Goal: Task Accomplishment & Management: Manage account settings

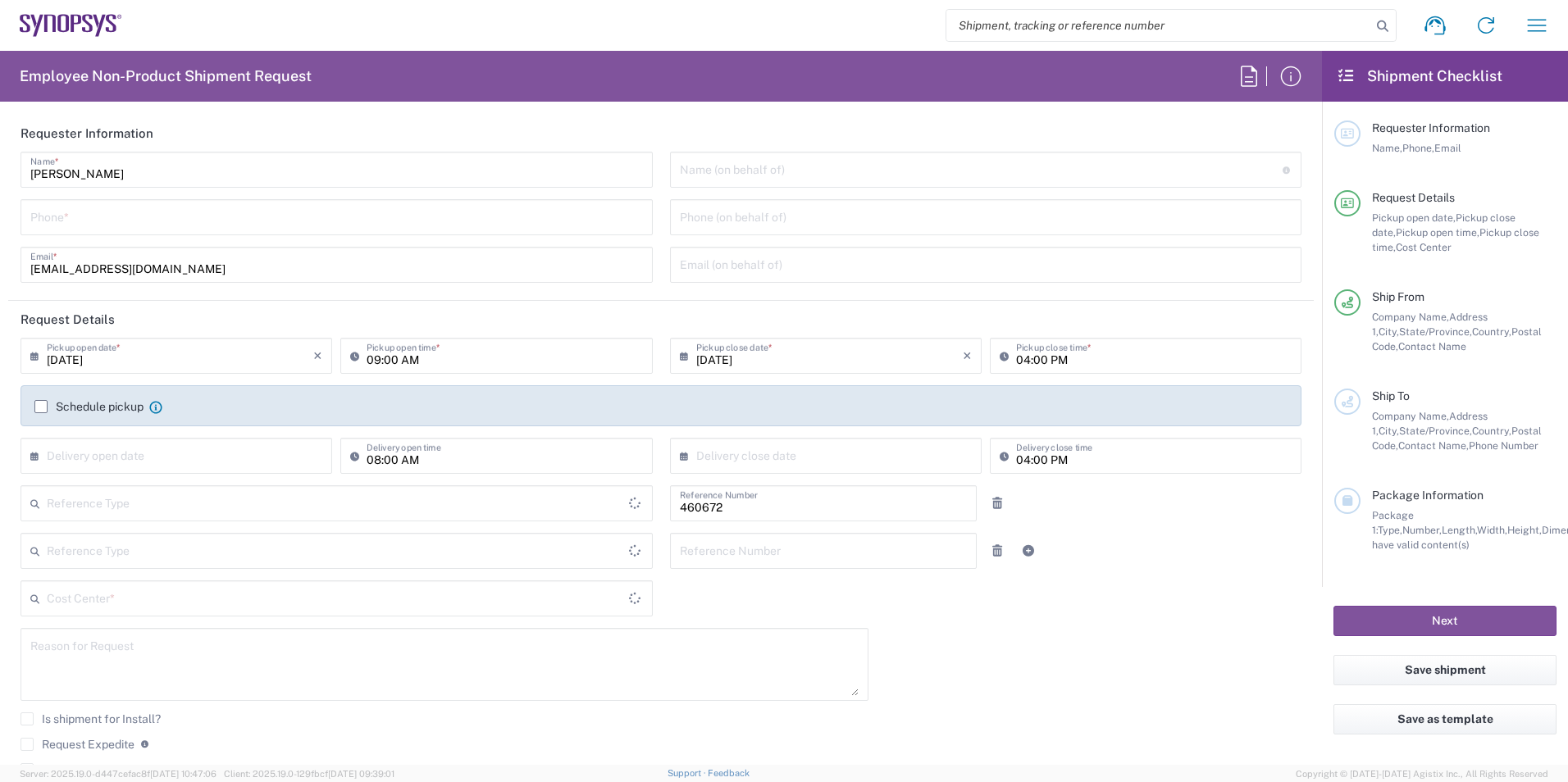
type input "US01, FIN, Distri 460672"
type input "Department"
type input "[GEOGRAPHIC_DATA]"
type input "Delivered at Place"
type input "California"
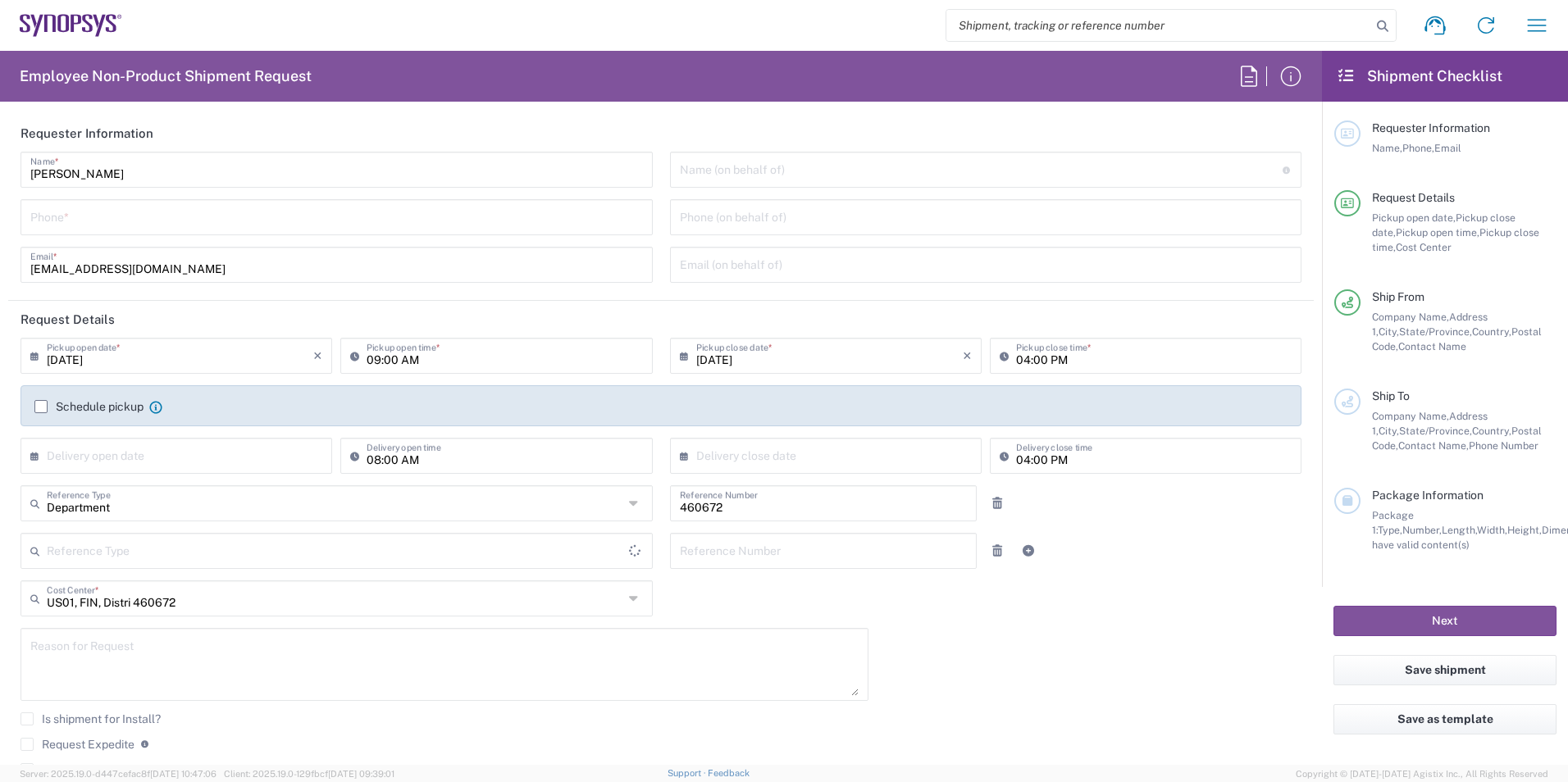
type input "United States"
type input "Headquarters USSV"
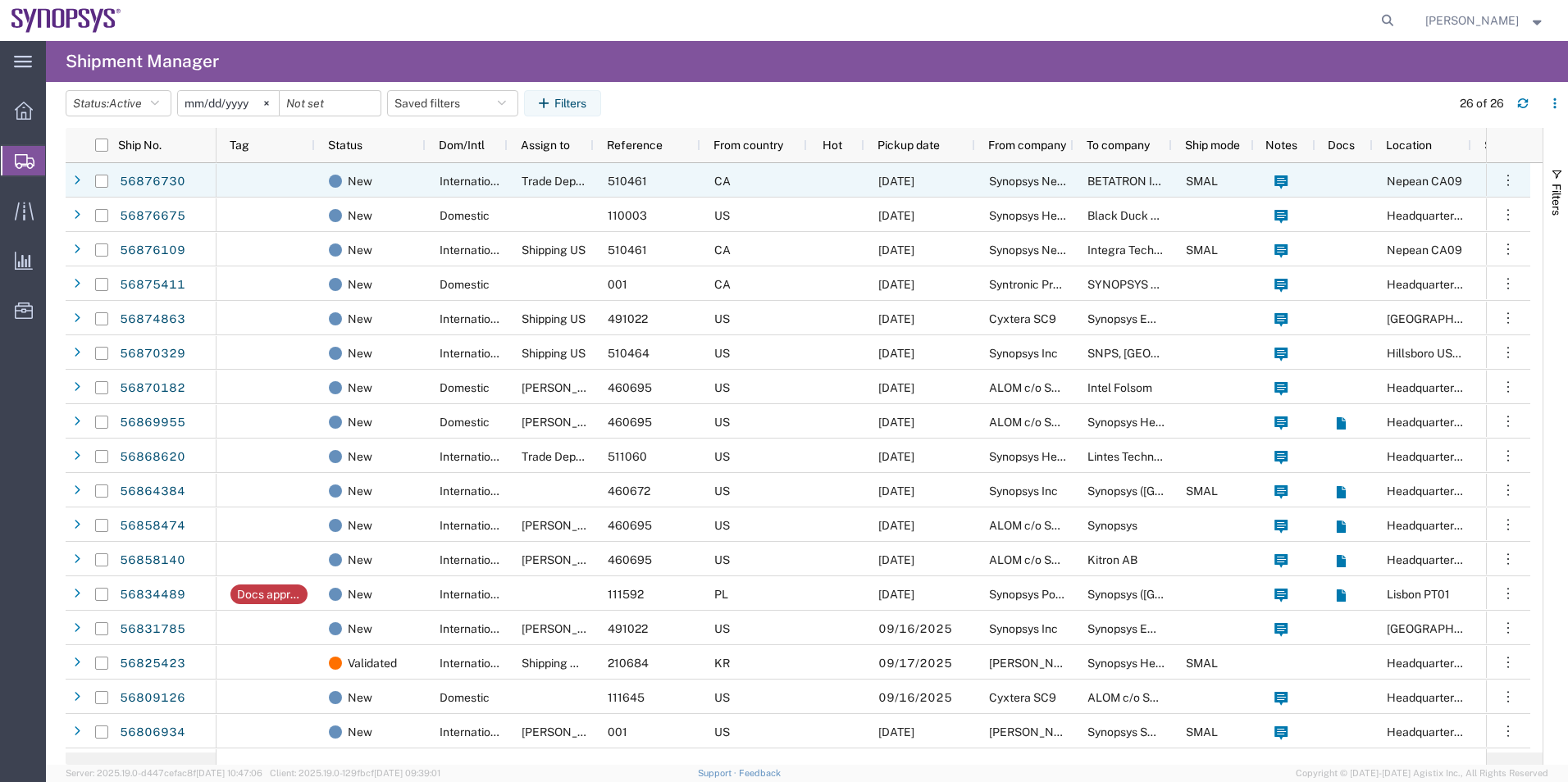
click at [555, 180] on span "Trade Department" at bounding box center [569, 181] width 96 height 13
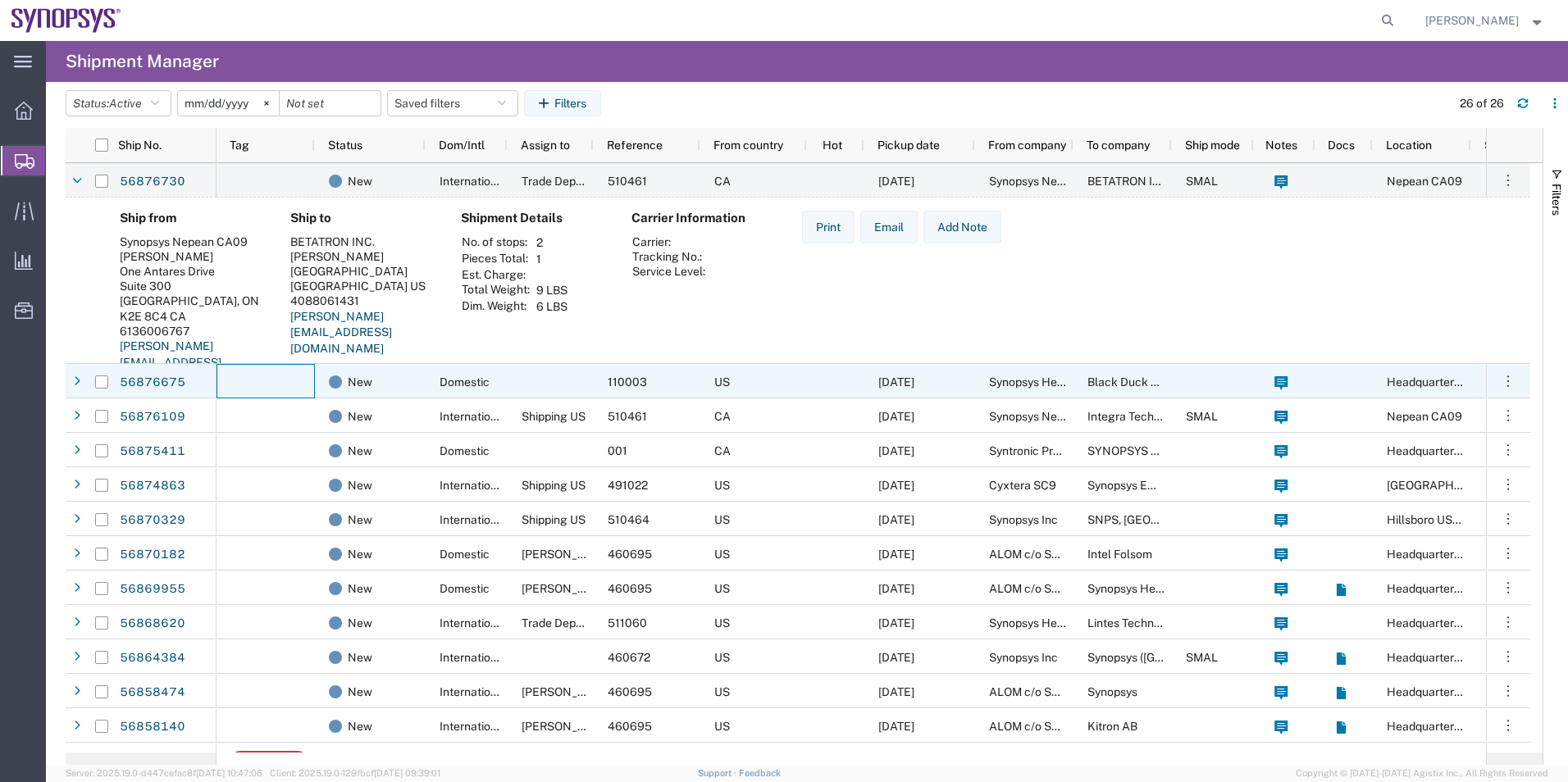
click at [289, 373] on div at bounding box center [265, 381] width 98 height 35
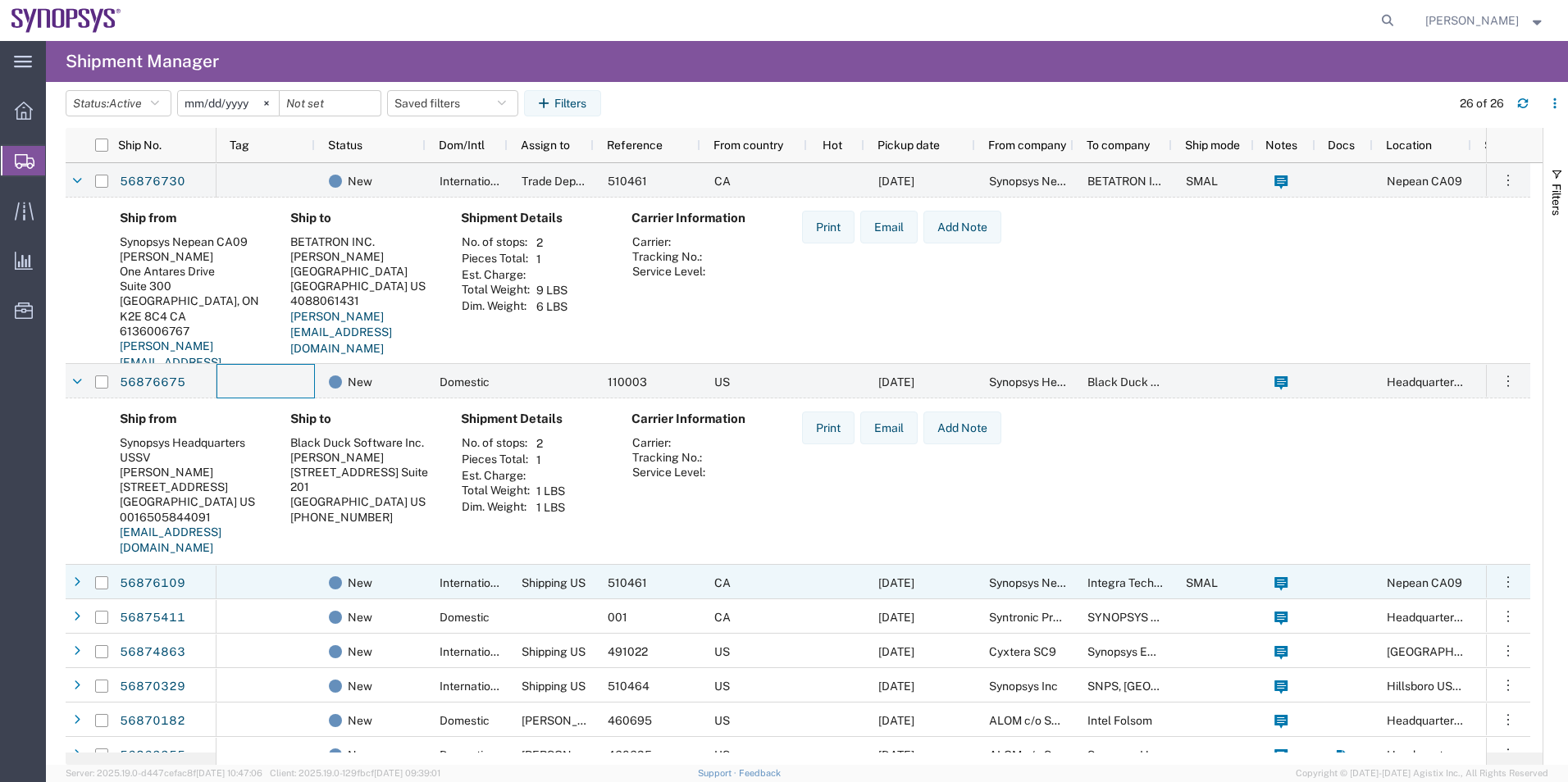
click at [280, 567] on div at bounding box center [265, 582] width 98 height 35
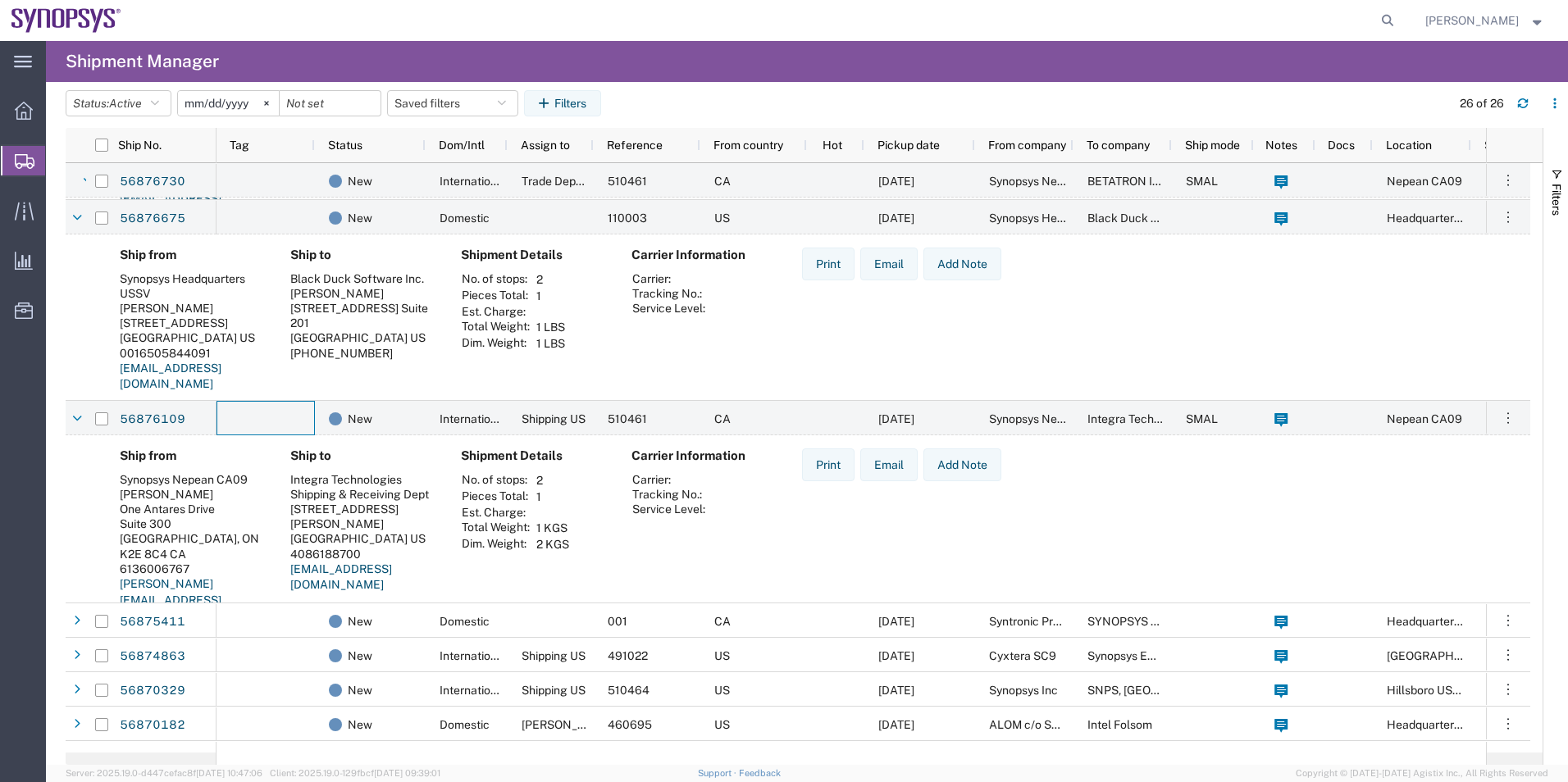
scroll to position [246, 0]
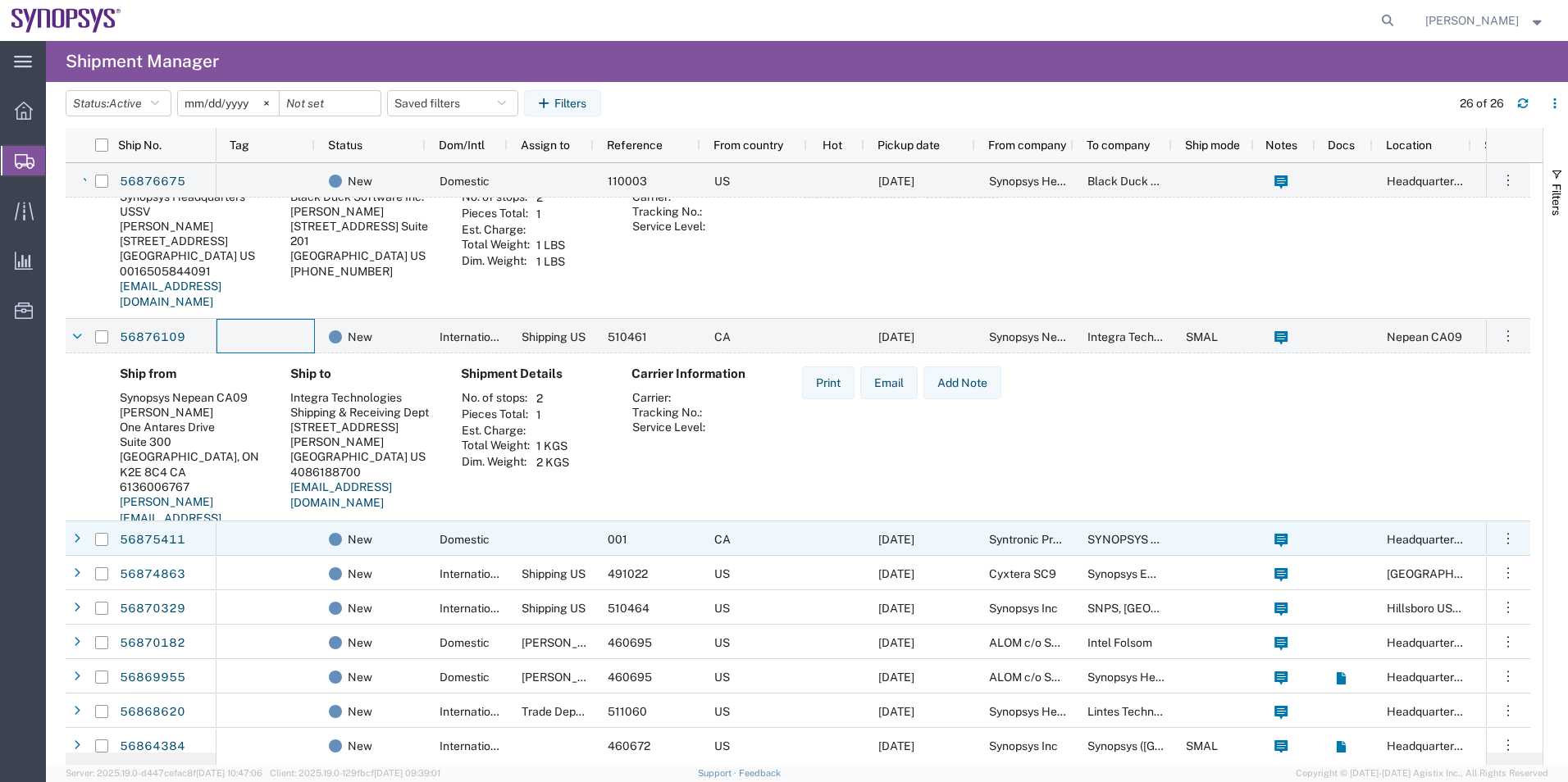
click at [257, 534] on div at bounding box center [265, 538] width 98 height 35
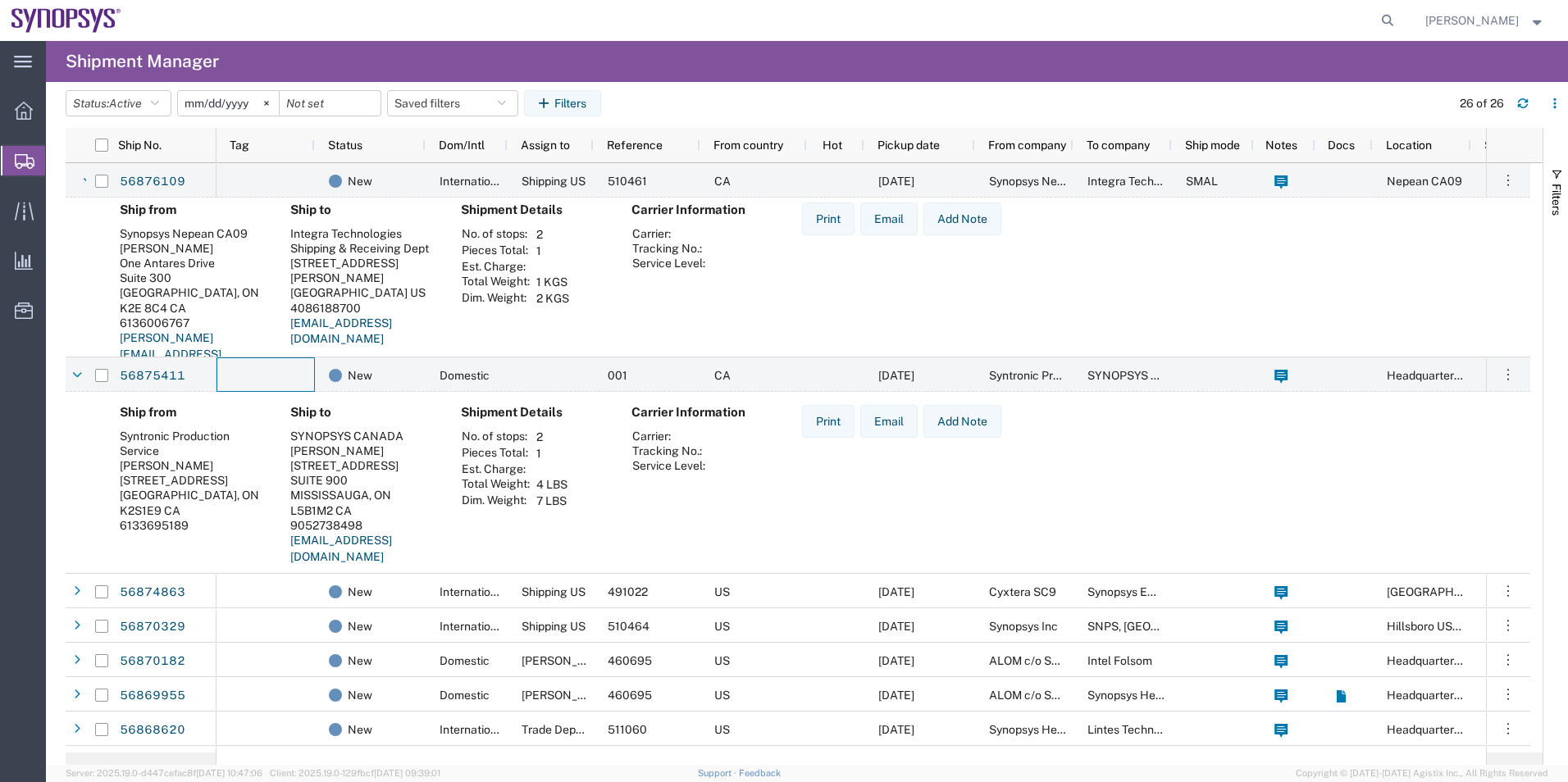
scroll to position [0, 0]
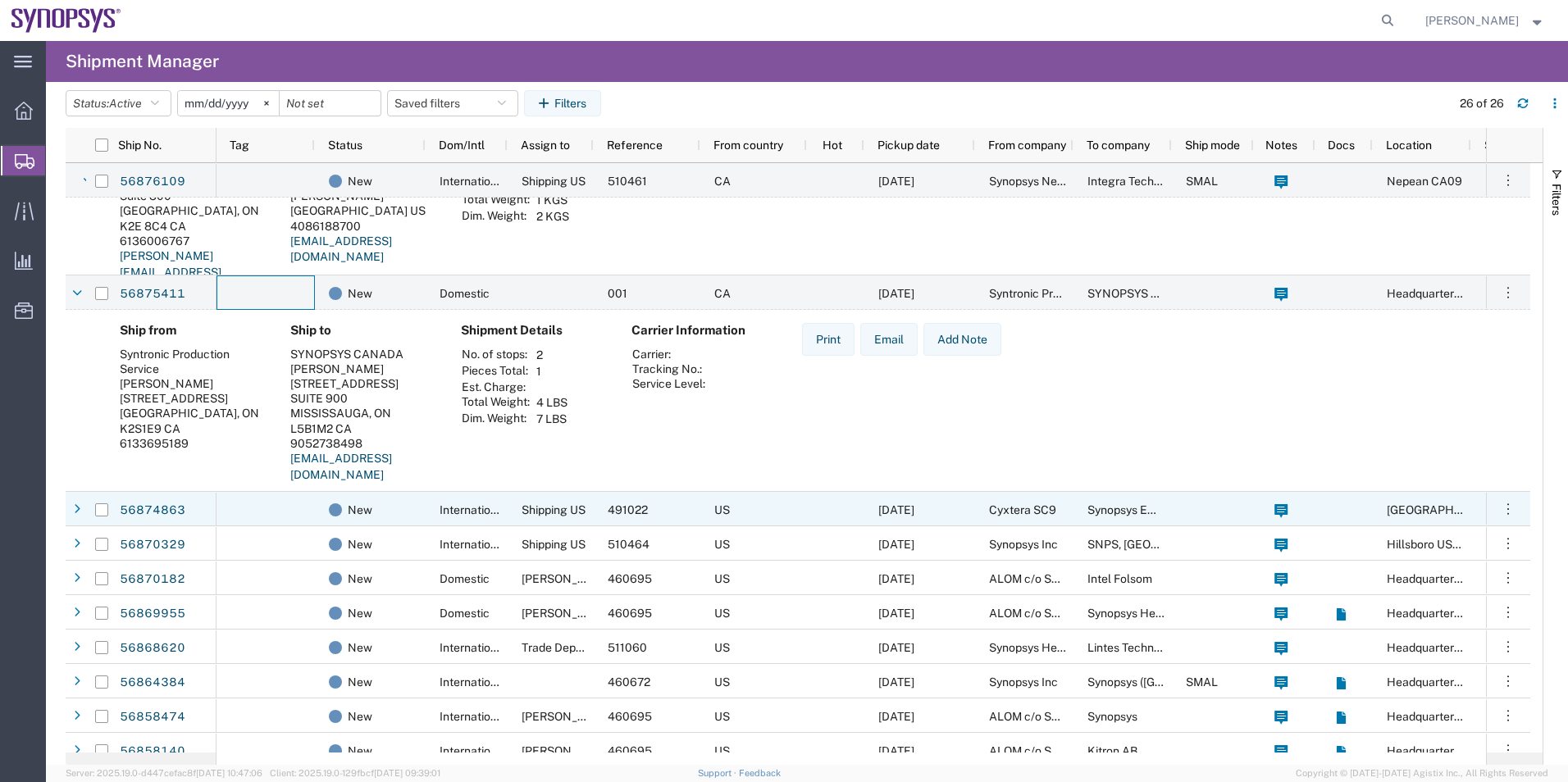
click at [264, 516] on div at bounding box center [265, 509] width 98 height 35
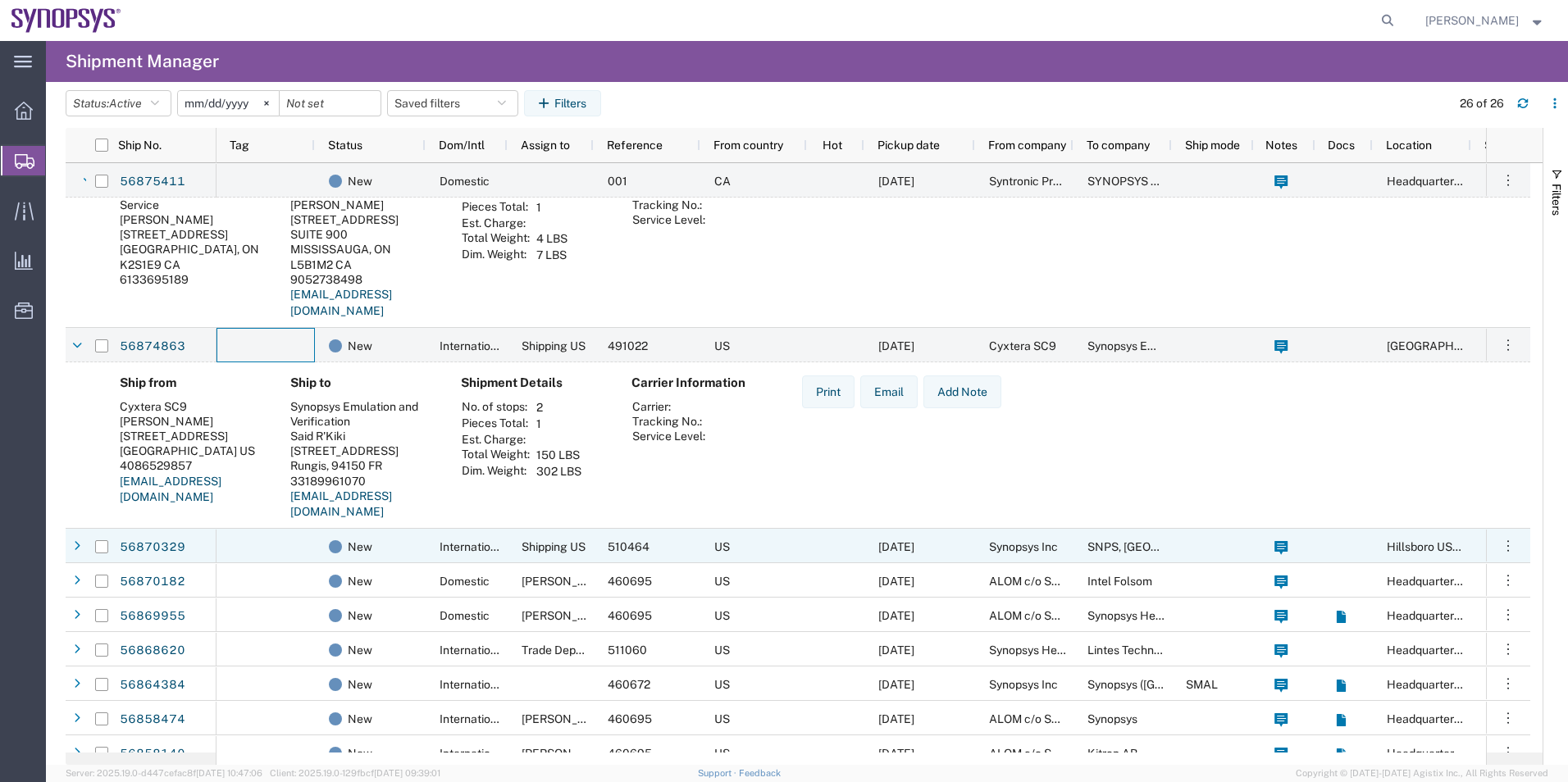
click at [265, 540] on div at bounding box center [265, 546] width 98 height 35
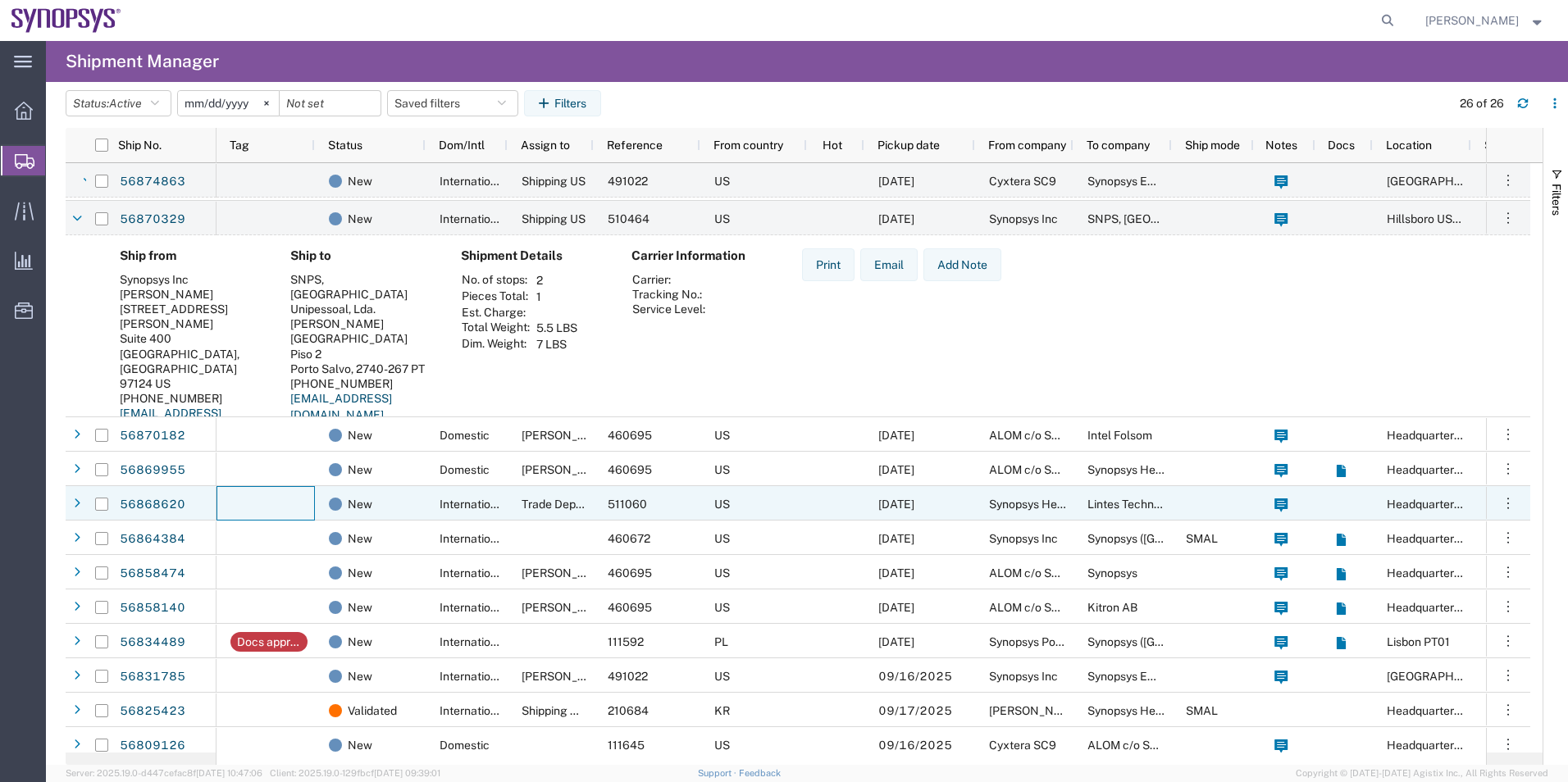
click at [253, 499] on div at bounding box center [265, 504] width 98 height 35
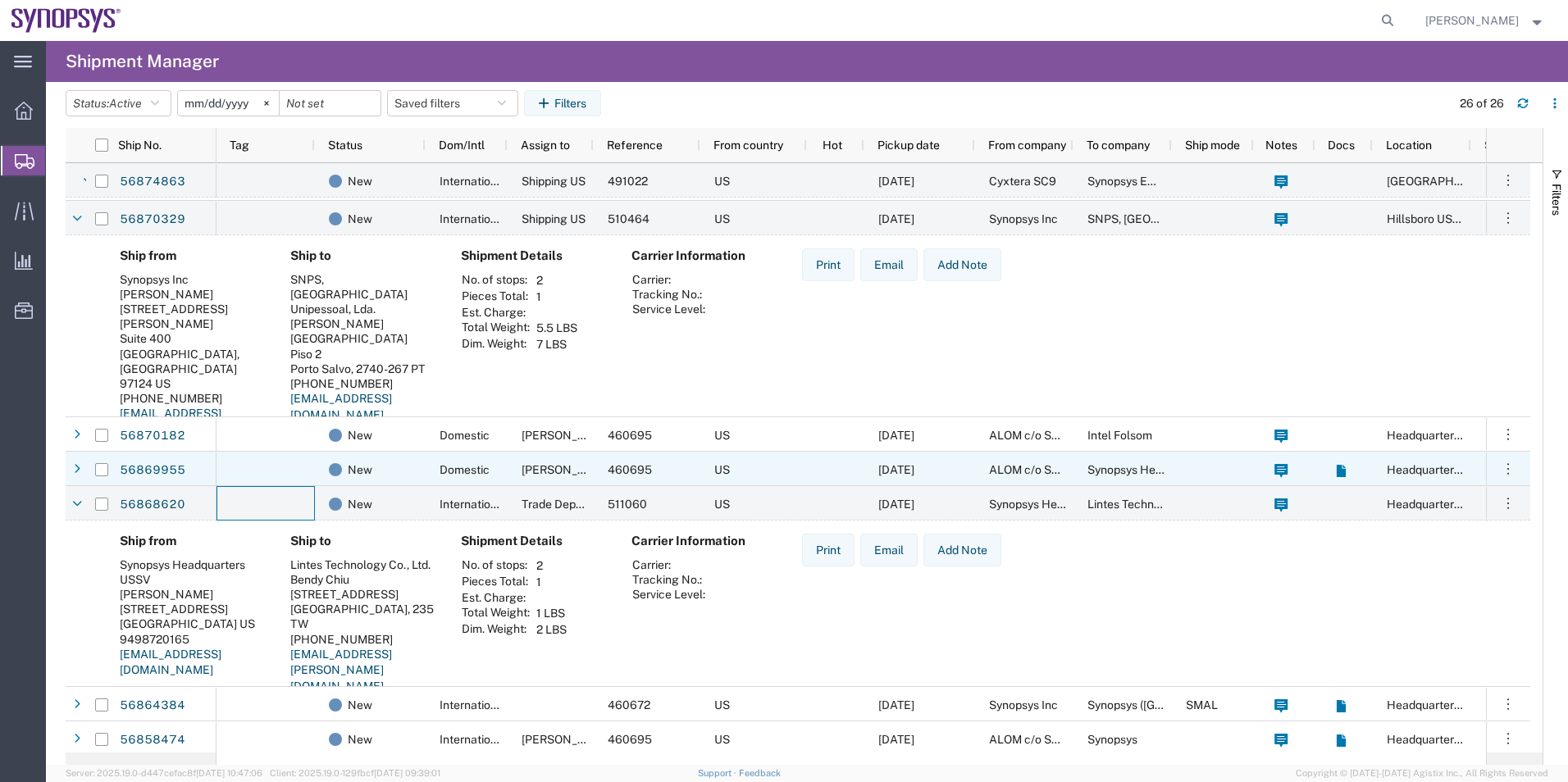
click at [249, 473] on div at bounding box center [265, 469] width 98 height 35
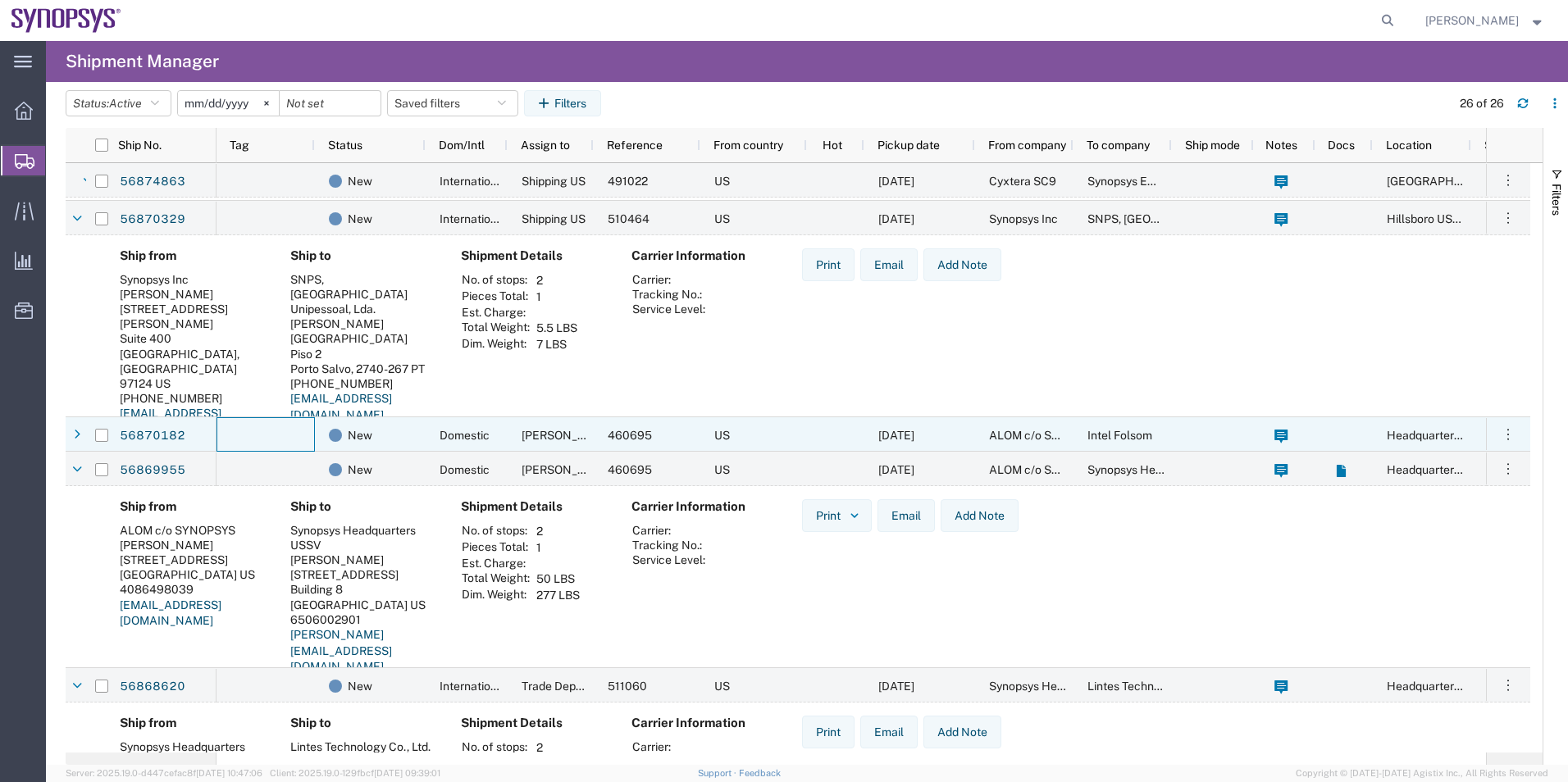
click at [278, 420] on div at bounding box center [265, 434] width 98 height 35
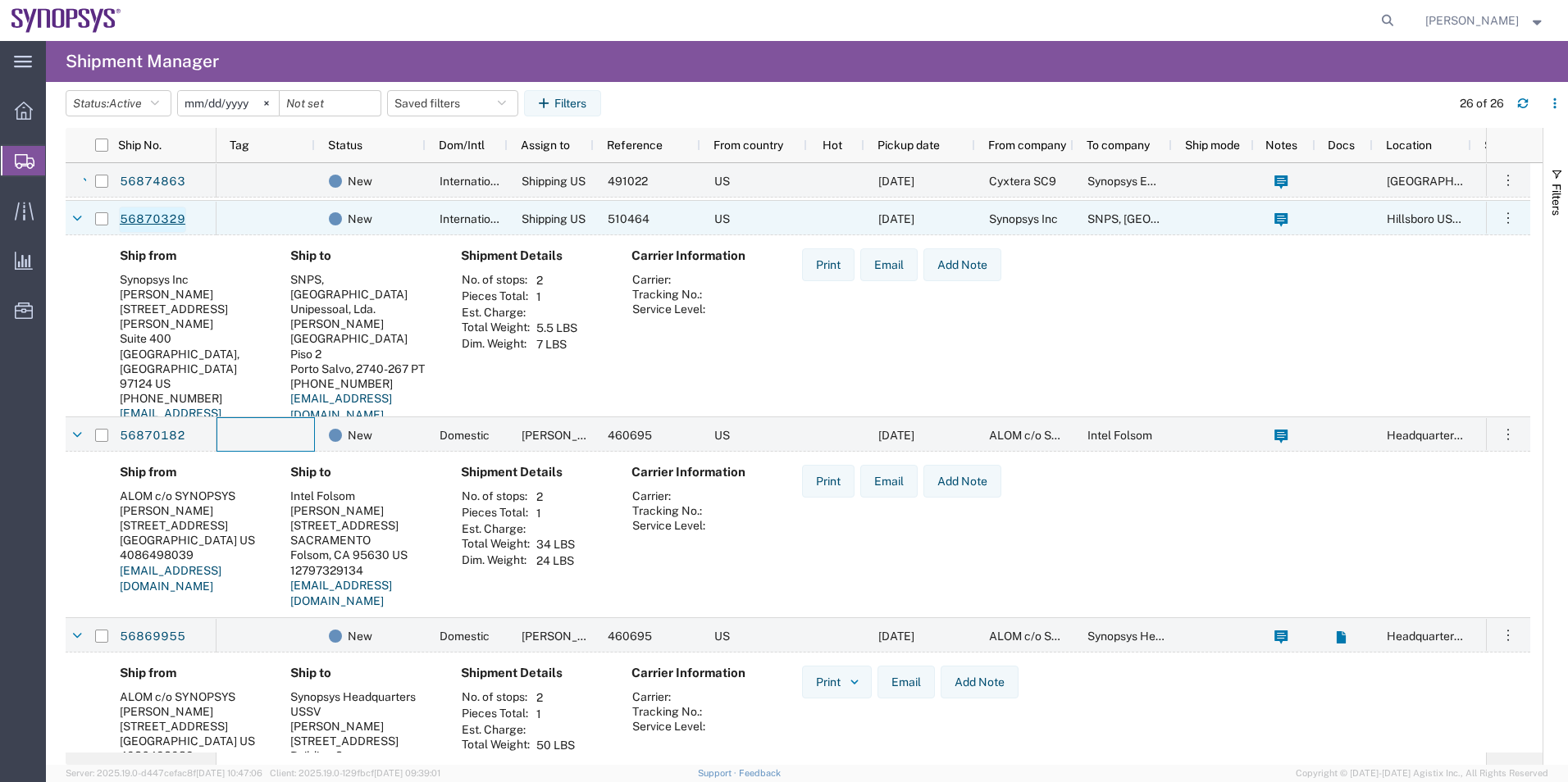
click at [147, 212] on link "56870329" at bounding box center [152, 220] width 67 height 26
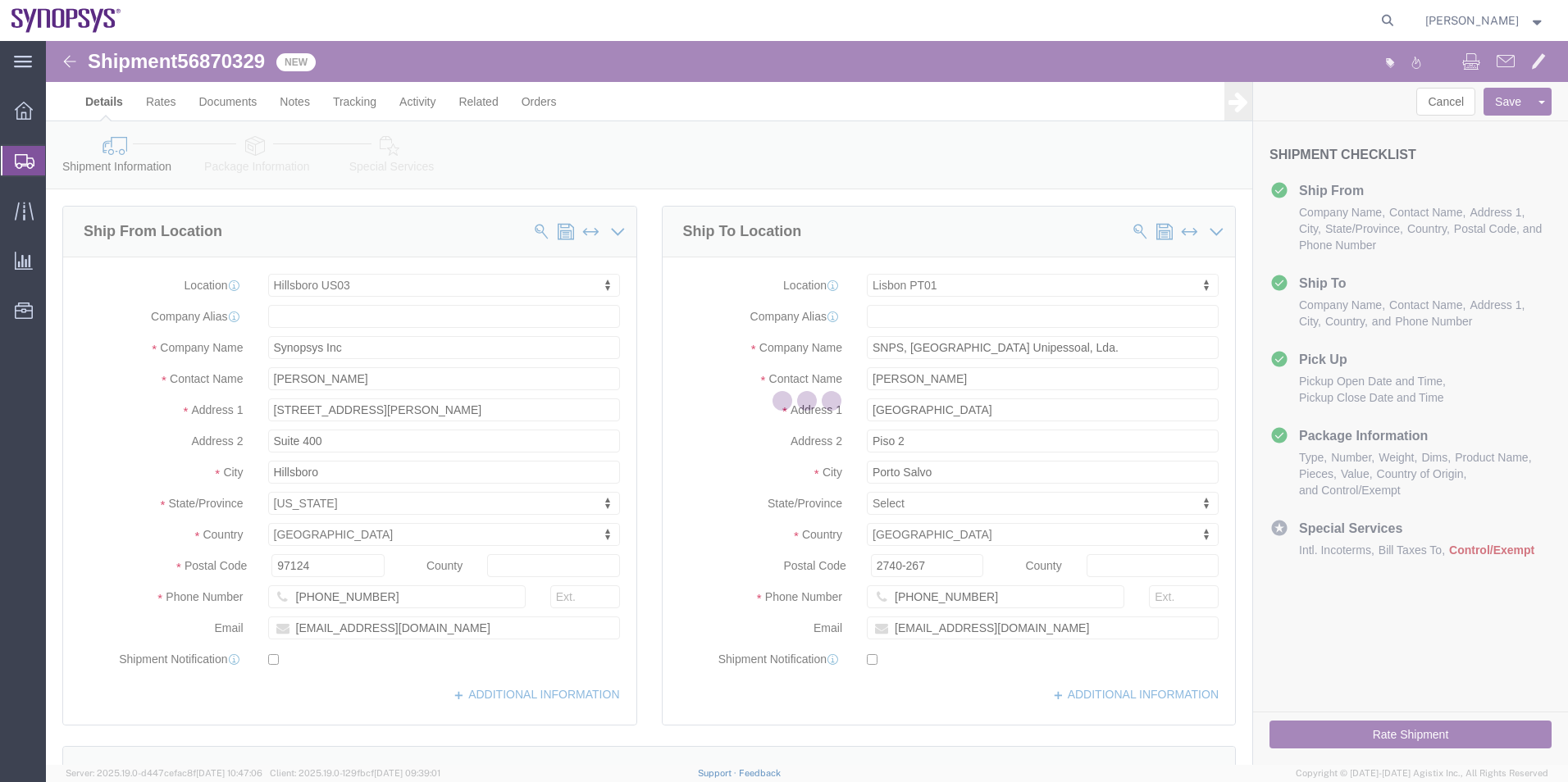
select select "63190"
select select "63152"
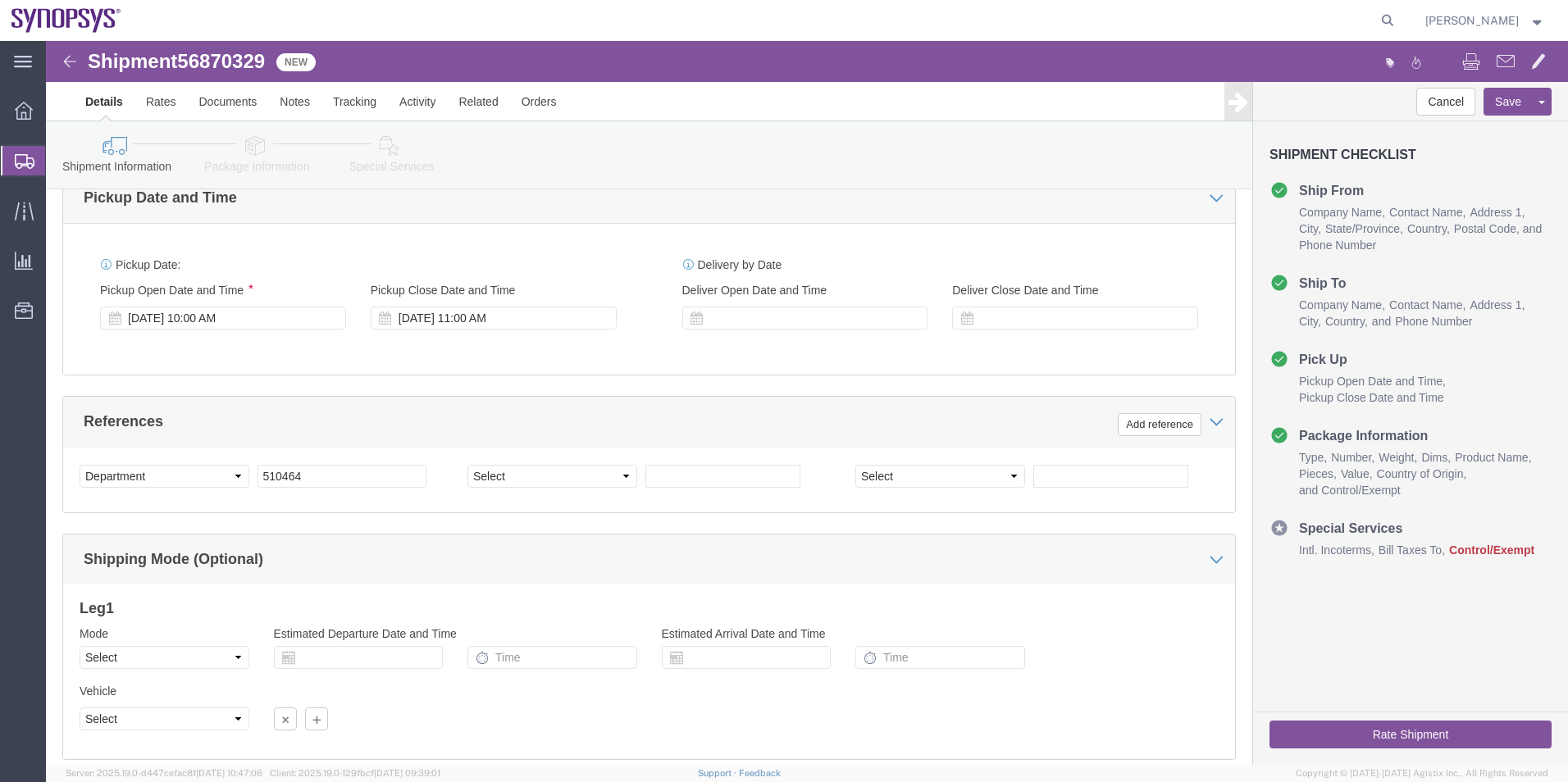
scroll to position [246, 0]
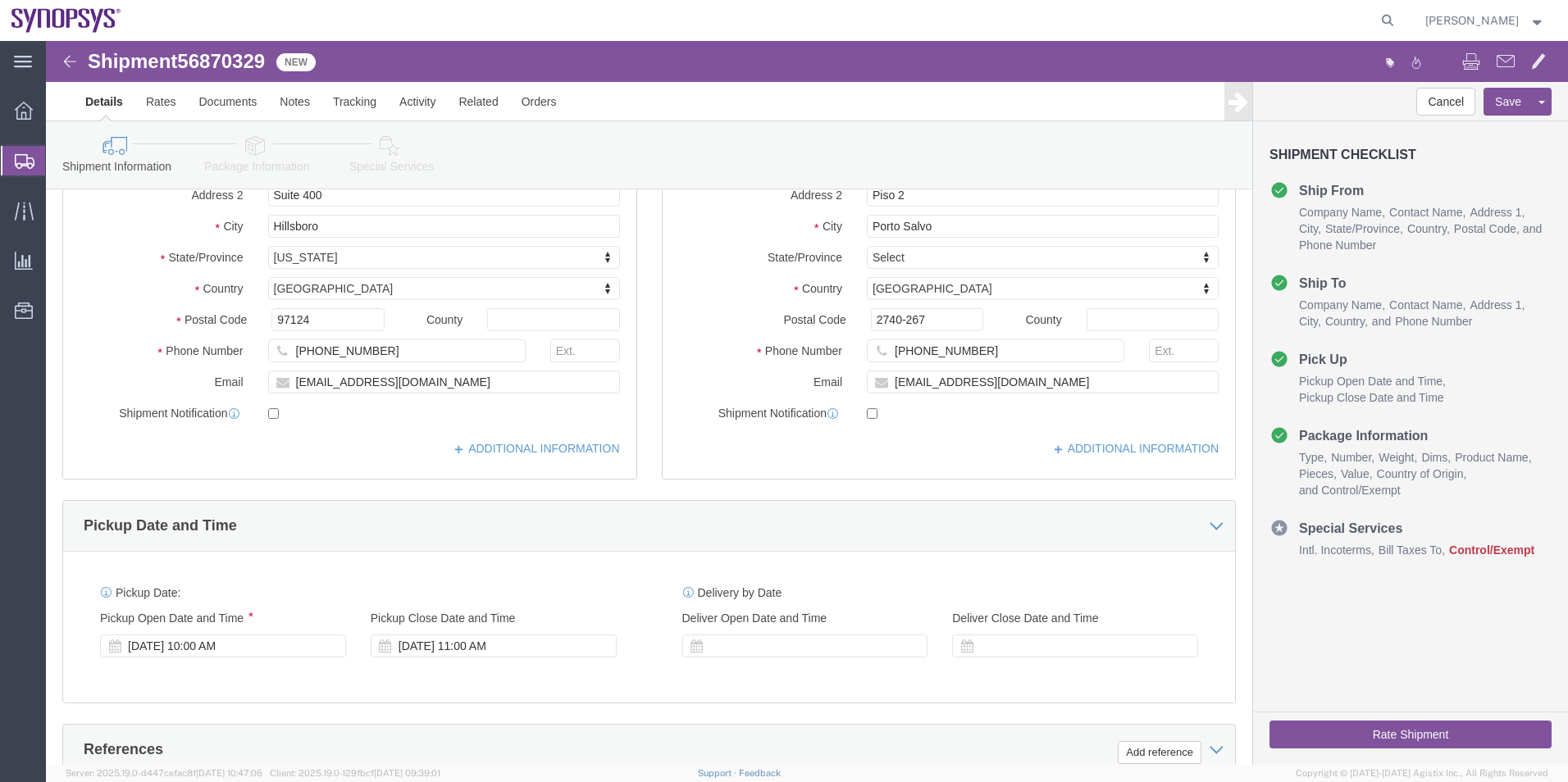
click icon
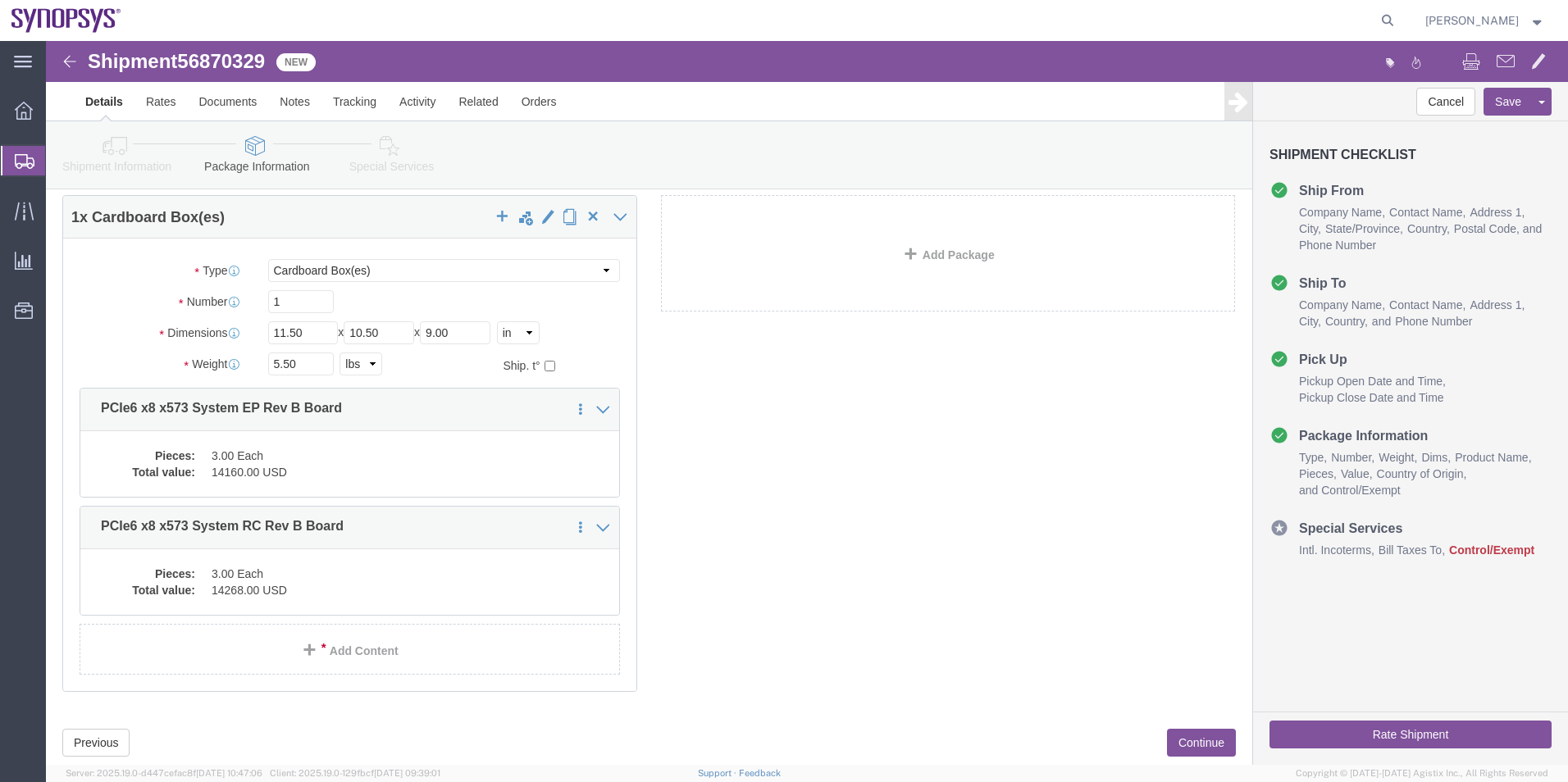
scroll to position [98, 0]
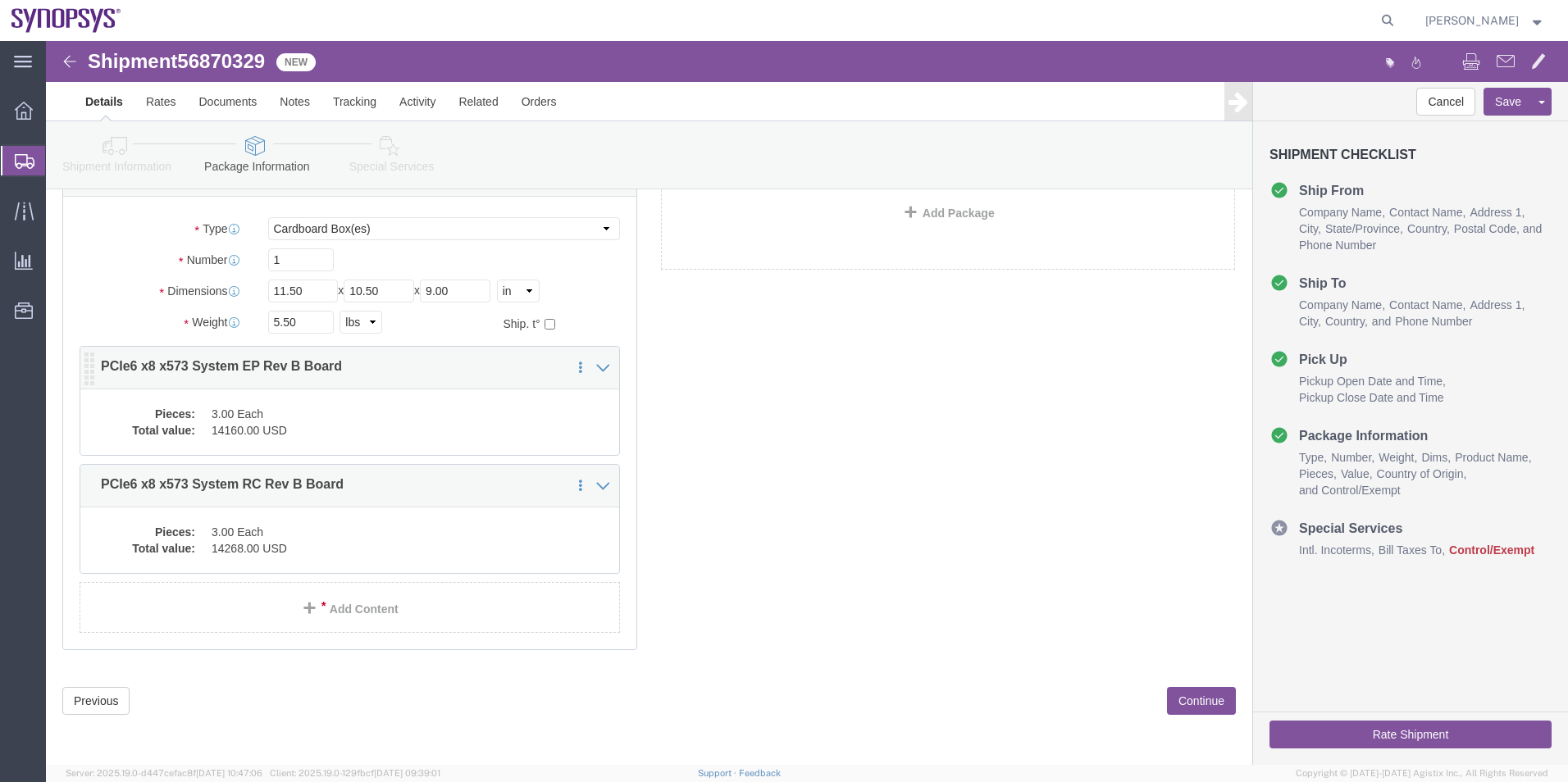
click dd "3.00 Each"
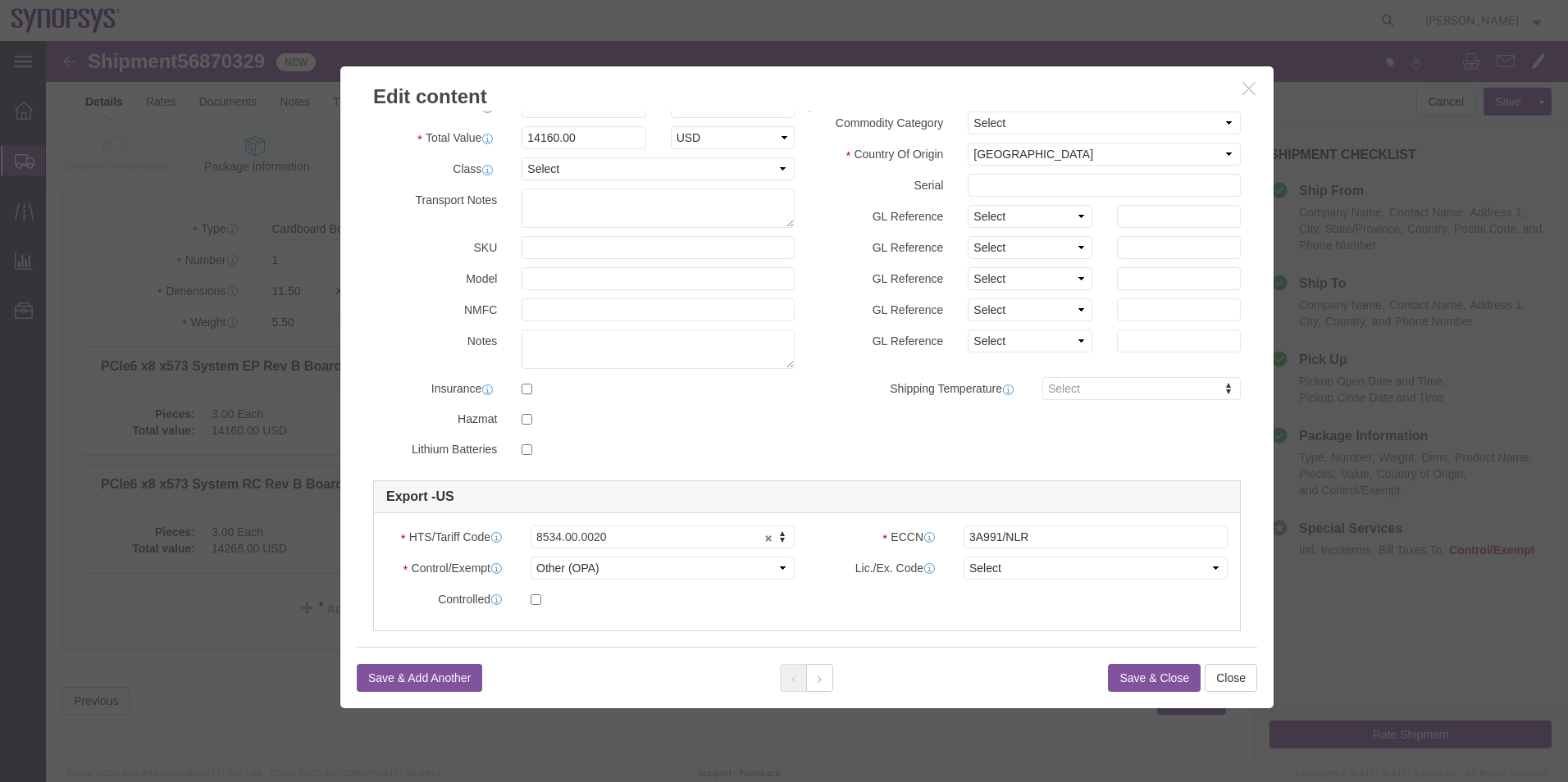
scroll to position [164, 0]
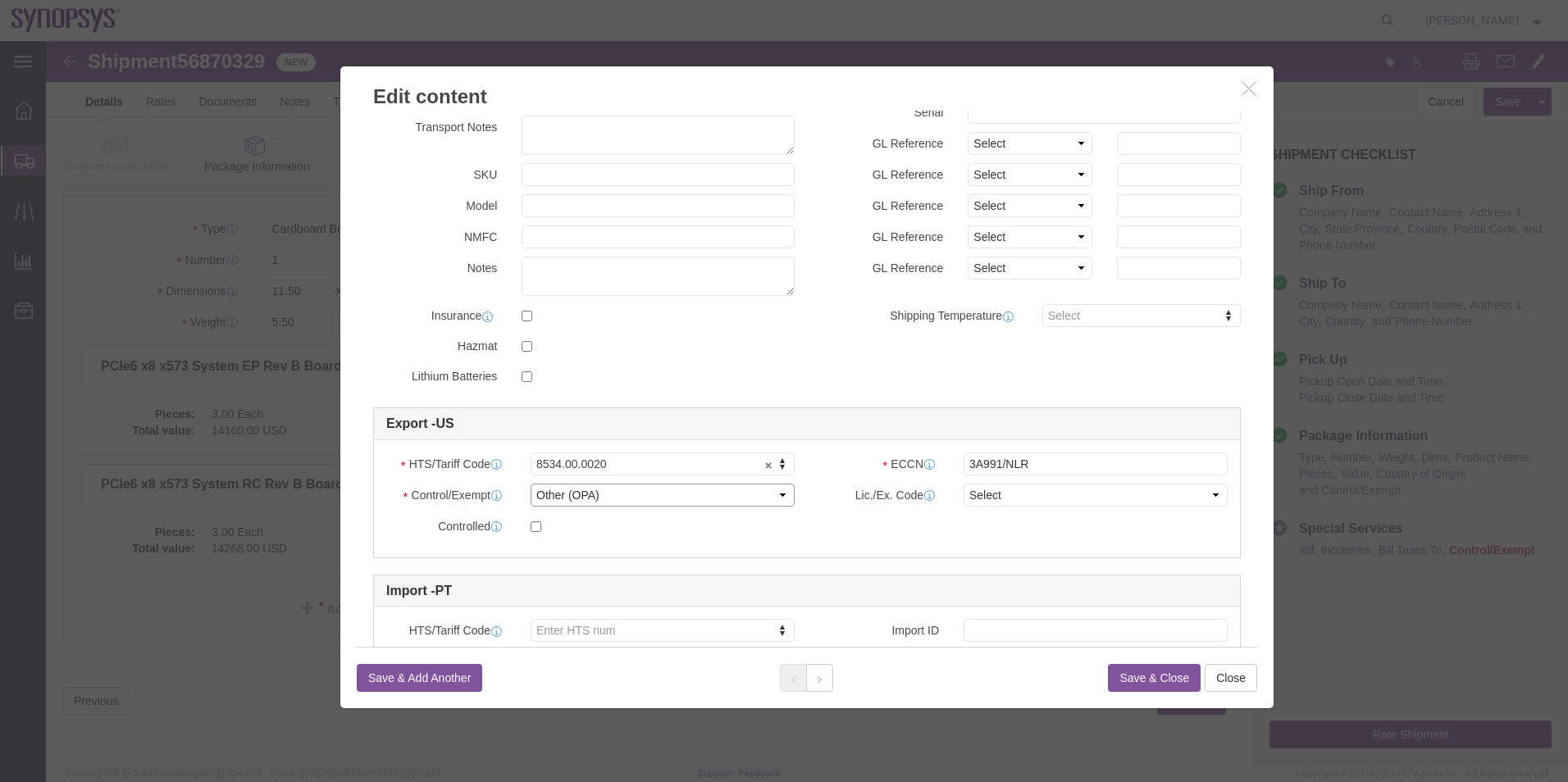
click select "Select ATF BIS DEA EPA FDA FTR ITAR OFAC Other (OPA)"
select select "BIS"
click select "Select ATF BIS DEA EPA FDA FTR ITAR OFAC Other (OPA)"
click select "Select AGR-Agricultural APP-Computers APR-Additional Permissive Exports AVS-Air…"
select select "NLR"
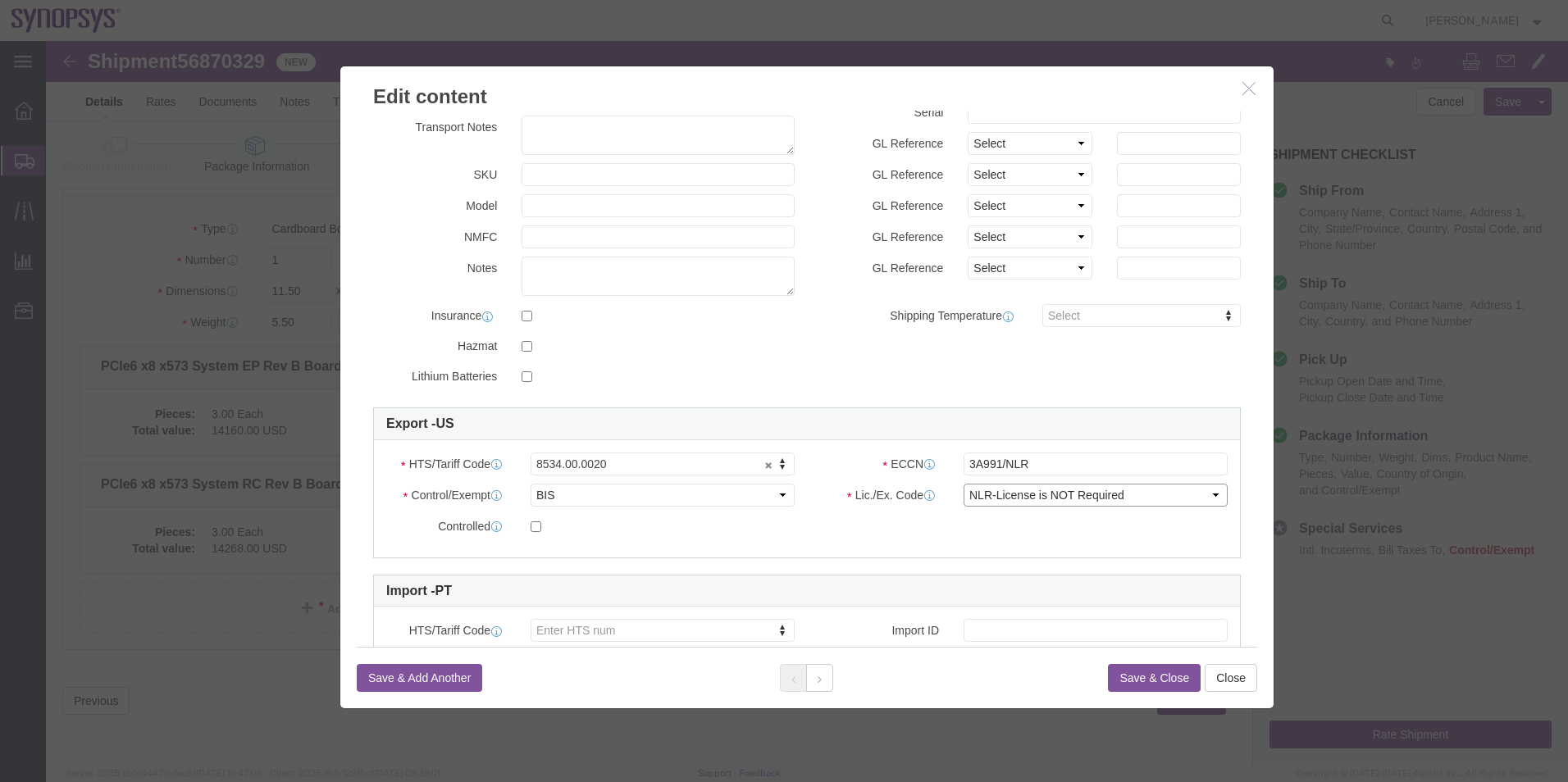
click select "Select AGR-Agricultural APP-Computers APR-Additional Permissive Exports AVS-Air…"
click input "3A991/NLR"
type input "3A991"
click button
click select "Select ATF BIS DEA EPA FDA FTR ITAR OFAC Other (OPA)"
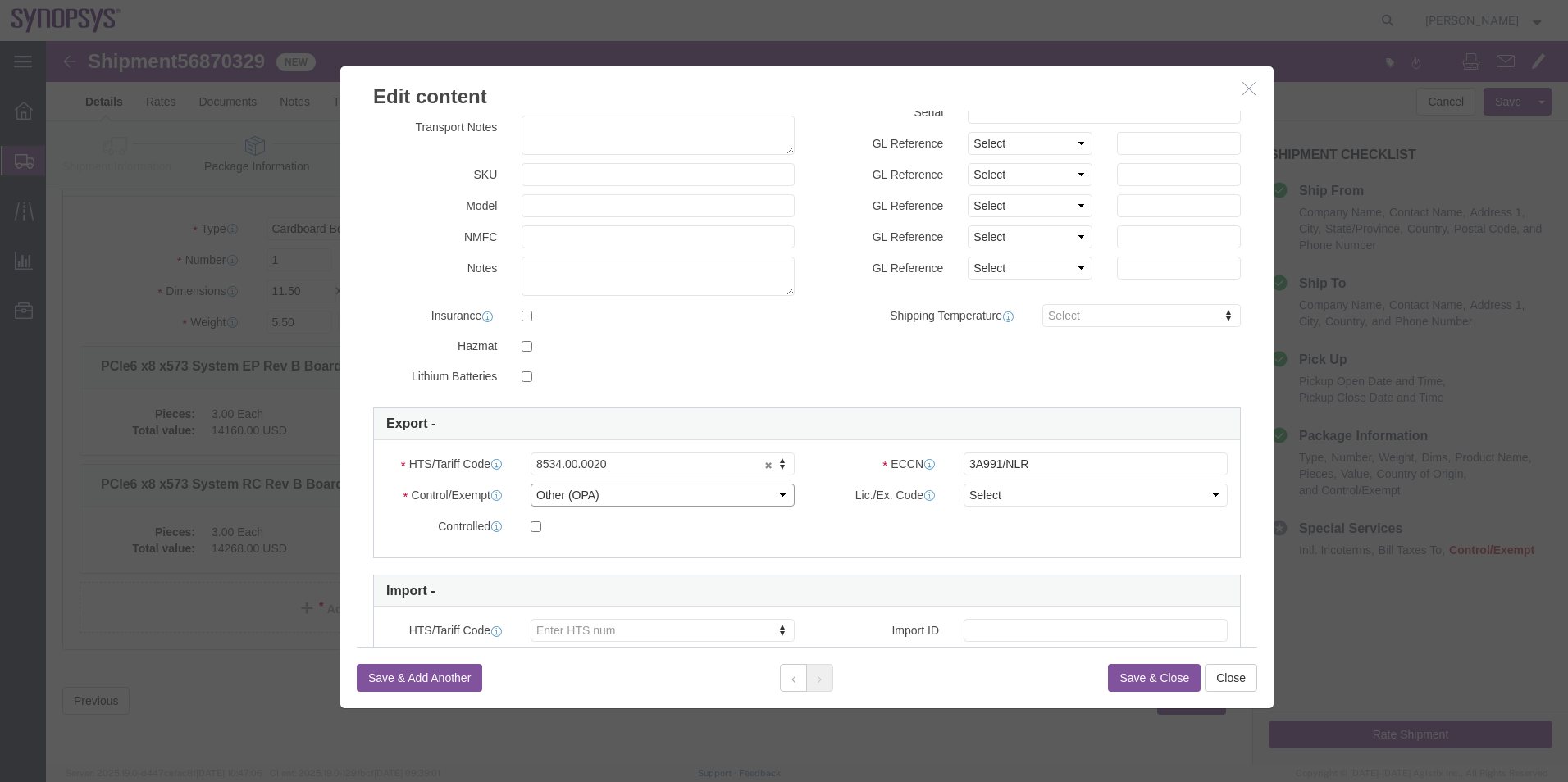
select select "BIS"
click select "Select ATF BIS DEA EPA FDA FTR ITAR OFAC Other (OPA)"
click select "Select AGR-Agricultural APP-Computers APR-Additional Permissive Exports AVS-Air…"
select select "NLR"
click select "Select AGR-Agricultural APP-Computers APR-Additional Permissive Exports AVS-Air…"
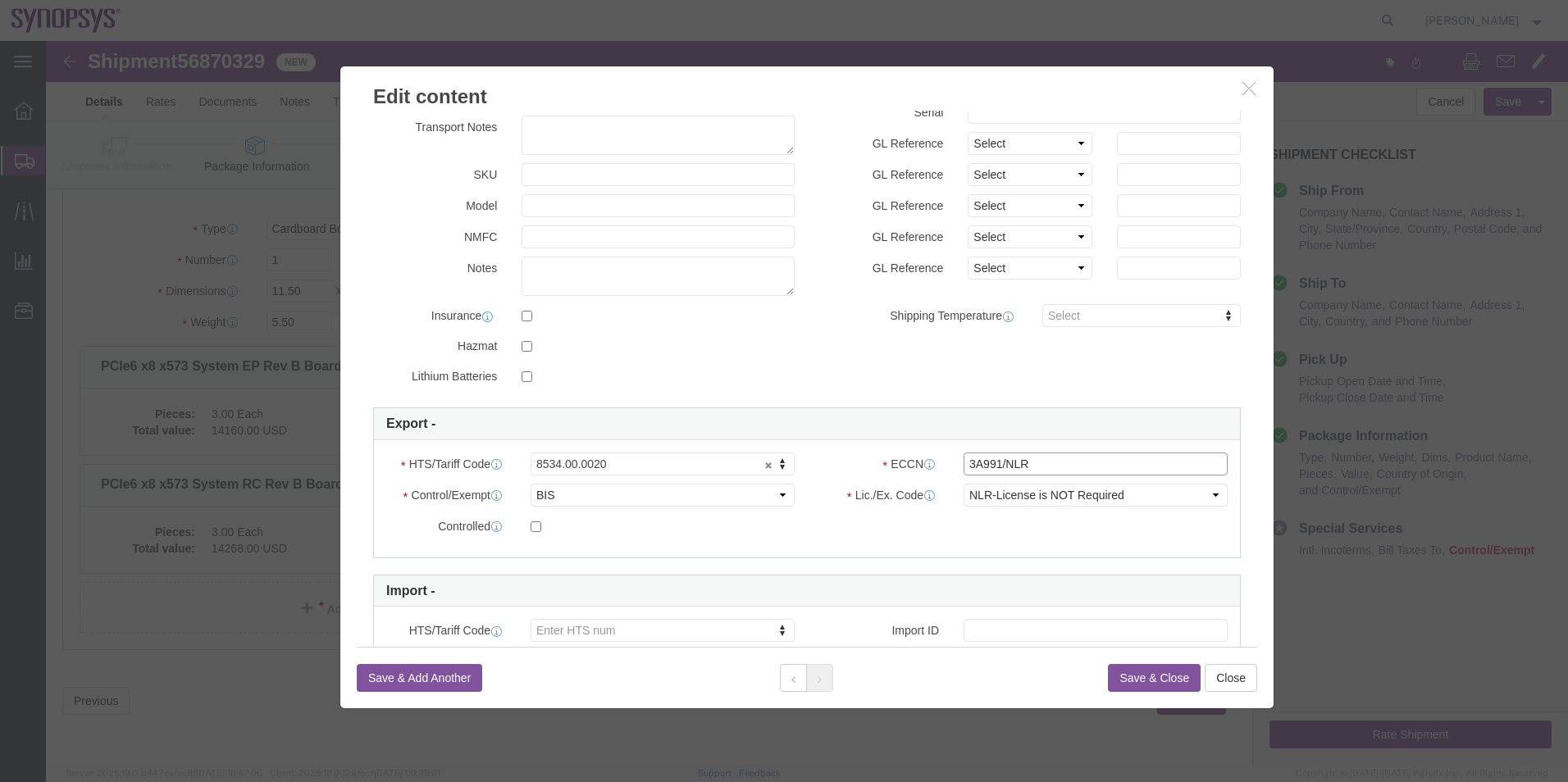
click input "3A991/NLR"
type input "3A991"
click link "Import -"
click button "Save & Close"
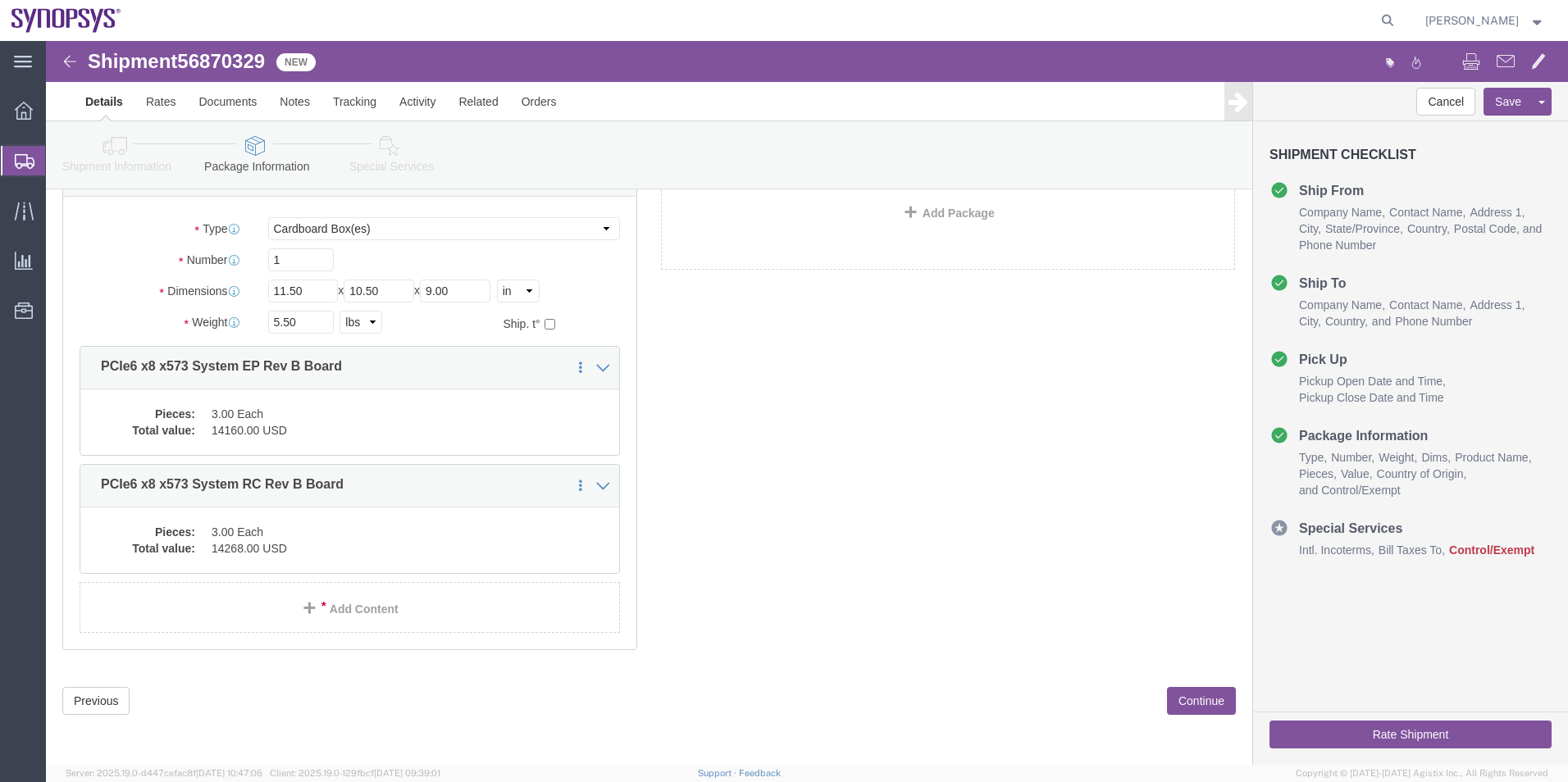
click icon
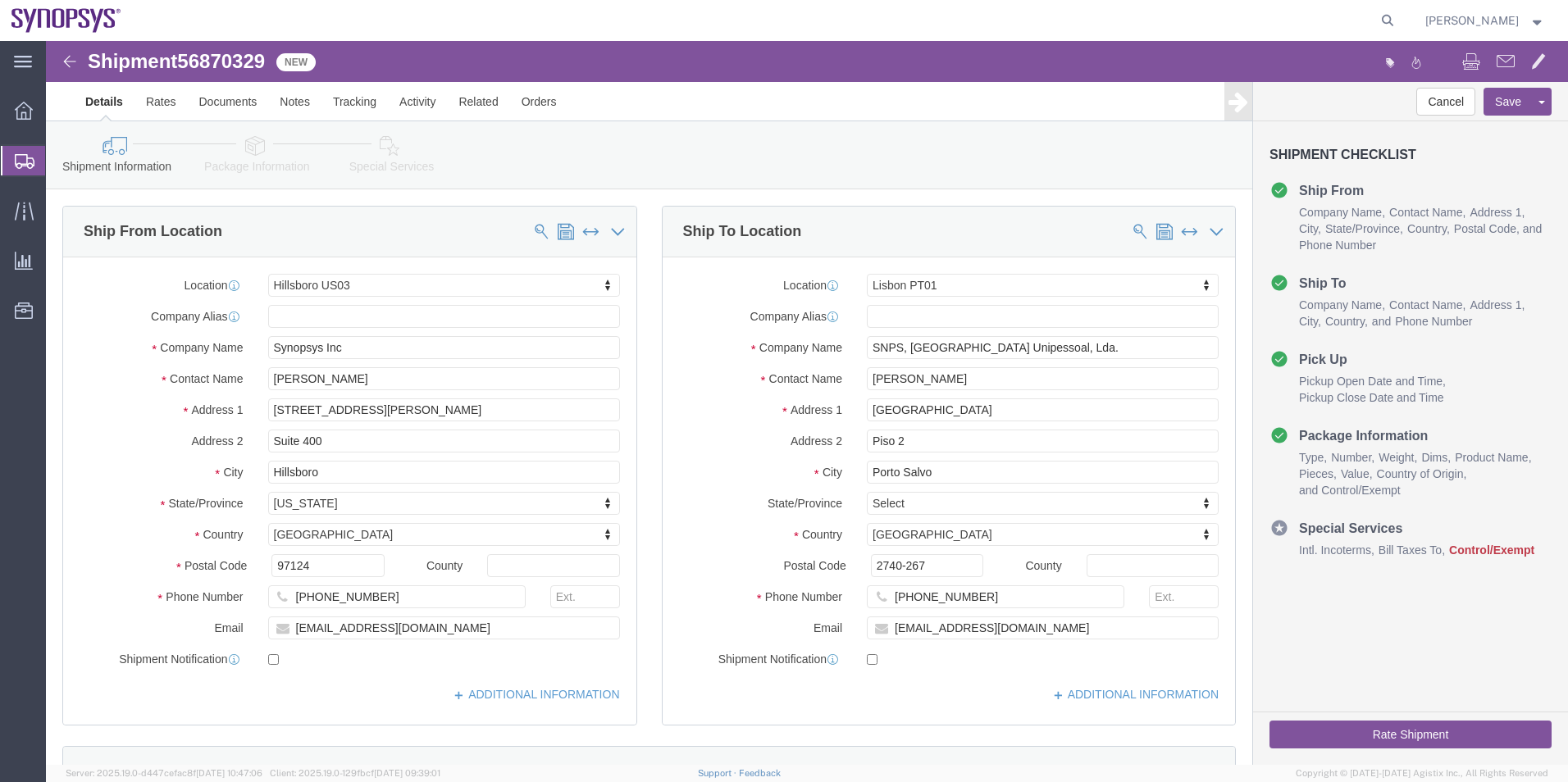
click icon
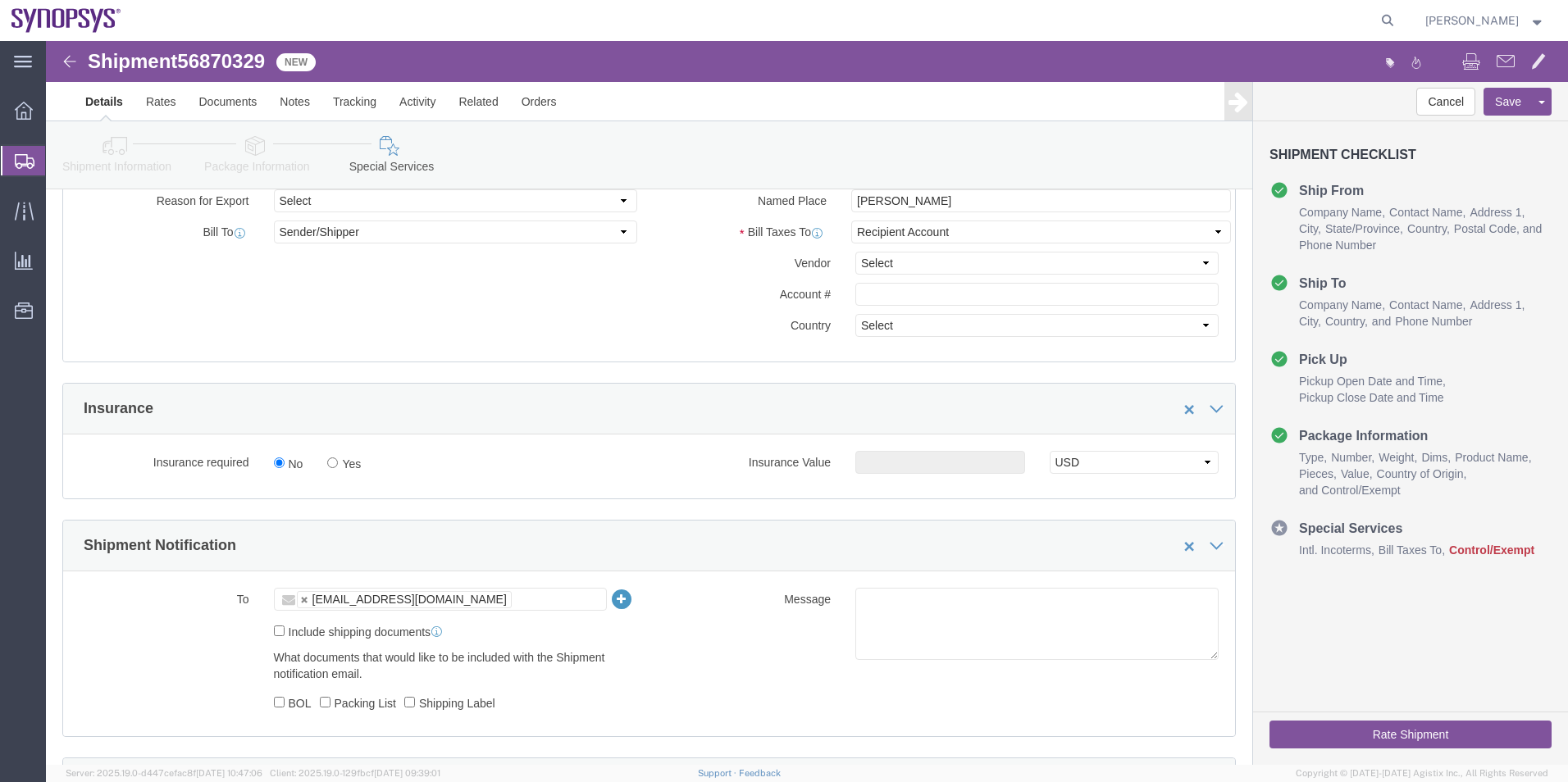
scroll to position [903, 0]
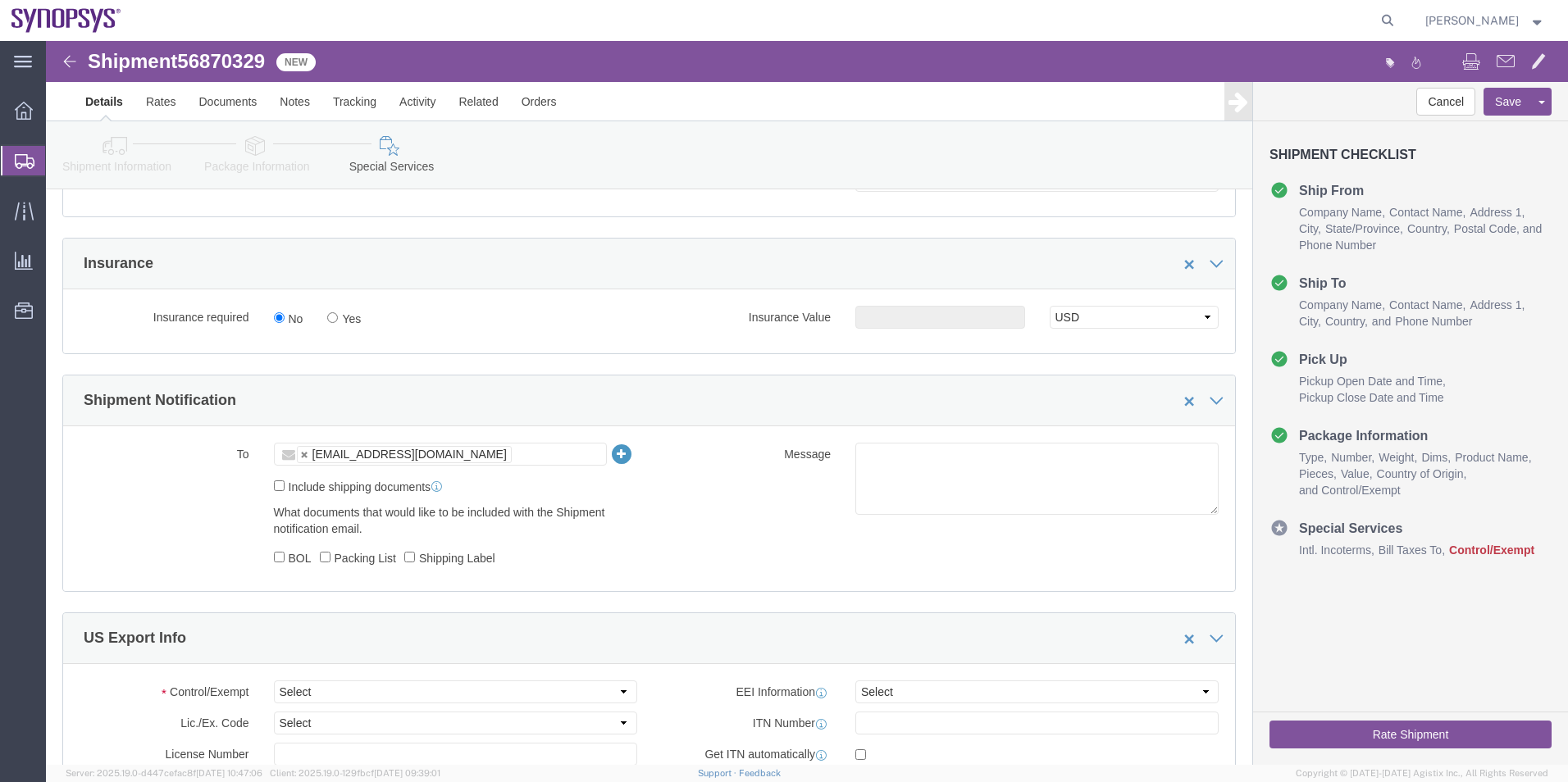
click ul "[EMAIL_ADDRESS][DOMAIN_NAME]"
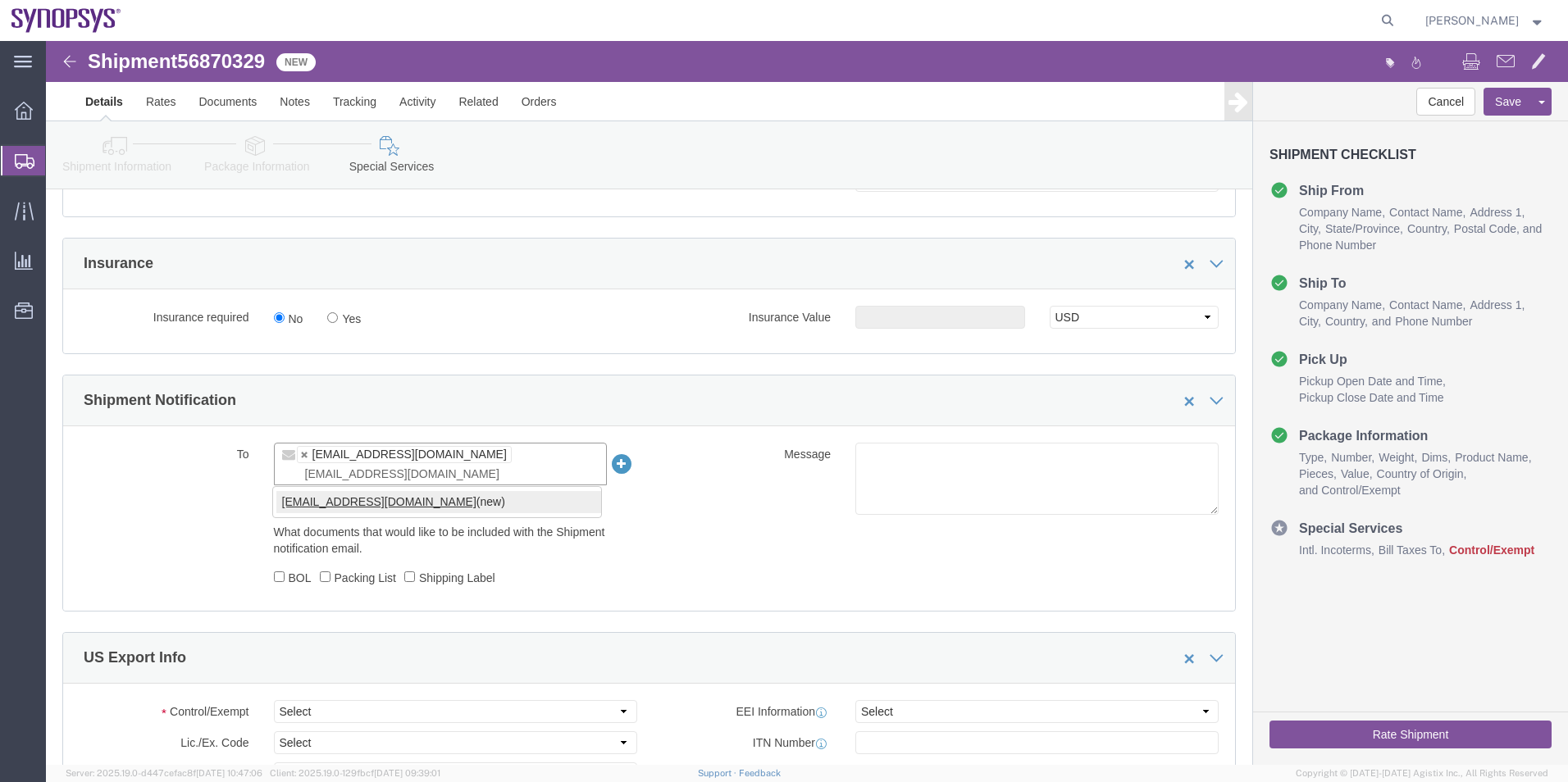
type input "shipping@synopsys.com"
type input "wing@synopsys.com,shipping@synopsys.com"
click textarea
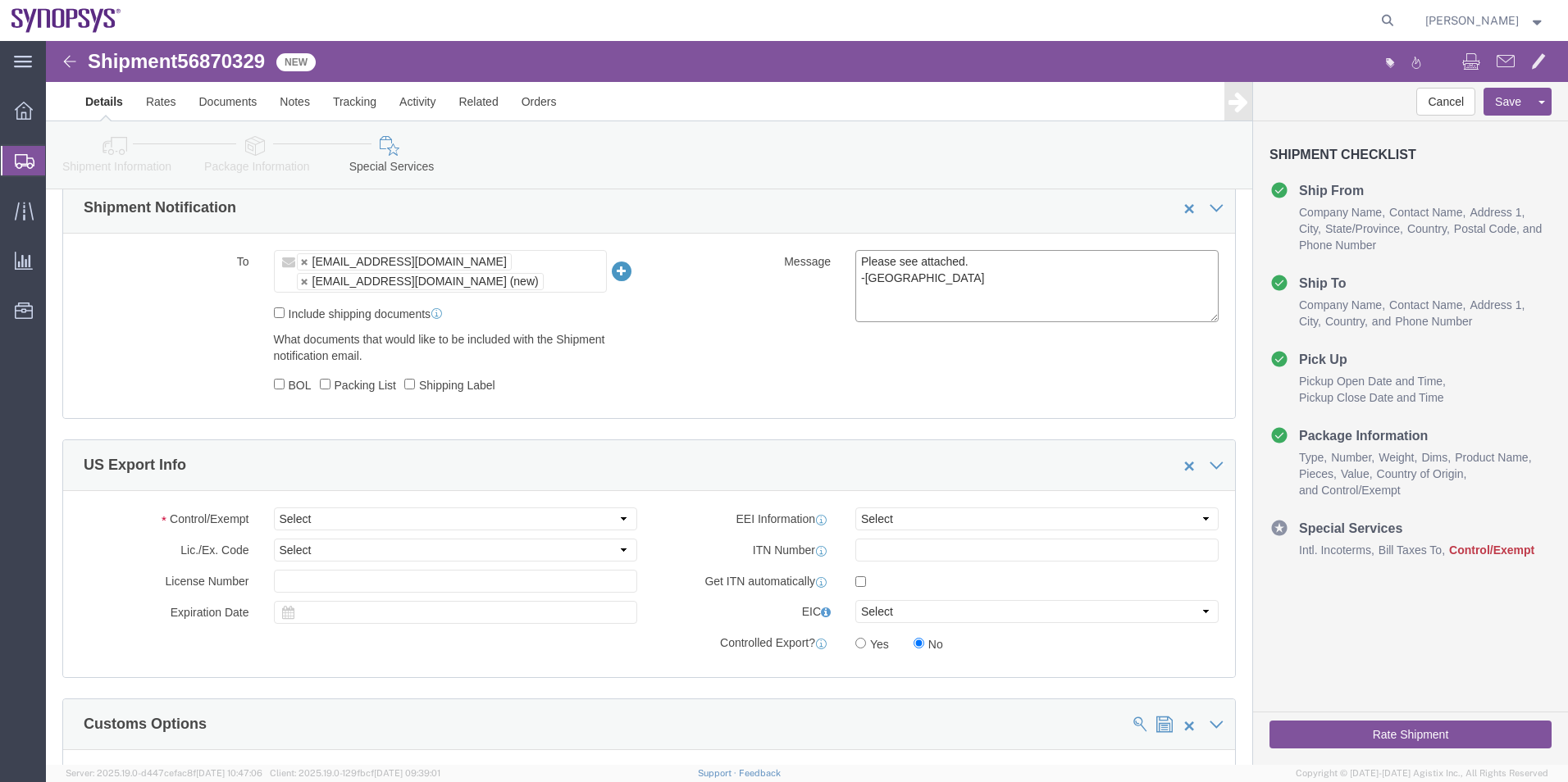
scroll to position [1148, 0]
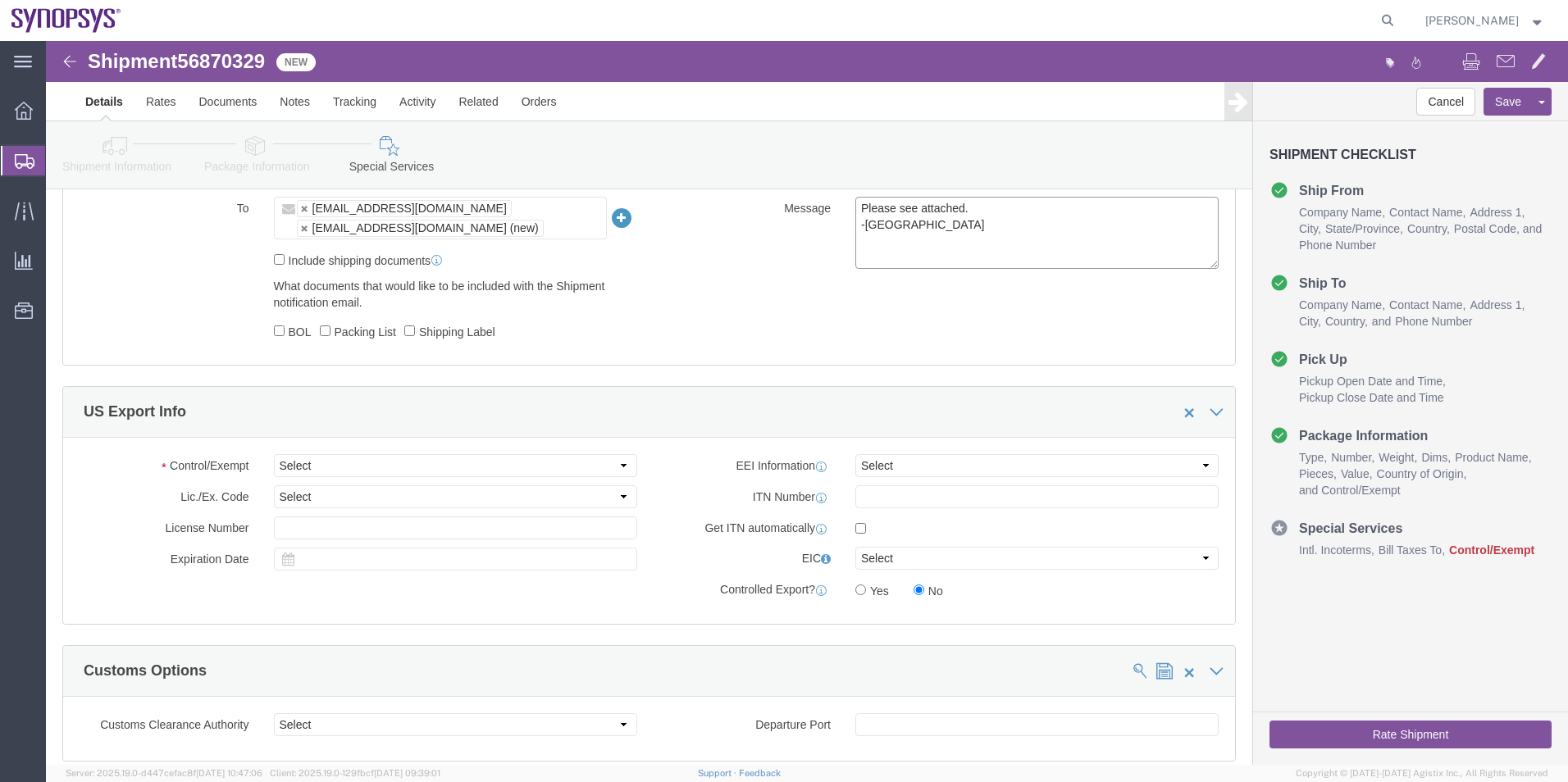
type textarea "Please see attached. -Kaelen"
click select "Select ATF BIS DEA EPA FDA FTR ITAR OFAC Other (OPA)"
select select "BIS"
click select "Select ATF BIS DEA EPA FDA FTR ITAR OFAC Other (OPA)"
click select "Select AGR-Agricultural APP-Computers APR-Additional Permissive Exports AVS-Air…"
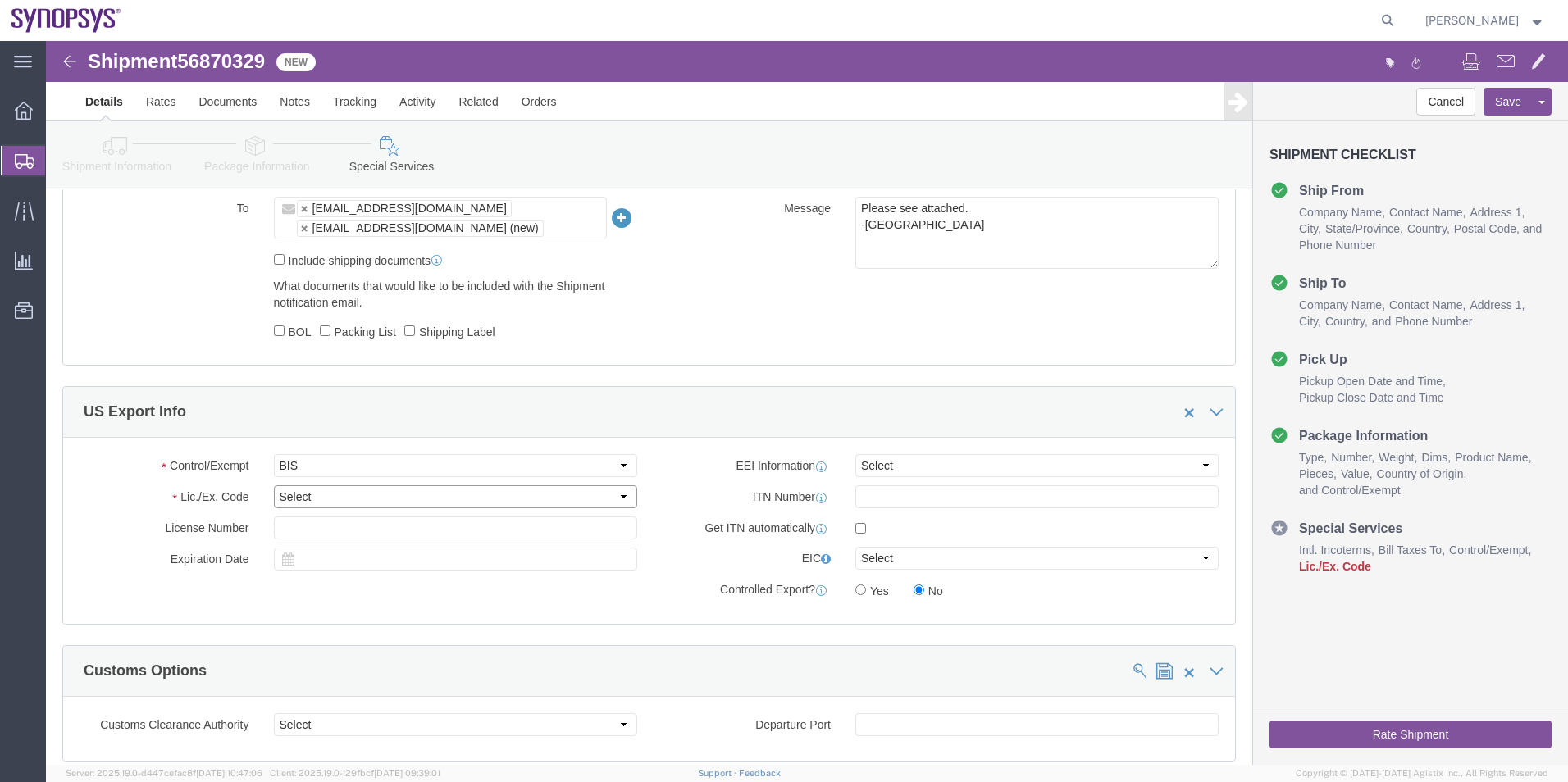
select select "NLR"
click select "Select AGR-Agricultural APP-Computers APR-Additional Permissive Exports AVS-Air…"
click div "Control/Exempt Select ATF BIS DEA EPA FDA FTR ITAR OFAC Other (OPA) Lic./Ex. Co…"
click select "Select AES-Direct EEI Carrier File EEI EEI Exempt"
select select "AESD"
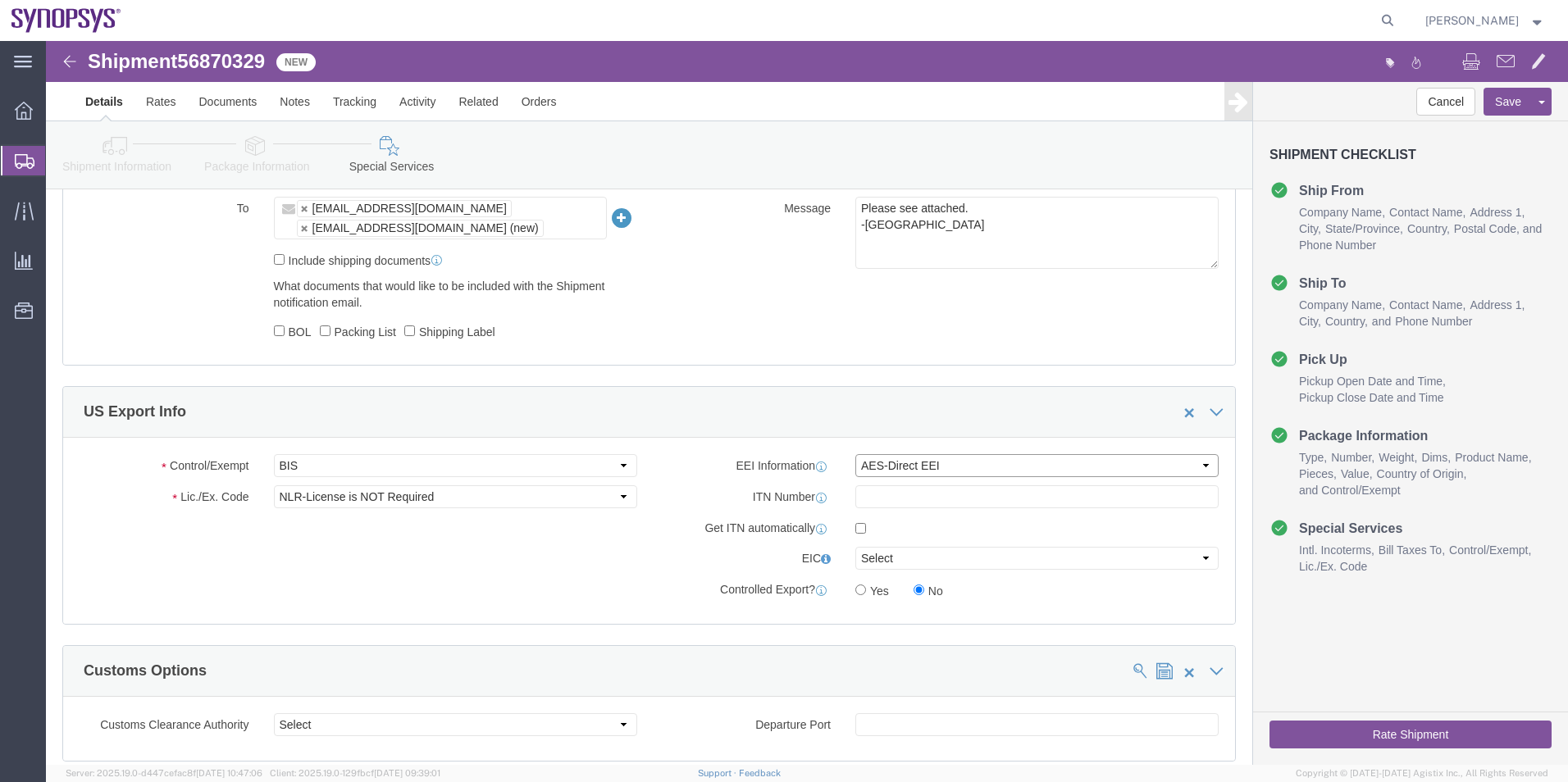
click select "Select AES-Direct EEI Carrier File EEI EEI Exempt"
click label
click input "checkbox"
checkbox input "true"
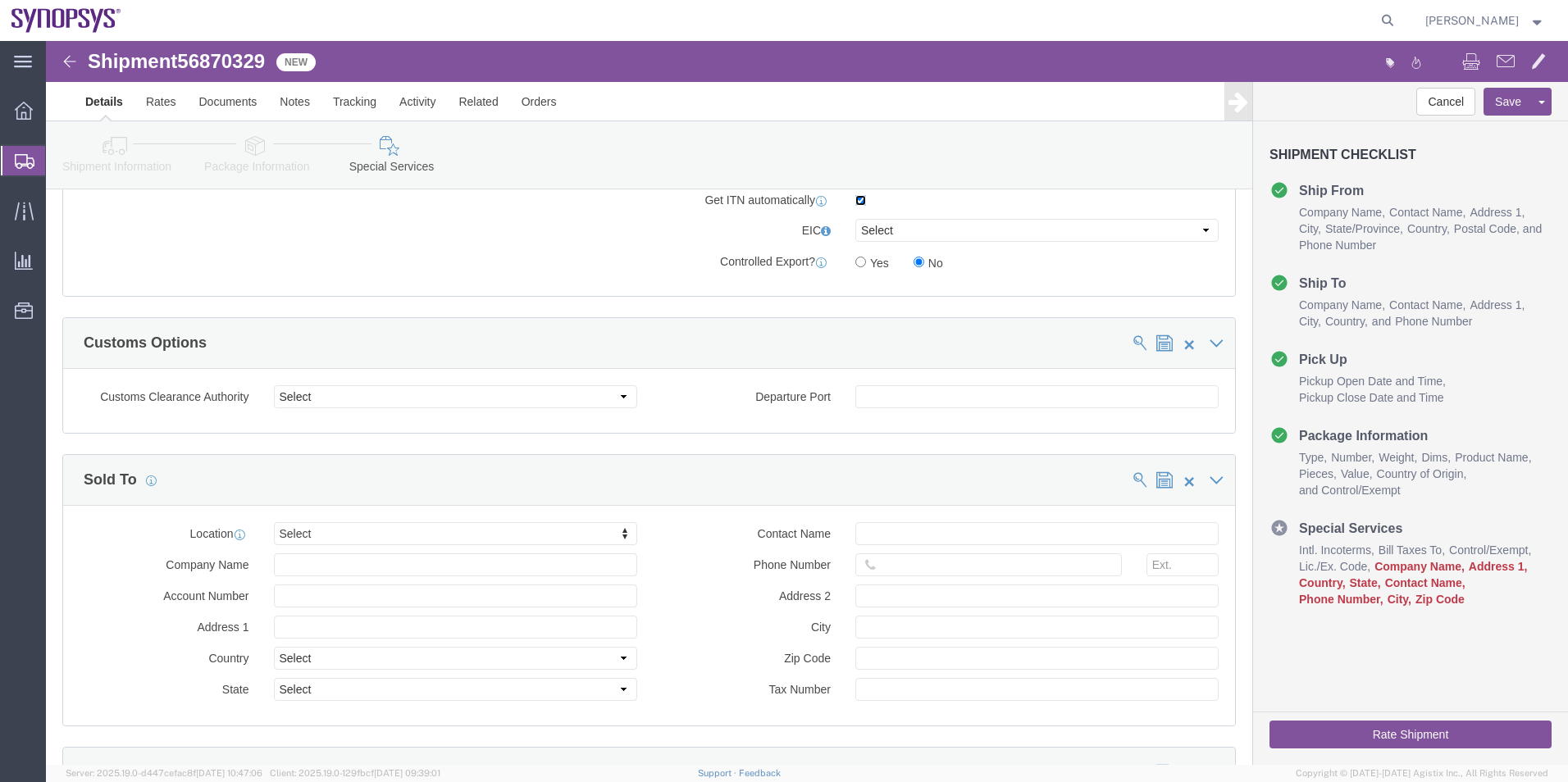
scroll to position [1641, 0]
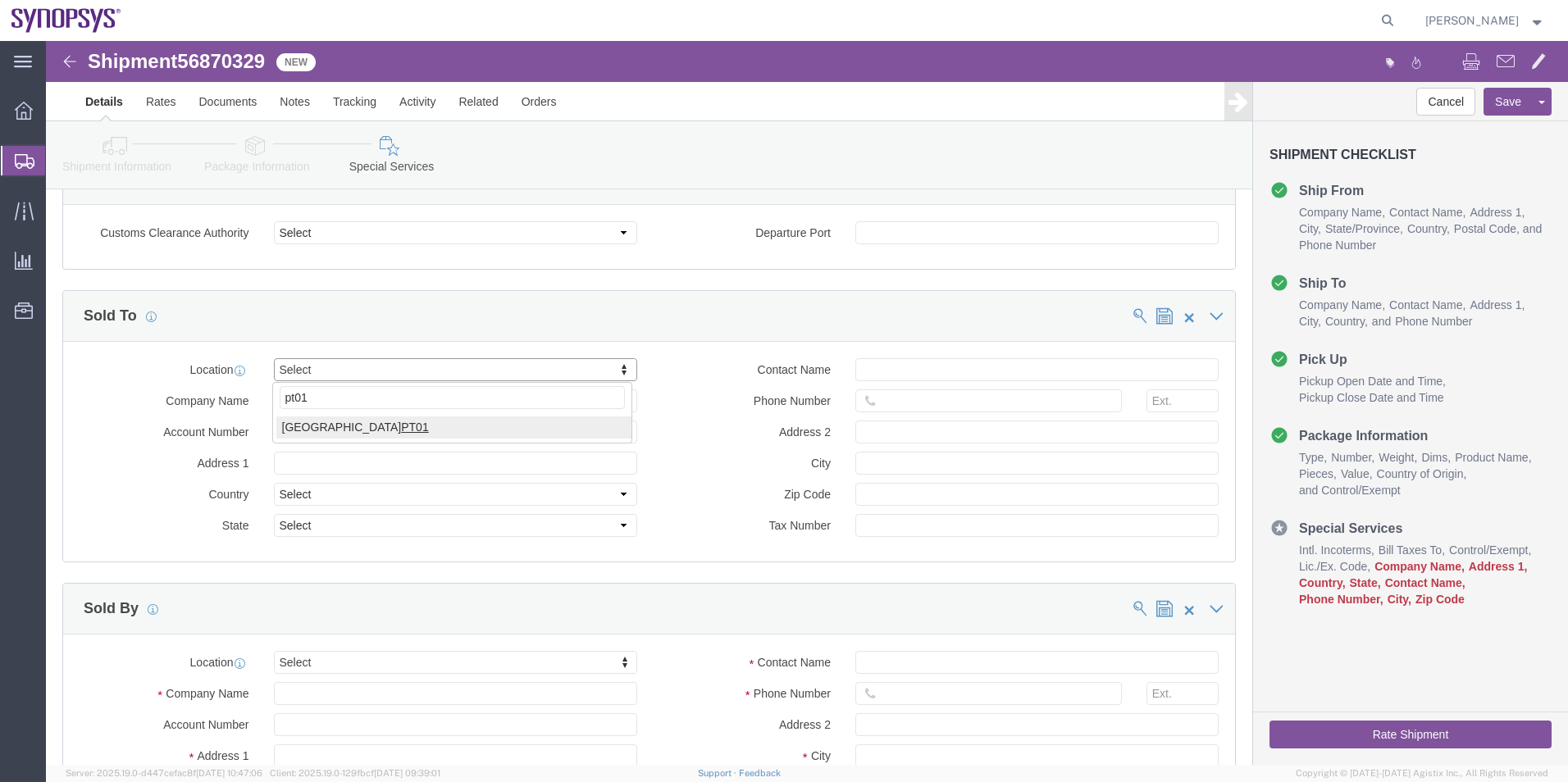
type input "pt01"
select select "63152"
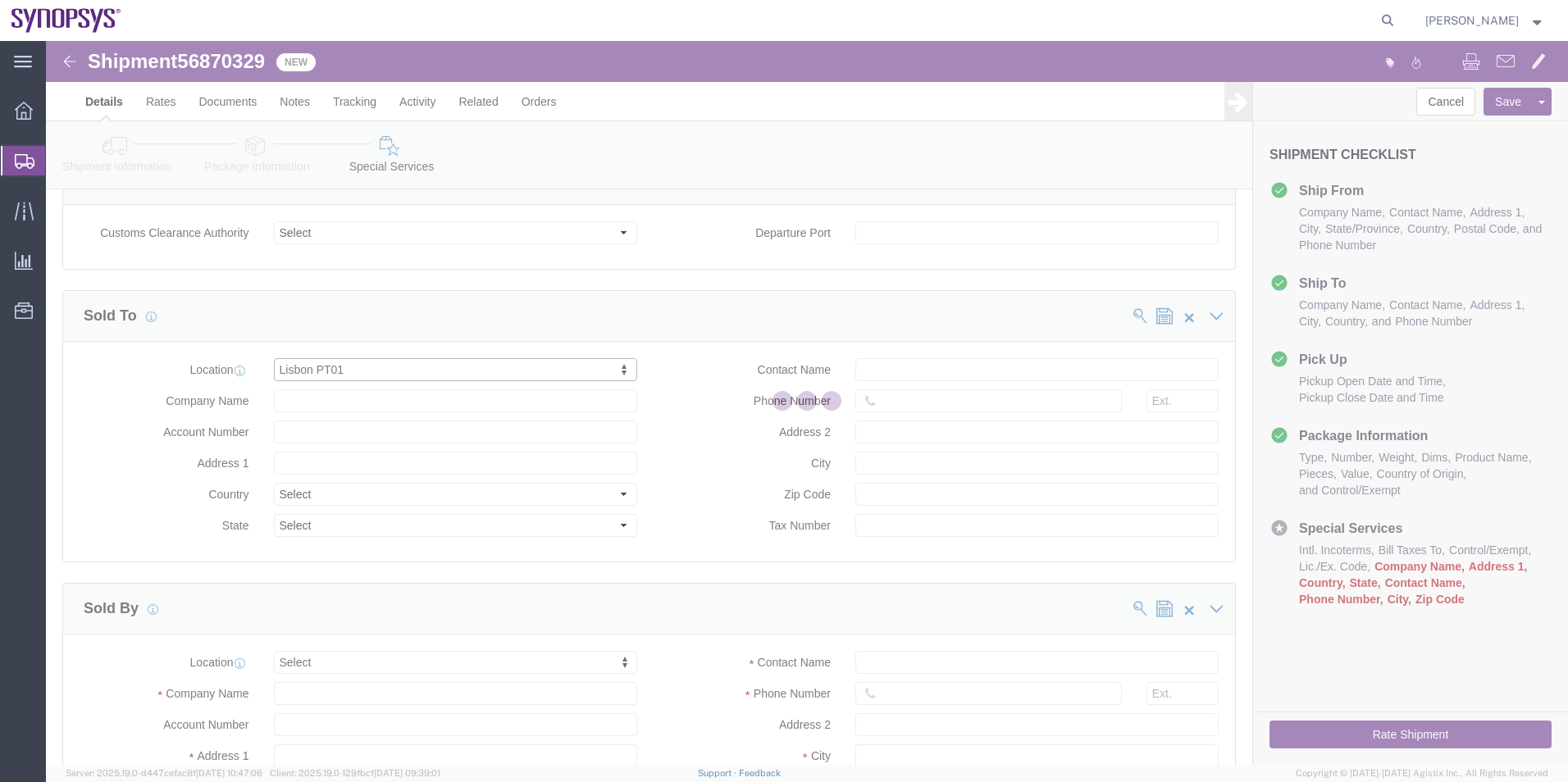
type input "[GEOGRAPHIC_DATA]"
select select "PT"
type input "Piso 2"
type input "Porto Salvo"
type input "2740-267"
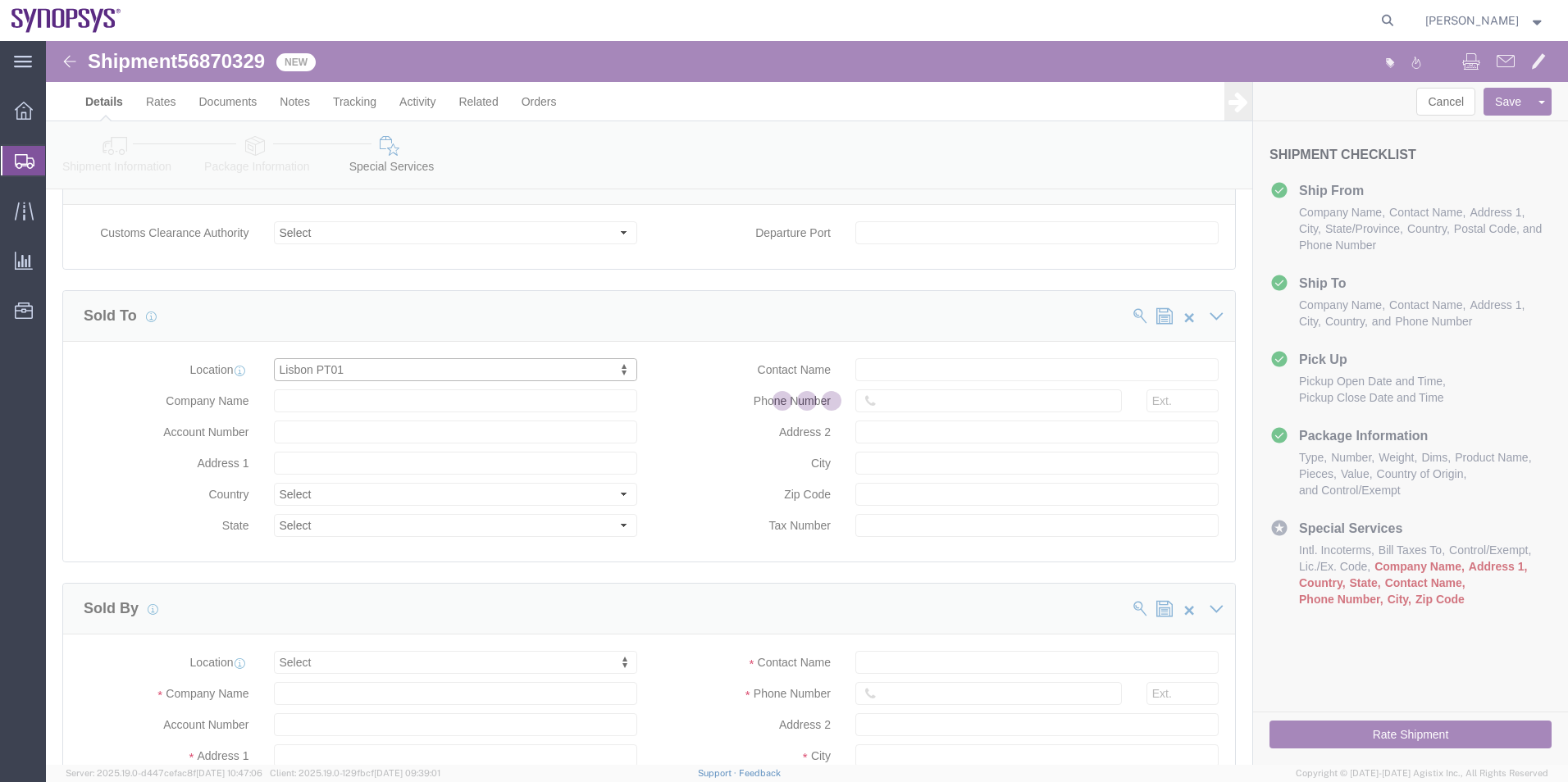
type input "SNPS, [GEOGRAPHIC_DATA] Unipessoal, Lda."
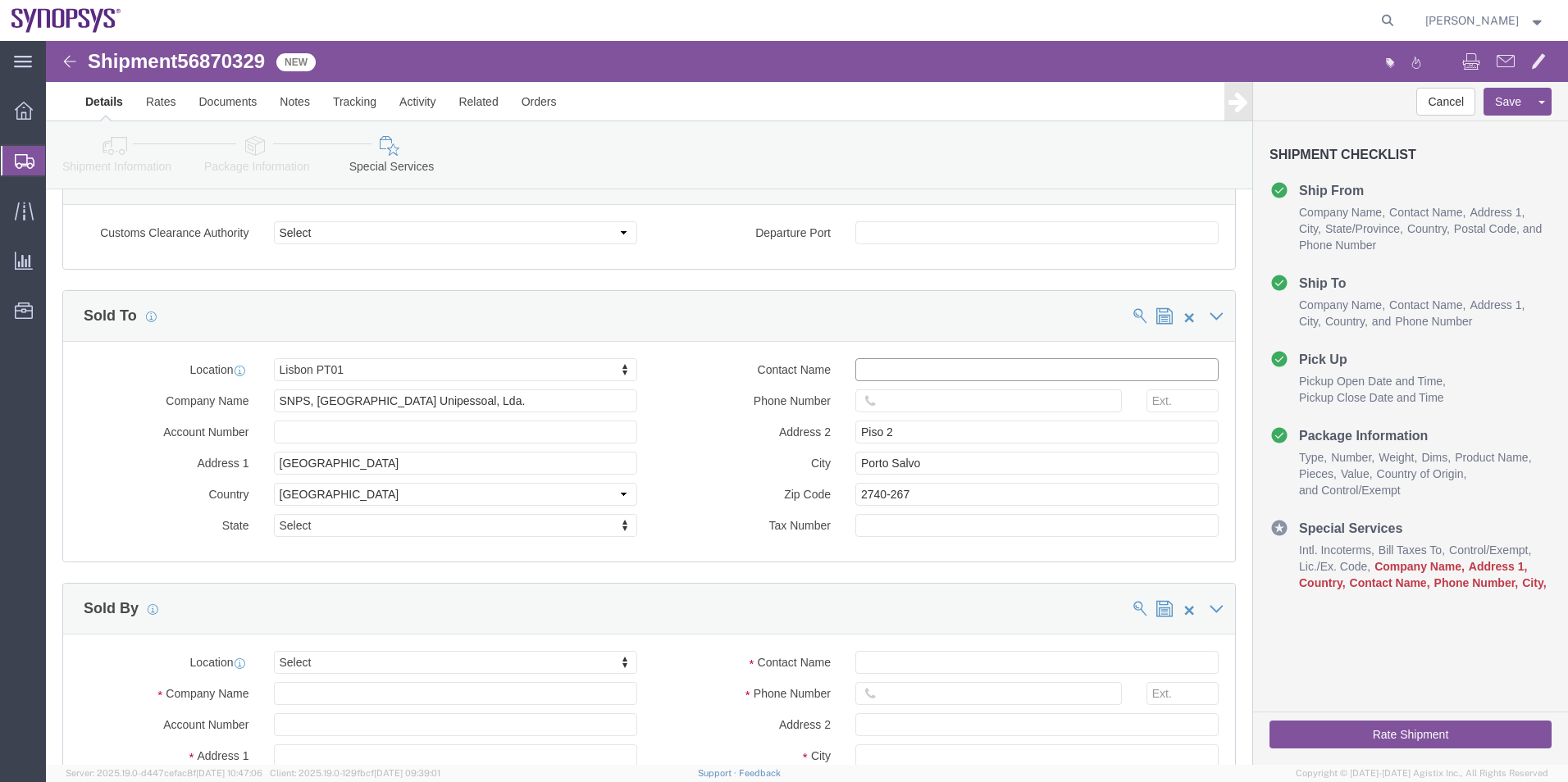
click input "text"
paste input "Tiago Inocencio"
type input "Tiago Inocencio"
click input "text"
paste input "351.915.185.726"
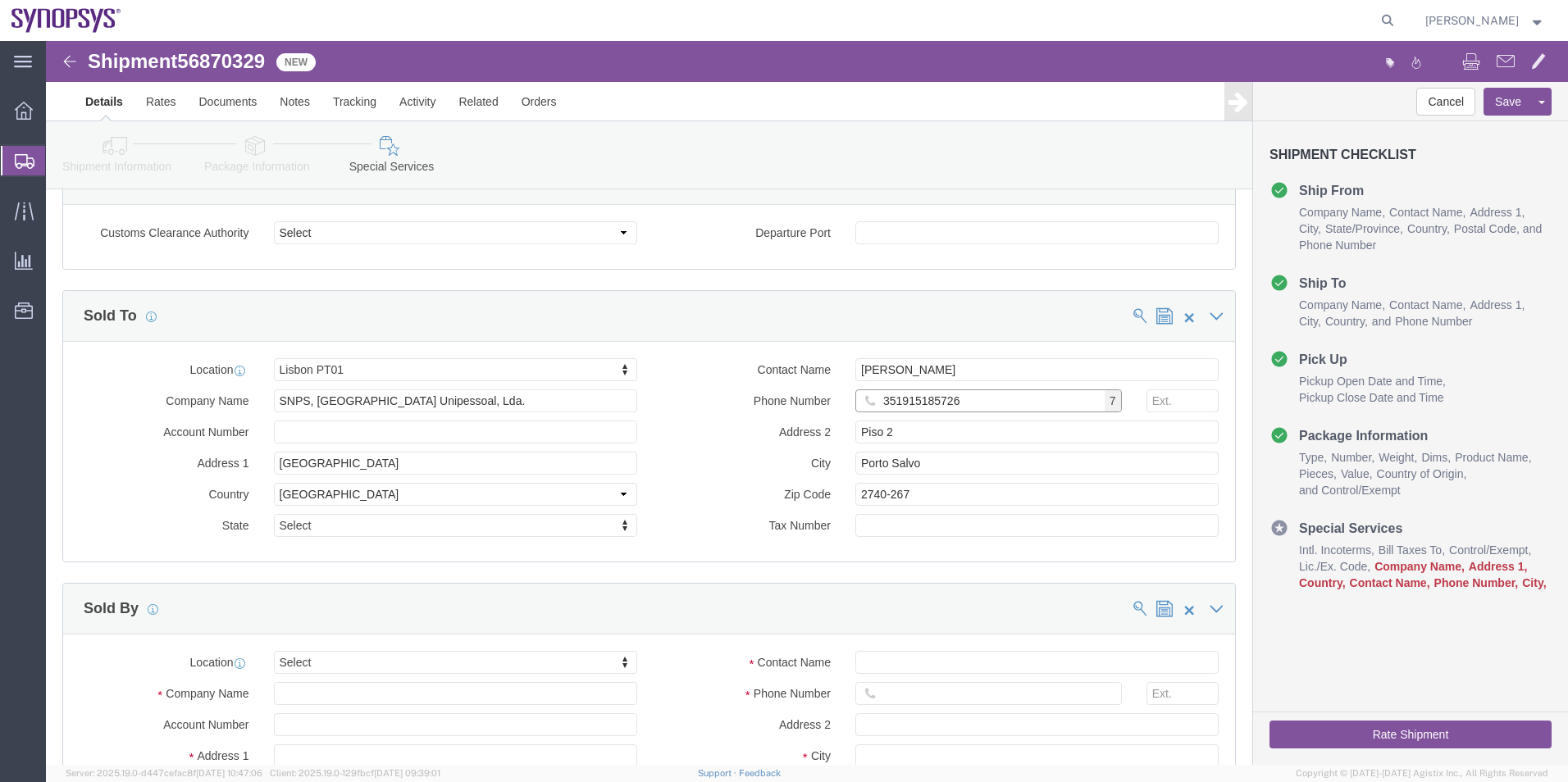
scroll to position [1722, 0]
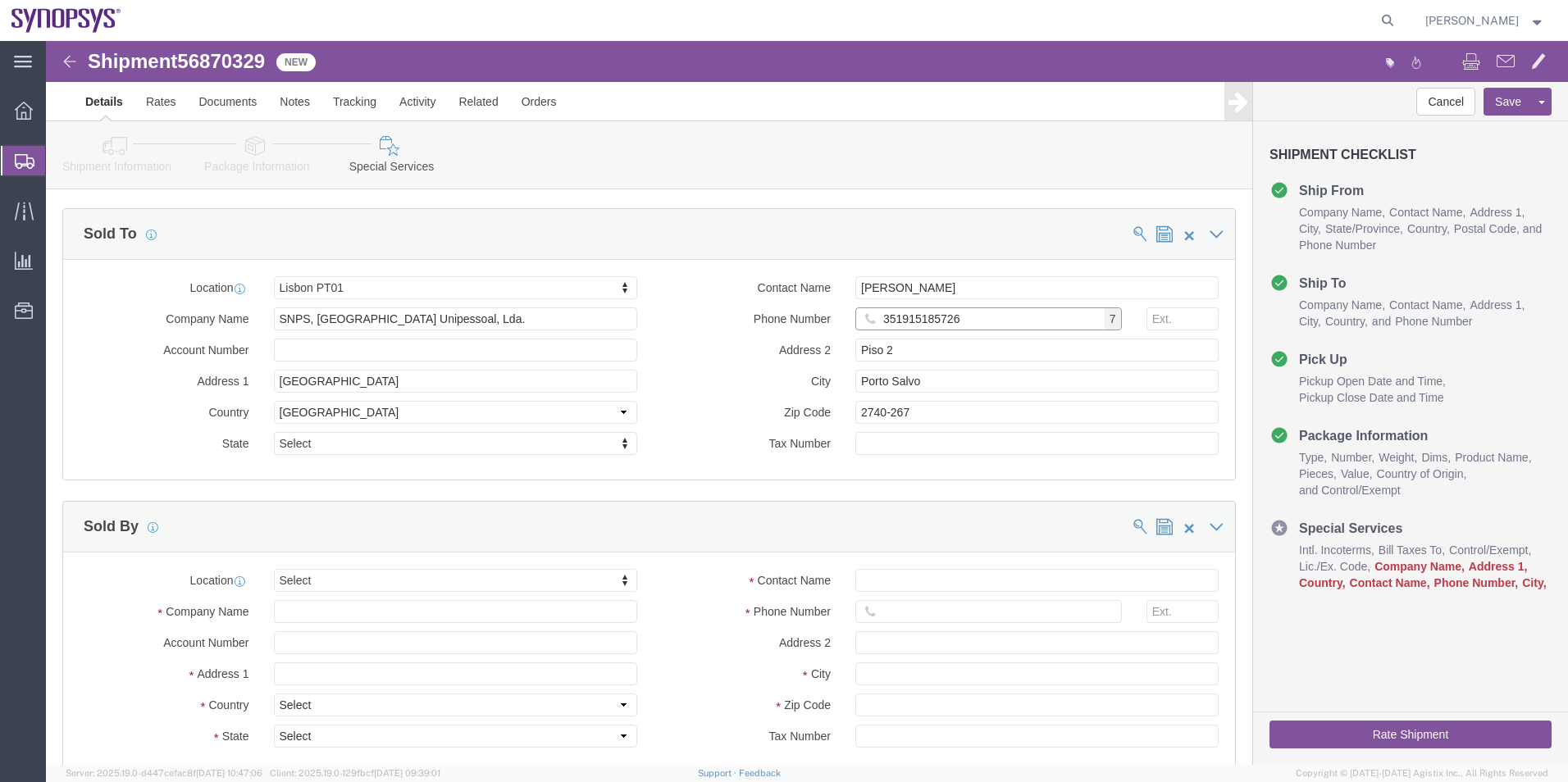
type input "351915185726"
type input "ussv"
select select "63204"
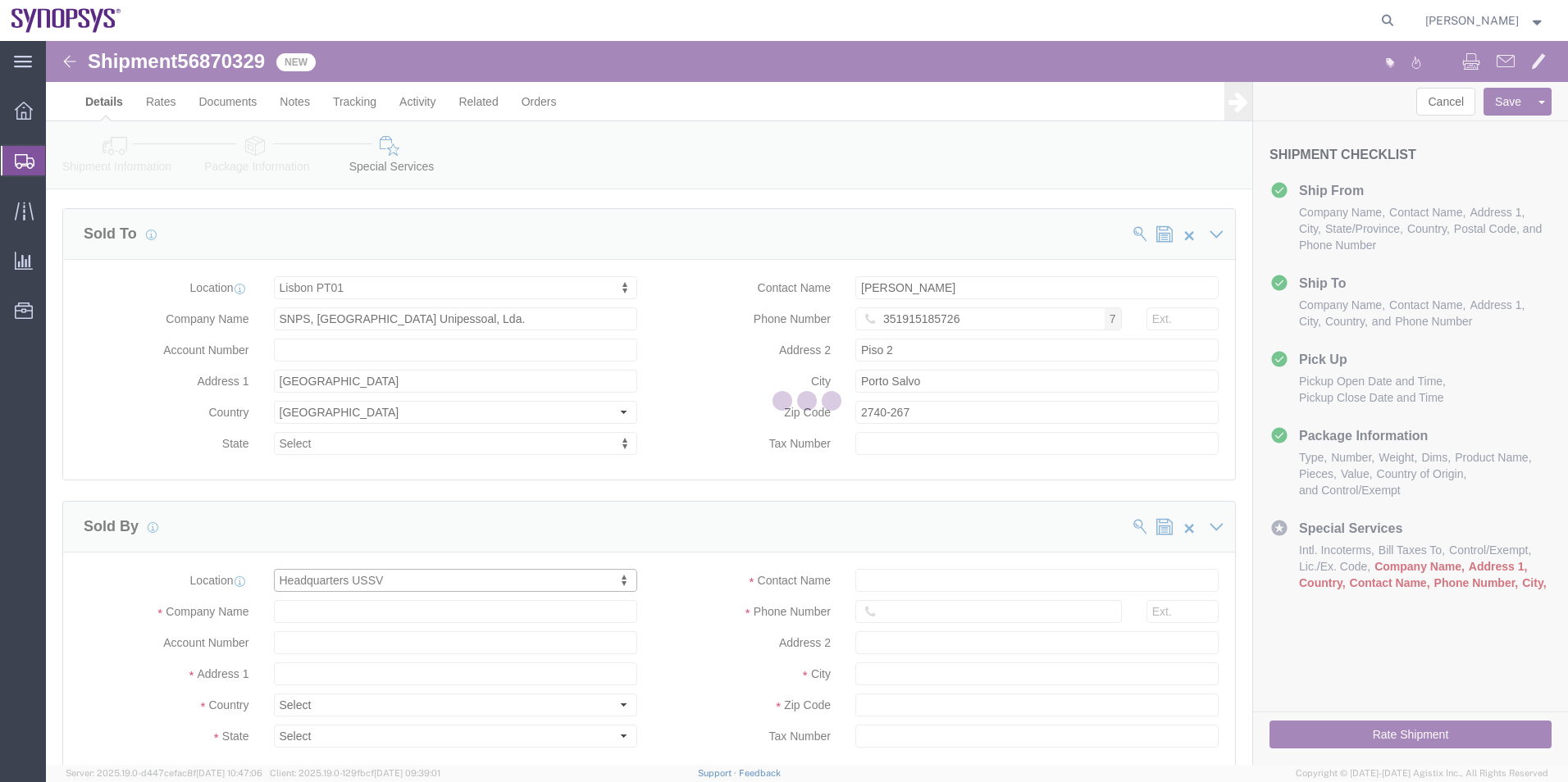
type input "[STREET_ADDRESS]"
select select "US"
type input "6505845000"
type input "Sunnyvale"
type input "94085"
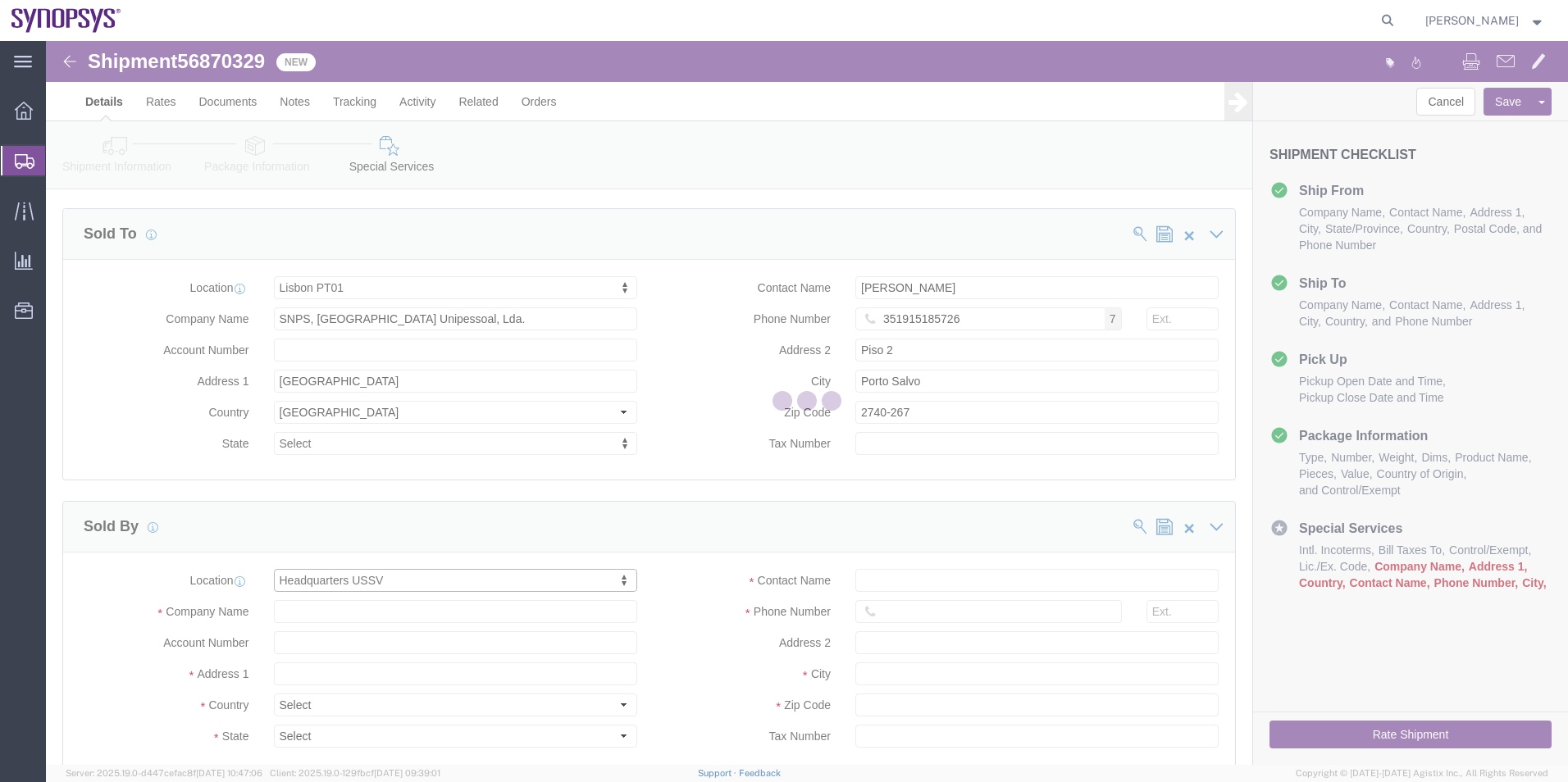
type input "Synopsys Headquarters USSV"
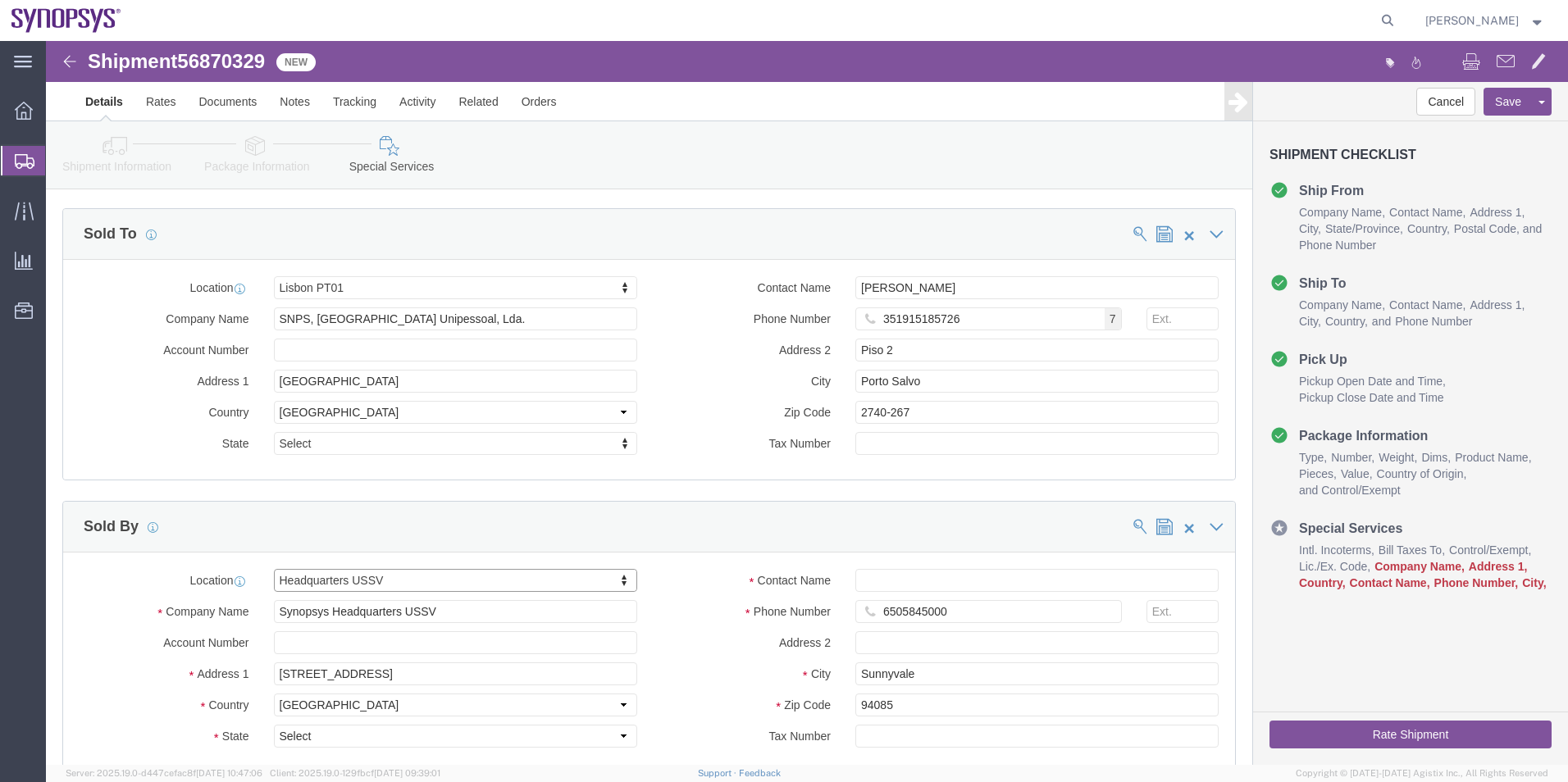
select select "CA"
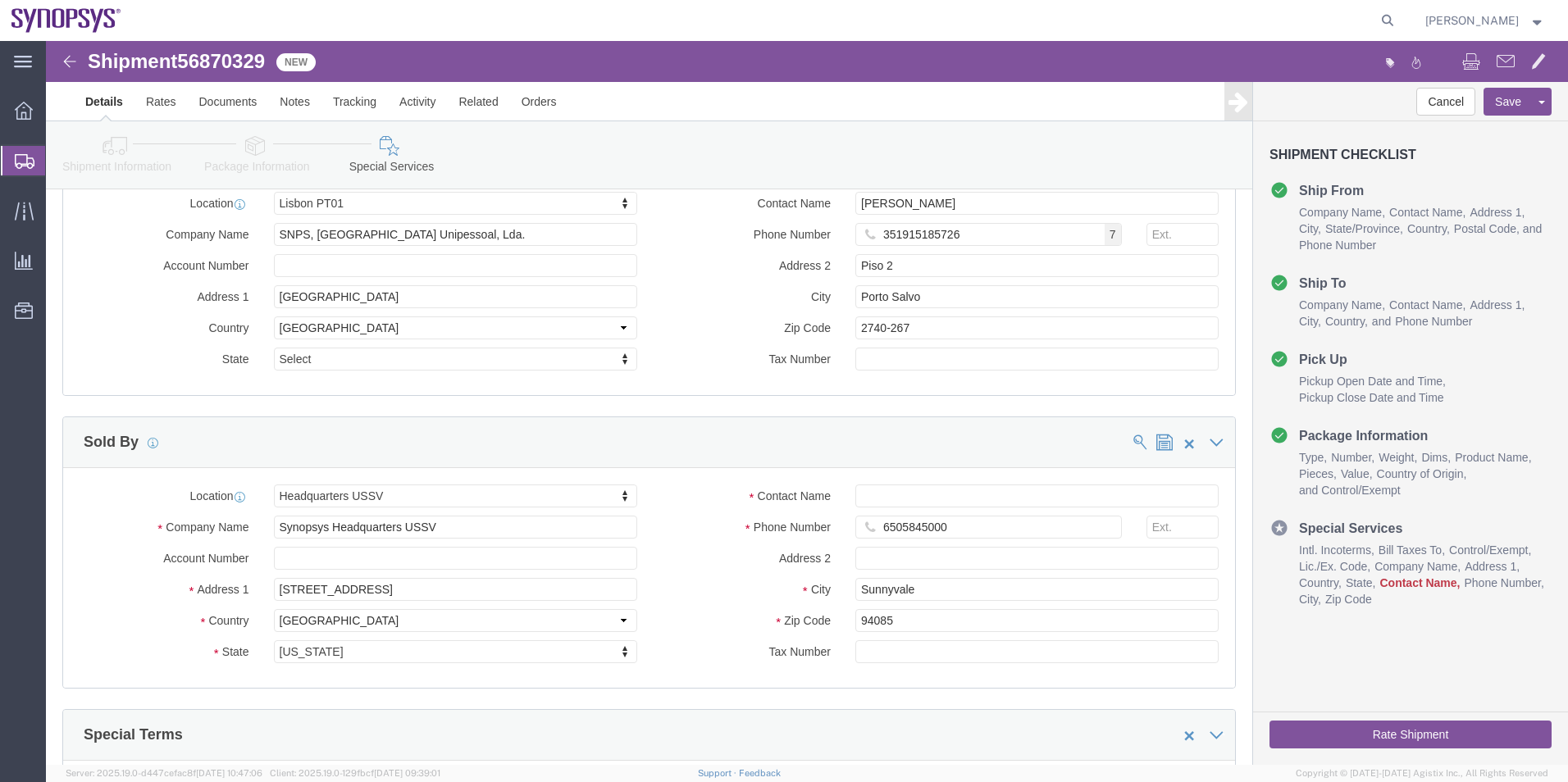
scroll to position [1886, 0]
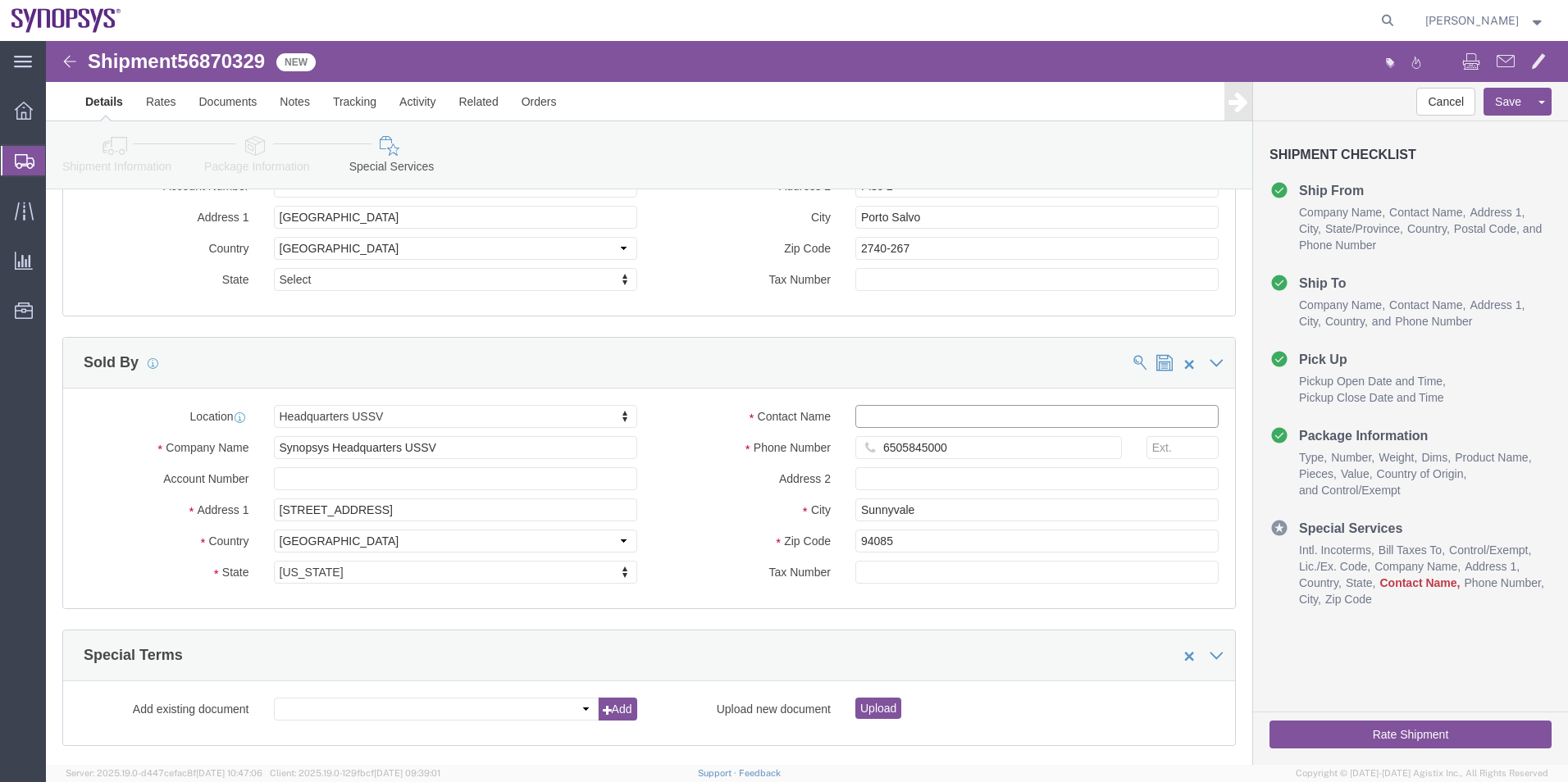
click input "Contact Name"
paste input "[PERSON_NAME]"
type input "[PERSON_NAME]"
click button "Rate Shipment"
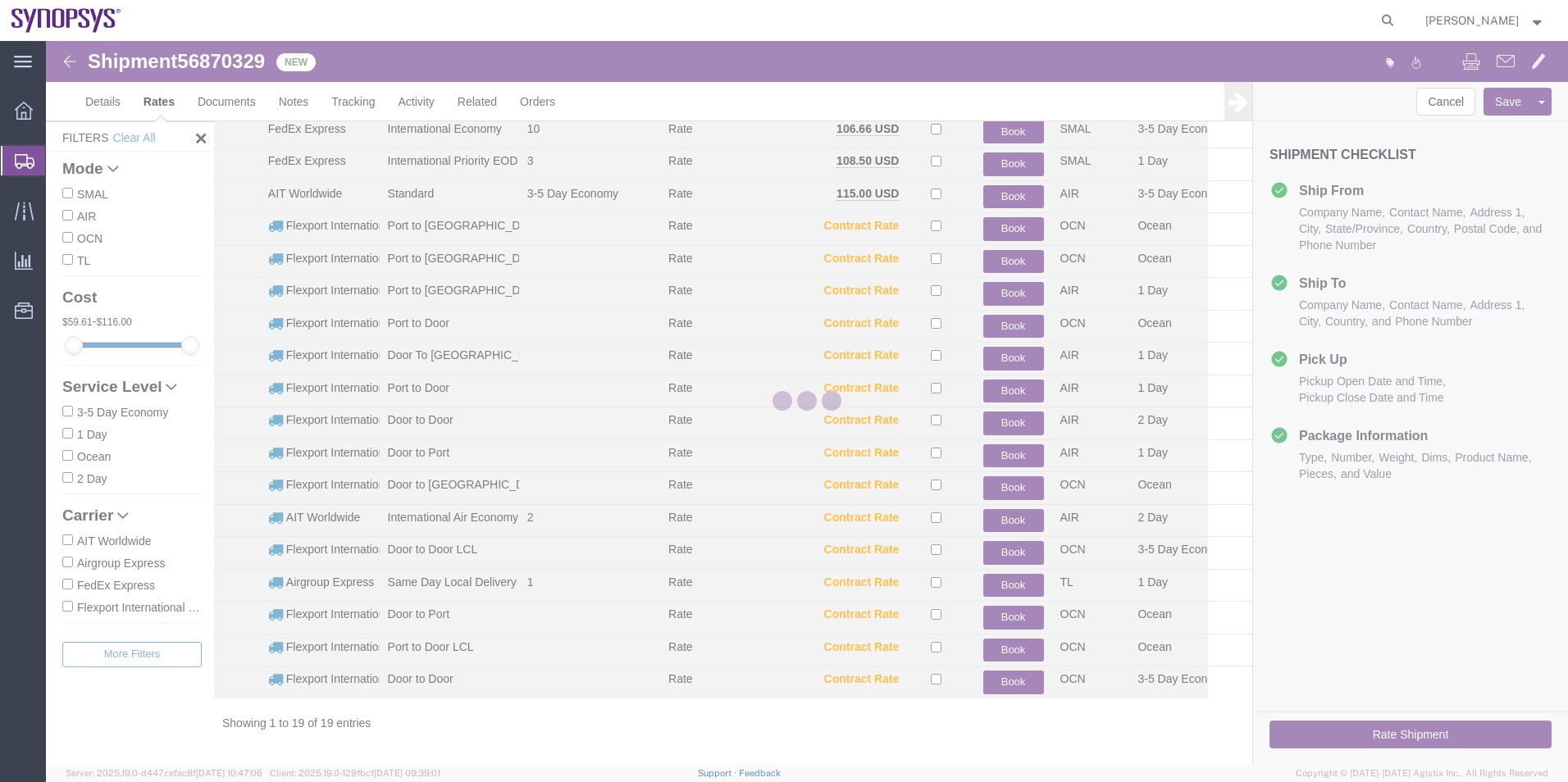
scroll to position [102, 0]
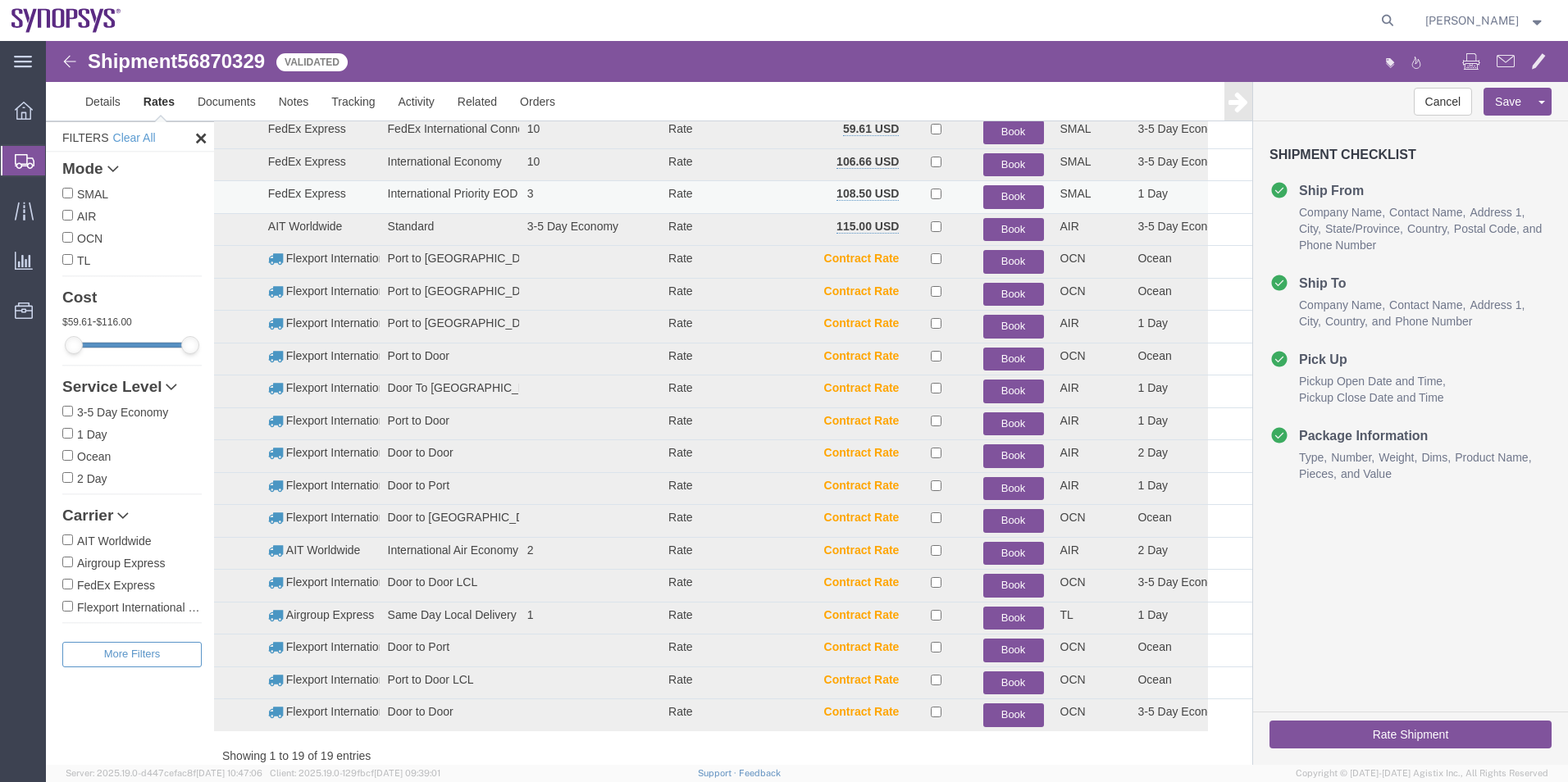
click at [1018, 192] on button "Book" at bounding box center [1014, 196] width 61 height 23
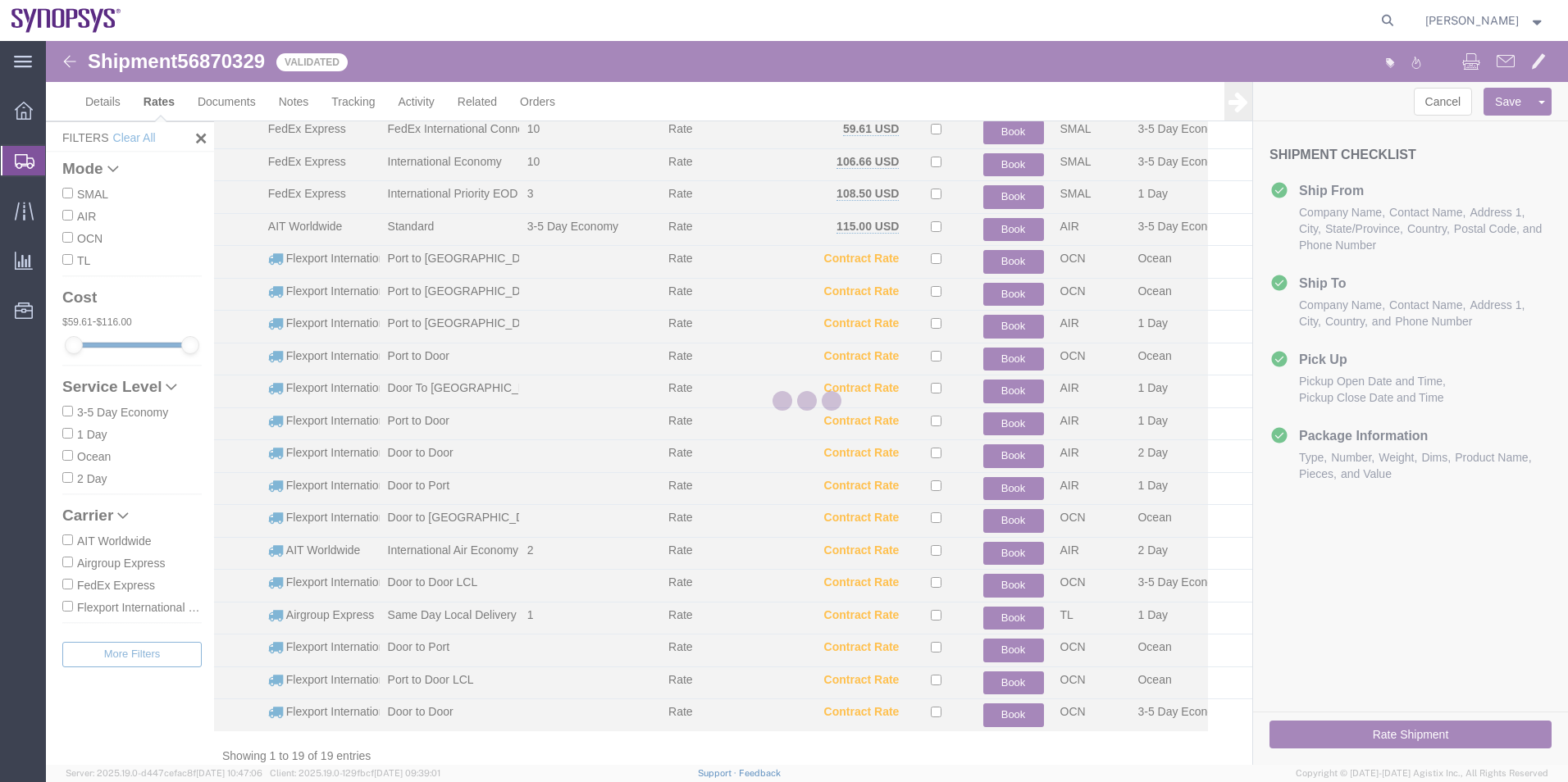
scroll to position [0, 0]
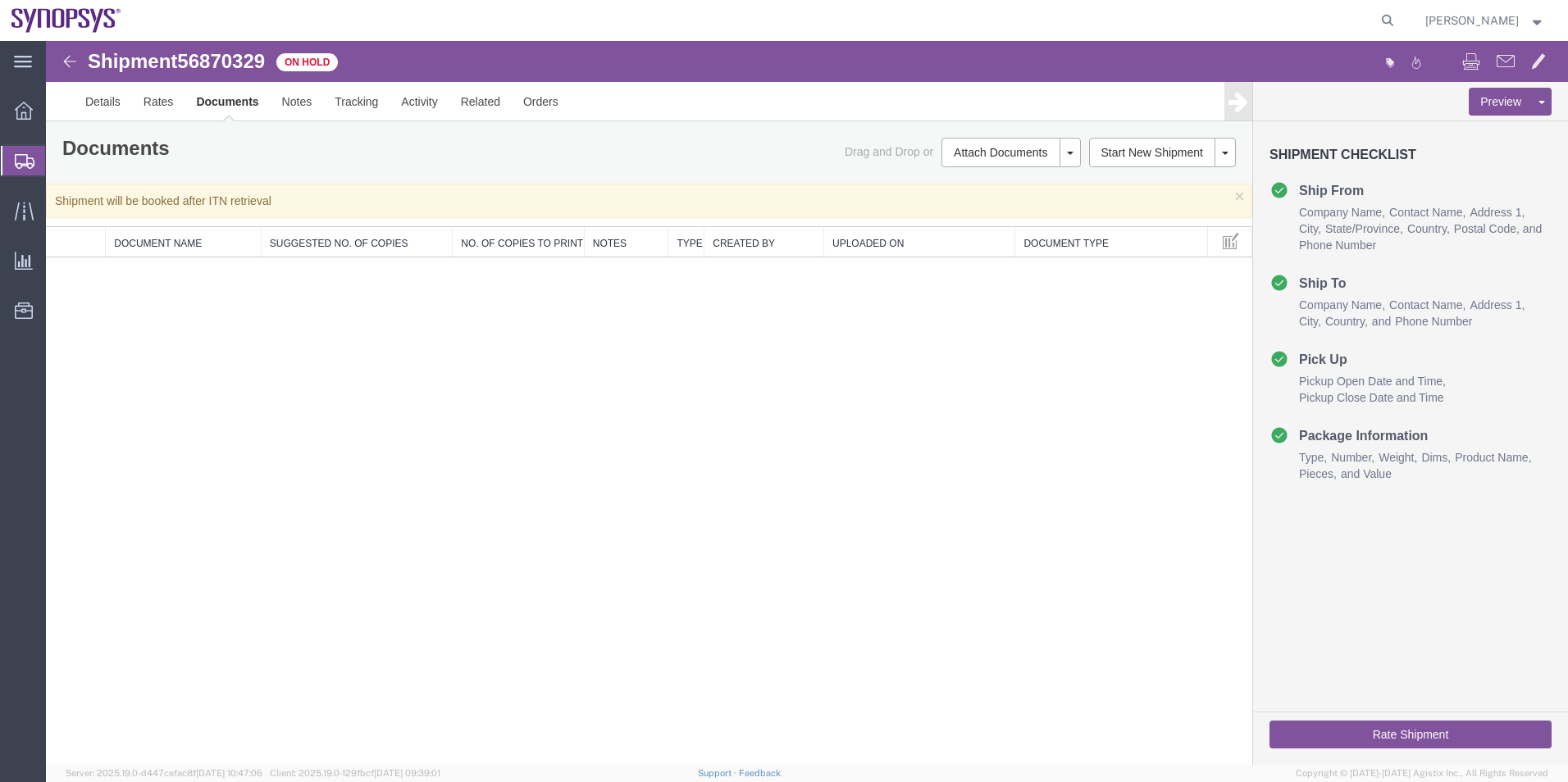
click at [0, 0] on span "Shipment Manager" at bounding box center [0, 0] width 0 height 0
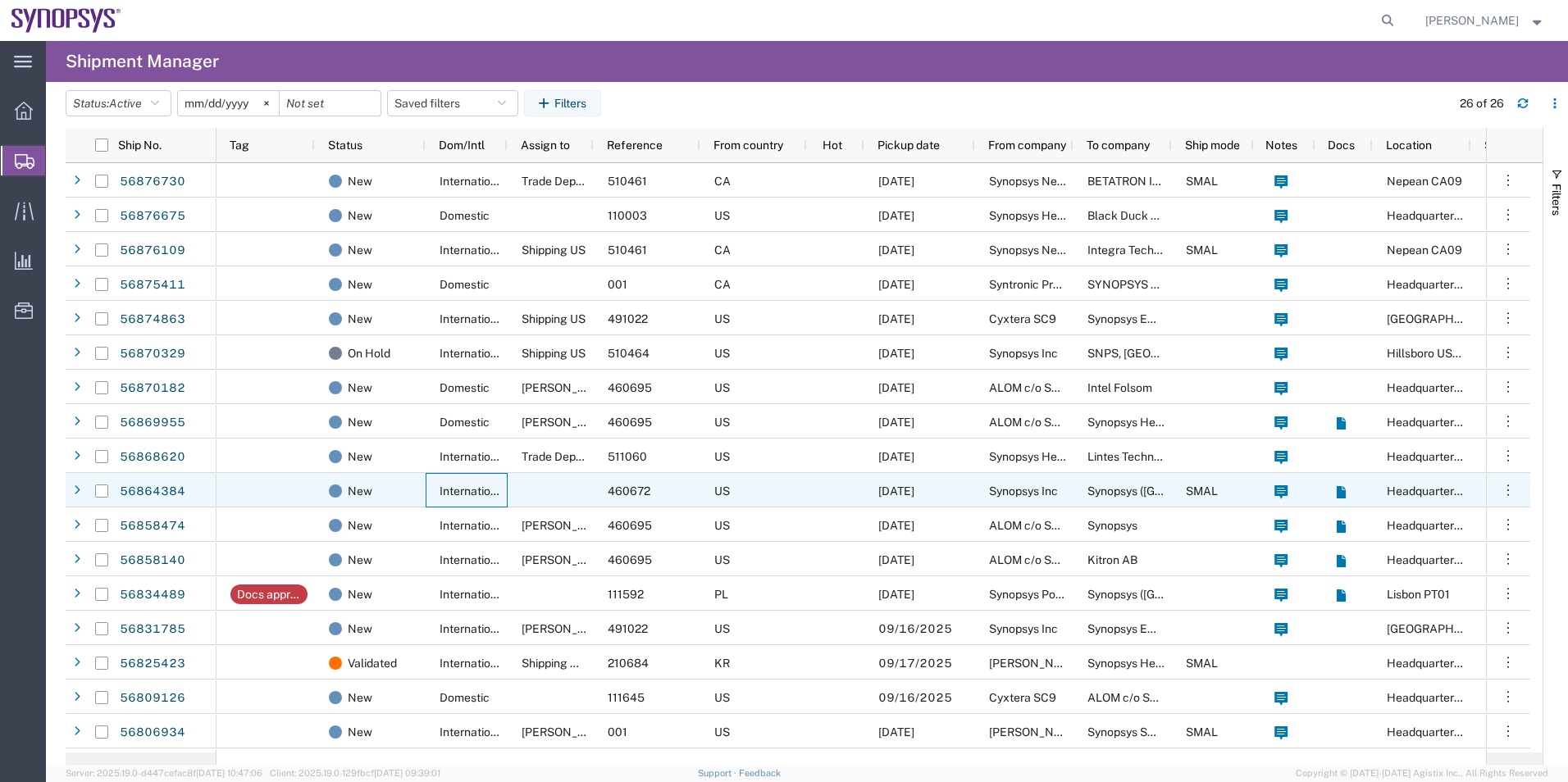
click at [493, 496] on span "International" at bounding box center [474, 491] width 67 height 13
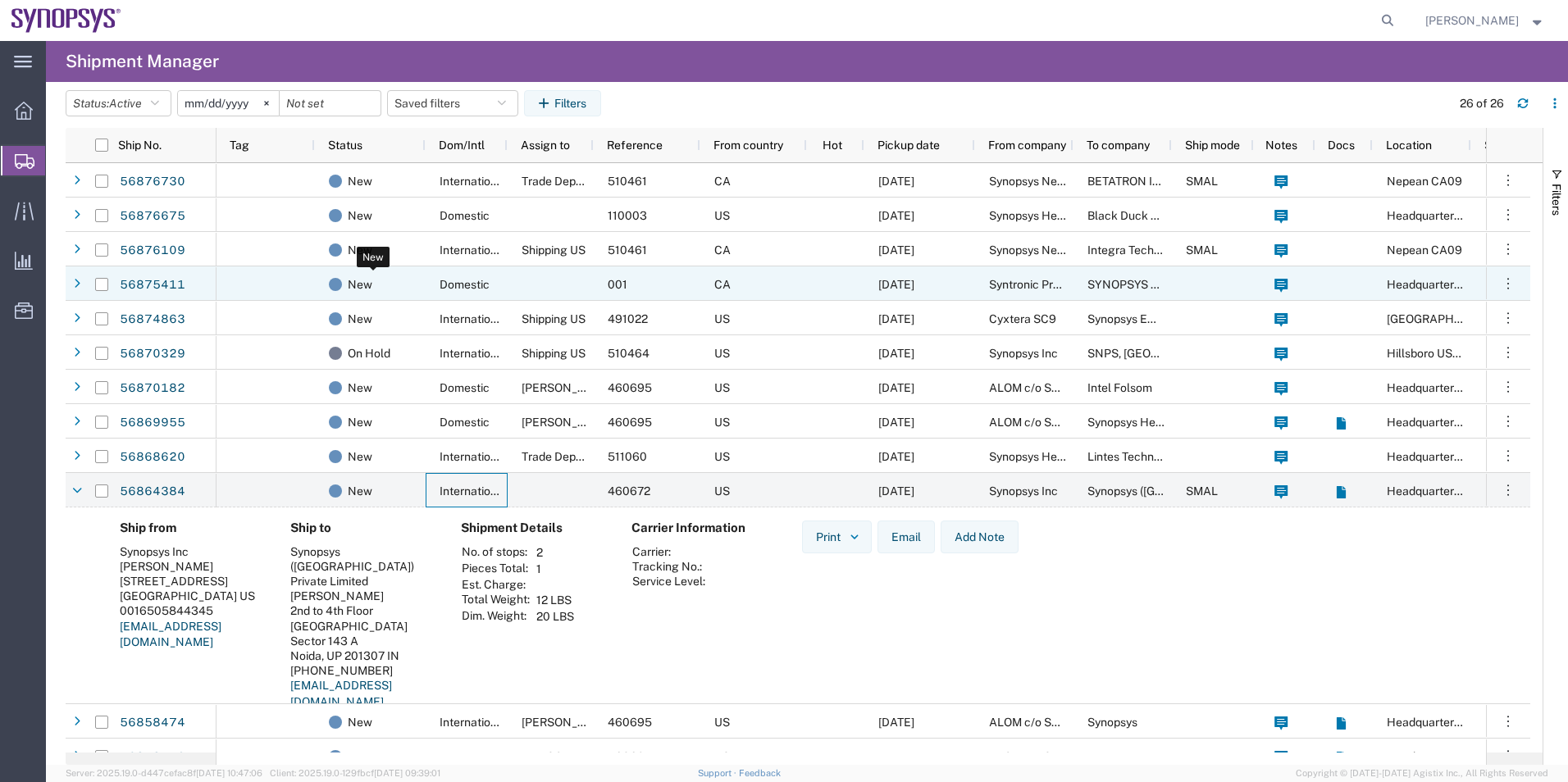
click at [419, 283] on div "New" at bounding box center [370, 283] width 111 height 35
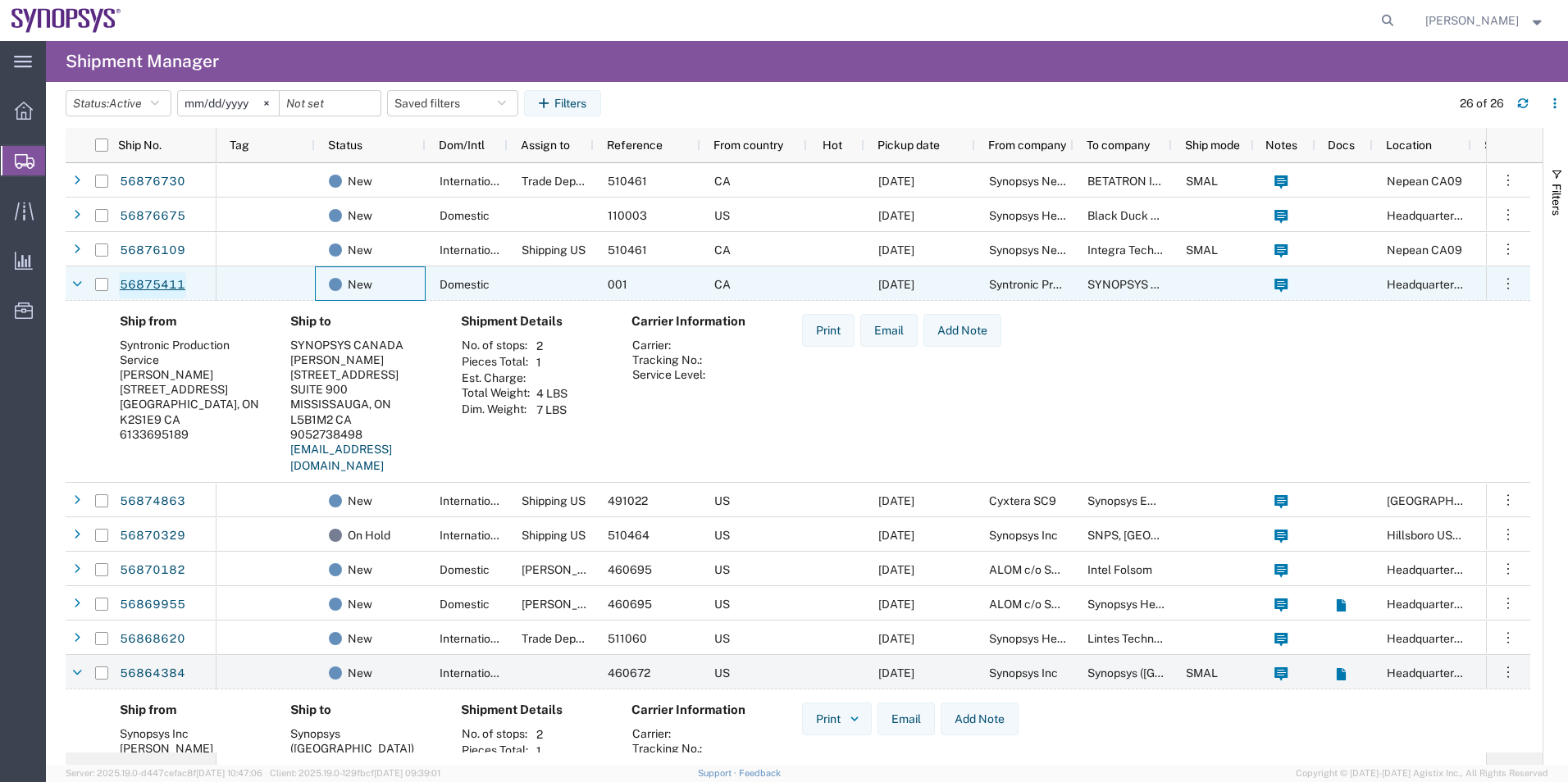
click at [142, 292] on link "56875411" at bounding box center [152, 285] width 67 height 26
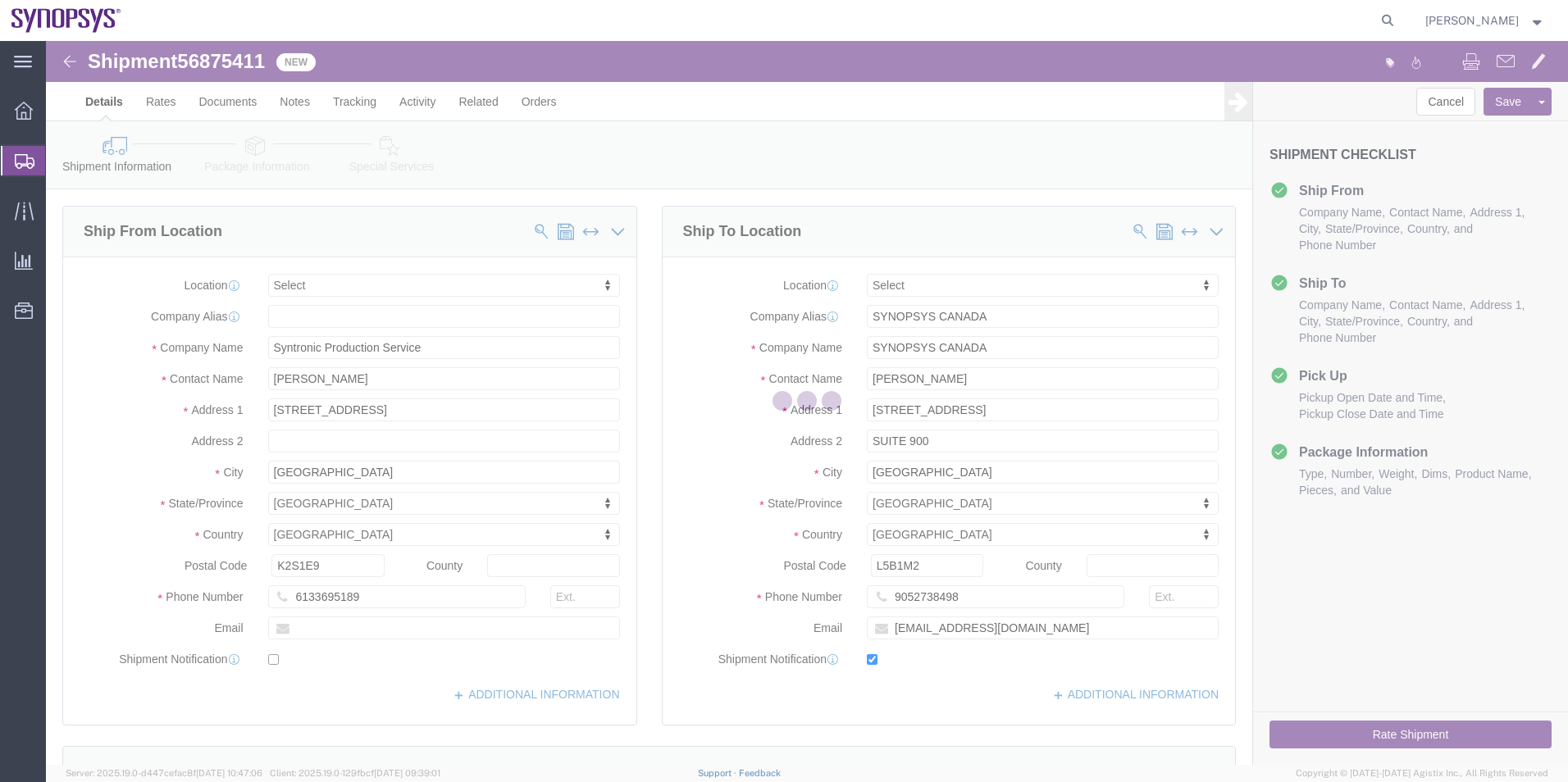
select select
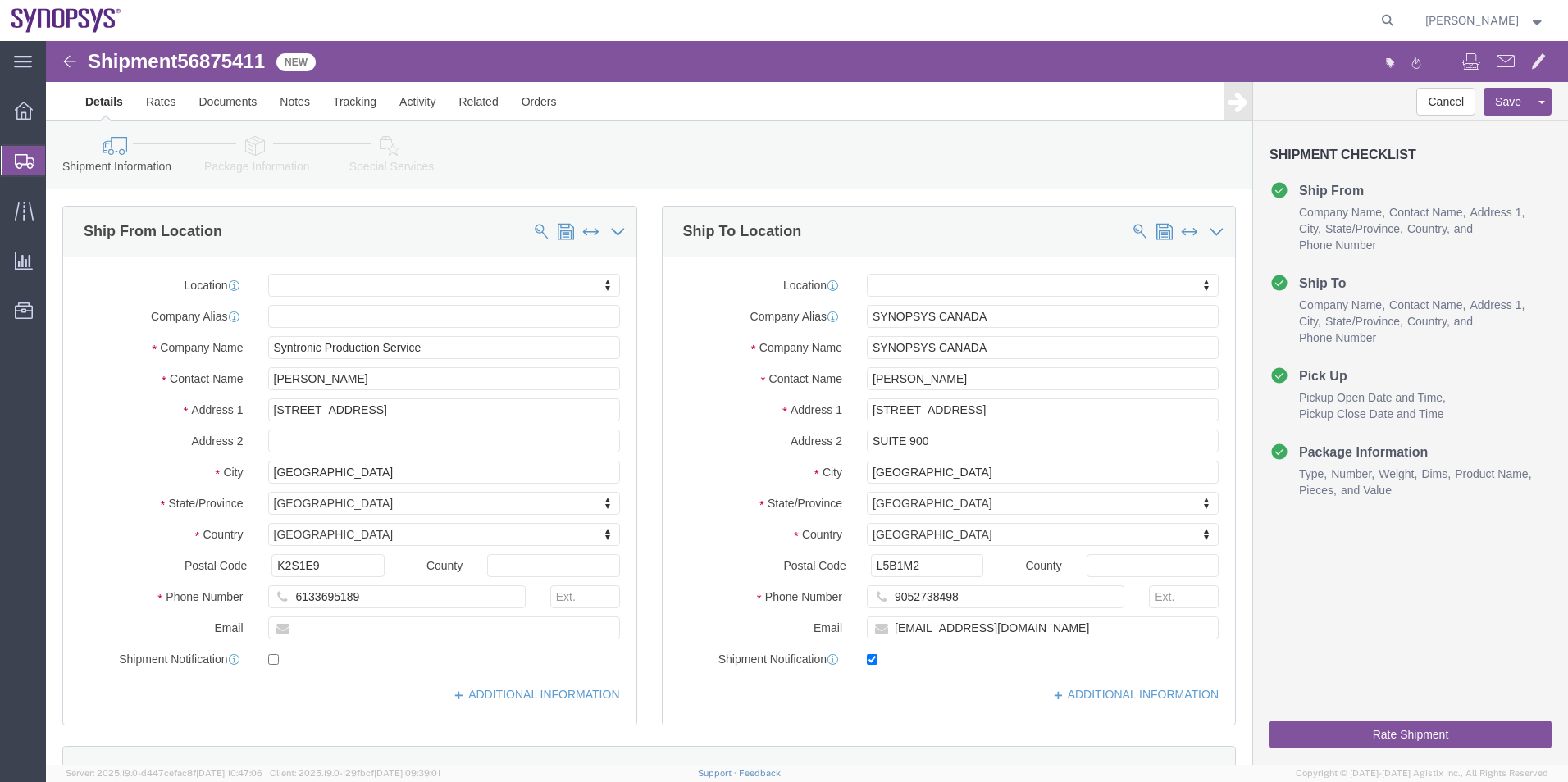
click icon
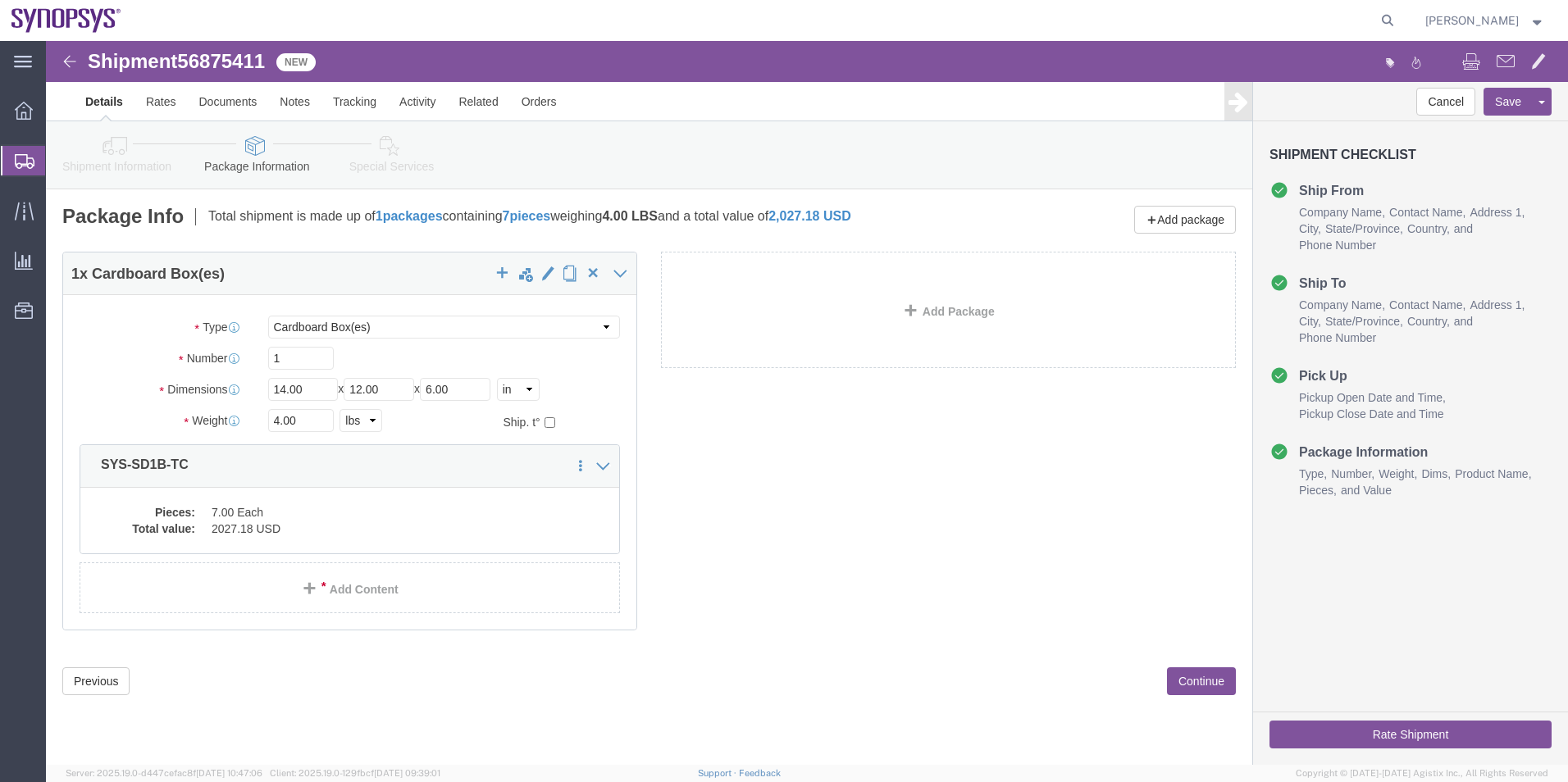
click link "Shipment Information"
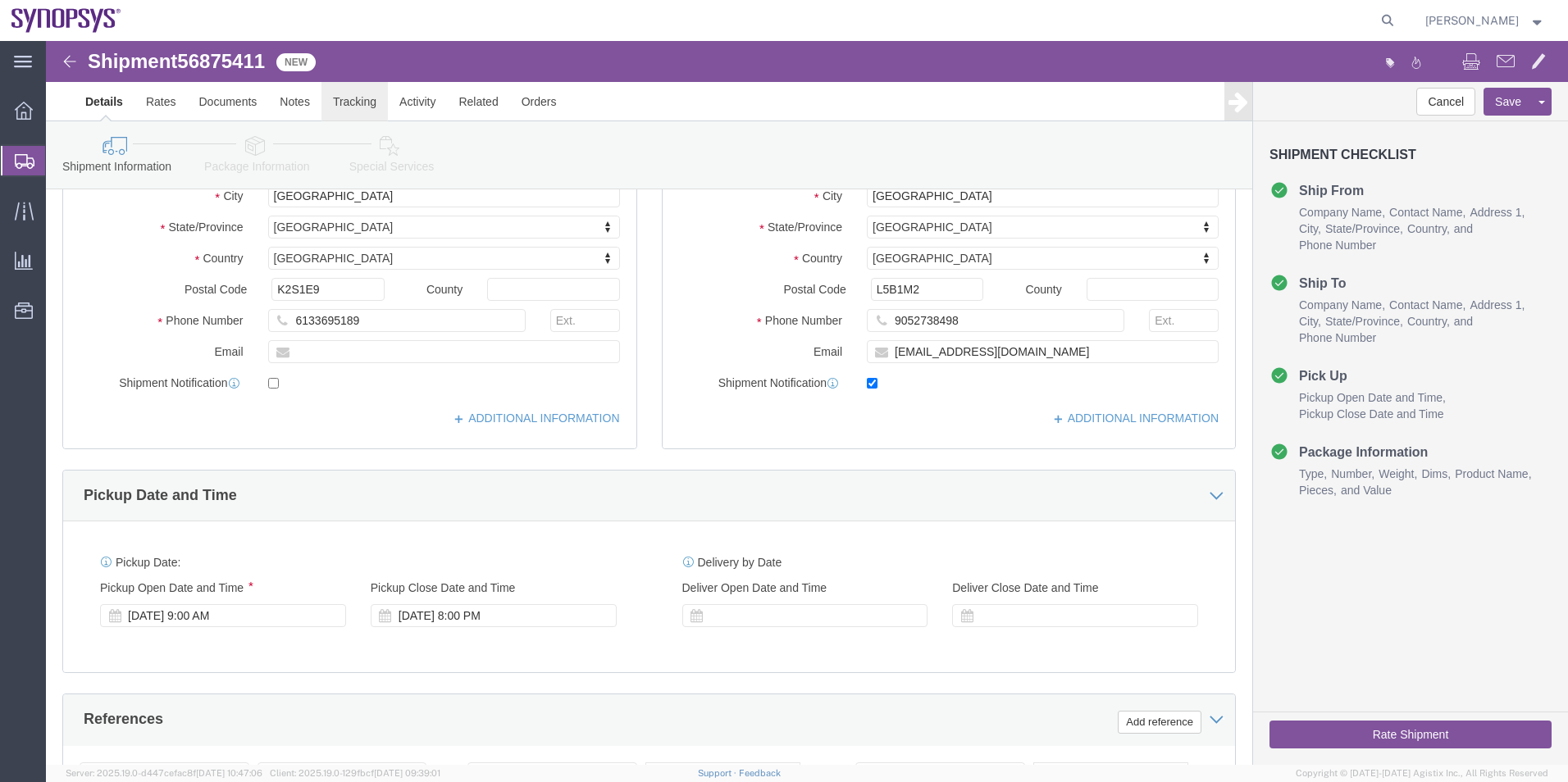
scroll to position [274, 0]
click link "Special Services"
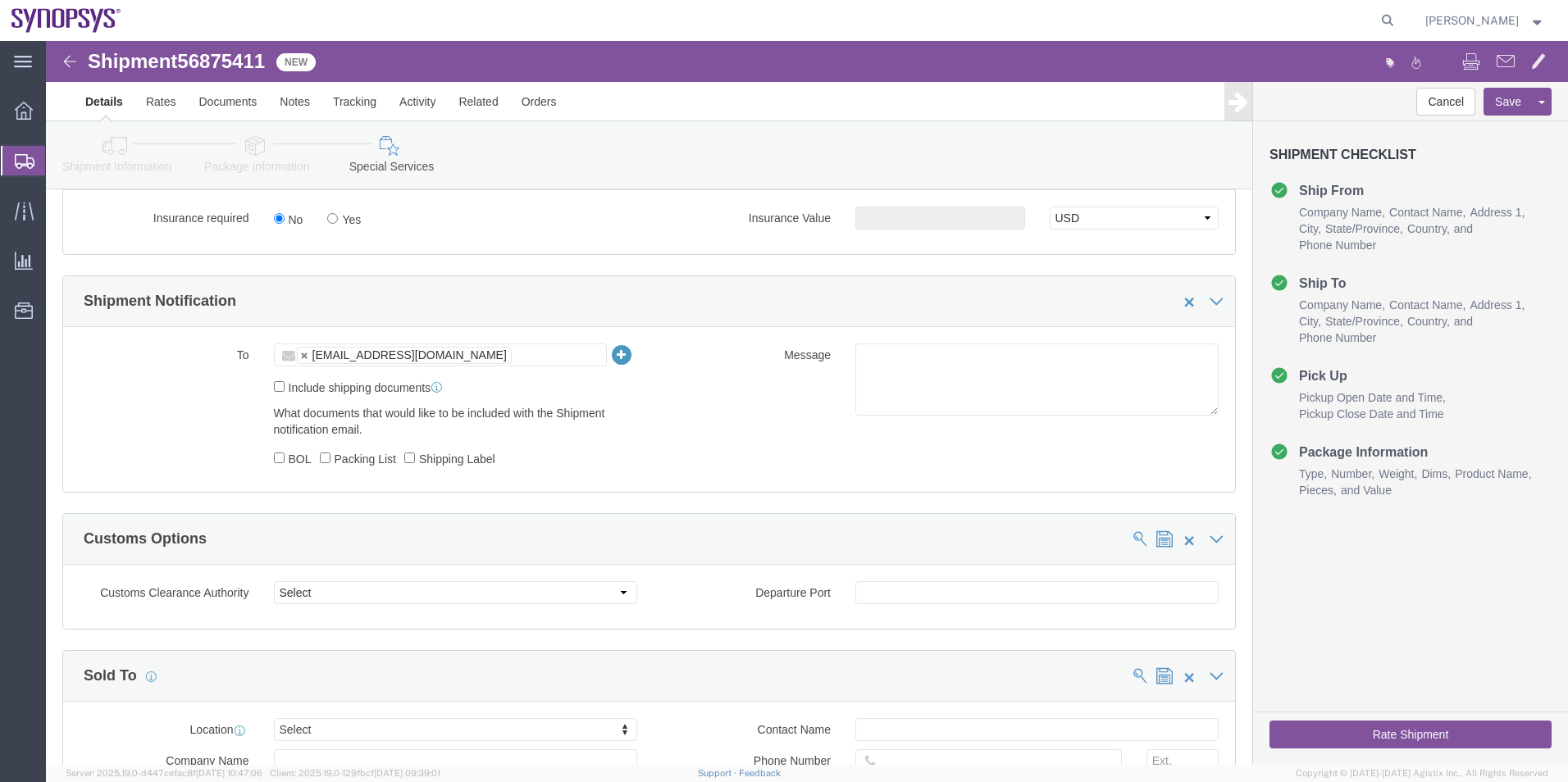
scroll to position [930, 0]
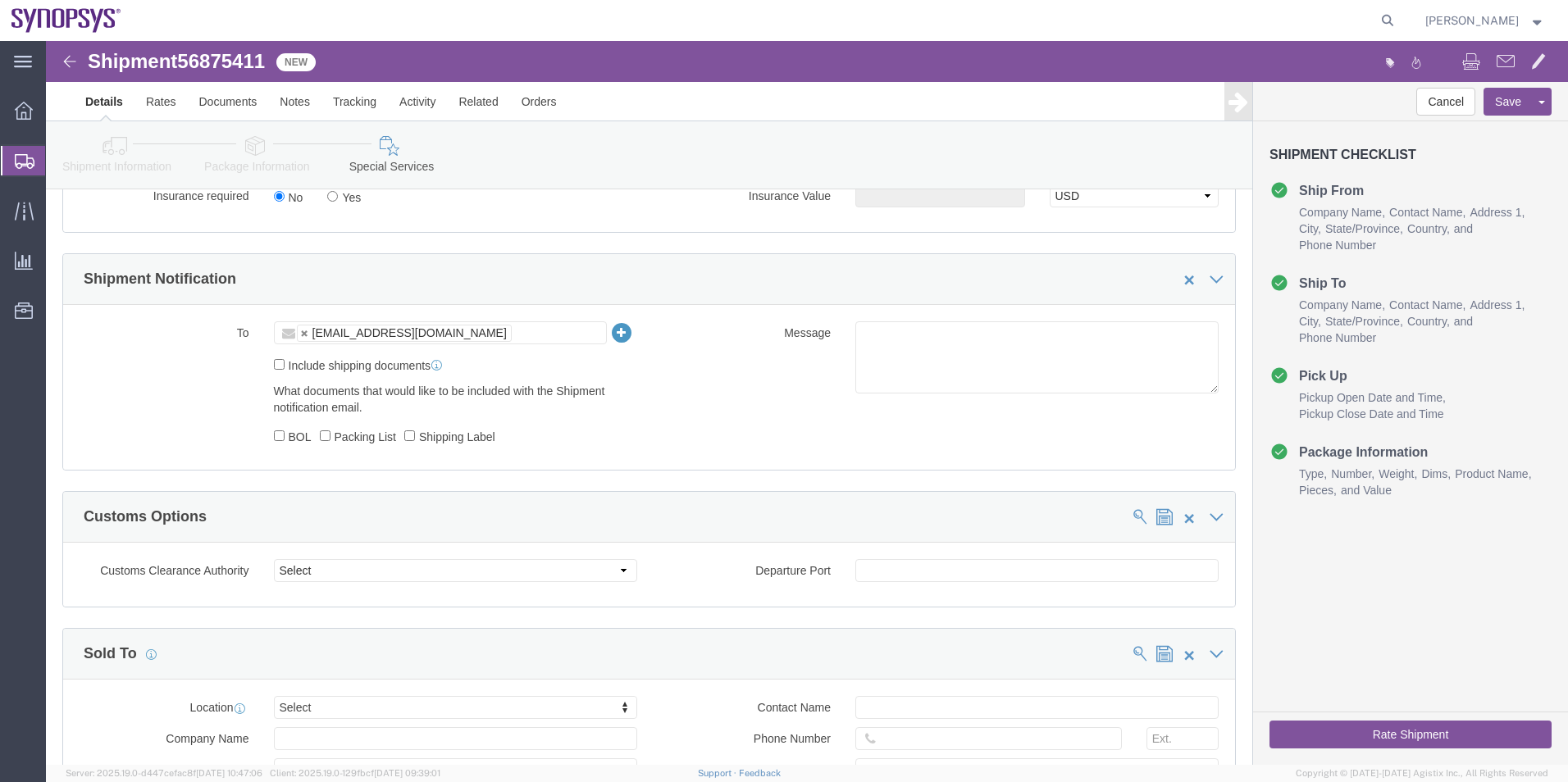
click label "Shipping Label"
click input "Shipping Label"
checkbox input "true"
click label "Packing List"
click input "Packing List"
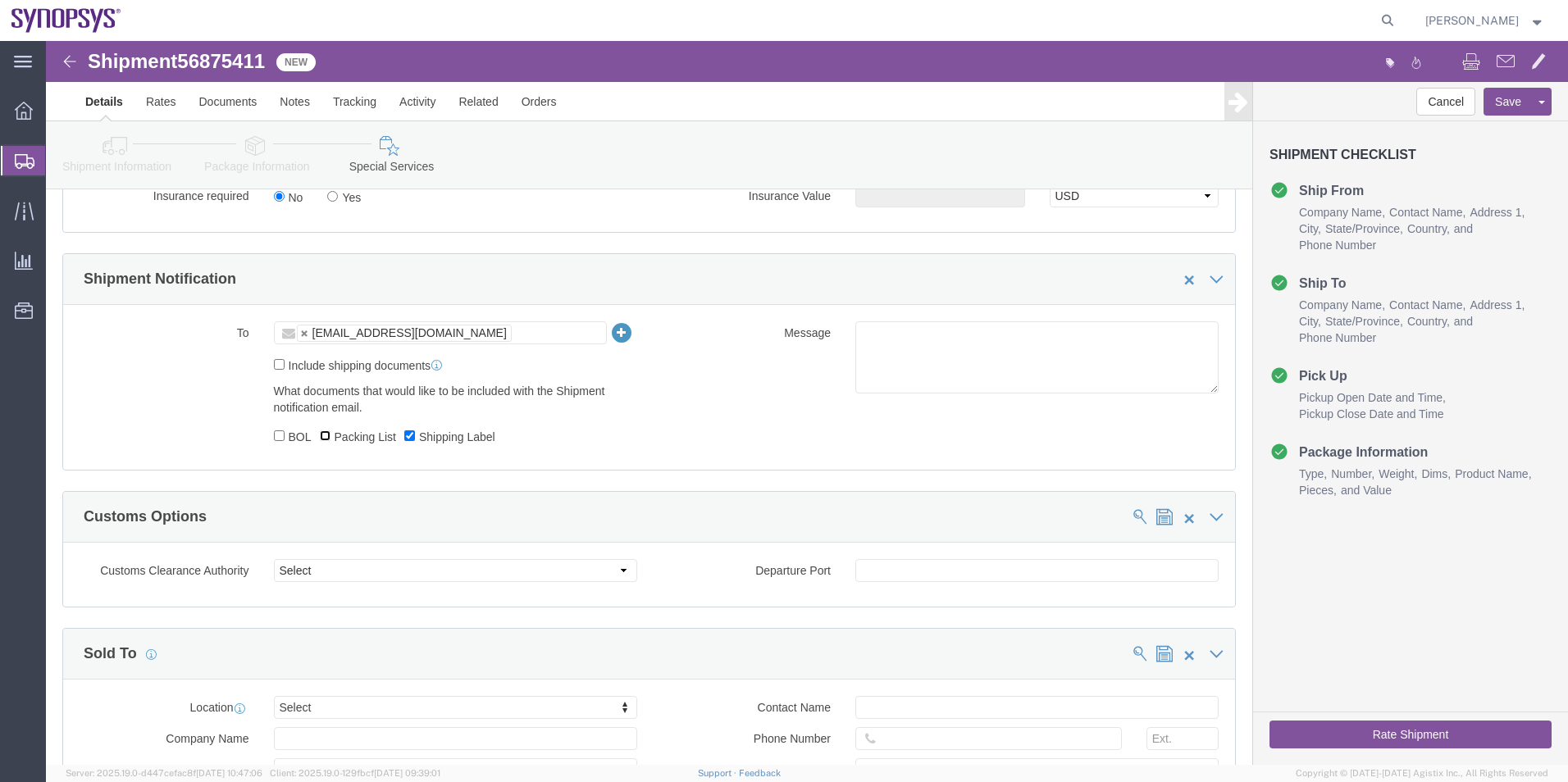
checkbox input "true"
click textarea
type textarea "Please see attached. -Kaelen"
click button "Rate Shipment"
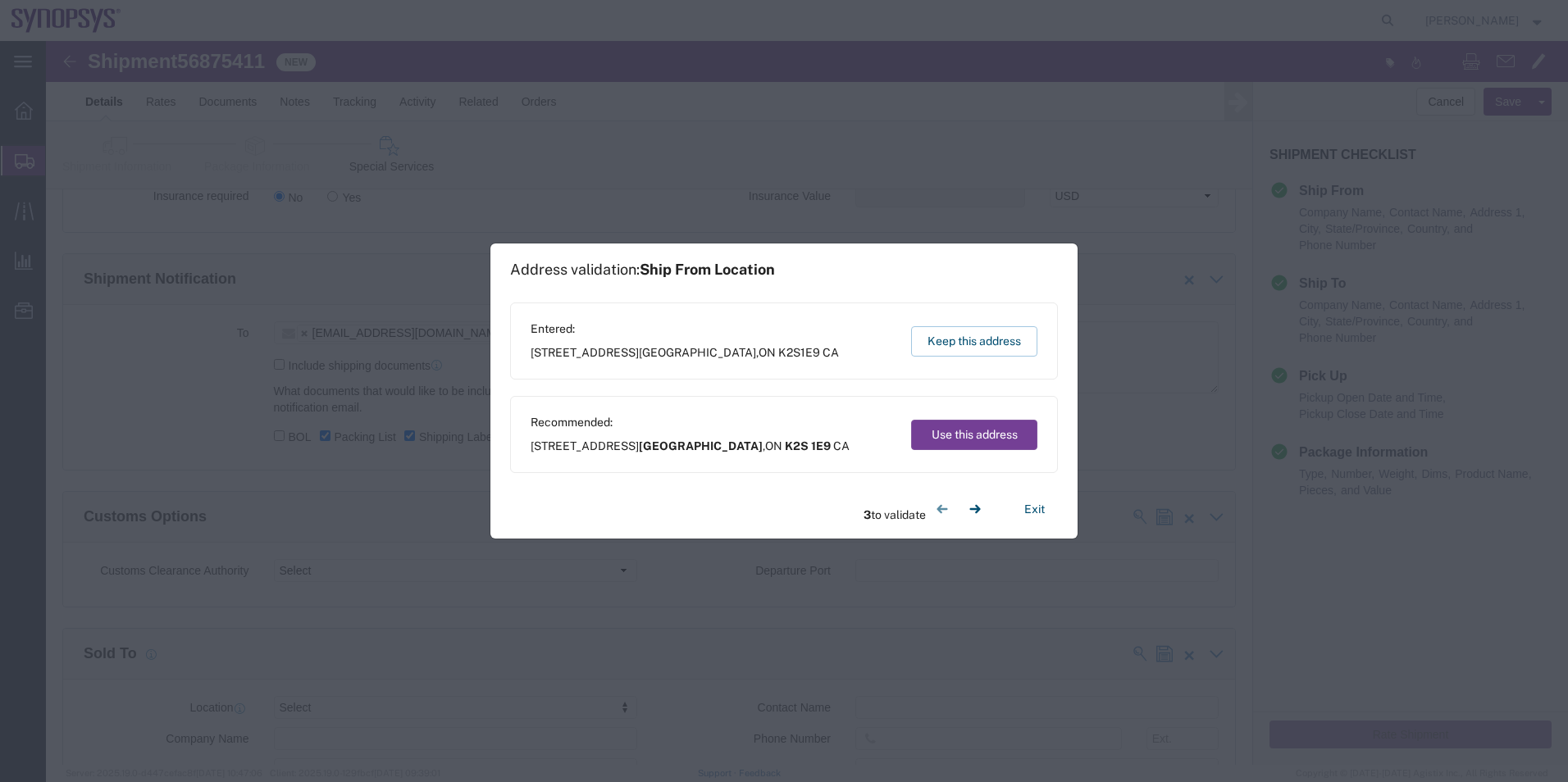
click at [973, 426] on button "Use this address" at bounding box center [974, 434] width 126 height 30
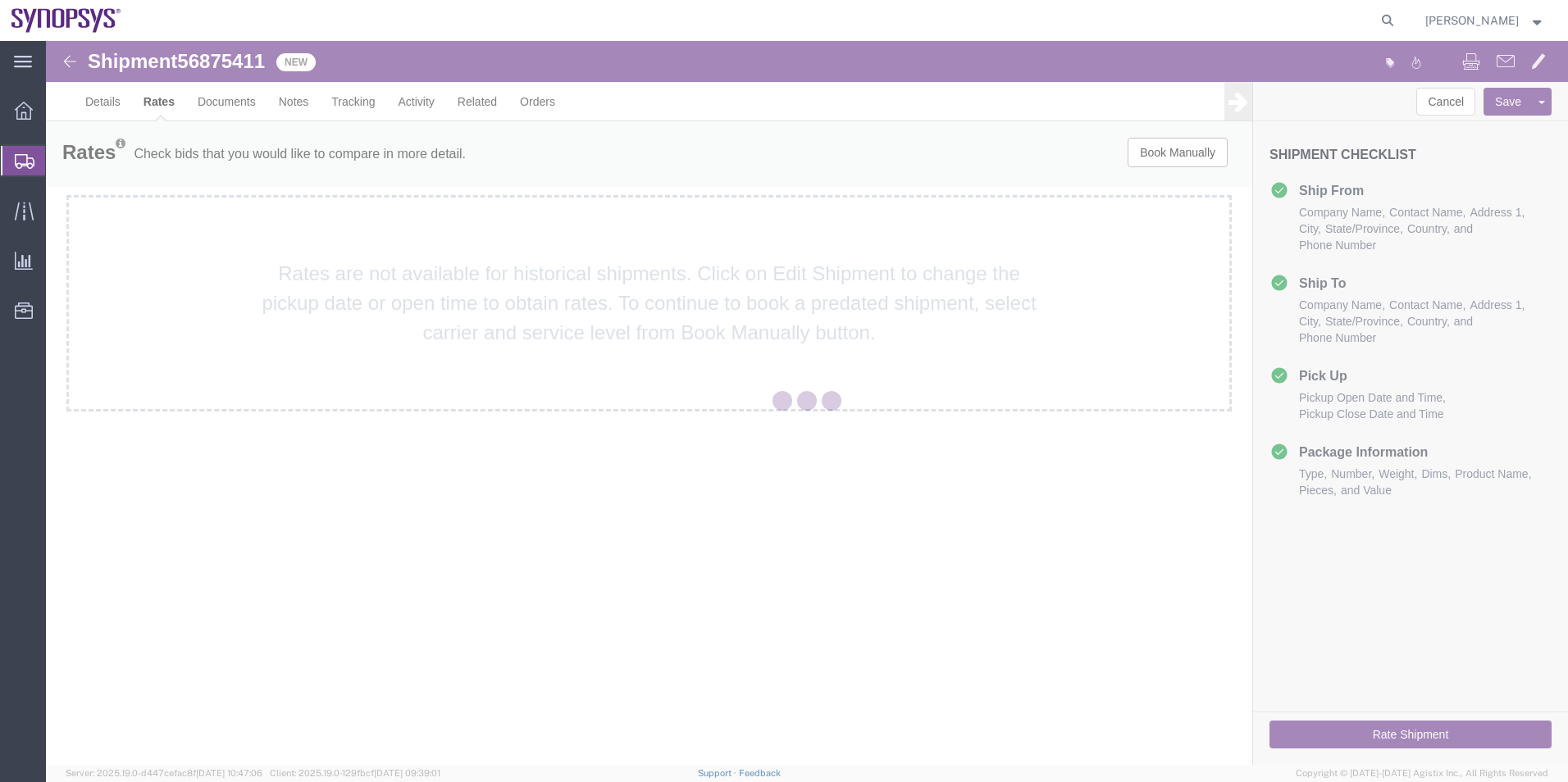
scroll to position [0, 0]
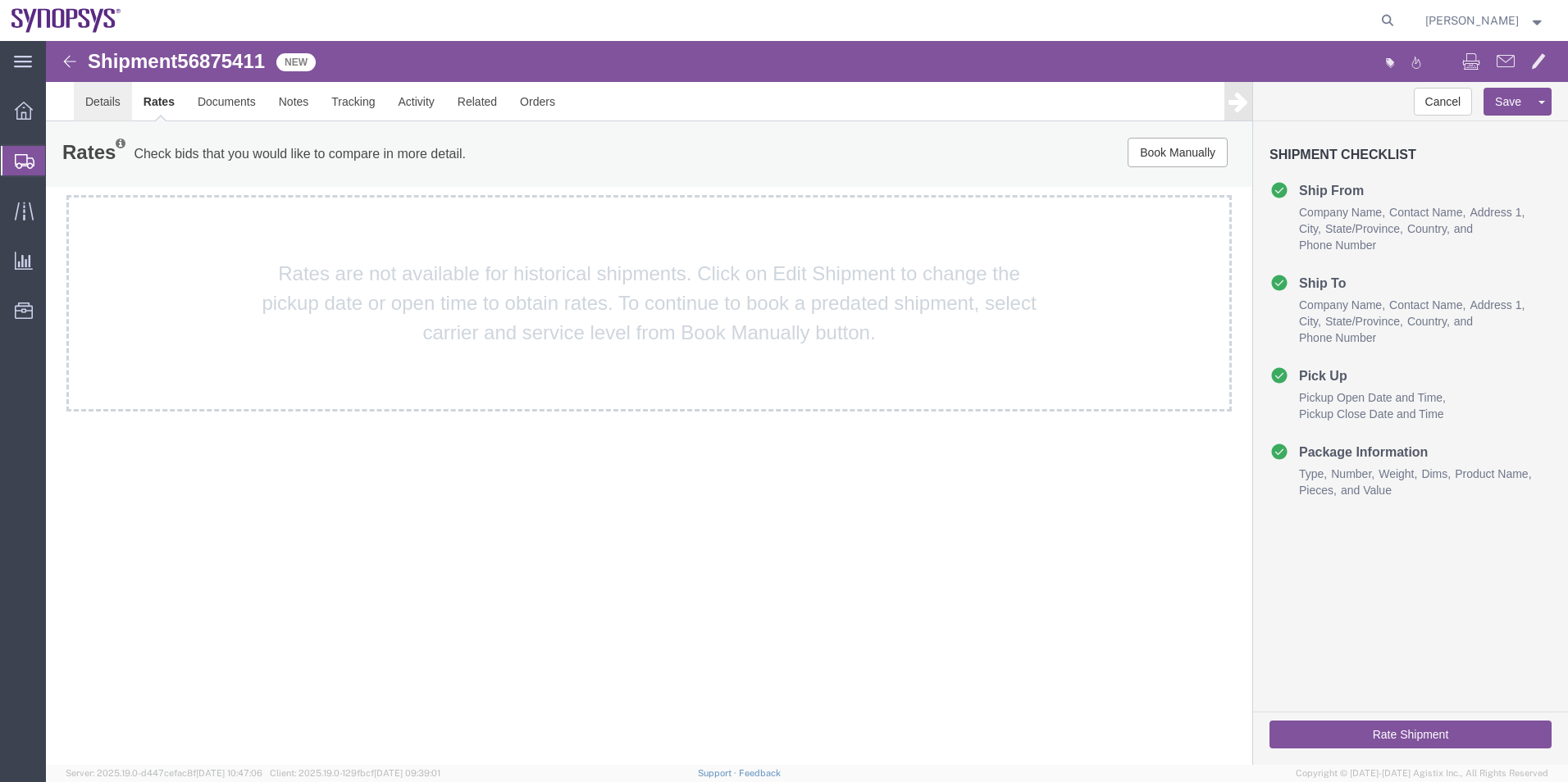
click at [103, 101] on link "Details" at bounding box center [103, 102] width 58 height 39
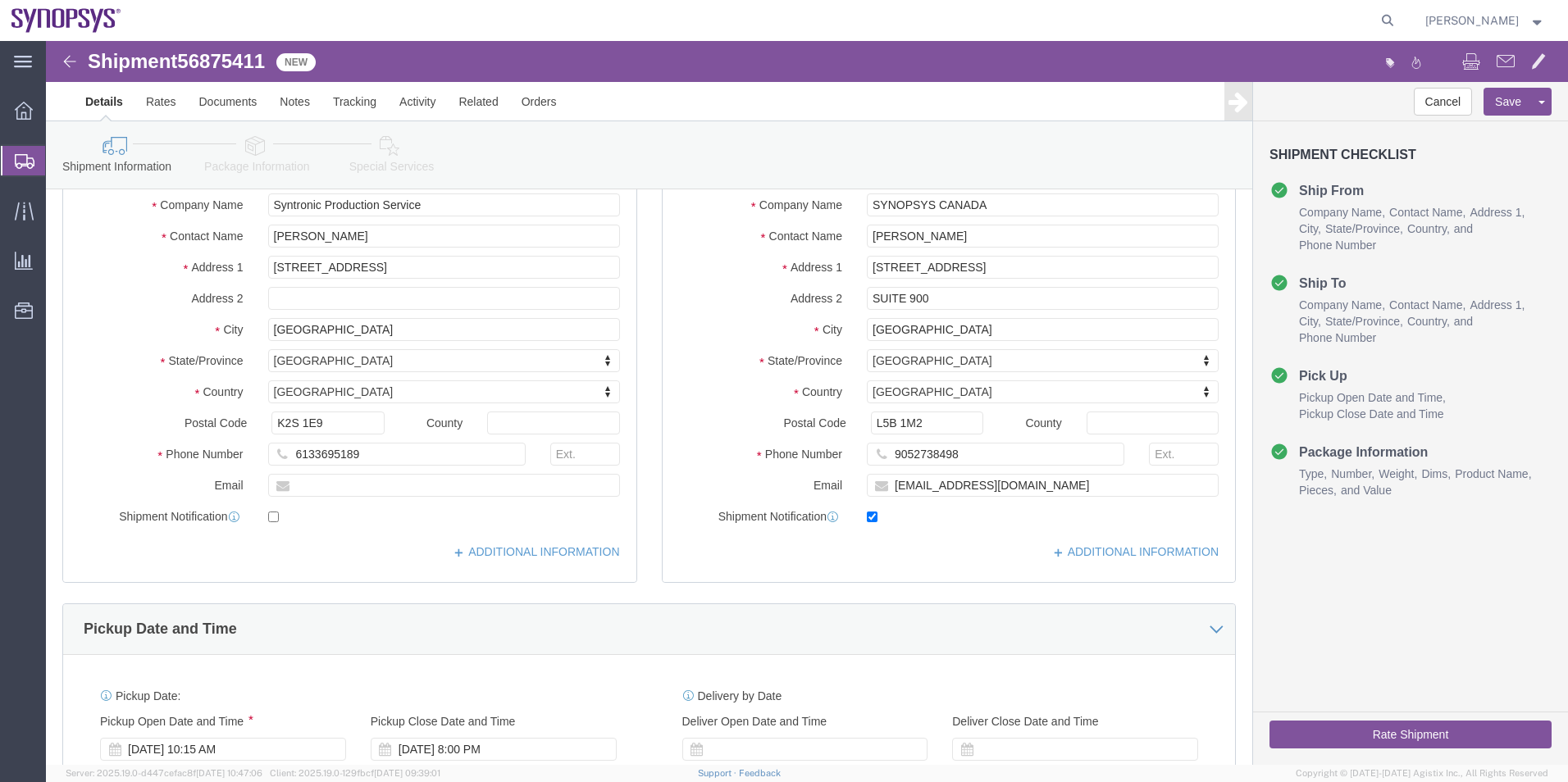
scroll to position [328, 0]
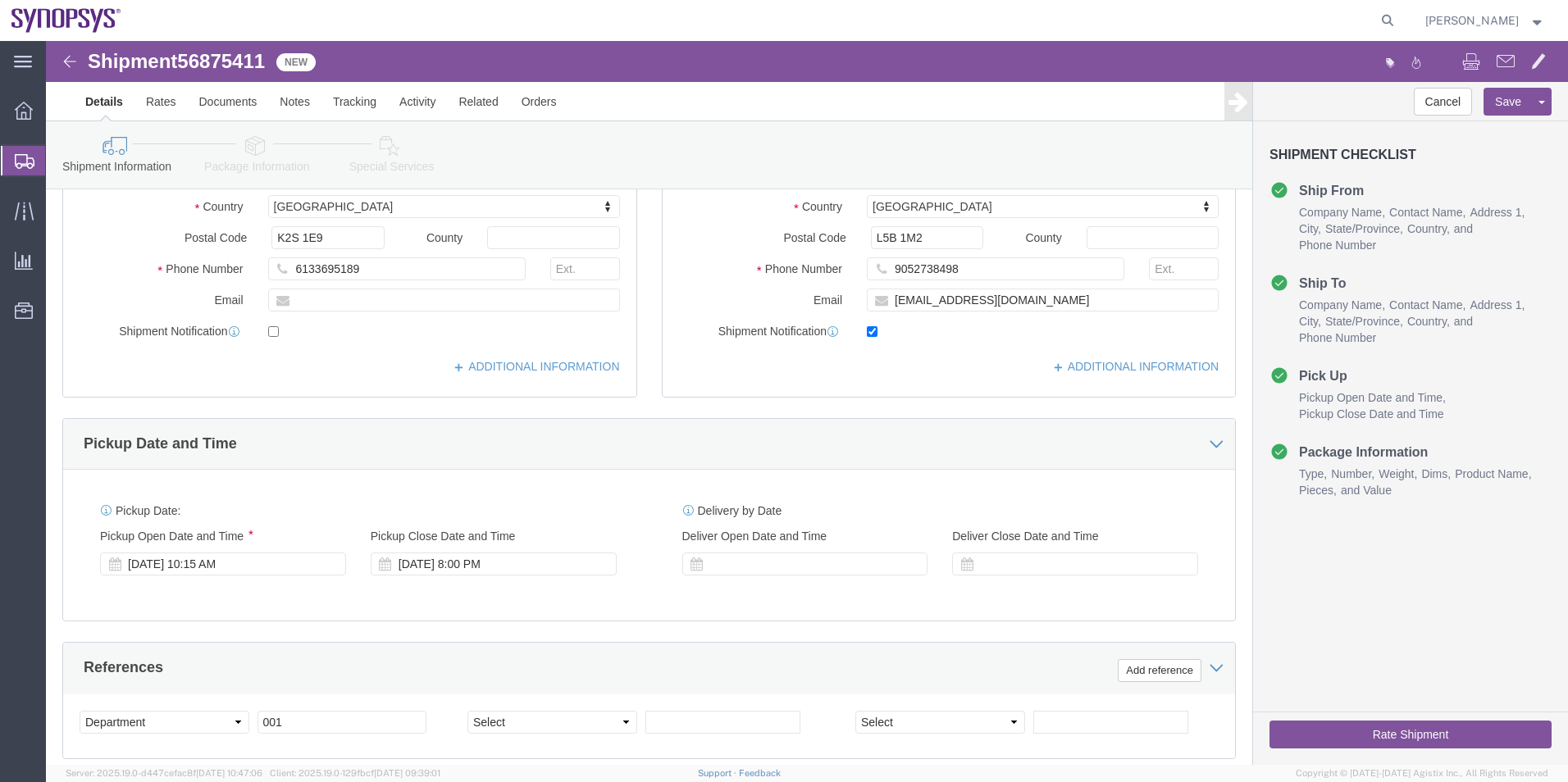
click icon
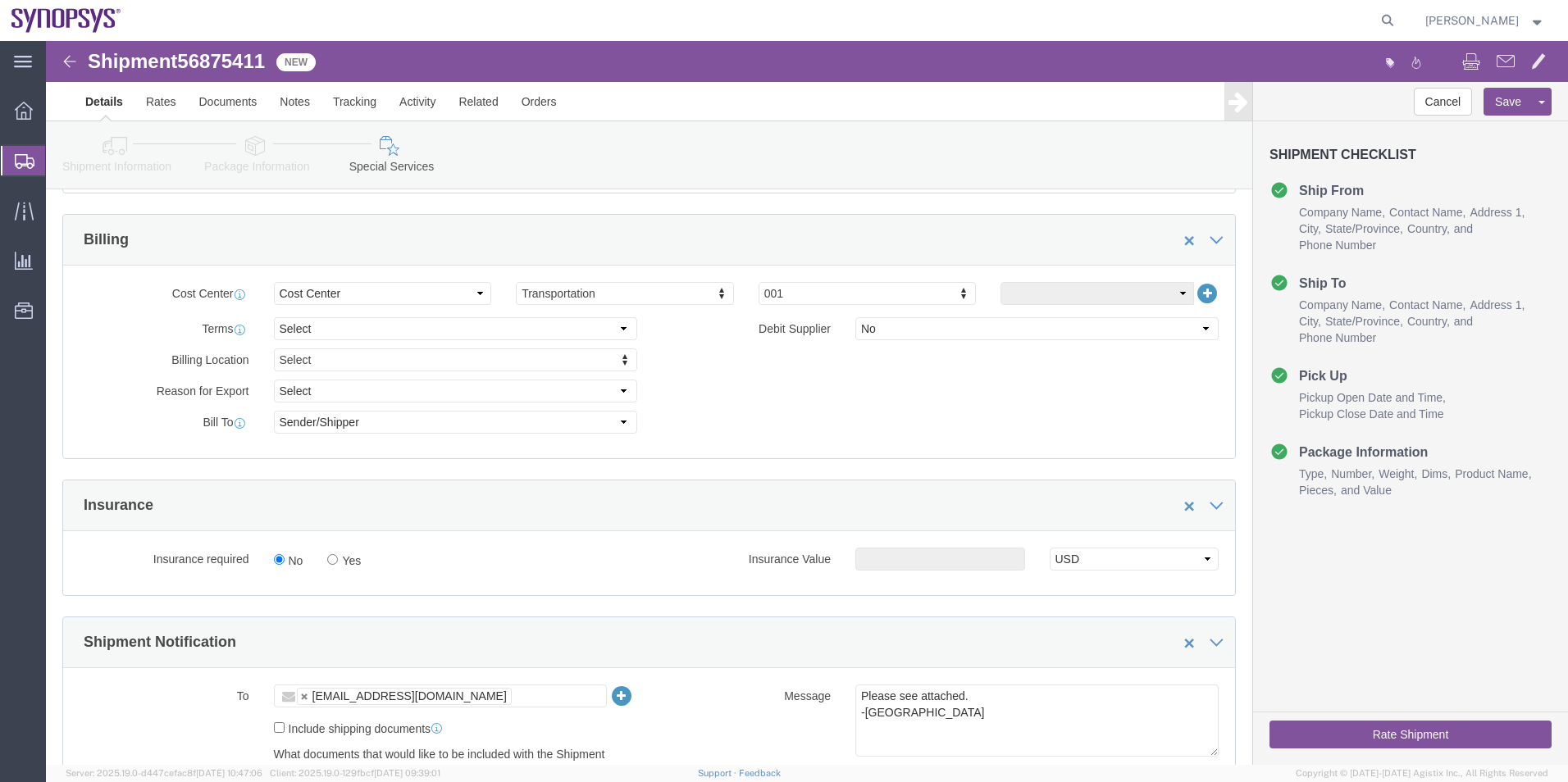
scroll to position [738, 0]
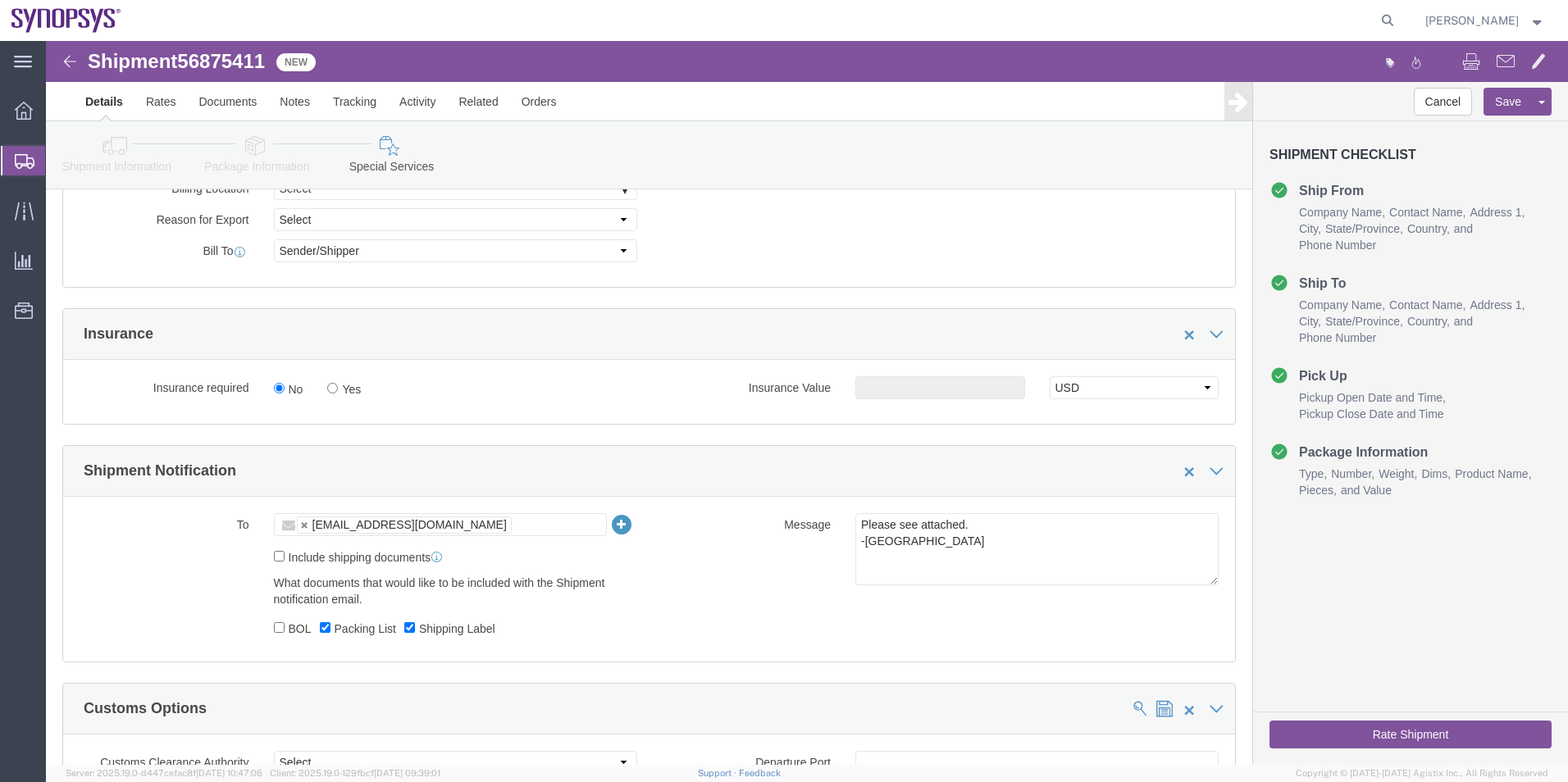
click link "Package Information"
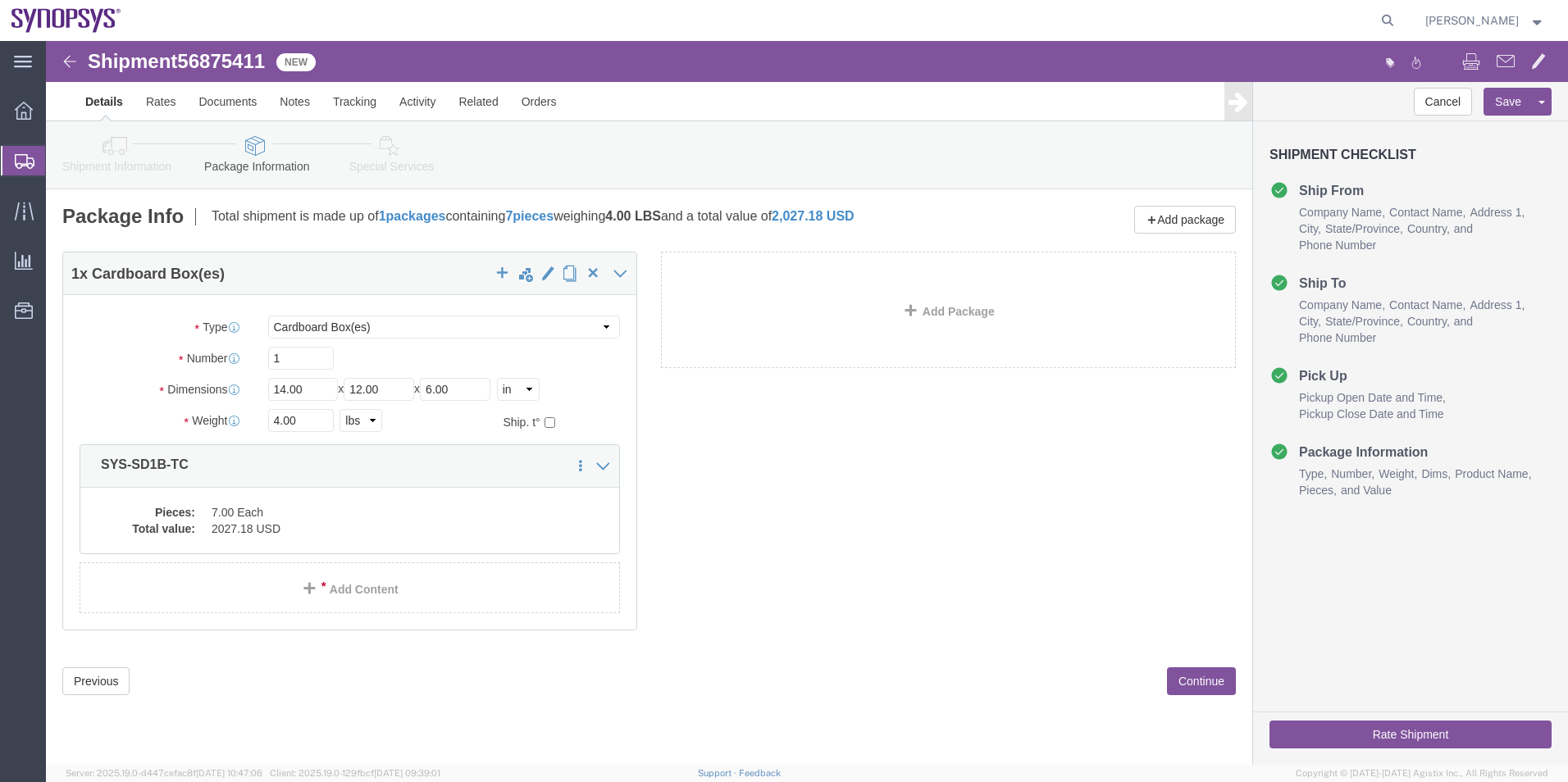
click icon
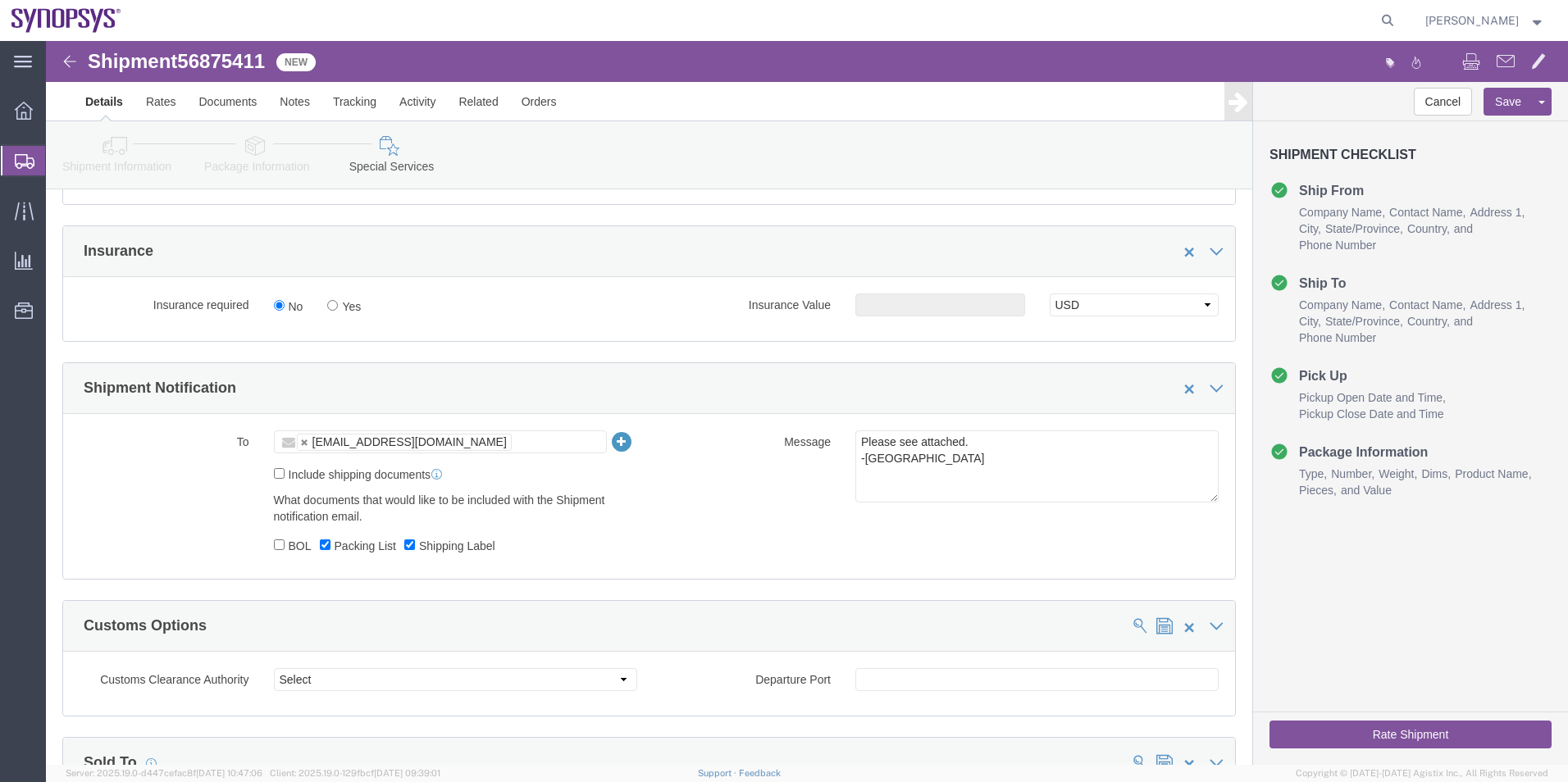
scroll to position [984, 0]
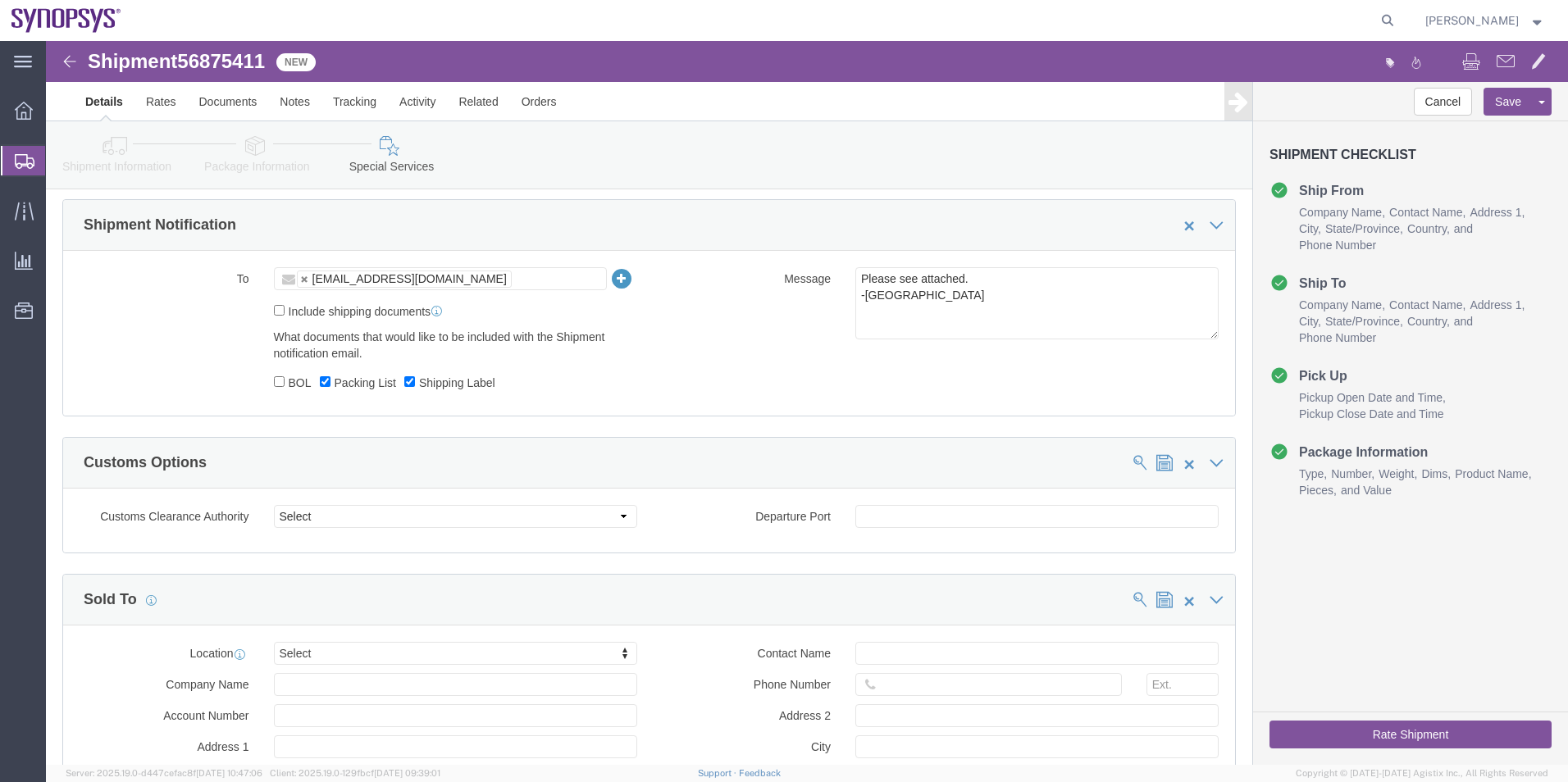
click button "Rate Shipment"
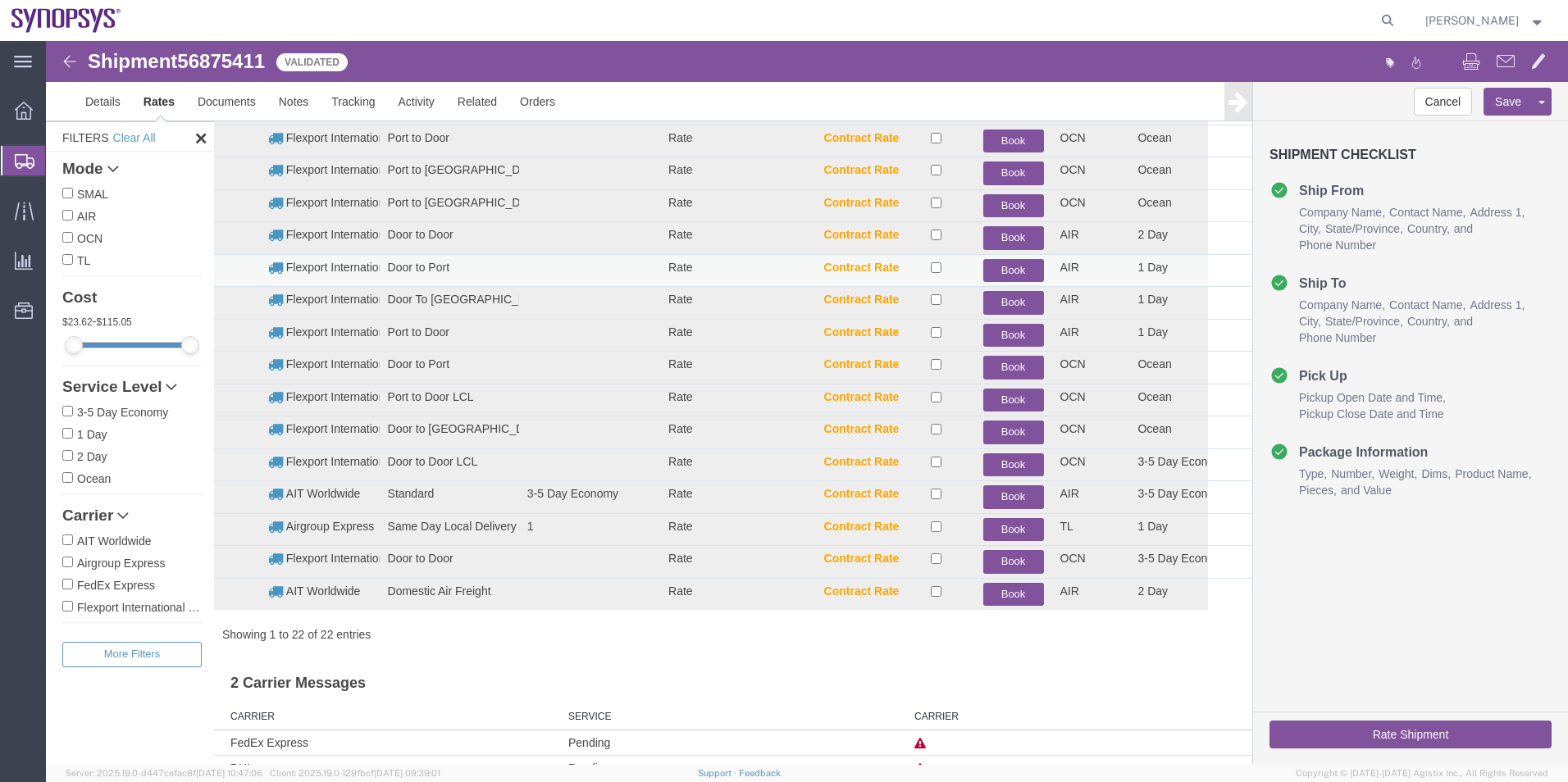
scroll to position [0, 0]
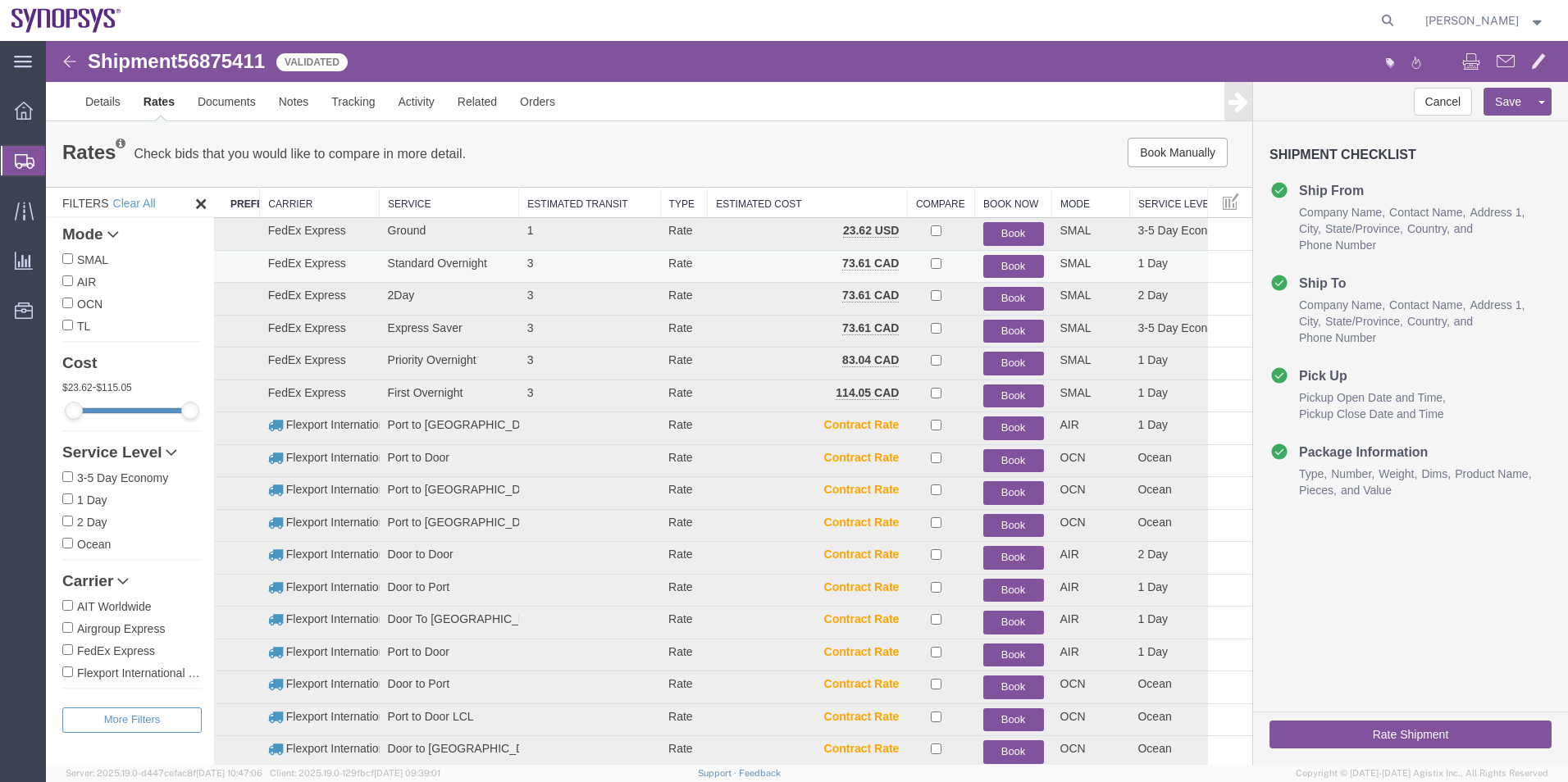
click at [999, 268] on button "Book" at bounding box center [1014, 266] width 61 height 23
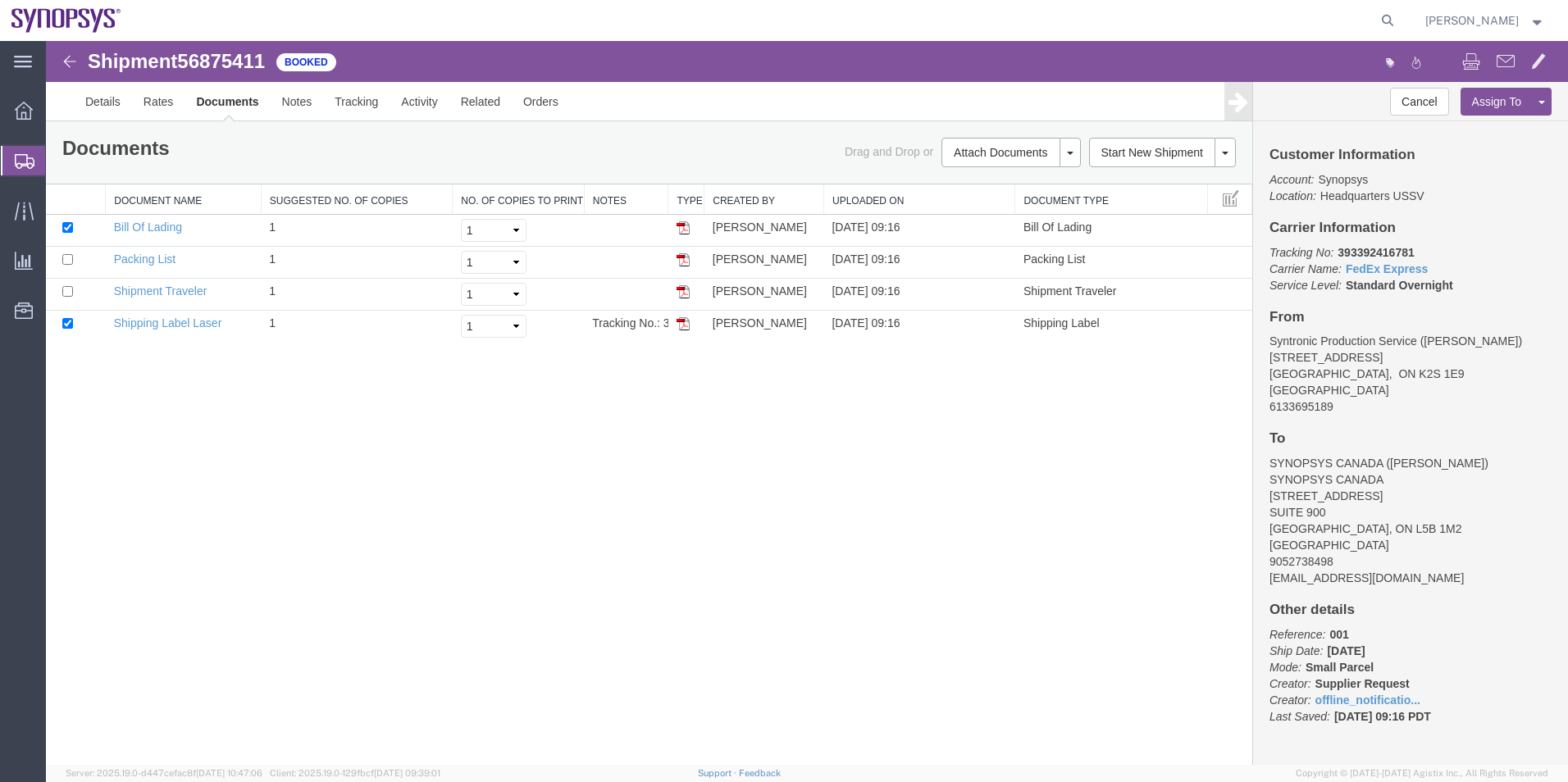
click at [0, 0] on span "Shipment Manager" at bounding box center [0, 0] width 0 height 0
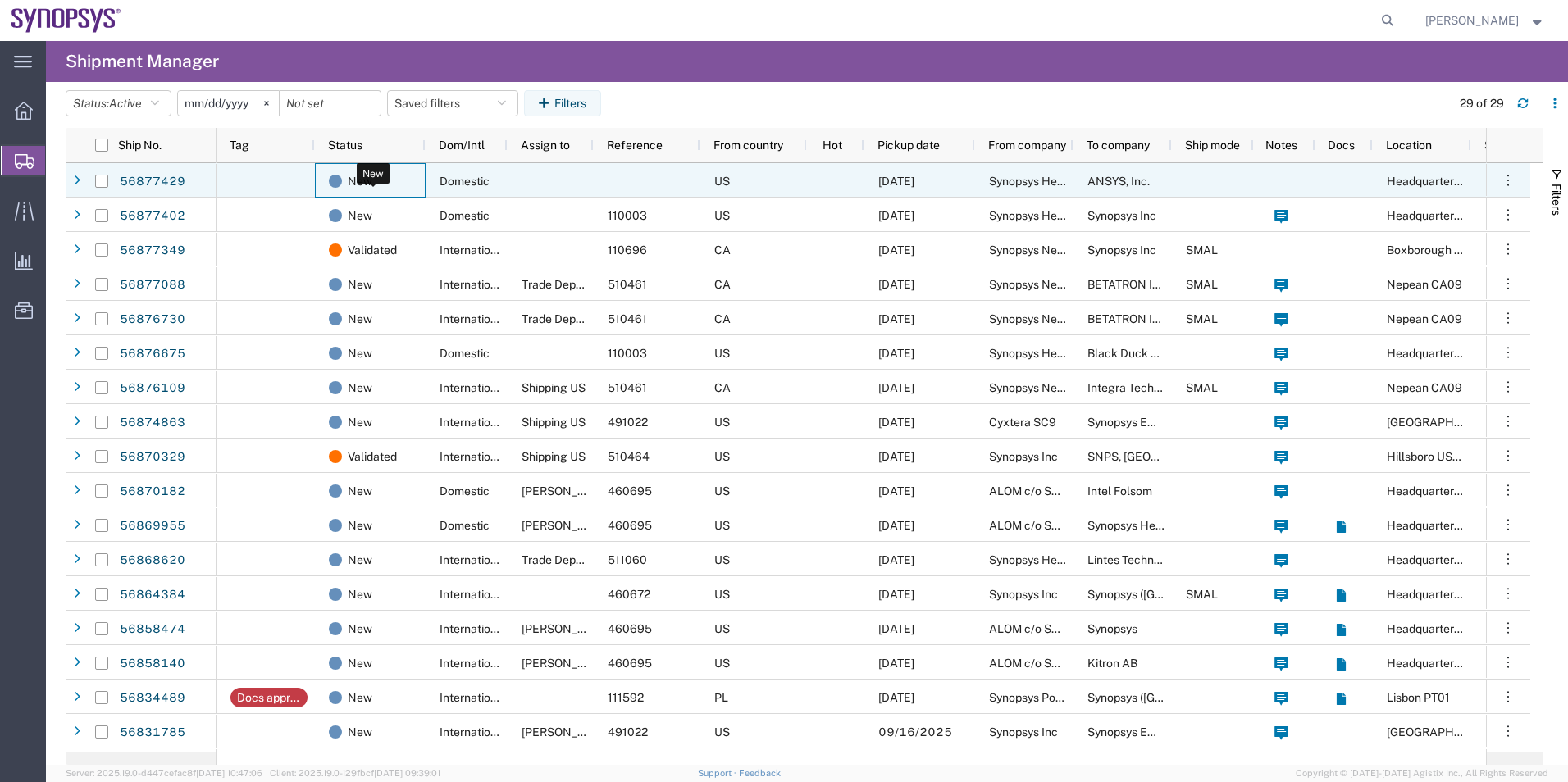
click at [378, 171] on div "New" at bounding box center [374, 181] width 90 height 35
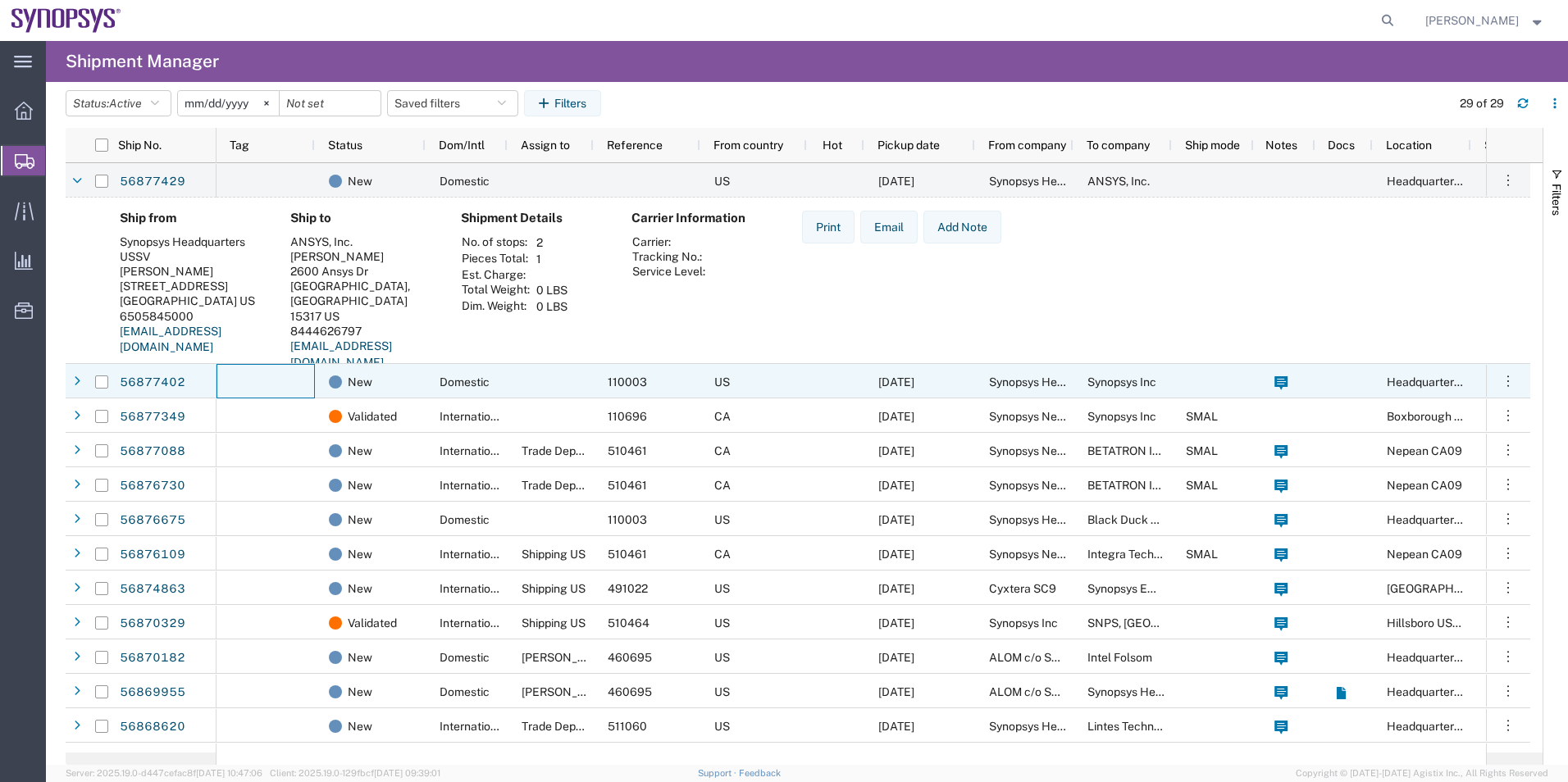
click at [277, 367] on div at bounding box center [265, 381] width 98 height 35
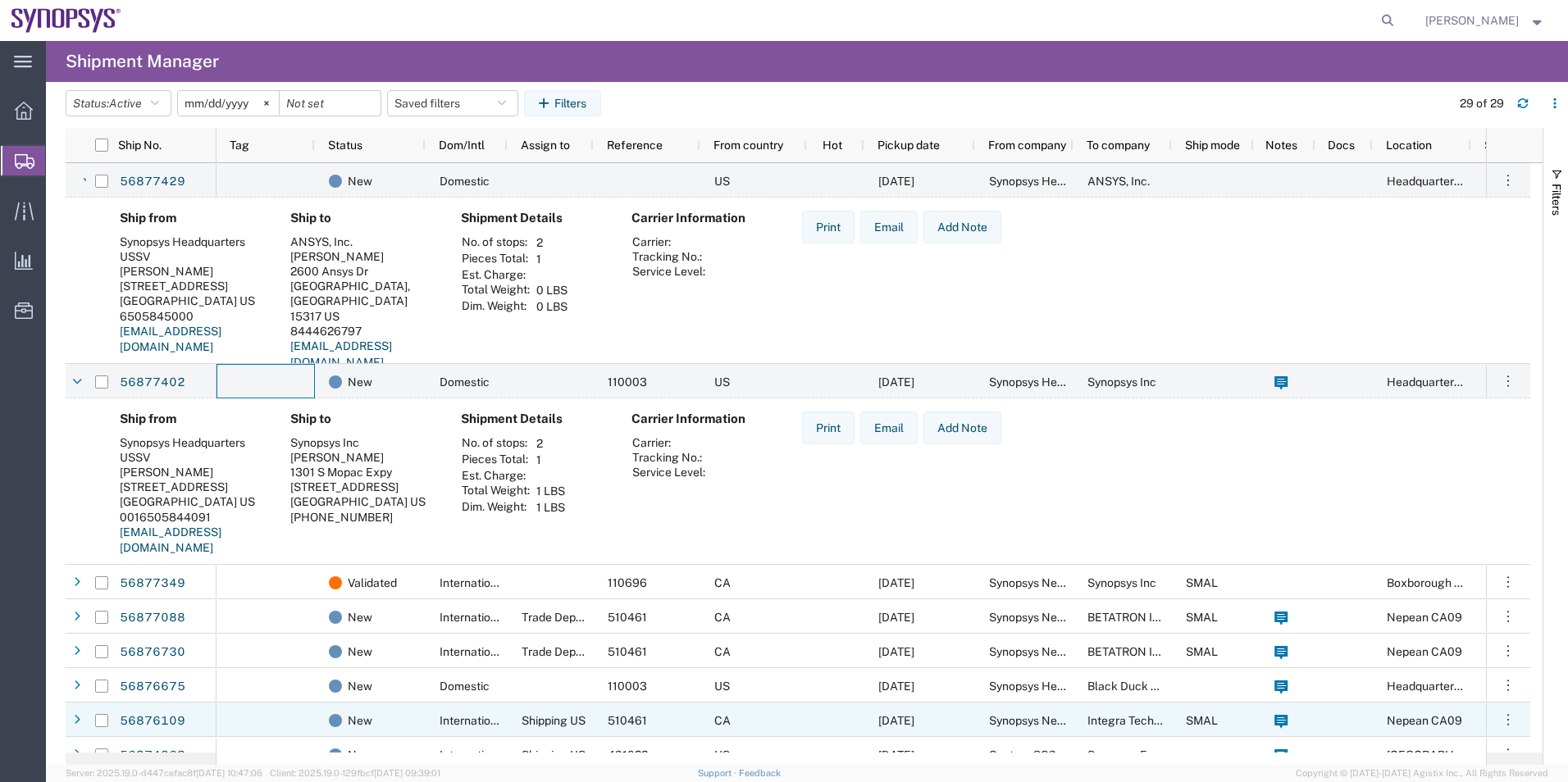
scroll to position [164, 0]
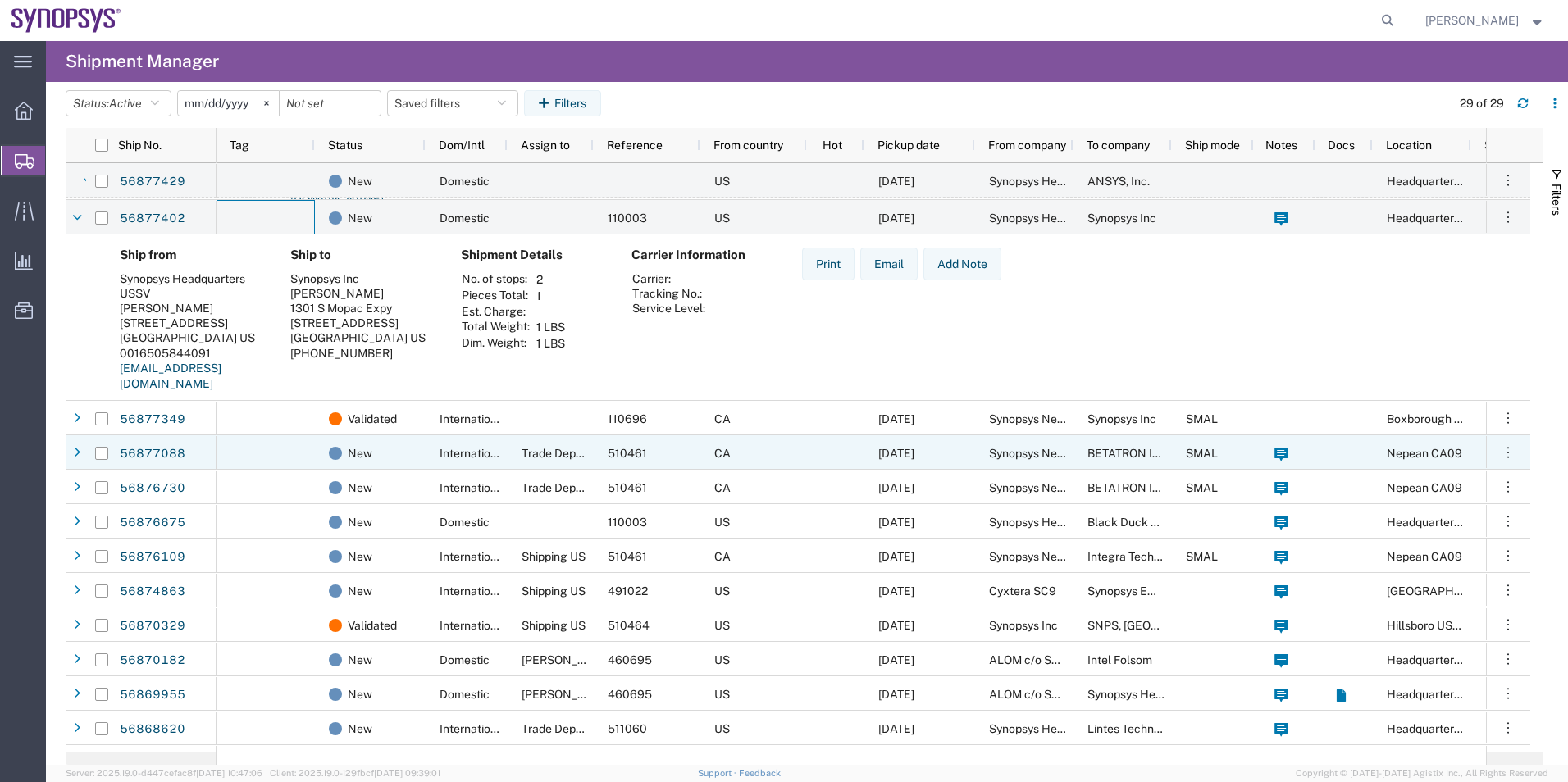
click at [282, 445] on div at bounding box center [265, 452] width 98 height 35
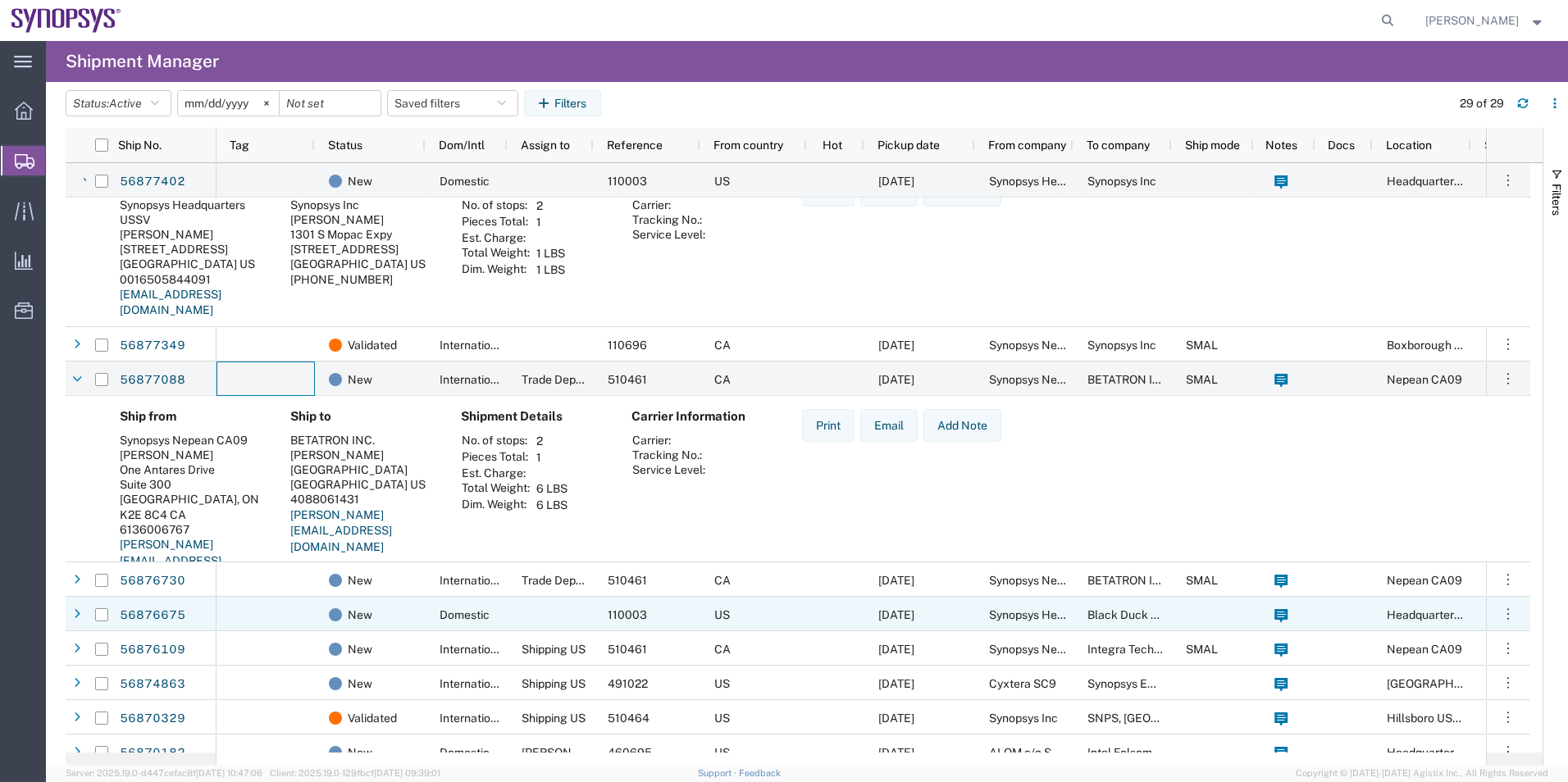
scroll to position [246, 0]
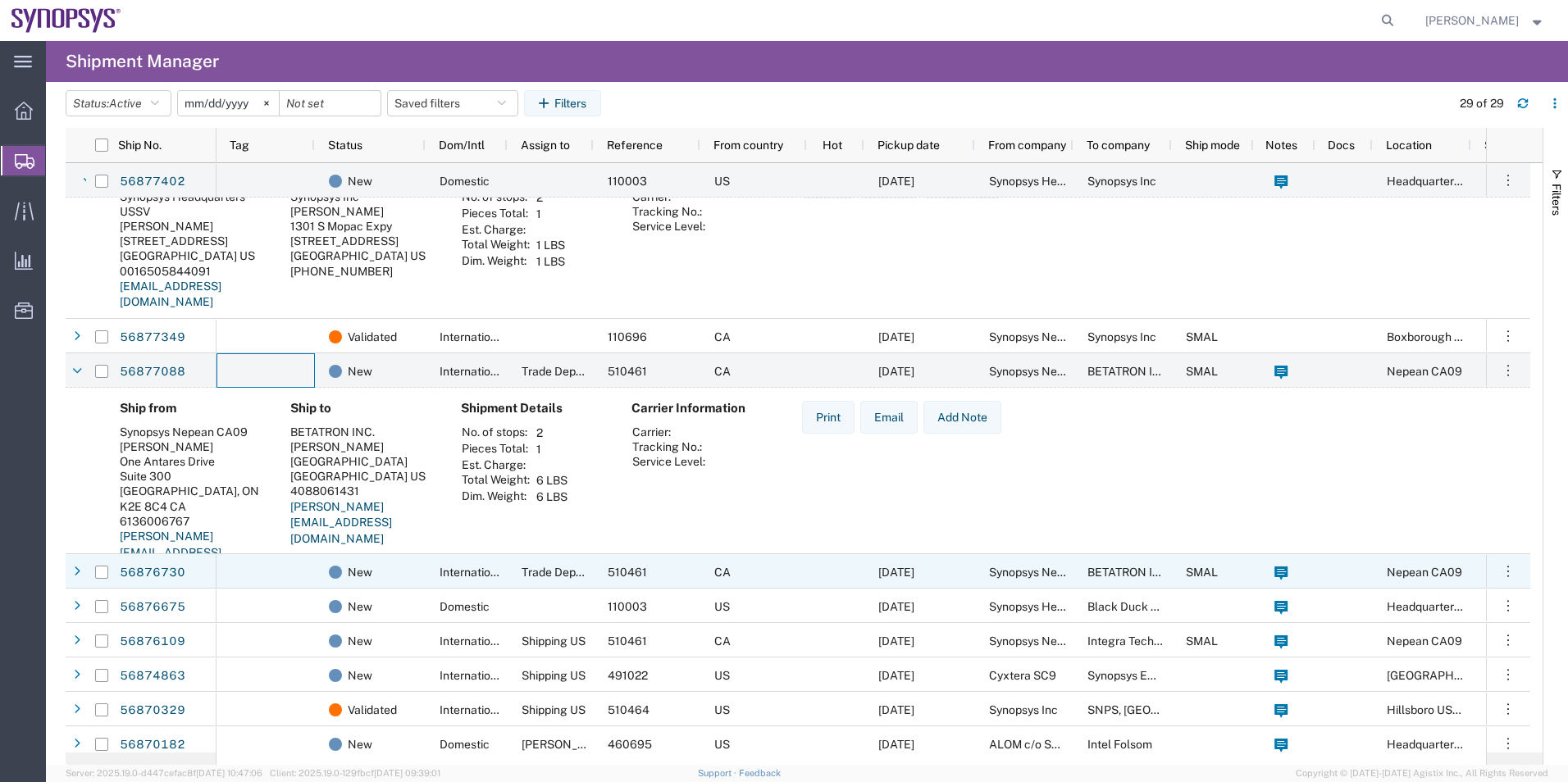
click at [293, 577] on div at bounding box center [265, 571] width 98 height 35
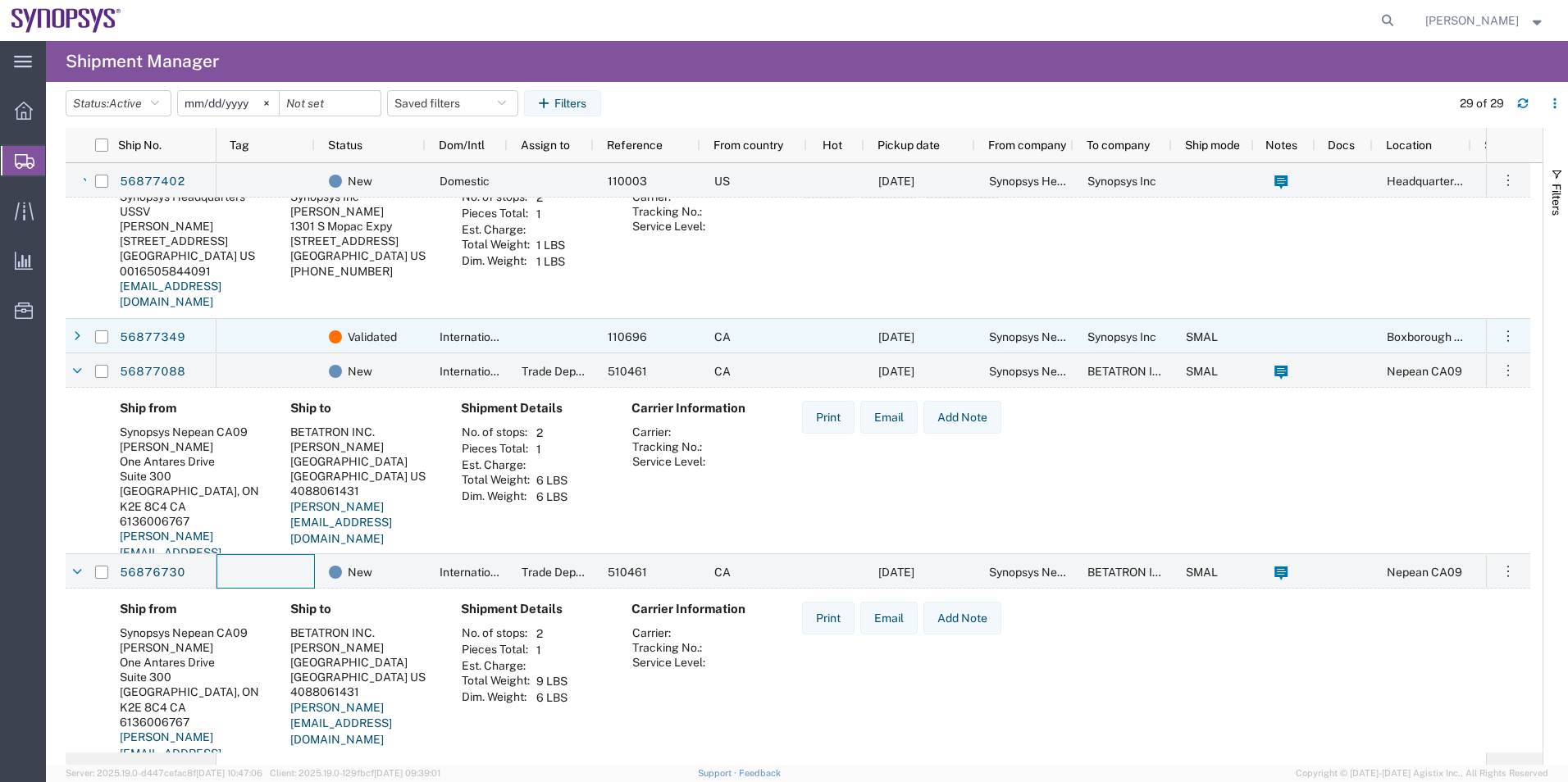
click at [294, 349] on div at bounding box center [265, 335] width 98 height 35
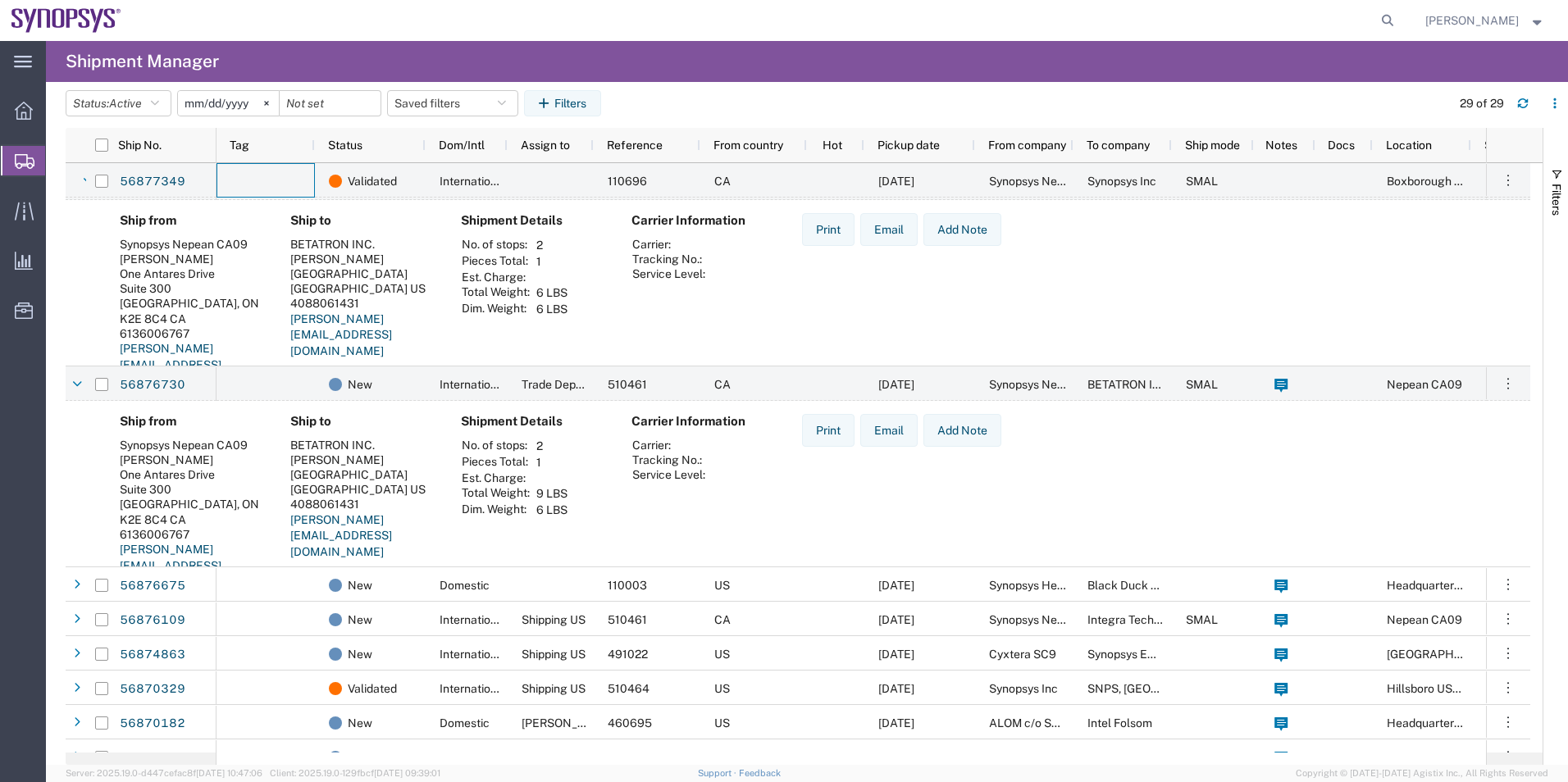
scroll to position [656, 0]
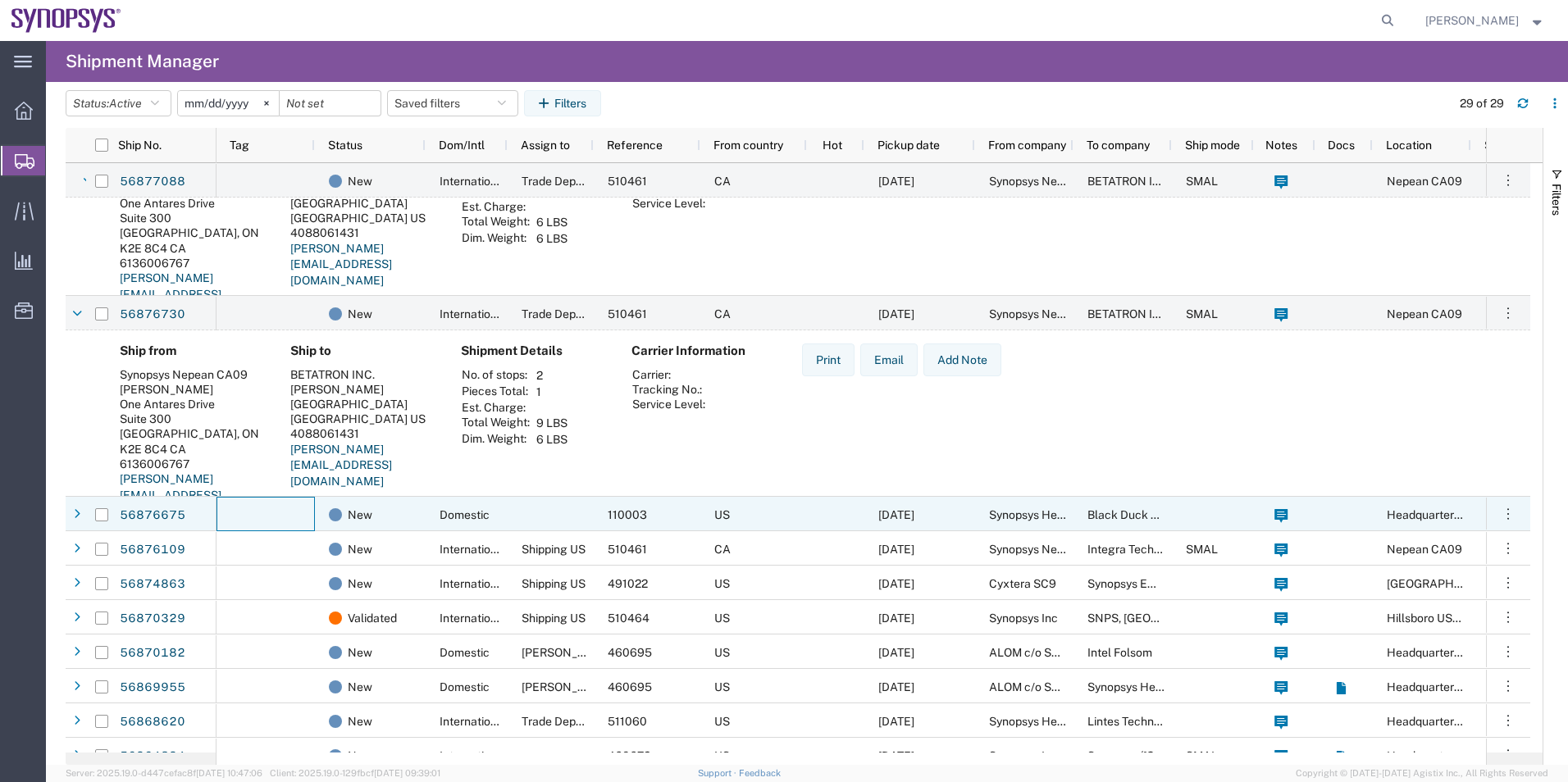
click at [285, 514] on div at bounding box center [265, 514] width 98 height 35
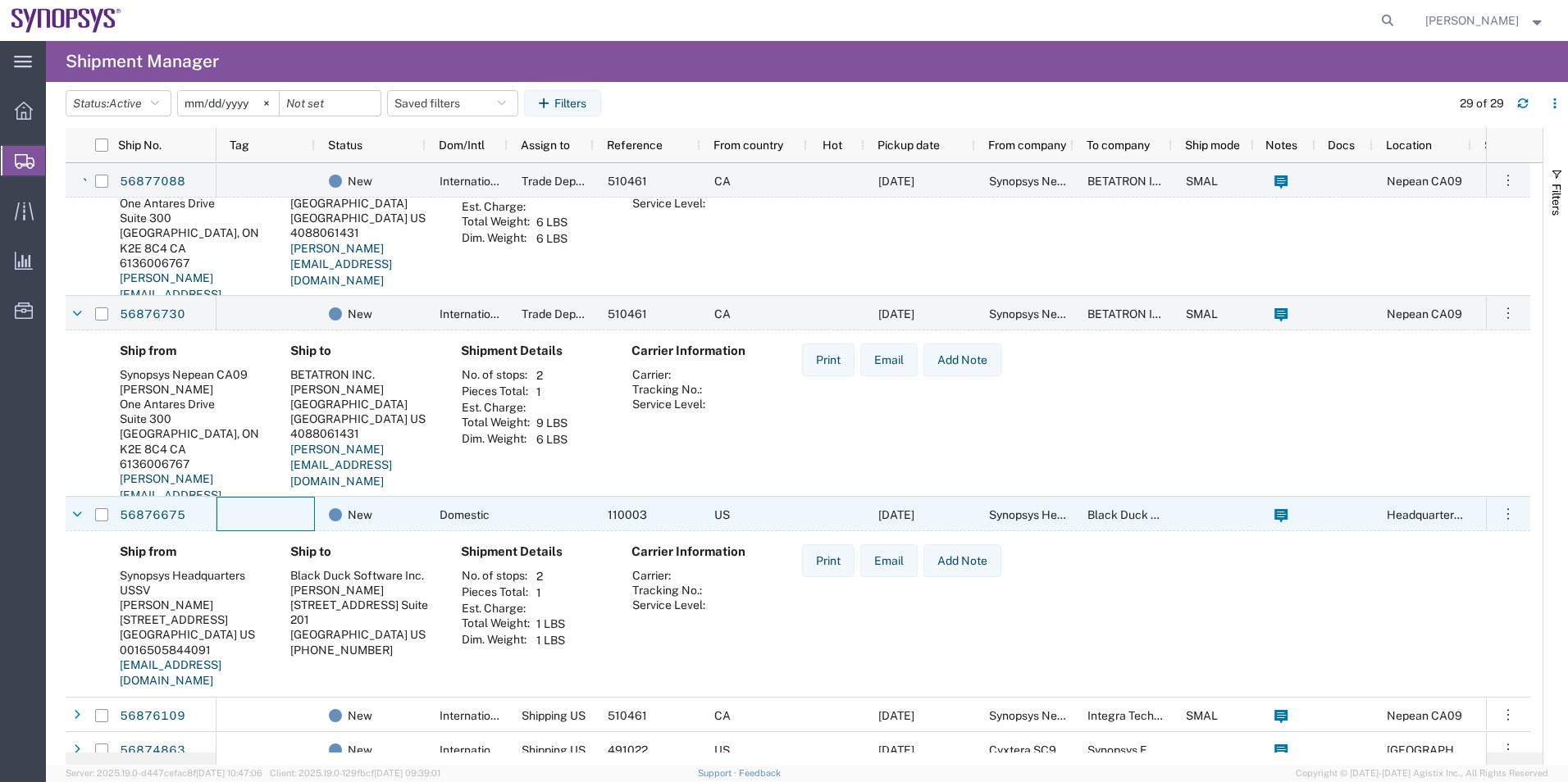
scroll to position [984, 0]
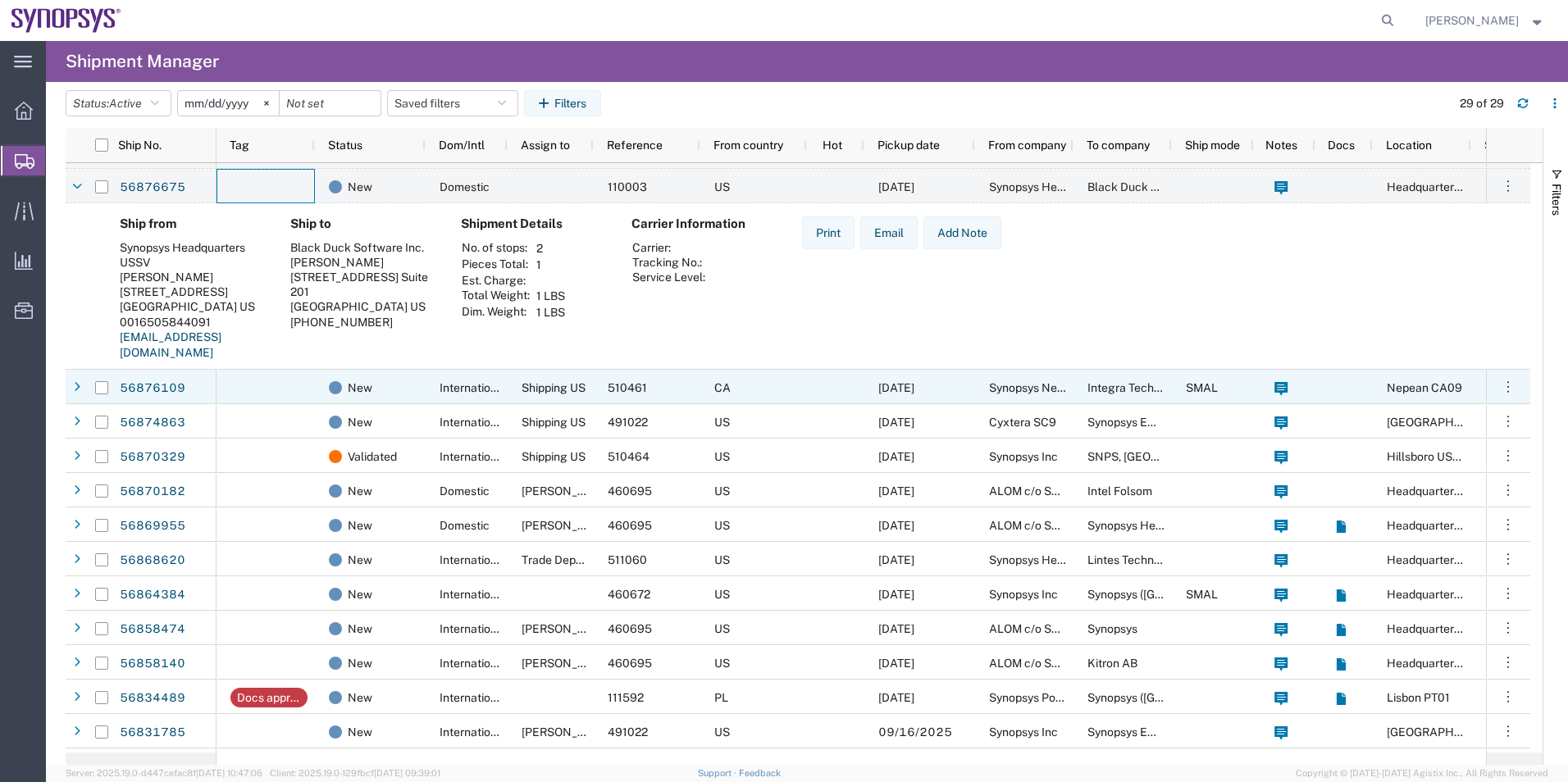
click at [297, 387] on div at bounding box center [265, 387] width 98 height 35
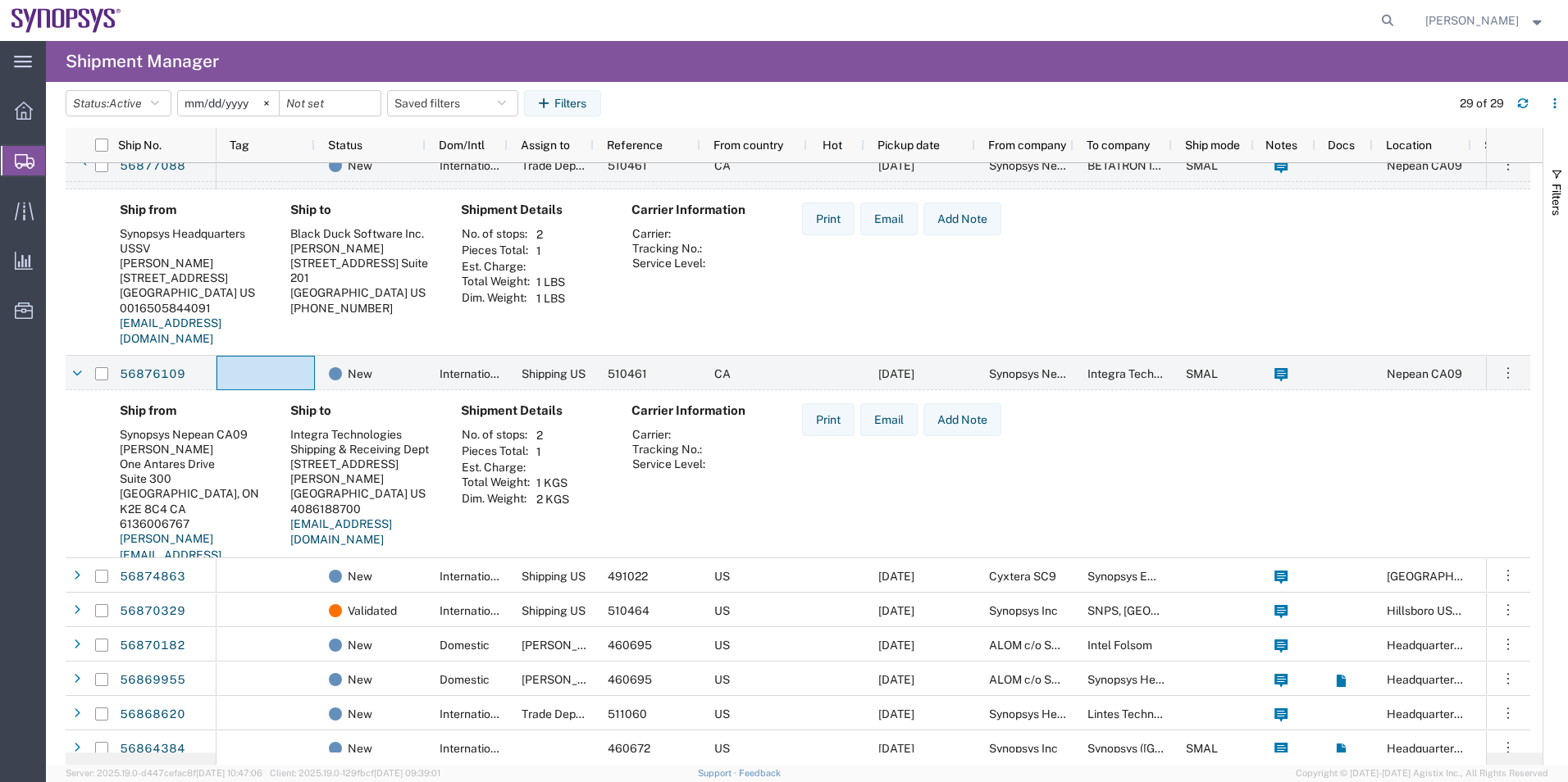
scroll to position [1066, 0]
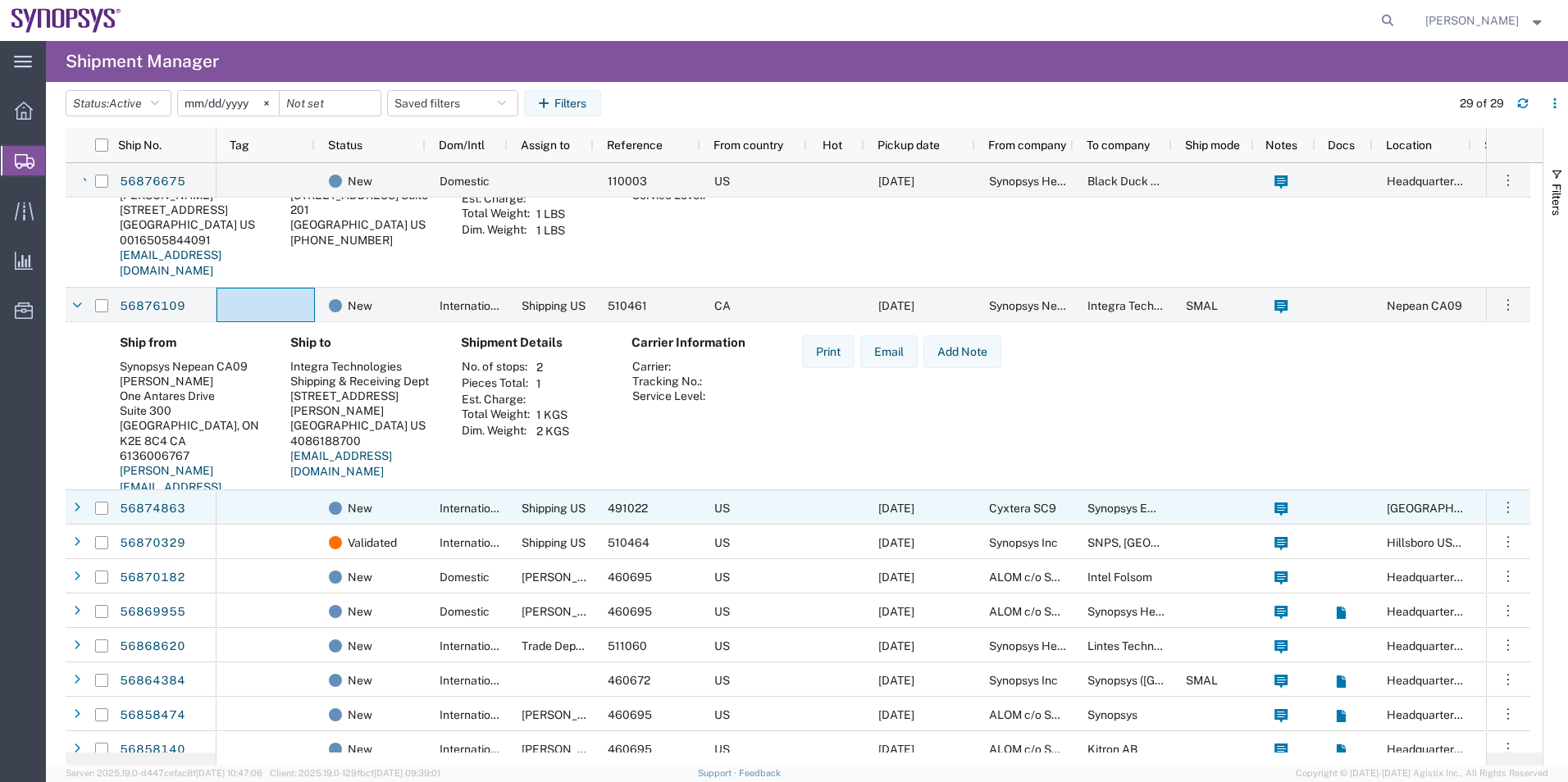
click at [299, 506] on div at bounding box center [265, 507] width 98 height 35
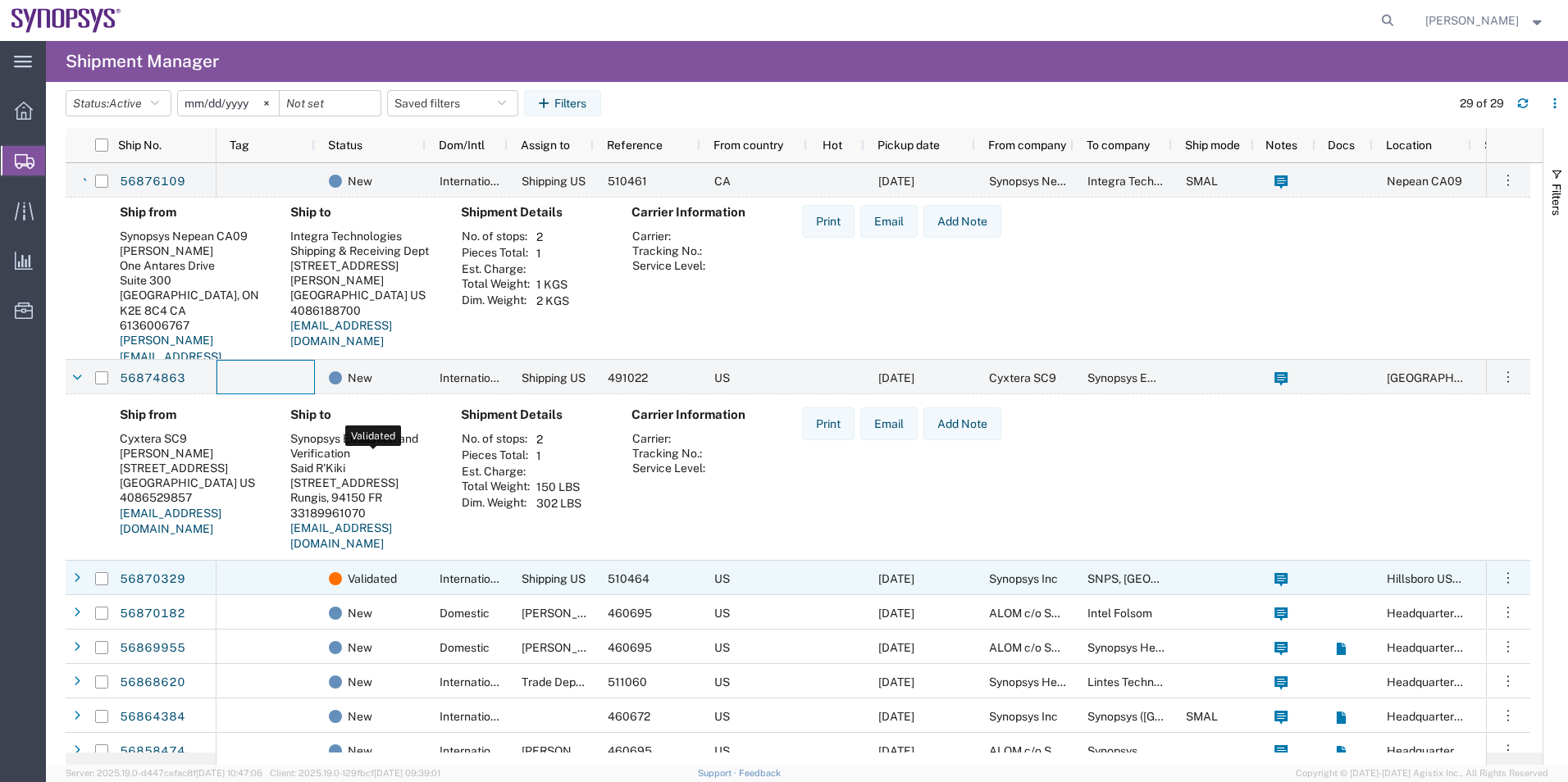
scroll to position [1313, 0]
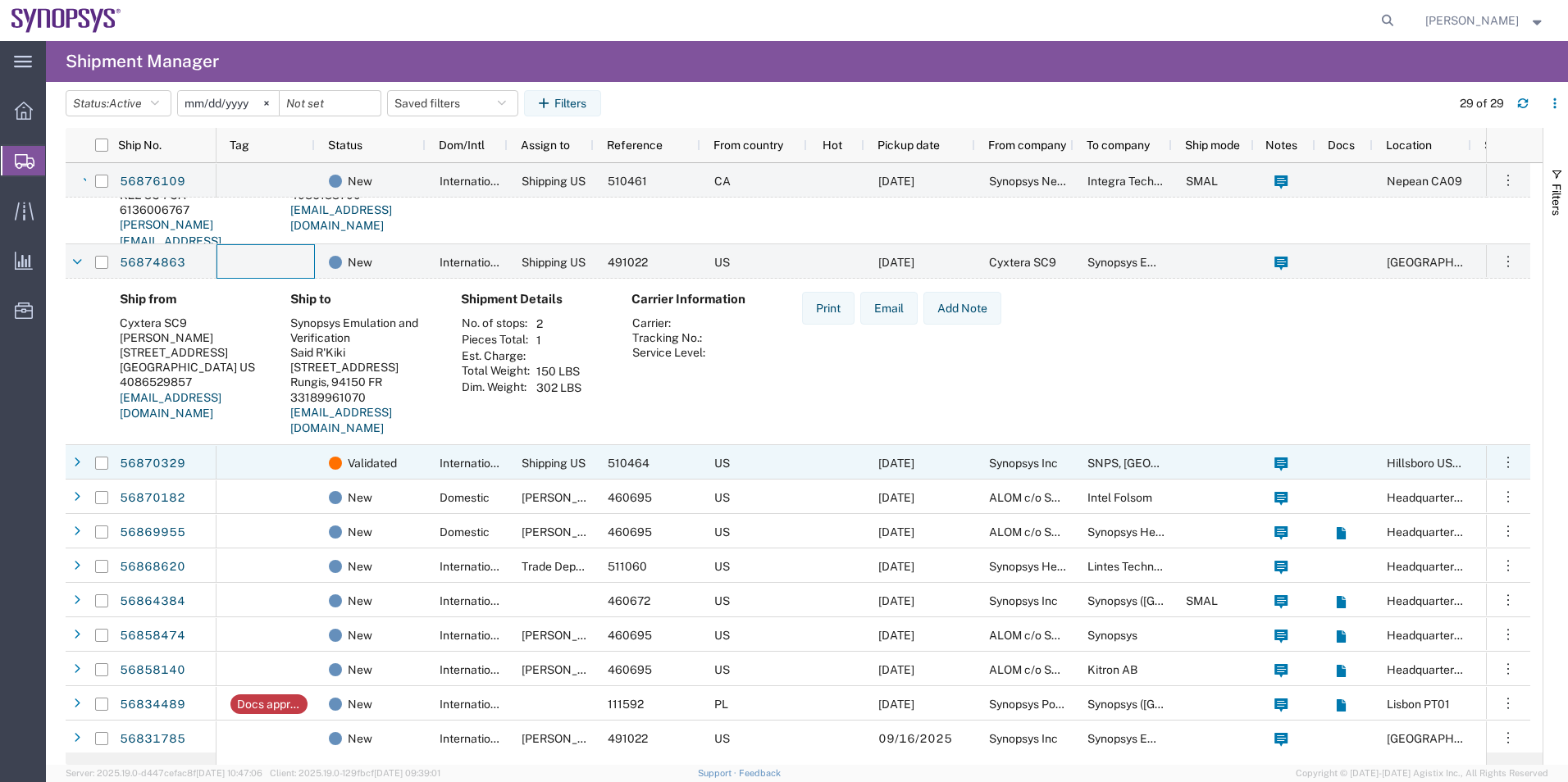
click at [285, 462] on div at bounding box center [265, 462] width 98 height 35
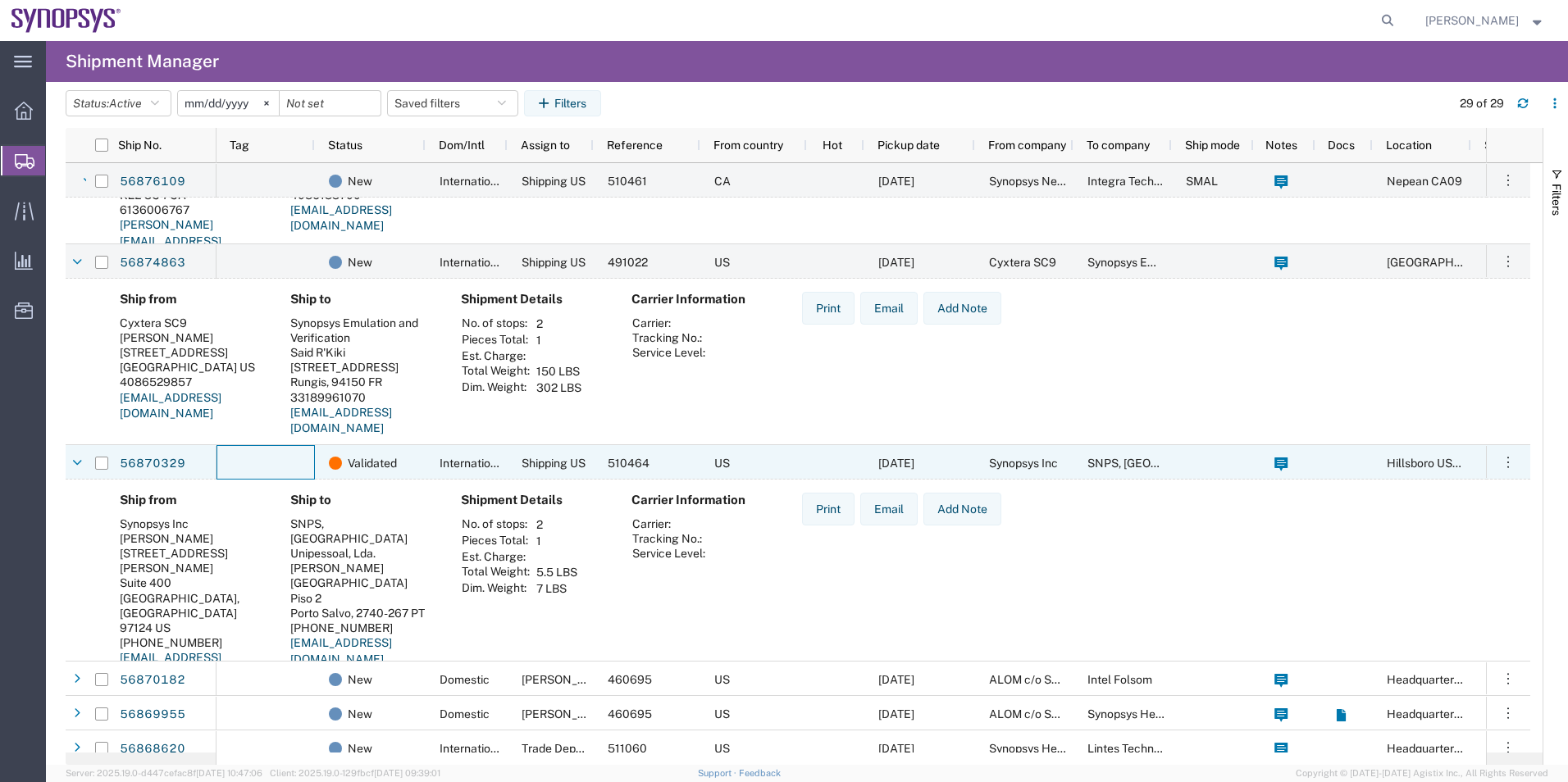
scroll to position [1476, 0]
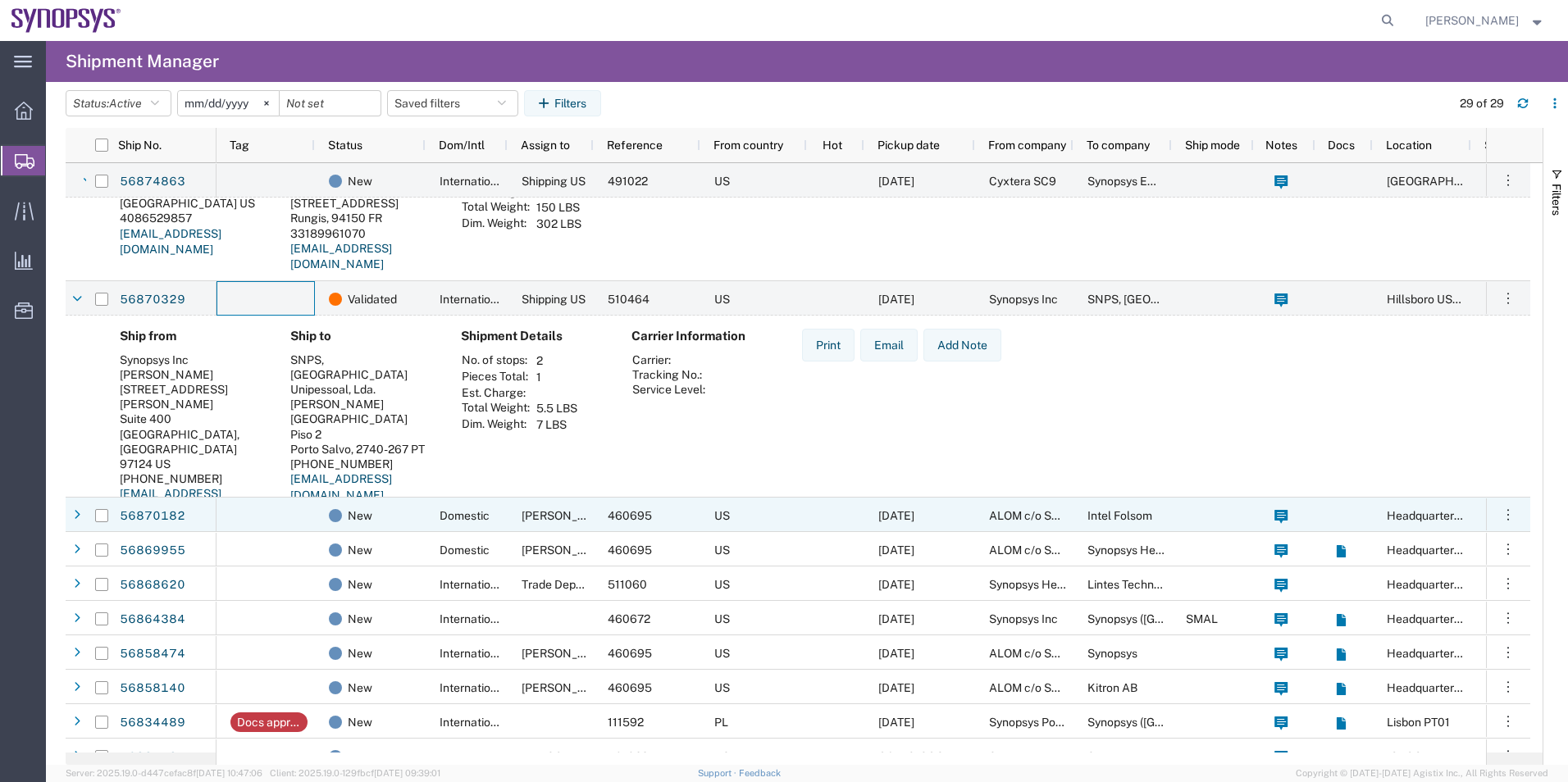
click at [306, 511] on div at bounding box center [265, 515] width 98 height 35
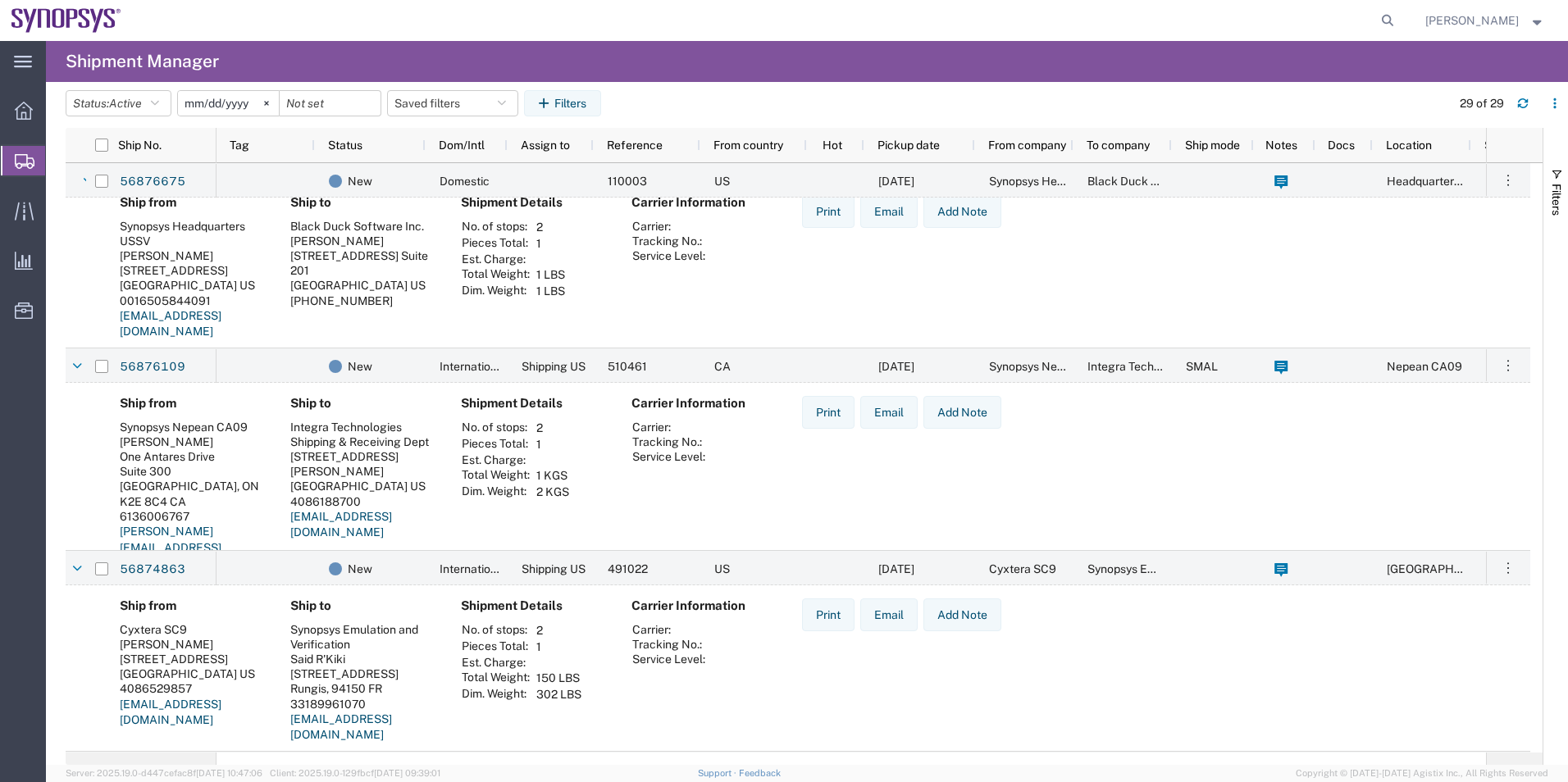
scroll to position [984, 0]
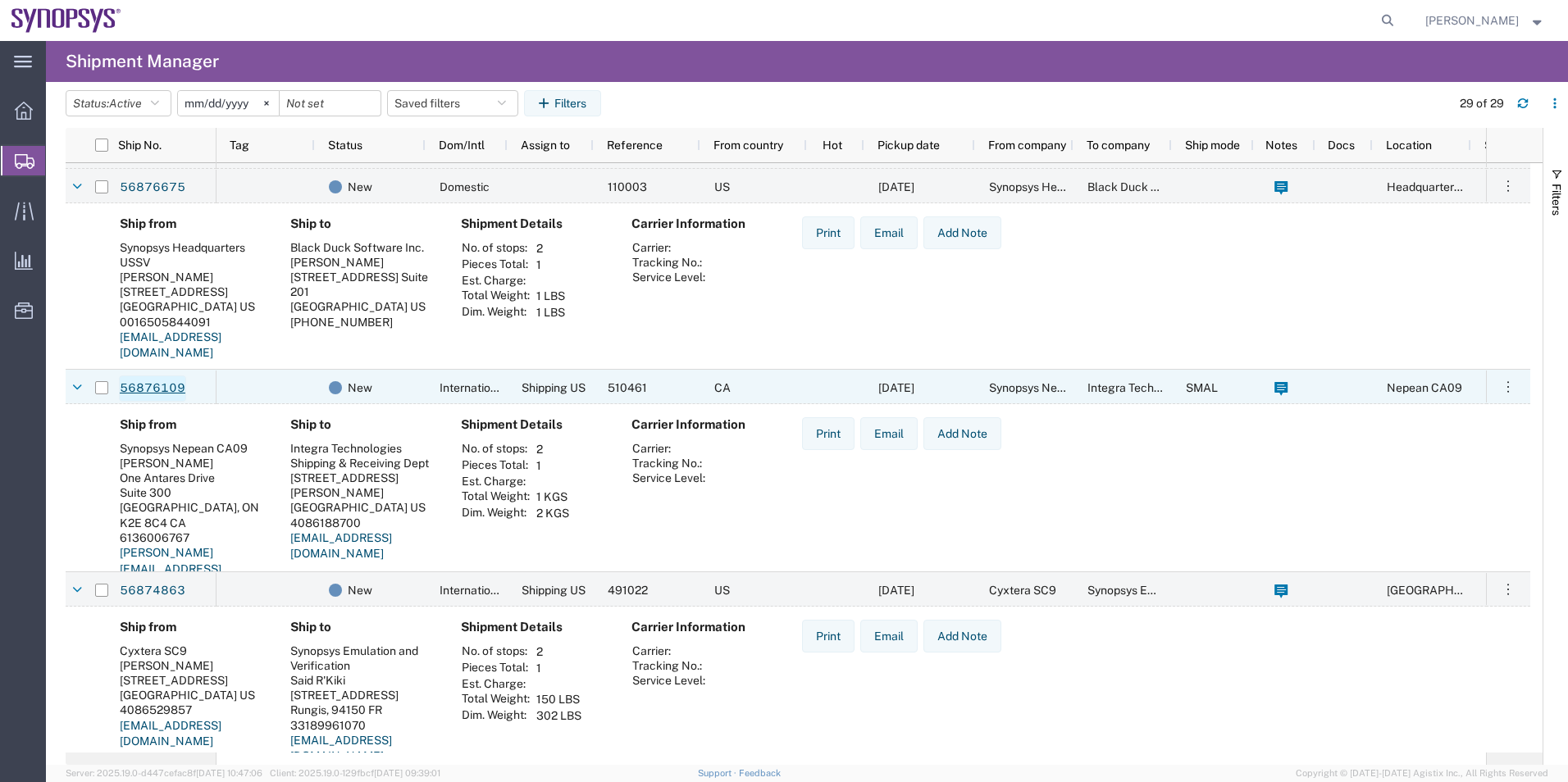
click at [158, 382] on link "56876109" at bounding box center [152, 389] width 67 height 26
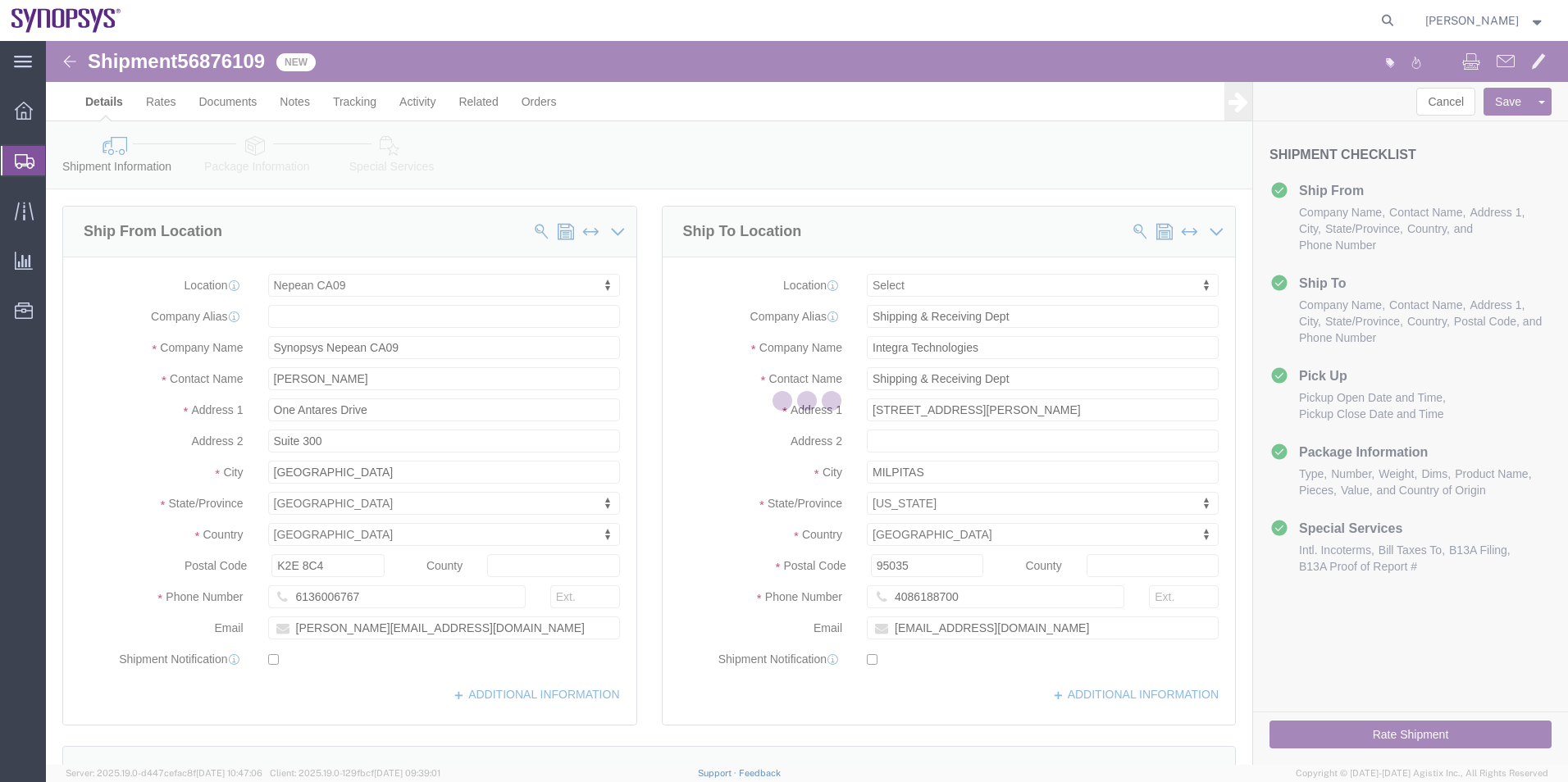
select select "63079"
select select
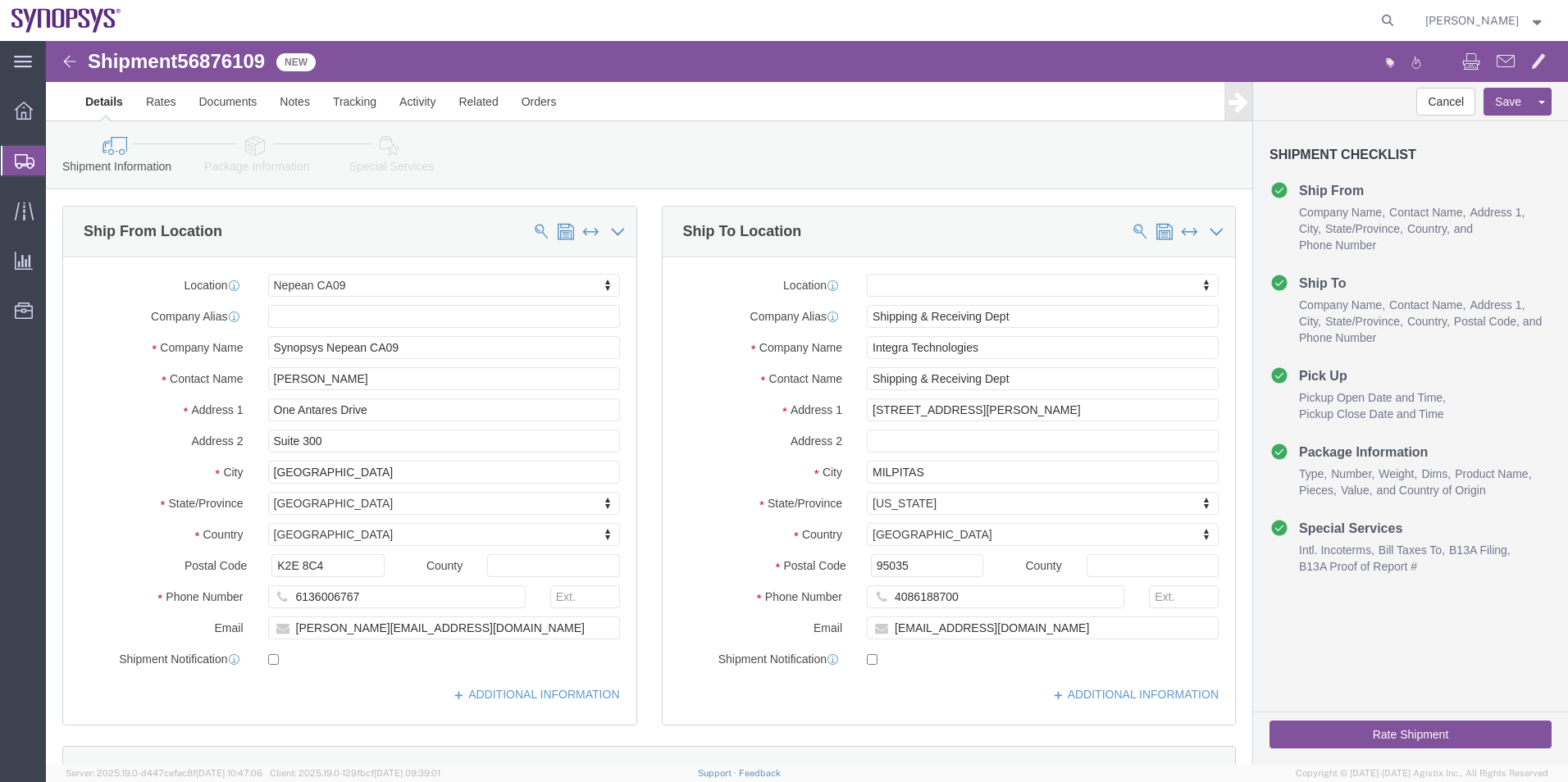
click icon
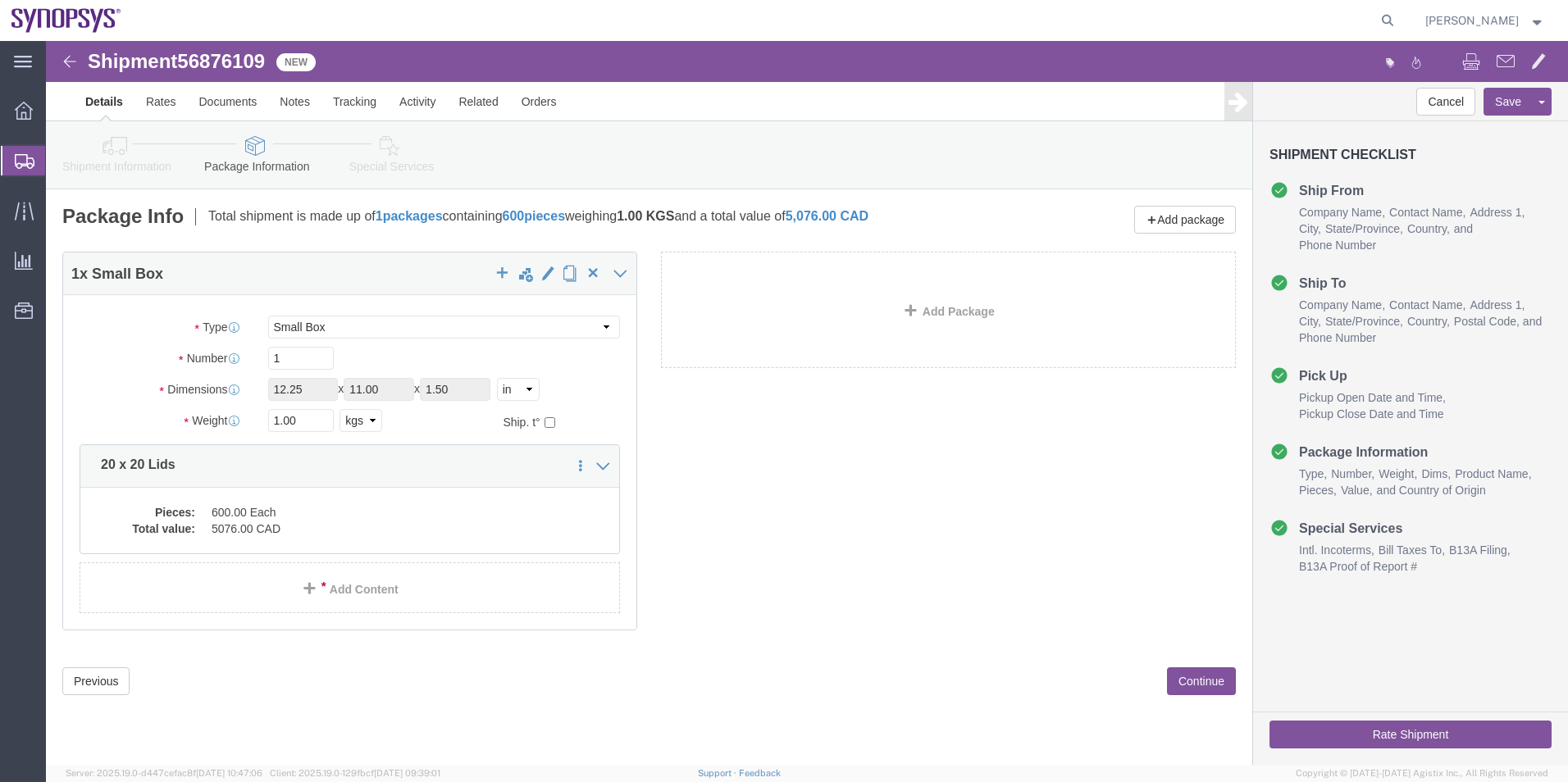
click icon
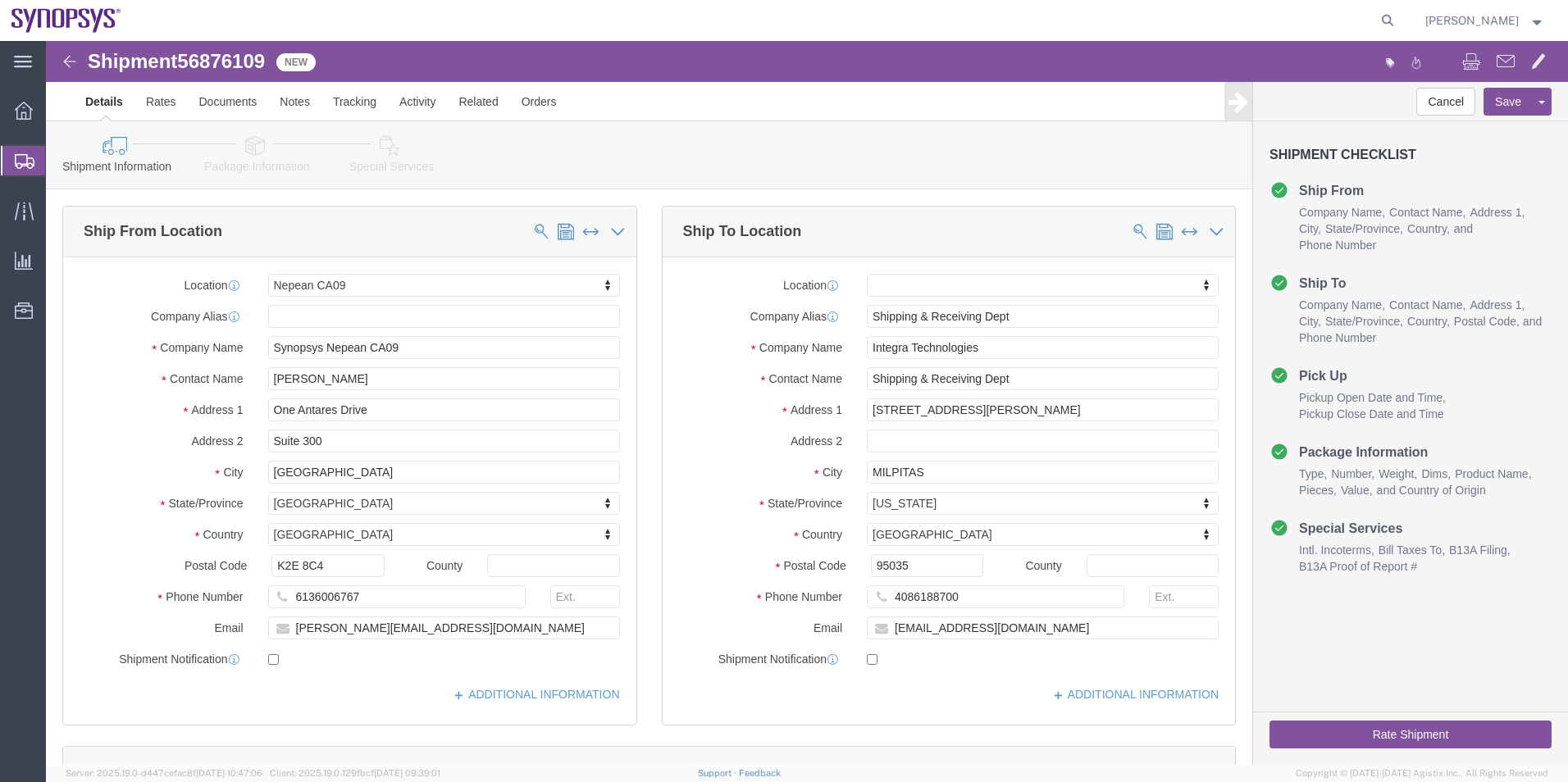
click icon
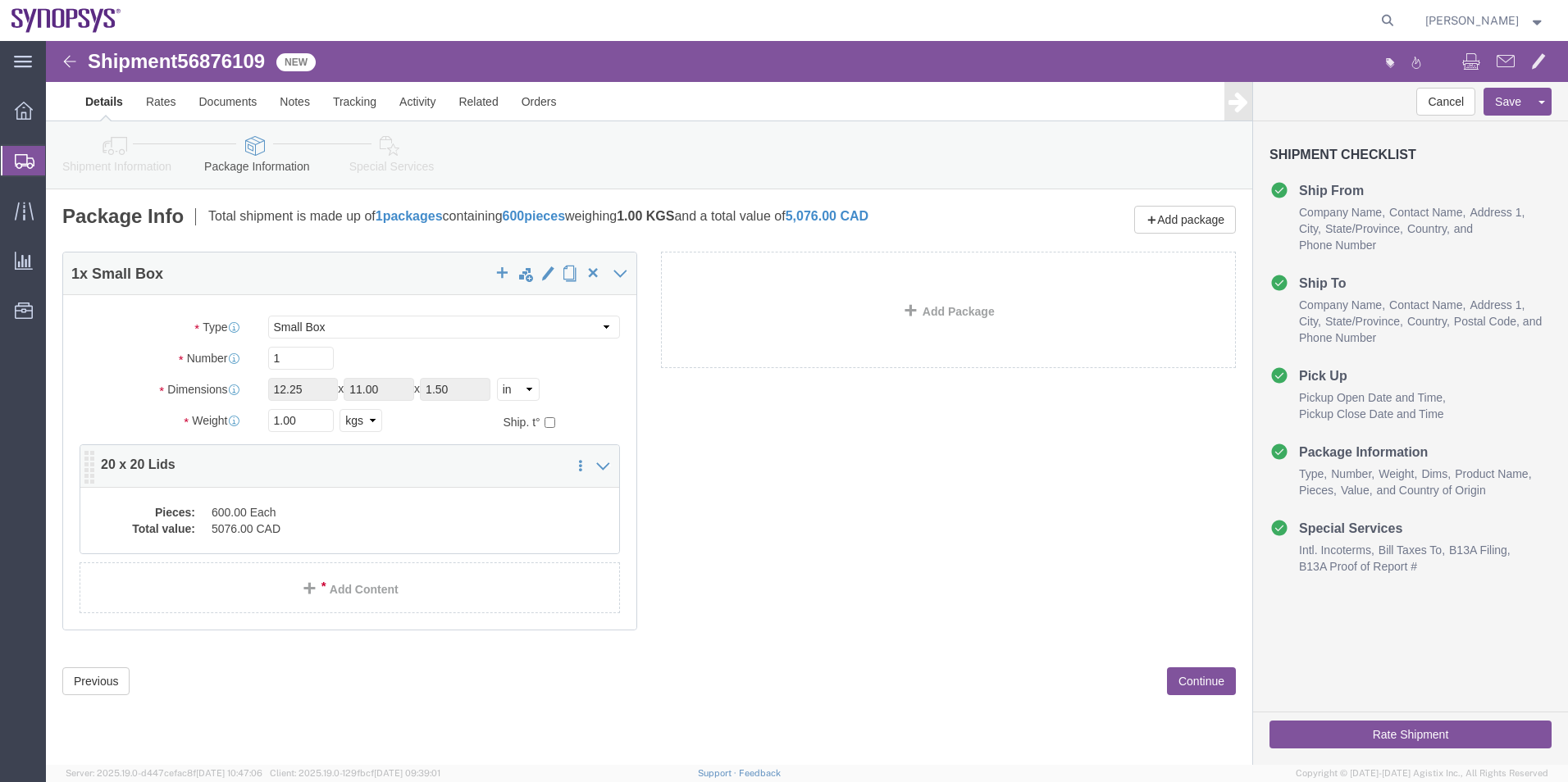
click dd "600.00 Each"
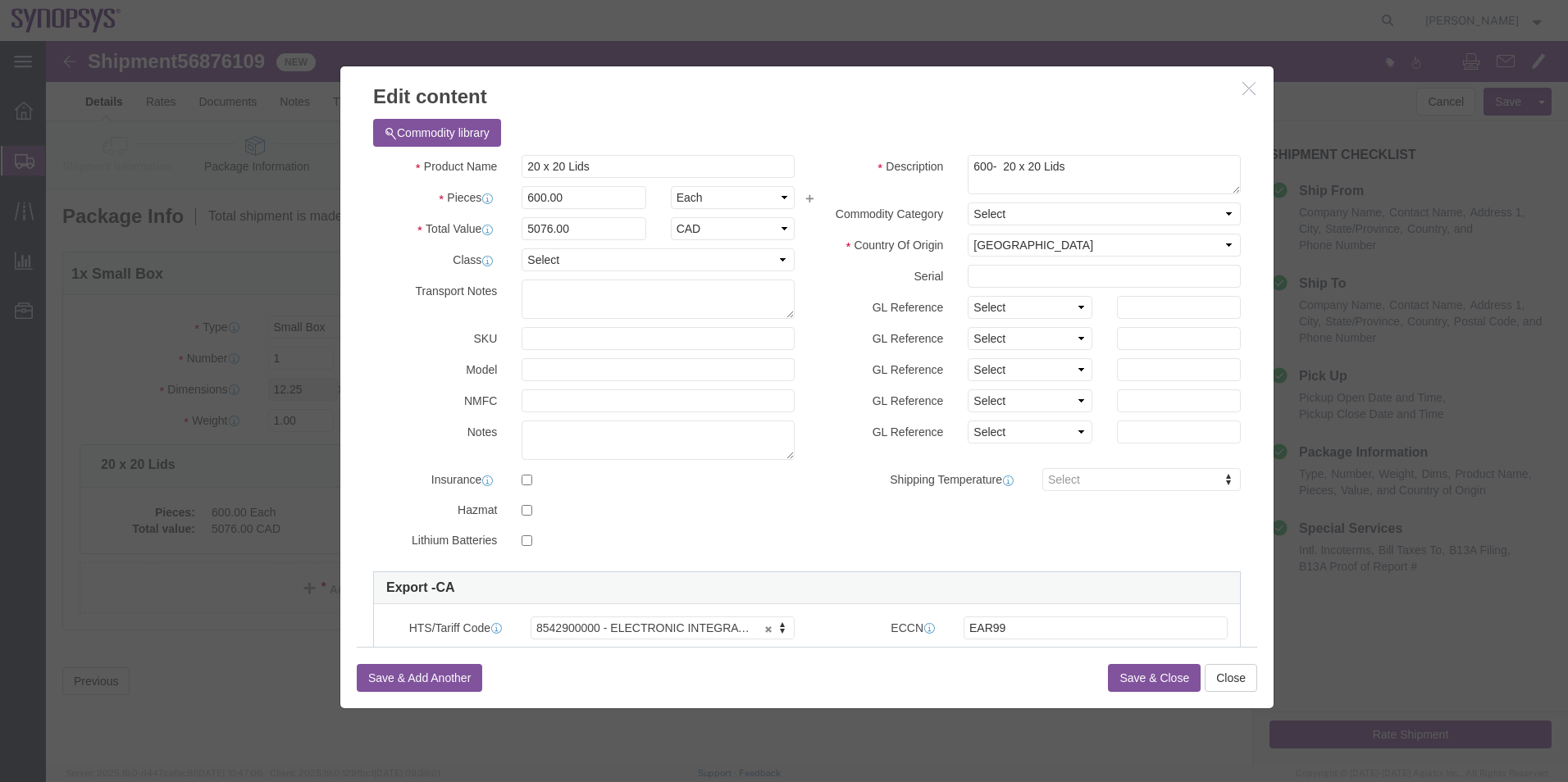
click button "Save & Close"
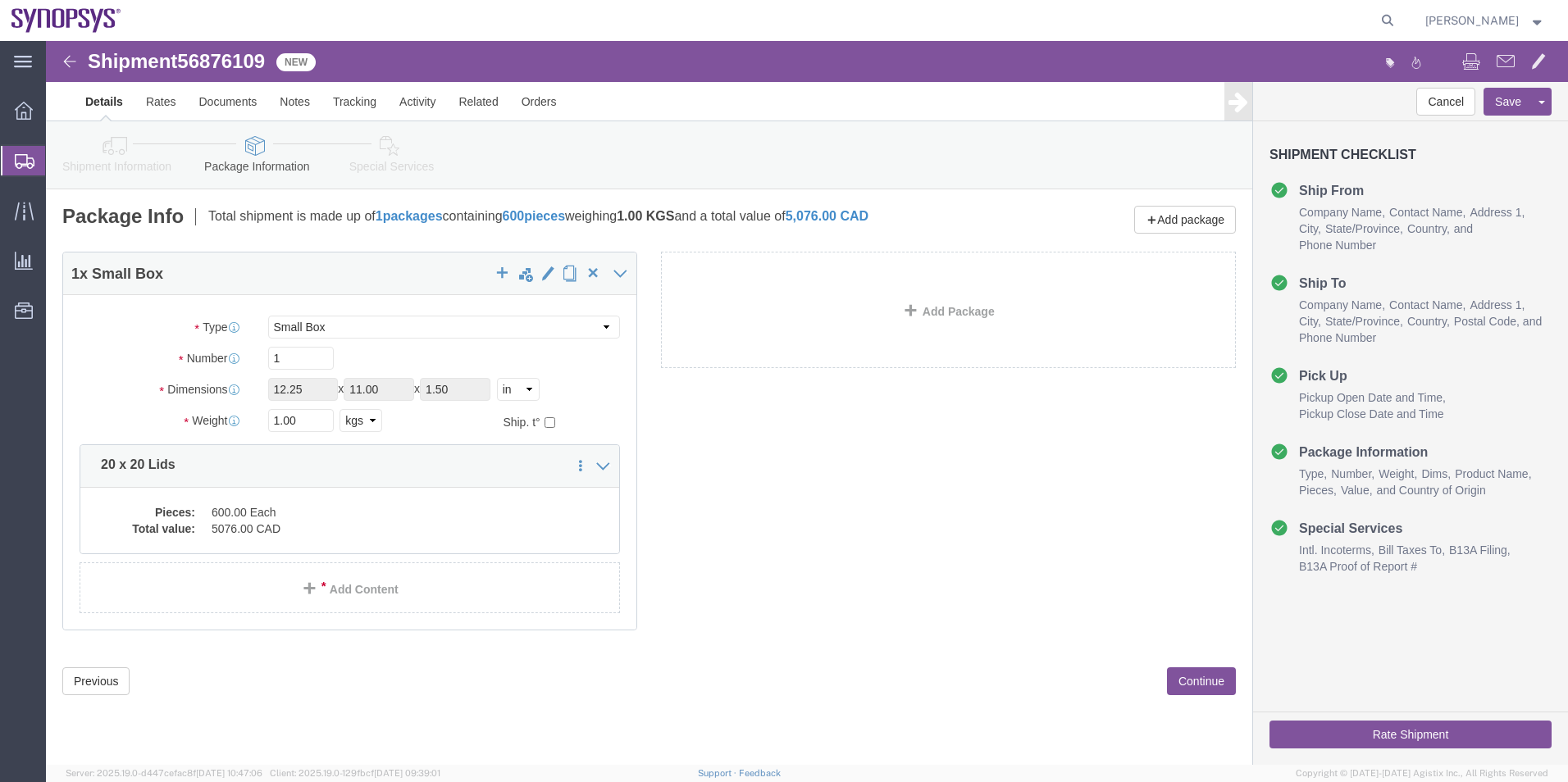
click icon
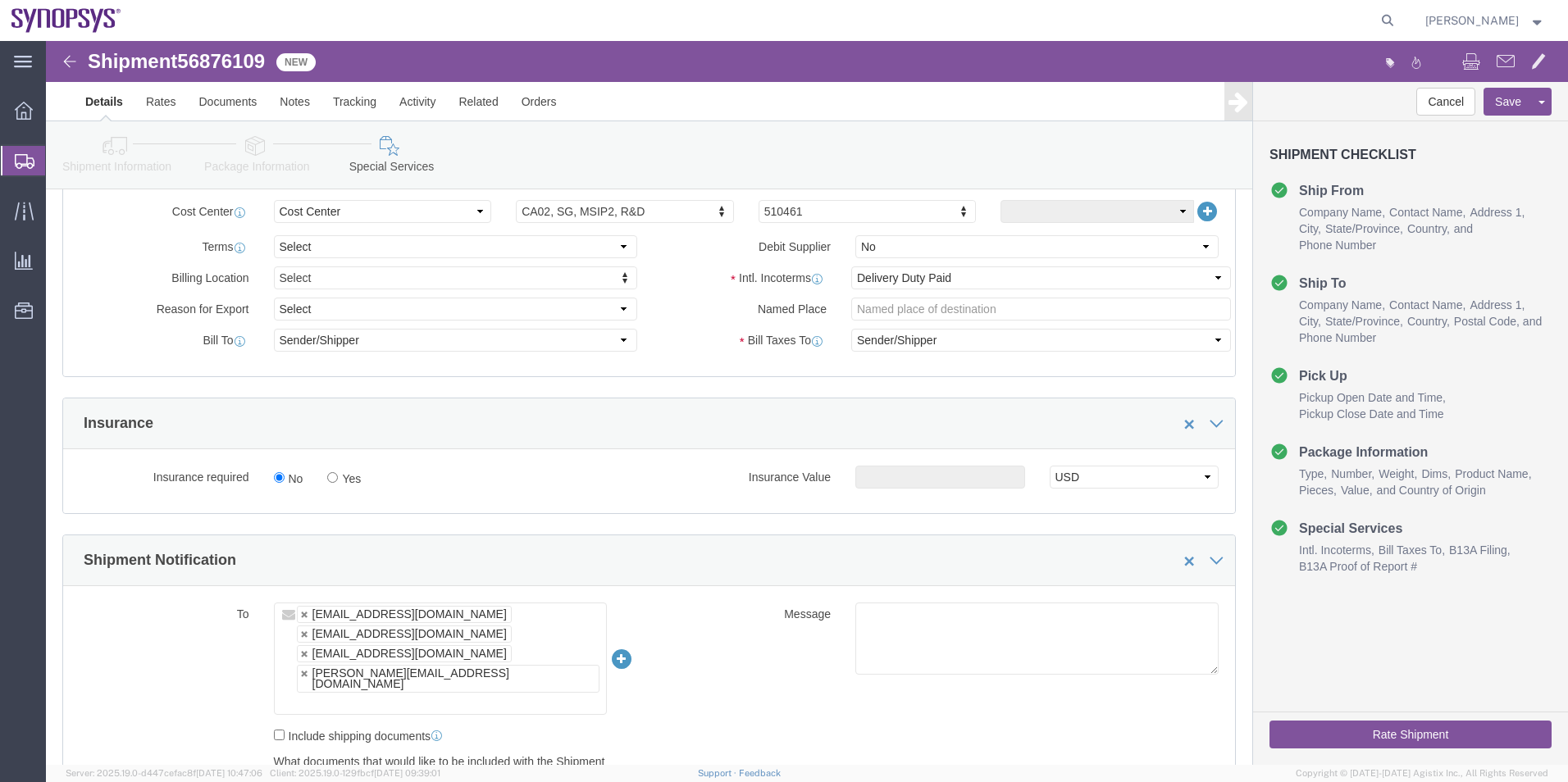
scroll to position [738, 0]
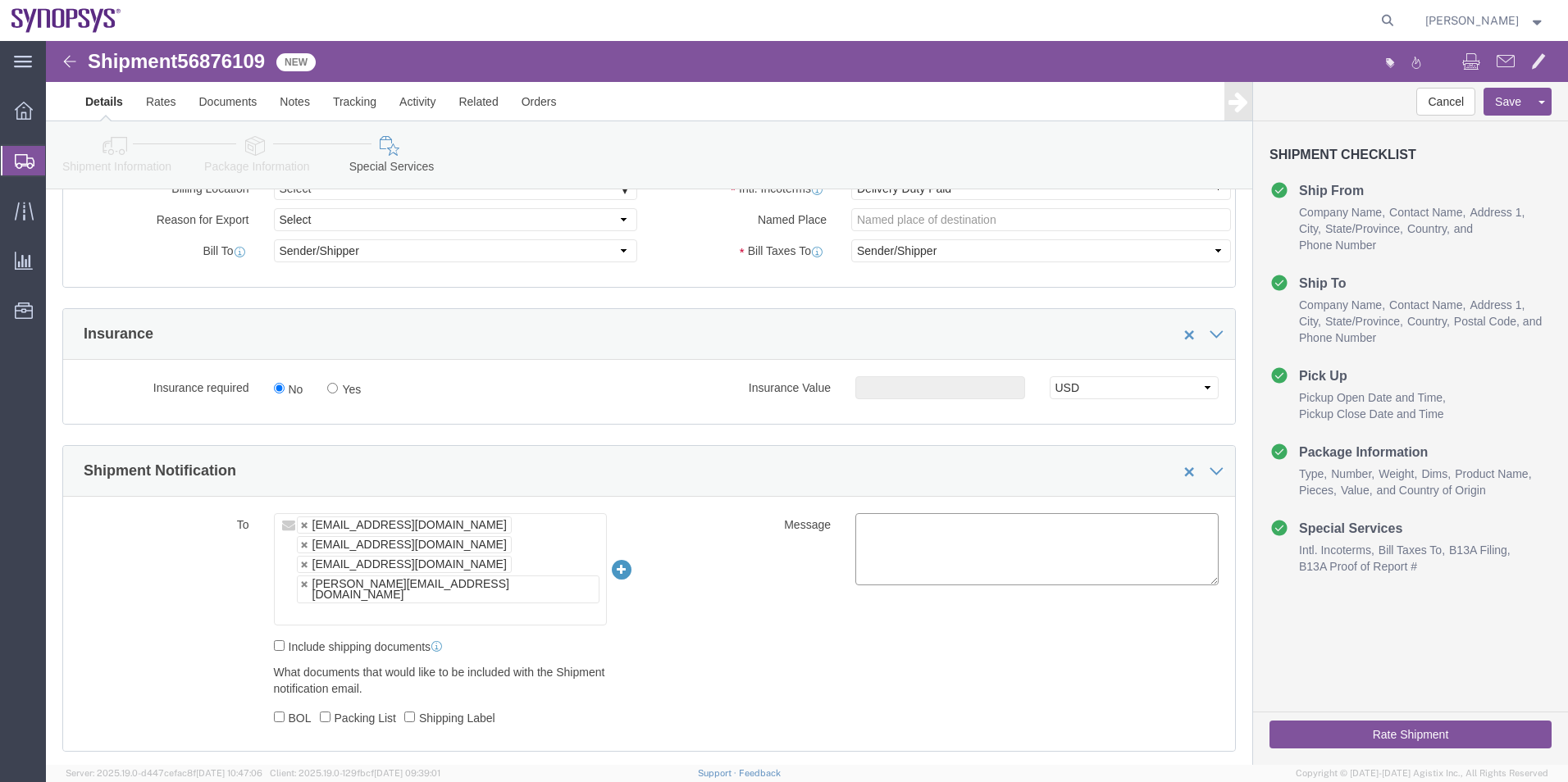
click textarea
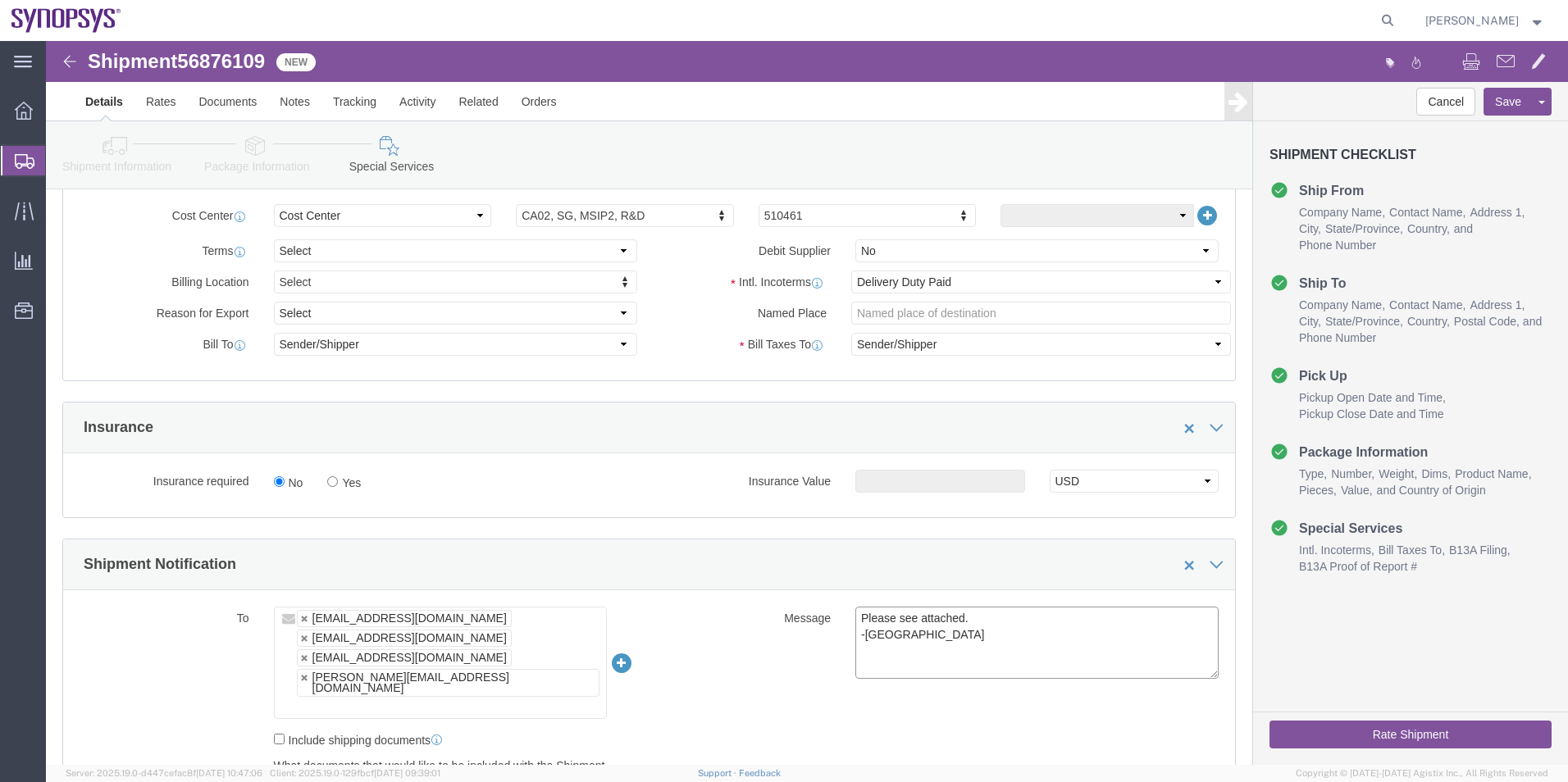
scroll to position [492, 0]
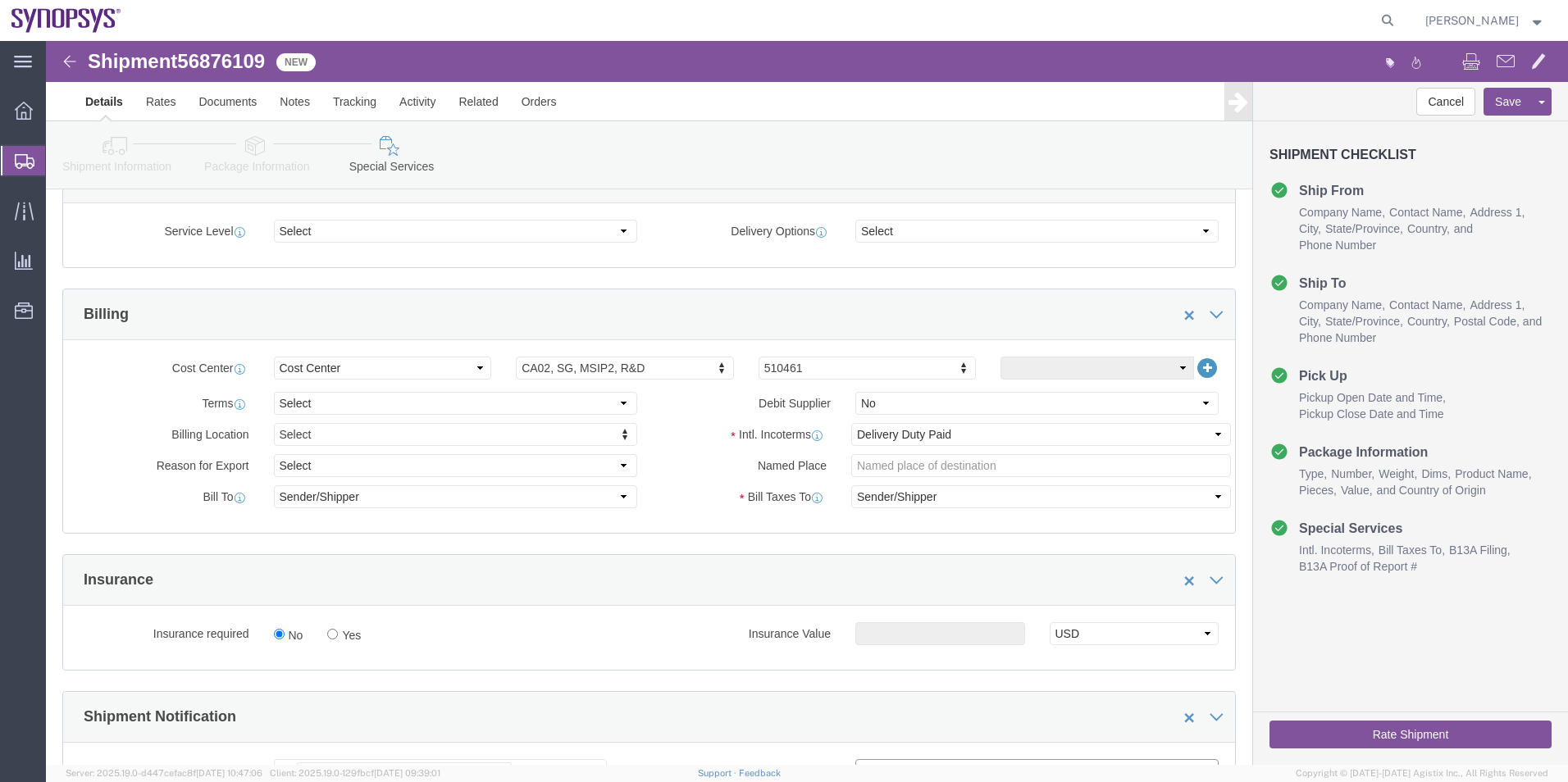
type textarea "Please see attached. -Kaelen"
click select "Select Carriage Insurance Paid Carriage Paid To Cost and Freight Cost Insurance…"
click div "Insurance"
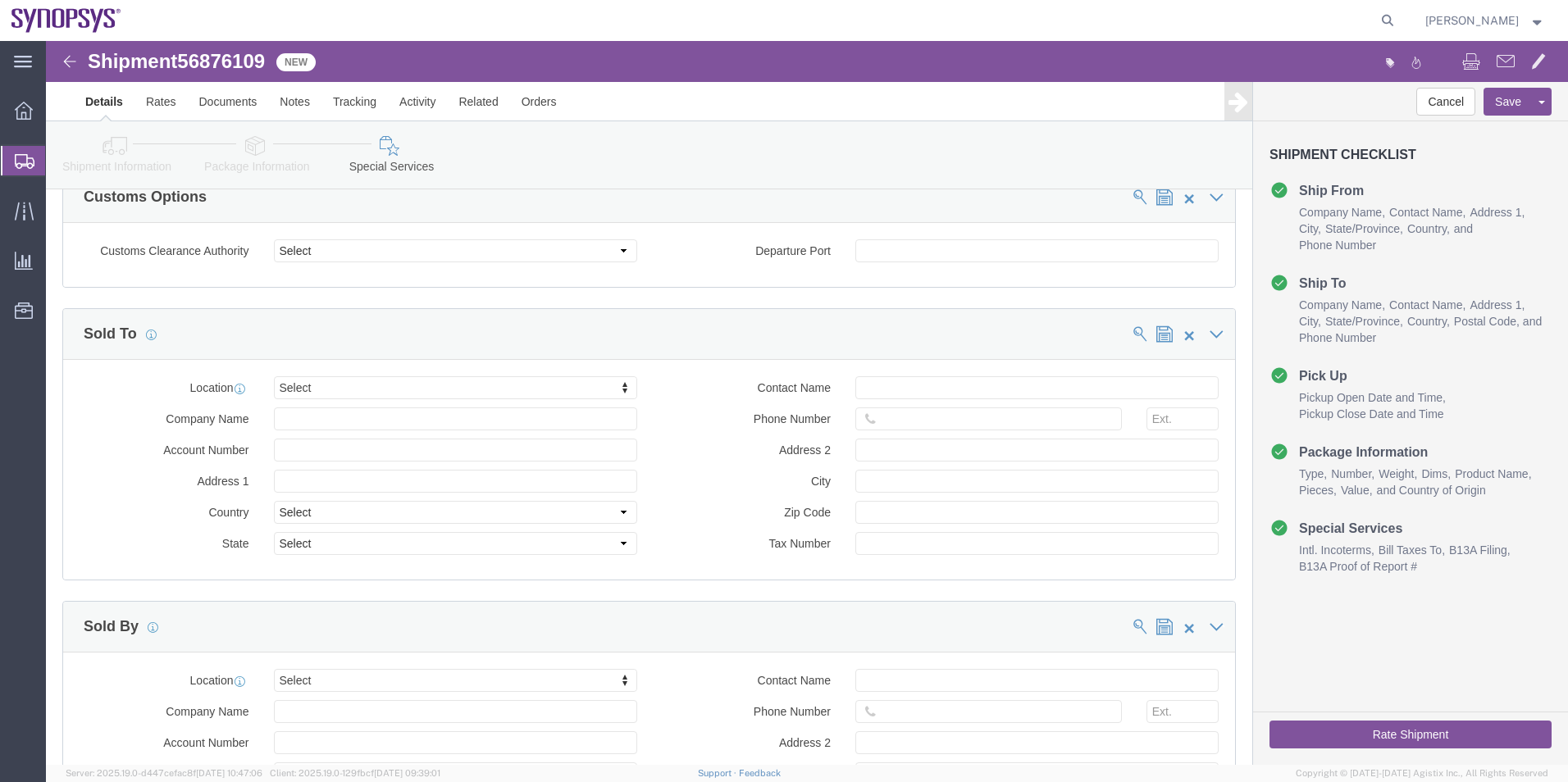
scroll to position [1804, 0]
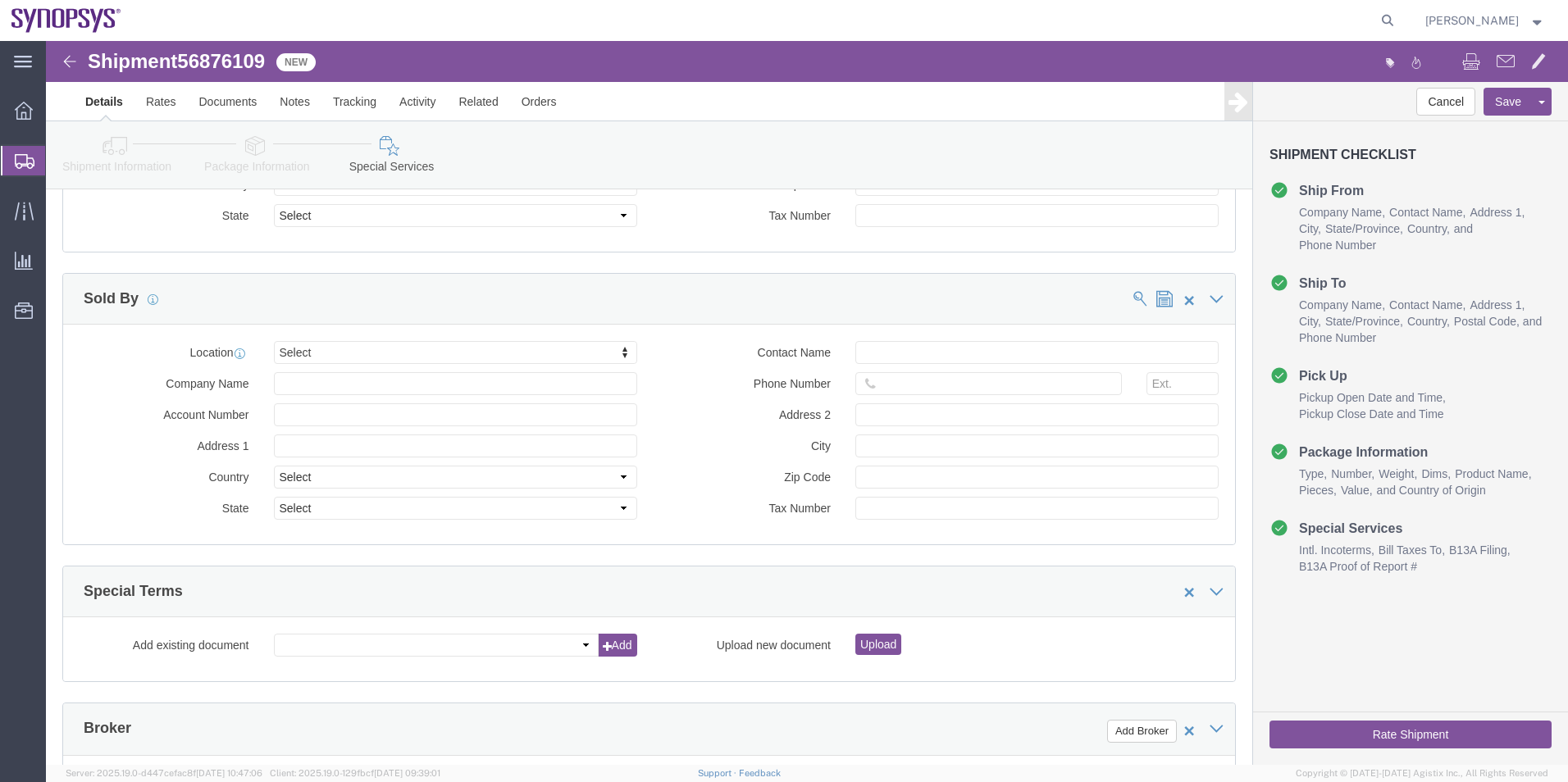
click button "Rate Shipment"
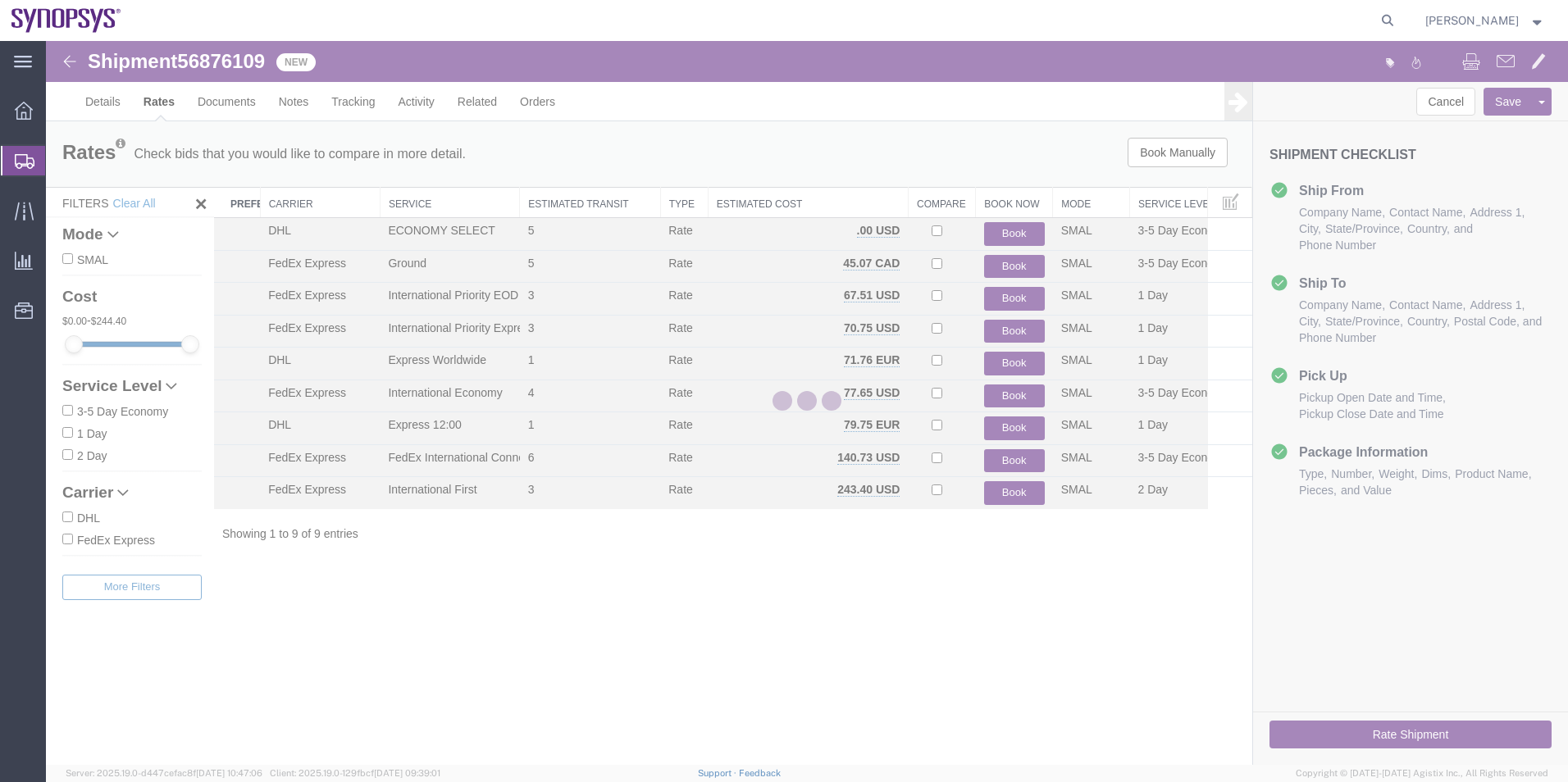
scroll to position [0, 0]
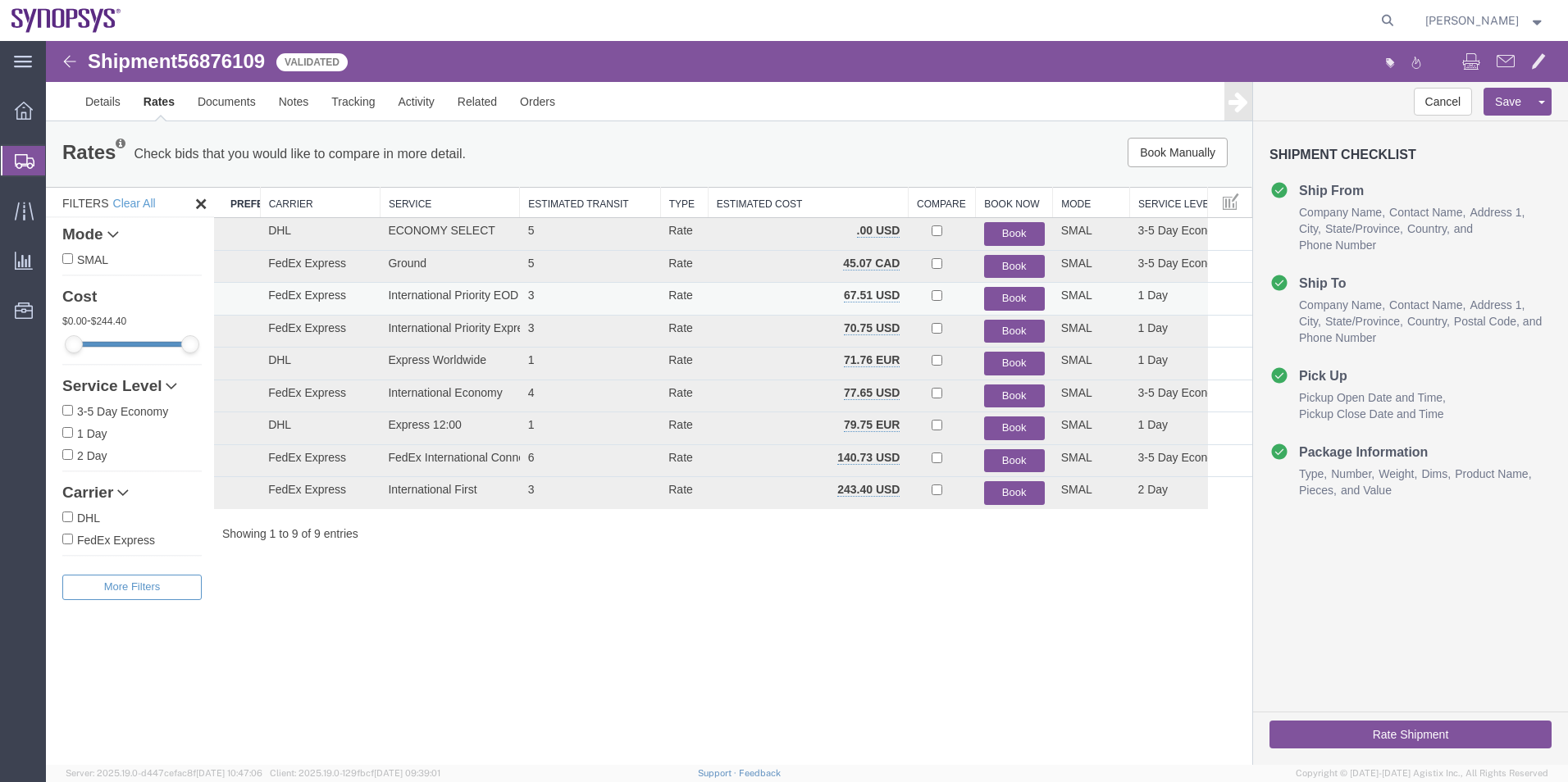
click at [1019, 295] on button "Book" at bounding box center [1014, 298] width 61 height 23
click at [105, 101] on link "Details" at bounding box center [103, 102] width 58 height 39
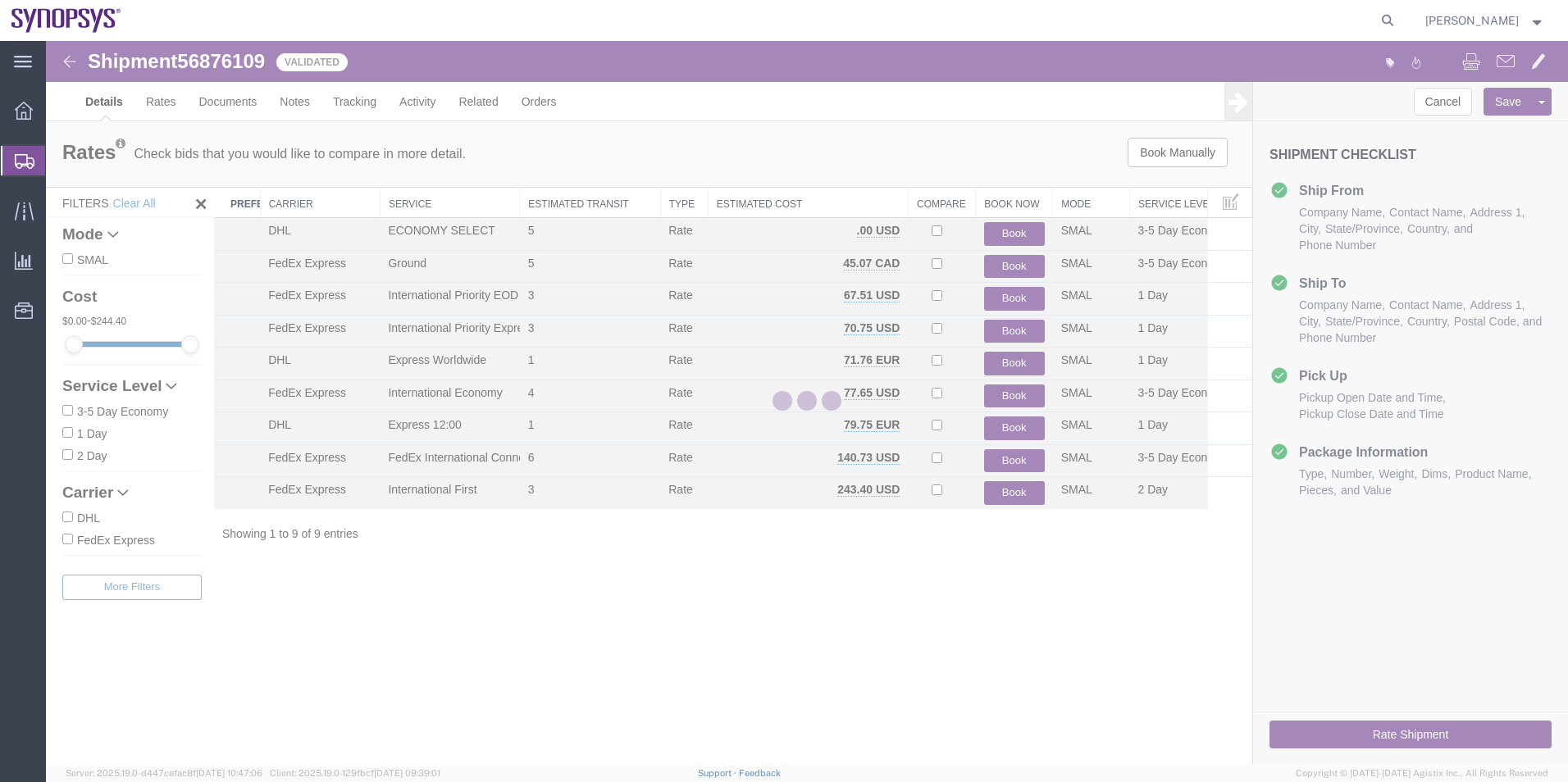
select select "63079"
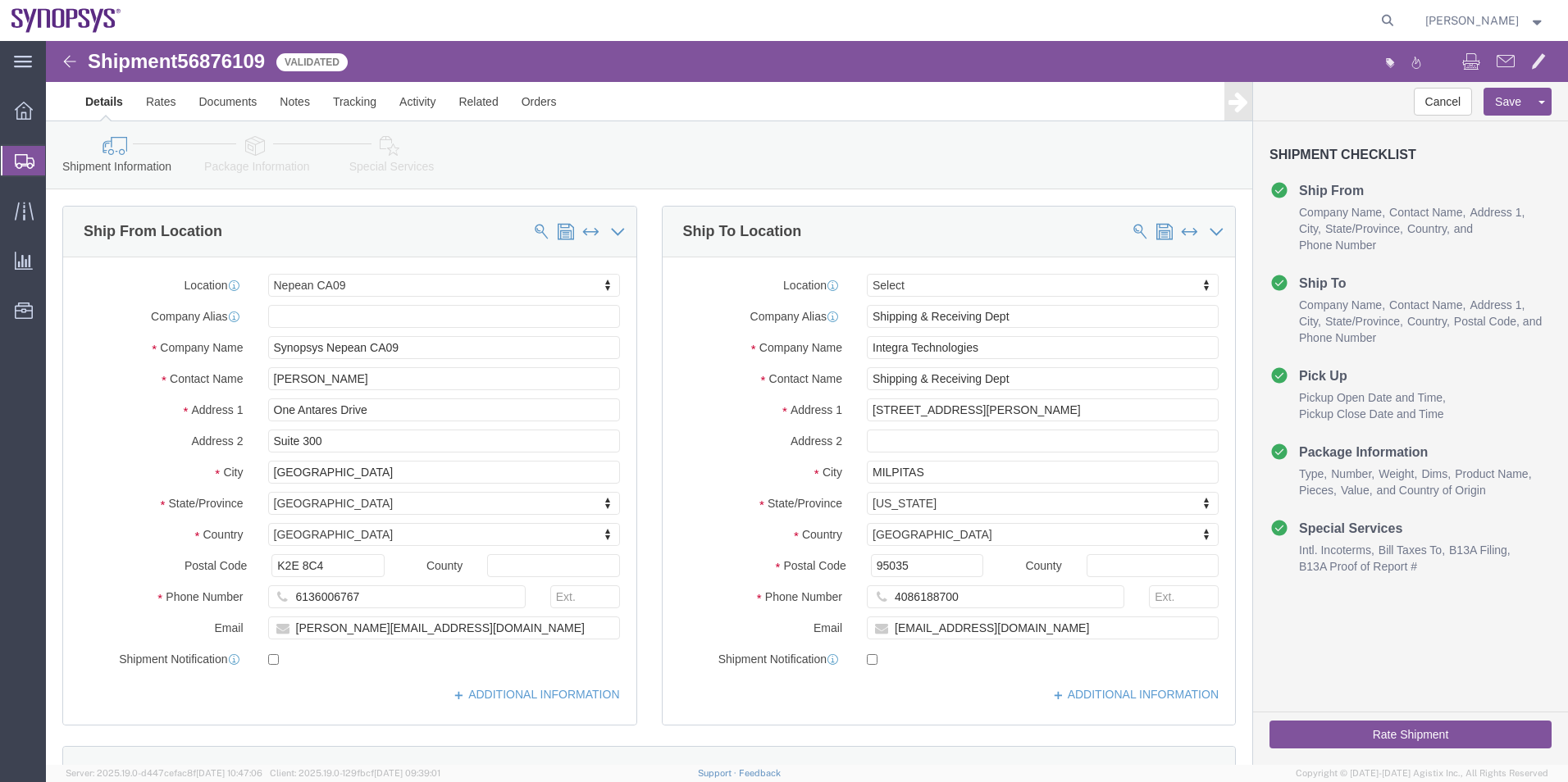
click icon
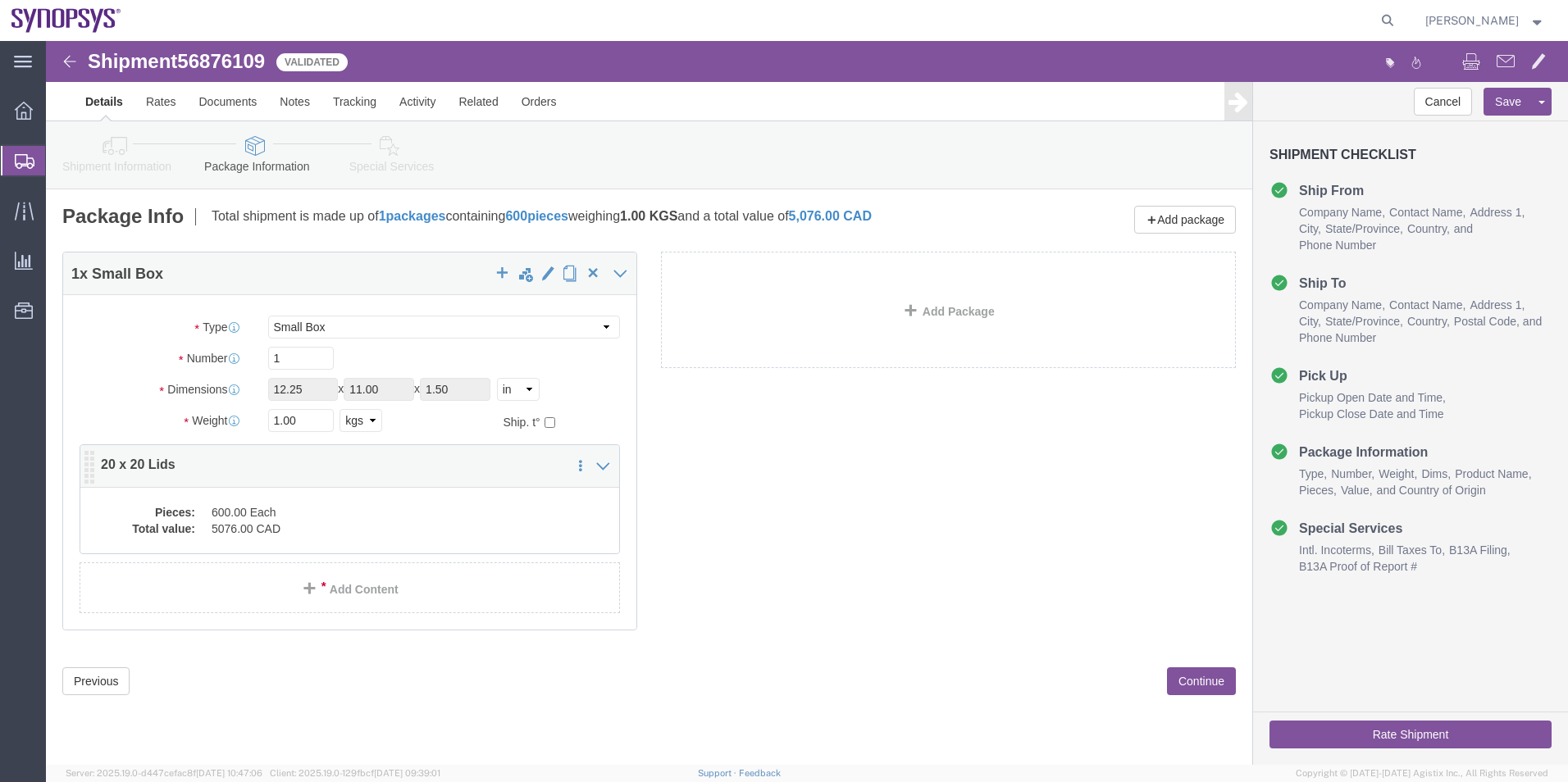
click dd "5076.00 CAD"
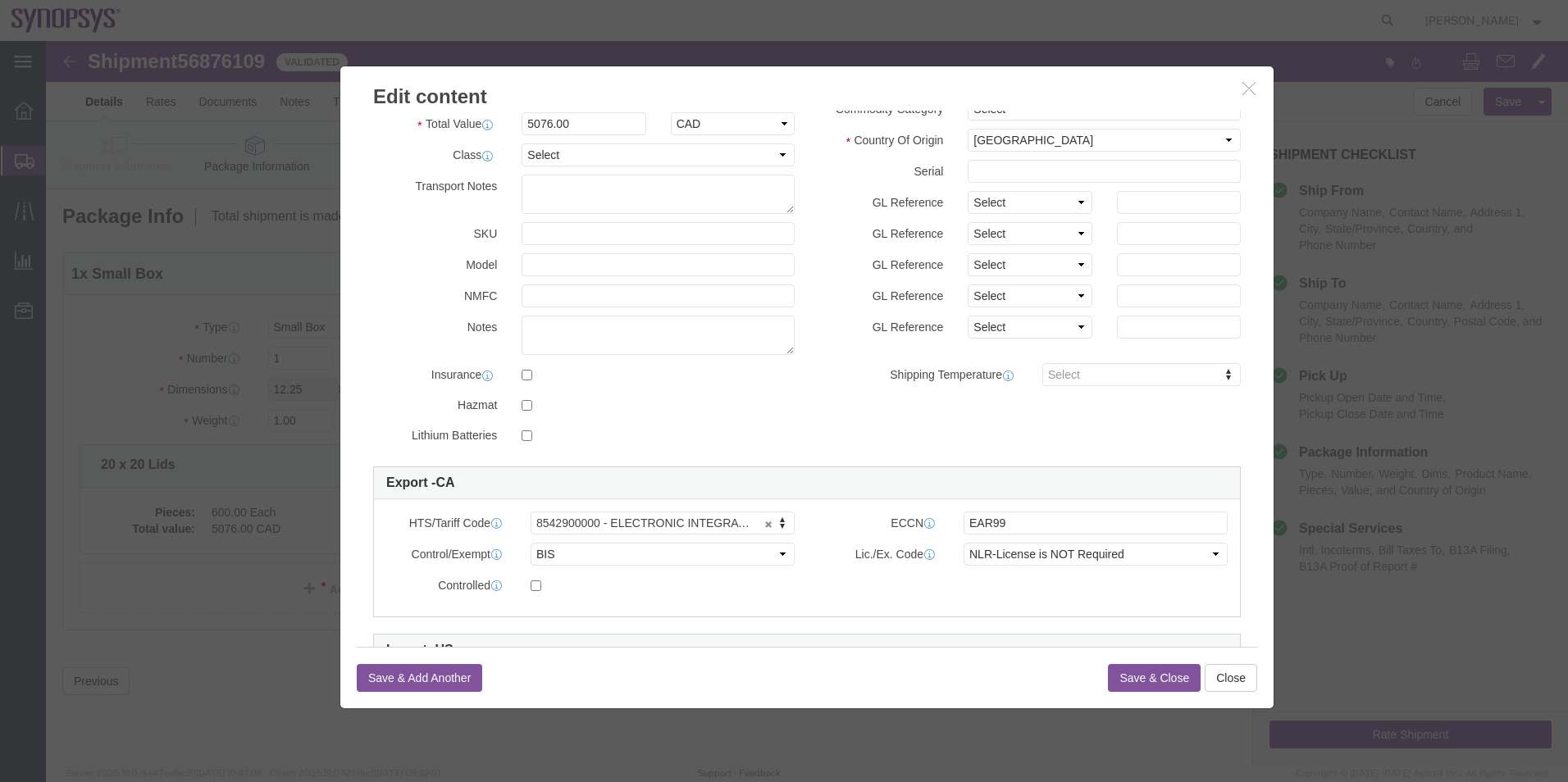
scroll to position [82, 0]
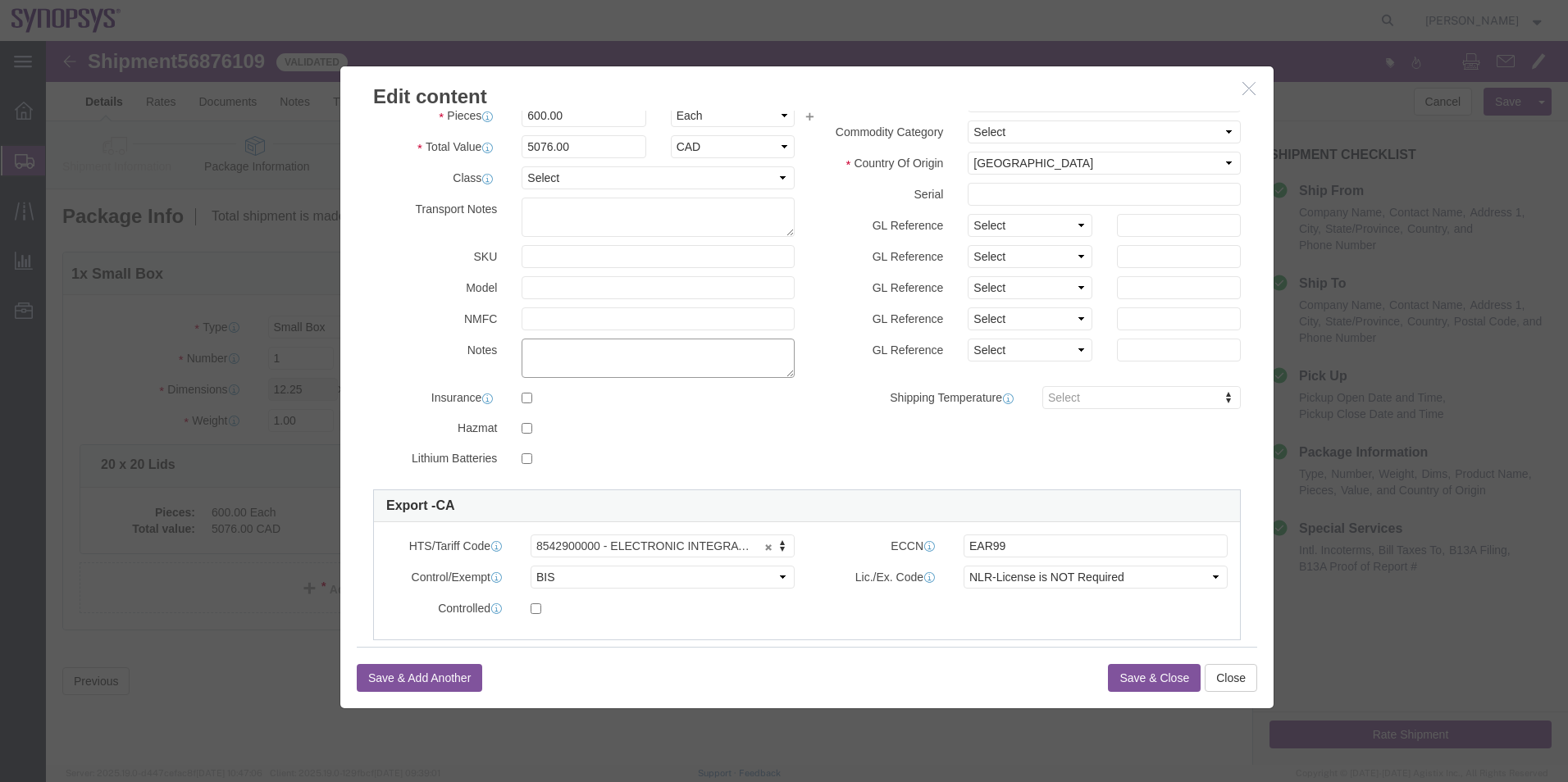
click textarea
drag, startPoint x: 600, startPoint y: 307, endPoint x: 485, endPoint y: 324, distance: 116.2
click textarea "8542.90.0000"
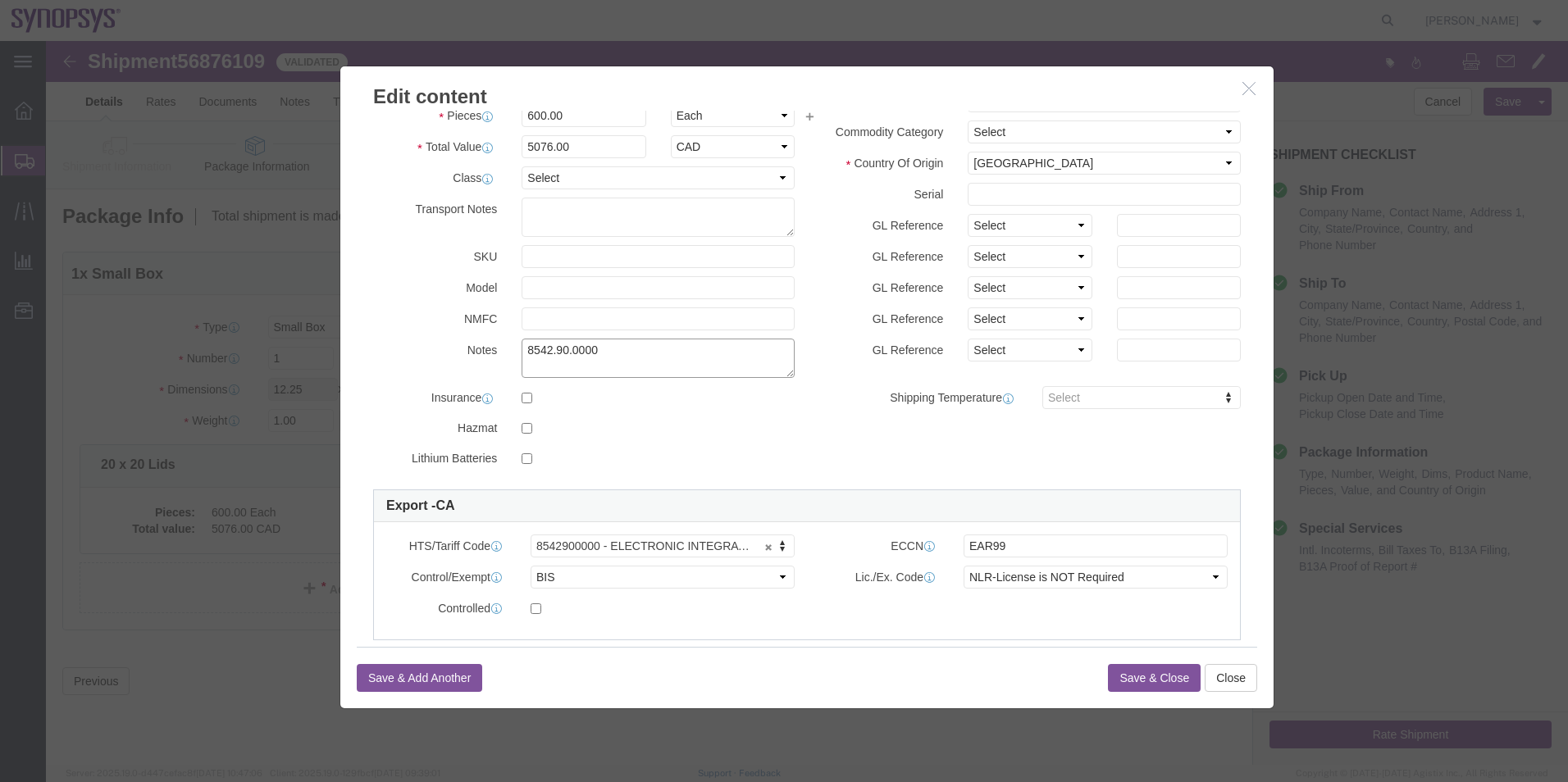
drag, startPoint x: 599, startPoint y: 308, endPoint x: 382, endPoint y: 315, distance: 217.1
click div "Notes 8542.90.0000"
type textarea "8542.90.0000"
type input "8542.90.0000"
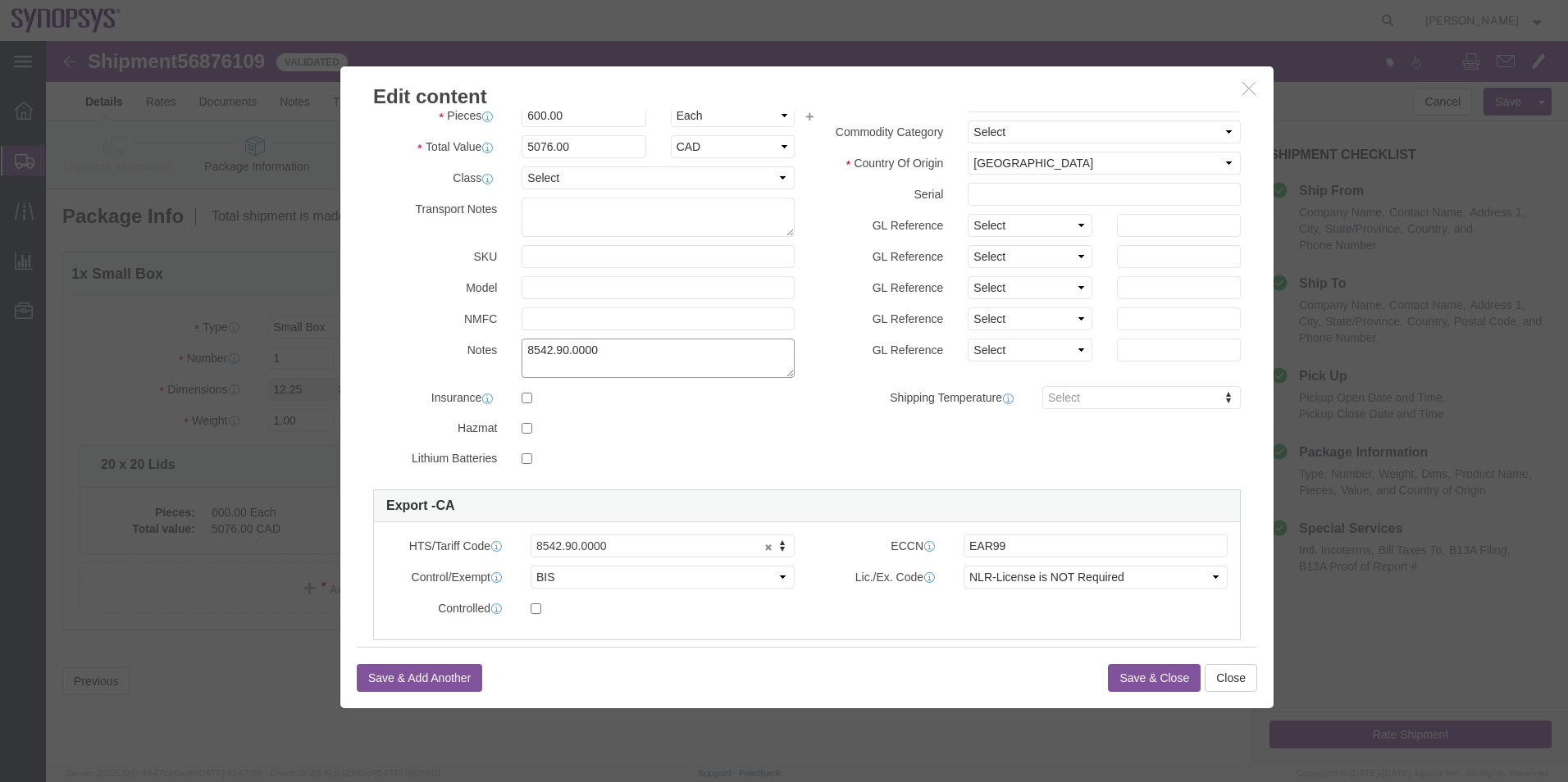
drag, startPoint x: 575, startPoint y: 308, endPoint x: 455, endPoint y: 311, distance: 120.0
click div "Notes 8542.90.0000"
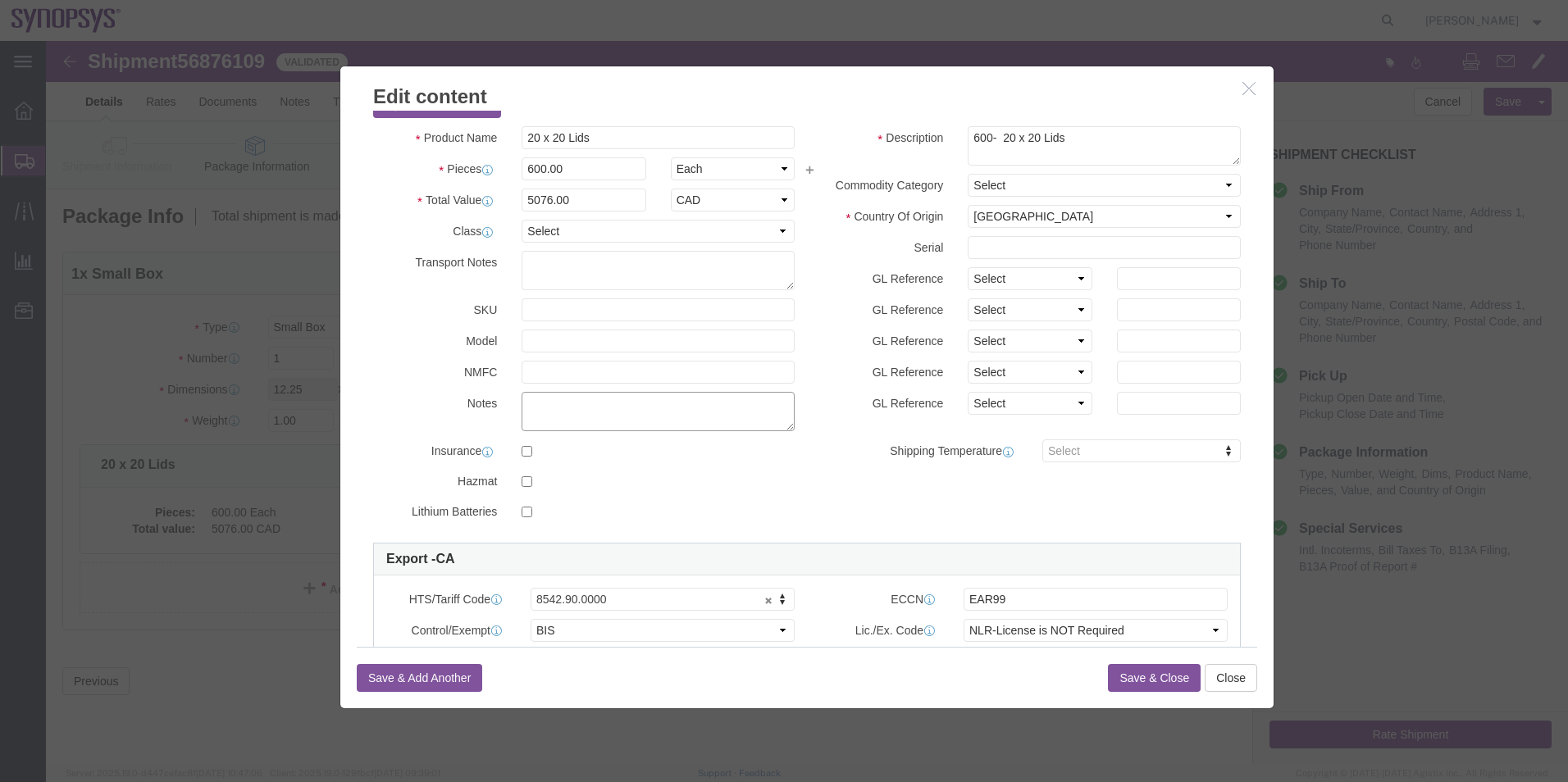
scroll to position [0, 0]
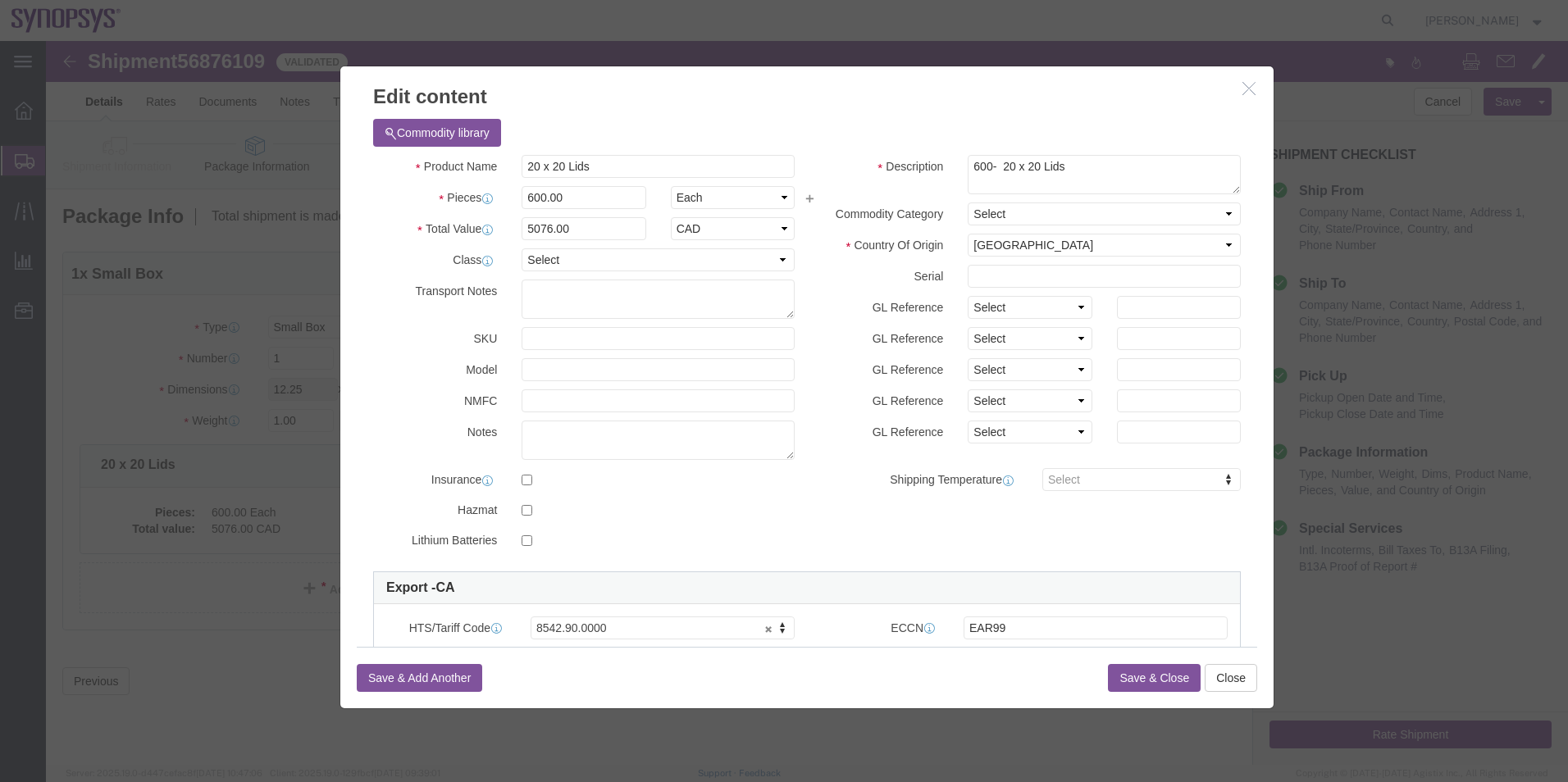
click button "Save & Close"
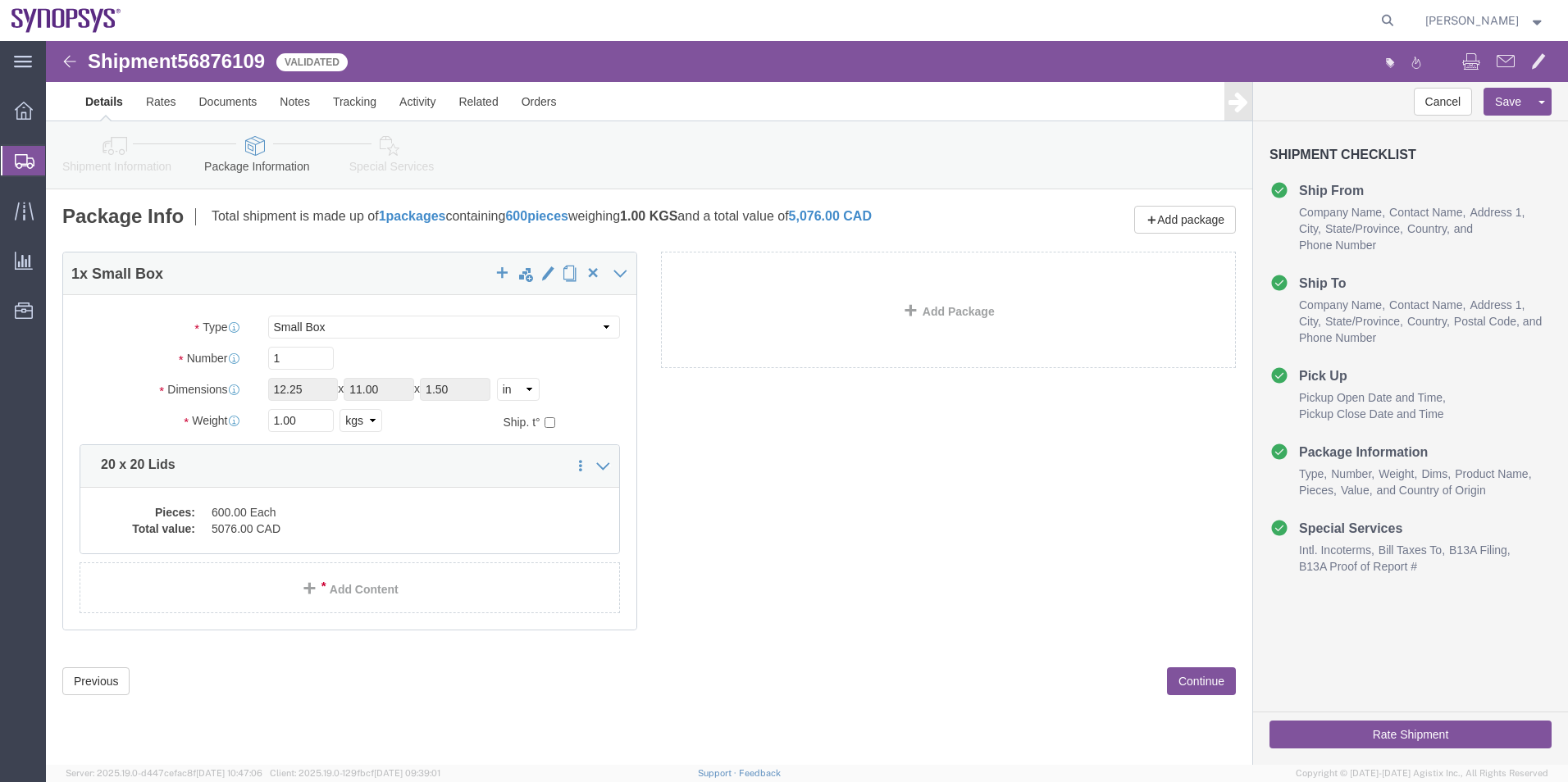
click icon
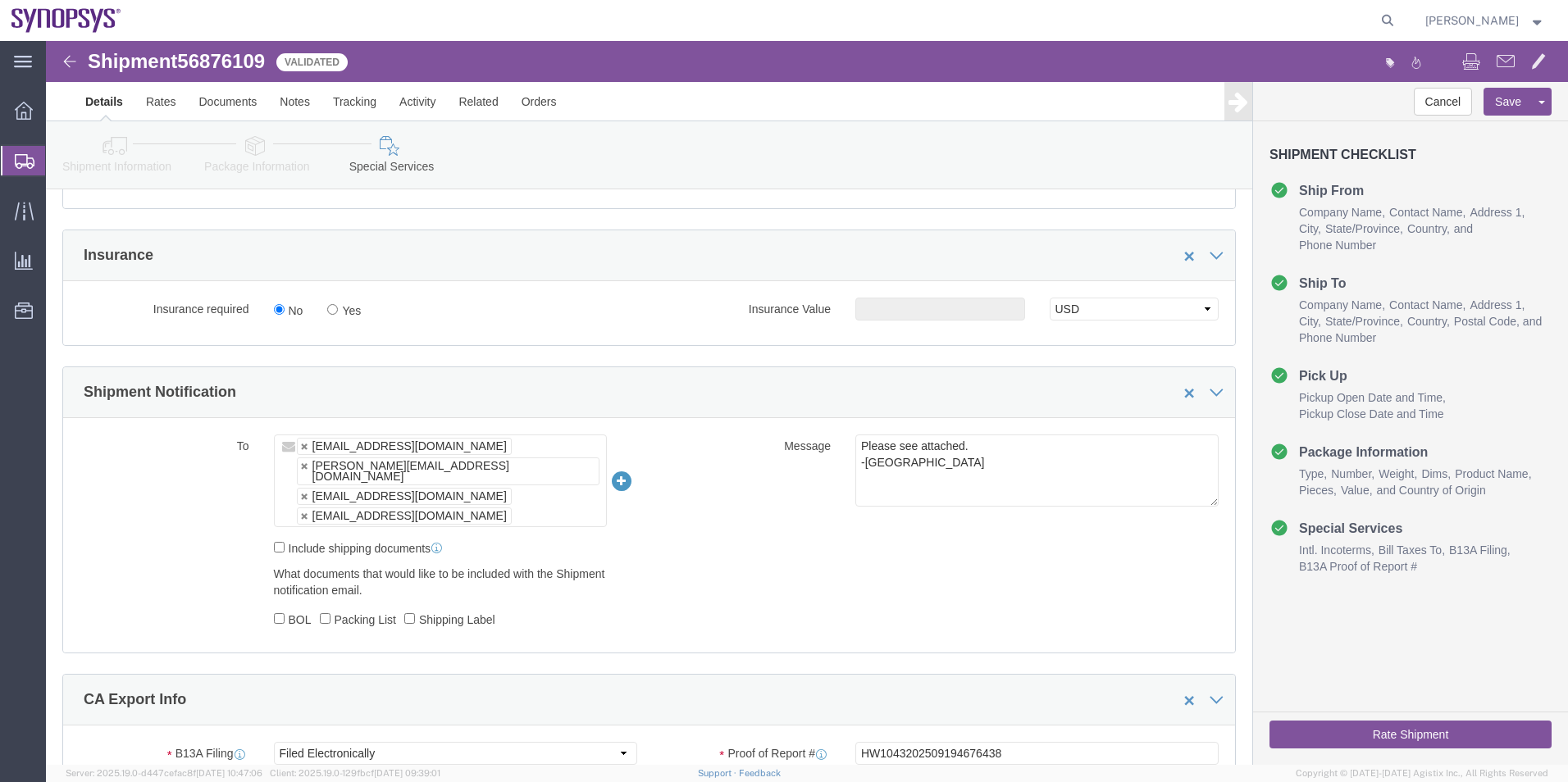
scroll to position [984, 0]
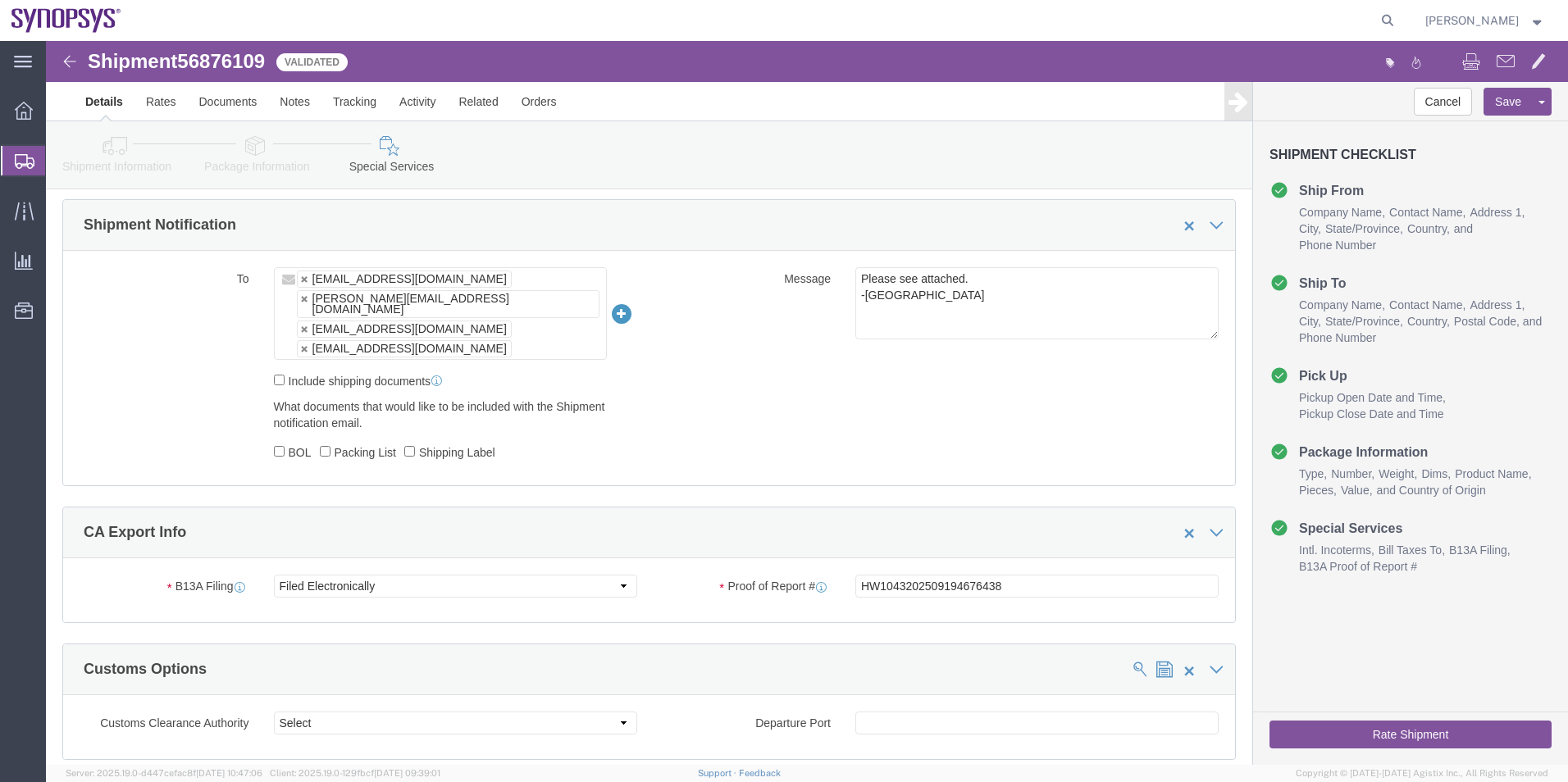
click button "Rate Shipment"
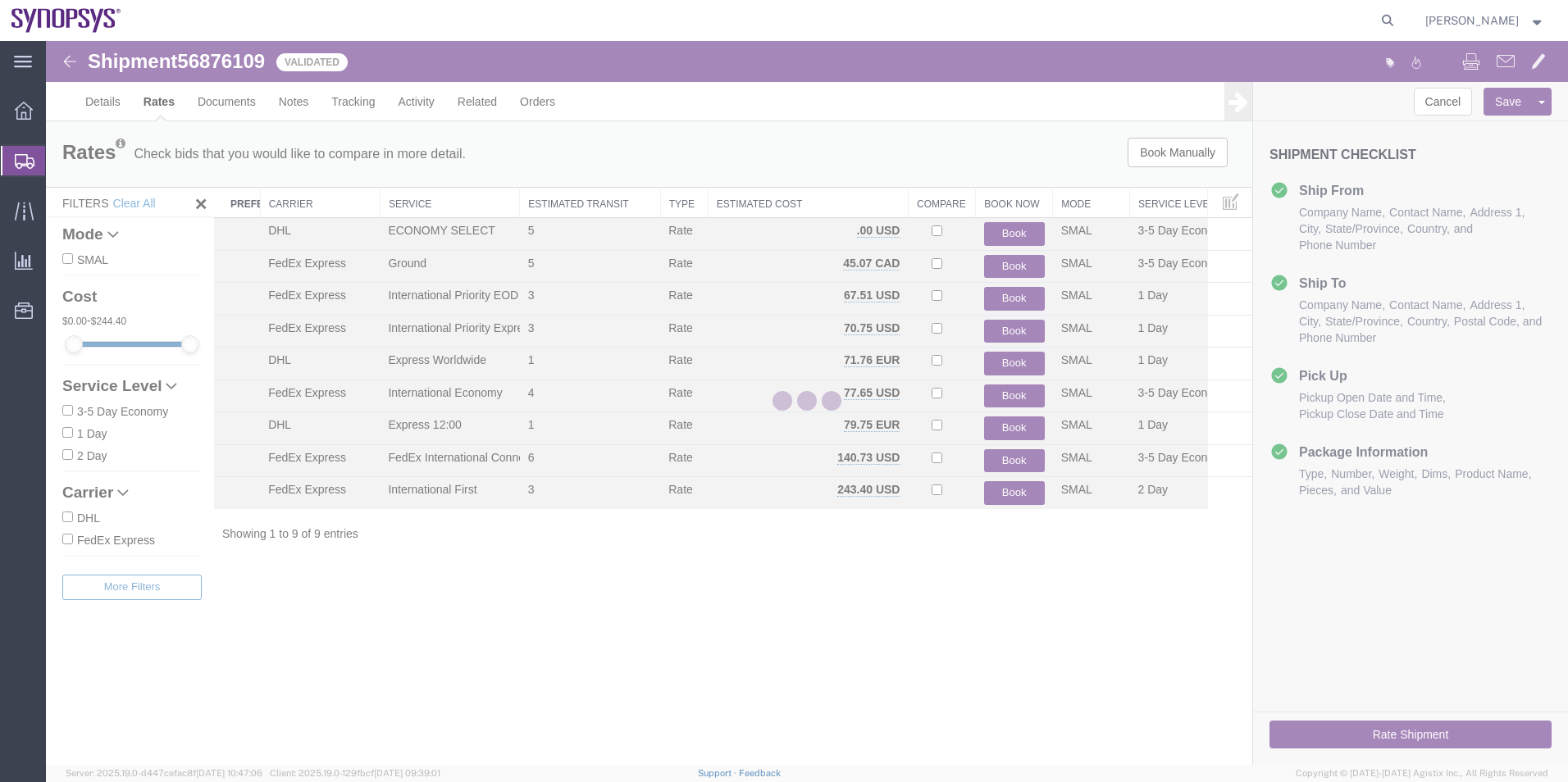
scroll to position [0, 0]
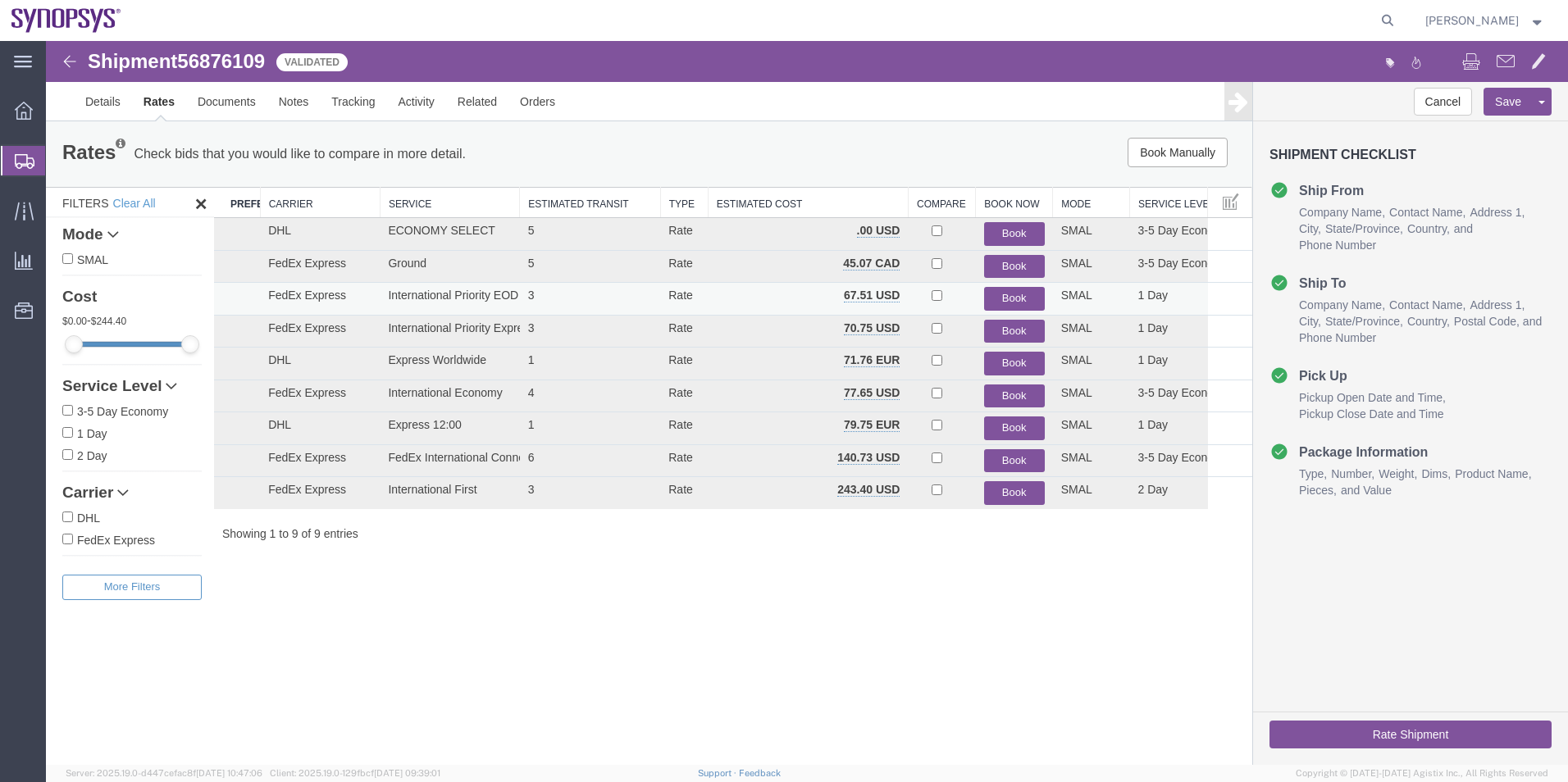
click at [1018, 291] on button "Book" at bounding box center [1014, 298] width 61 height 23
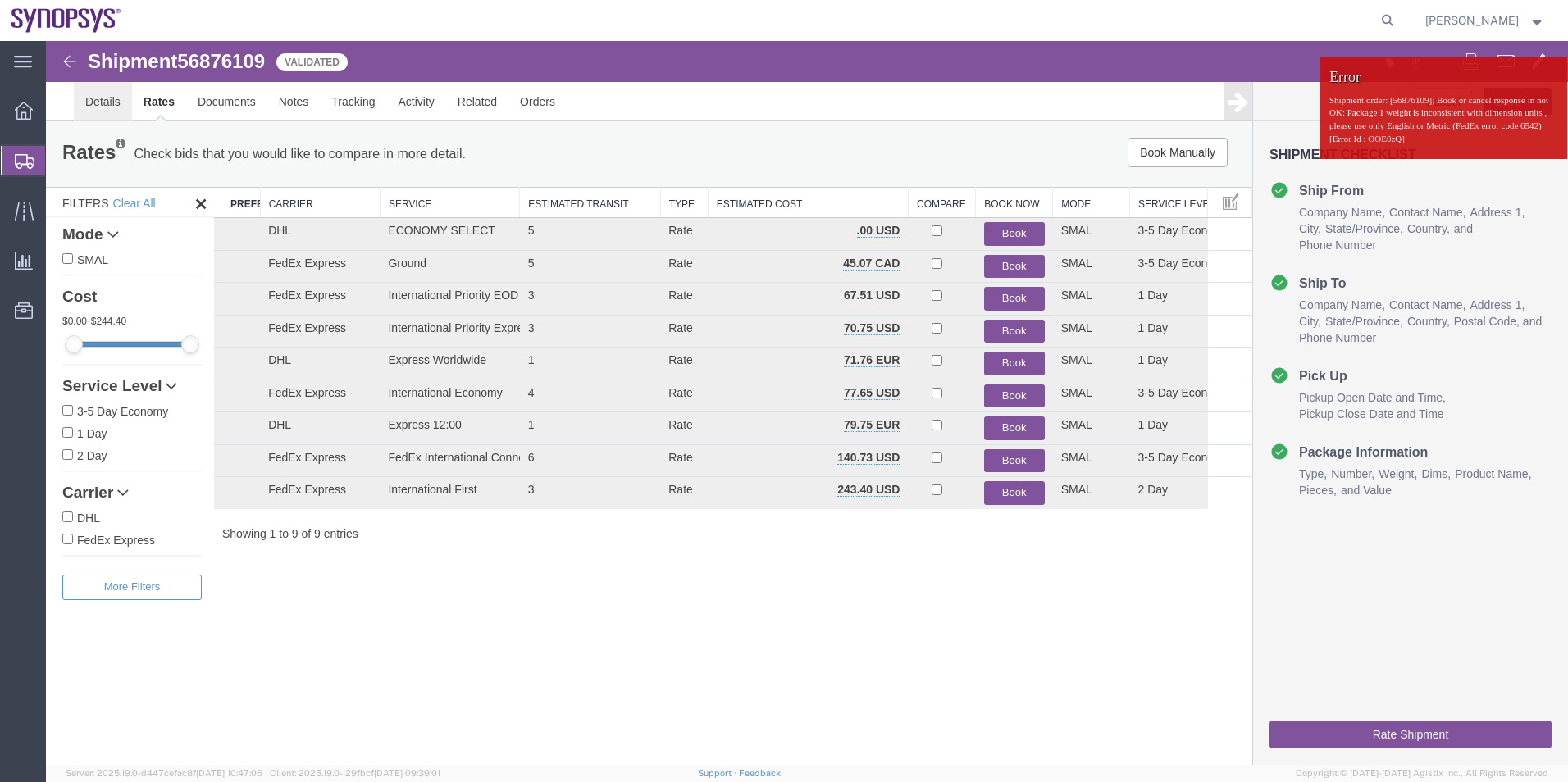
click at [107, 110] on link "Details" at bounding box center [103, 102] width 58 height 39
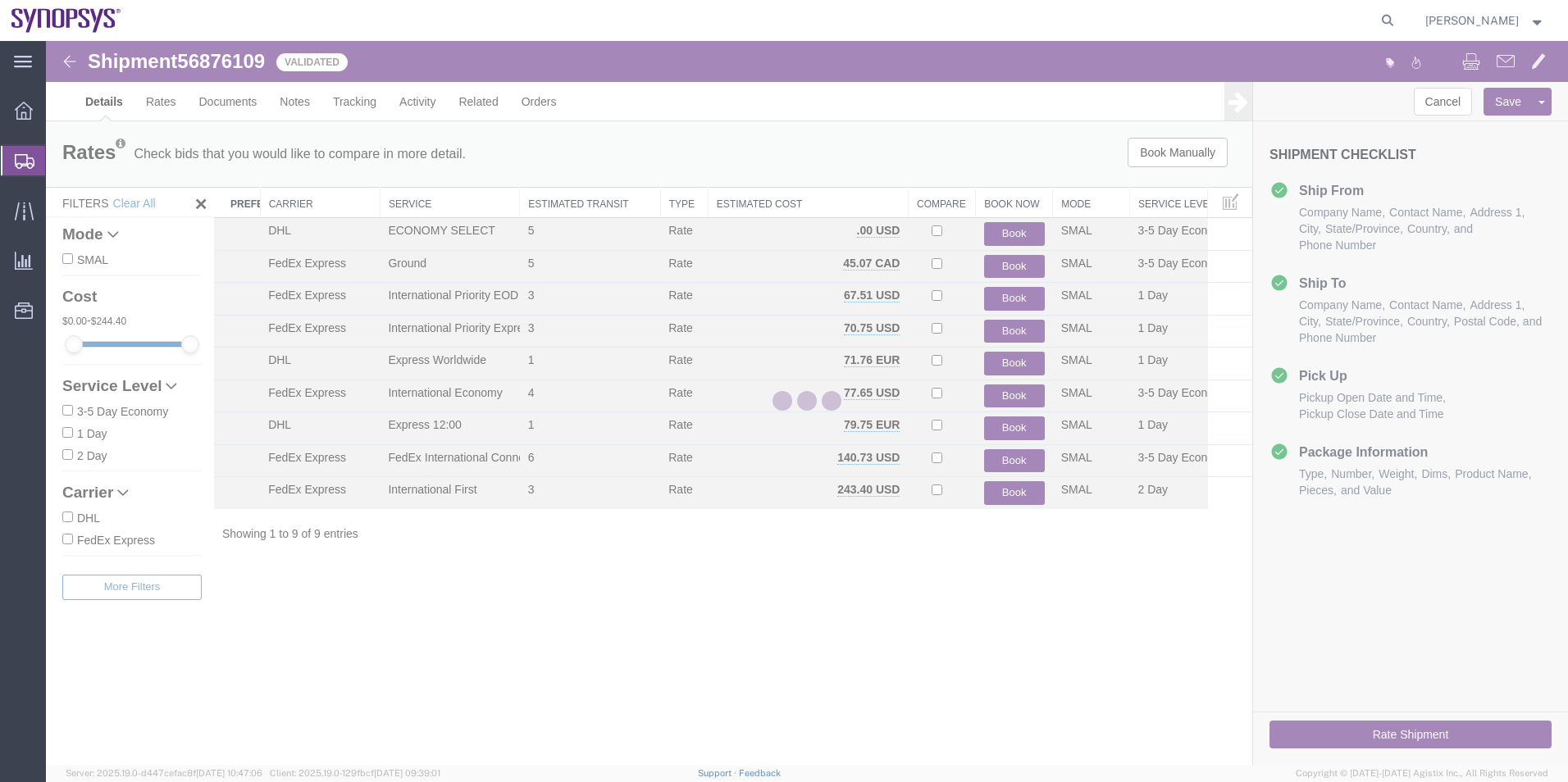
select select "63079"
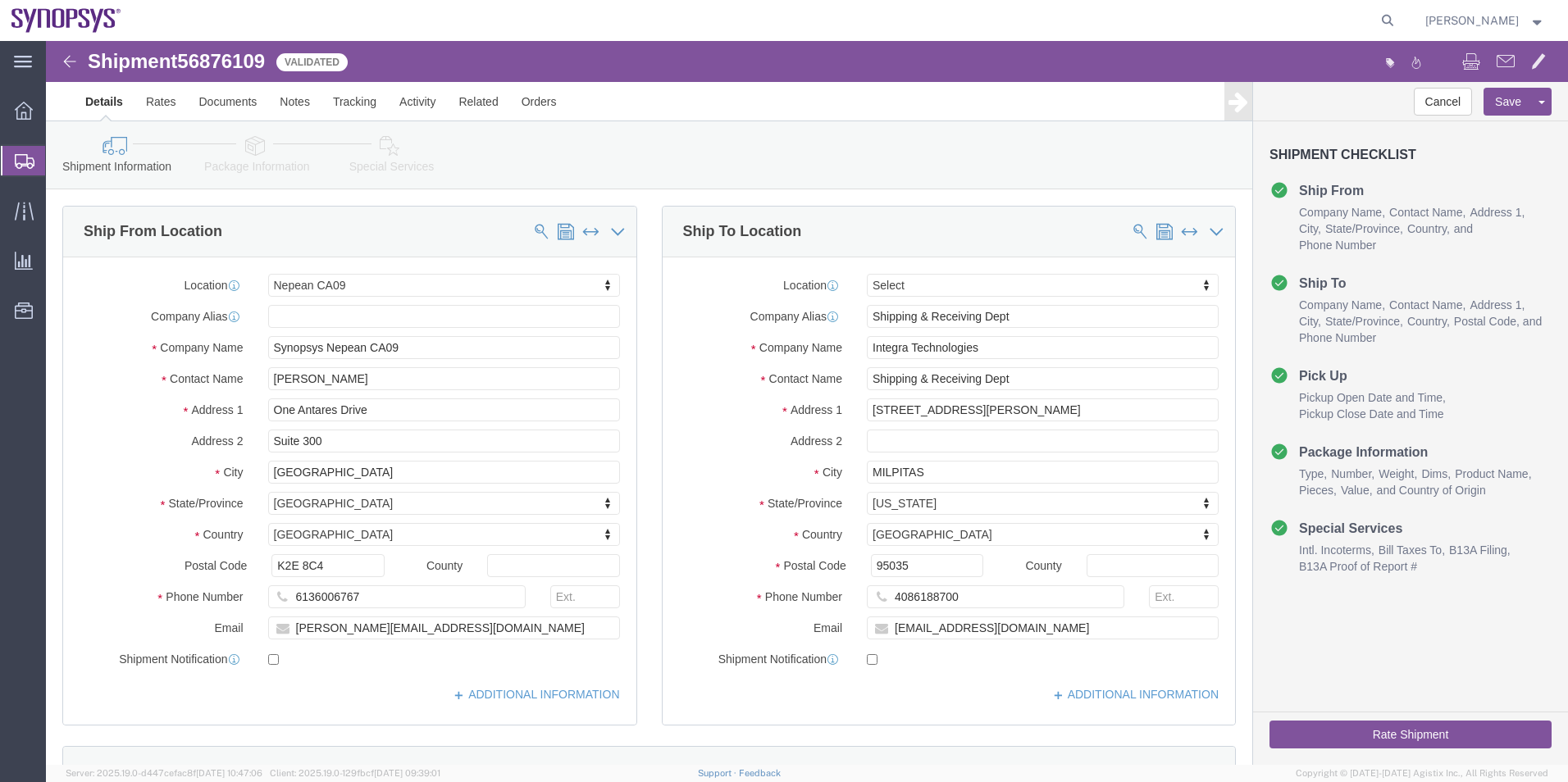
click icon
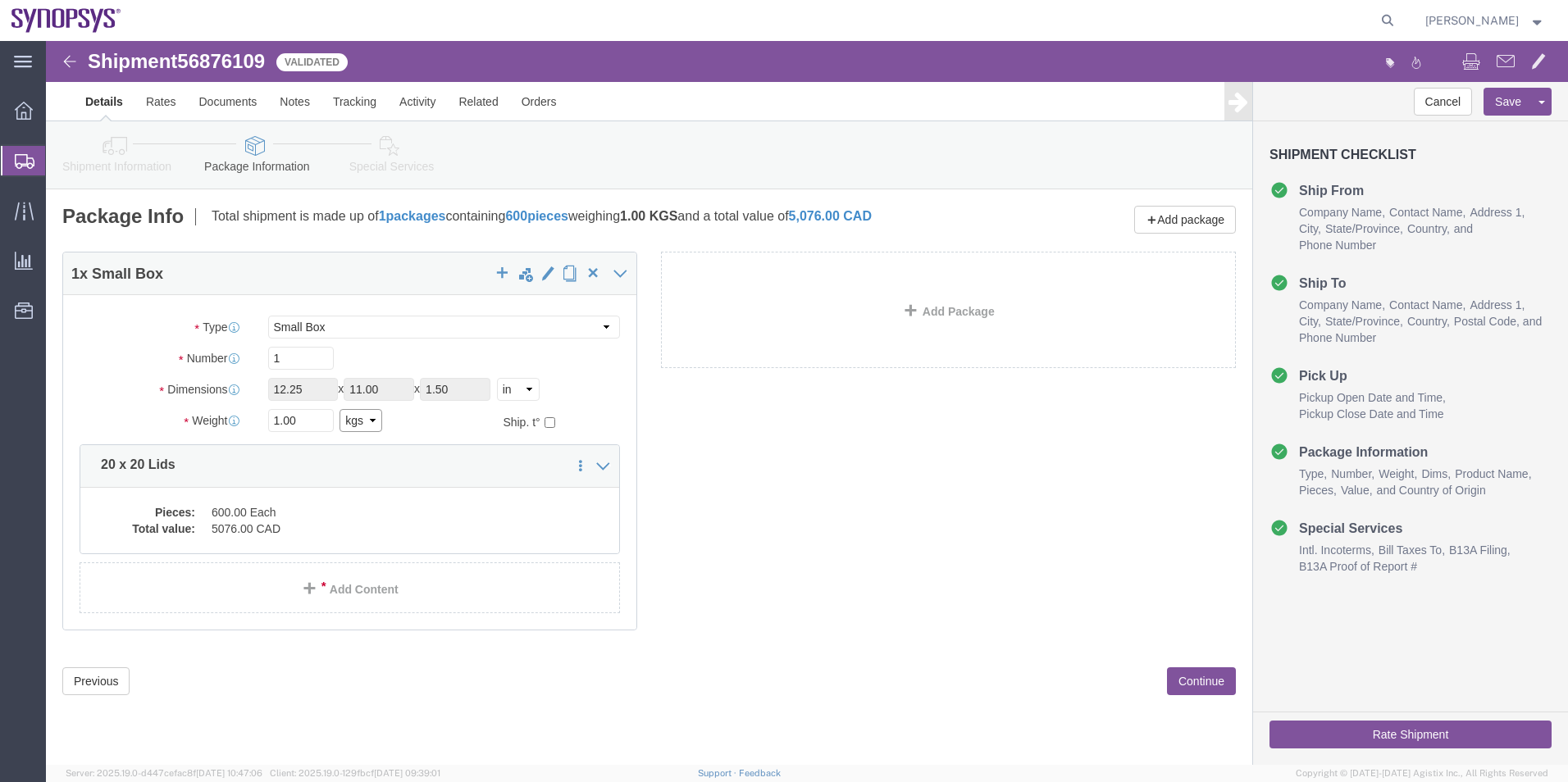
click select "Select kgs lbs"
select select "LBS"
click select "Select kgs lbs"
type input "2.20"
click icon
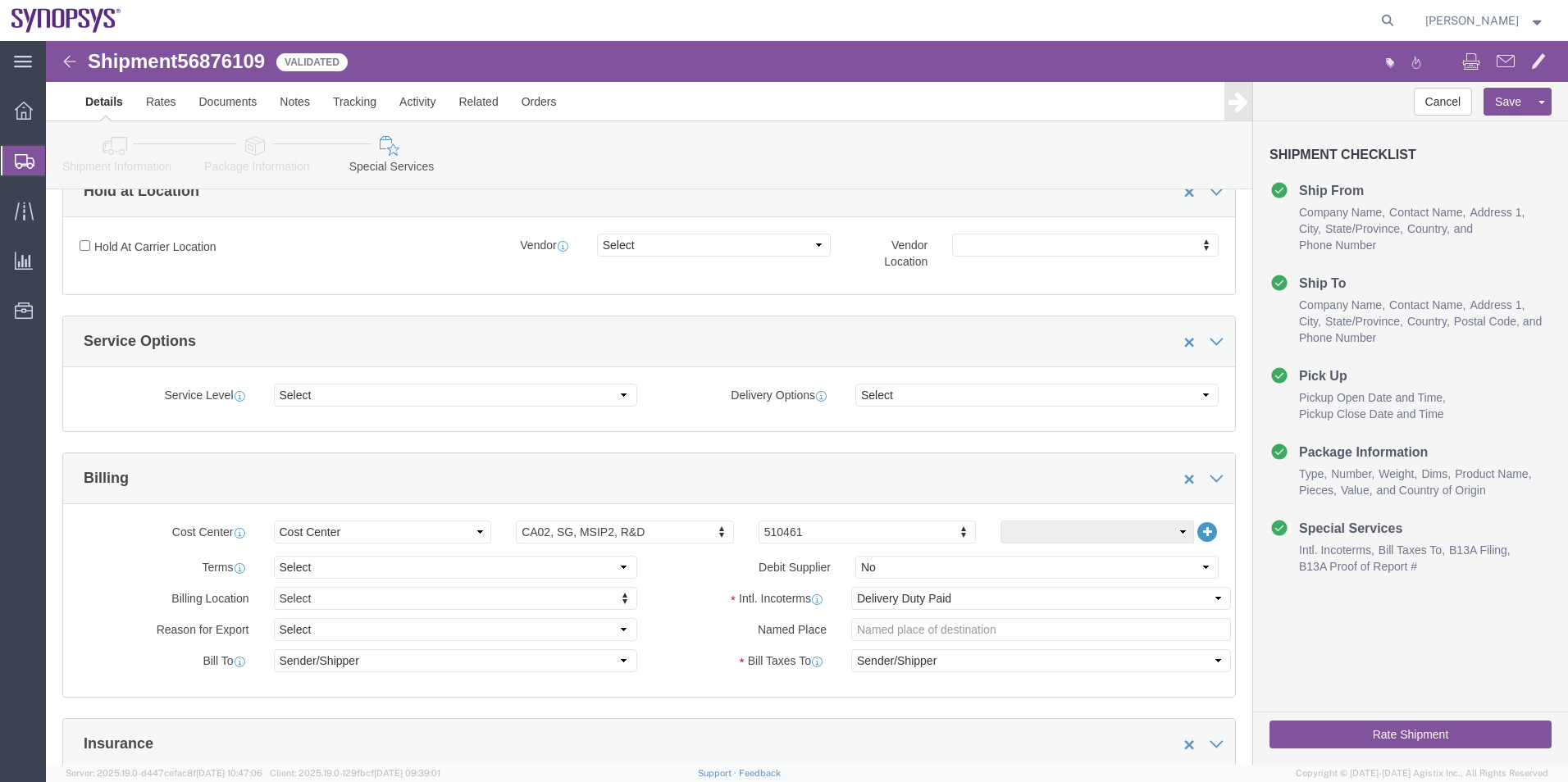
scroll to position [574, 0]
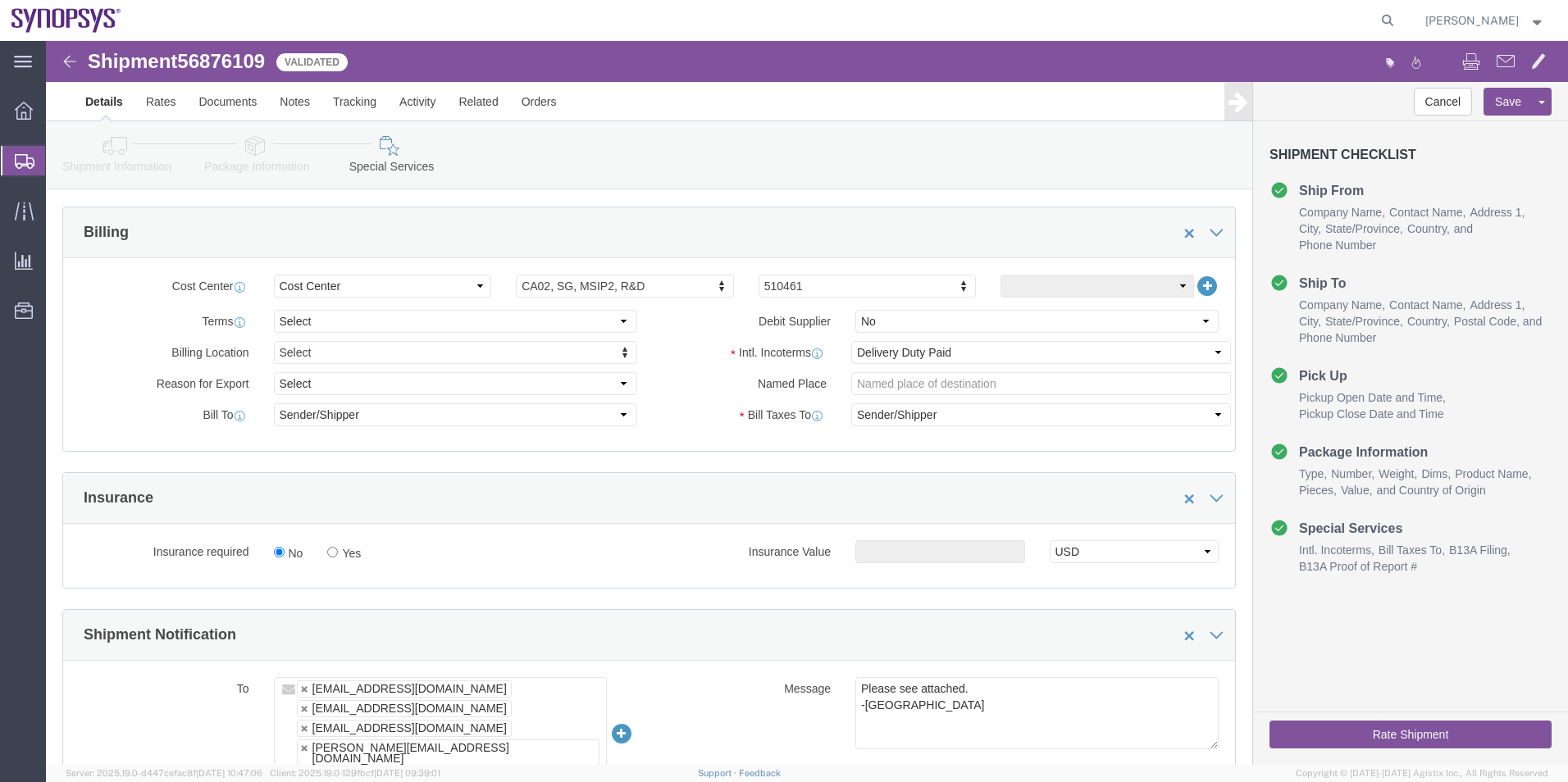
click button "Rate Shipment"
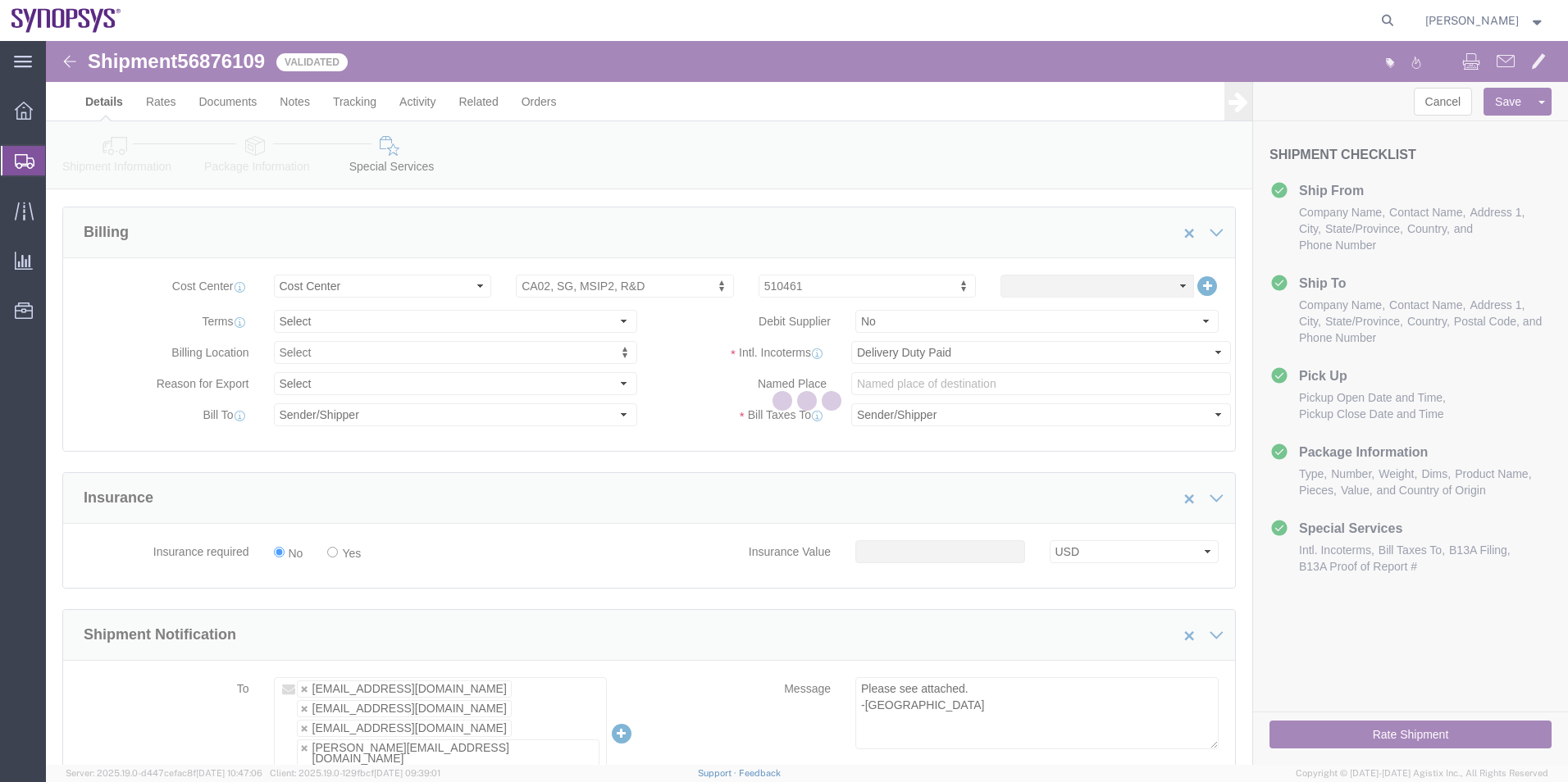
scroll to position [0, 0]
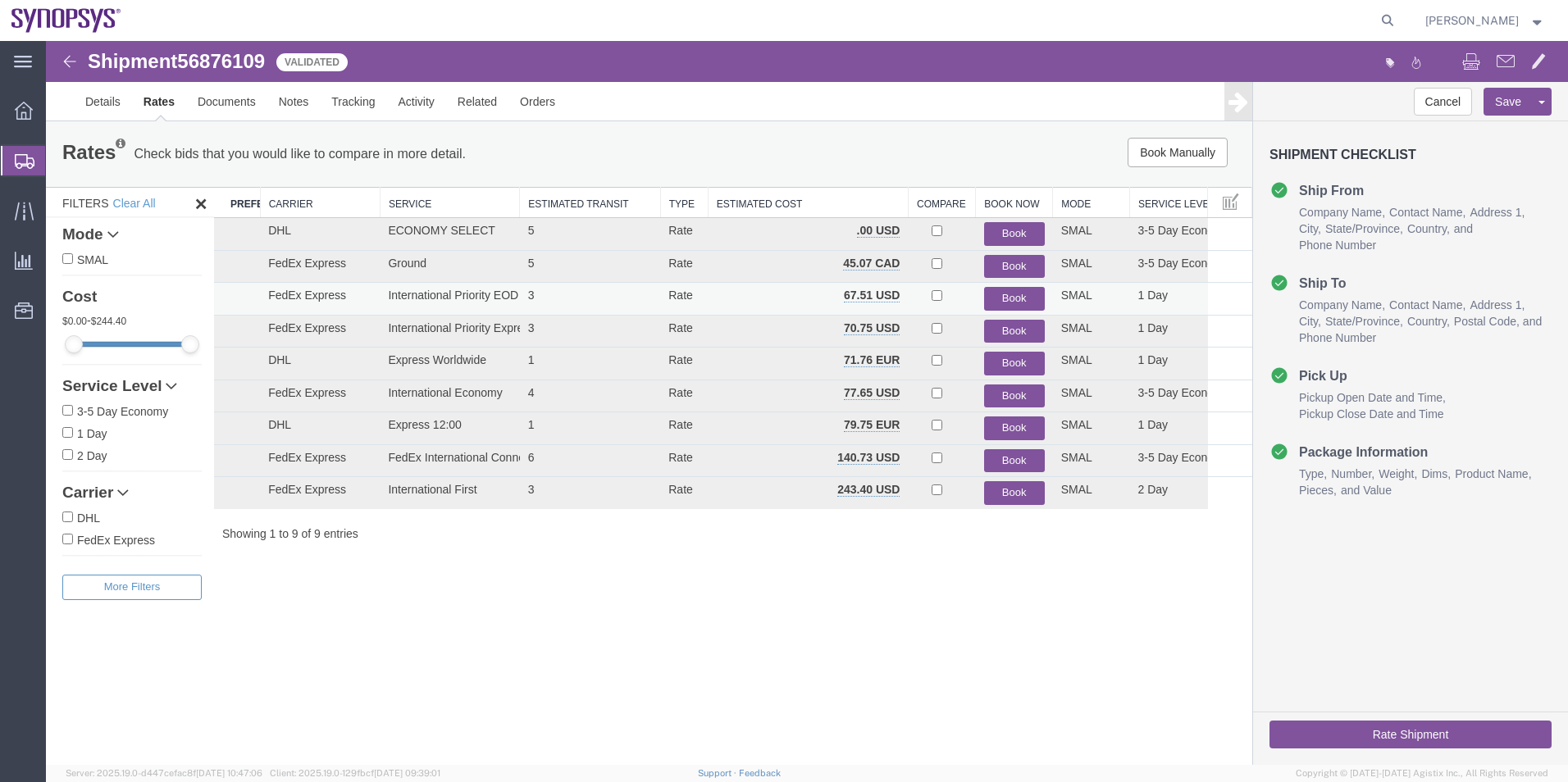
click at [1021, 299] on button "Book" at bounding box center [1014, 298] width 61 height 23
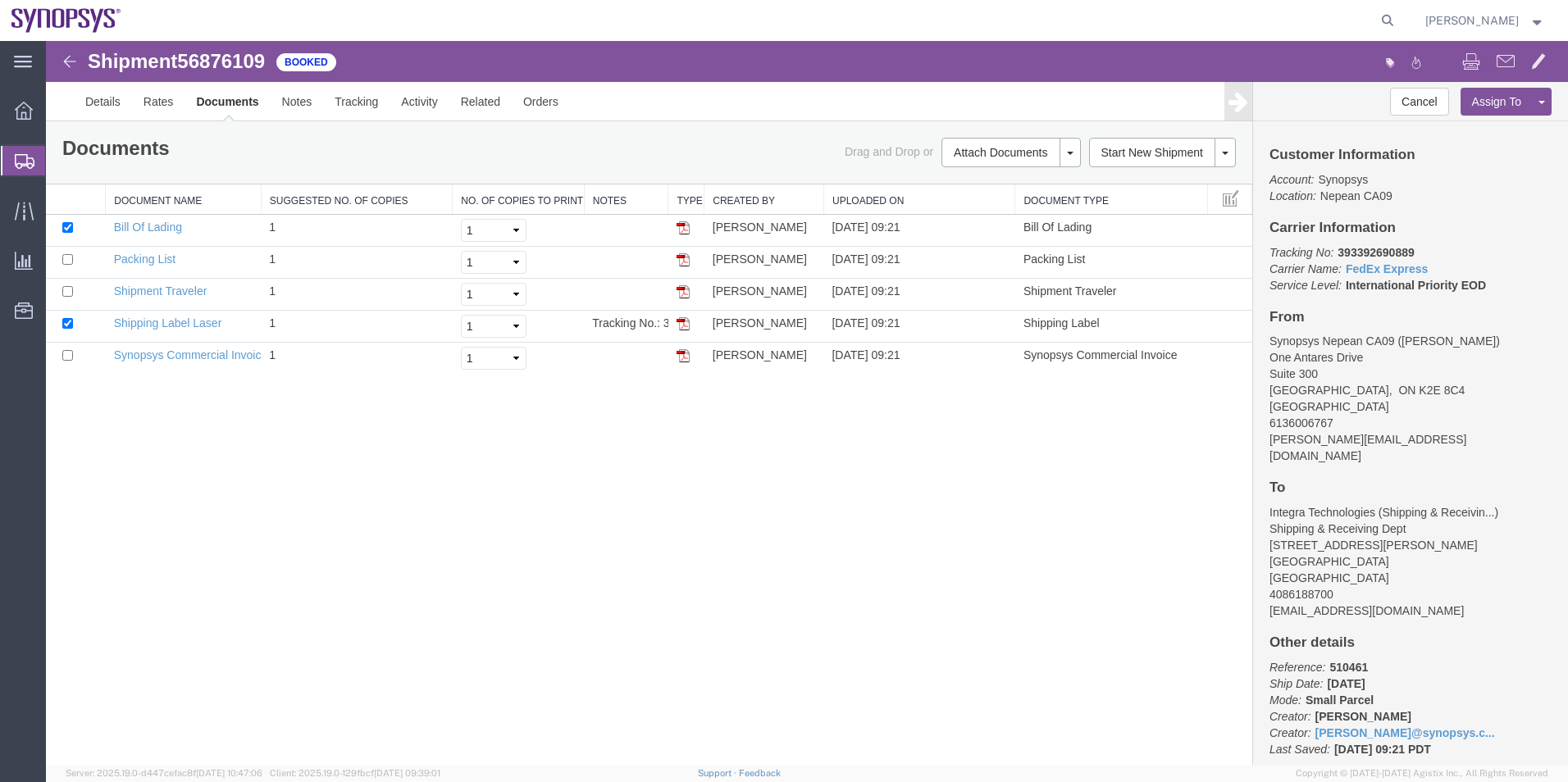
click at [0, 0] on span "Shipment Manager" at bounding box center [0, 0] width 0 height 0
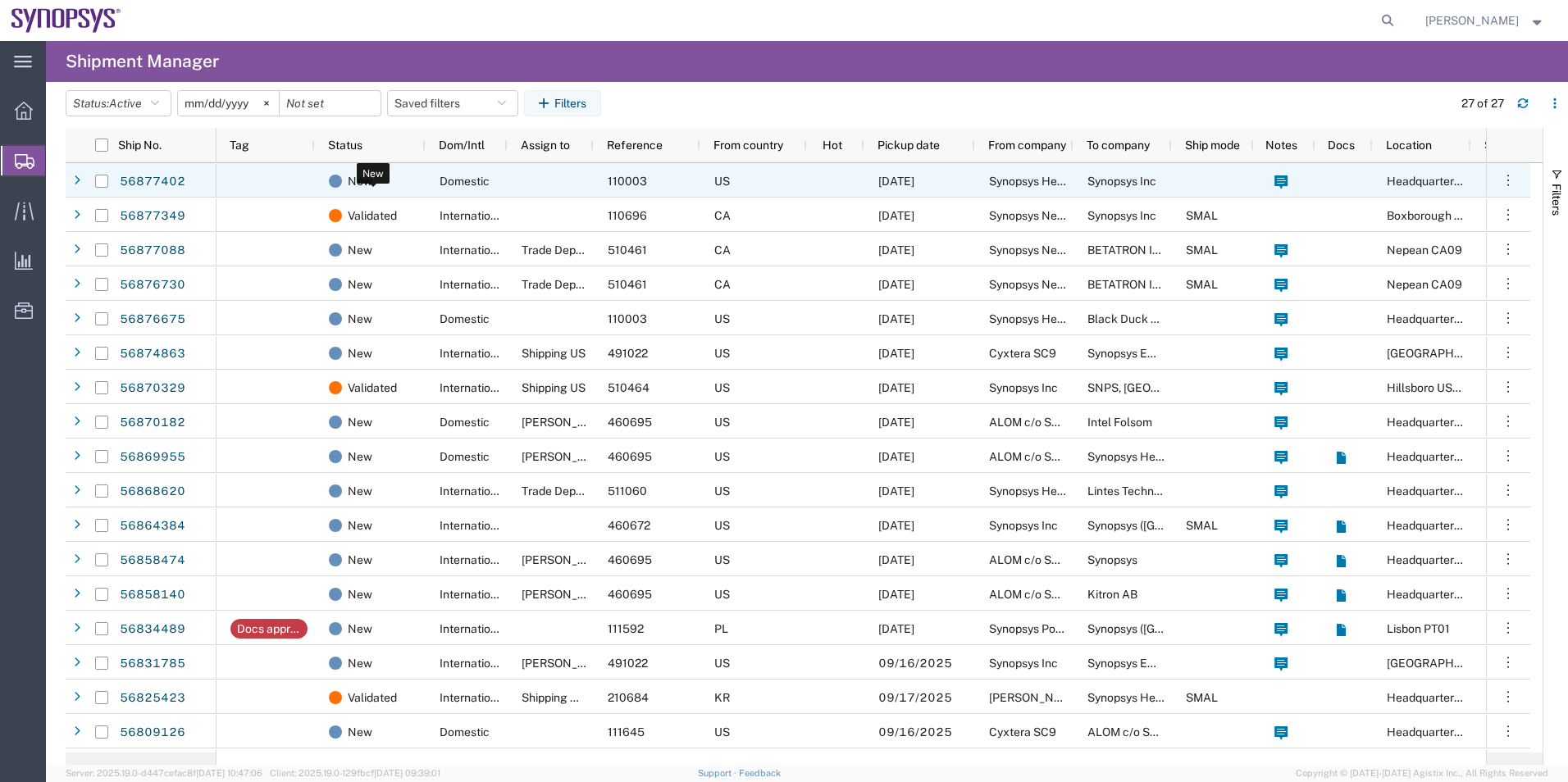
click at [383, 194] on div "New" at bounding box center [374, 181] width 90 height 35
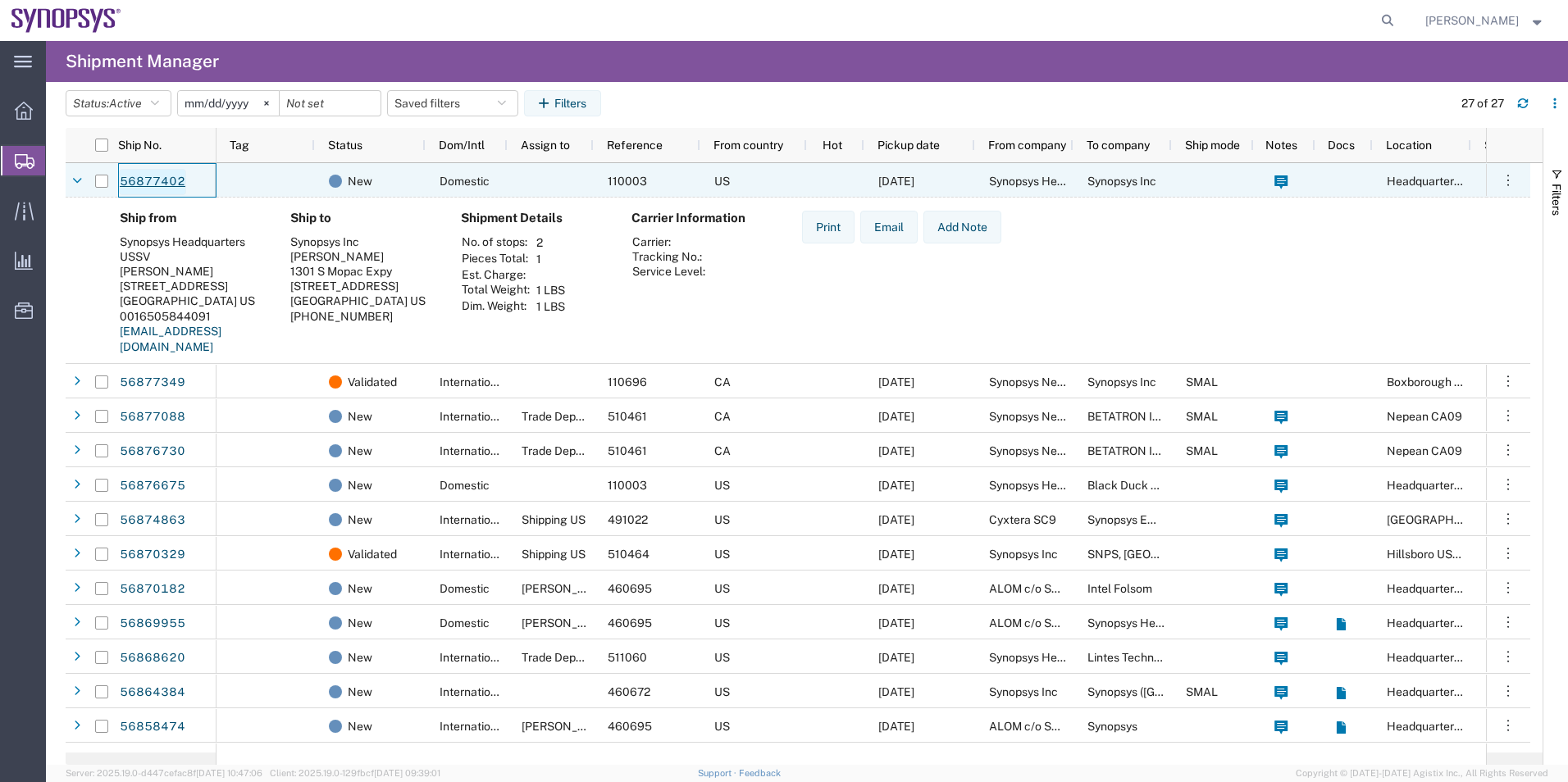
click at [147, 185] on link "56877402" at bounding box center [152, 182] width 67 height 26
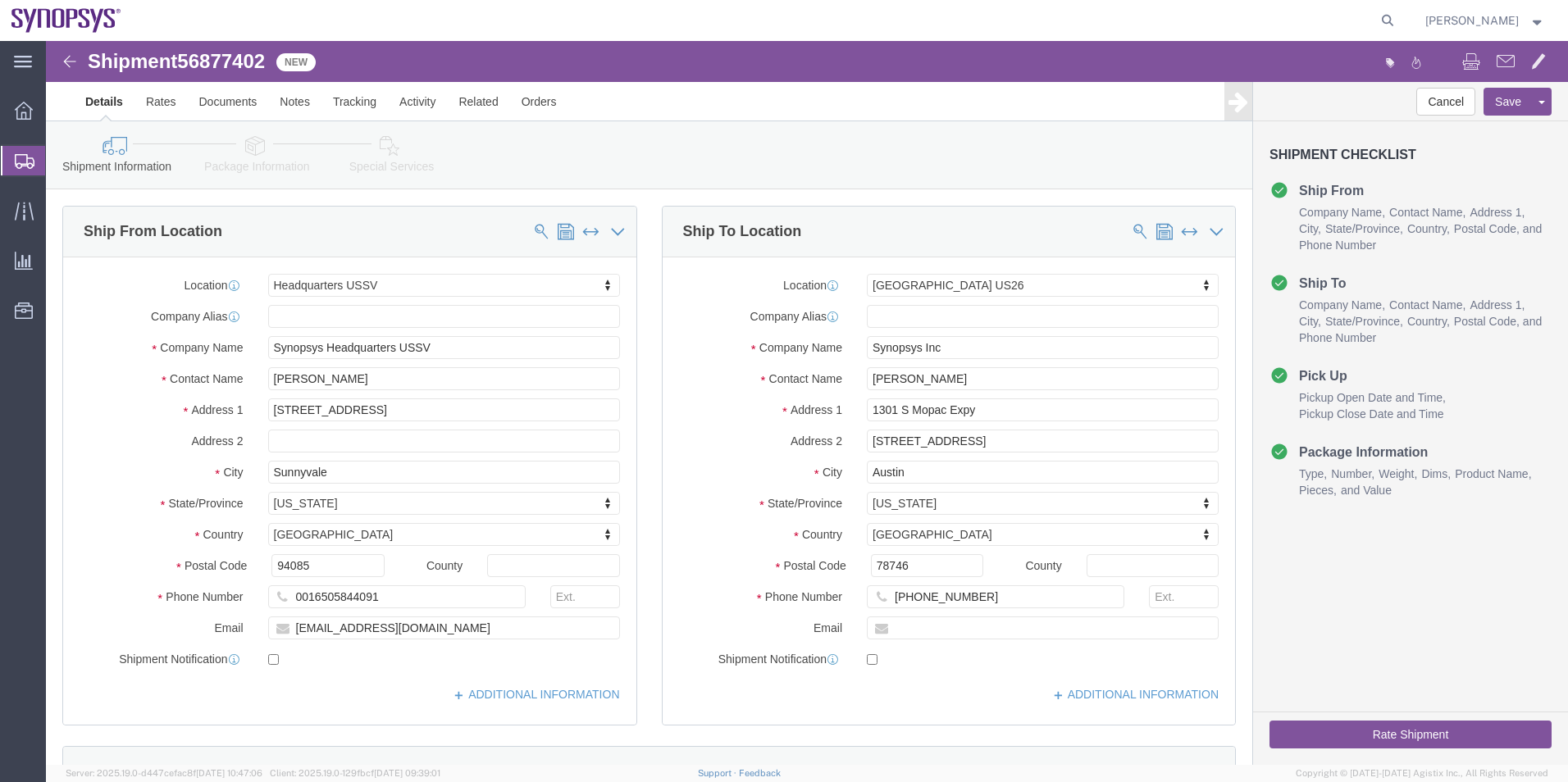
select select "63204"
select select "63180"
click icon
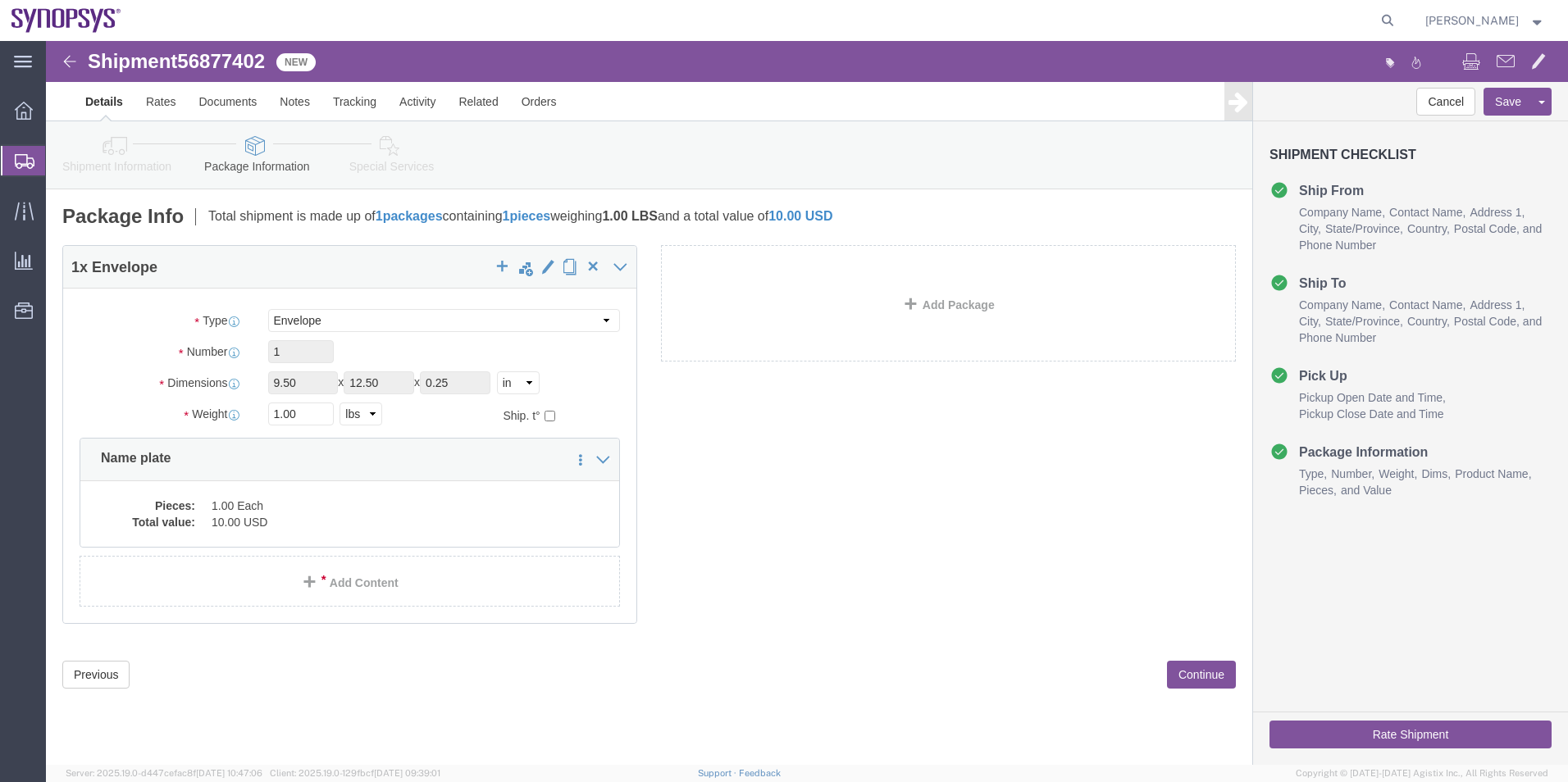
click icon
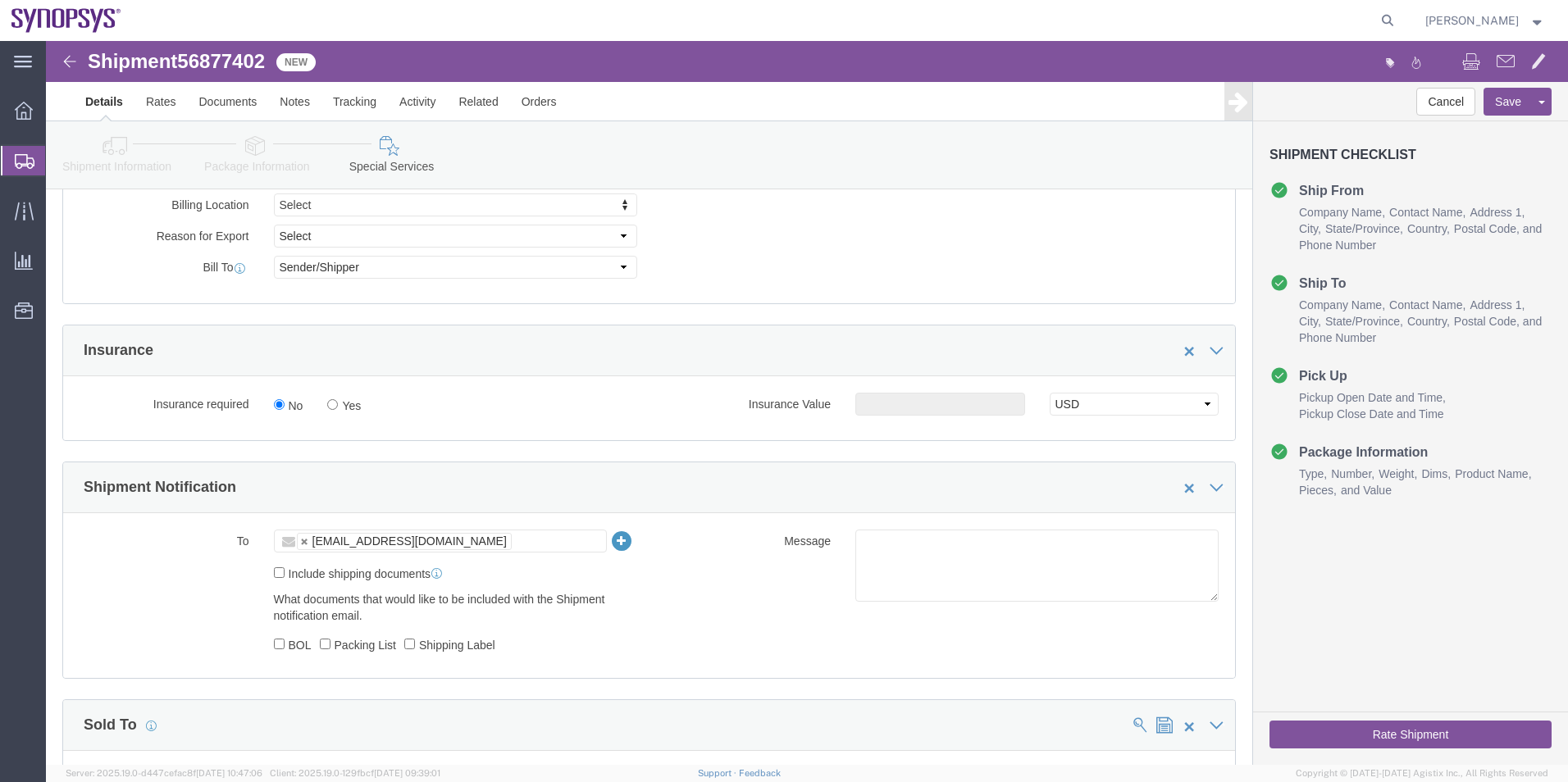
scroll to position [738, 0]
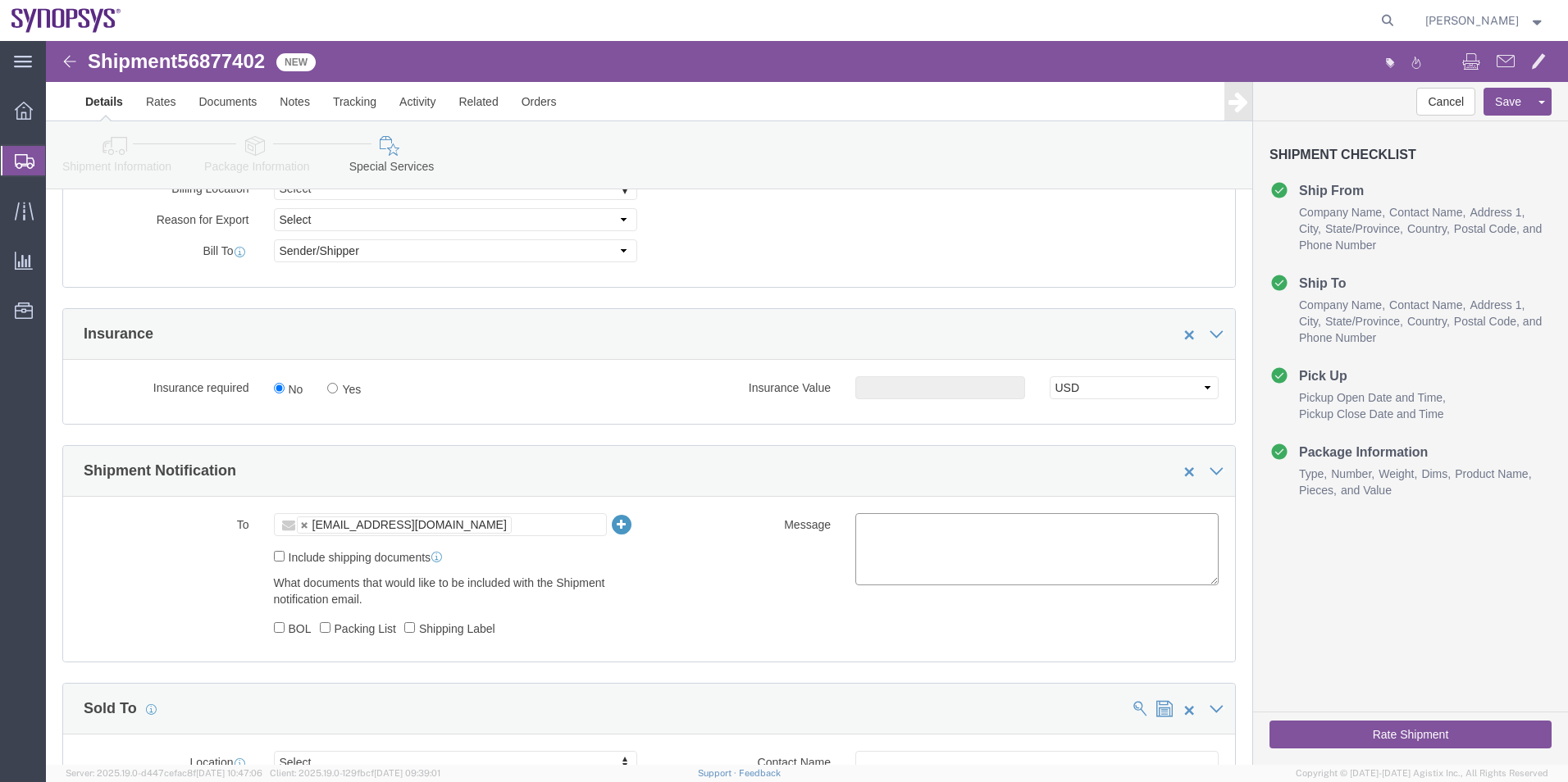
click textarea
type textarea "Please see attached. -Kaelen"
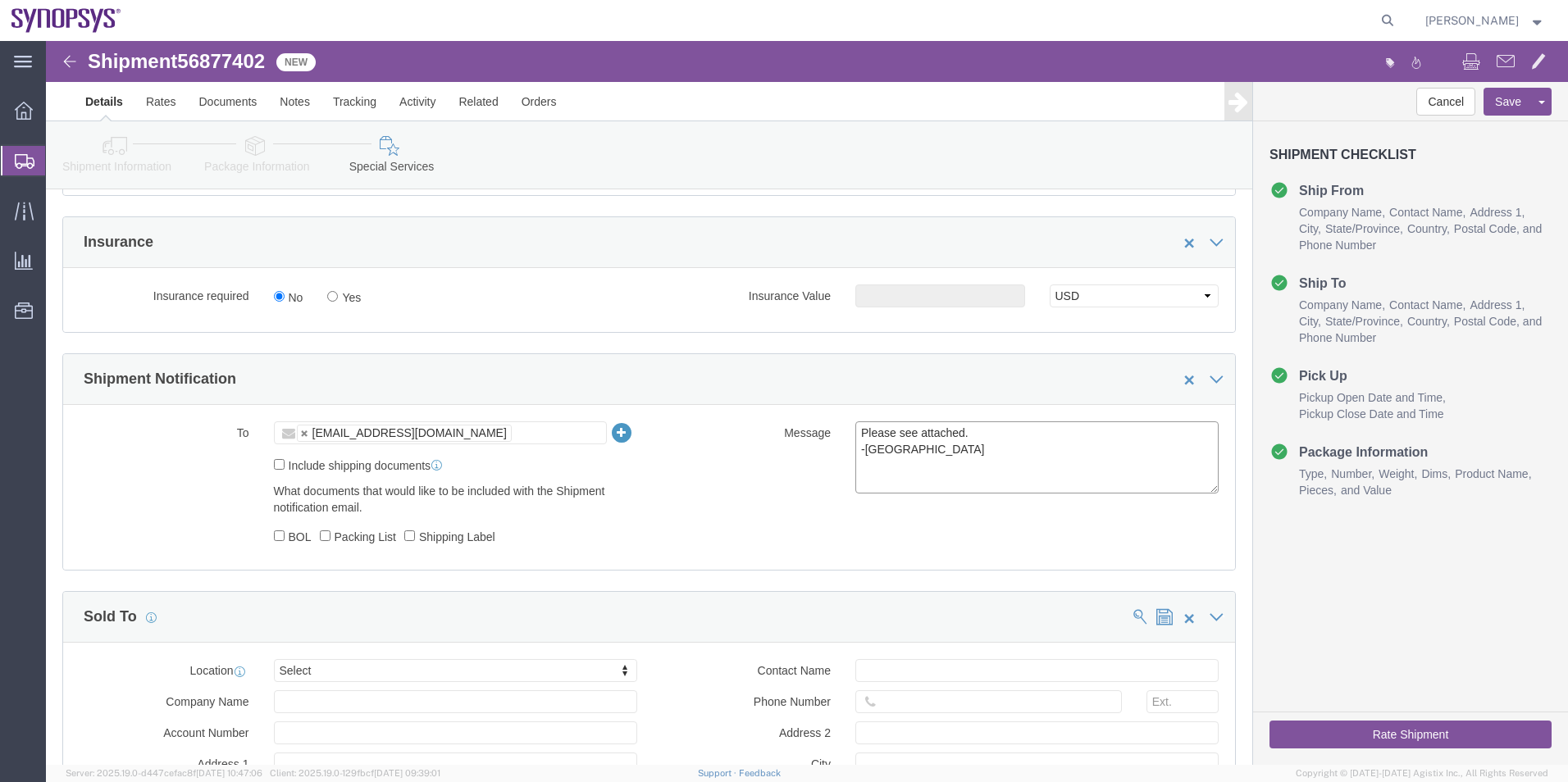
scroll to position [984, 0]
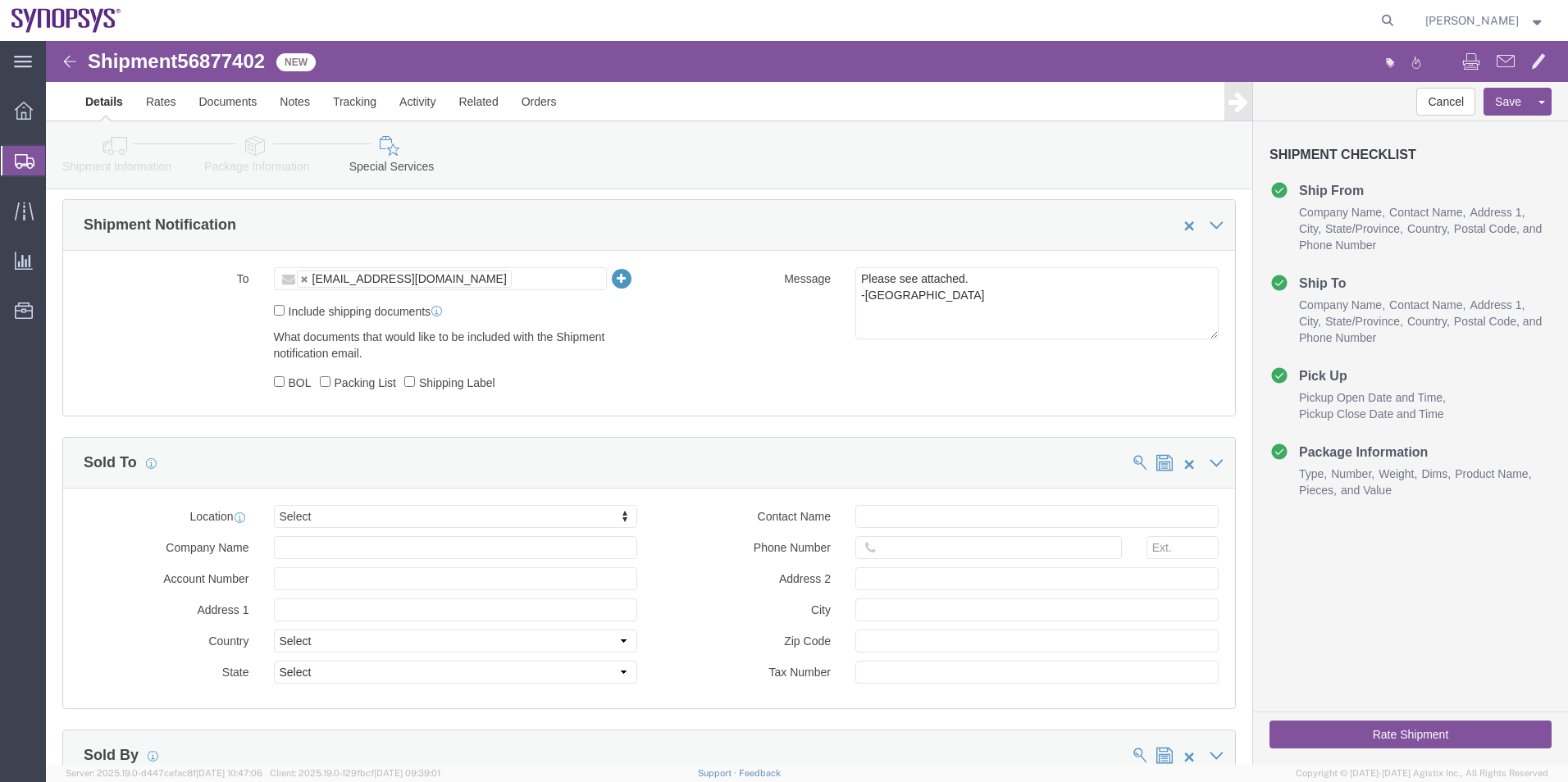
click button "Rate Shipment"
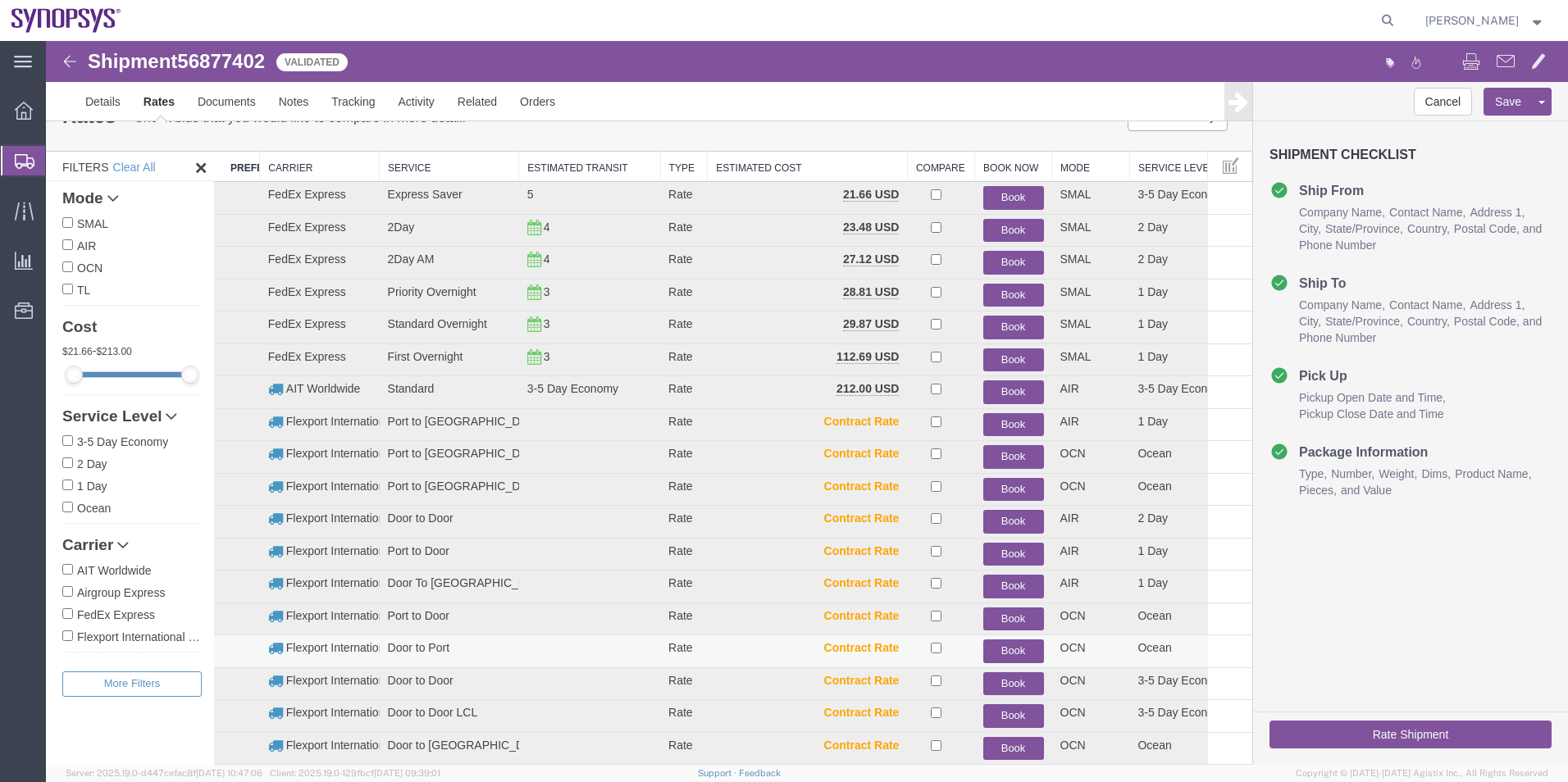
scroll to position [35, 0]
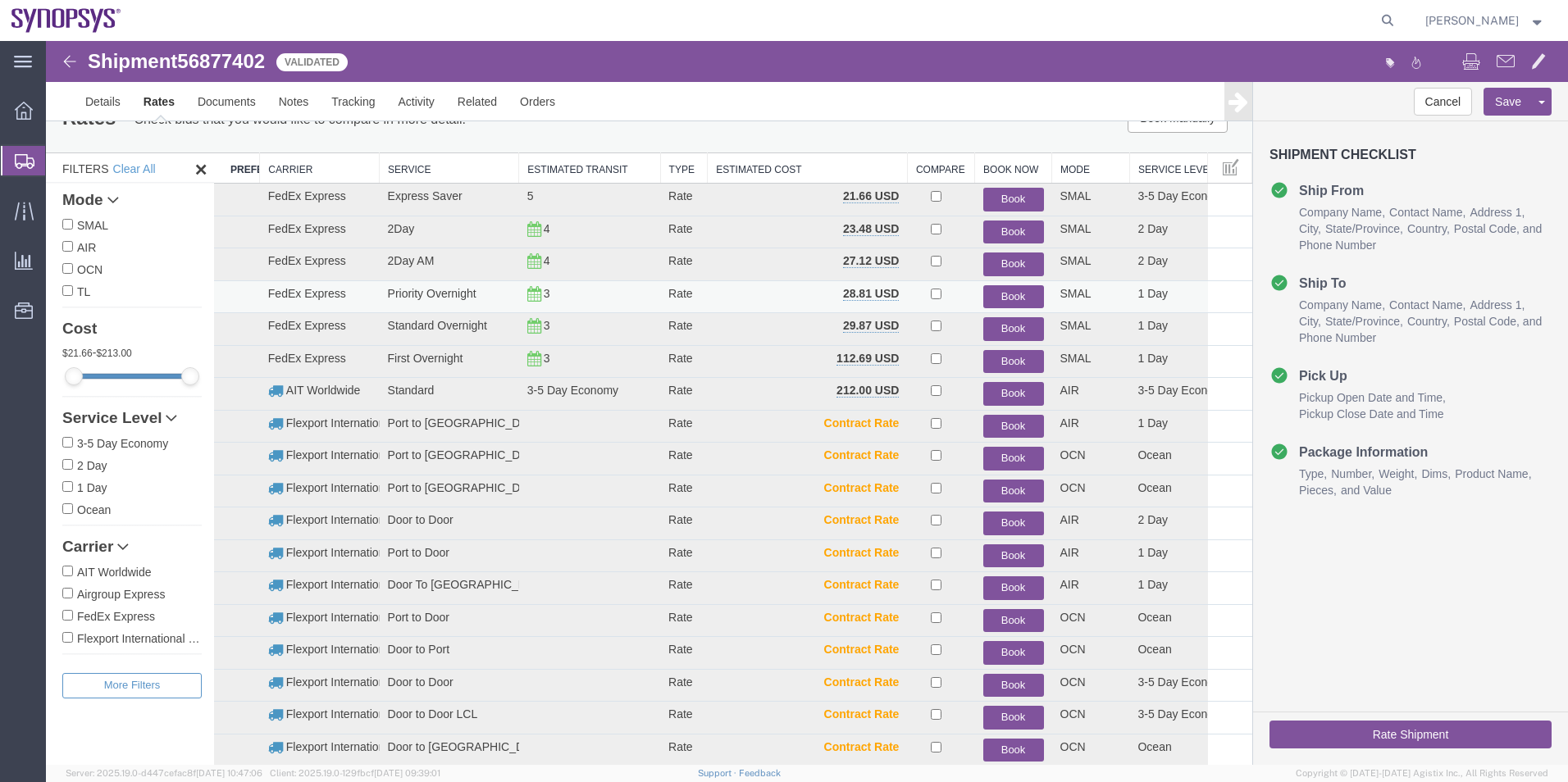
click at [997, 297] on button "Book" at bounding box center [1014, 296] width 61 height 23
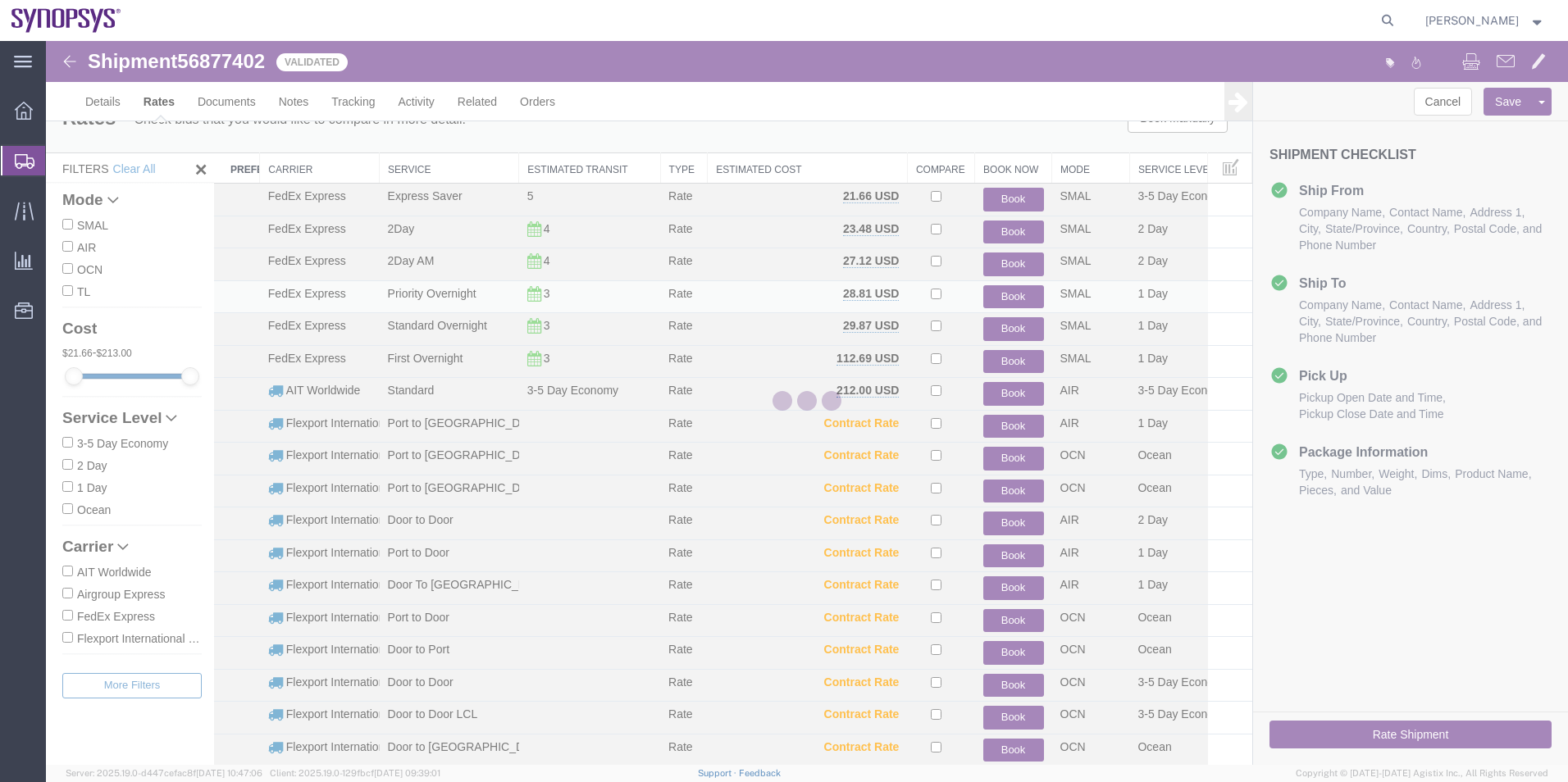
scroll to position [0, 0]
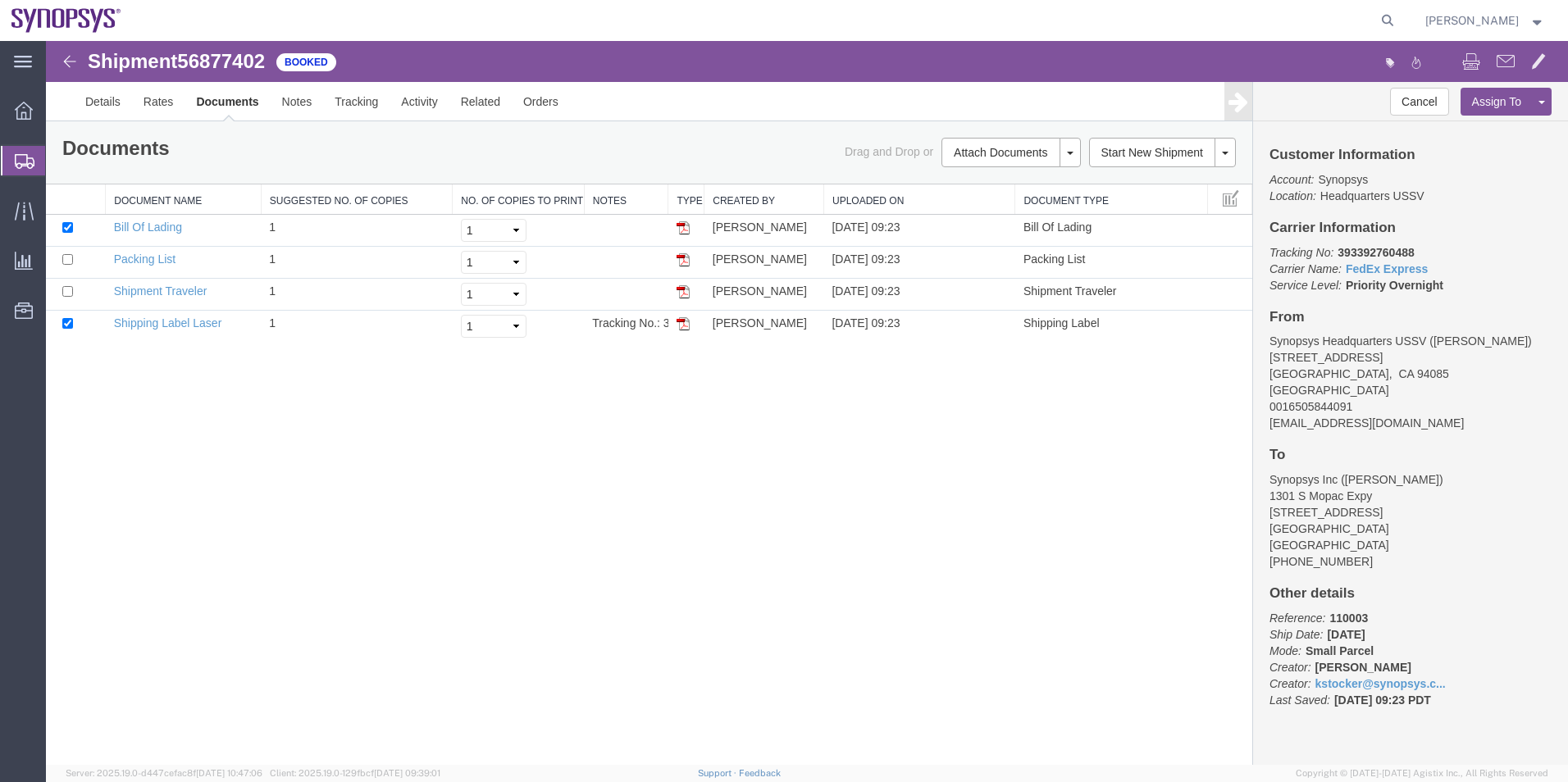
click at [0, 0] on span "Shipment Manager" at bounding box center [0, 0] width 0 height 0
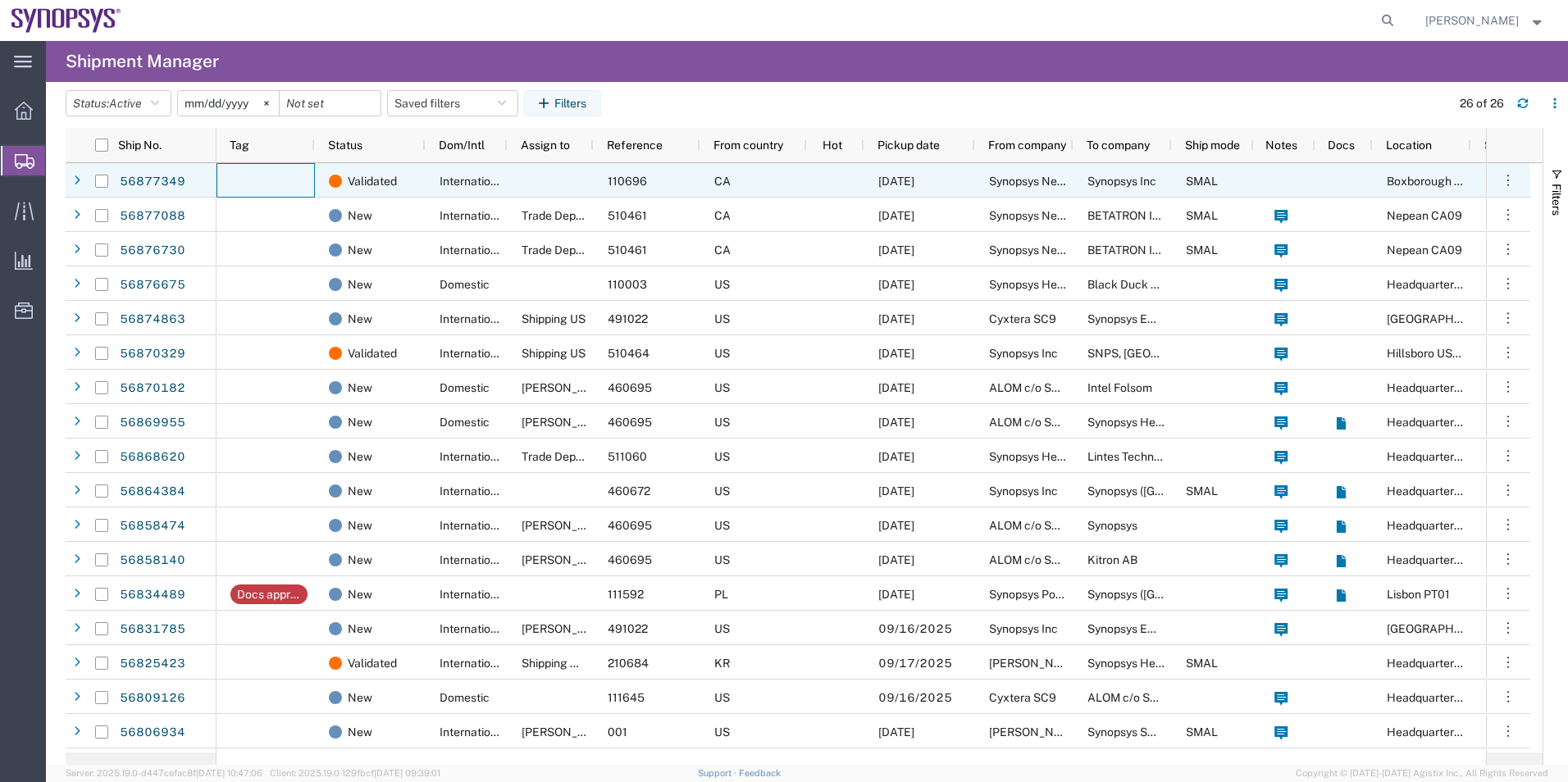
click at [282, 178] on div at bounding box center [265, 180] width 98 height 35
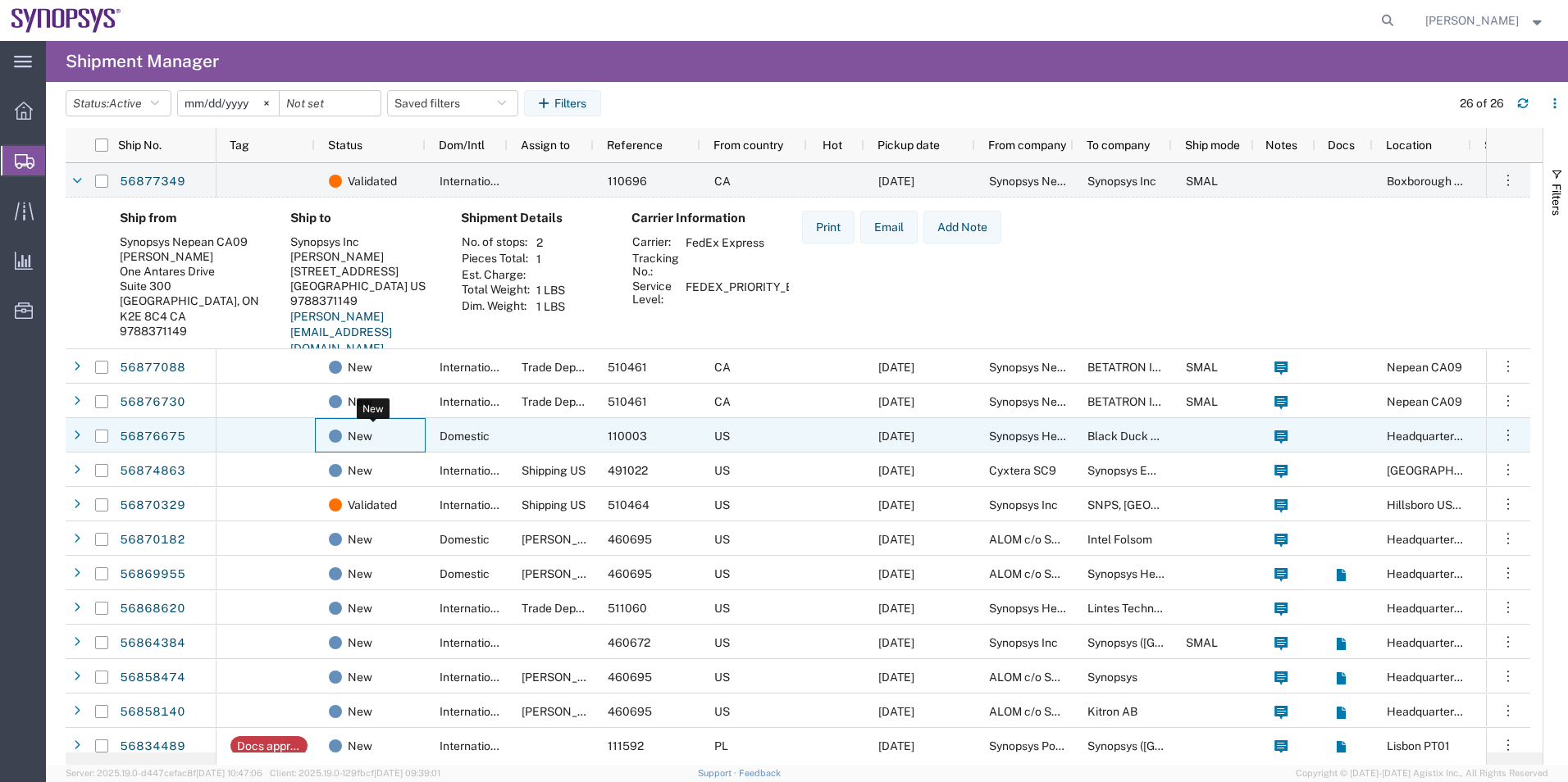
click at [366, 430] on span "New" at bounding box center [360, 436] width 24 height 35
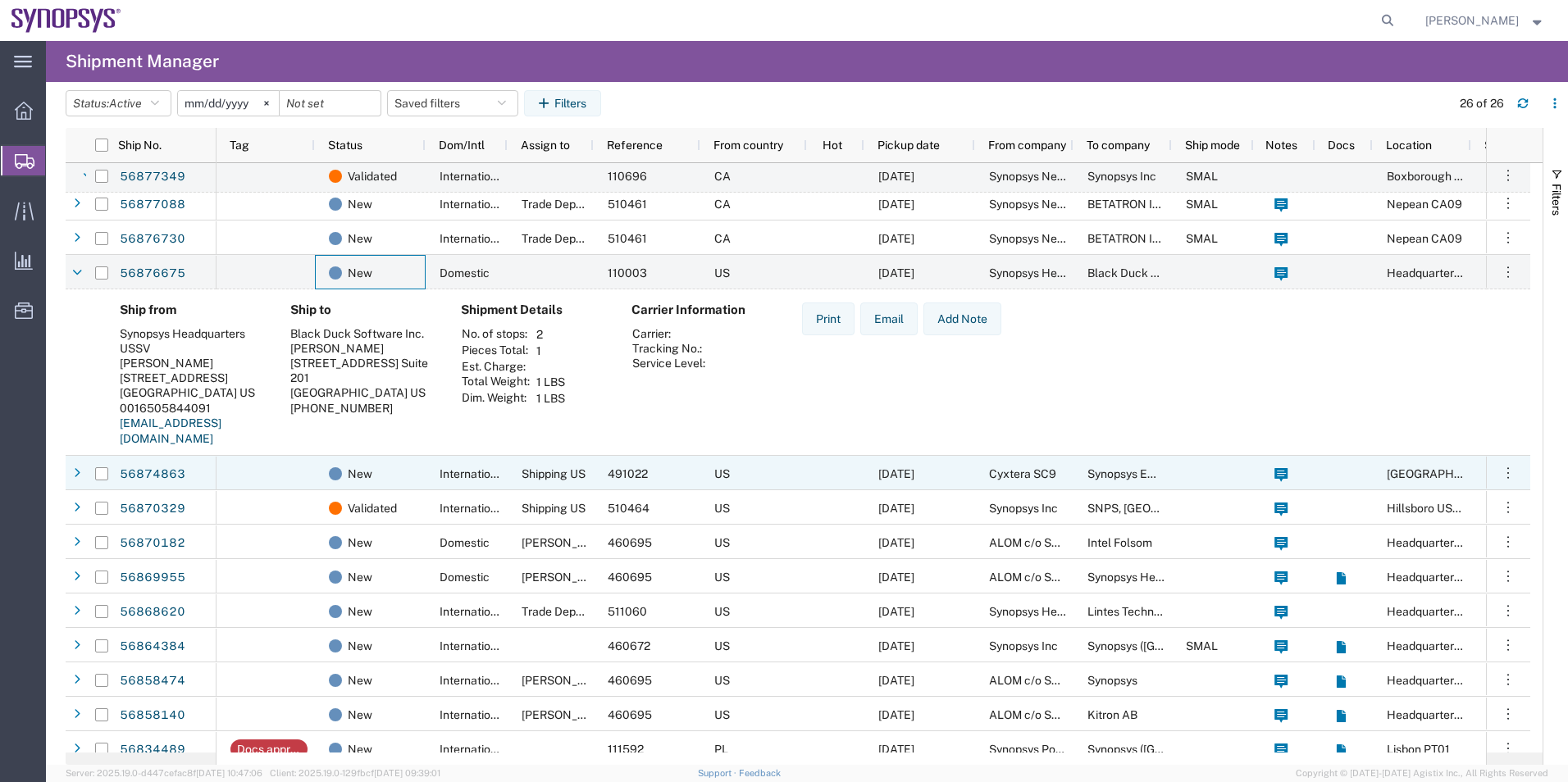
scroll to position [164, 0]
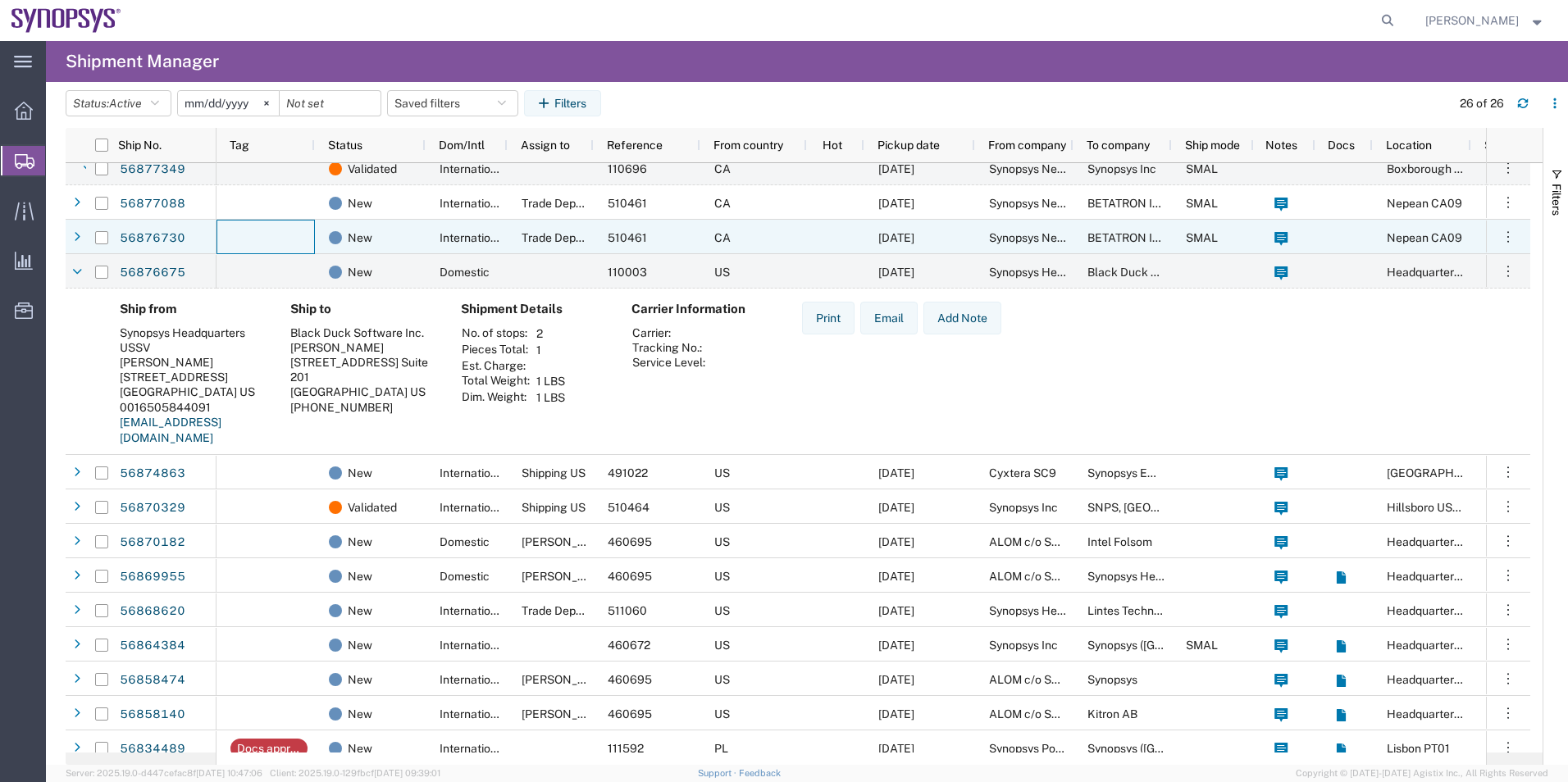
click at [281, 242] on div at bounding box center [265, 236] width 98 height 35
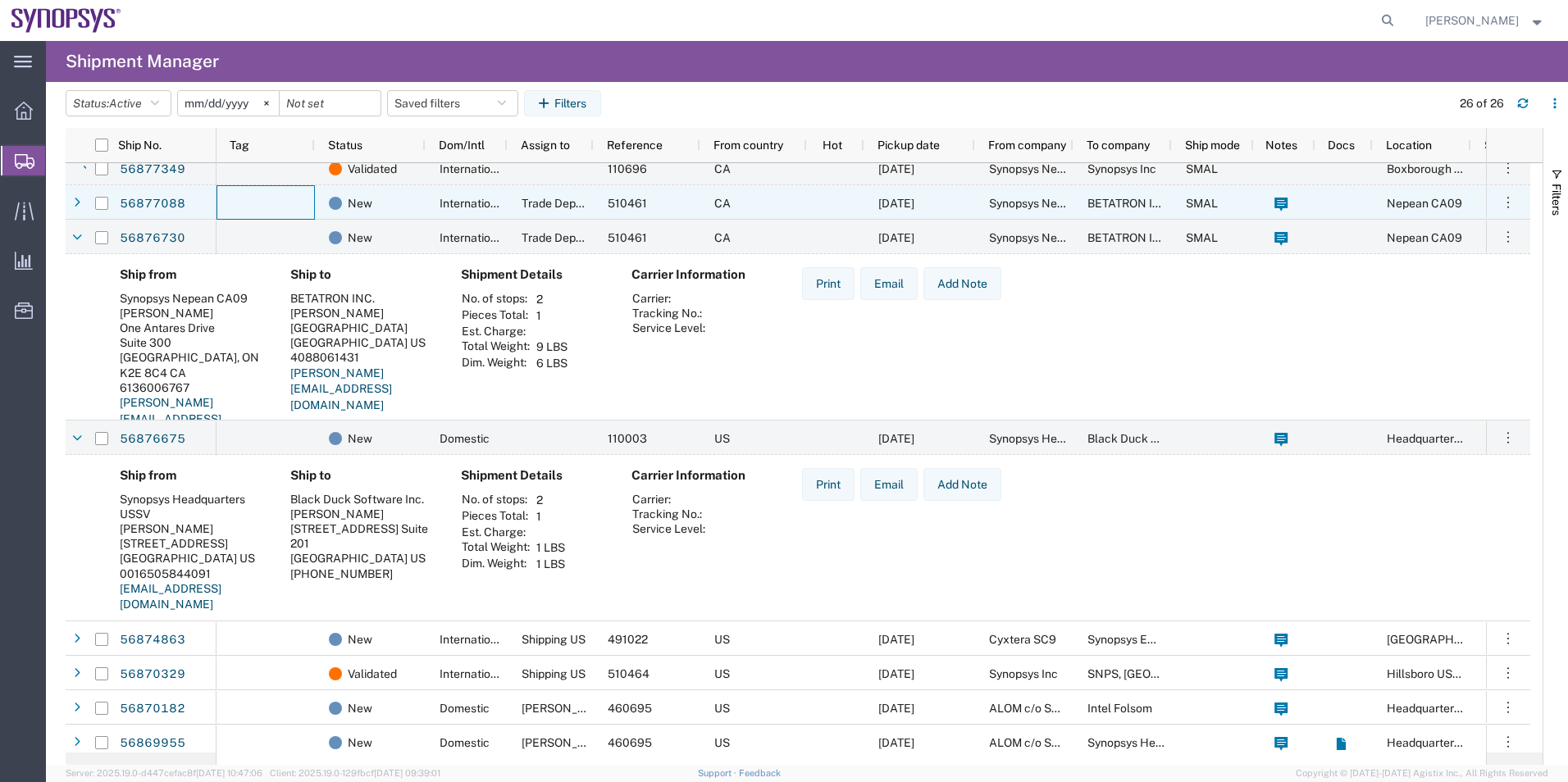
click at [286, 204] on div at bounding box center [265, 202] width 98 height 35
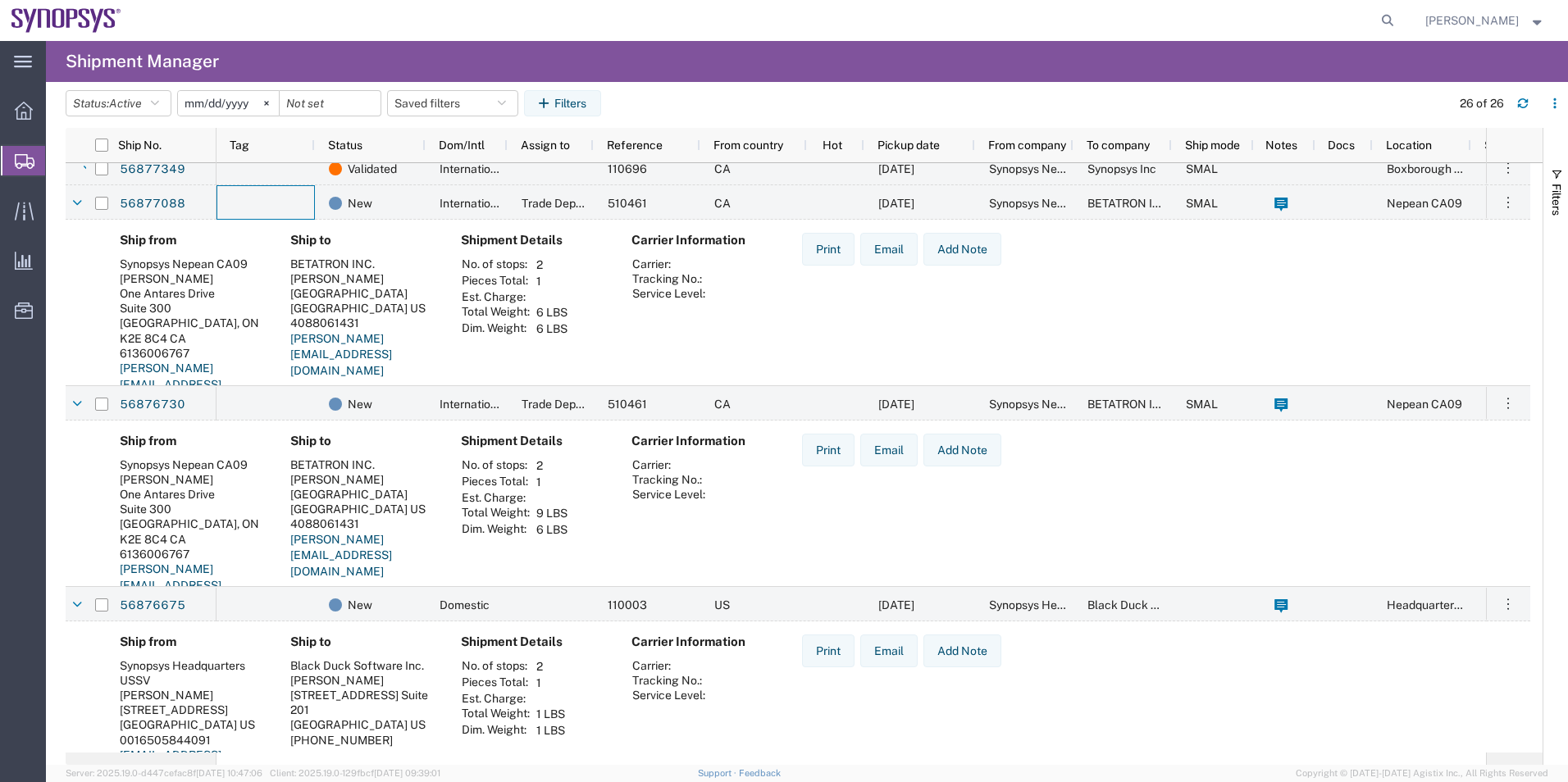
scroll to position [492, 0]
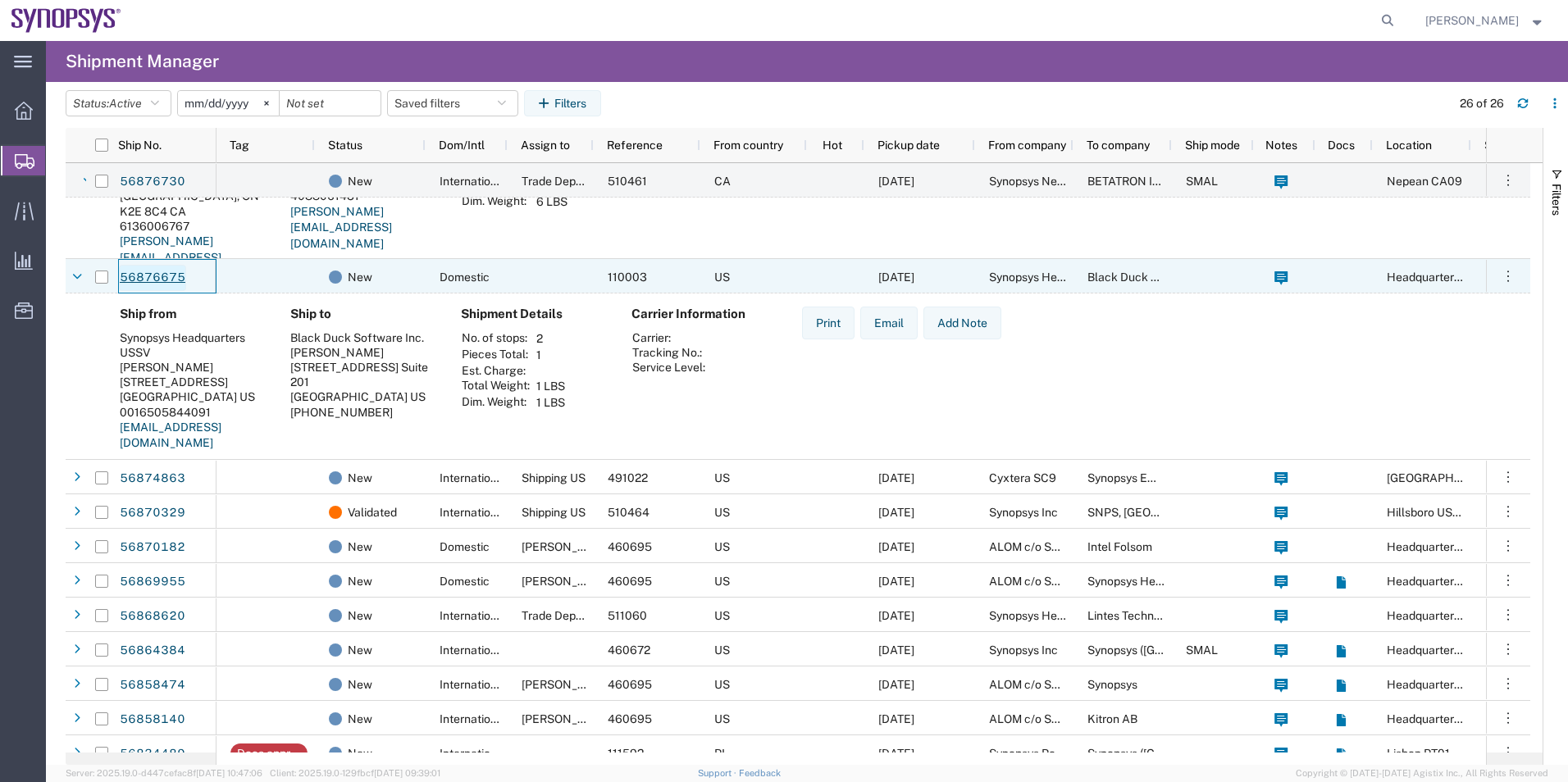
click at [156, 273] on link "56876675" at bounding box center [152, 278] width 67 height 26
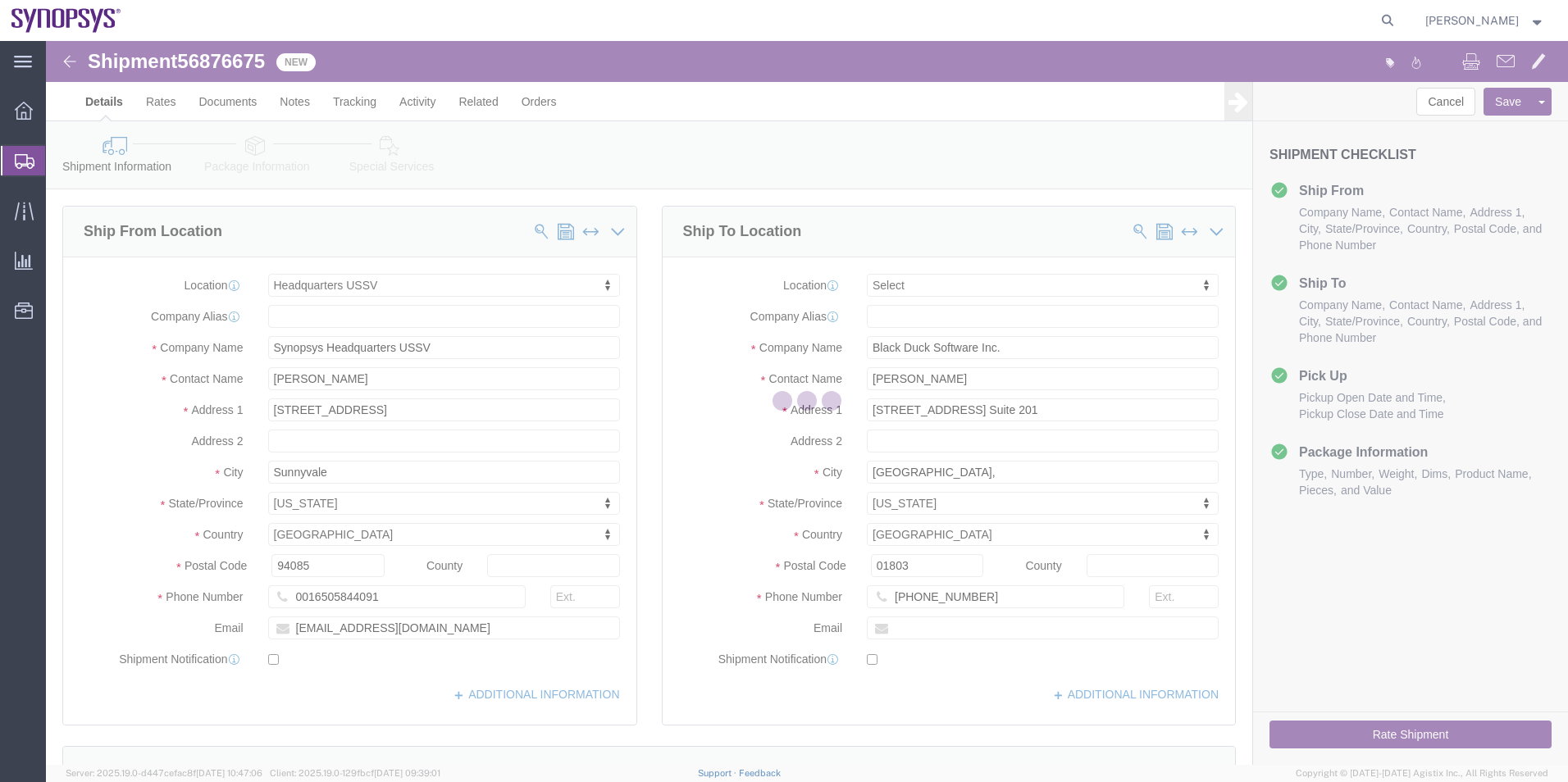
click at [251, 149] on div at bounding box center [806, 403] width 1522 height 724
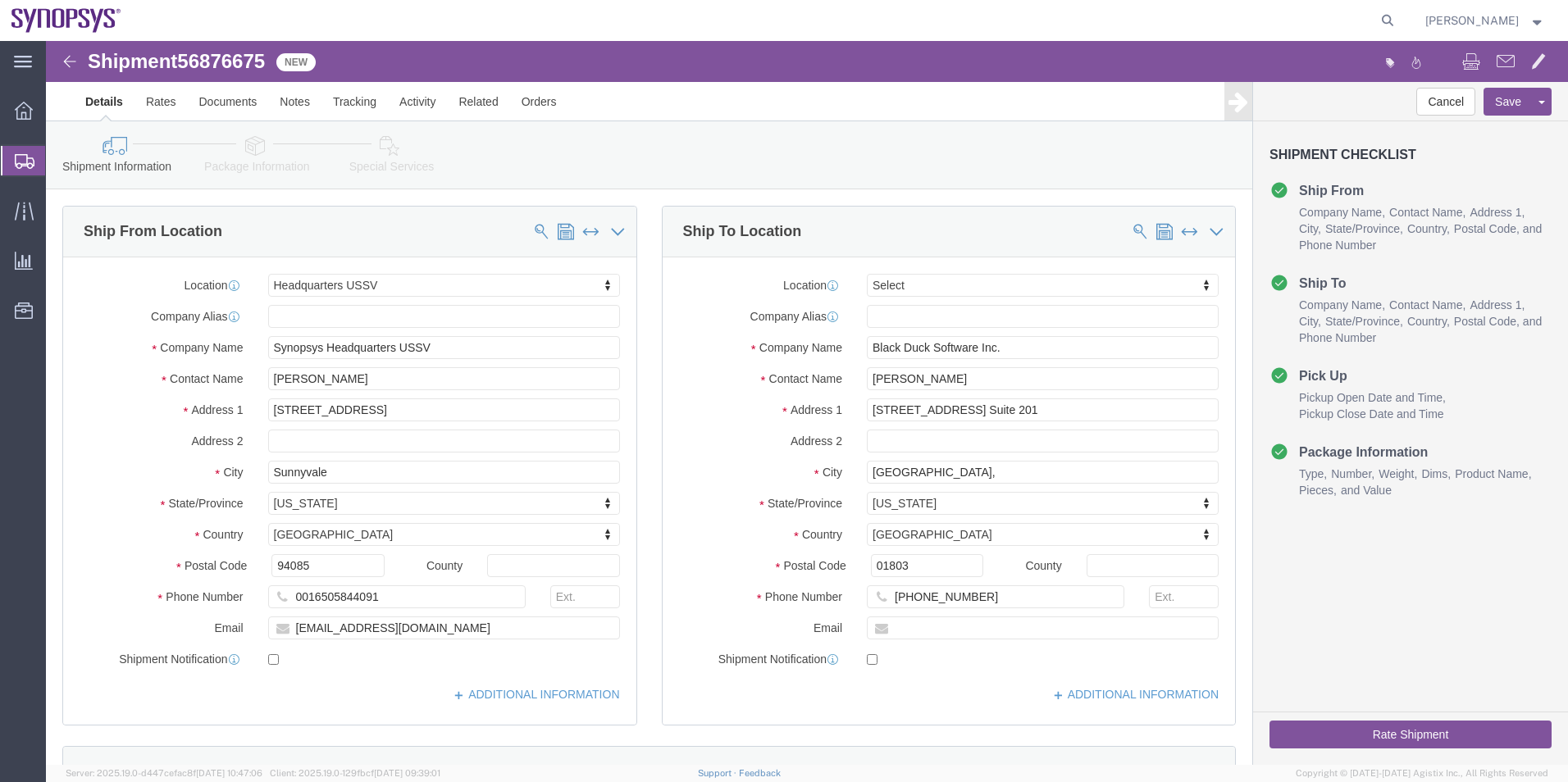
select select "63204"
select select
click icon
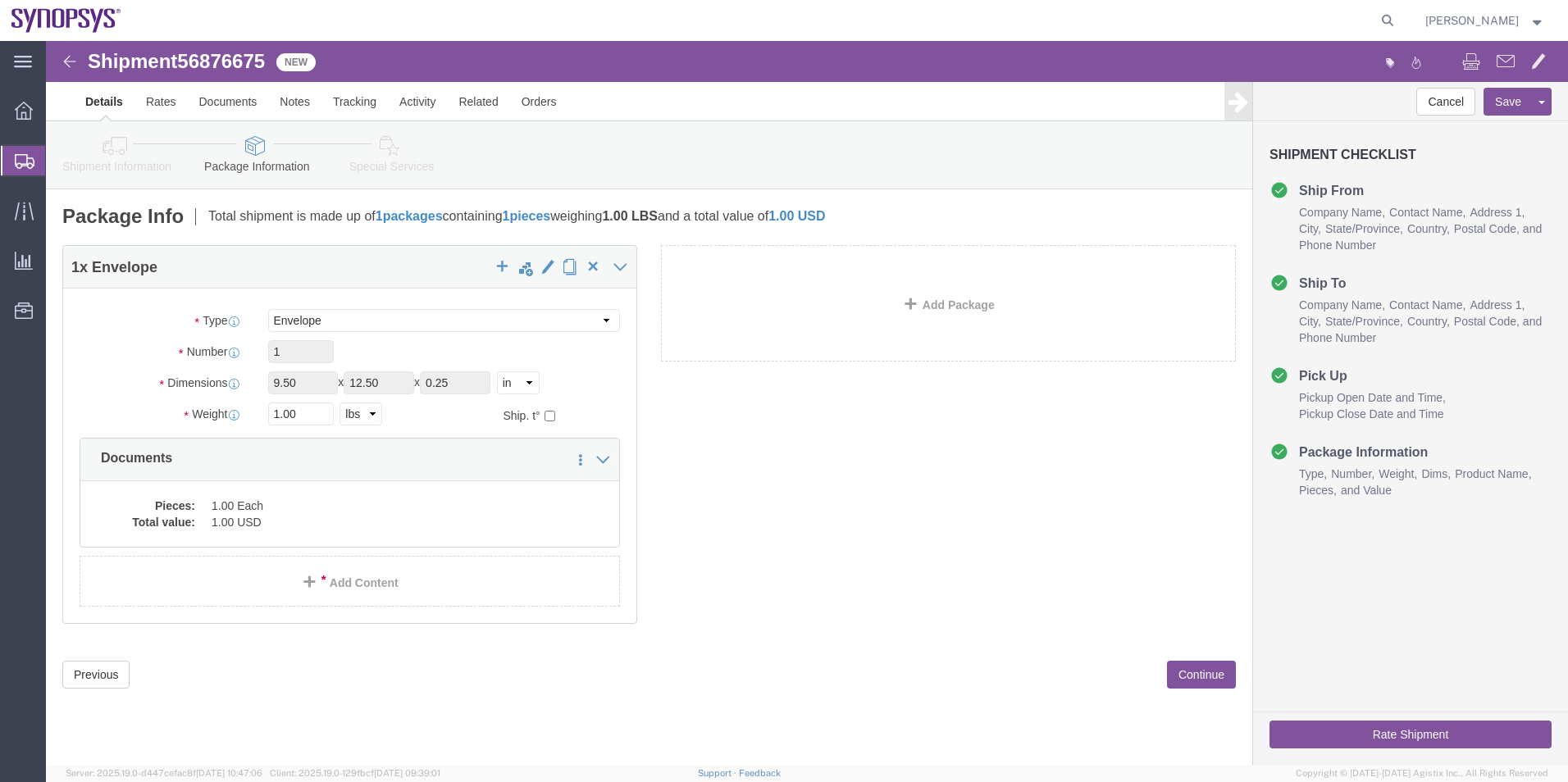
click link "Special Services"
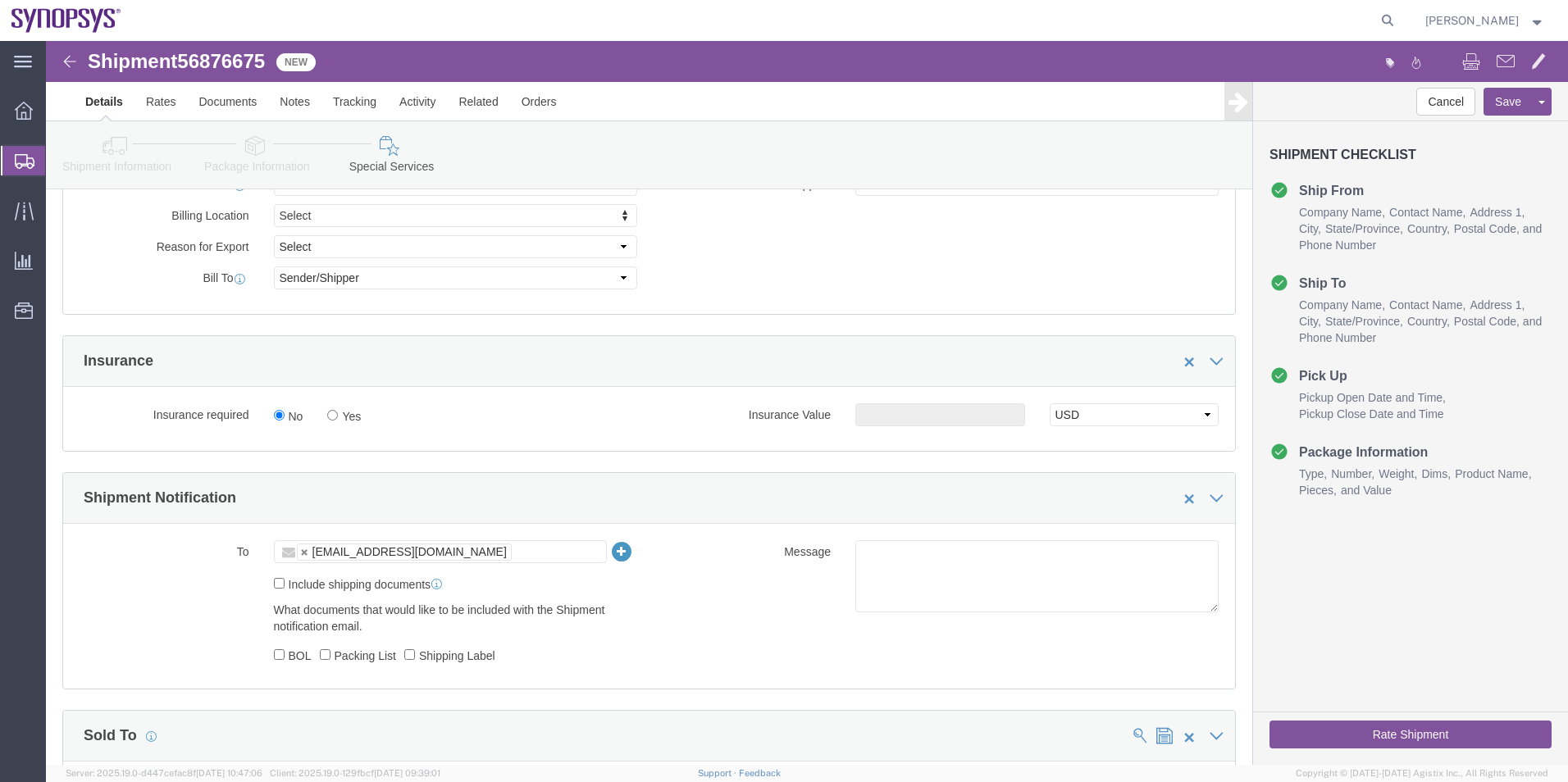
scroll to position [738, 0]
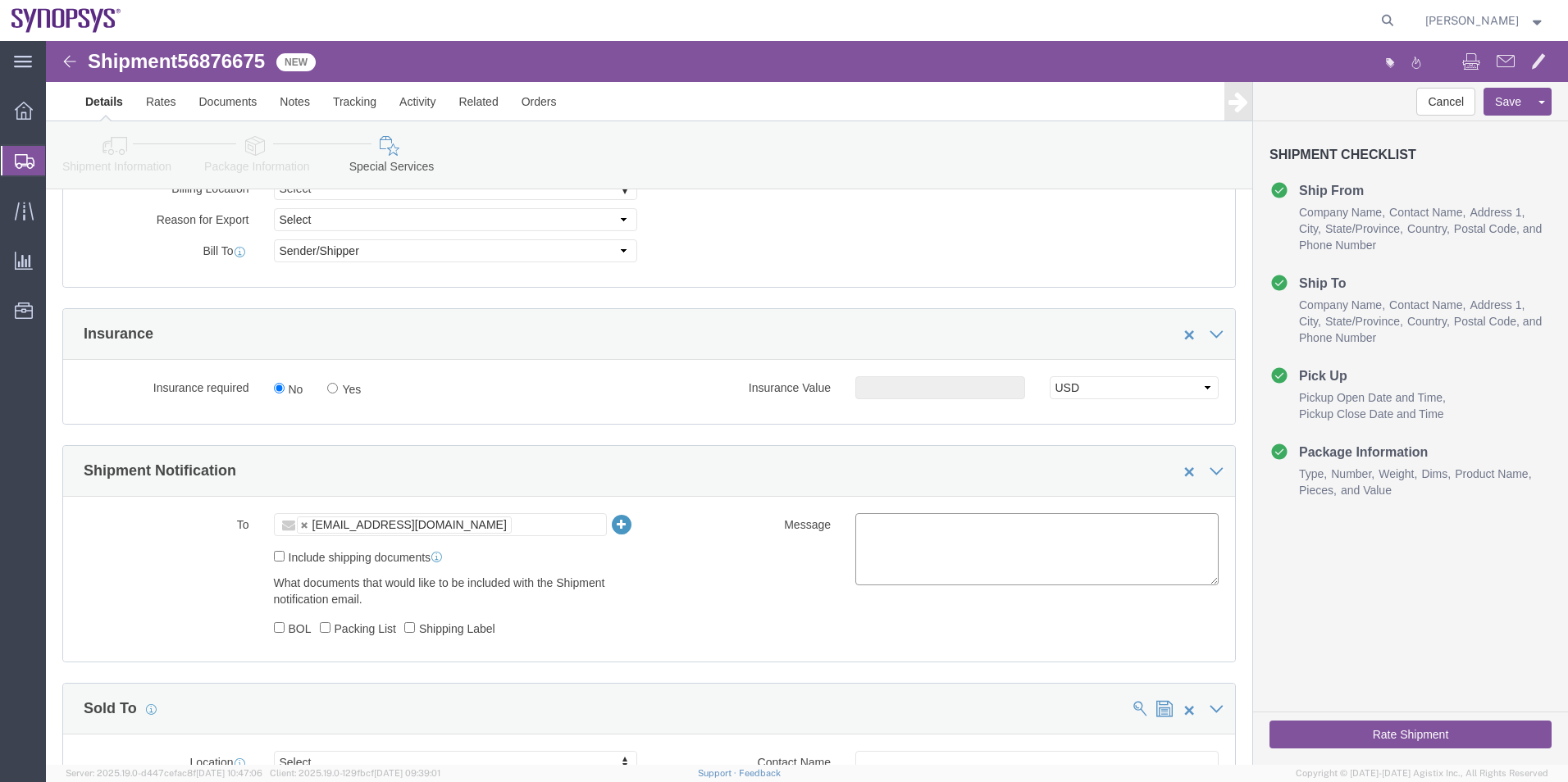
click textarea
type textarea "Please see attached. -Kaelen"
click button "Rate Shipment"
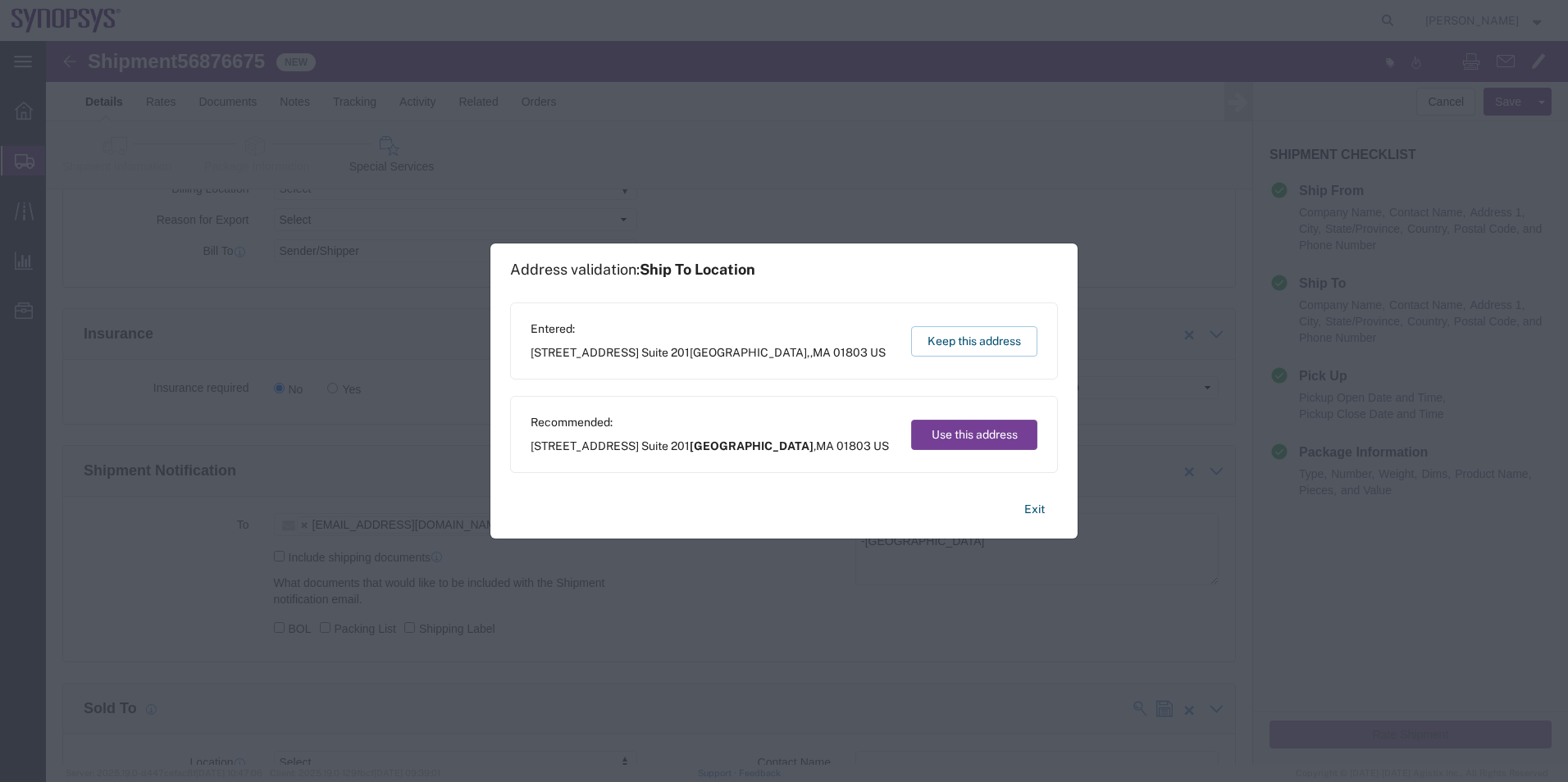
click at [951, 431] on button "Use this address" at bounding box center [974, 434] width 126 height 30
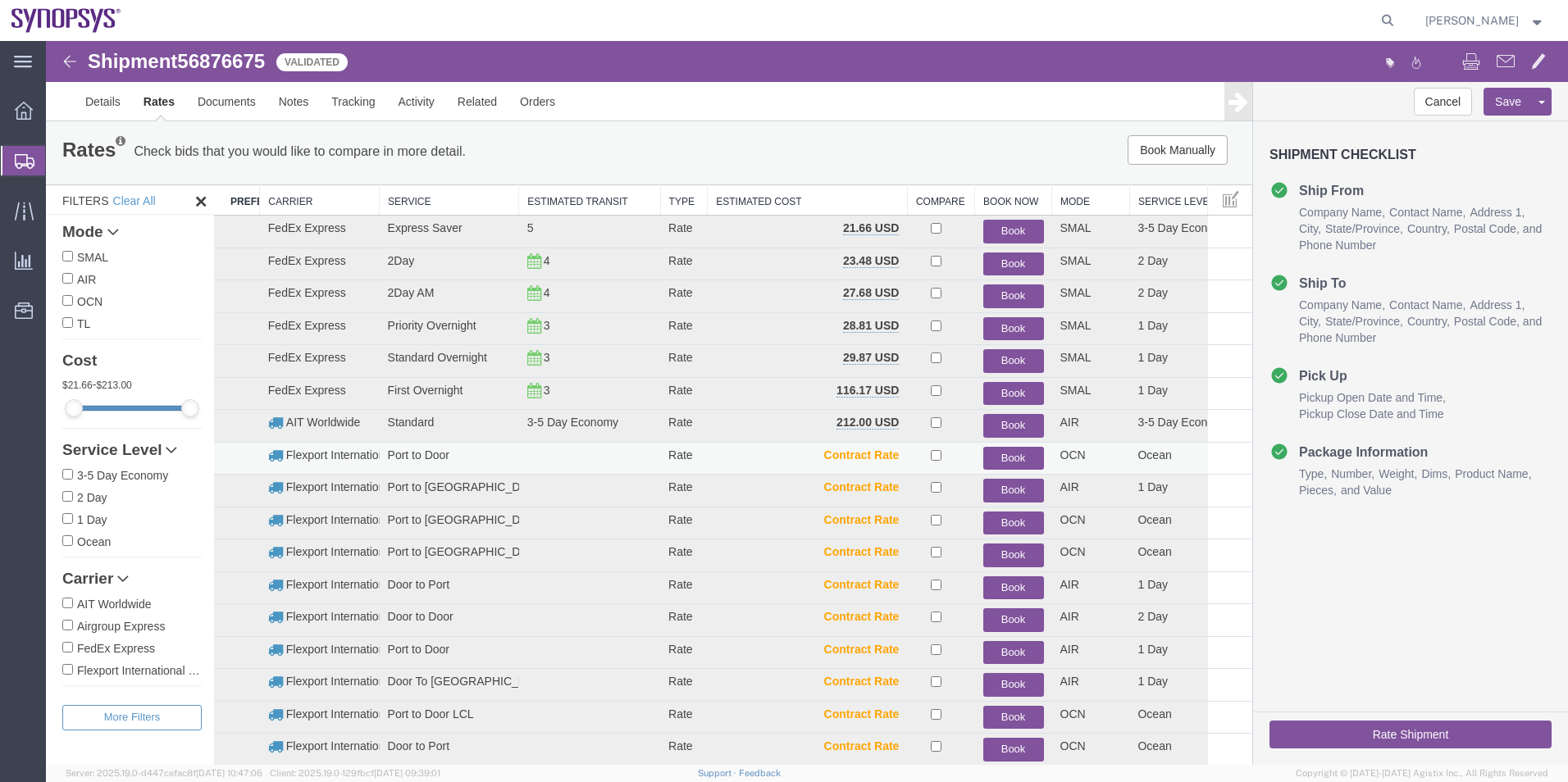
scroll to position [0, 0]
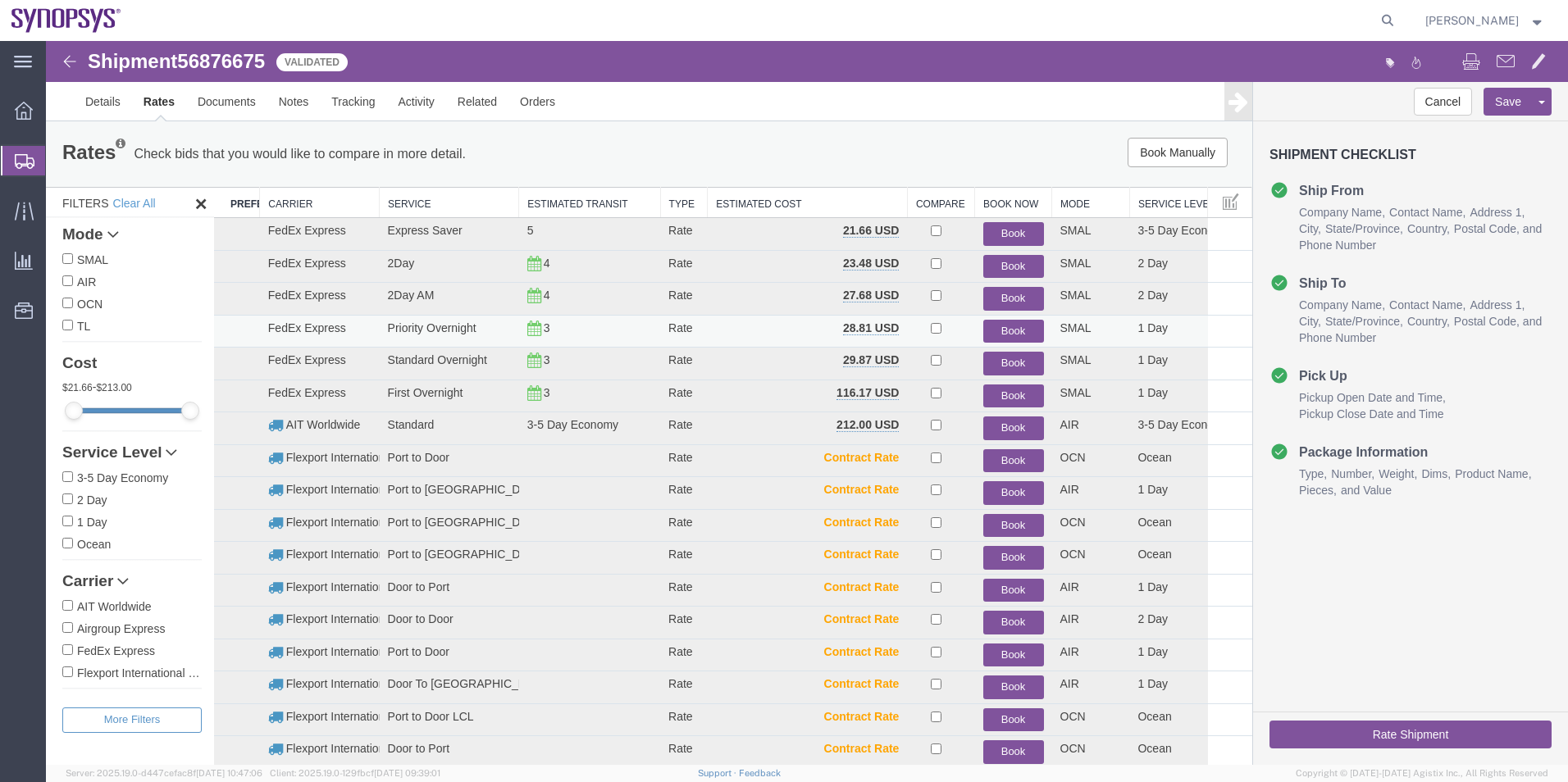
click at [1010, 324] on button "Book" at bounding box center [1014, 331] width 61 height 23
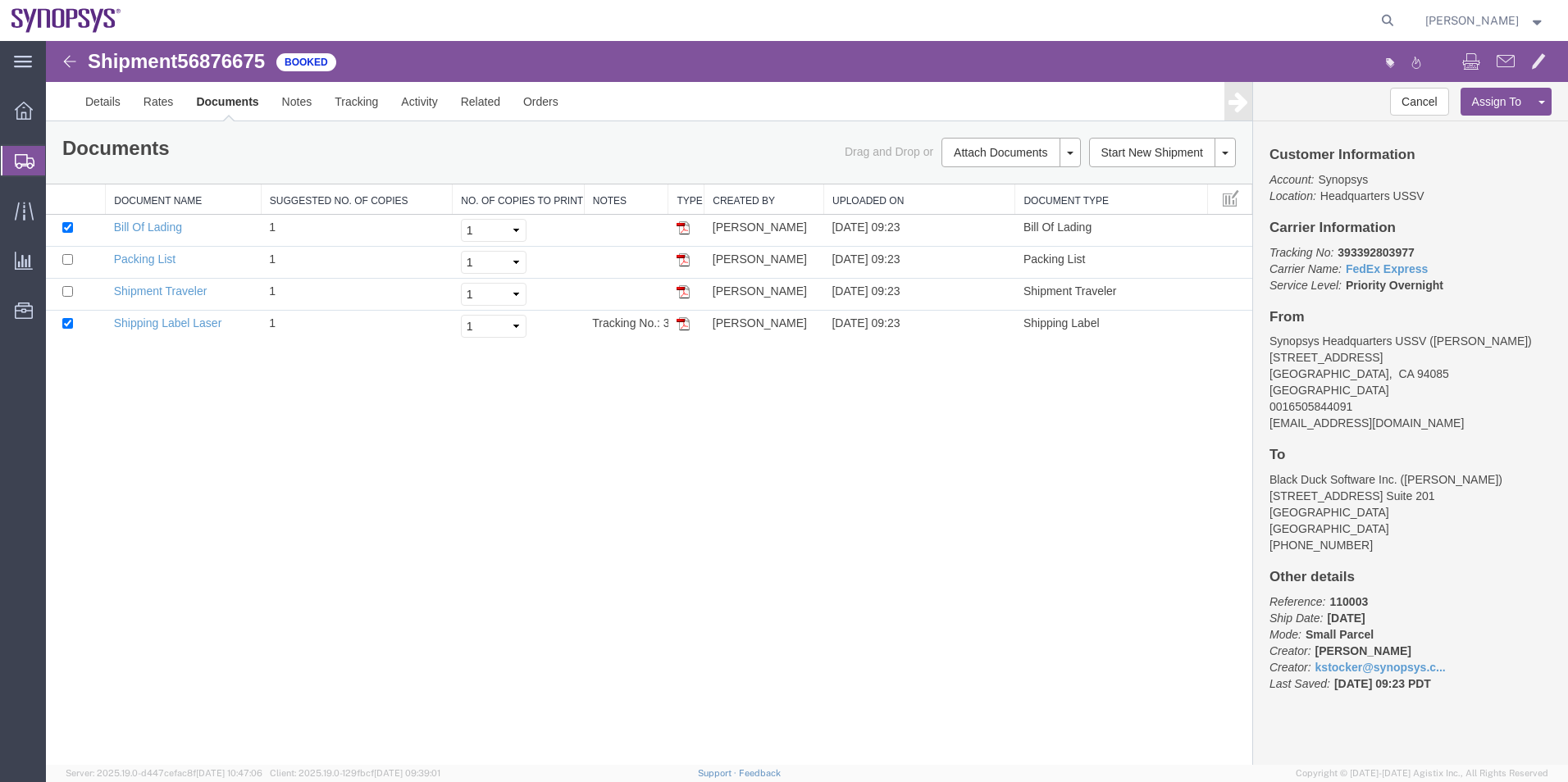
click at [0, 0] on span "Shipment Manager" at bounding box center [0, 0] width 0 height 0
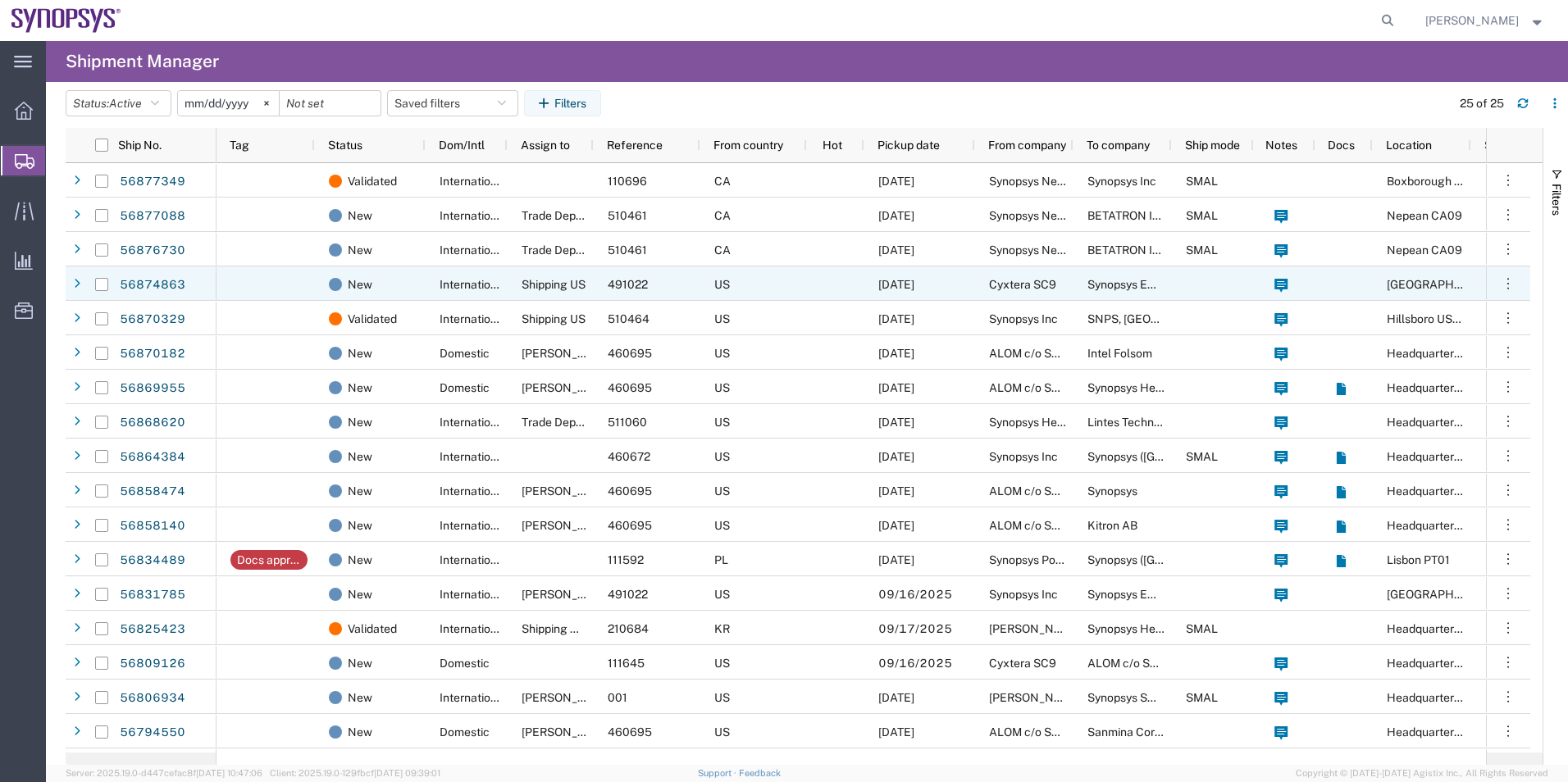
click at [445, 274] on div "International" at bounding box center [467, 283] width 82 height 35
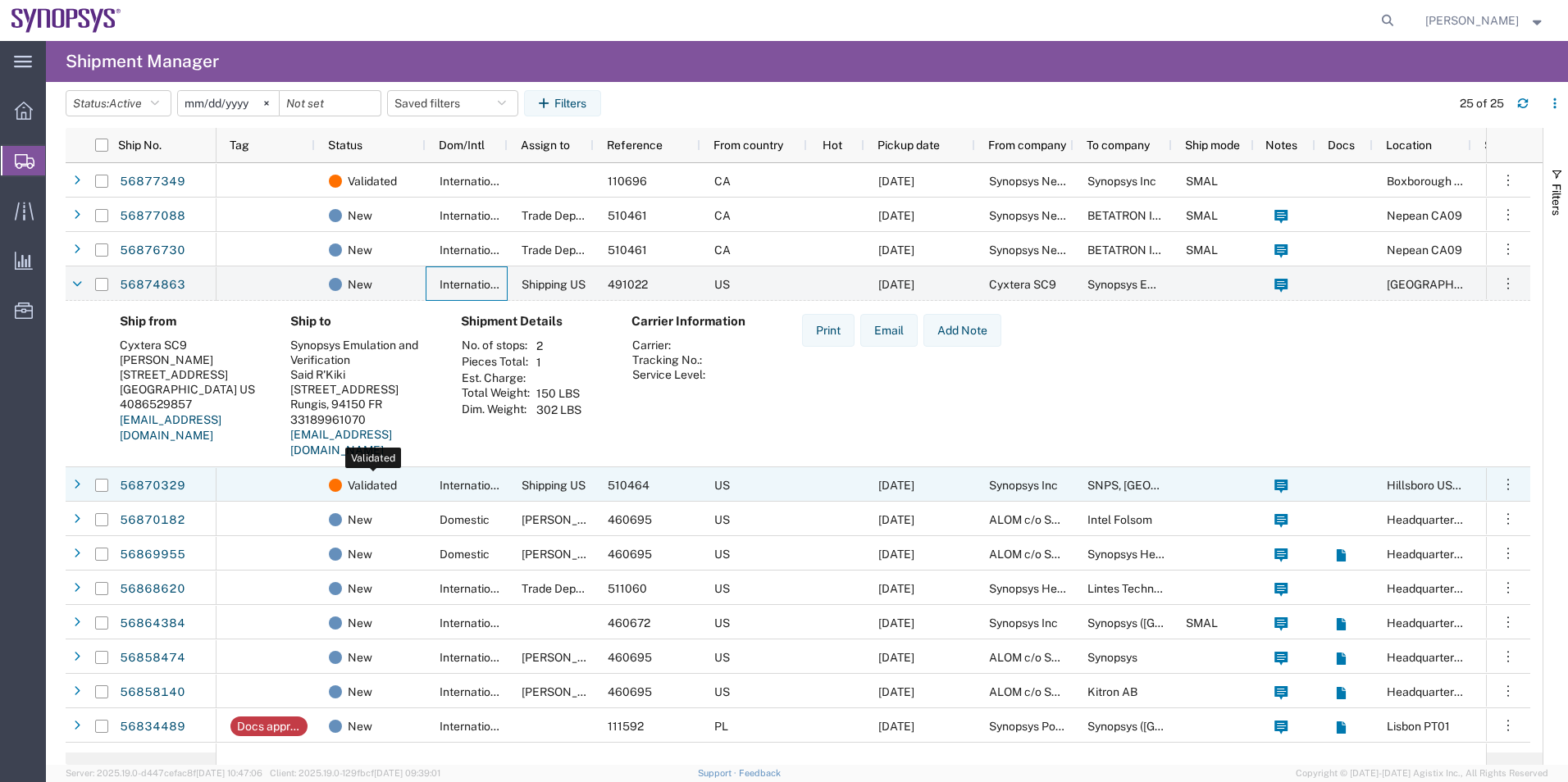
click at [412, 481] on div "Validated" at bounding box center [374, 485] width 90 height 35
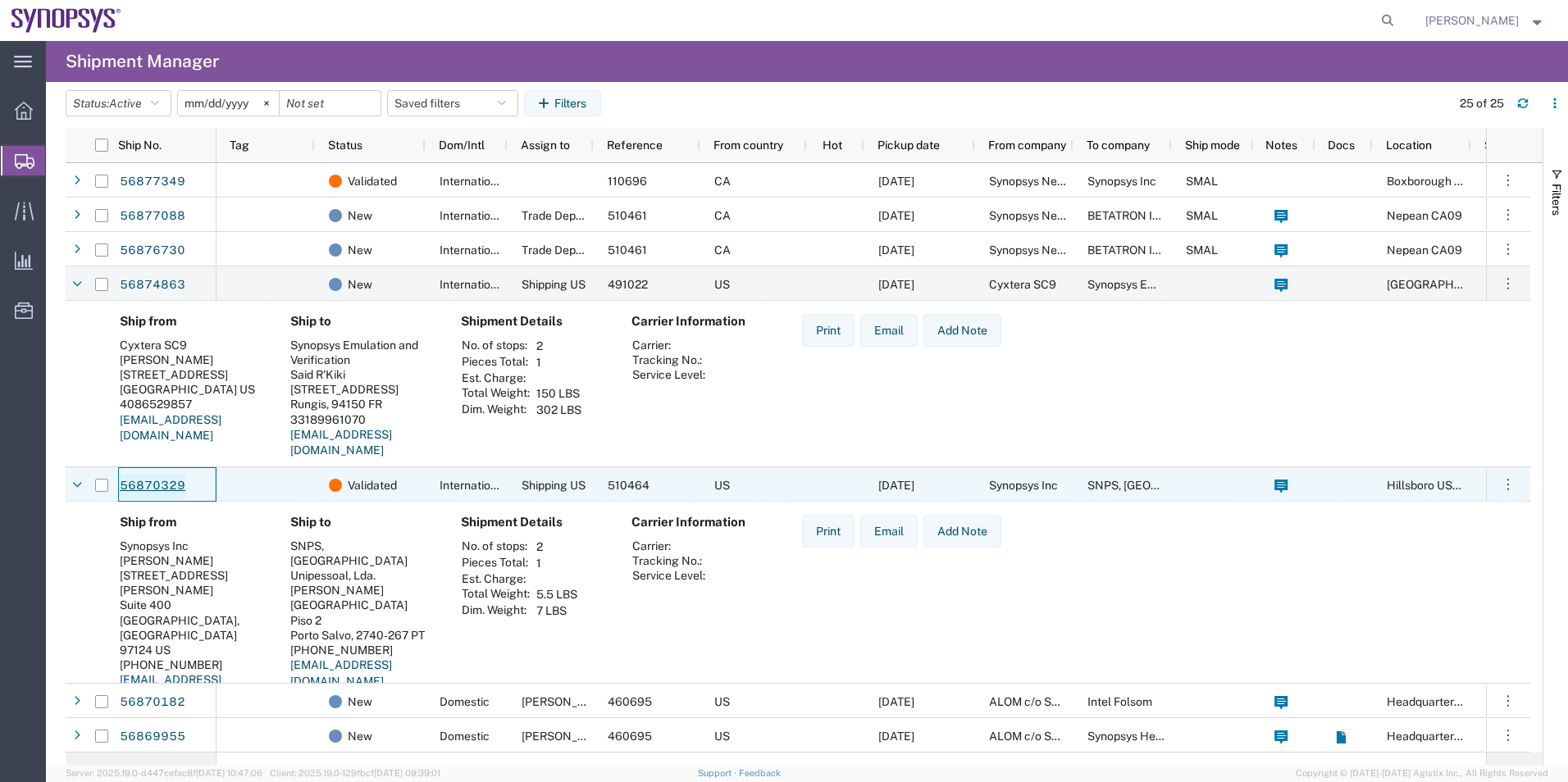
click at [137, 488] on link "56870329" at bounding box center [152, 487] width 67 height 26
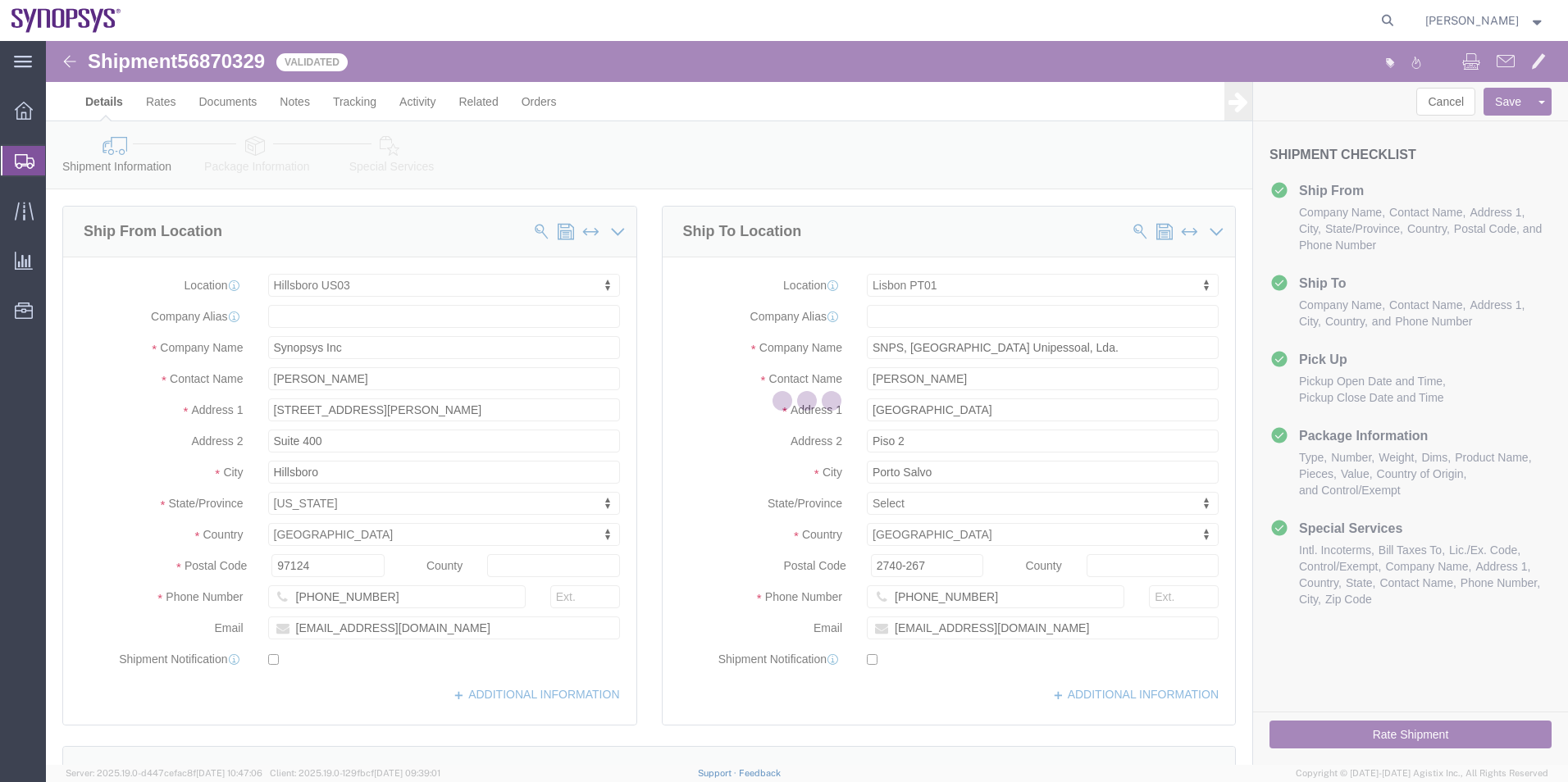
select select "63190"
select select "63152"
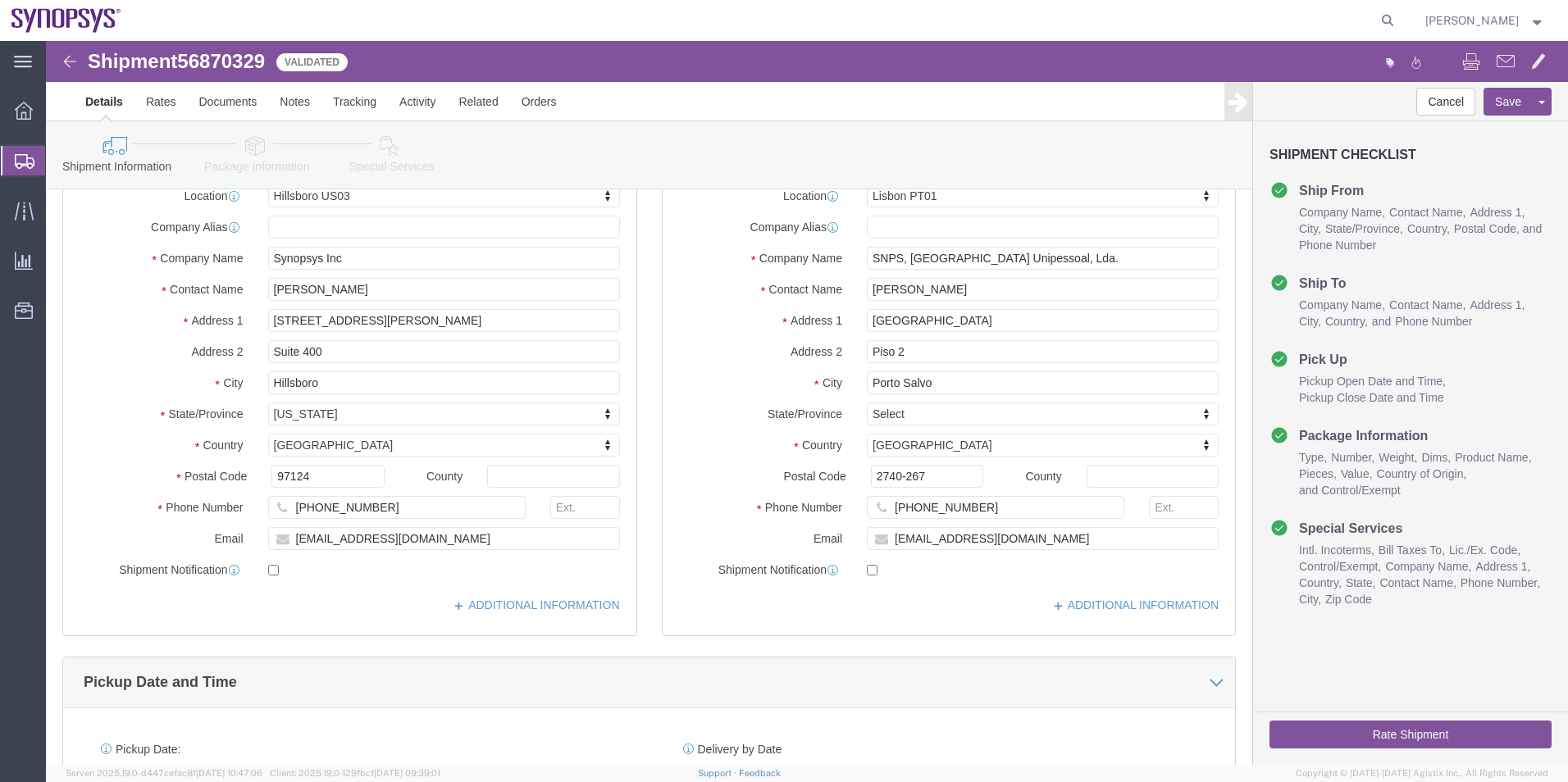
scroll to position [410, 0]
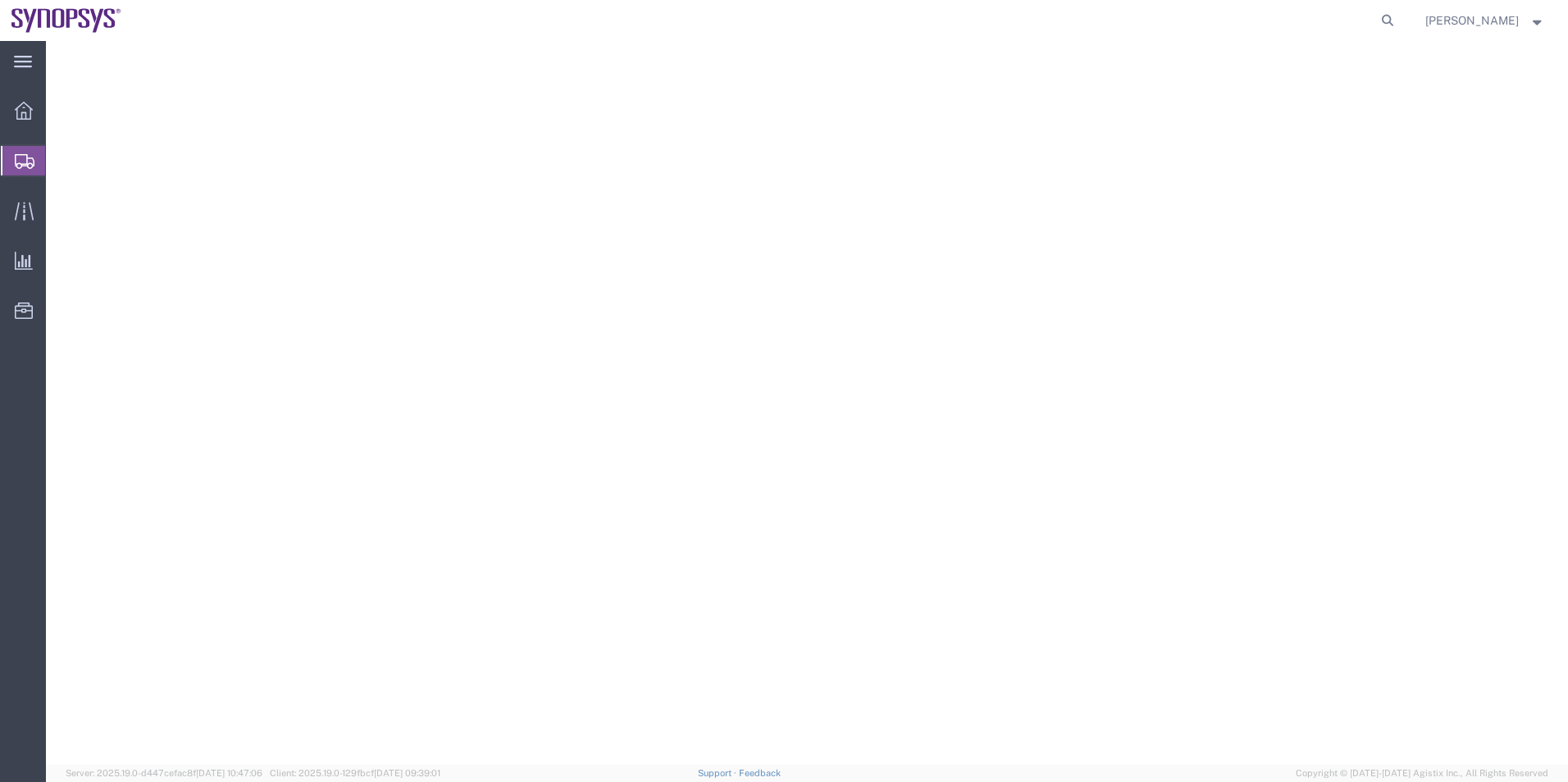
select select "63190"
select select "63152"
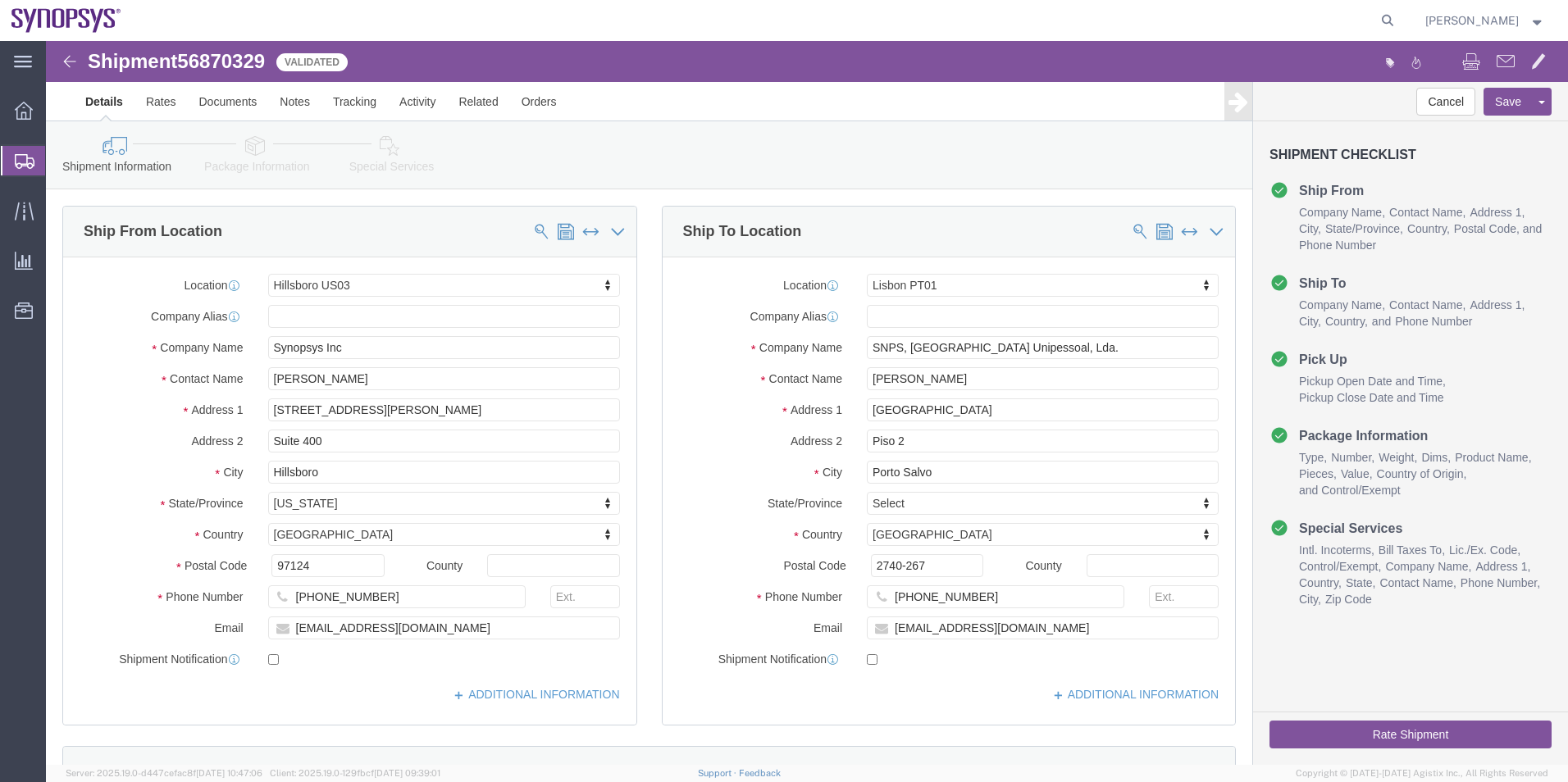
scroll to position [684, 0]
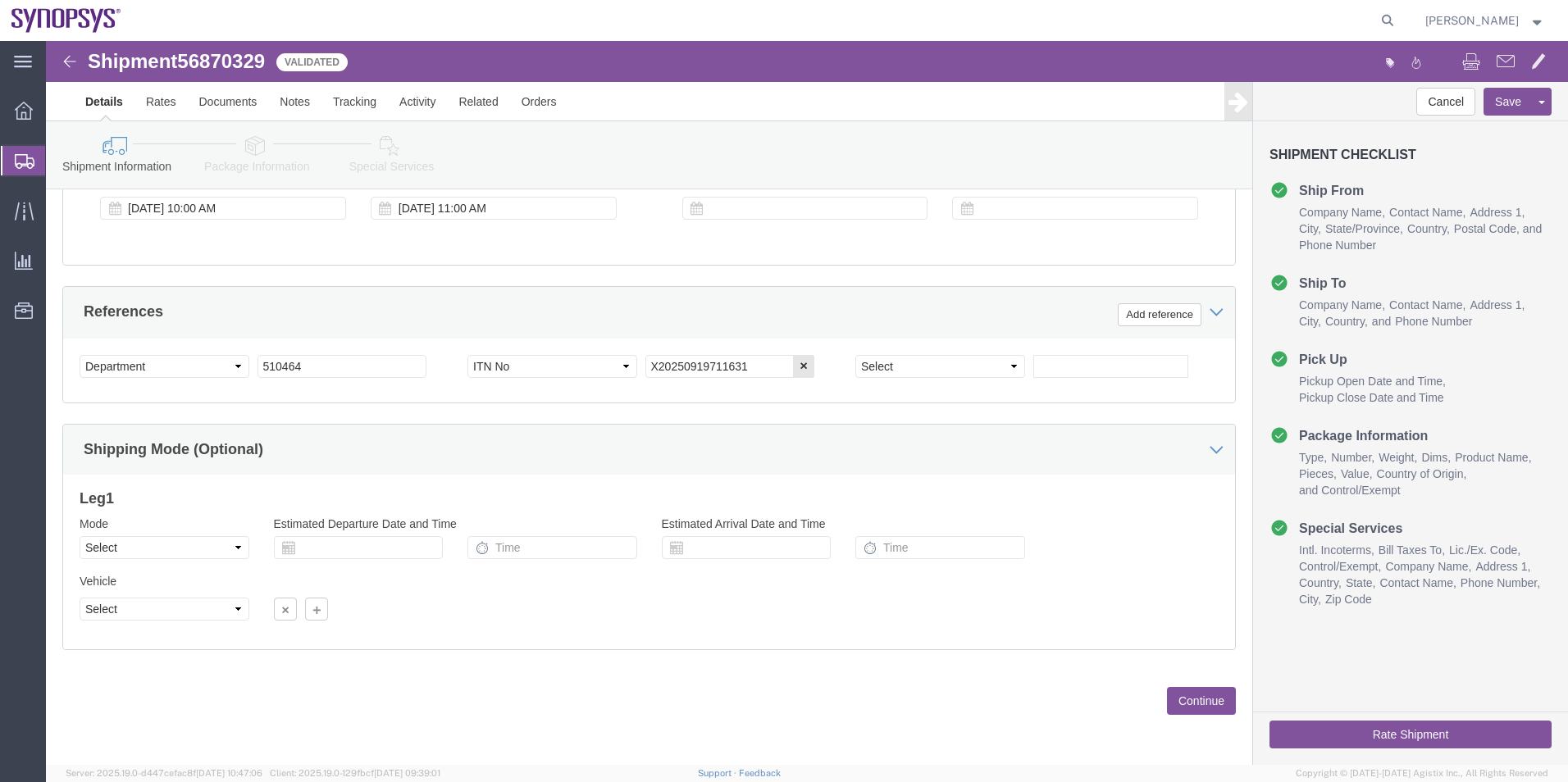
click icon
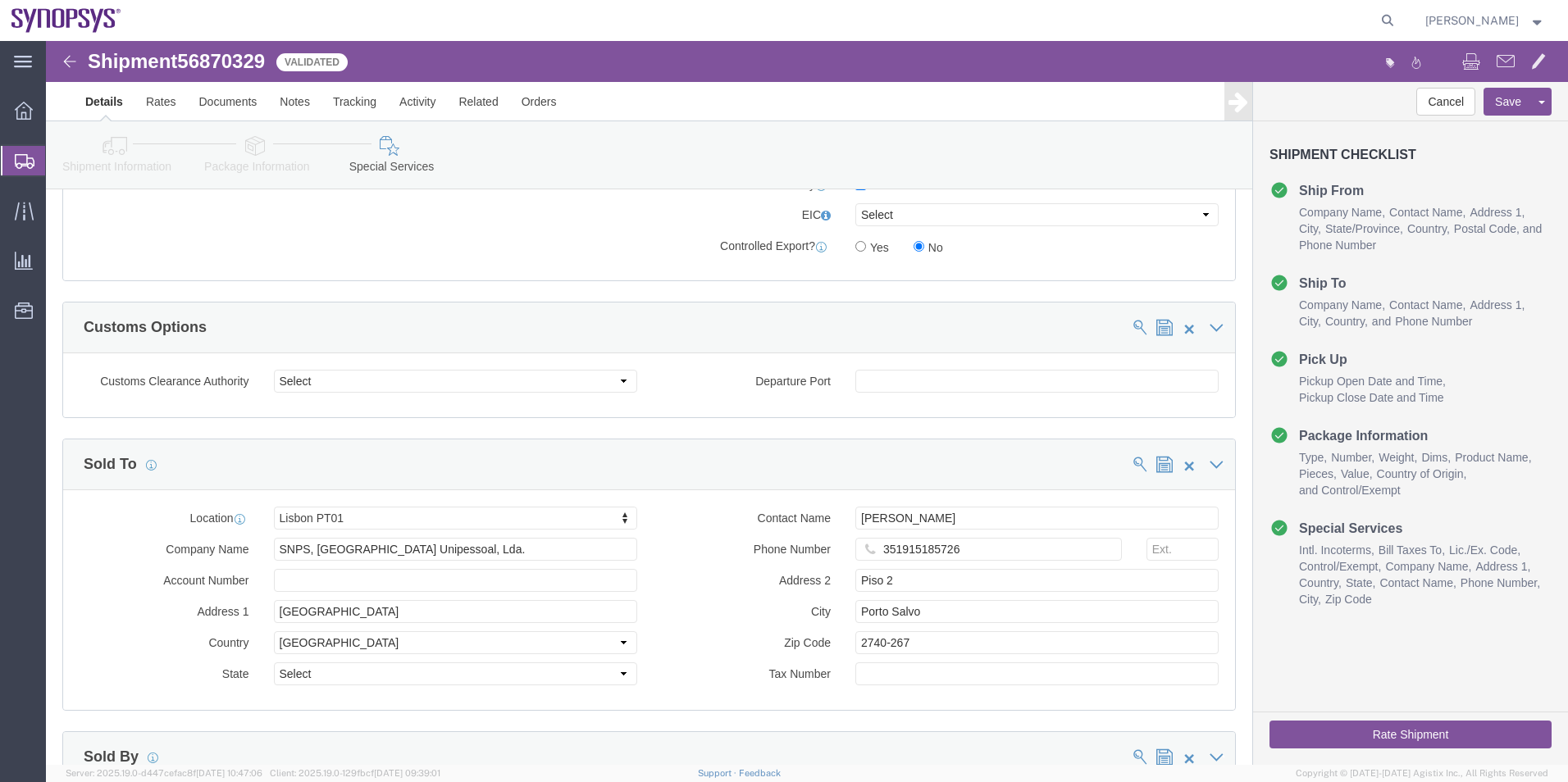
scroll to position [1342, 0]
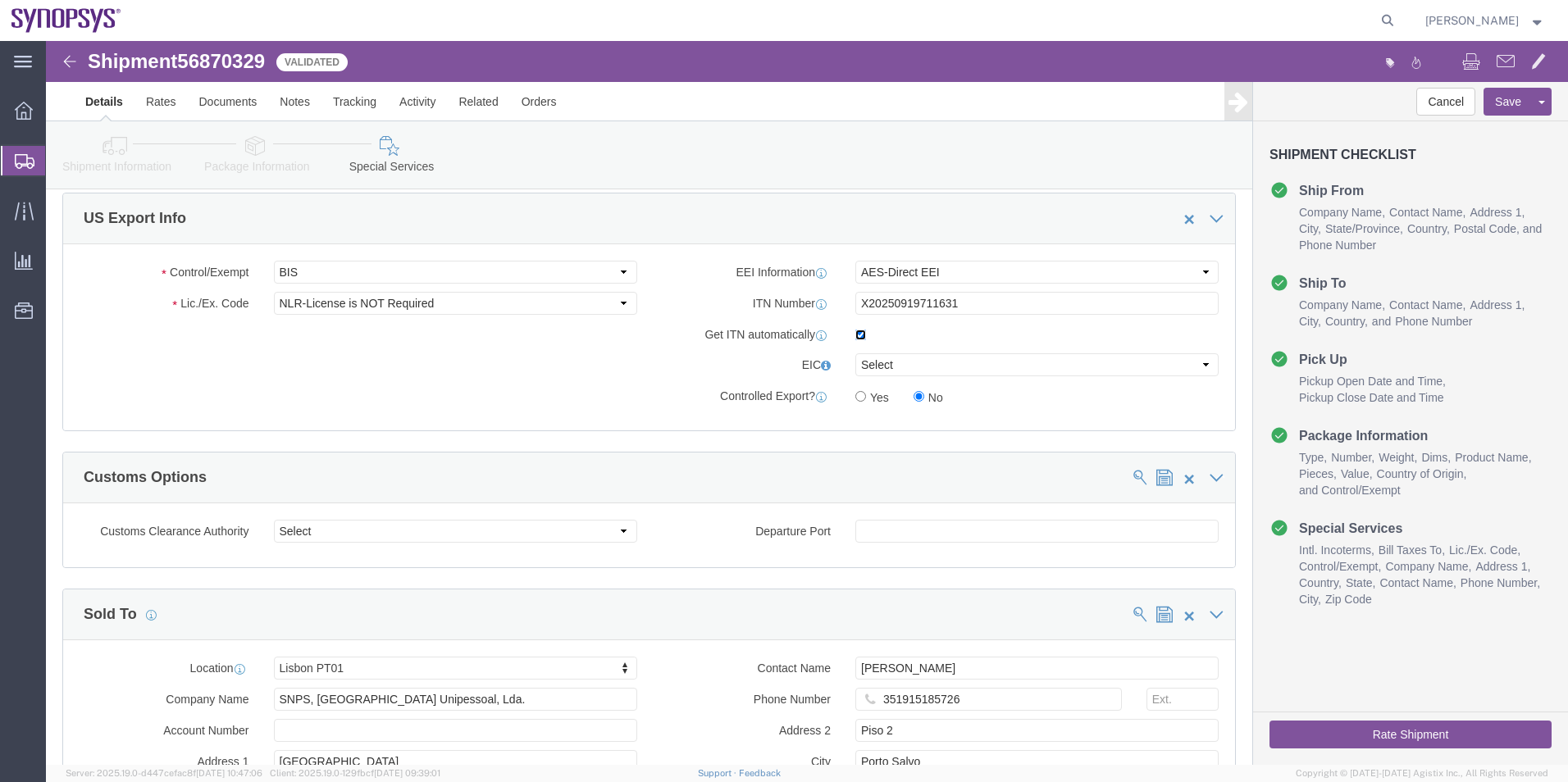
click input "checkbox"
checkbox input "false"
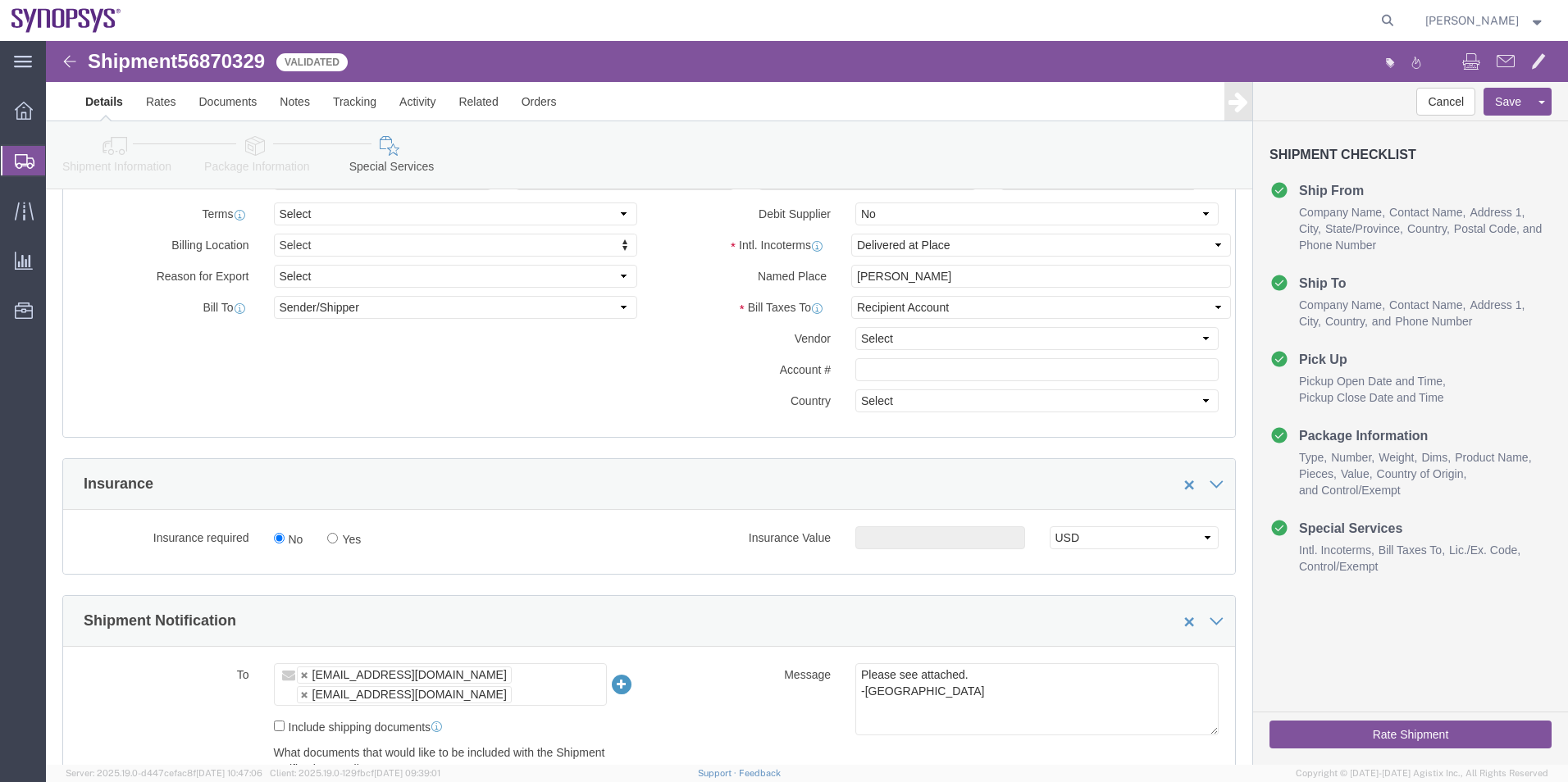
scroll to position [604, 0]
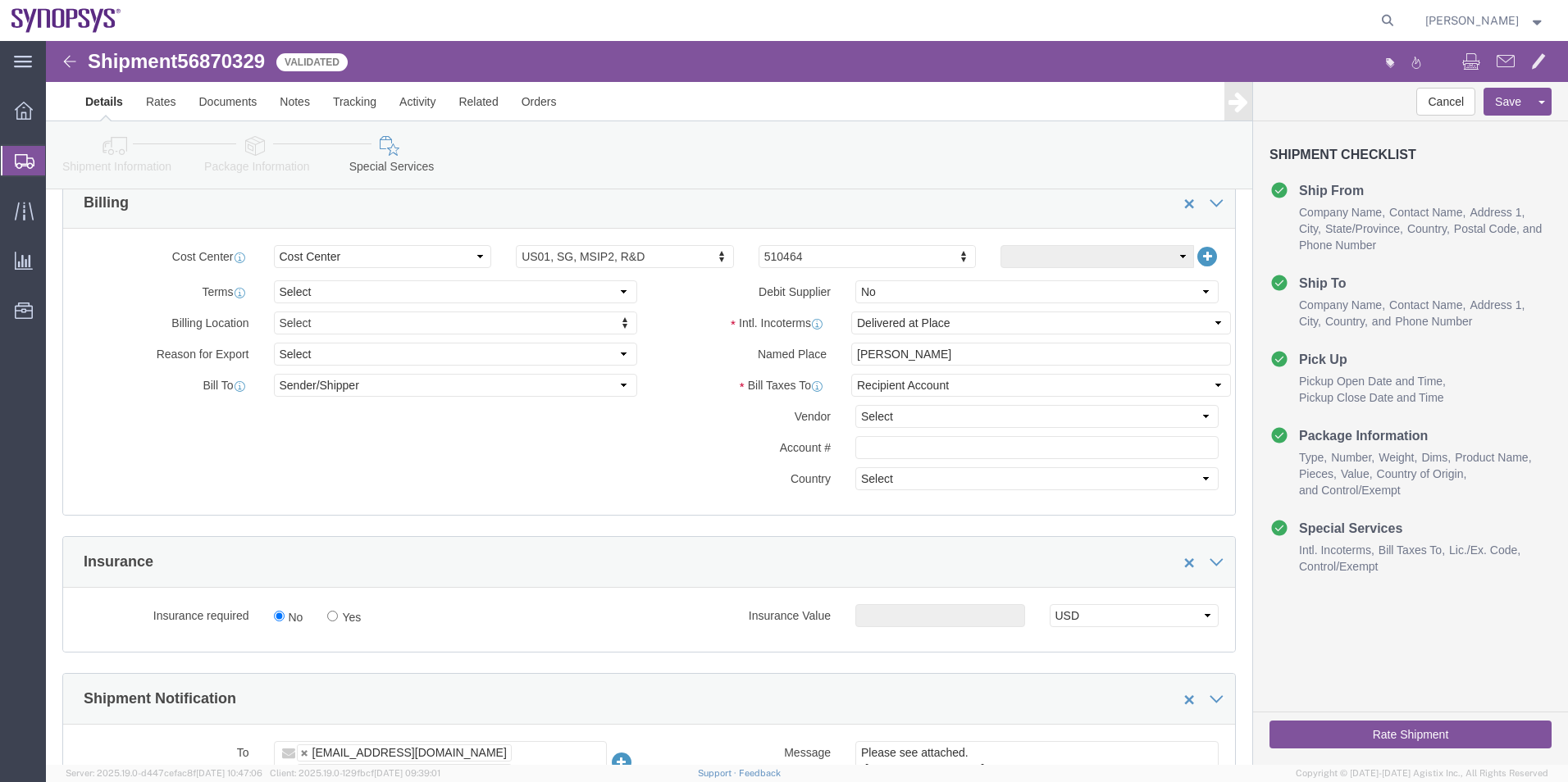
click button "Rate Shipment"
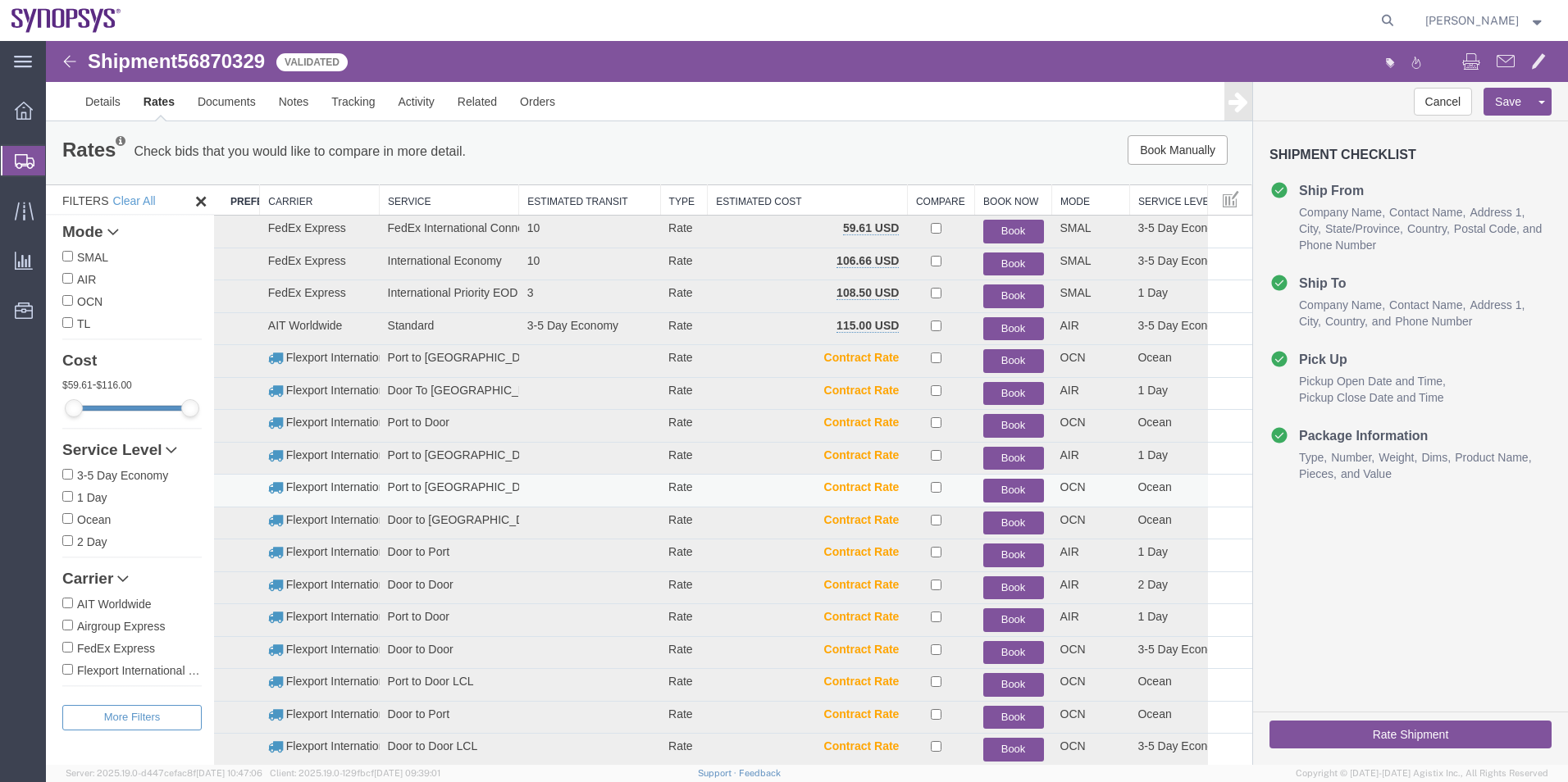
scroll to position [0, 0]
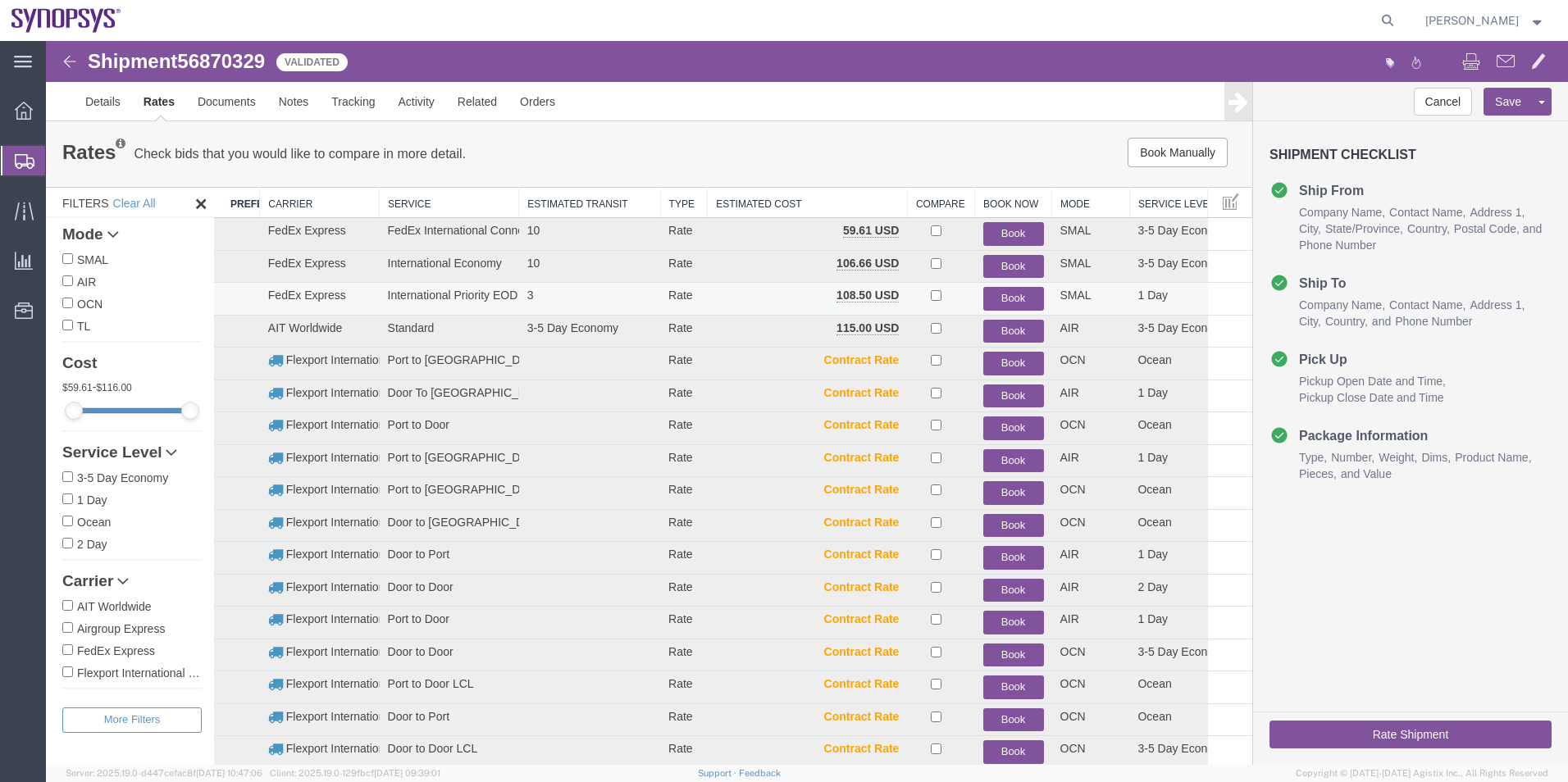
click at [1003, 294] on button "Book" at bounding box center [1014, 298] width 61 height 23
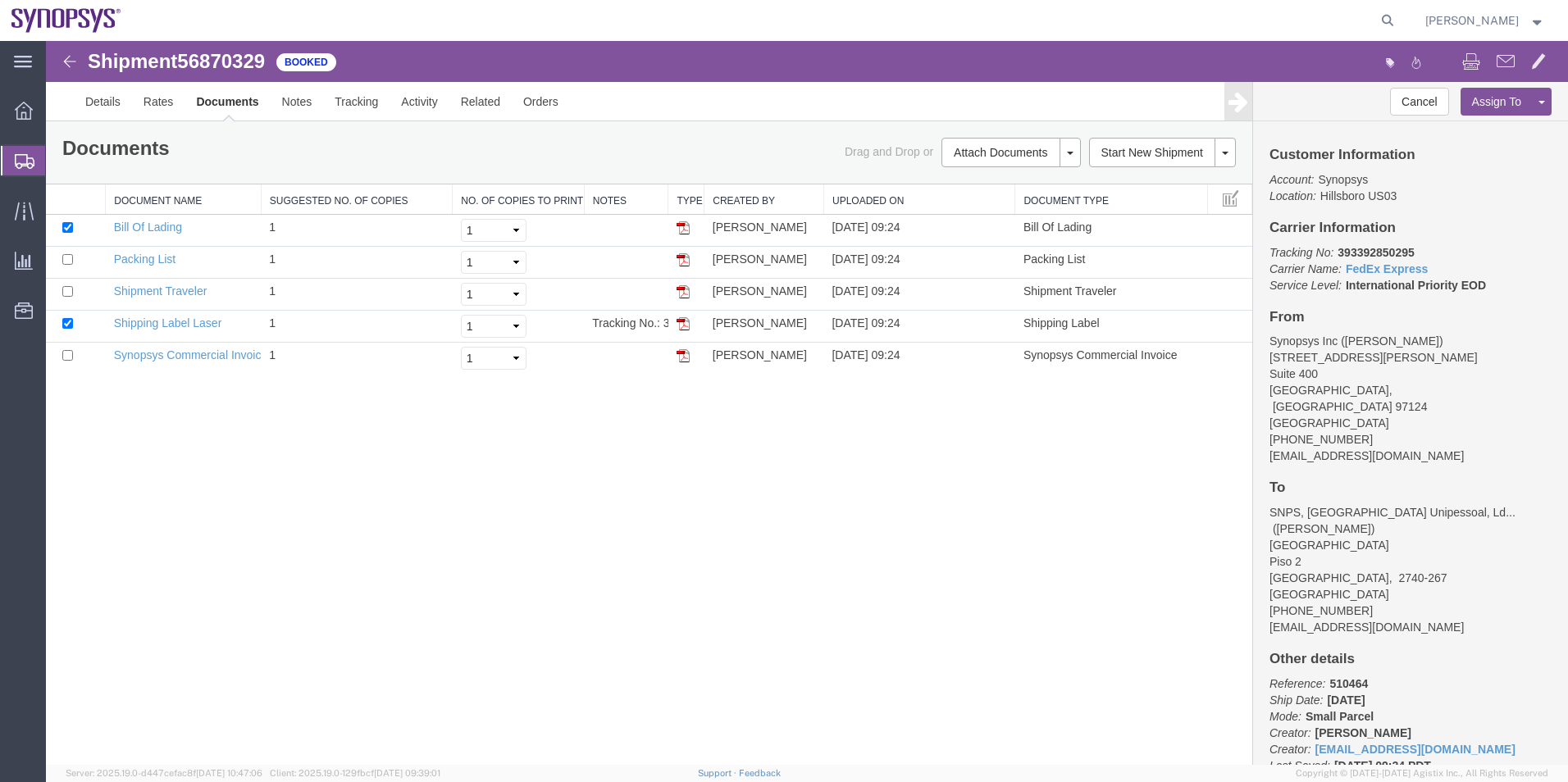
click at [0, 0] on span "Shipment Manager" at bounding box center [0, 0] width 0 height 0
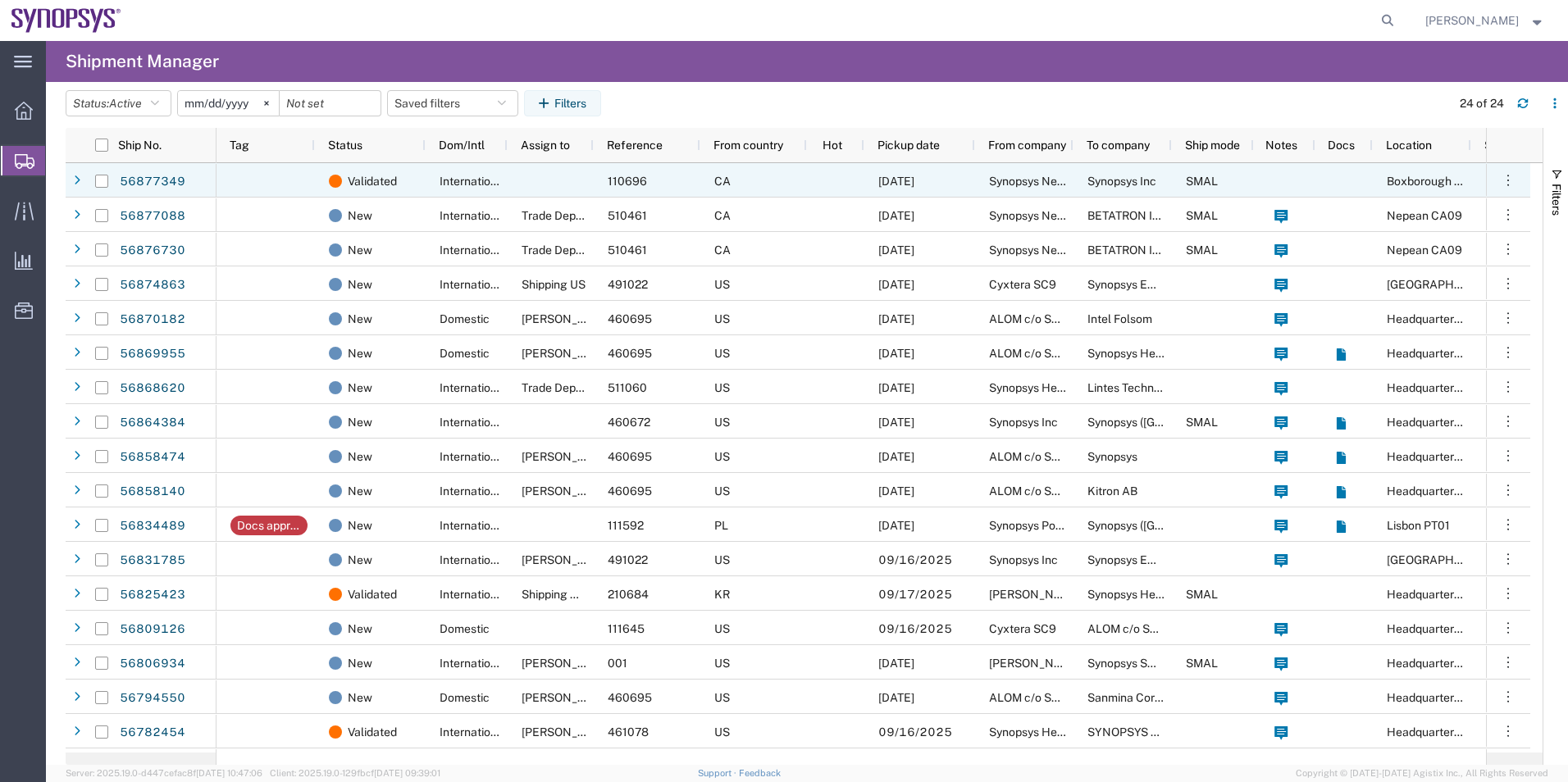
click at [300, 180] on div at bounding box center [265, 180] width 98 height 35
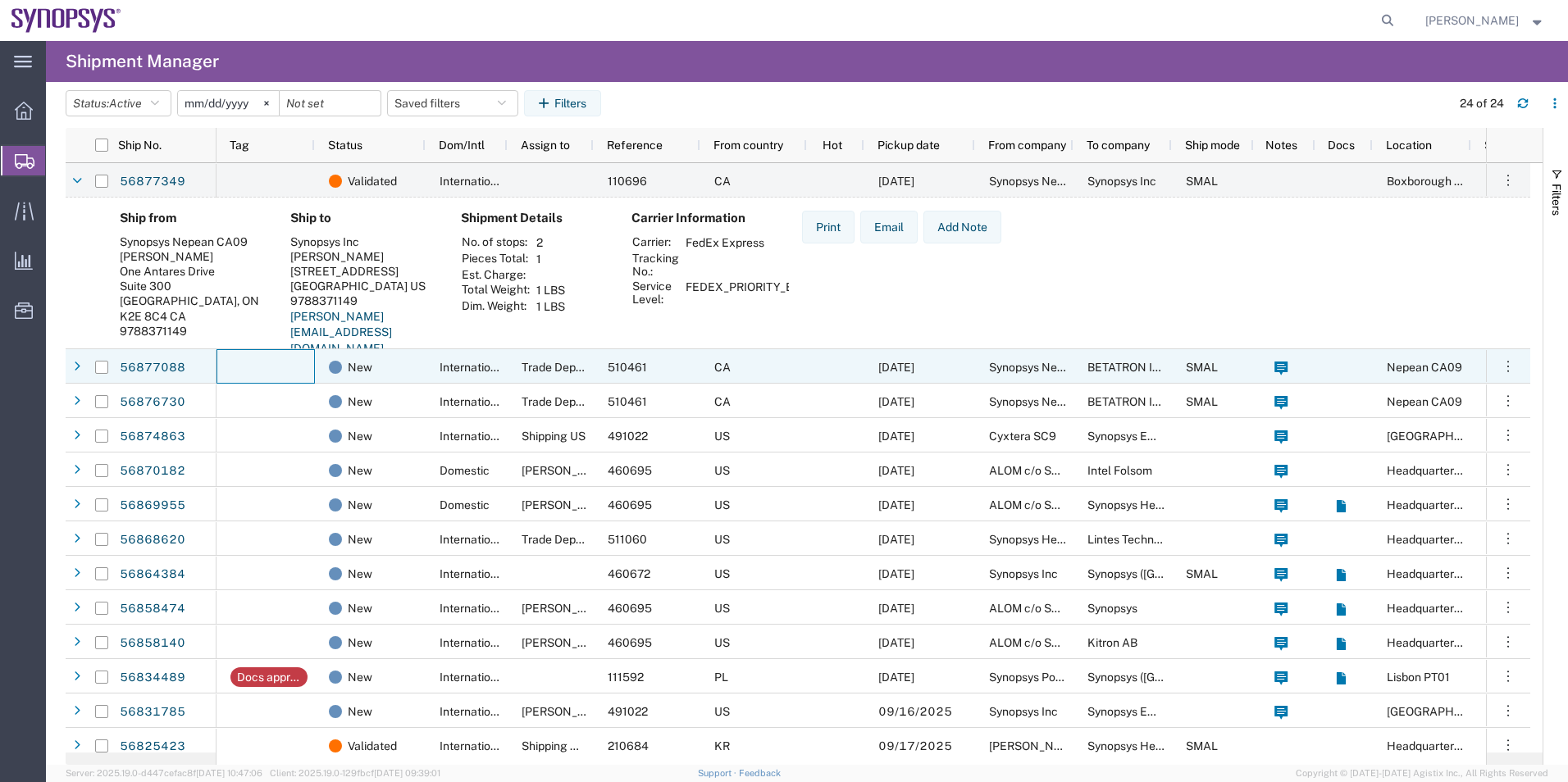
click at [298, 352] on div at bounding box center [265, 366] width 98 height 35
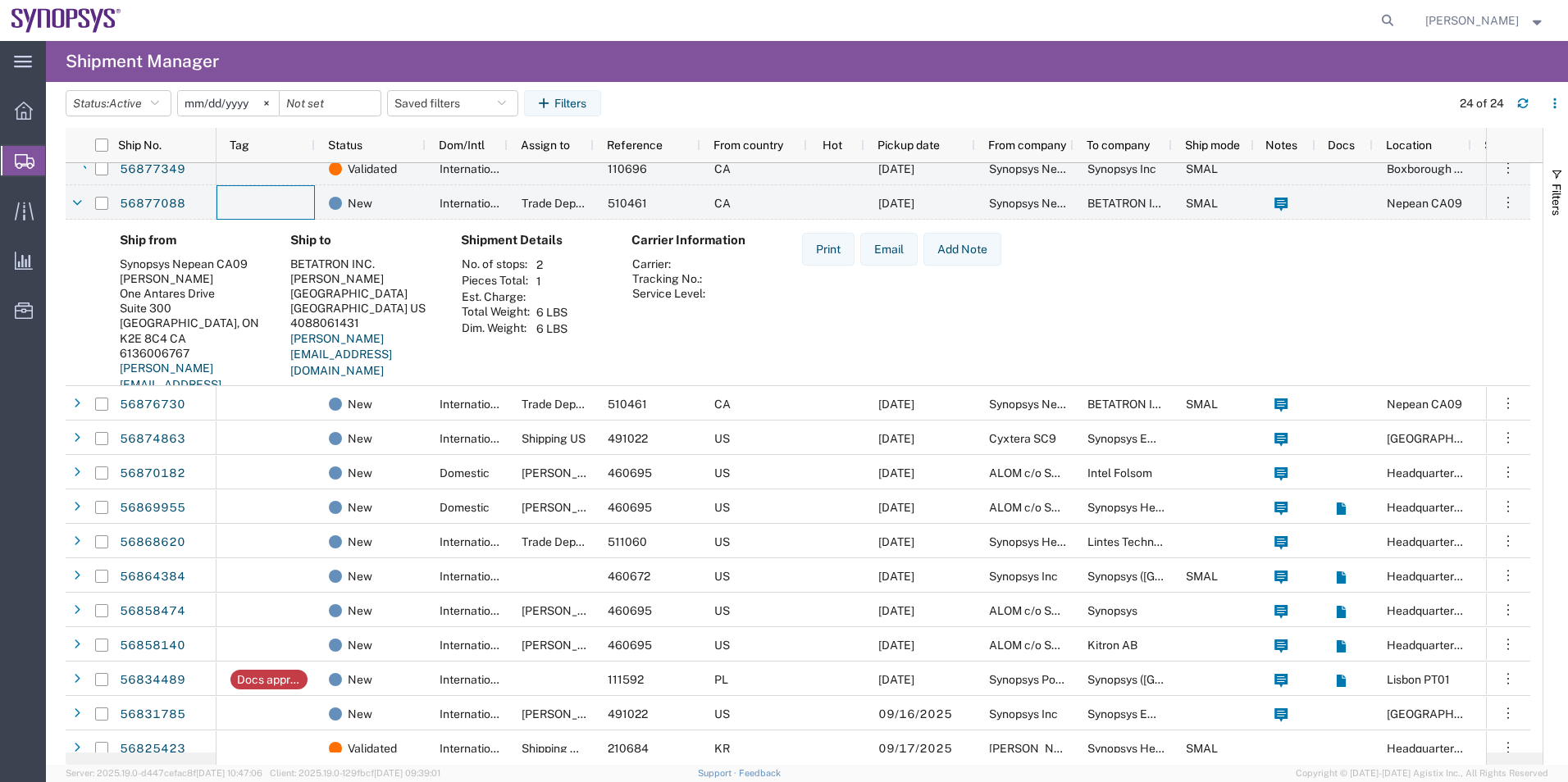
scroll to position [164, 0]
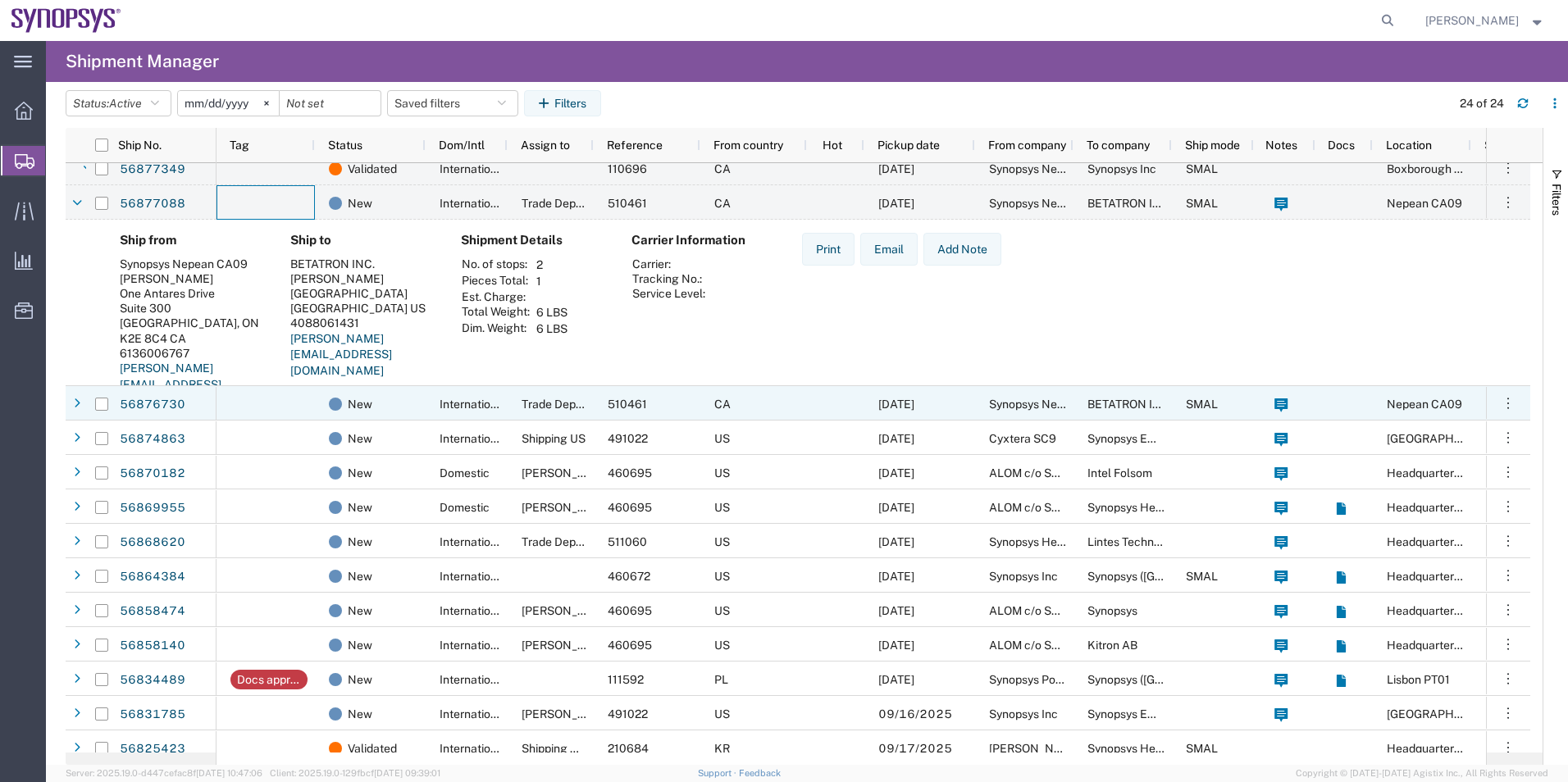
click at [298, 392] on div at bounding box center [265, 403] width 98 height 35
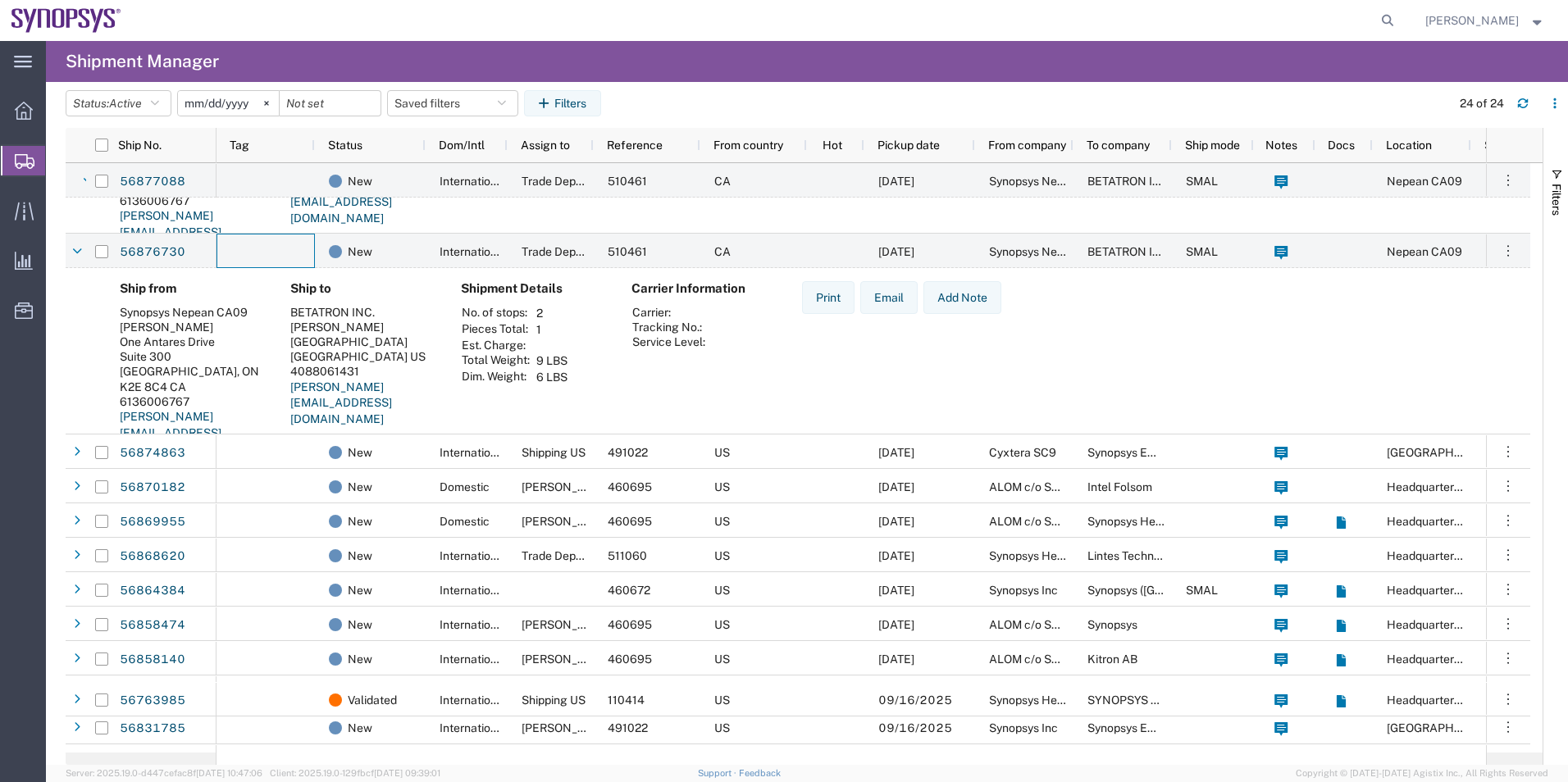
scroll to position [328, 0]
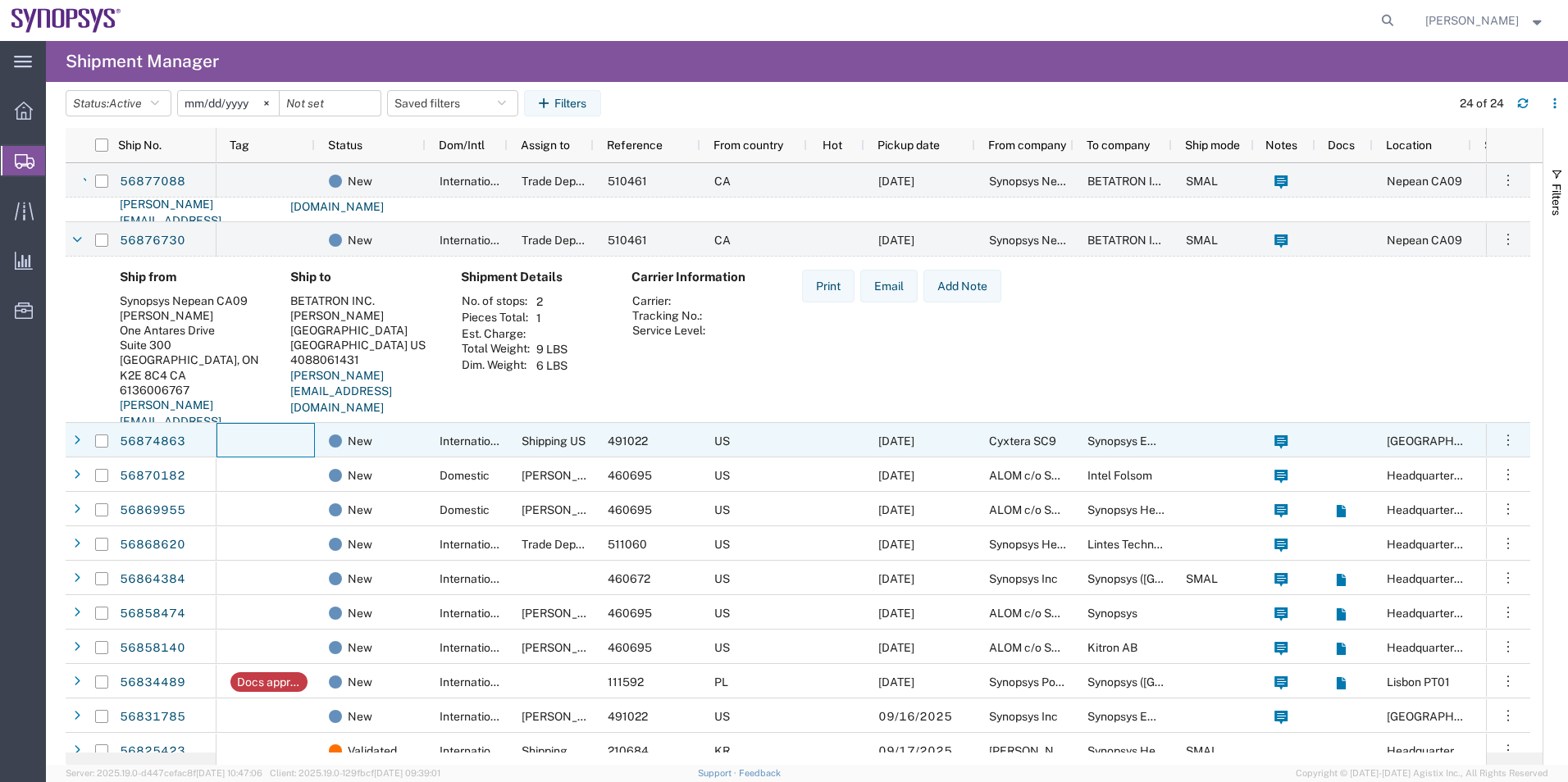
click at [292, 426] on div at bounding box center [265, 440] width 98 height 35
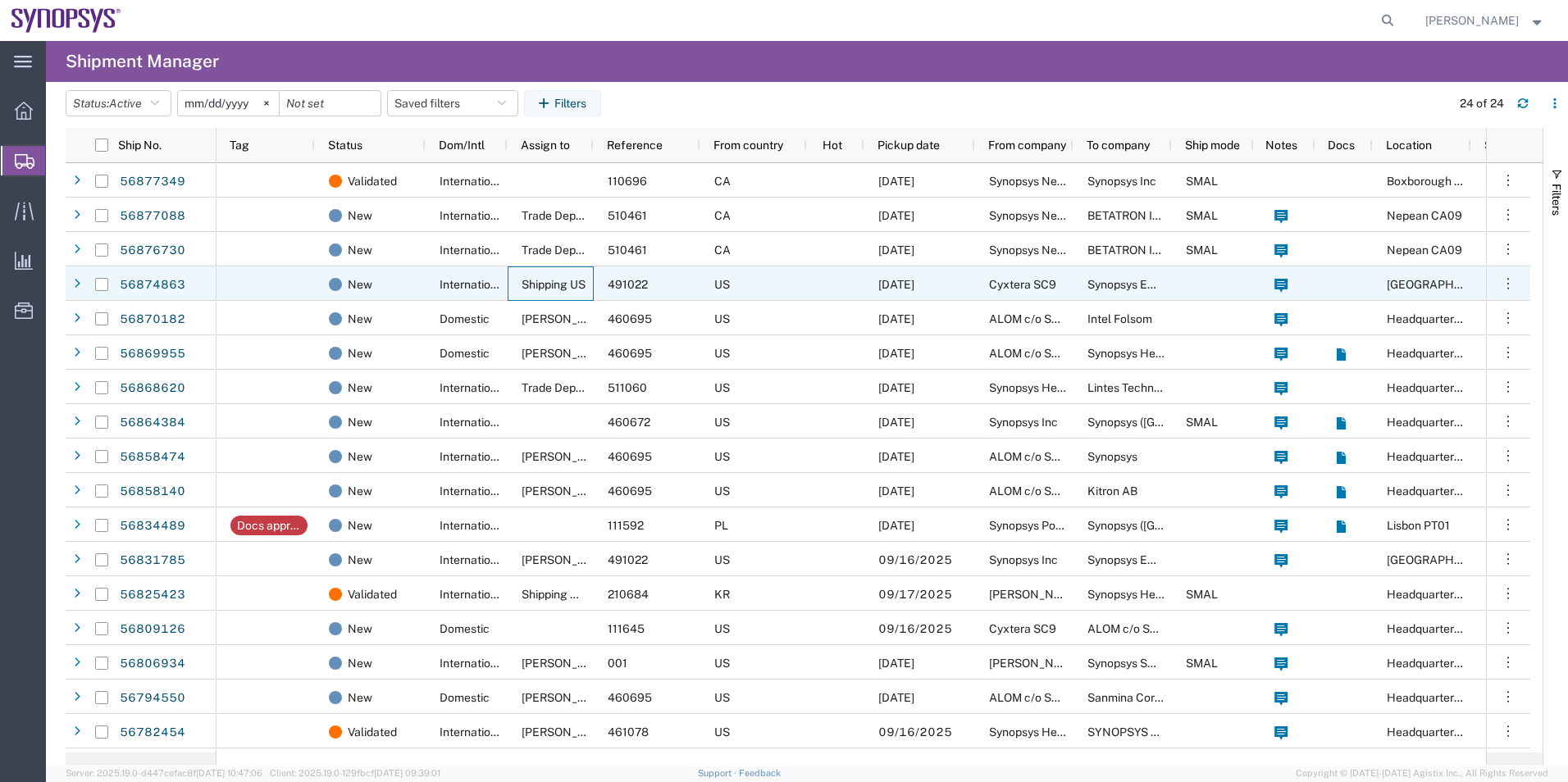
click at [569, 285] on span "Shipping US" at bounding box center [553, 285] width 64 height 13
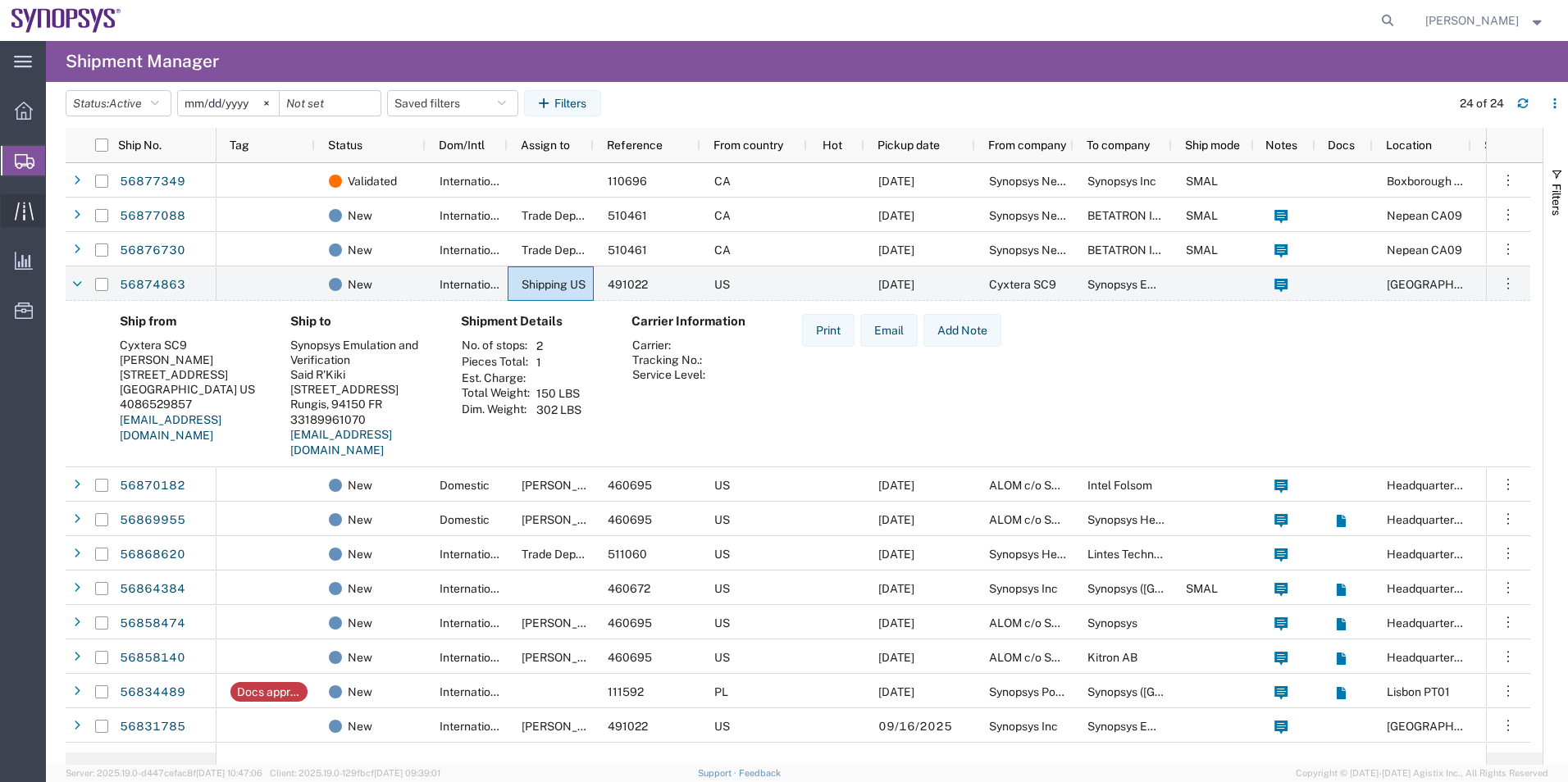
click at [57, 219] on span "Traffic" at bounding box center [50, 210] width 11 height 33
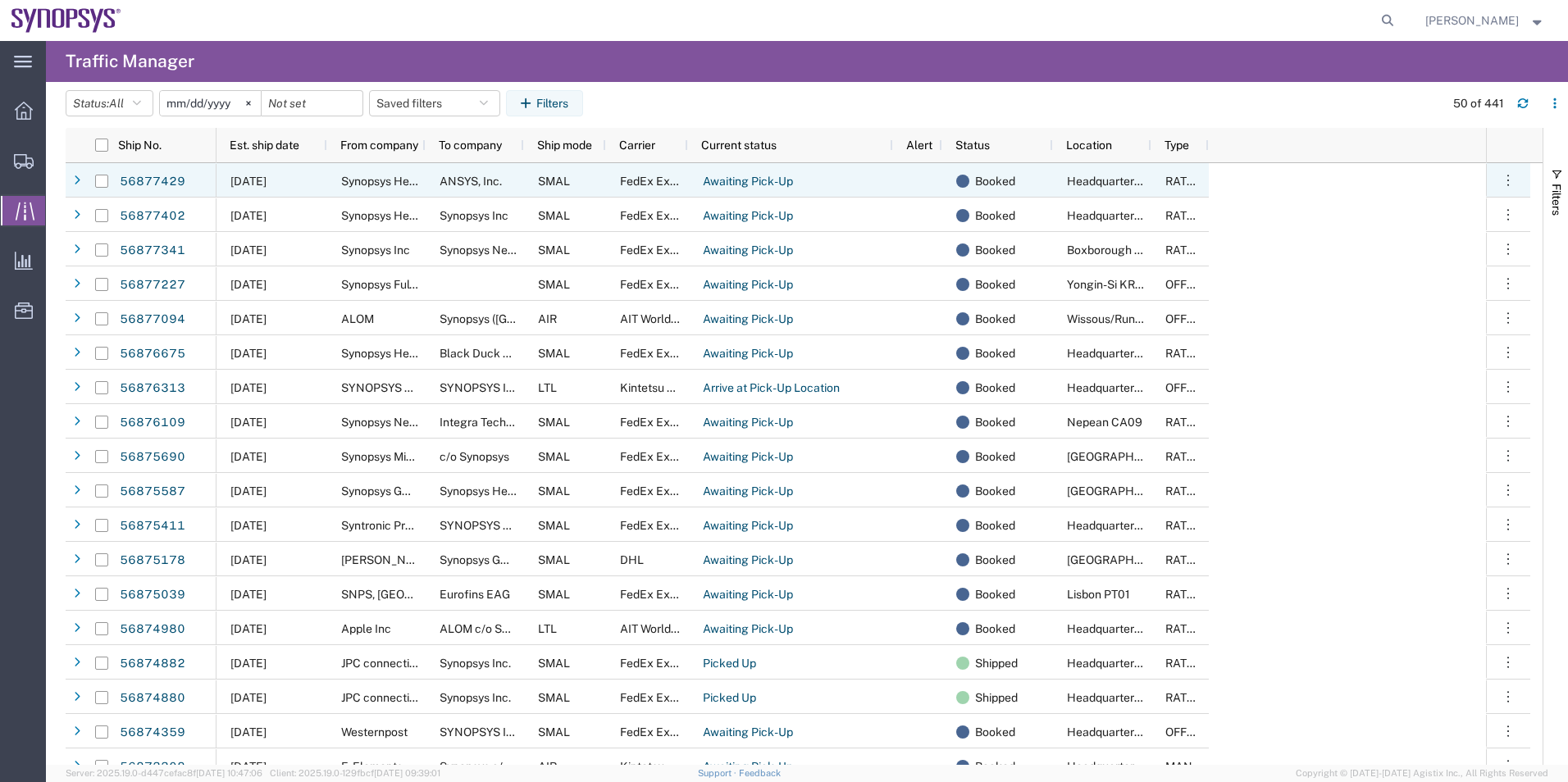
click at [316, 179] on div "[DATE]" at bounding box center [272, 180] width 111 height 35
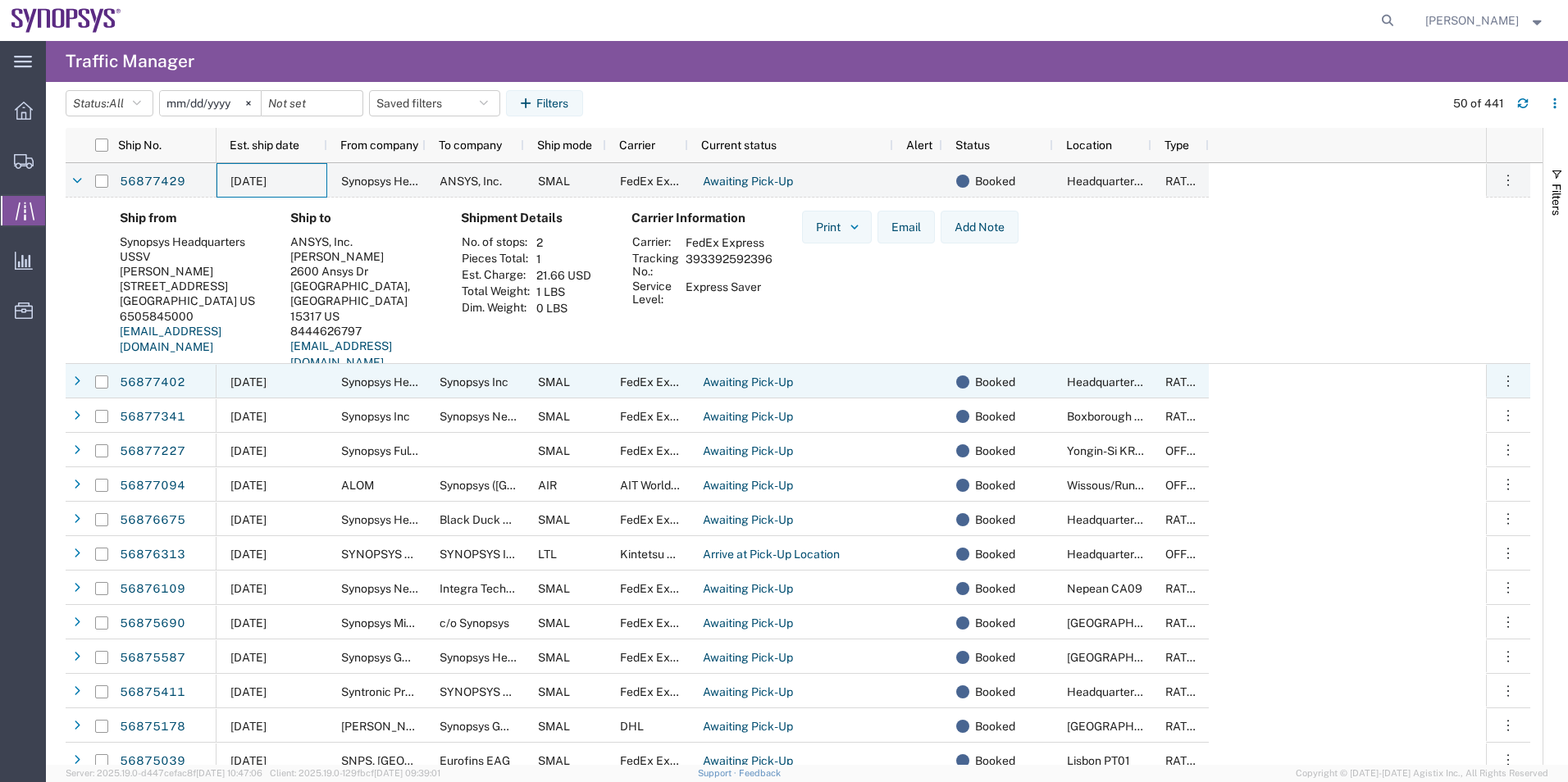
click at [313, 370] on div "[DATE]" at bounding box center [272, 381] width 111 height 35
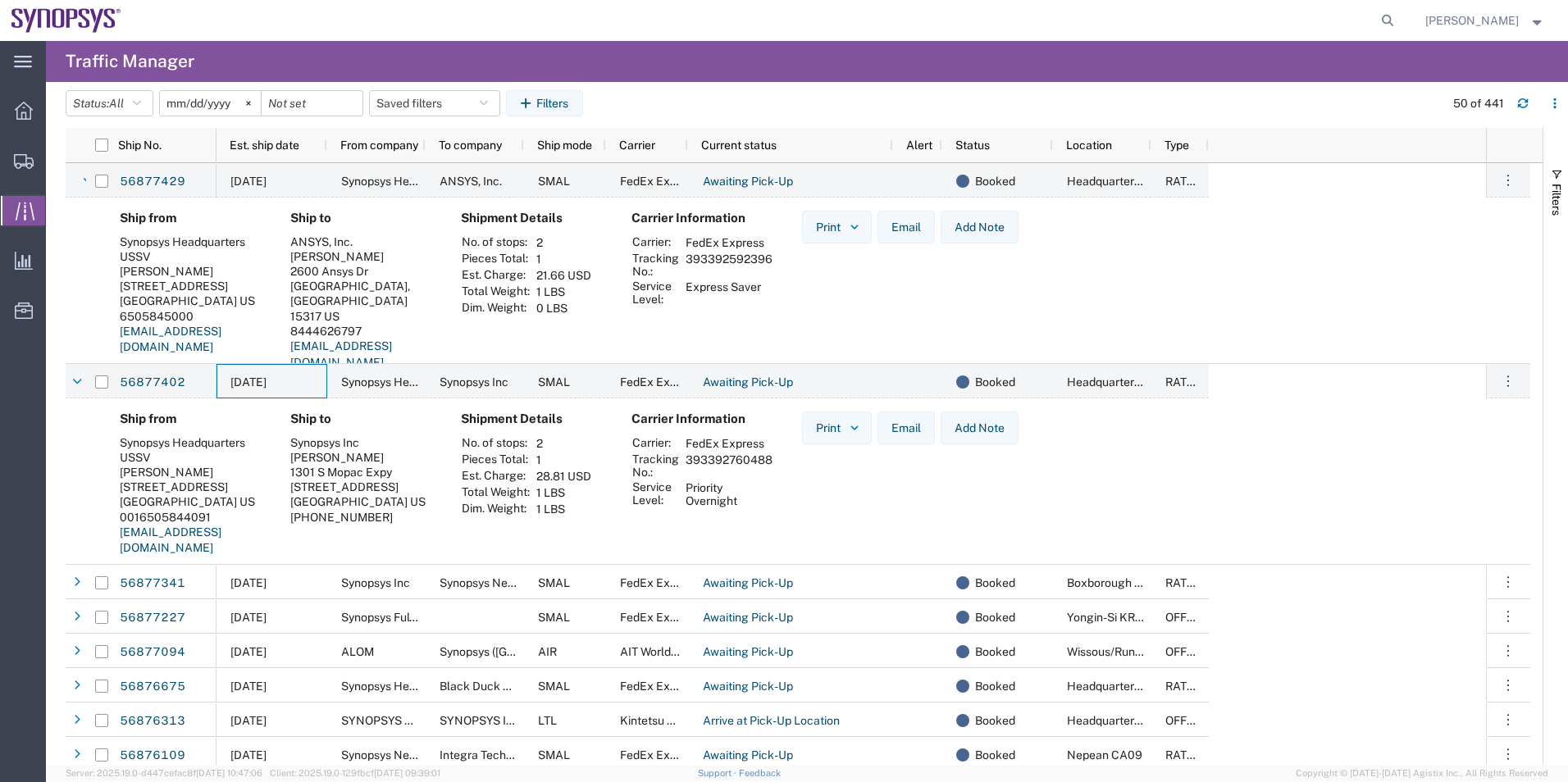
scroll to position [82, 0]
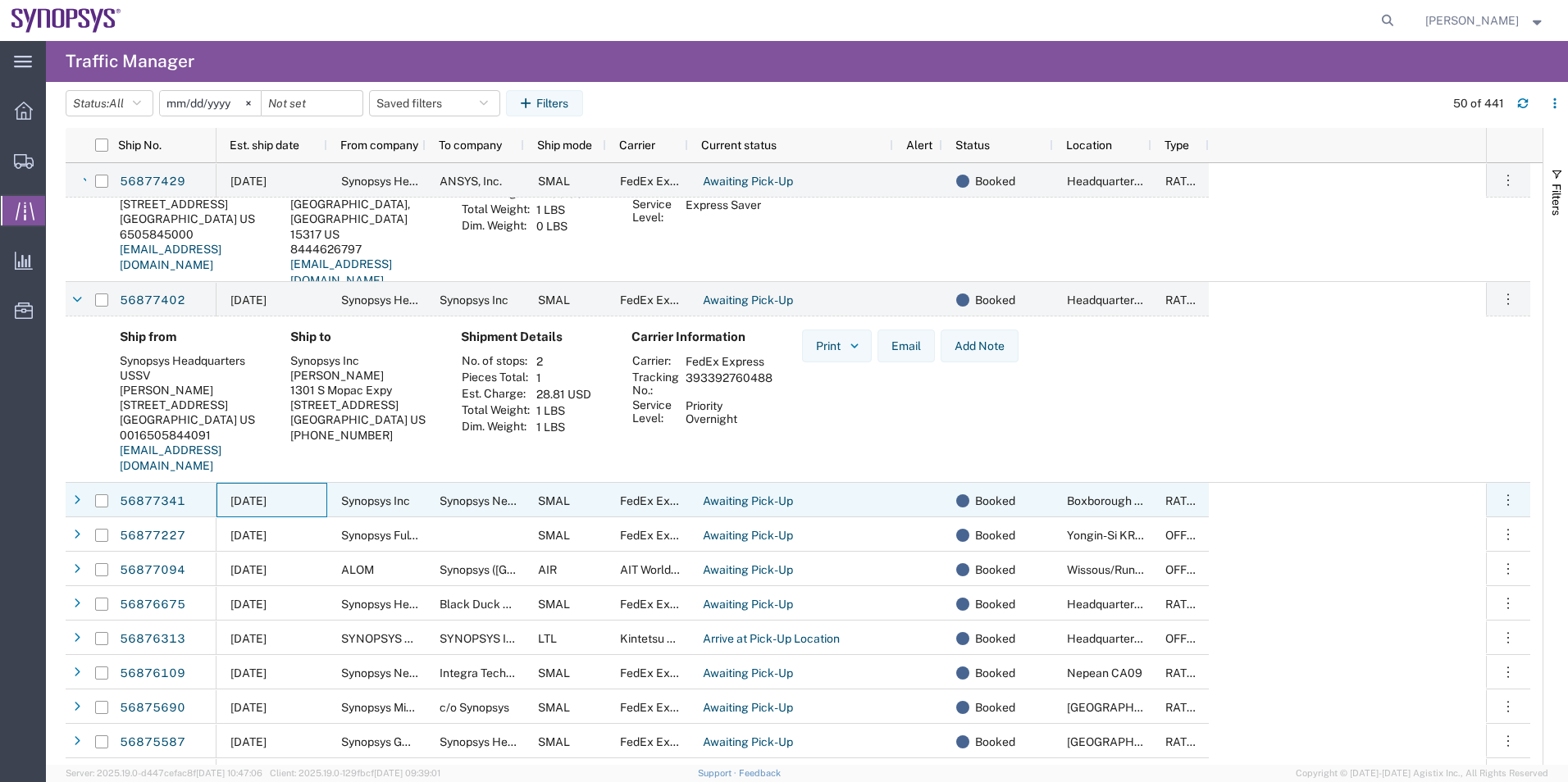
click at [304, 507] on div "[DATE]" at bounding box center [272, 500] width 111 height 35
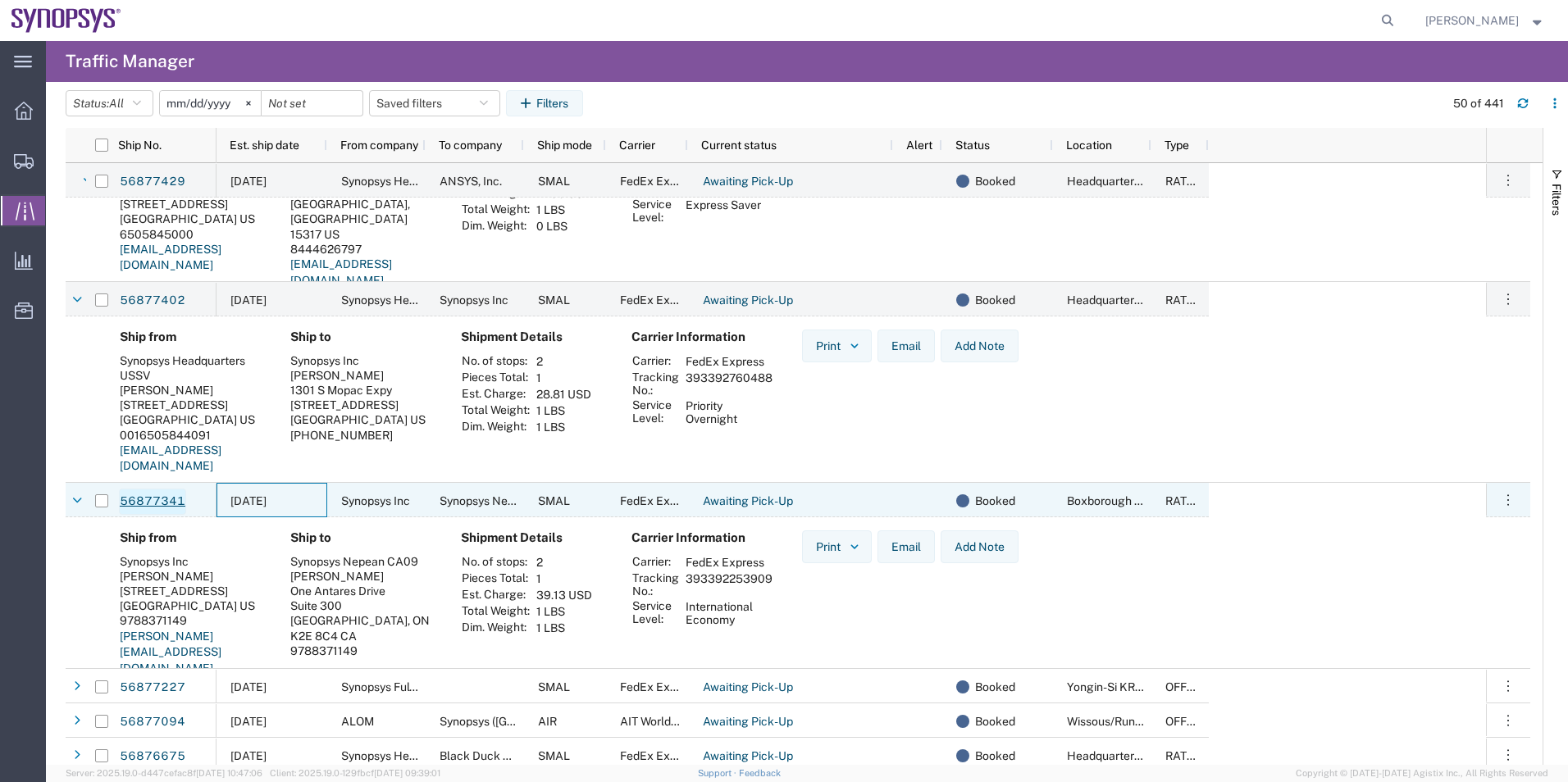
click at [139, 499] on link "56877341" at bounding box center [152, 502] width 67 height 26
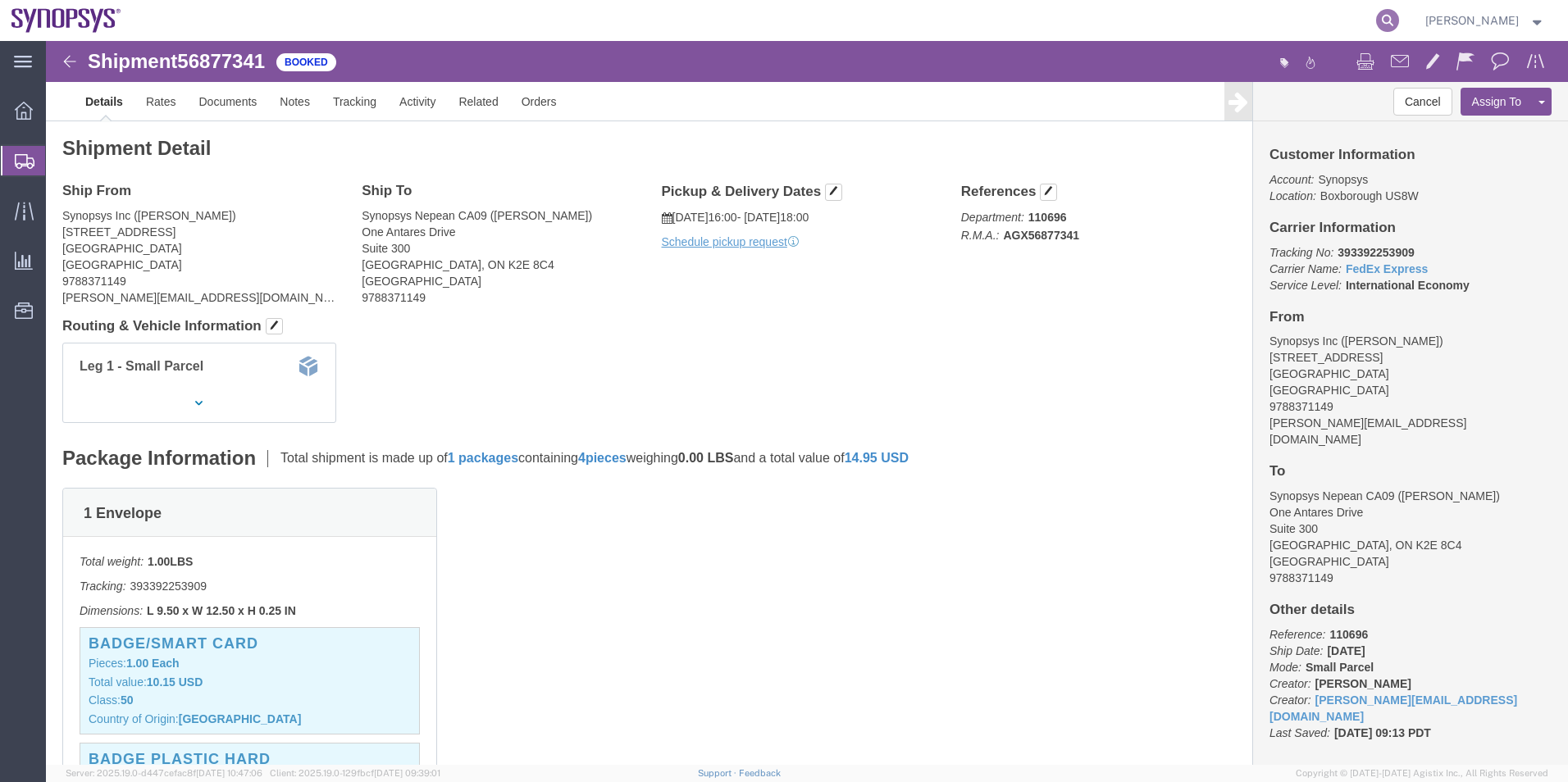
click at [1390, 22] on icon at bounding box center [1388, 21] width 23 height 23
click at [1164, 30] on input "search" at bounding box center [1127, 21] width 499 height 39
paste input "56877349"
type input "56877349"
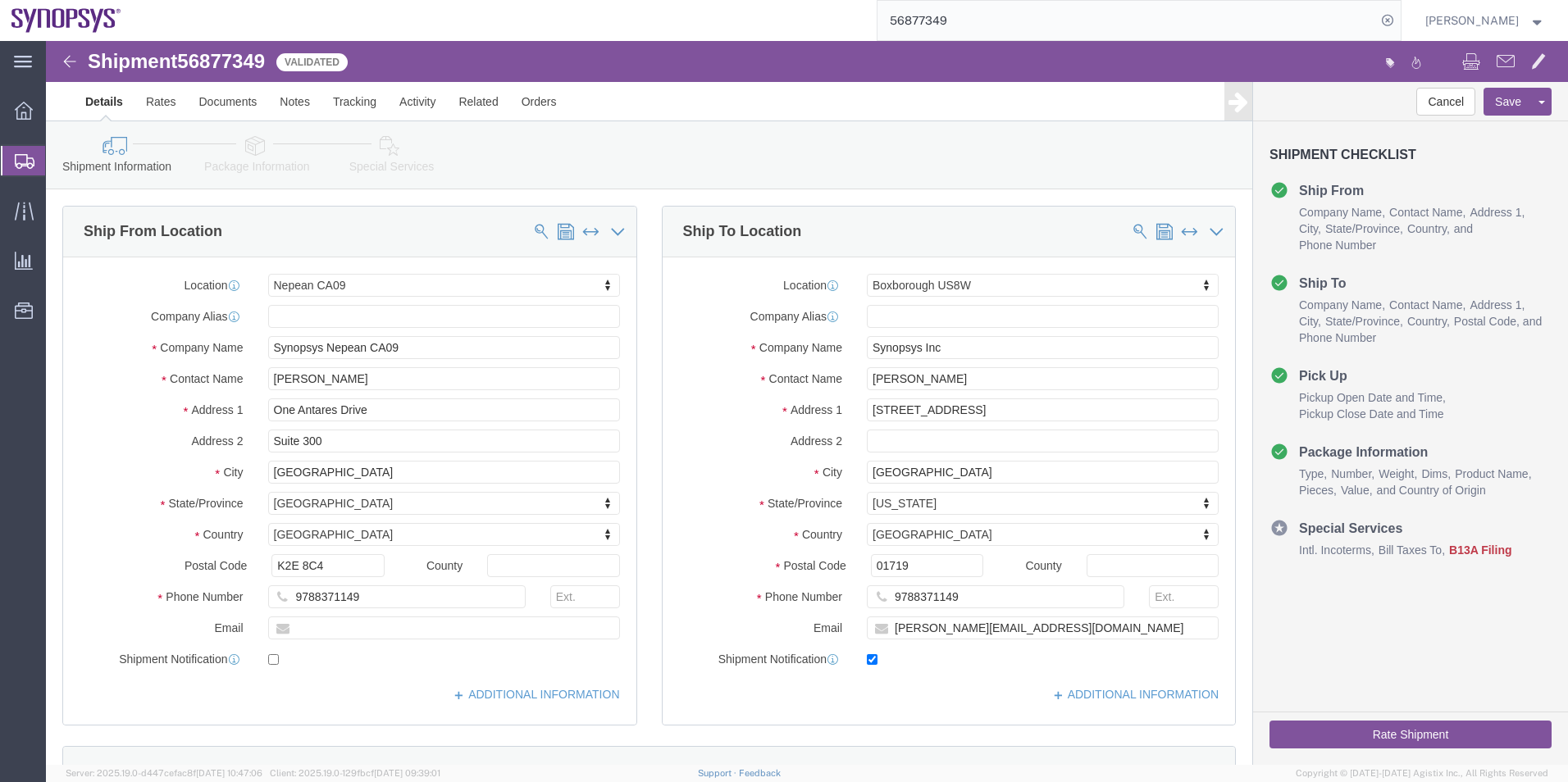
select select "63079"
select select "63185"
click link "Package Information"
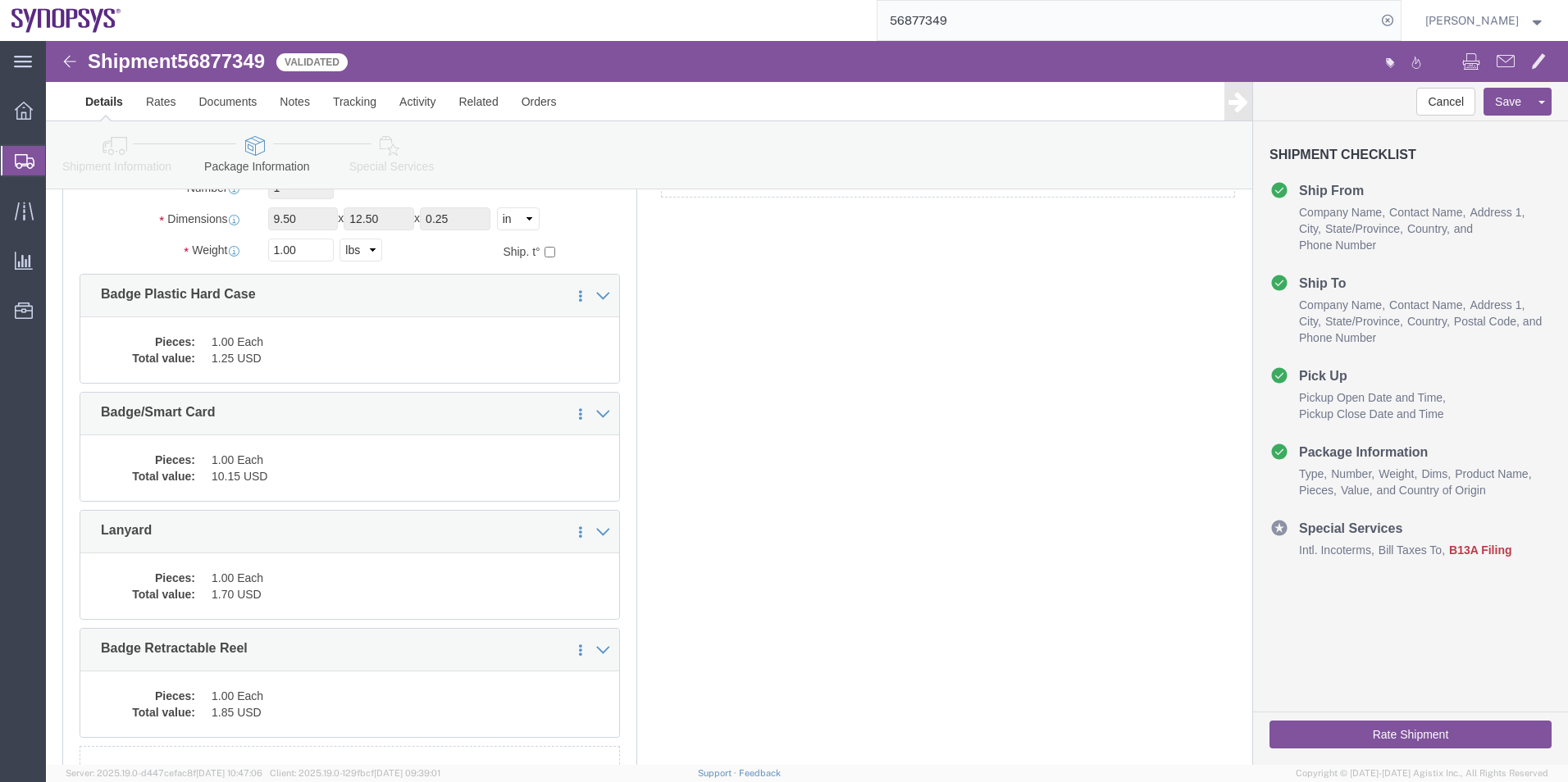
scroll to position [246, 0]
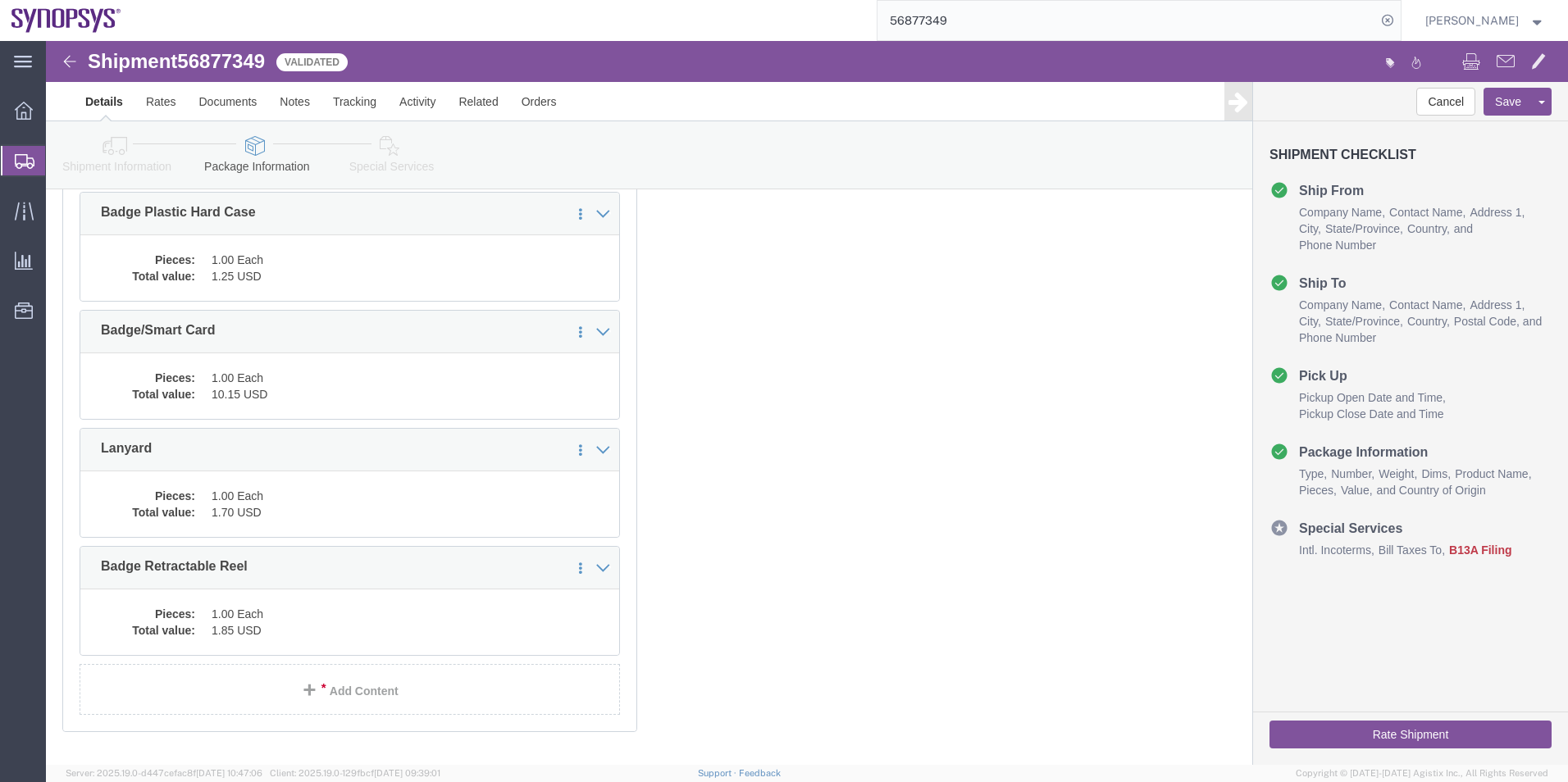
click icon
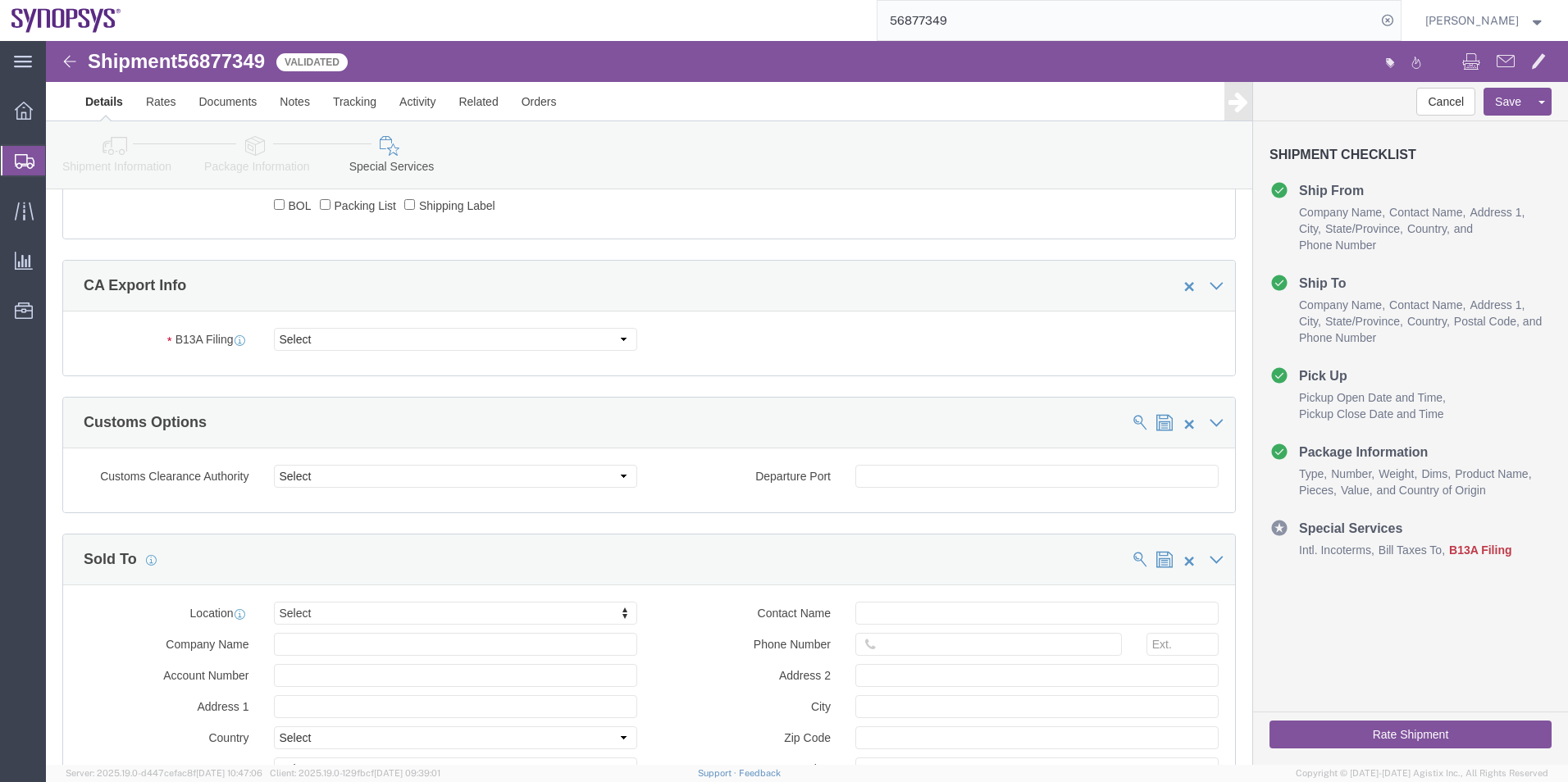
scroll to position [1106, 0]
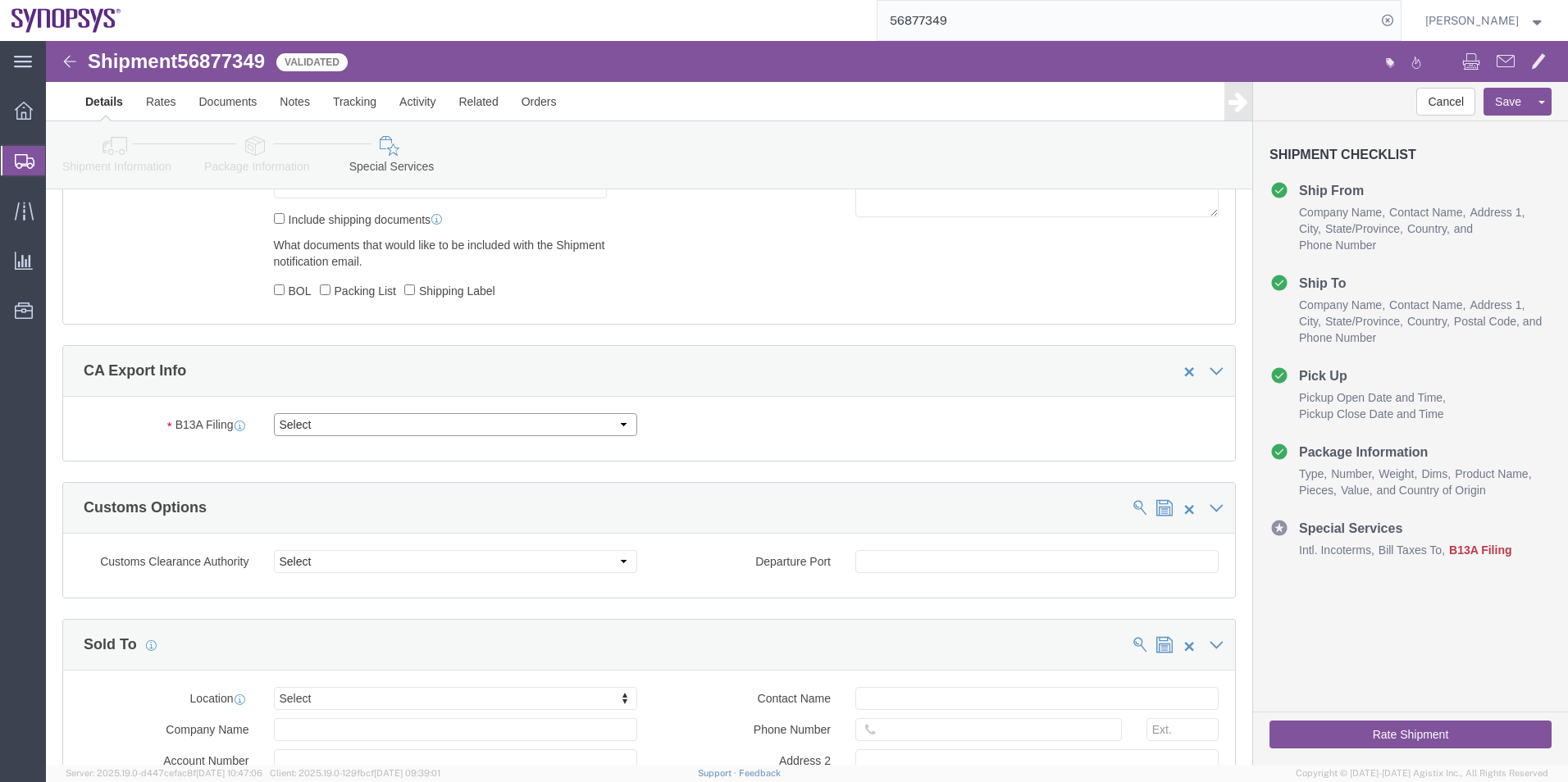
click select "Select Filed Electronically Manually Attached Not Required Summary Reporting"
select select "NOT_REQUIRED"
click select "Select Filed Electronically Manually Attached Not Required Summary Reporting"
click select "Select 01 02 03 04 05 06 07 08 10 11 12 13 14 15 16"
select select "01"
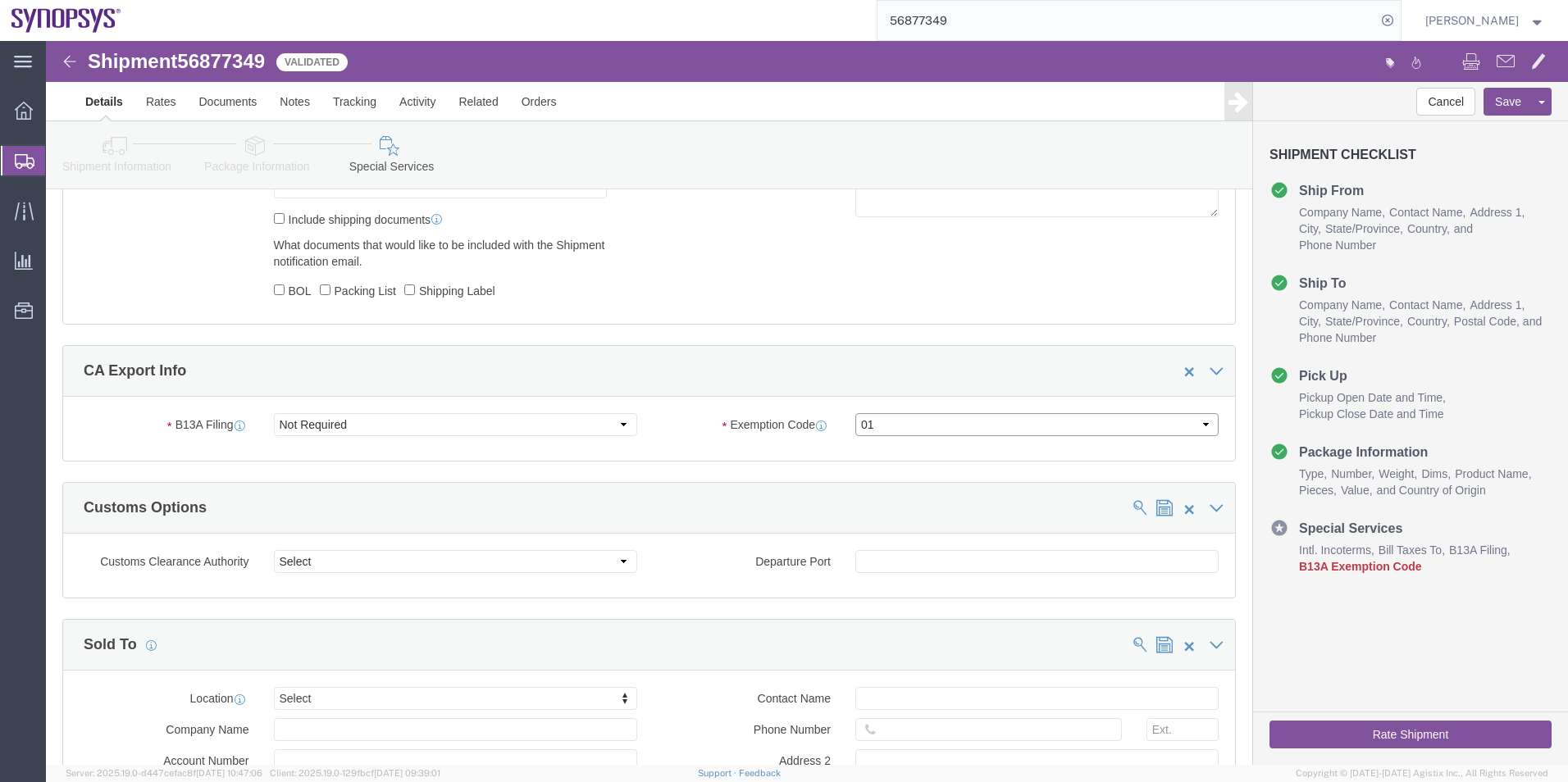
click select "Select 01 02 03 04 05 06 07 08 10 11 12 13 14 15 16"
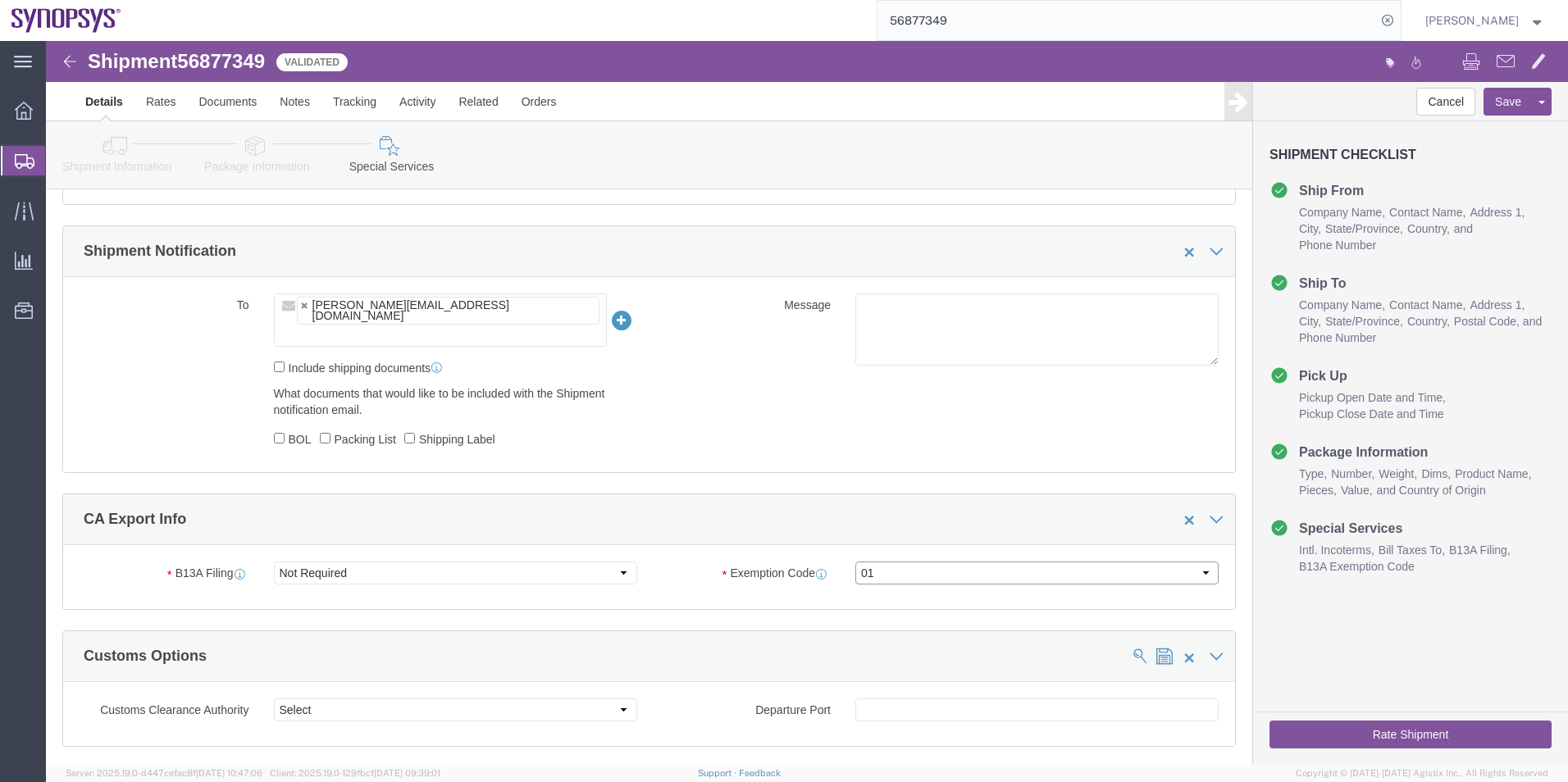
scroll to position [943, 0]
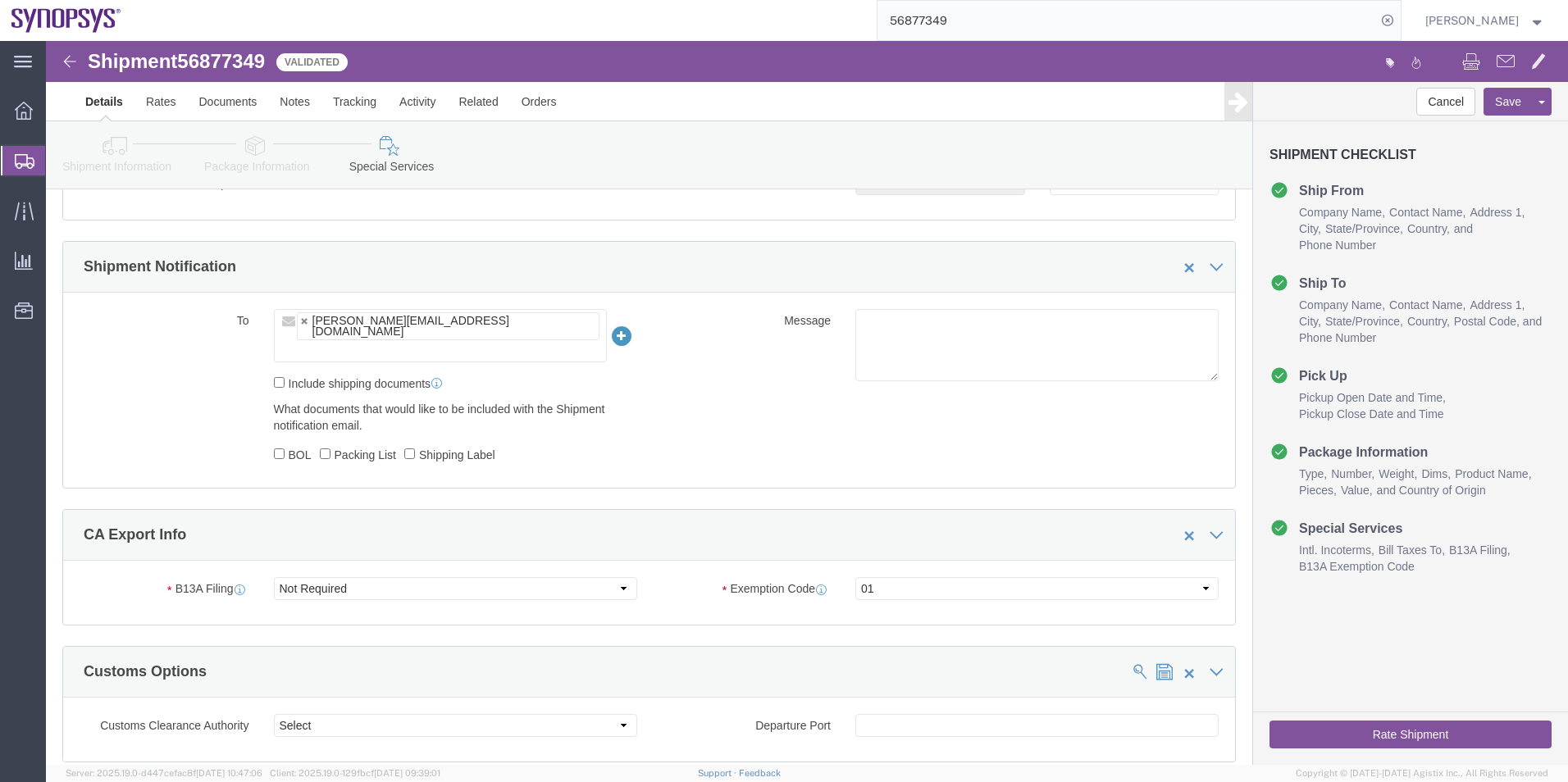
click icon
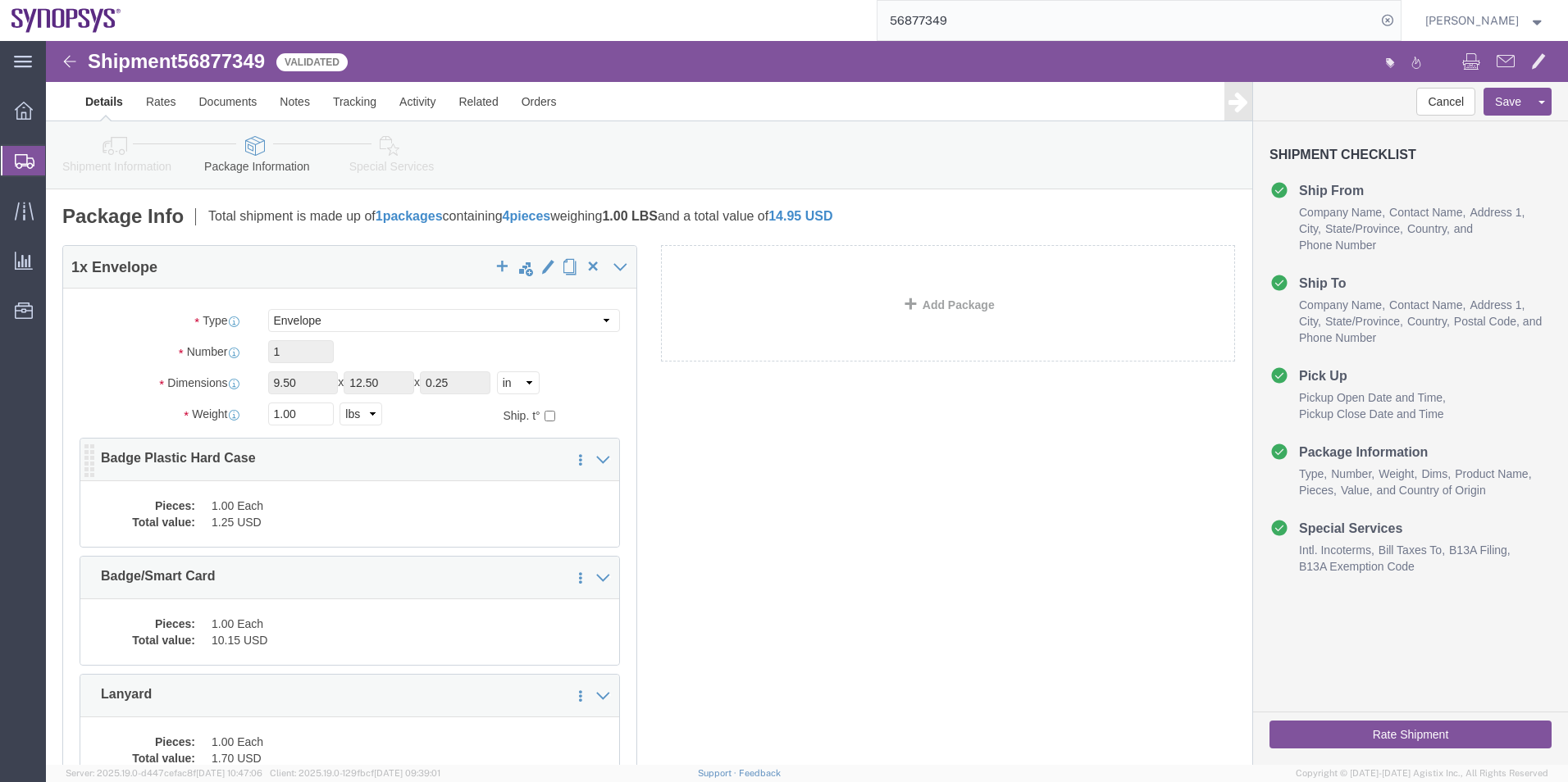
click div "Pieces: 1.00 Each Total value: 1.25 USD"
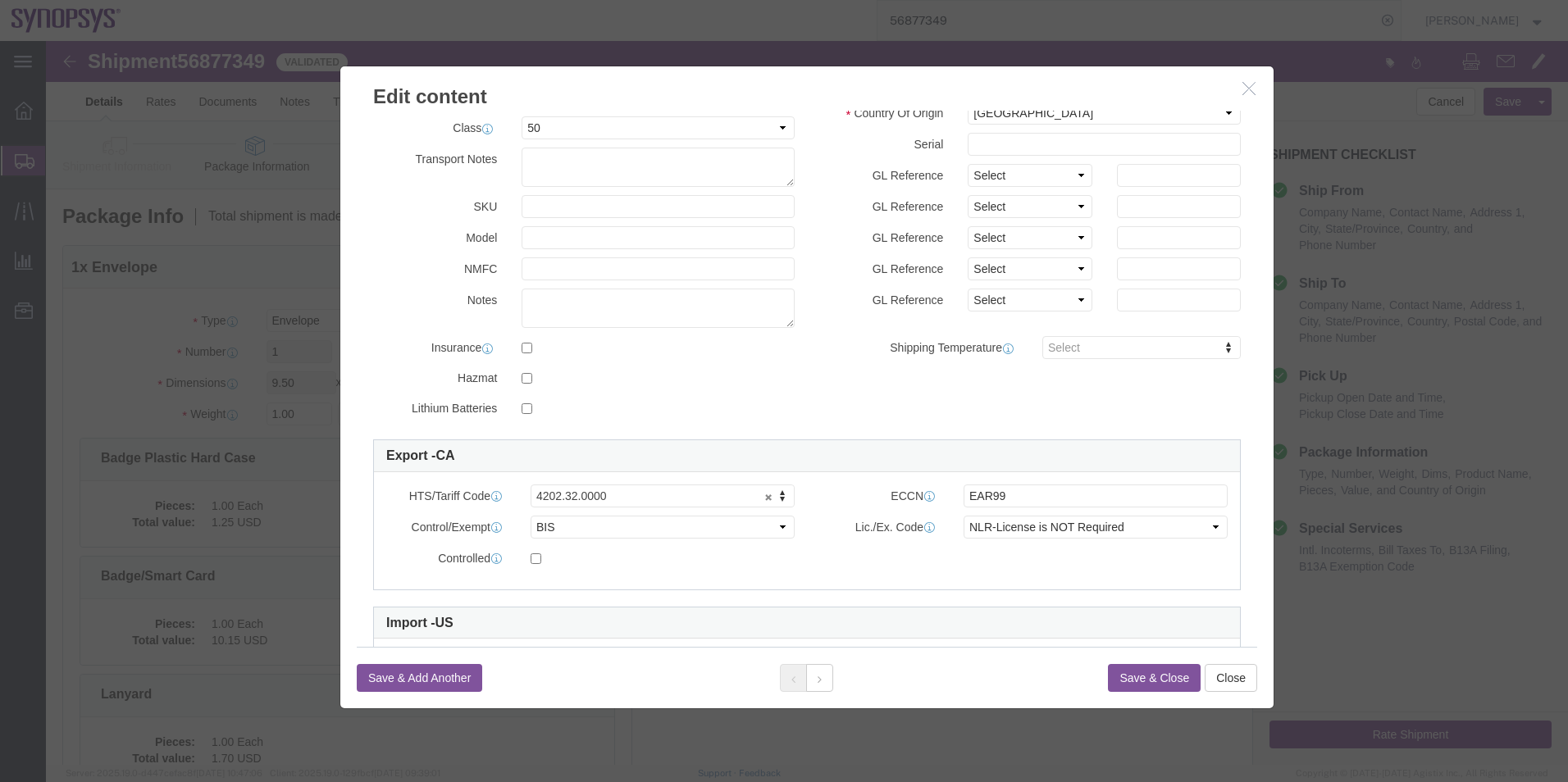
scroll to position [248, 0]
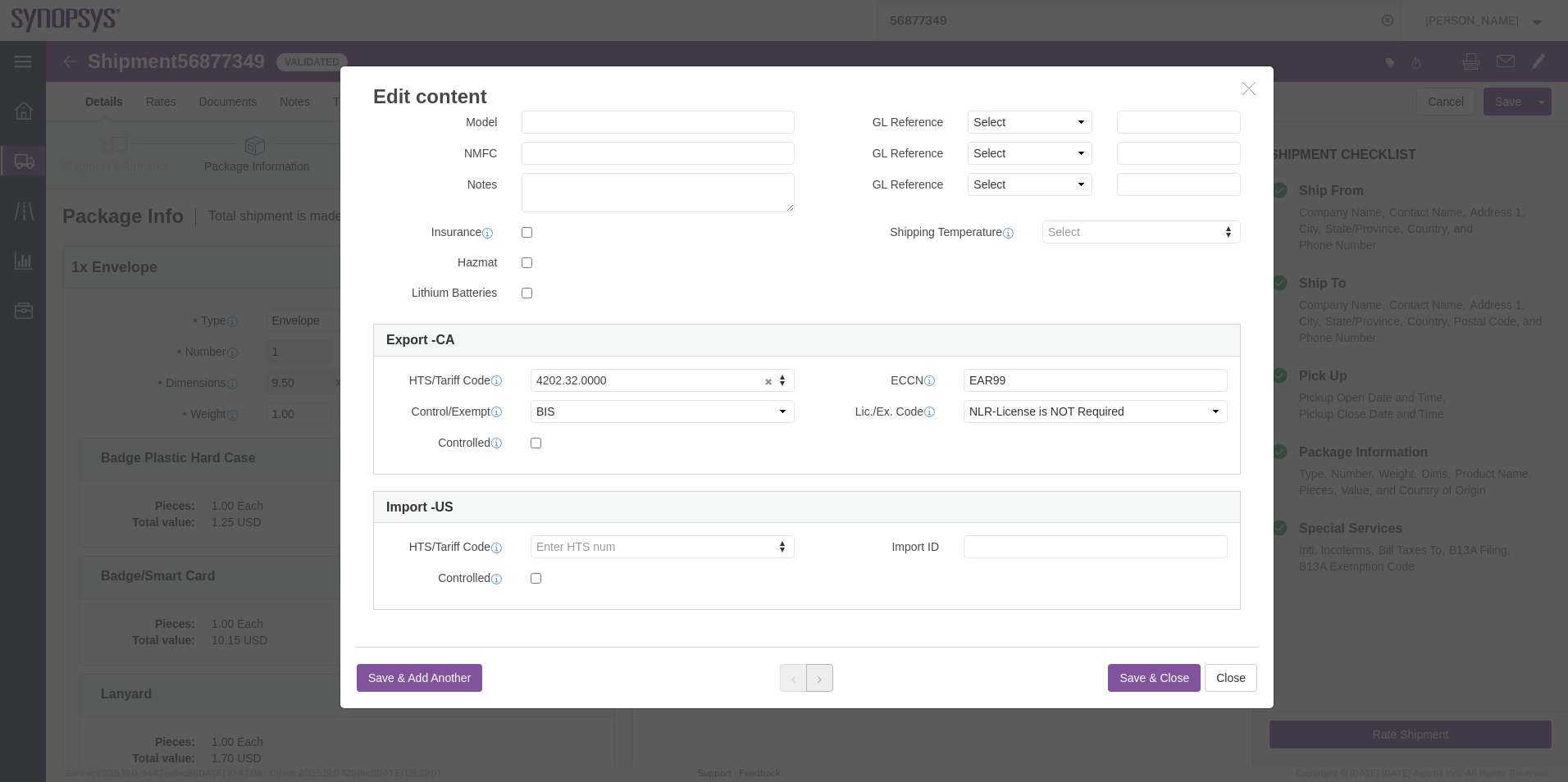
click button
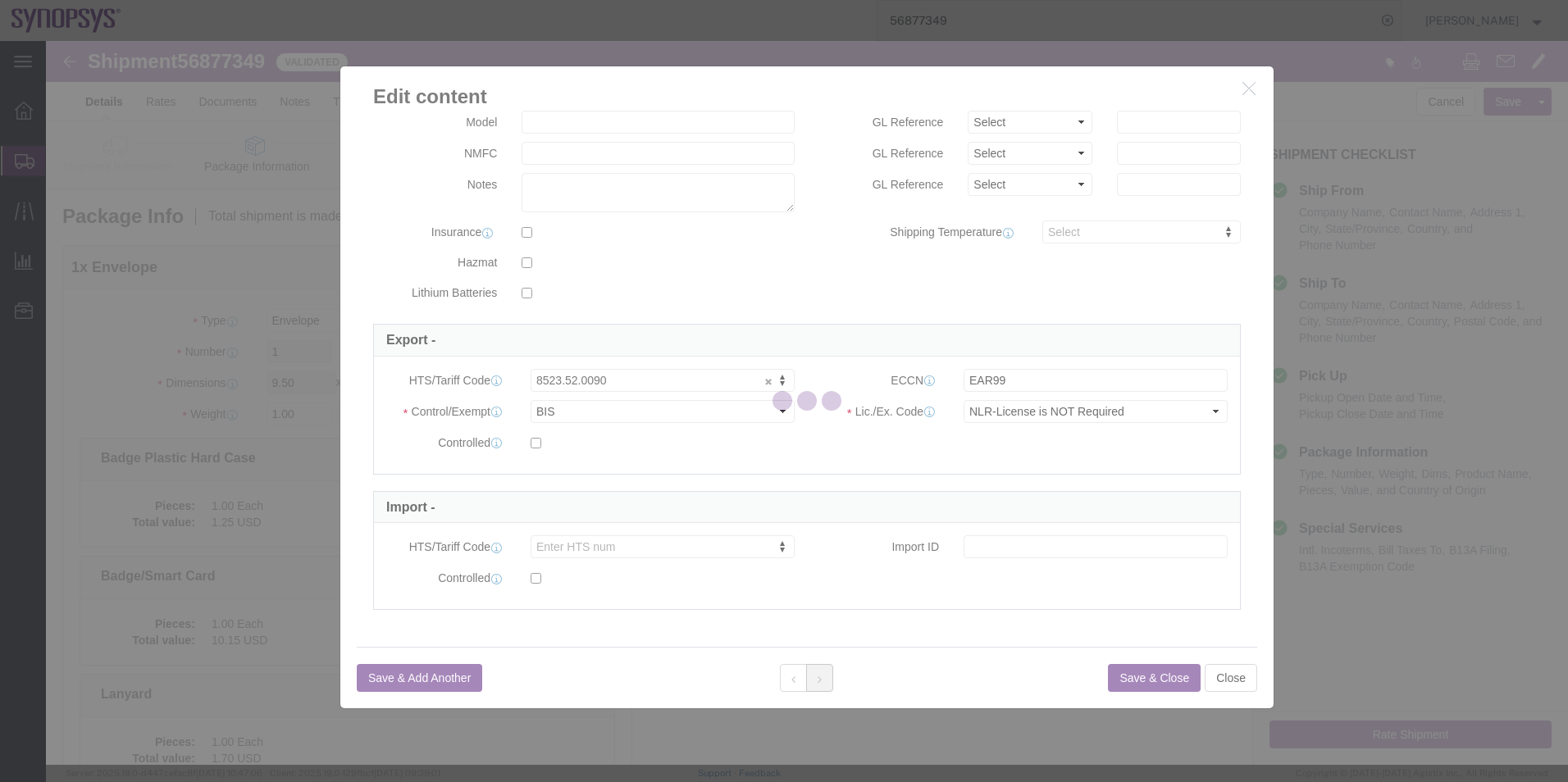
click at [823, 672] on div at bounding box center [806, 403] width 1522 height 724
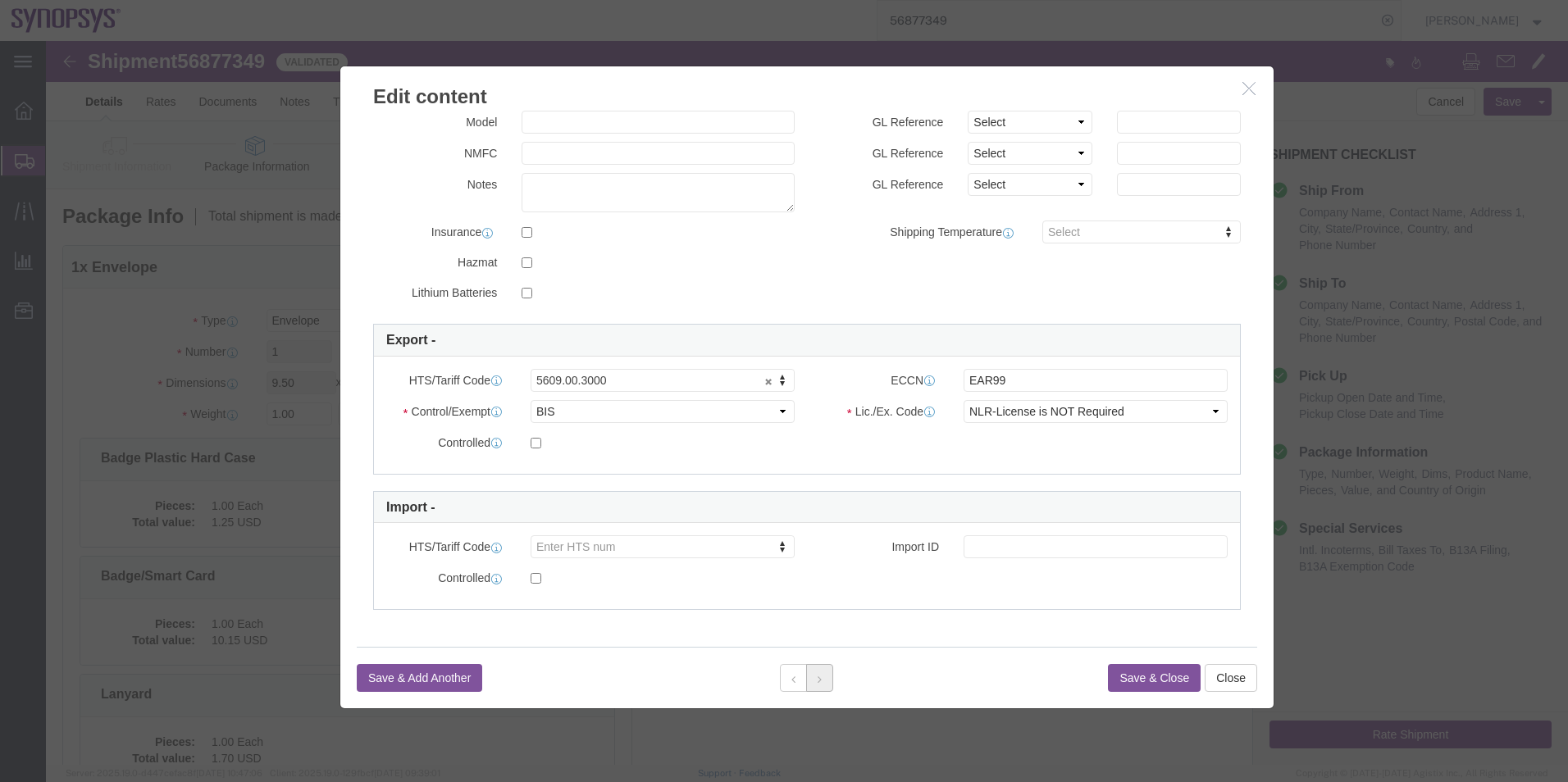
click button
click div
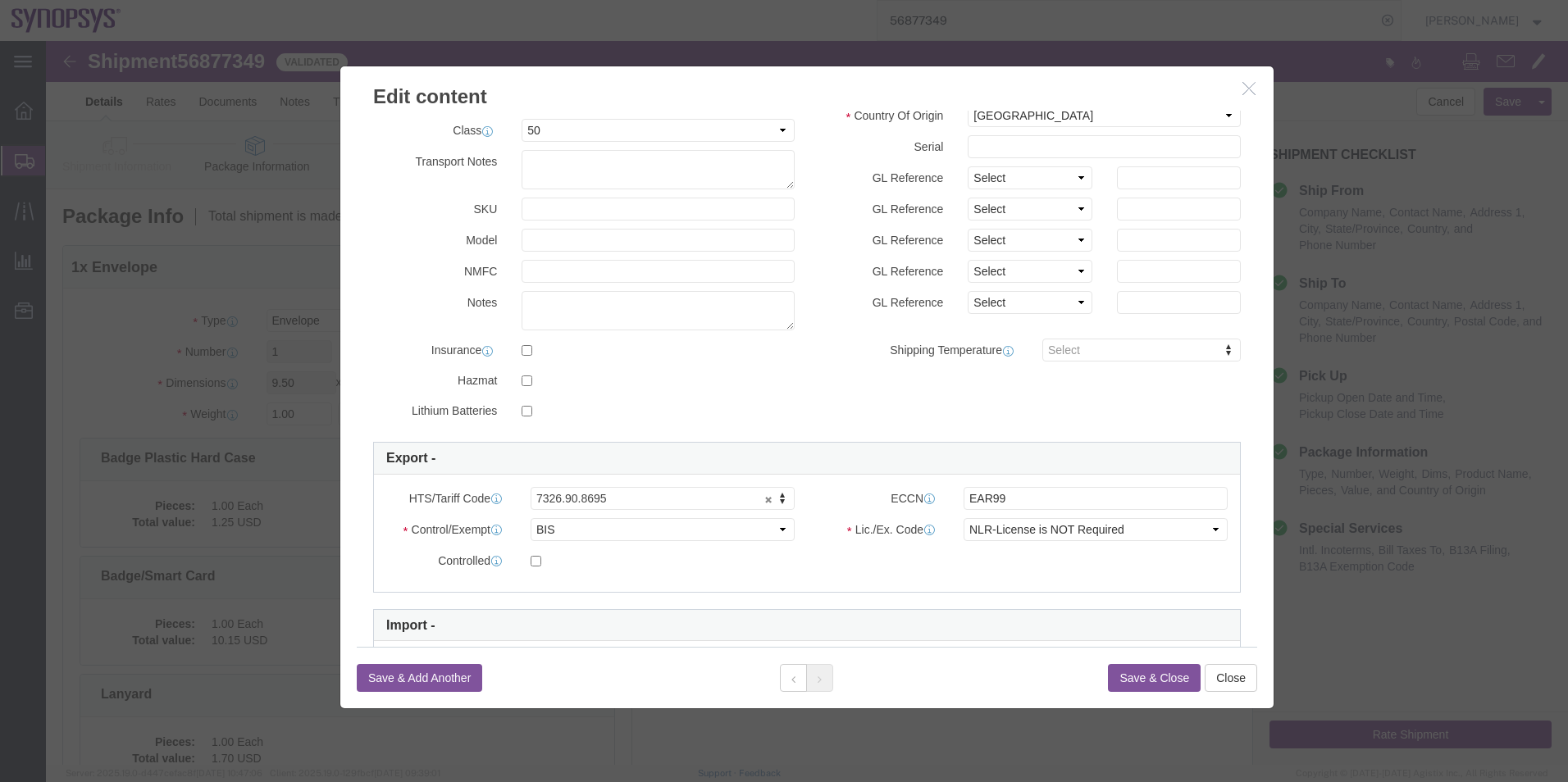
scroll to position [0, 0]
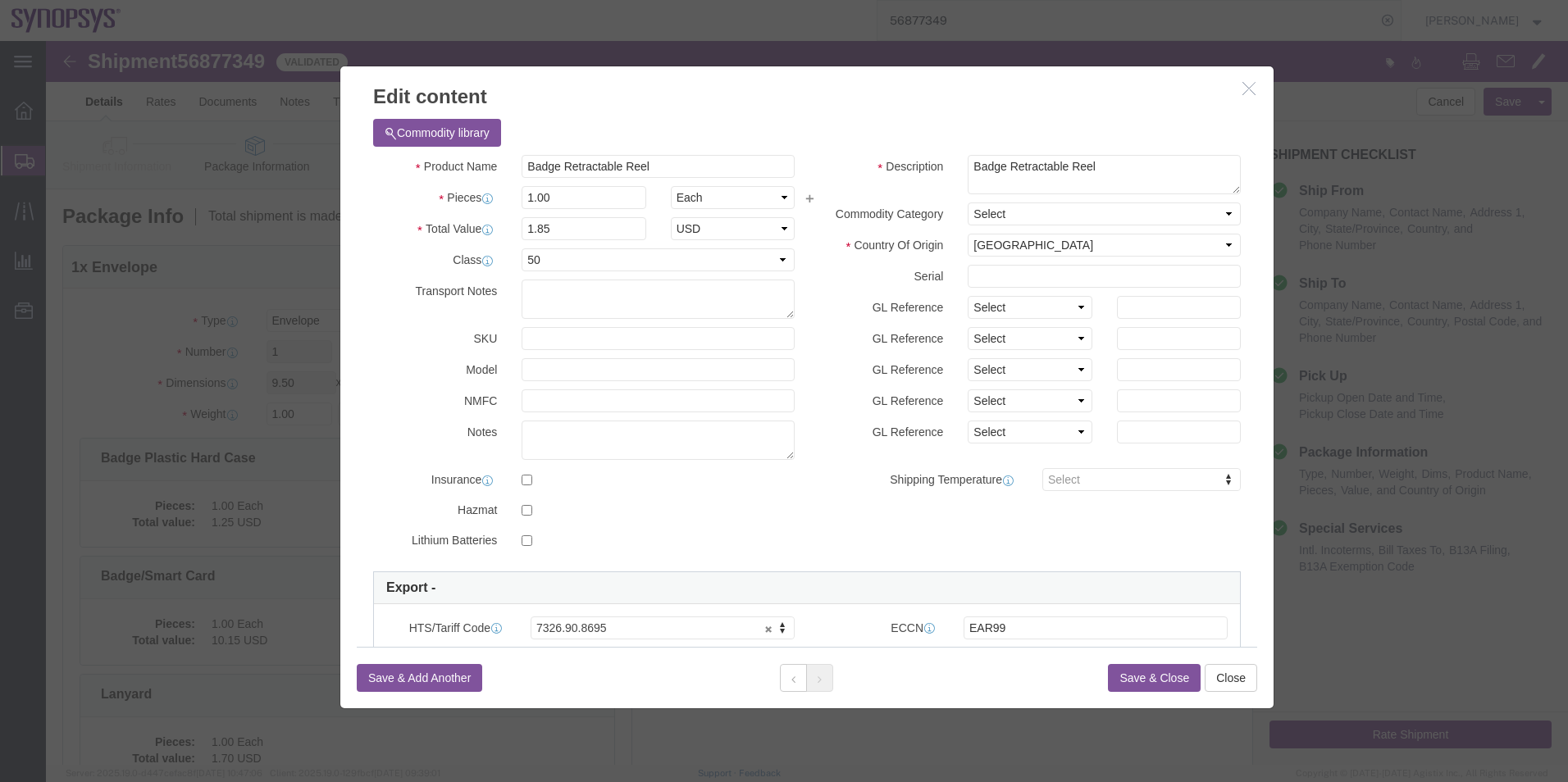
click button "Save & Close"
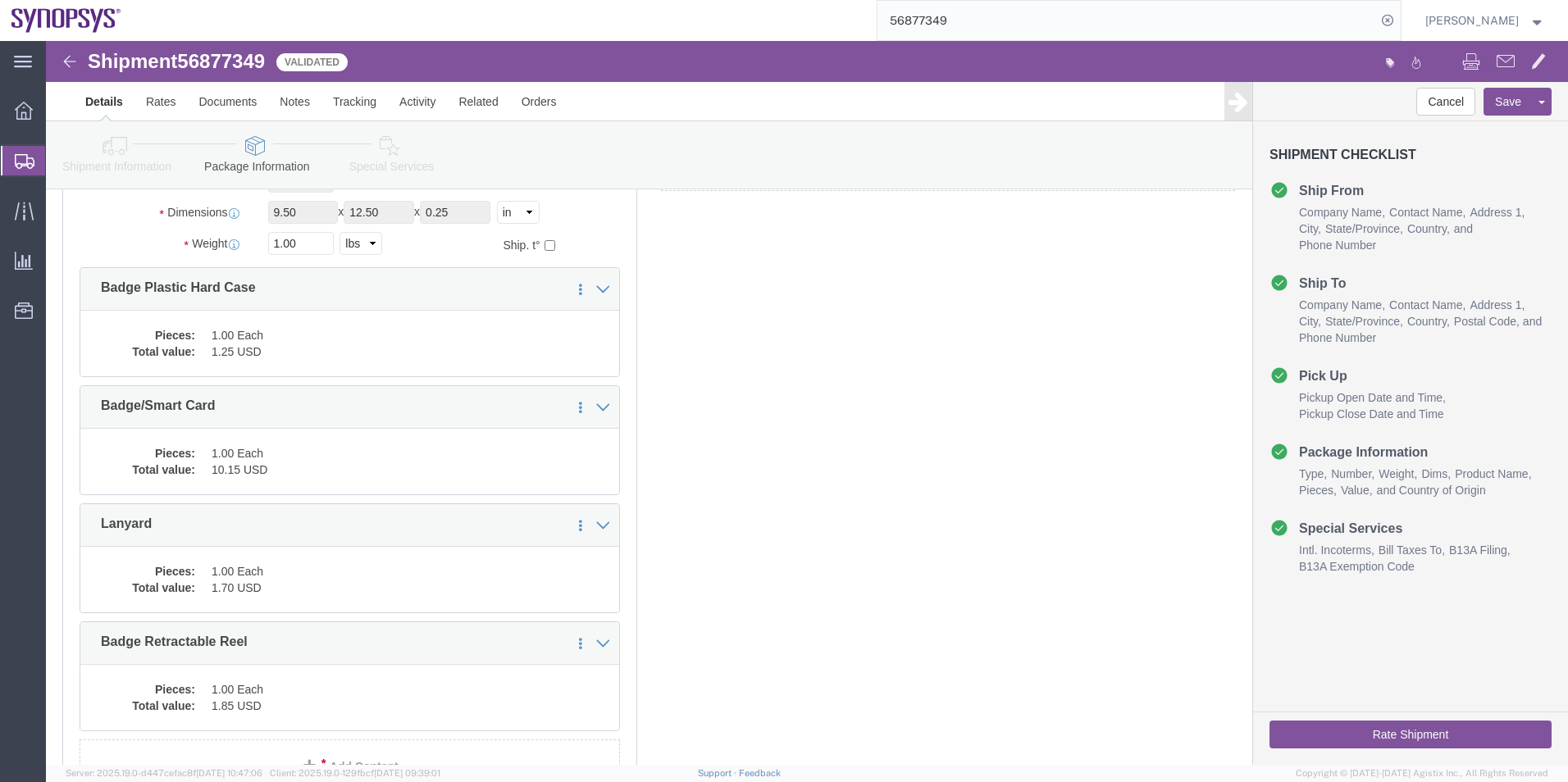
scroll to position [164, 0]
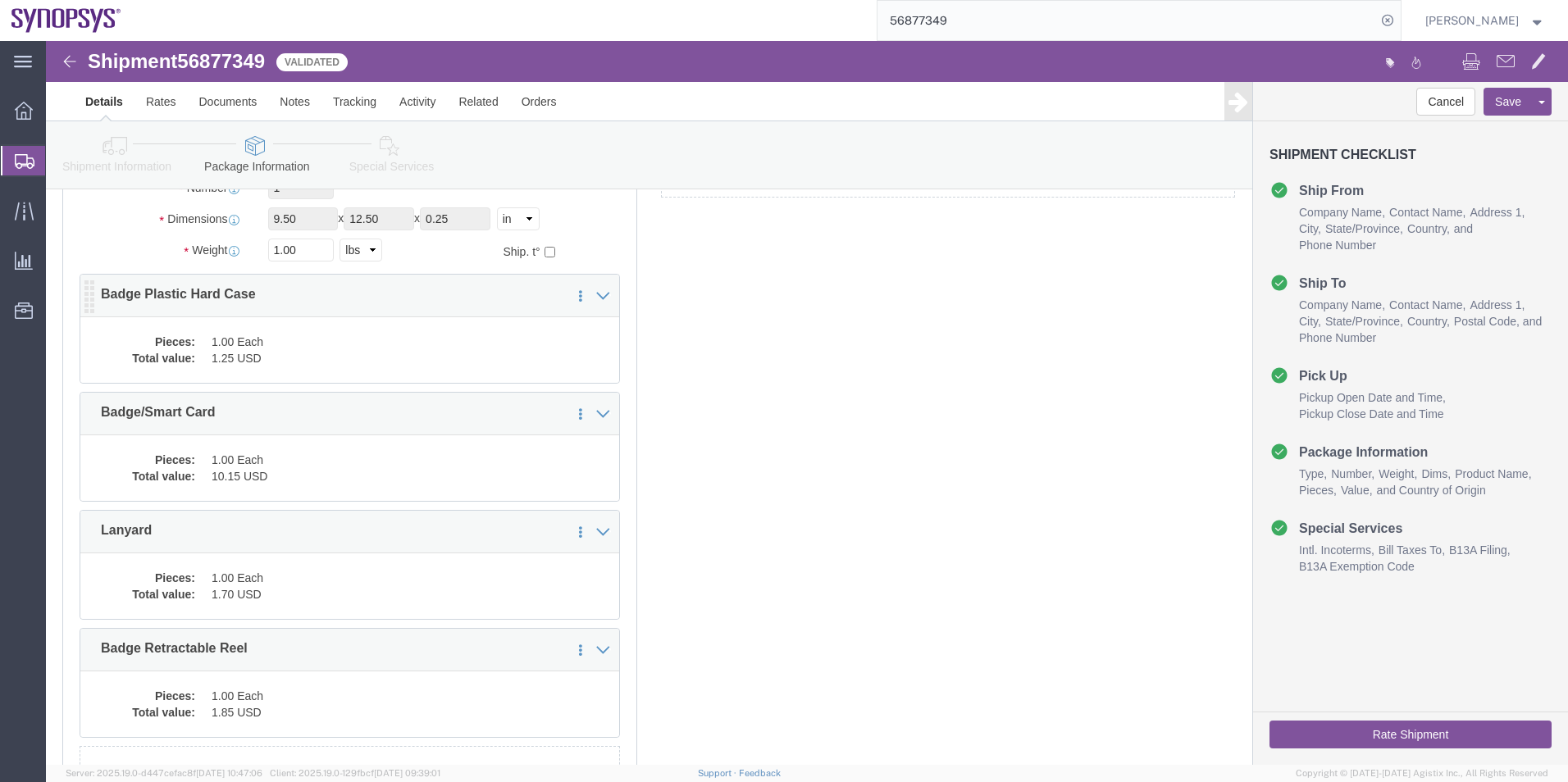
click dd "1.25 USD"
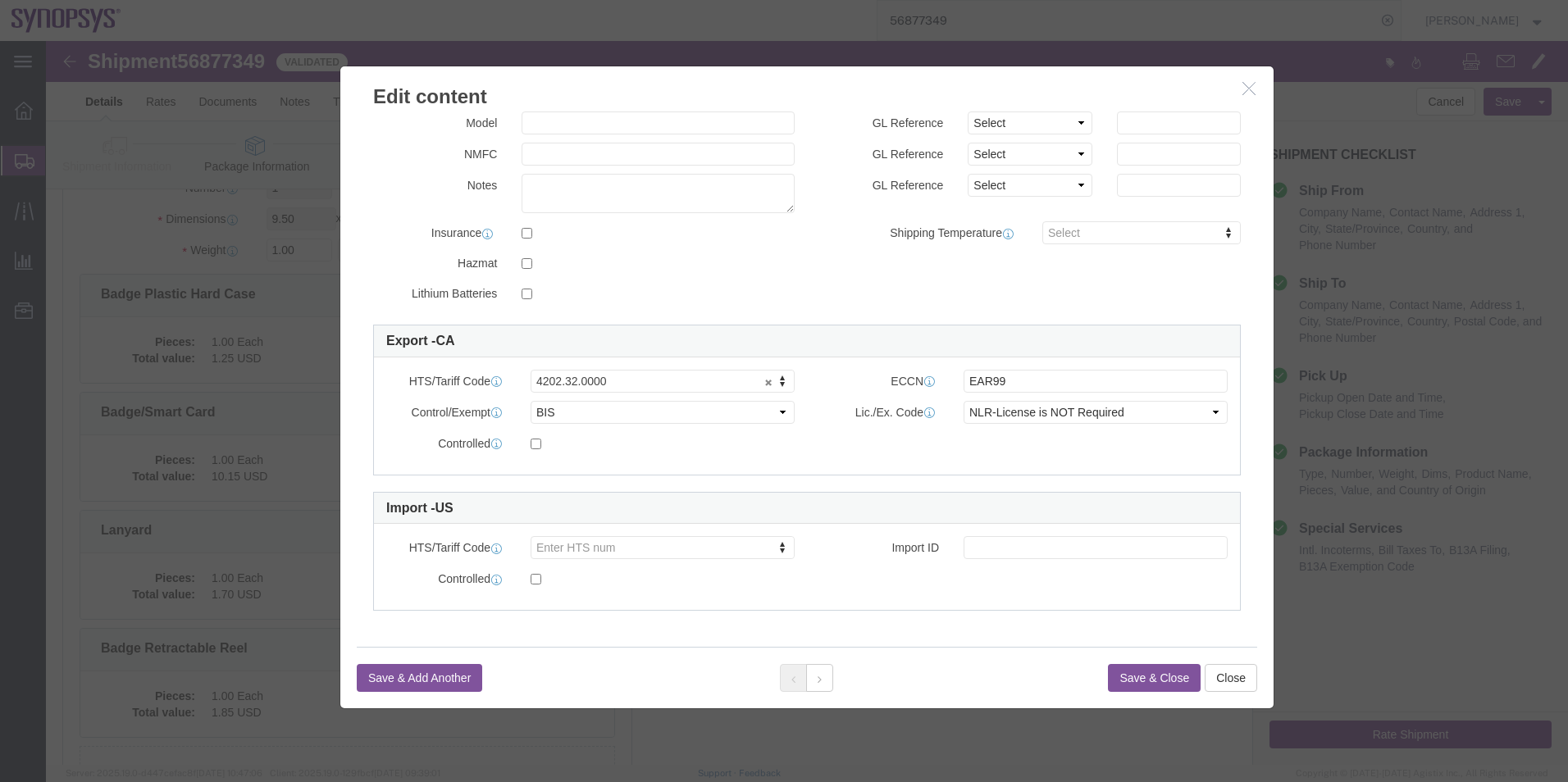
scroll to position [248, 0]
click div
click button
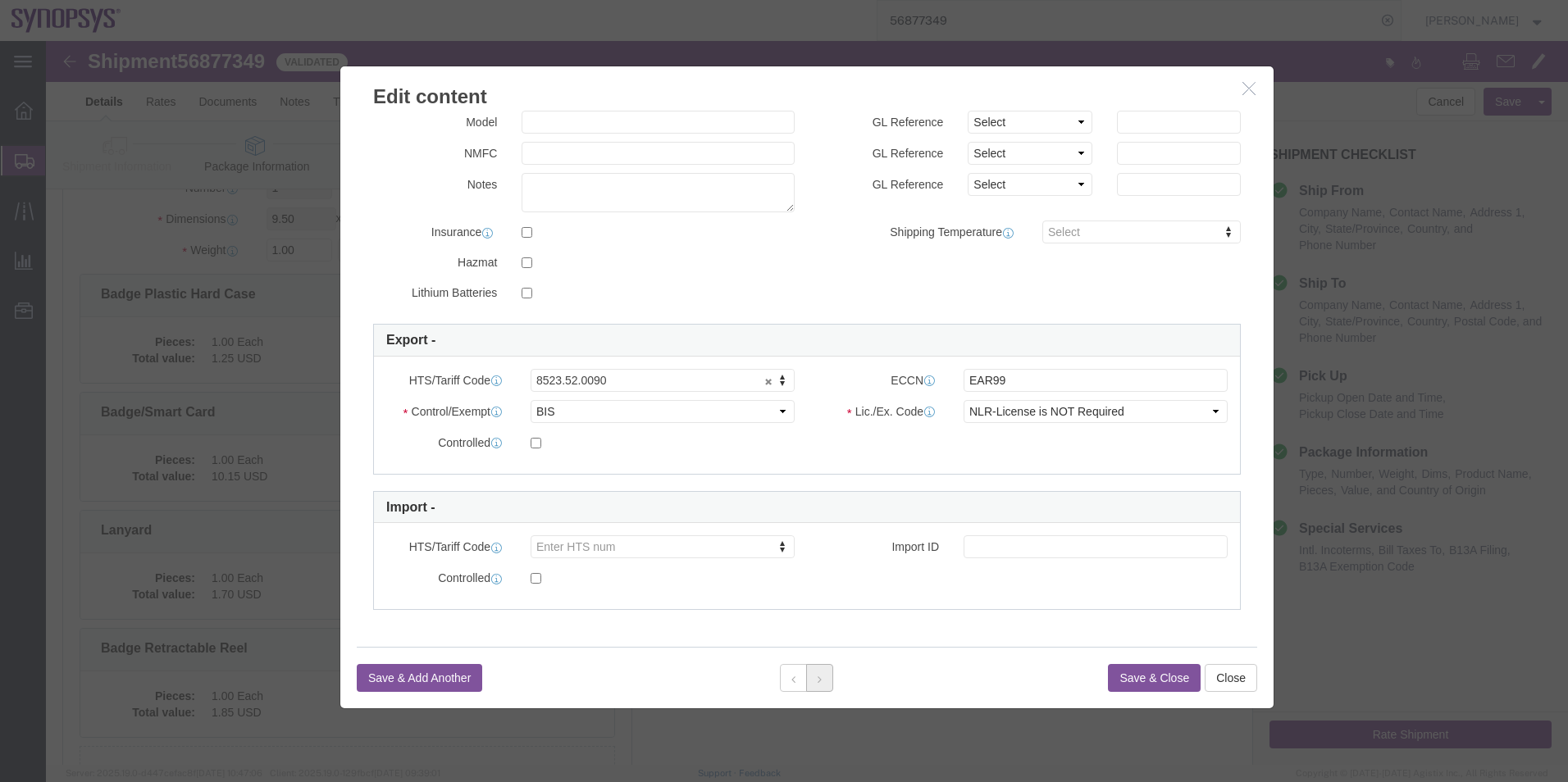
click button
click div
click button "Save & Close"
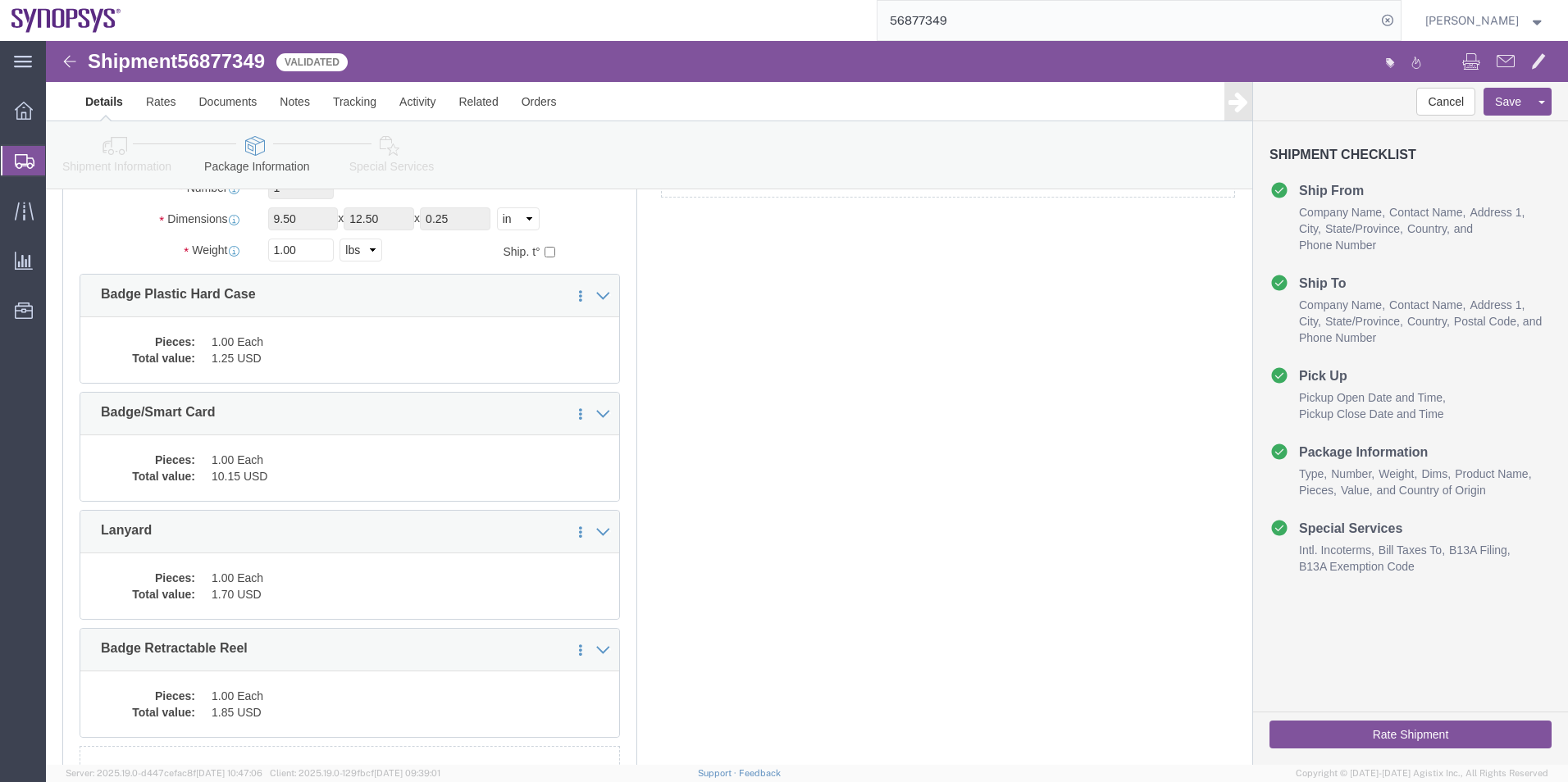
click icon
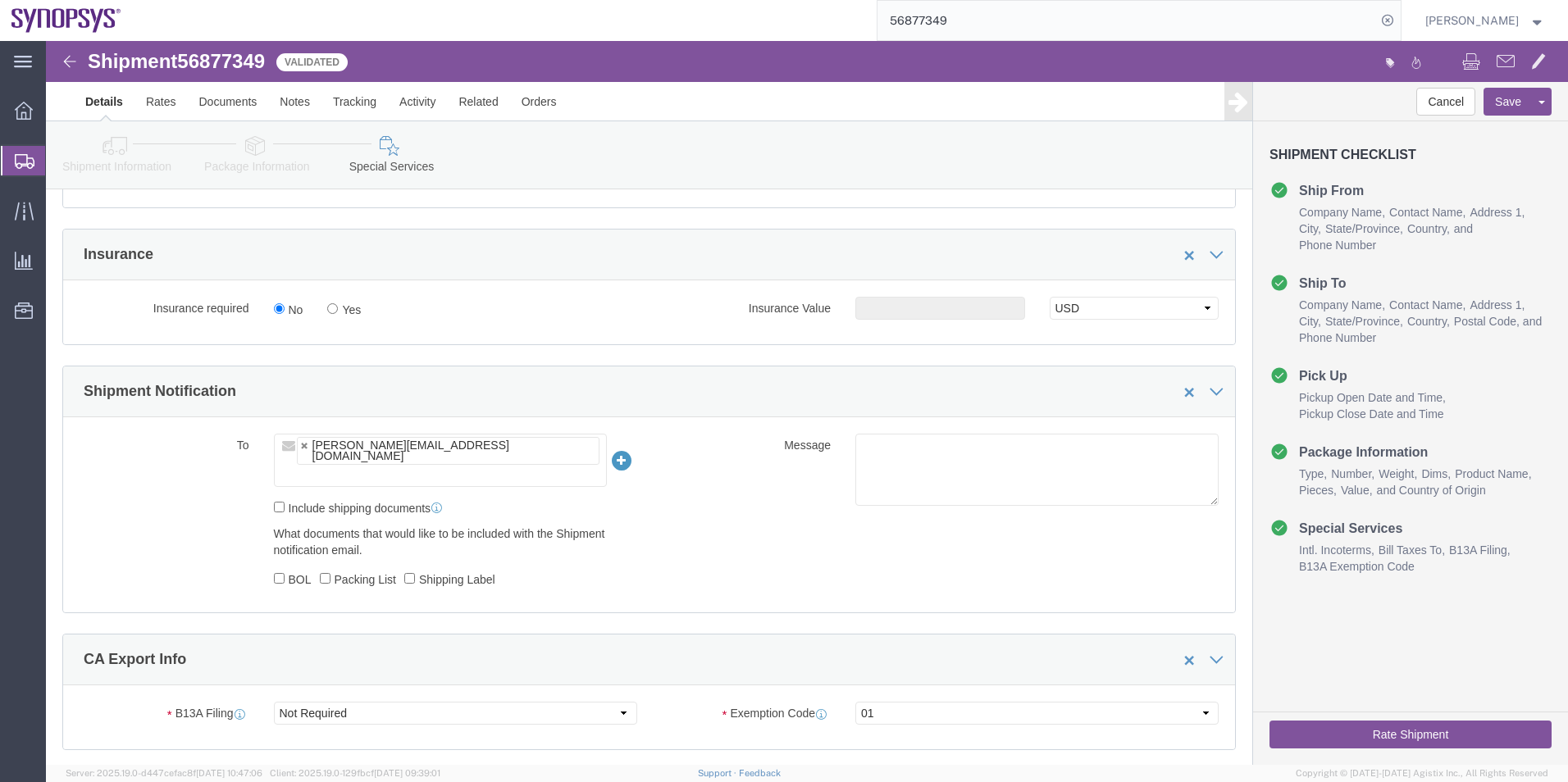
scroll to position [820, 0]
click textarea
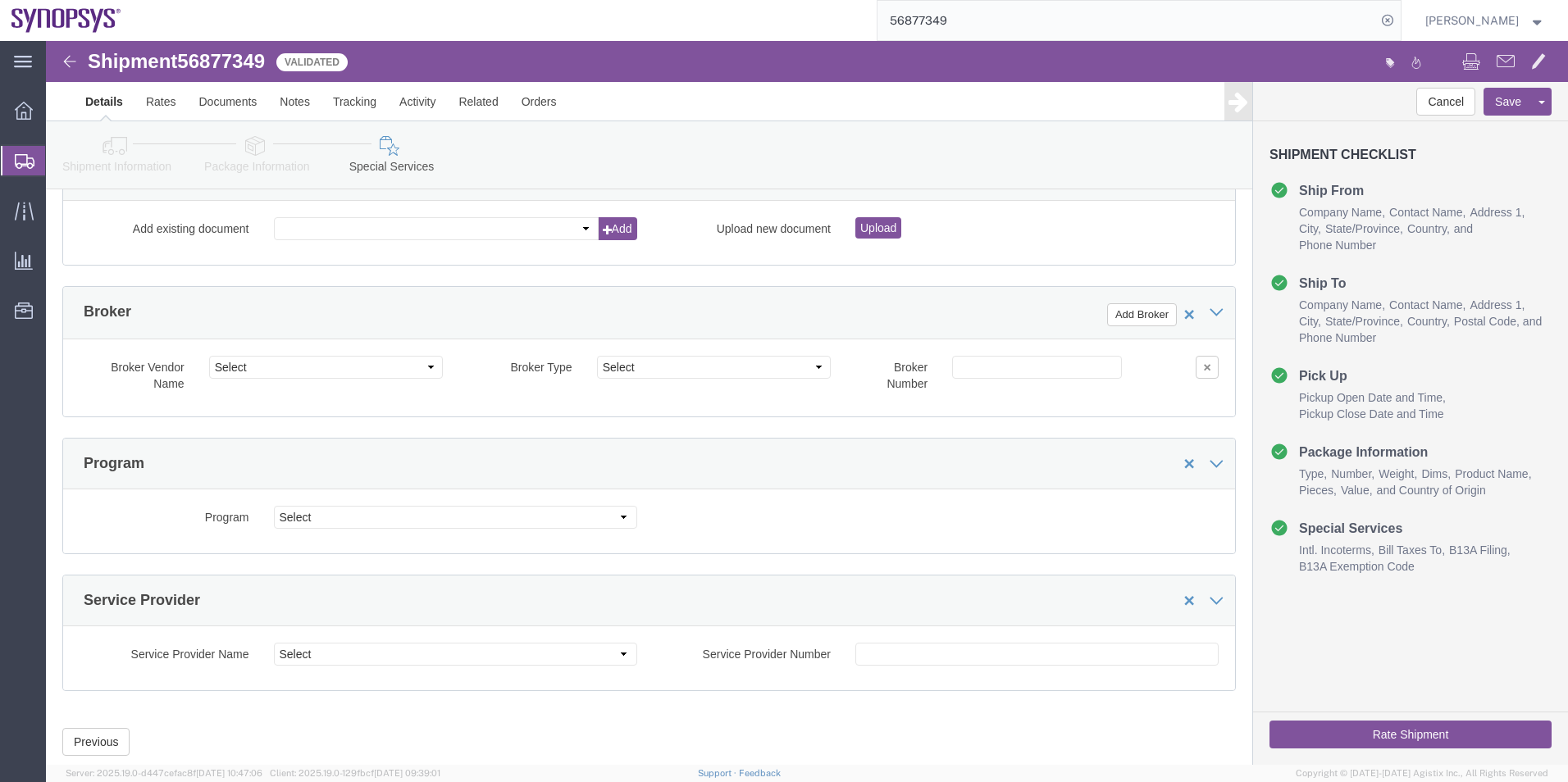
scroll to position [2172, 0]
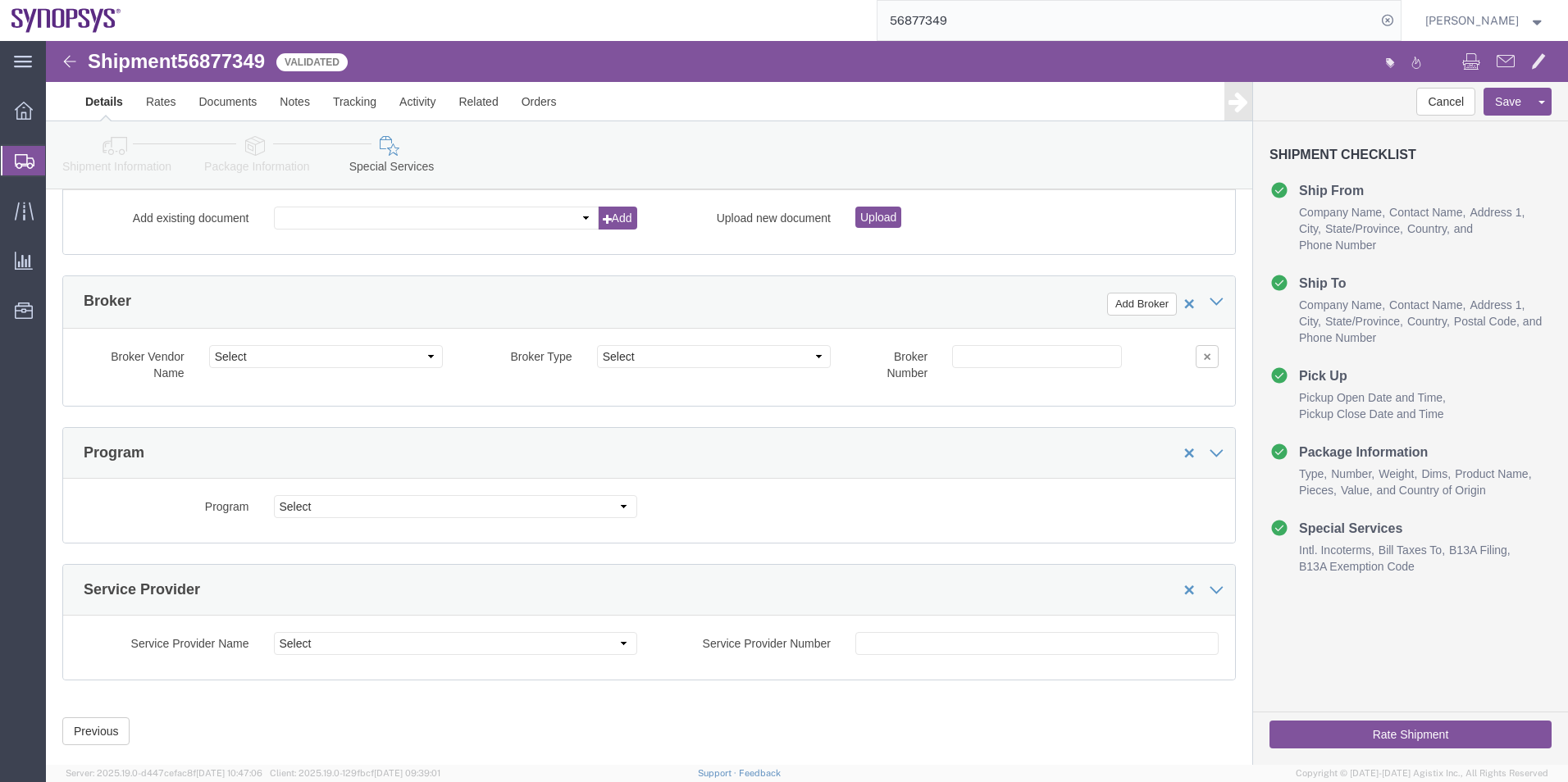
type textarea "Please see attached. Thank you -Kaelen"
click button "Rate Shipment"
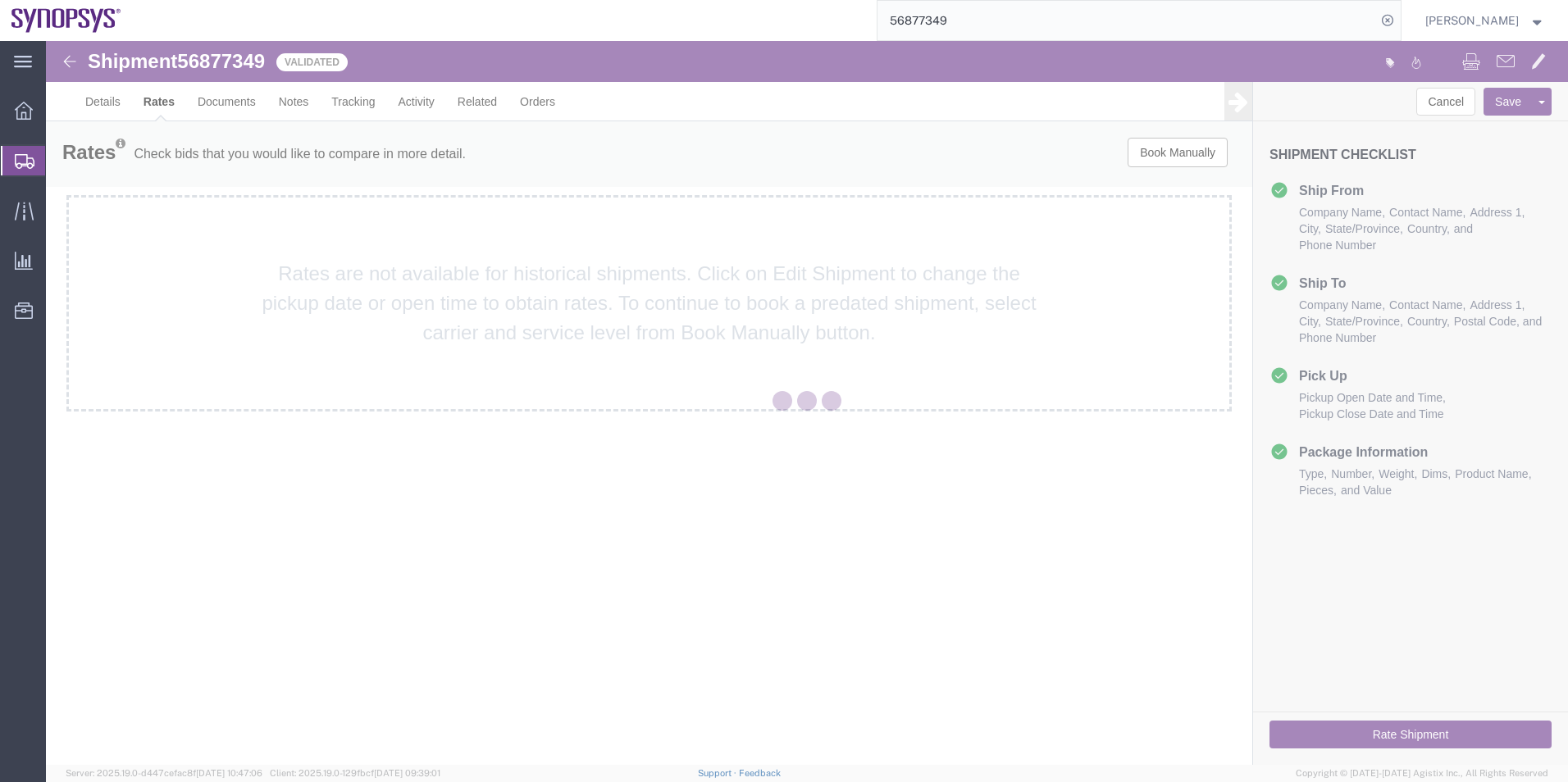
scroll to position [0, 0]
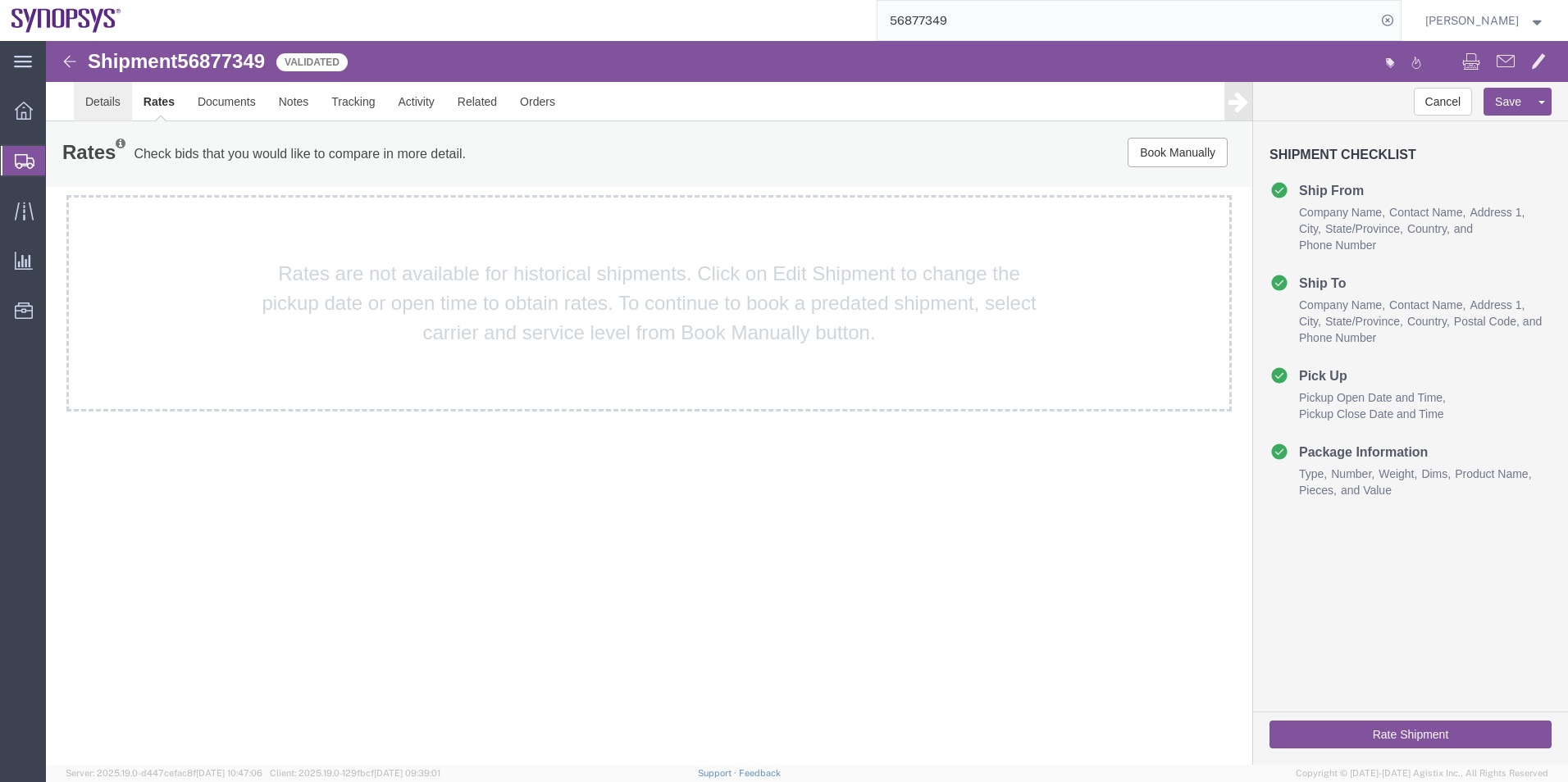
click at [97, 102] on link "Details" at bounding box center [103, 102] width 58 height 39
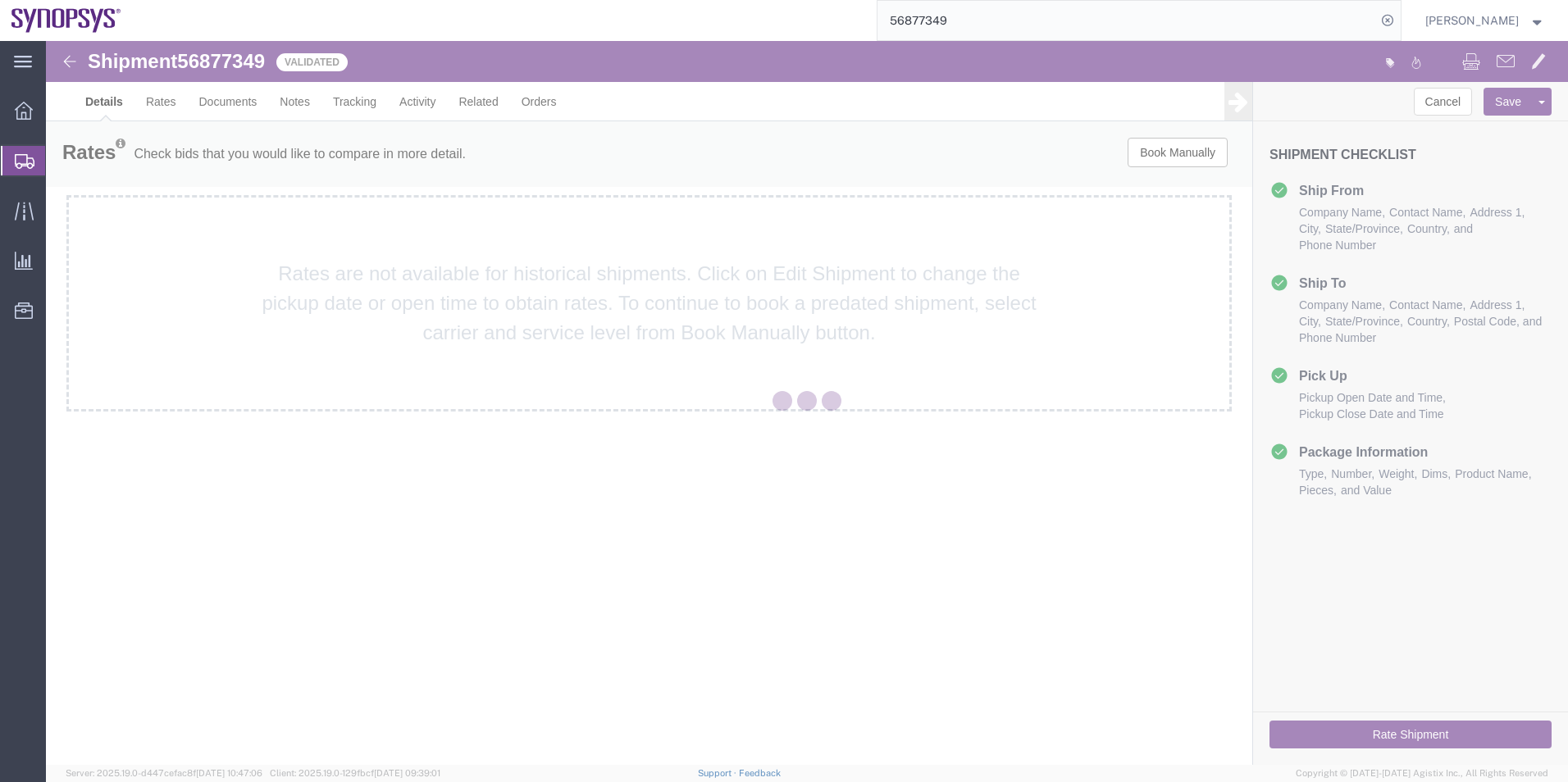
select select "63079"
select select "63185"
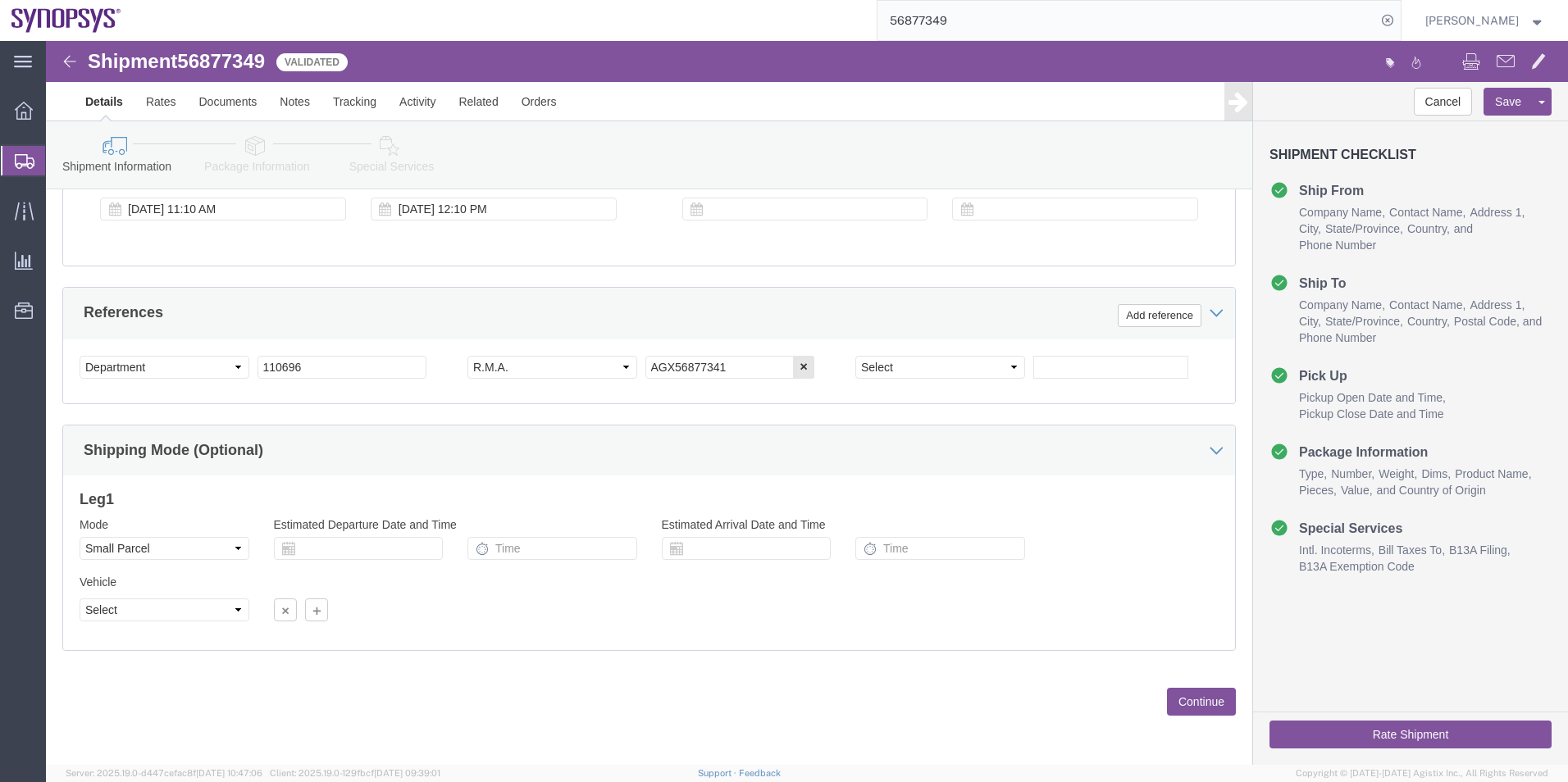
scroll to position [684, 0]
click select "Select Air Less than Truckload Multi-Leg Ocean Freight Rail Small Parcel Truckl…"
select select
click select "Select Air Less than Truckload Multi-Leg Ocean Freight Rail Small Parcel Truckl…"
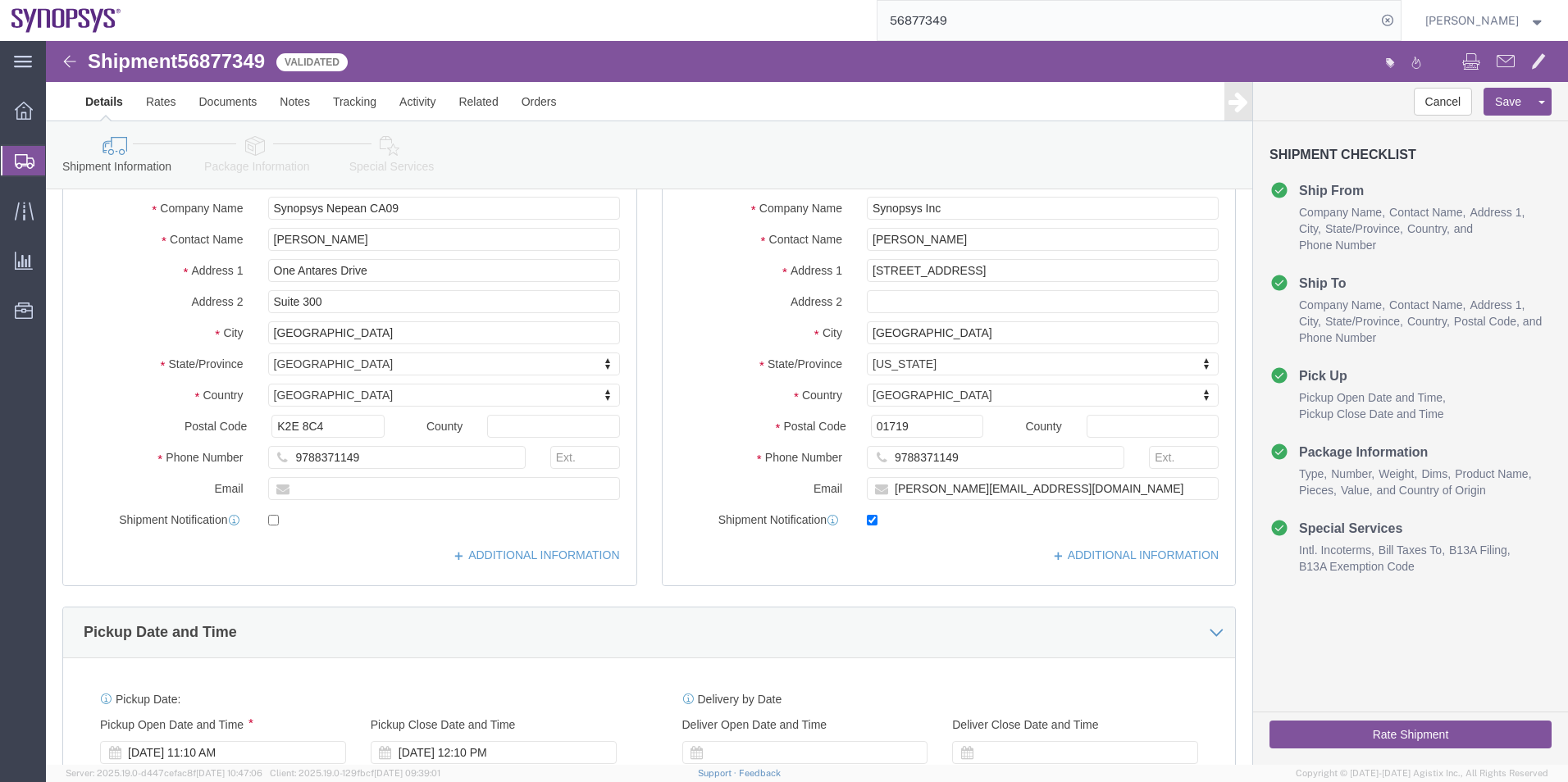
scroll to position [0, 0]
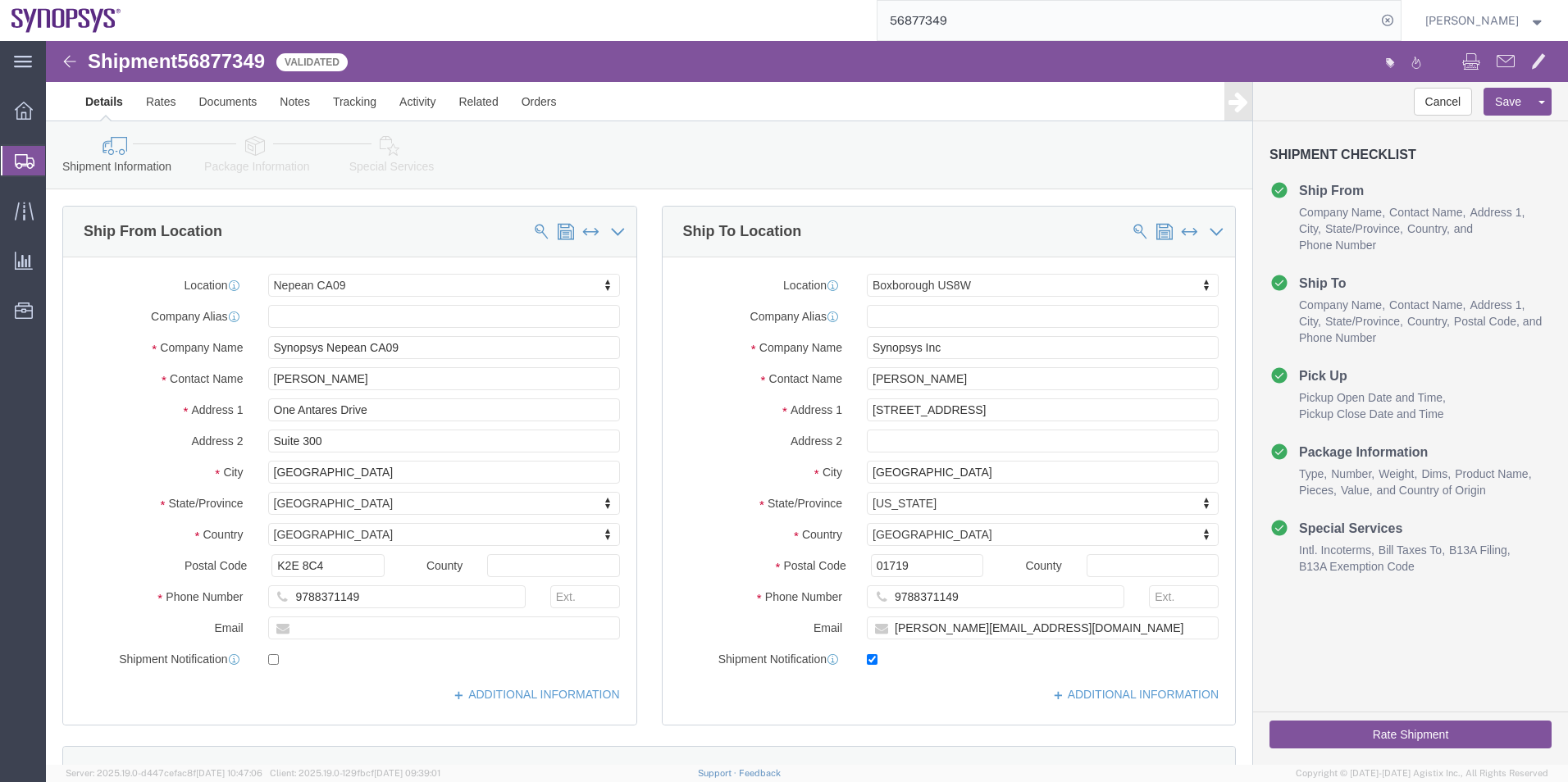
click icon
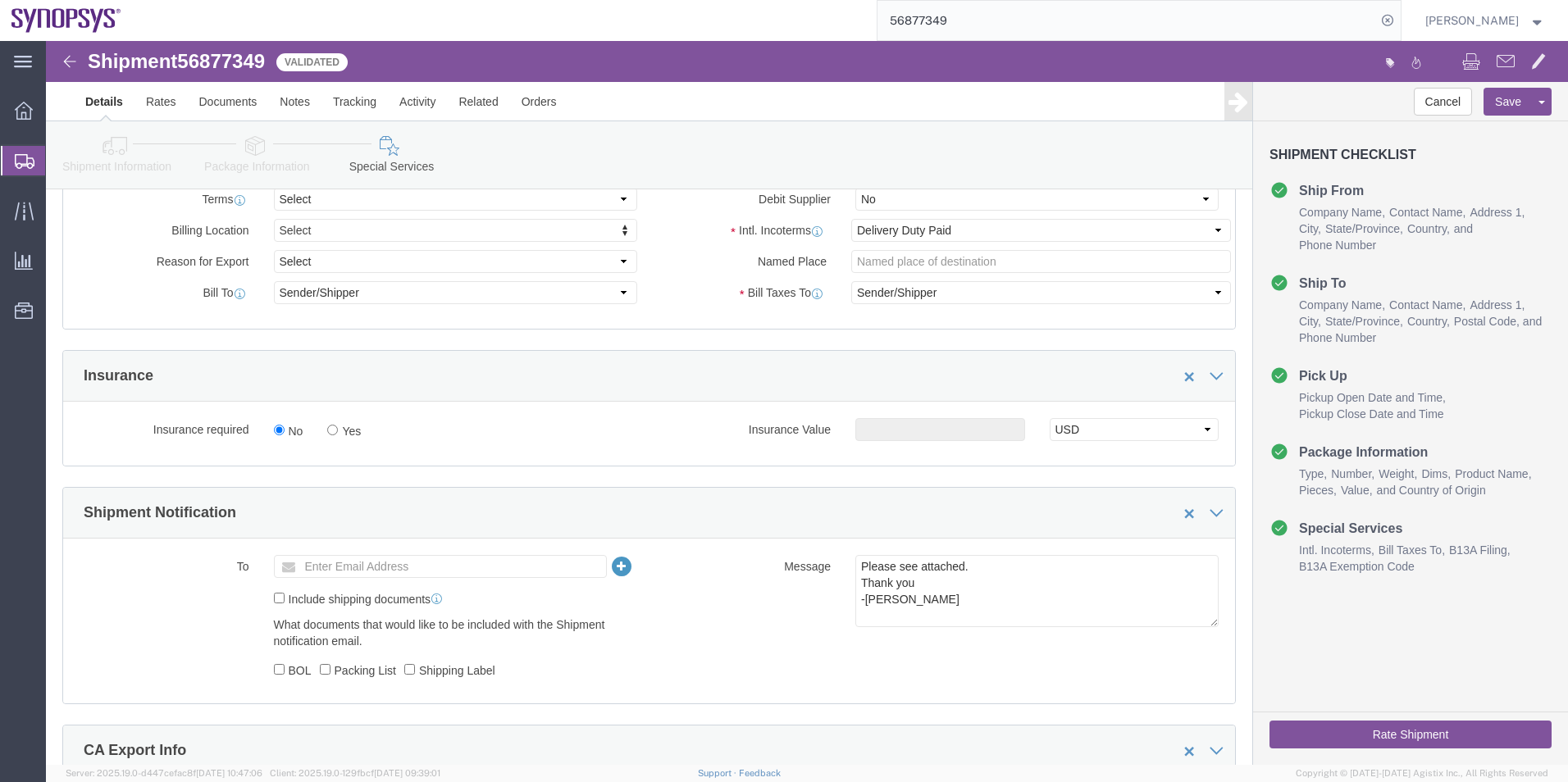
scroll to position [903, 0]
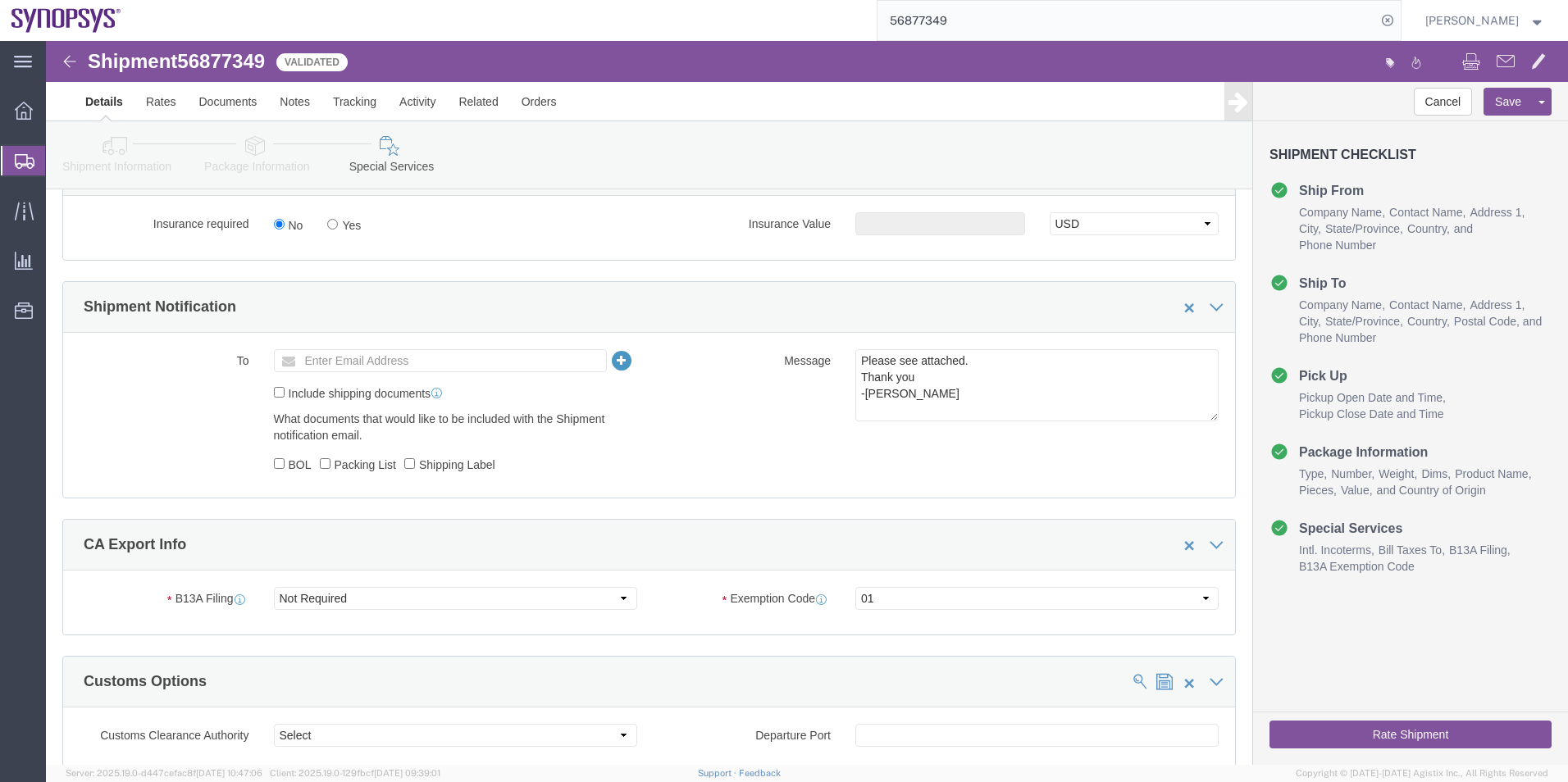
click link "Shipment Information"
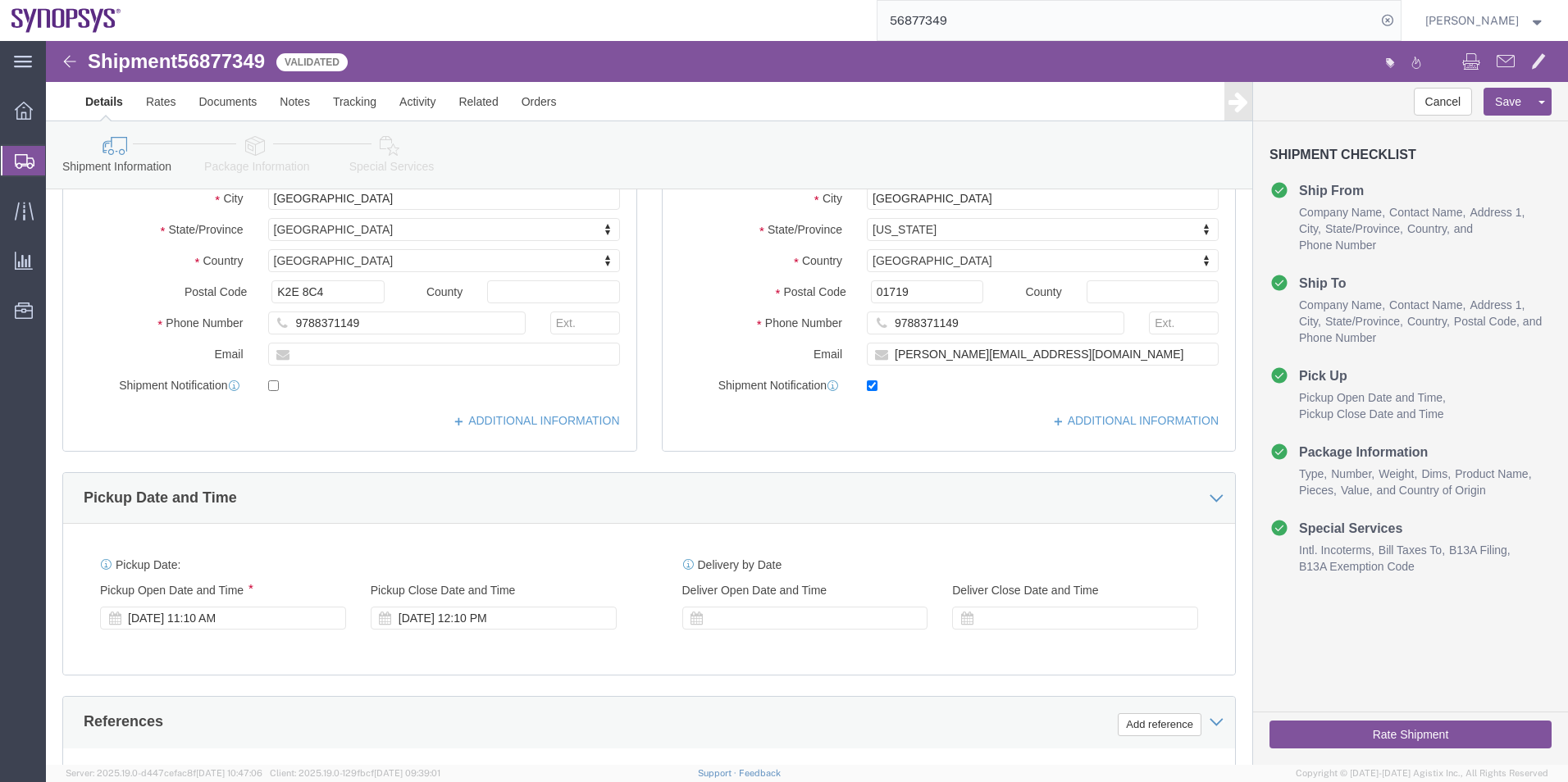
scroll to position [110, 0]
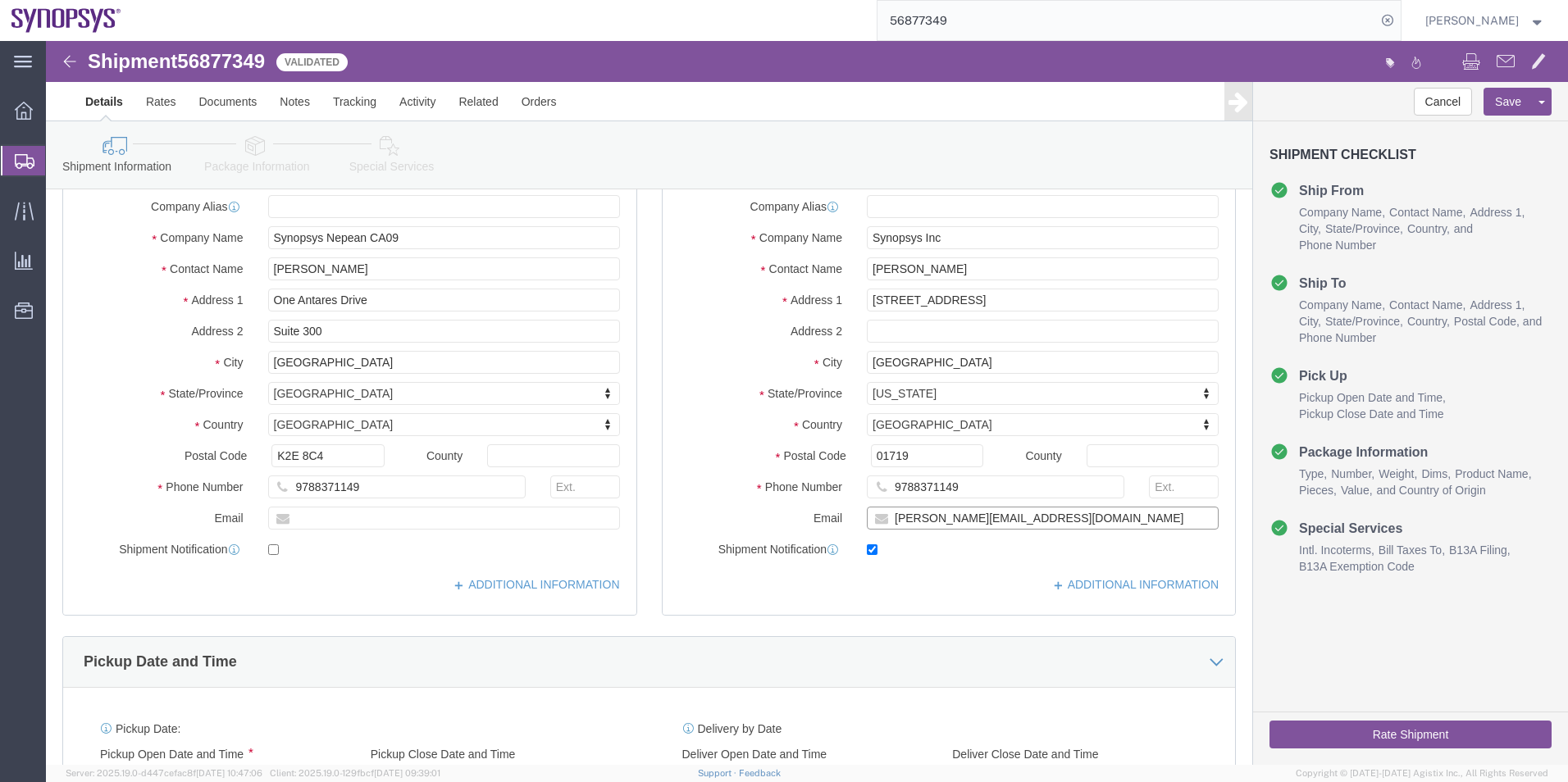
drag, startPoint x: 1004, startPoint y: 483, endPoint x: 708, endPoint y: 486, distance: 296.0
click div "Email durland@synopsys.com"
click icon
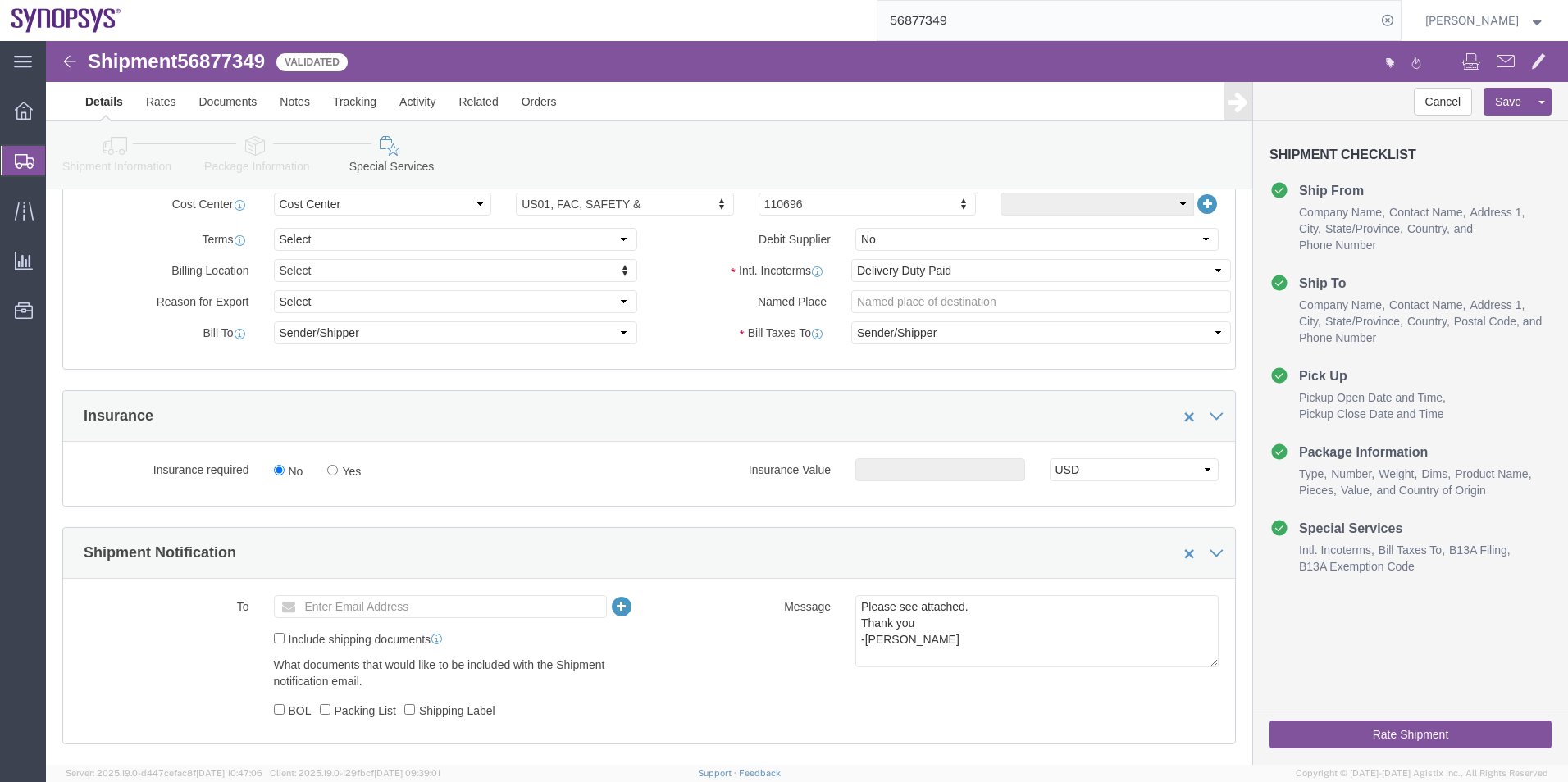
scroll to position [766, 0]
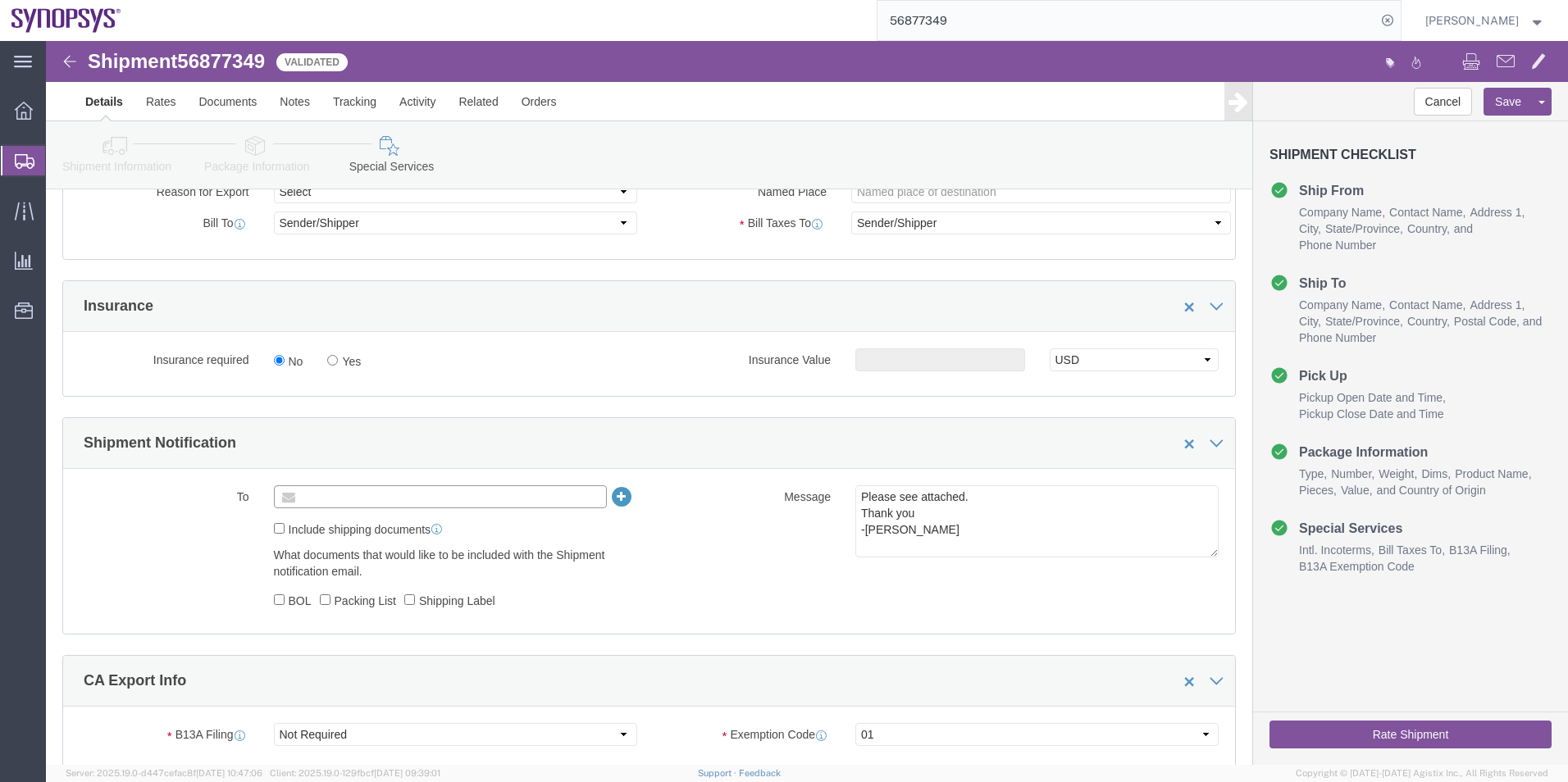
click input "text"
paste input "durland@synopsys.com"
type input "durland@synopsys.com"
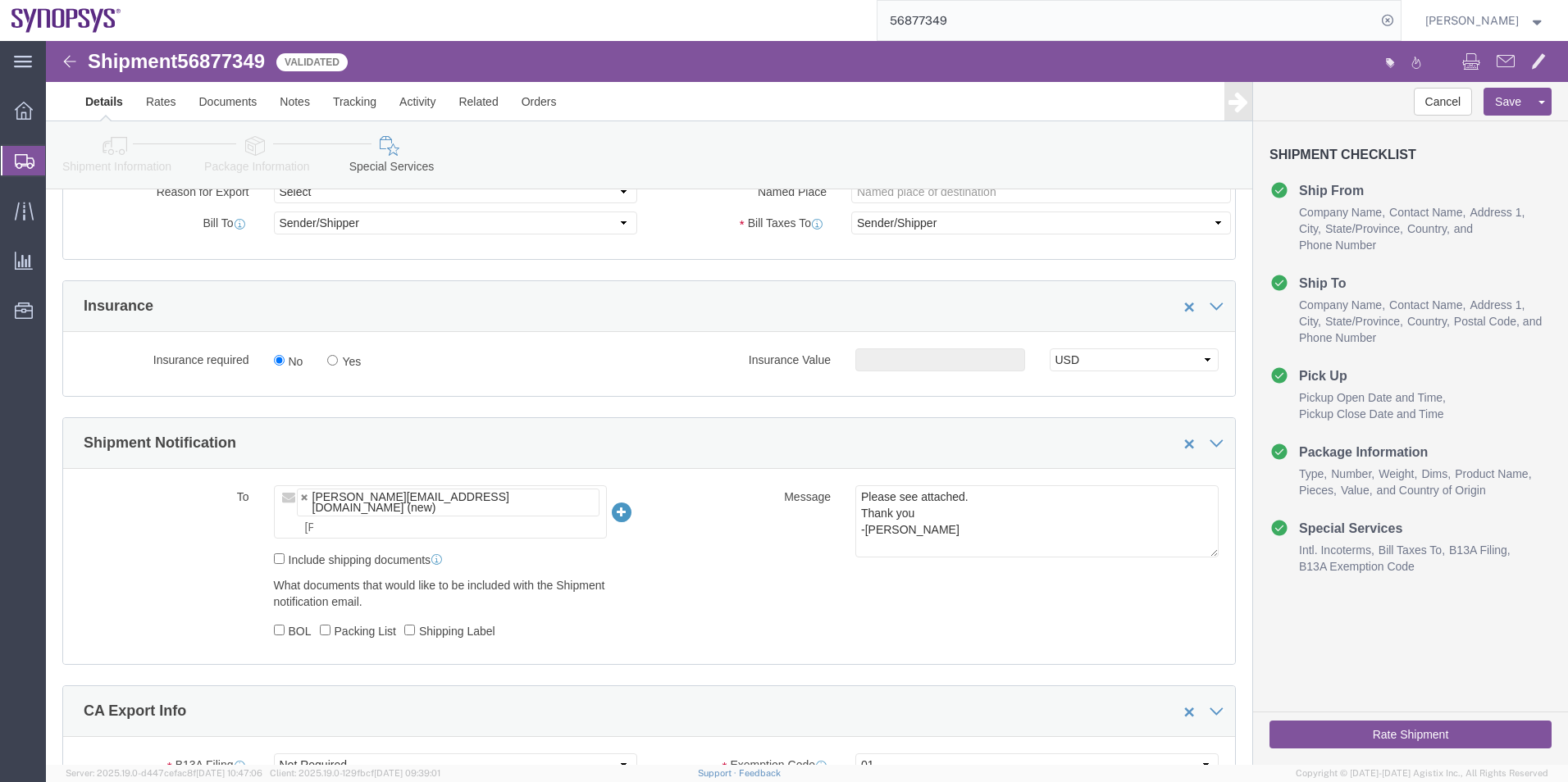
type input "durland@synopsys.com"
type input "shipping@synopsys.com"
type input "durland@synopsys.com,shipping@synopsys.com"
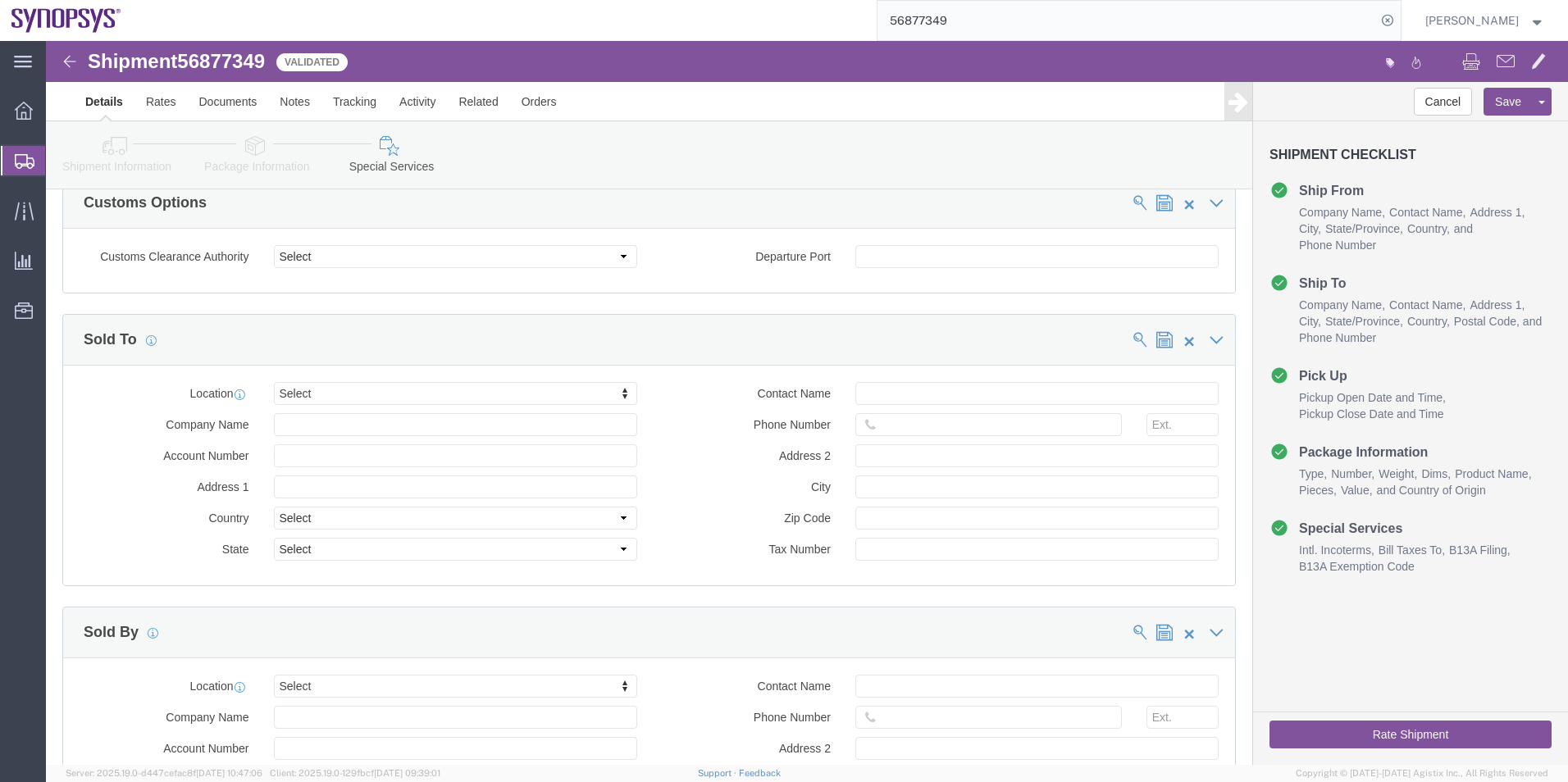
scroll to position [1586, 0]
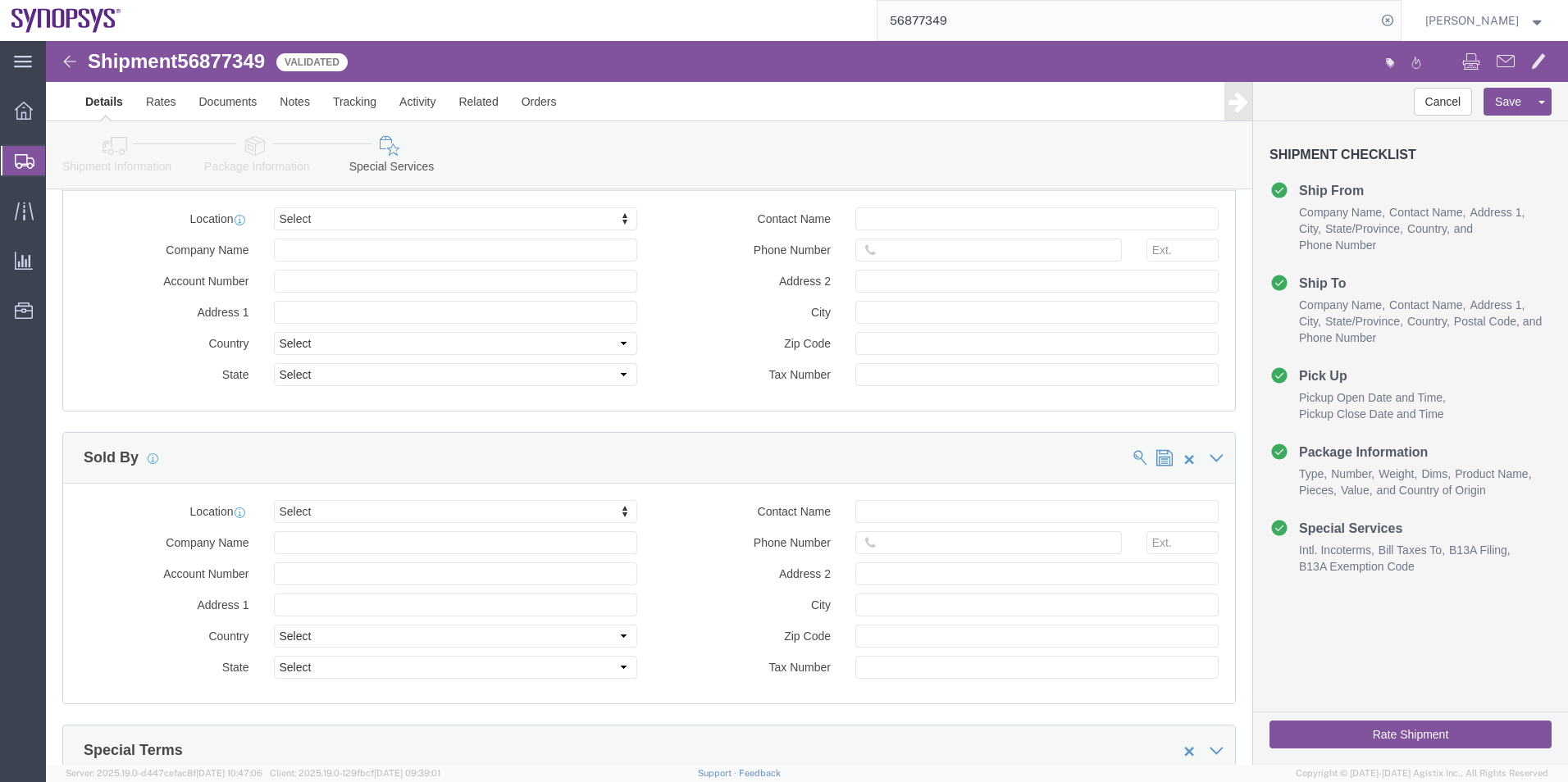
click button "Rate Shipment"
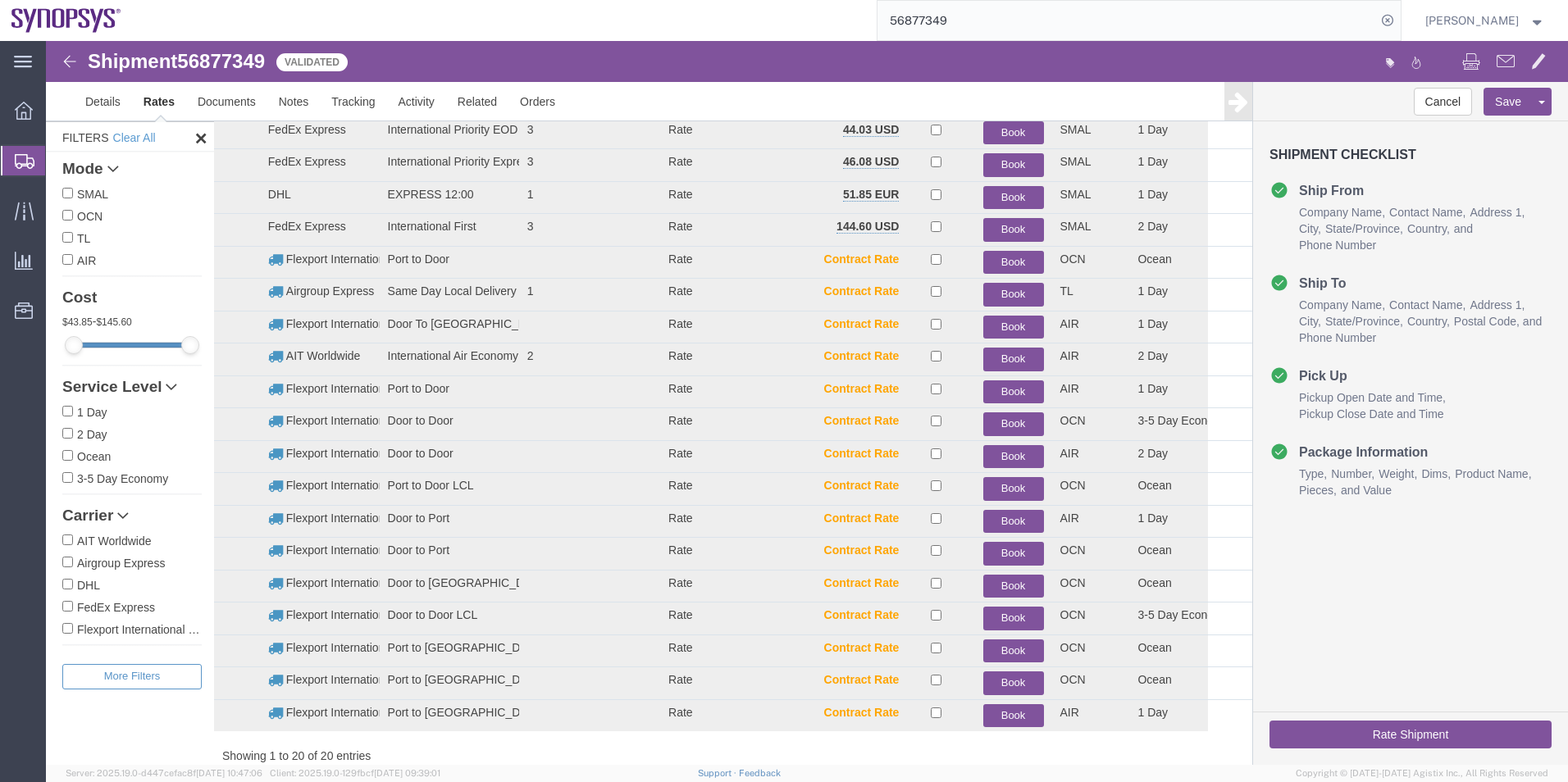
scroll to position [0, 0]
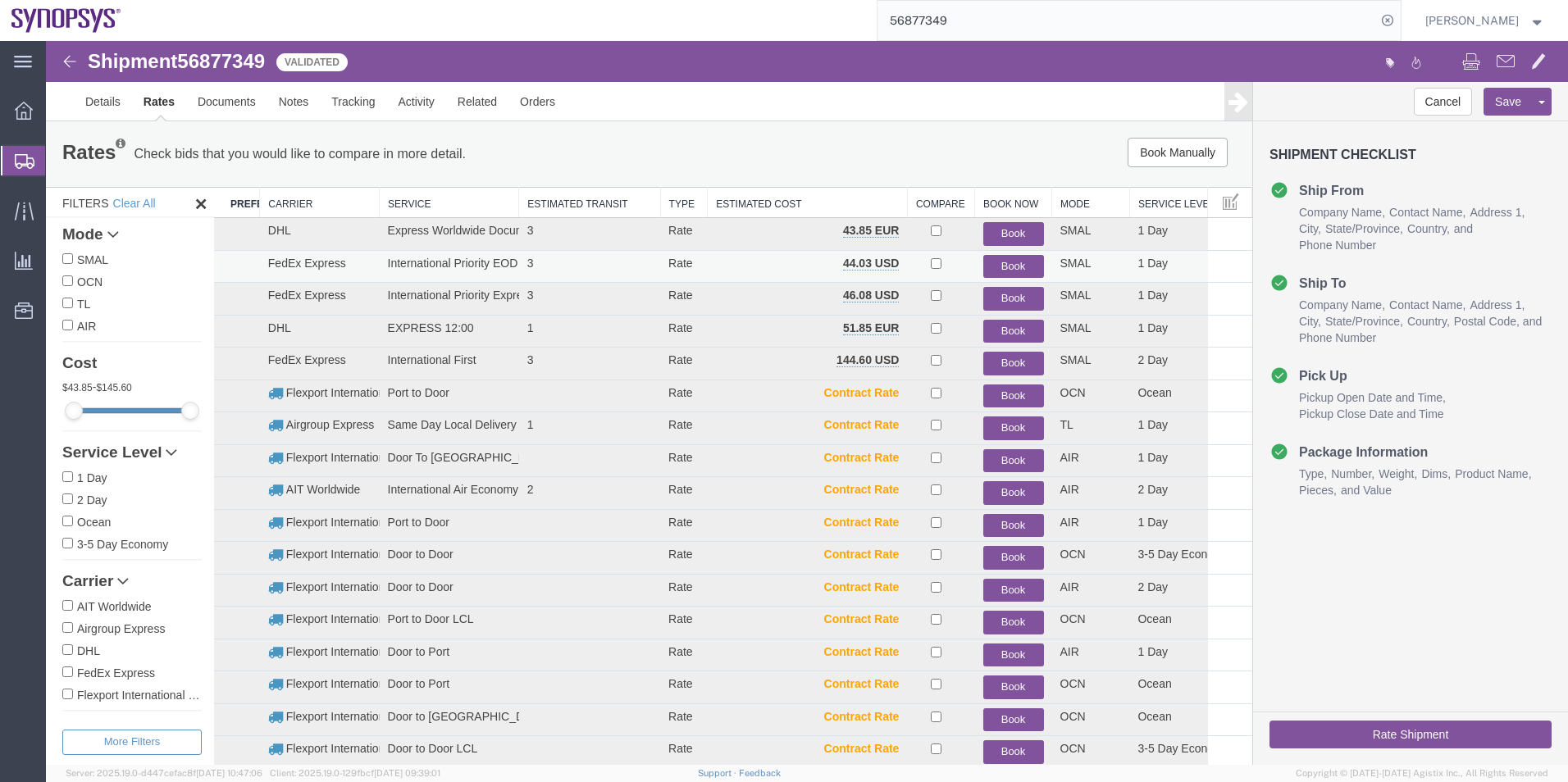
click at [985, 265] on button "Book" at bounding box center [1014, 266] width 61 height 23
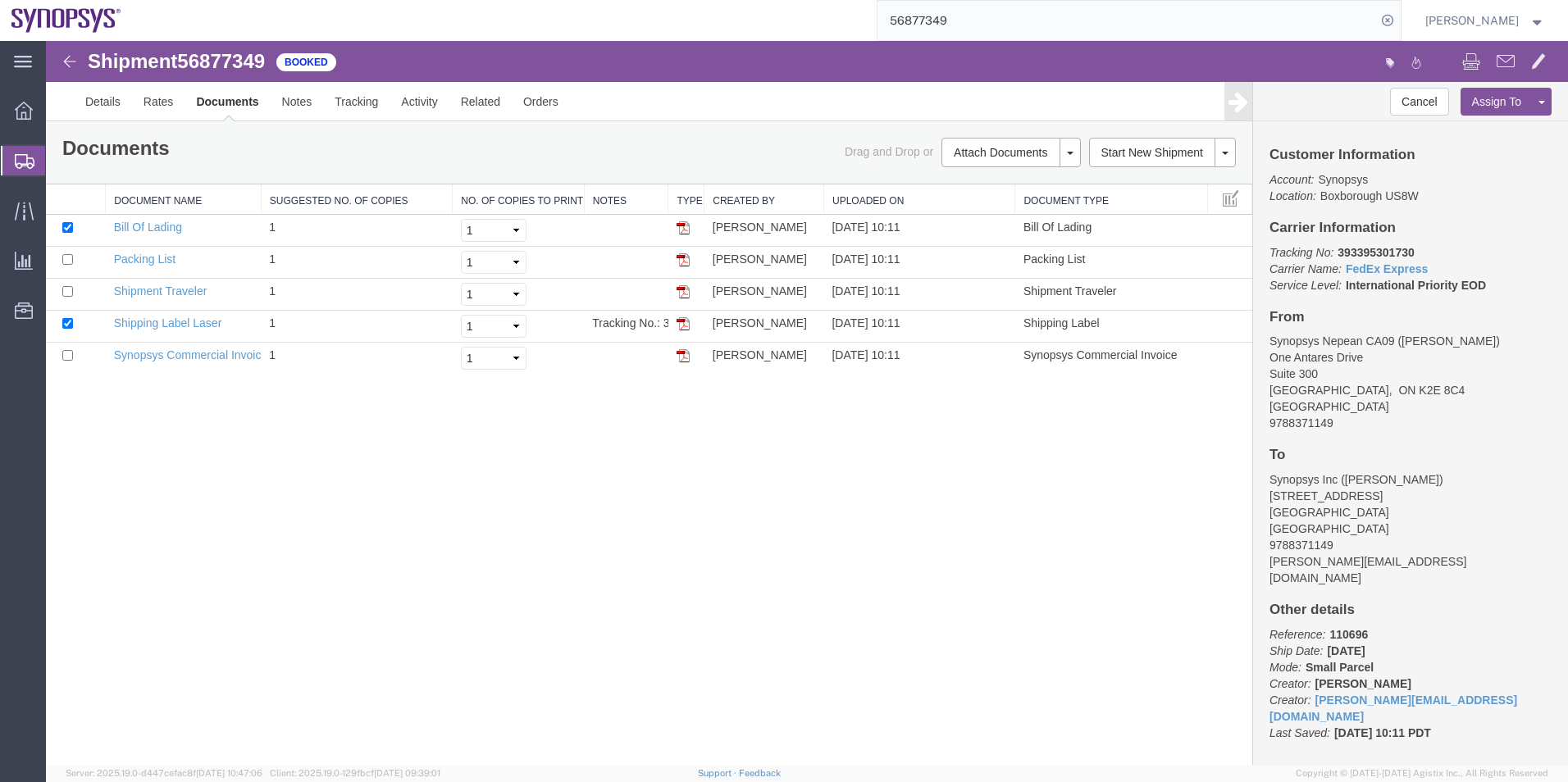
click at [0, 0] on span "Shipment Manager" at bounding box center [0, 0] width 0 height 0
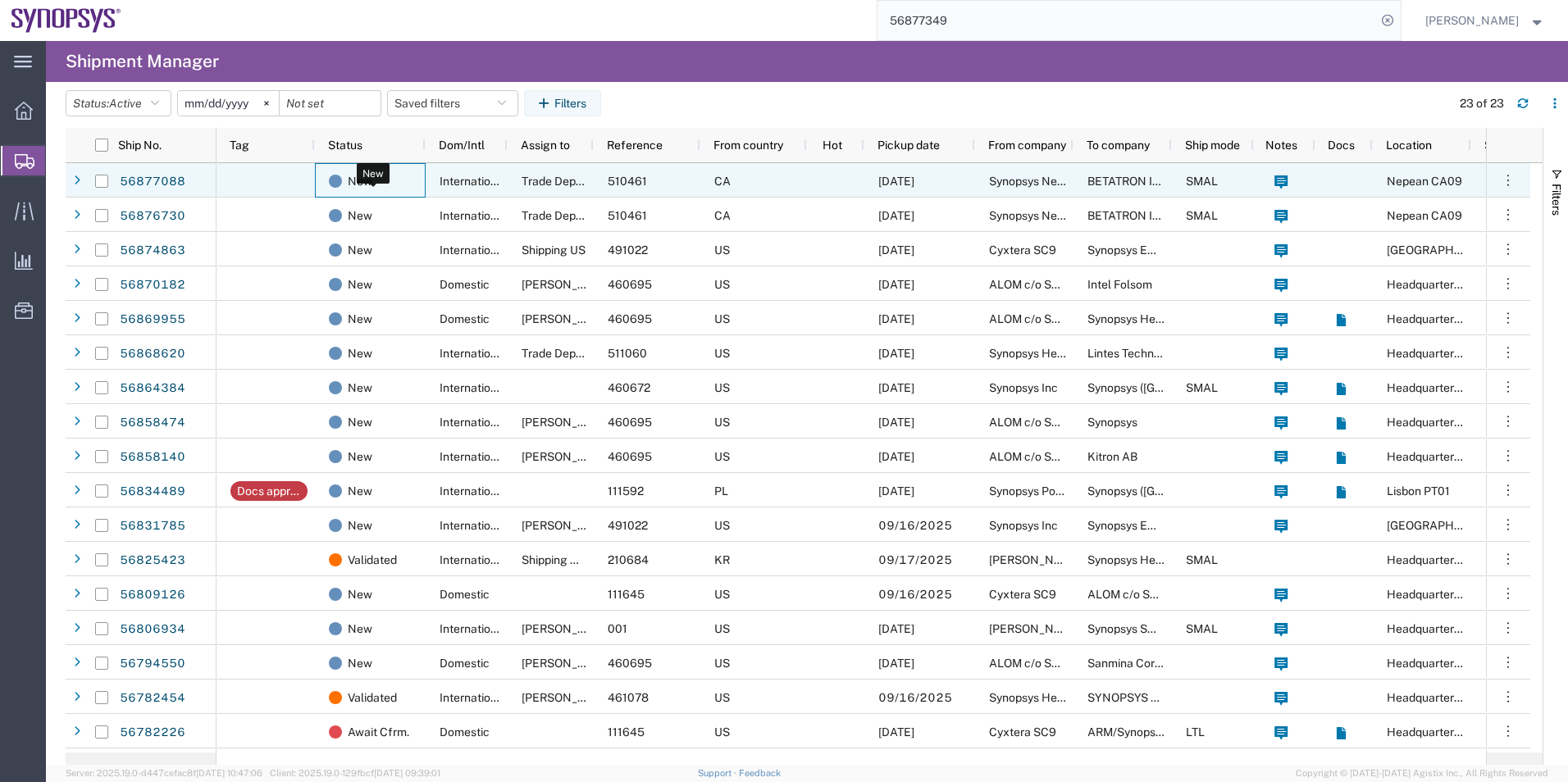
click at [417, 185] on div "New" at bounding box center [374, 181] width 90 height 35
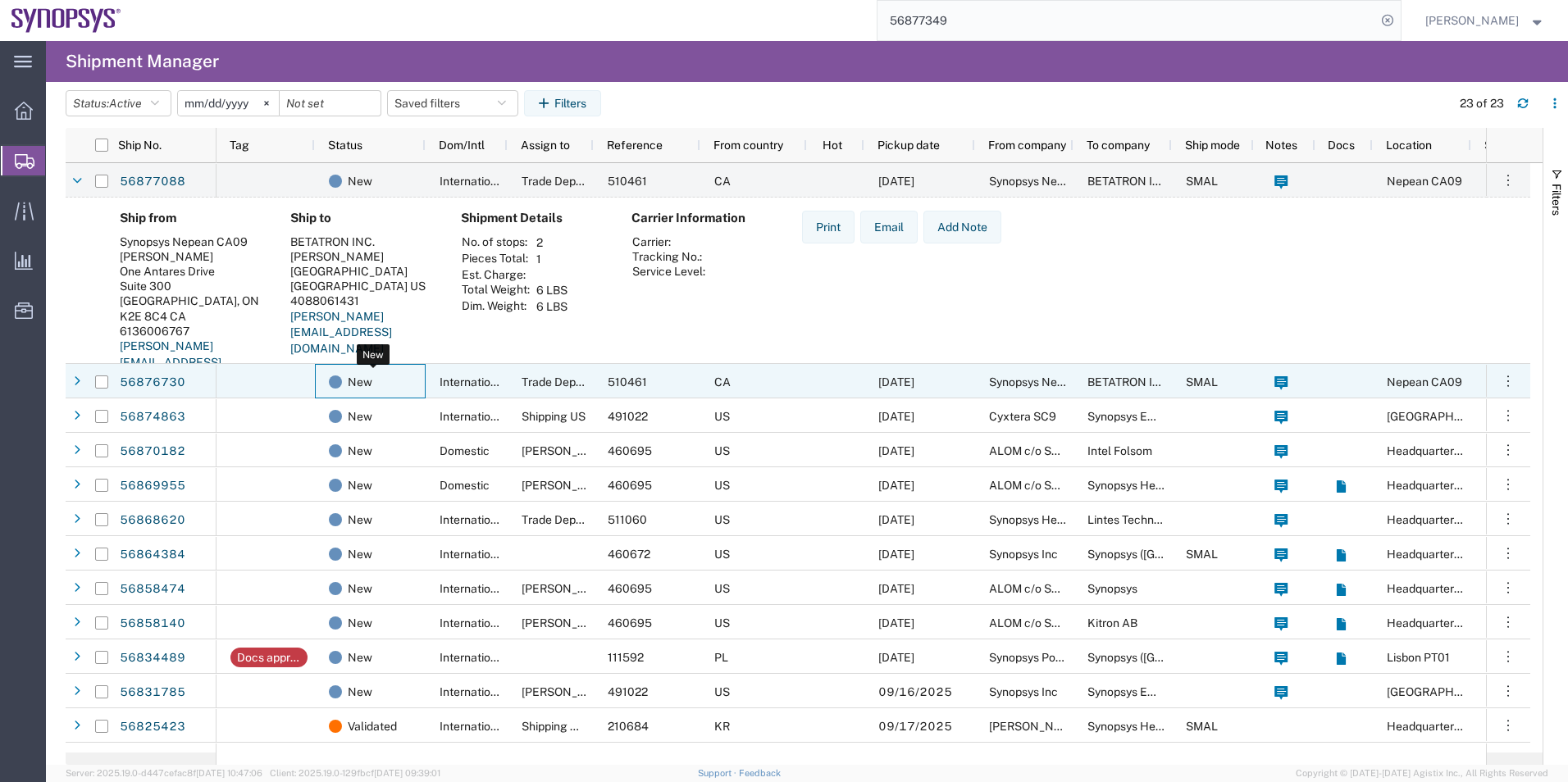
click at [406, 381] on div "New" at bounding box center [374, 382] width 90 height 35
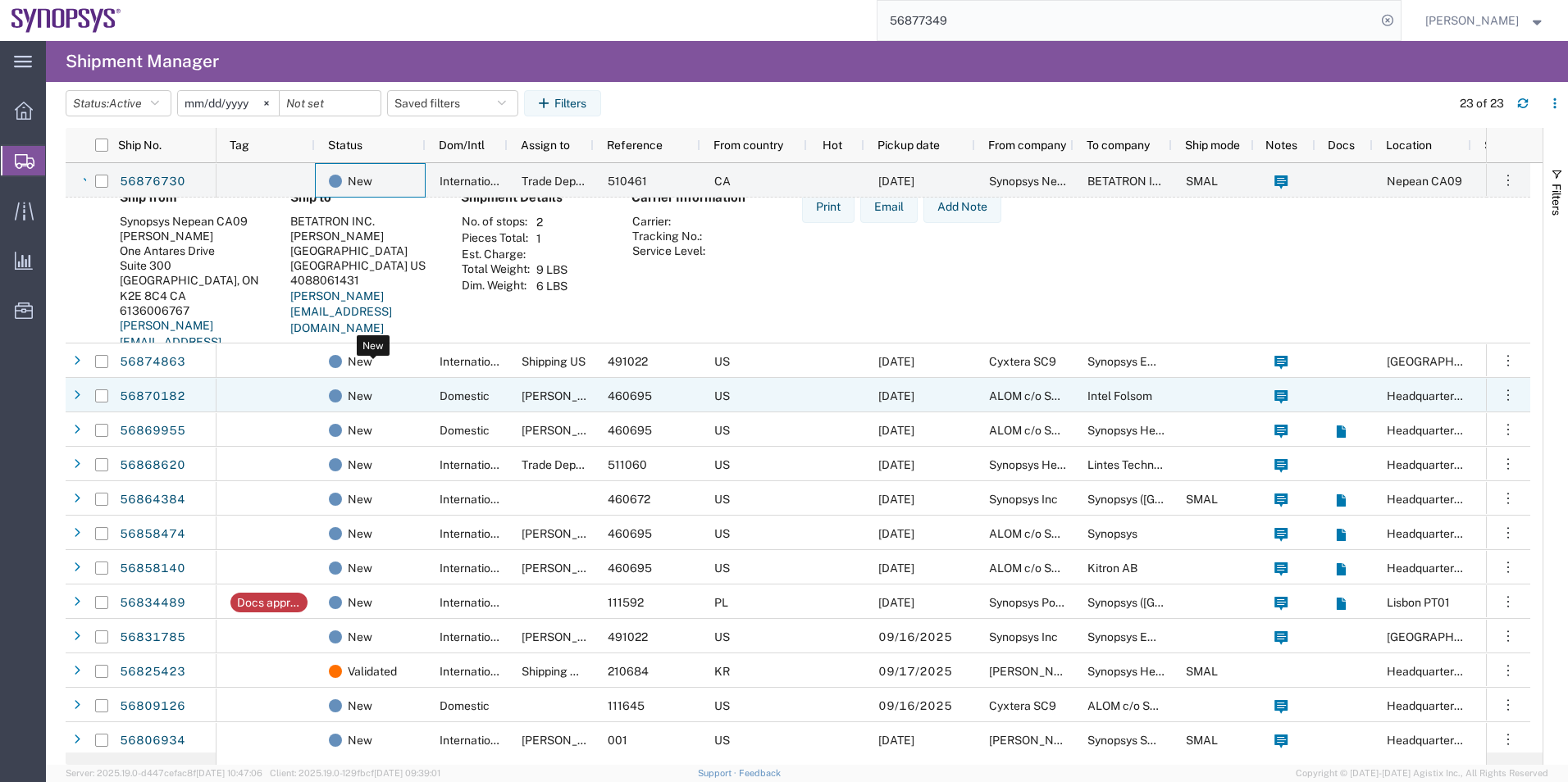
scroll to position [82, 0]
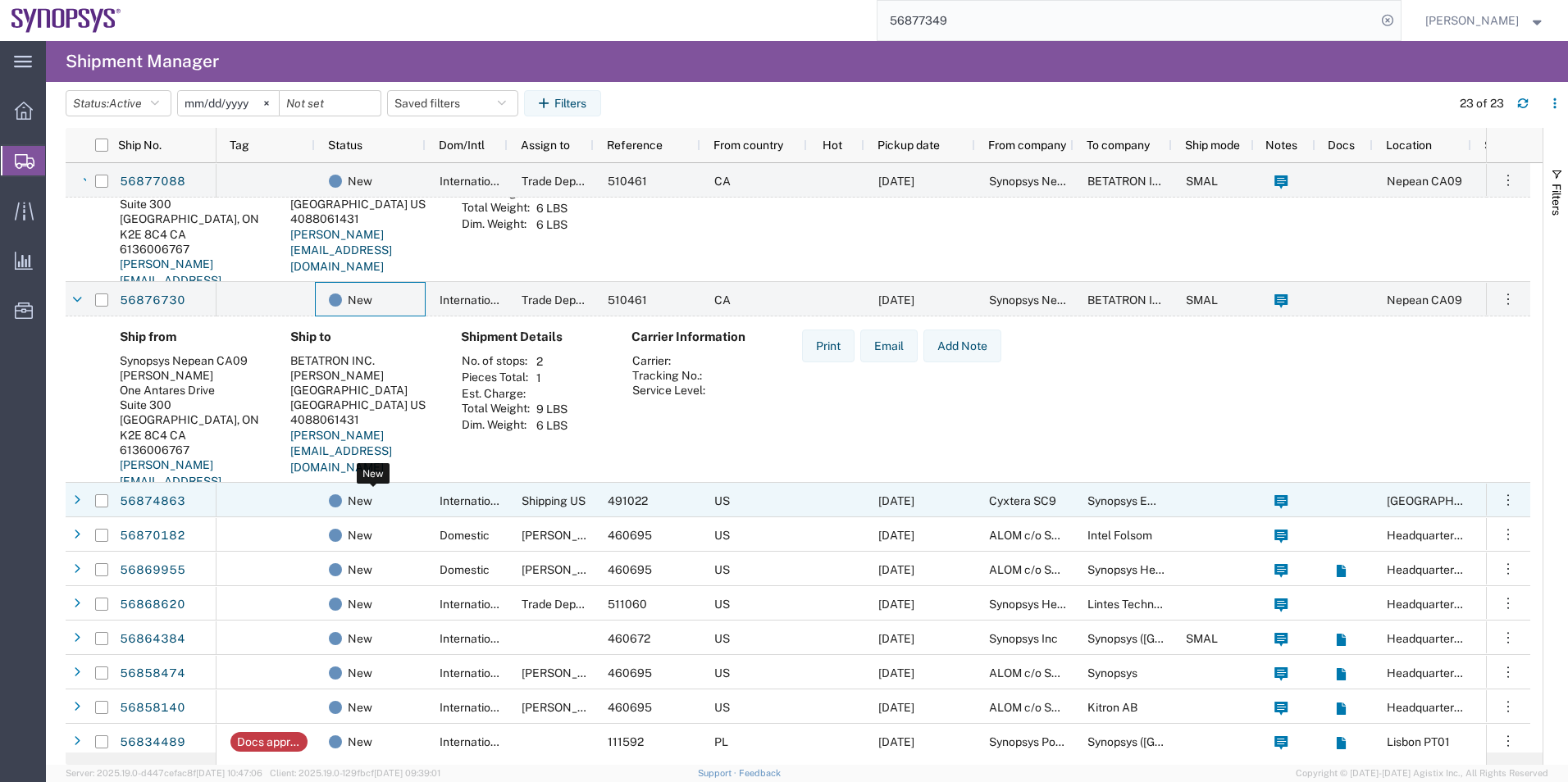
click at [400, 505] on div "New" at bounding box center [374, 501] width 90 height 35
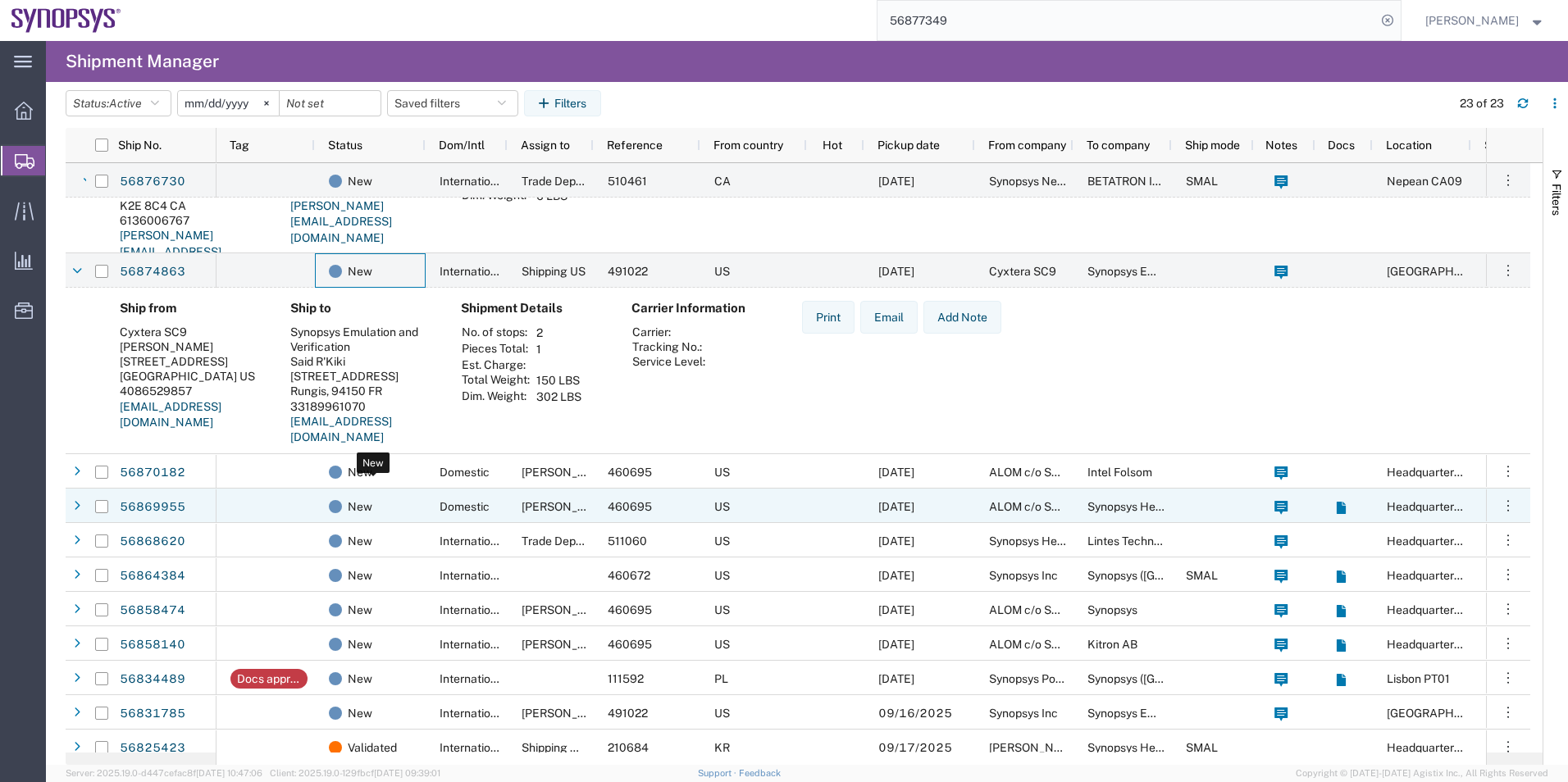
scroll to position [328, 0]
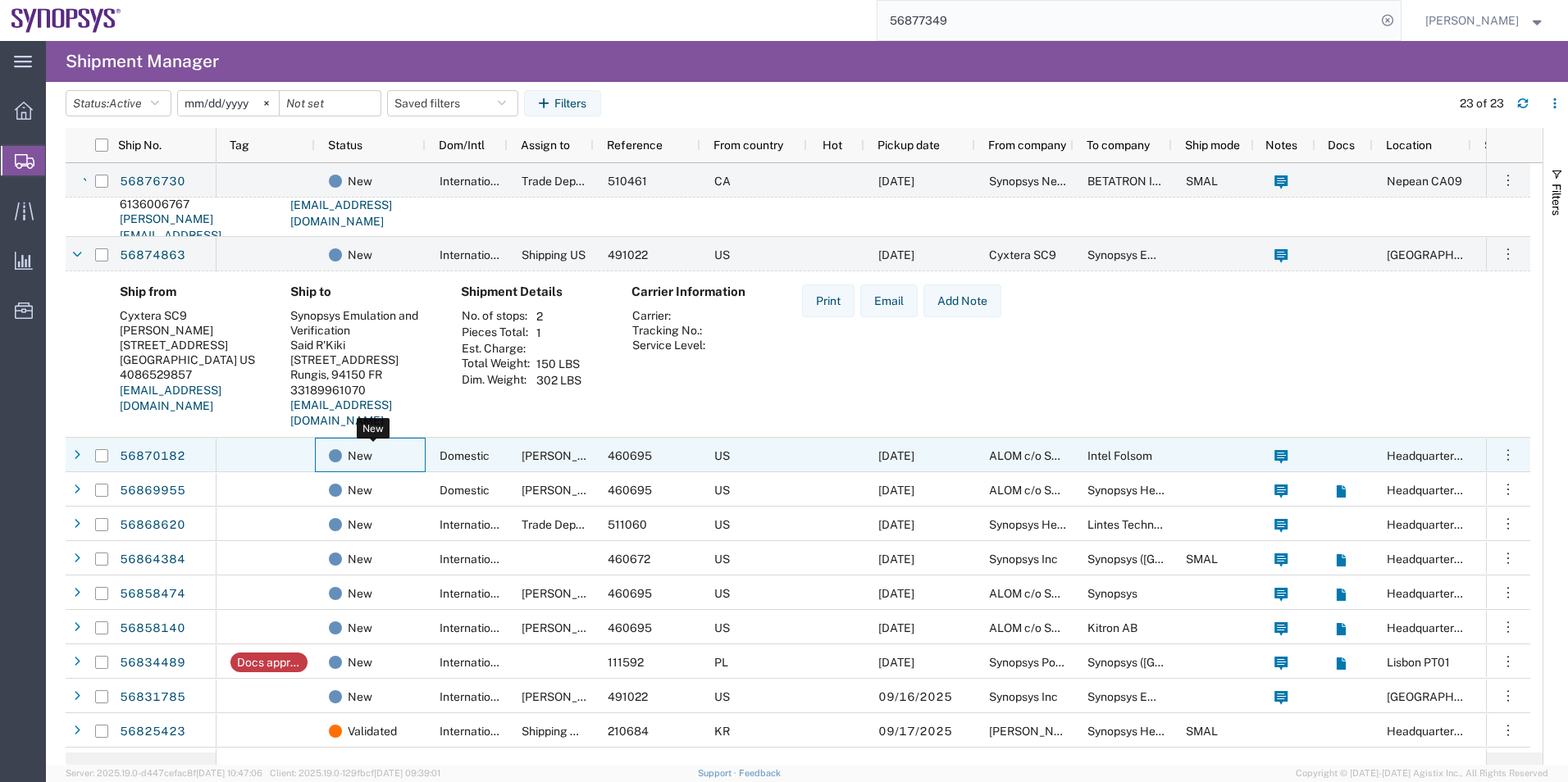
click at [412, 458] on div "New" at bounding box center [374, 456] width 90 height 35
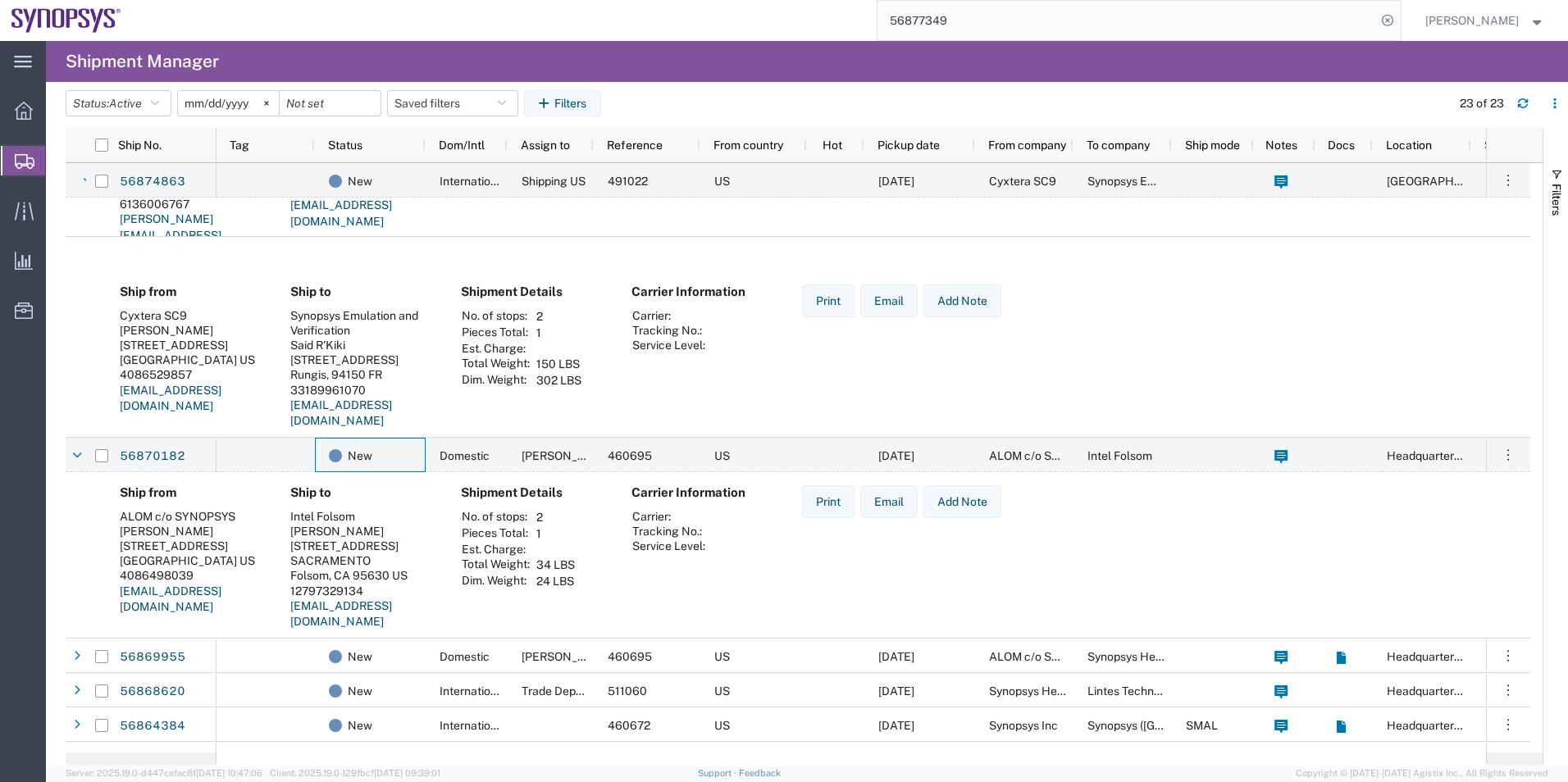
scroll to position [492, 0]
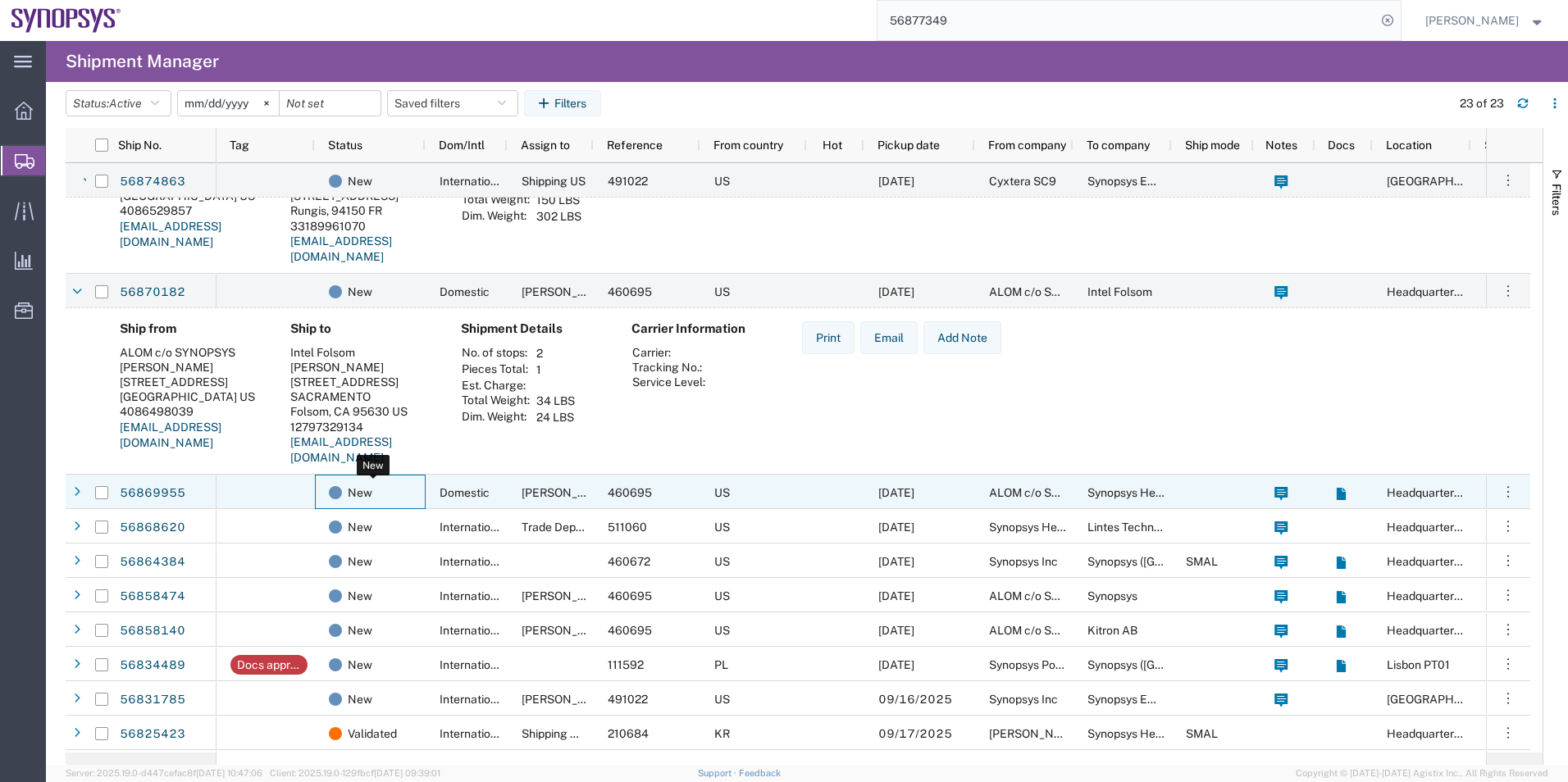
click at [412, 481] on div "New" at bounding box center [374, 492] width 90 height 35
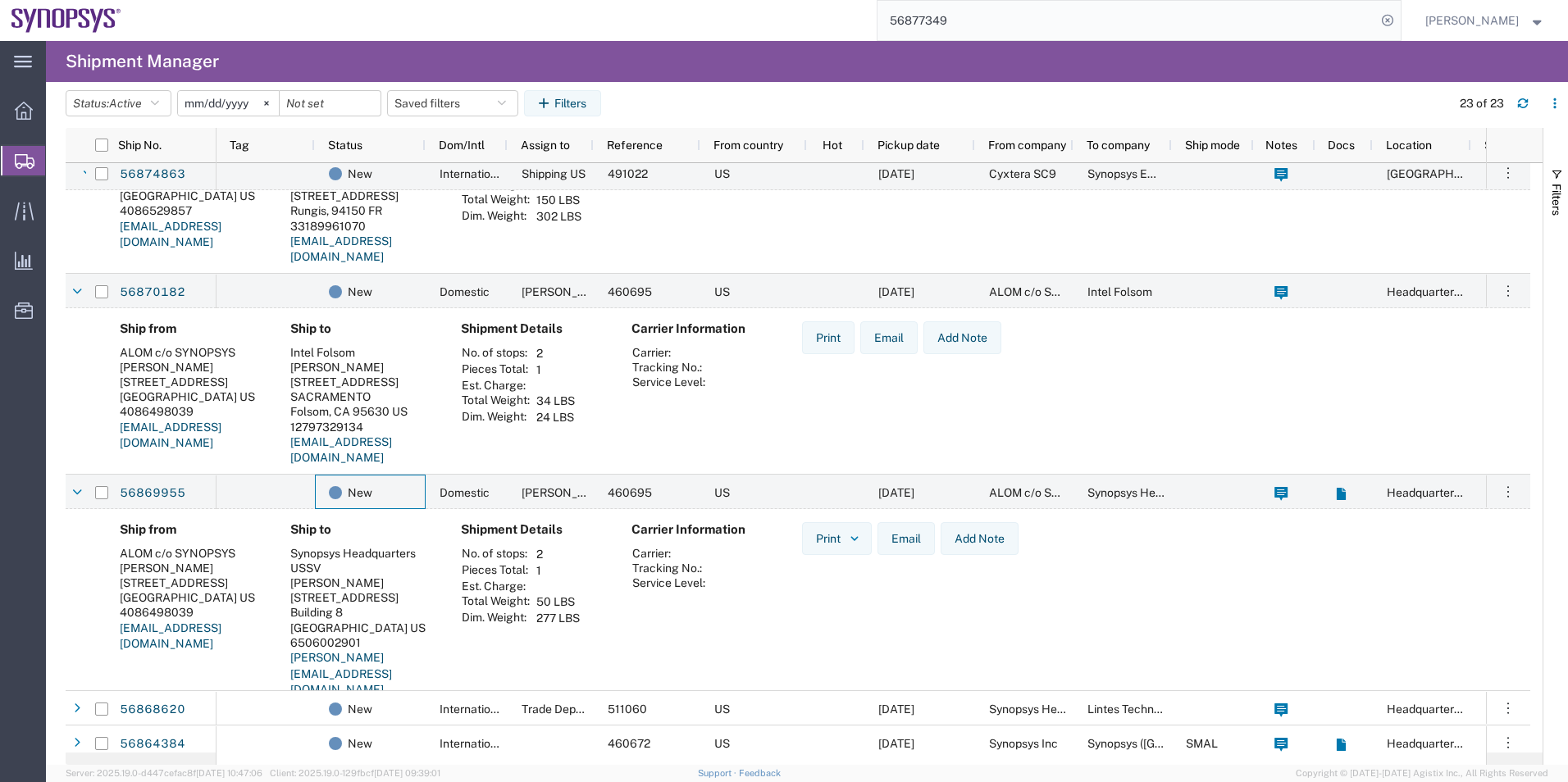
scroll to position [738, 0]
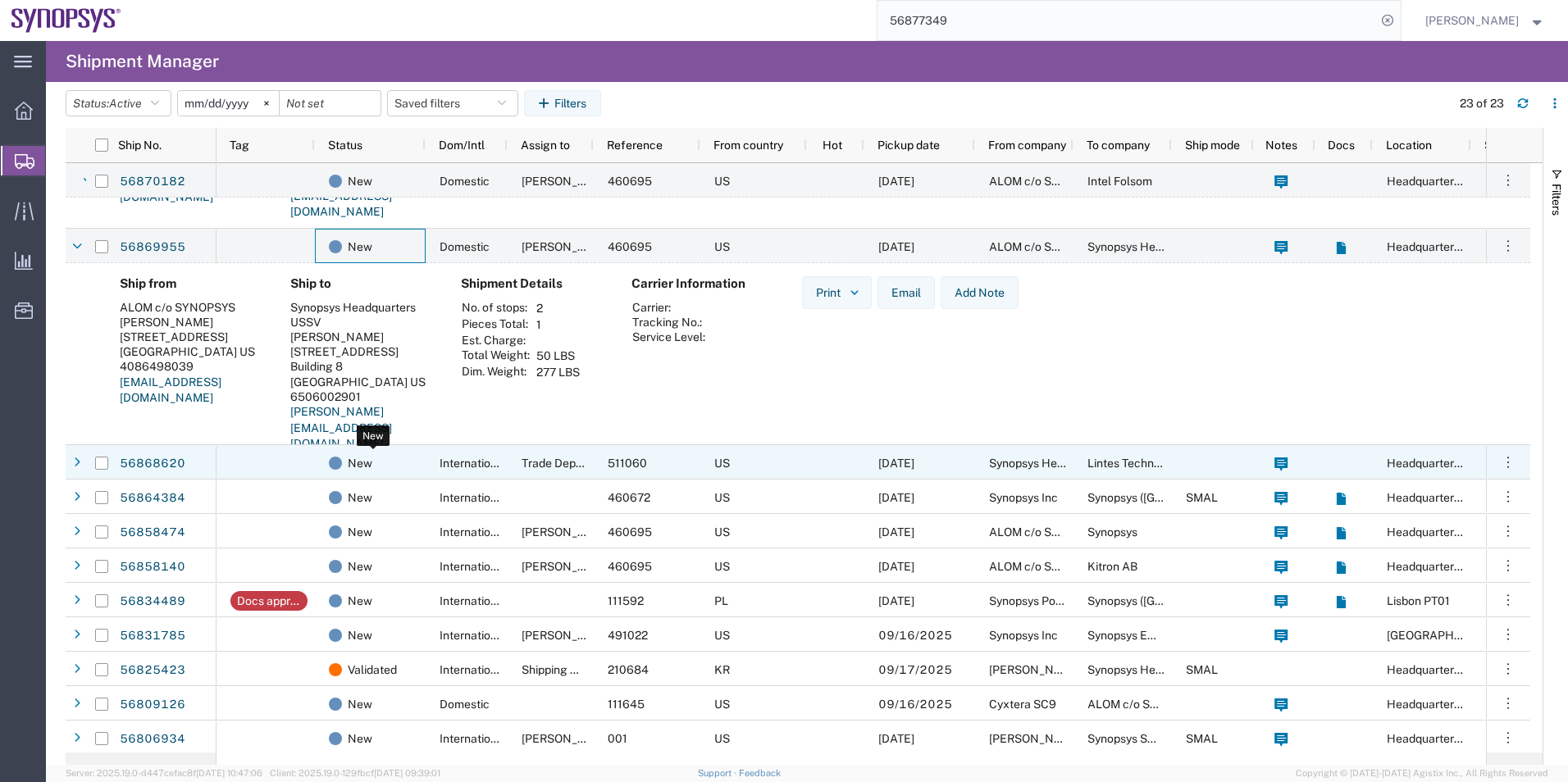
click at [404, 458] on div "New" at bounding box center [374, 463] width 90 height 35
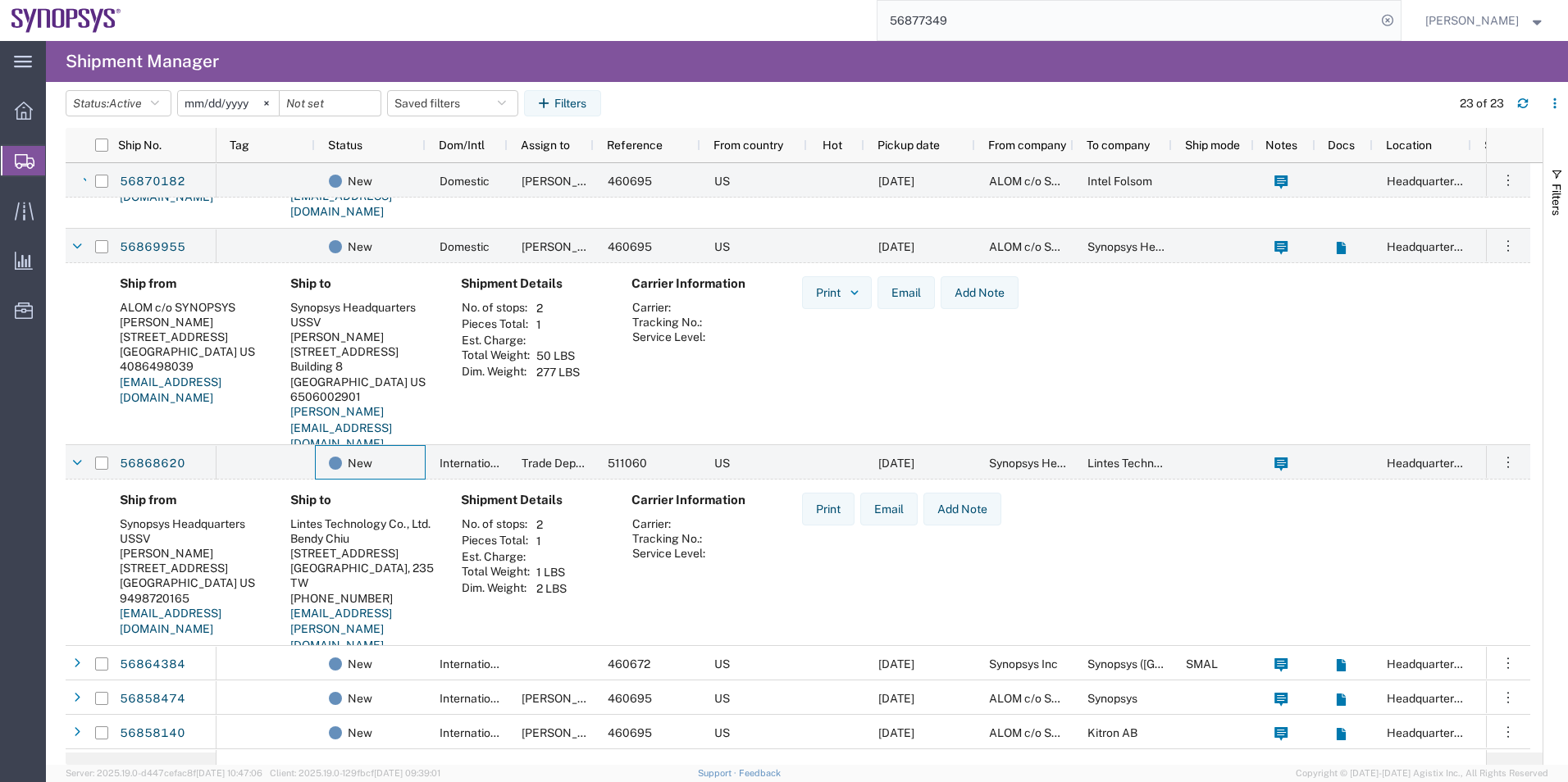
scroll to position [903, 0]
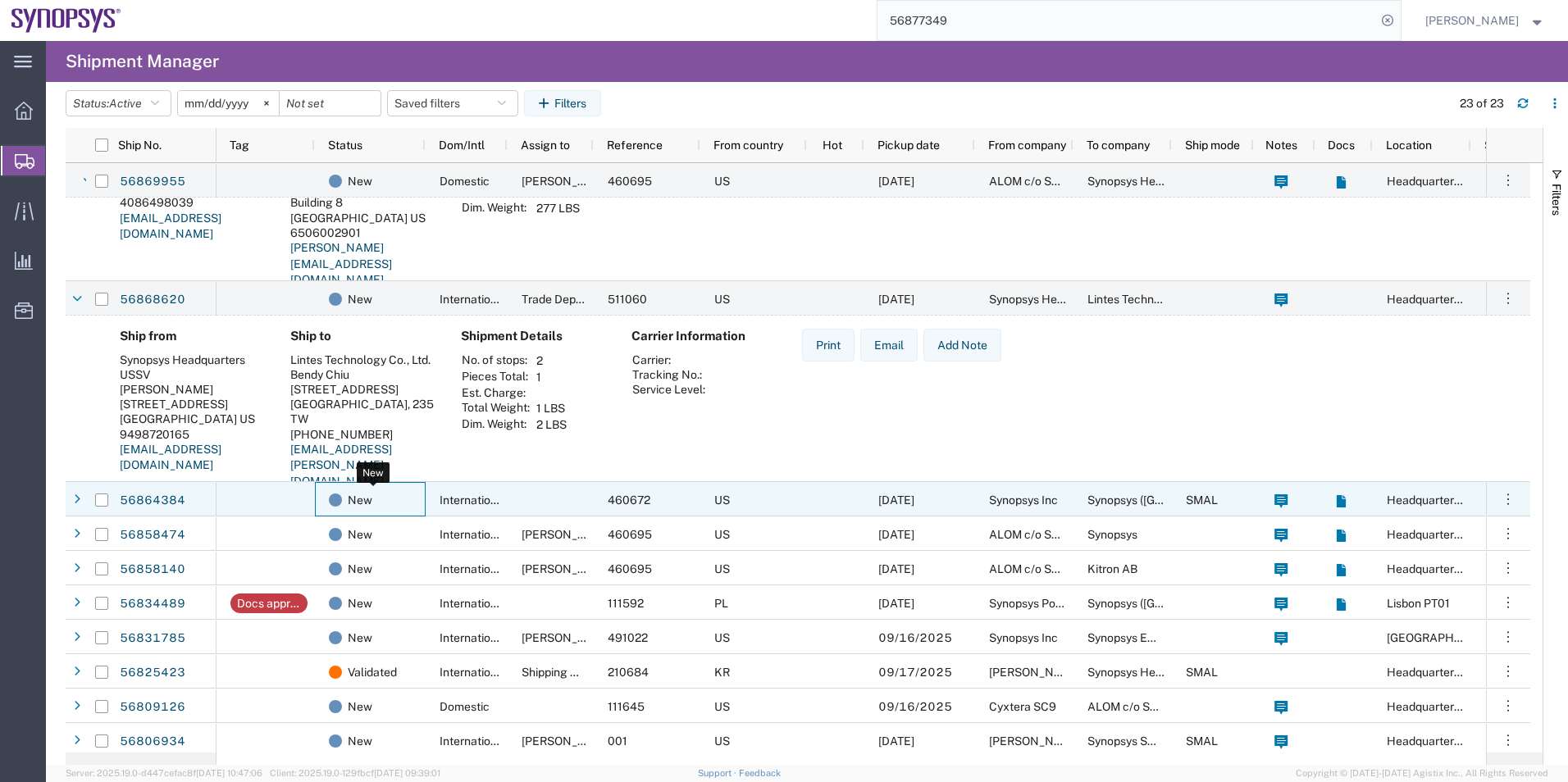
click at [393, 489] on div "New" at bounding box center [374, 500] width 90 height 35
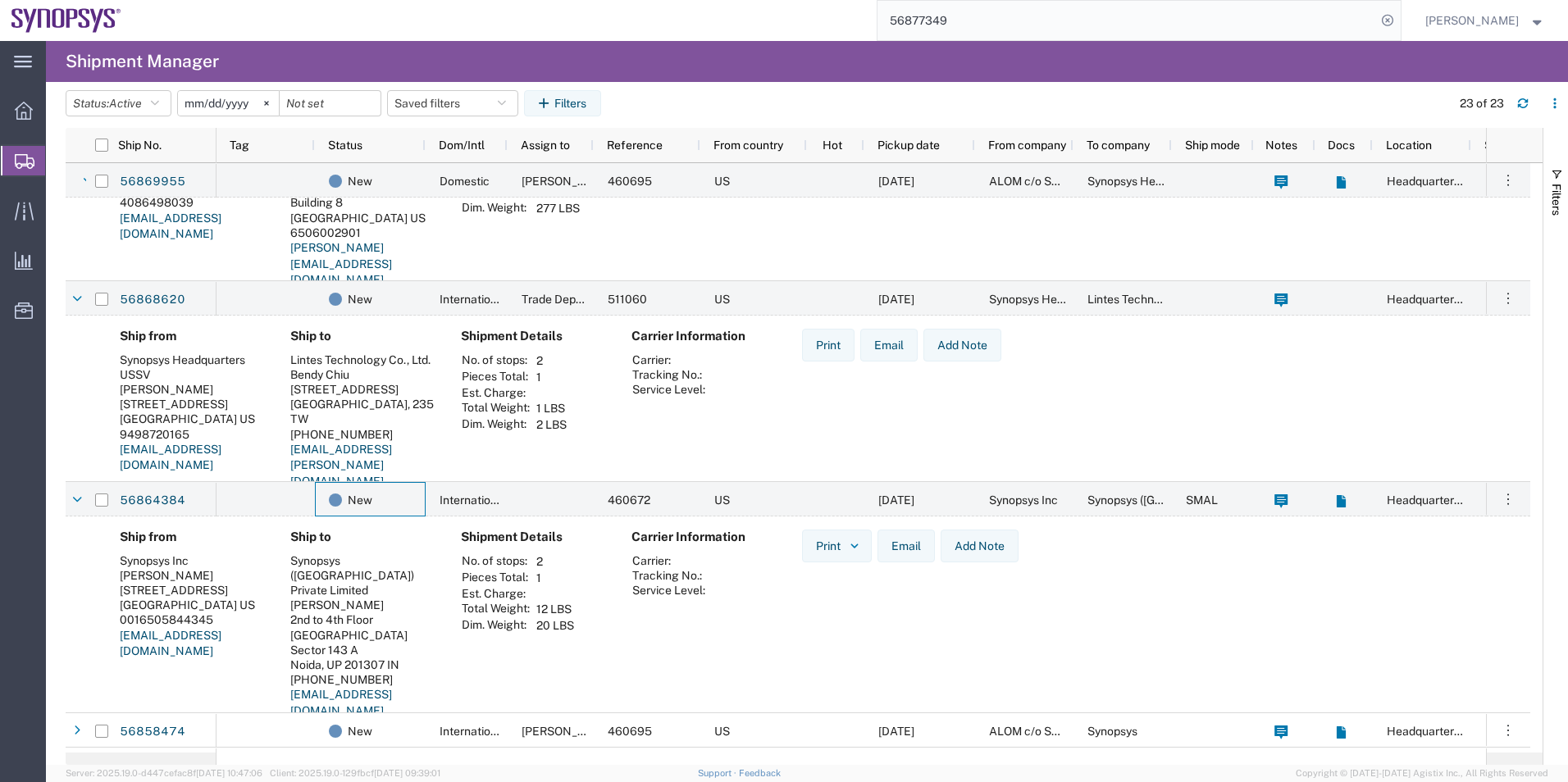
scroll to position [0, 0]
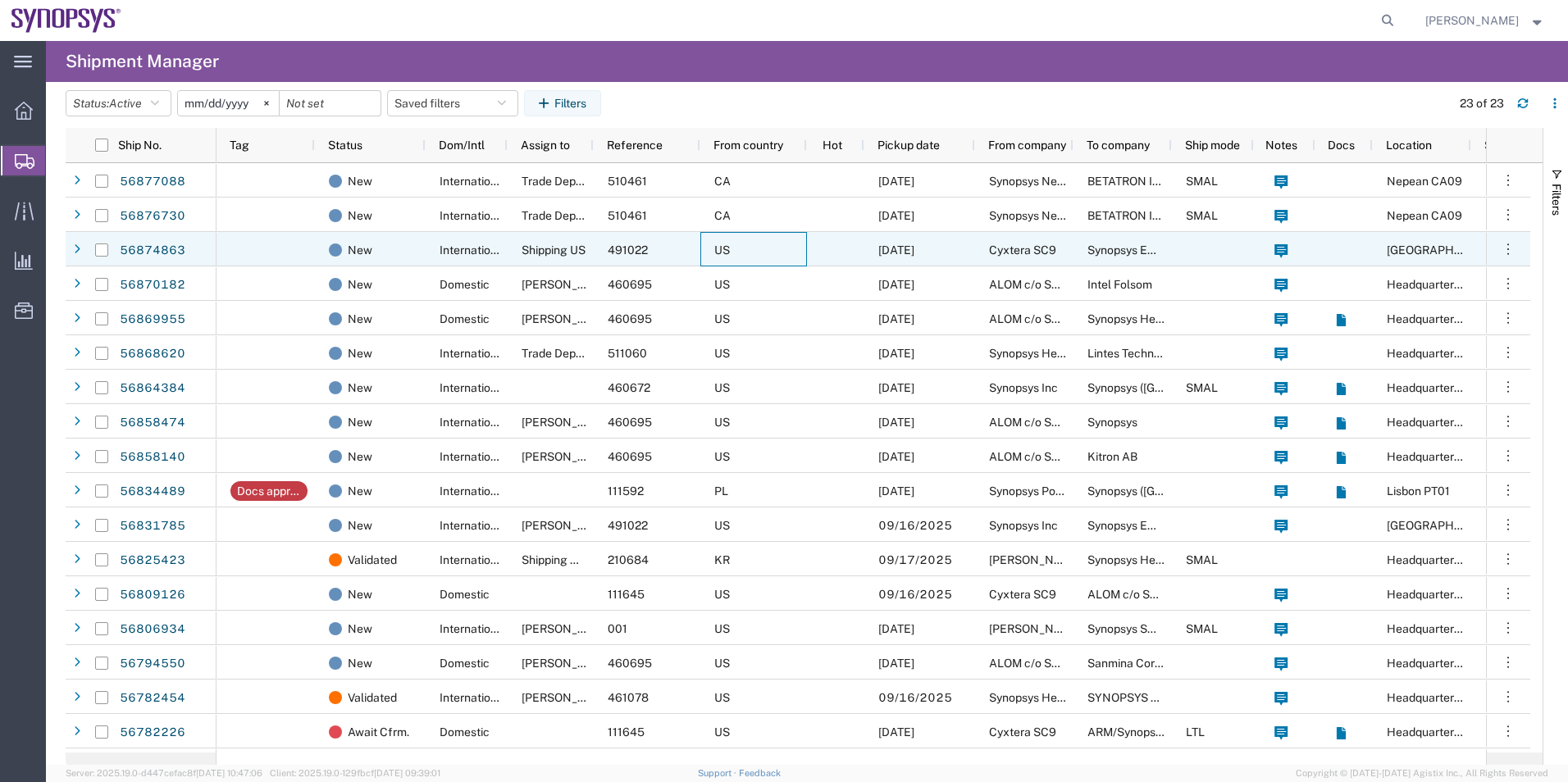
click at [791, 249] on div "US" at bounding box center [754, 249] width 107 height 35
click at [426, 249] on div "International" at bounding box center [467, 249] width 82 height 35
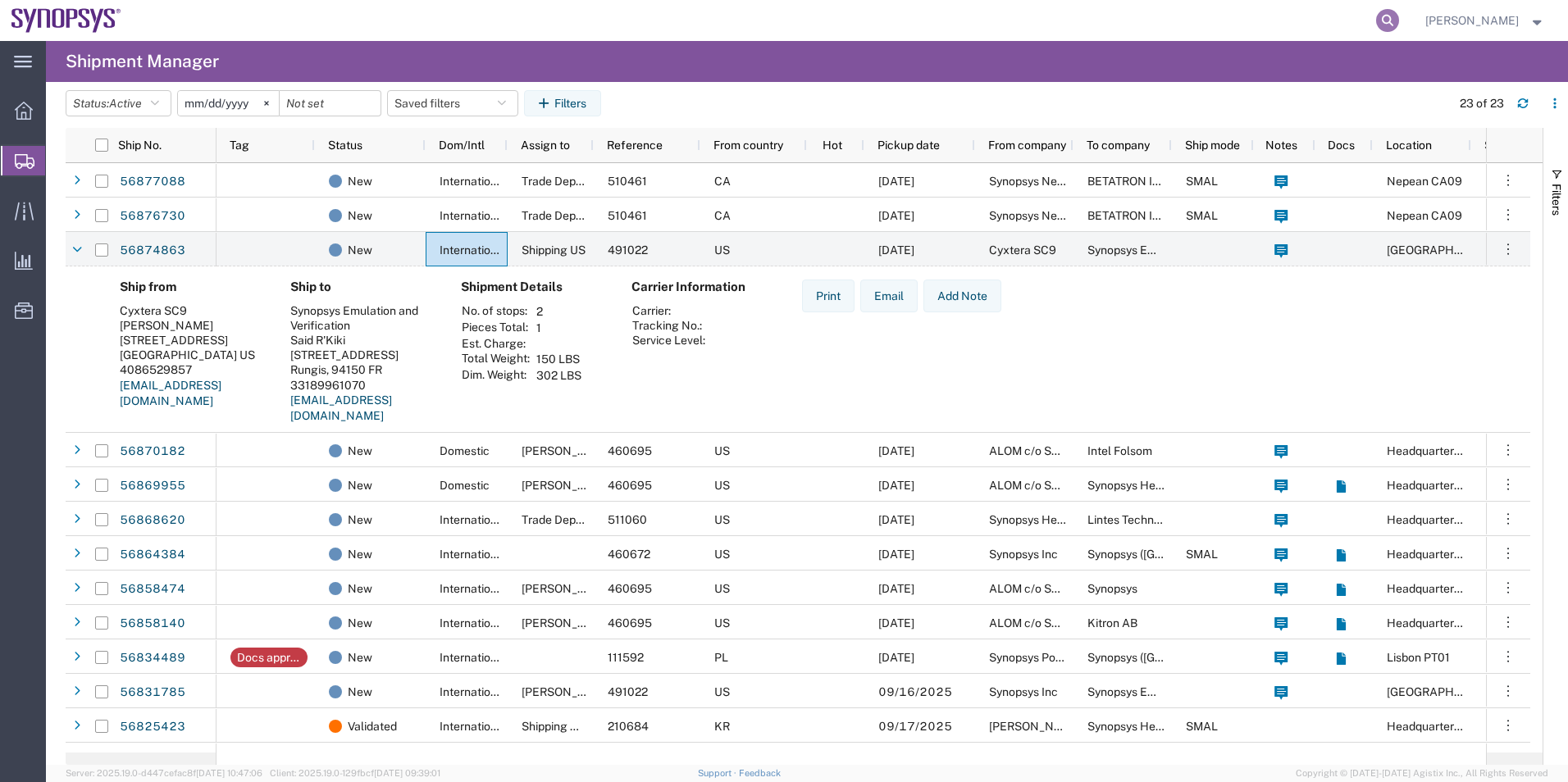
click at [1381, 19] on icon at bounding box center [1388, 21] width 23 height 23
paste input "392728129150"
type input "392728129150"
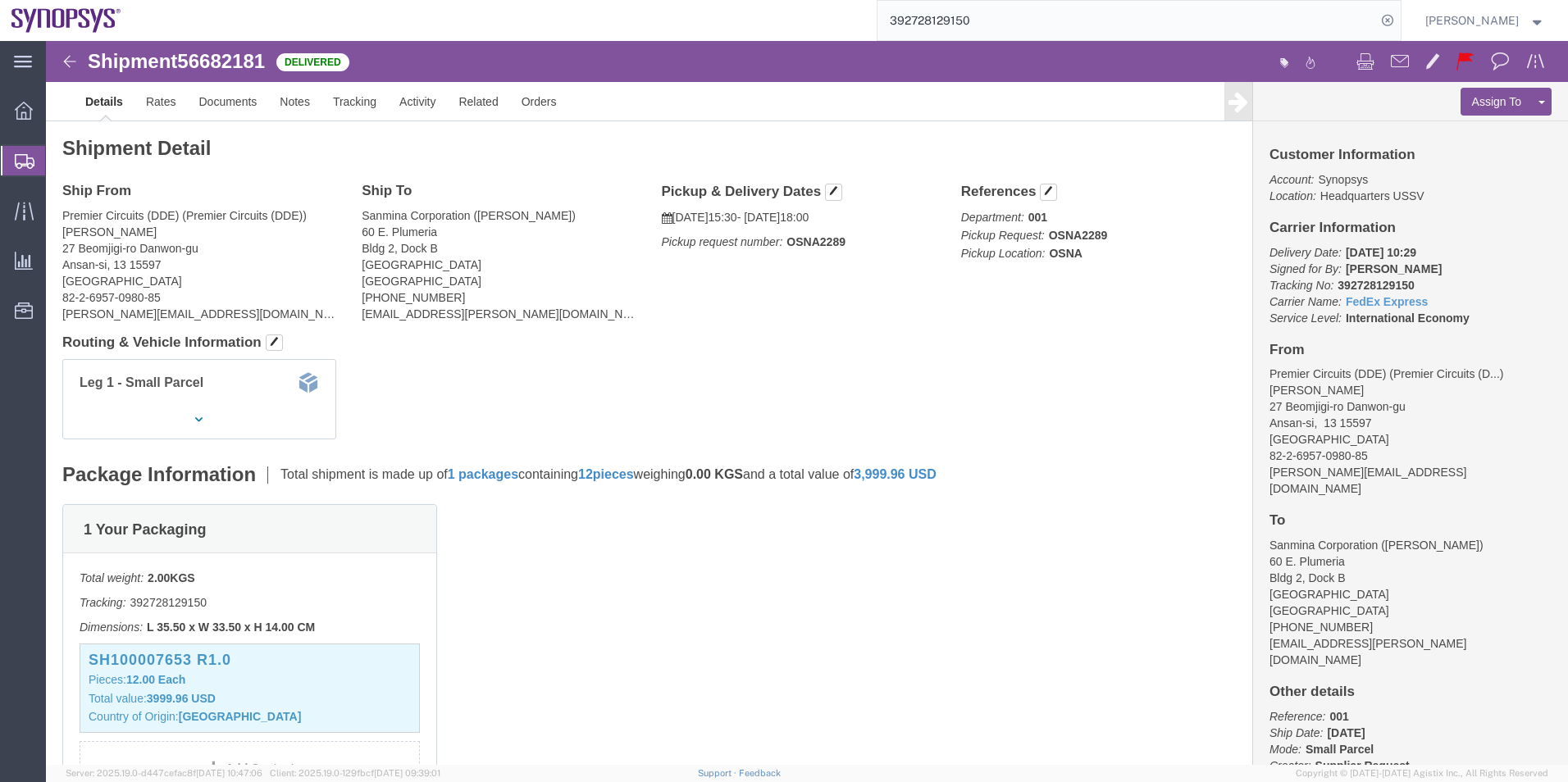
click at [0, 0] on span "Shipment Manager" at bounding box center [0, 0] width 0 height 0
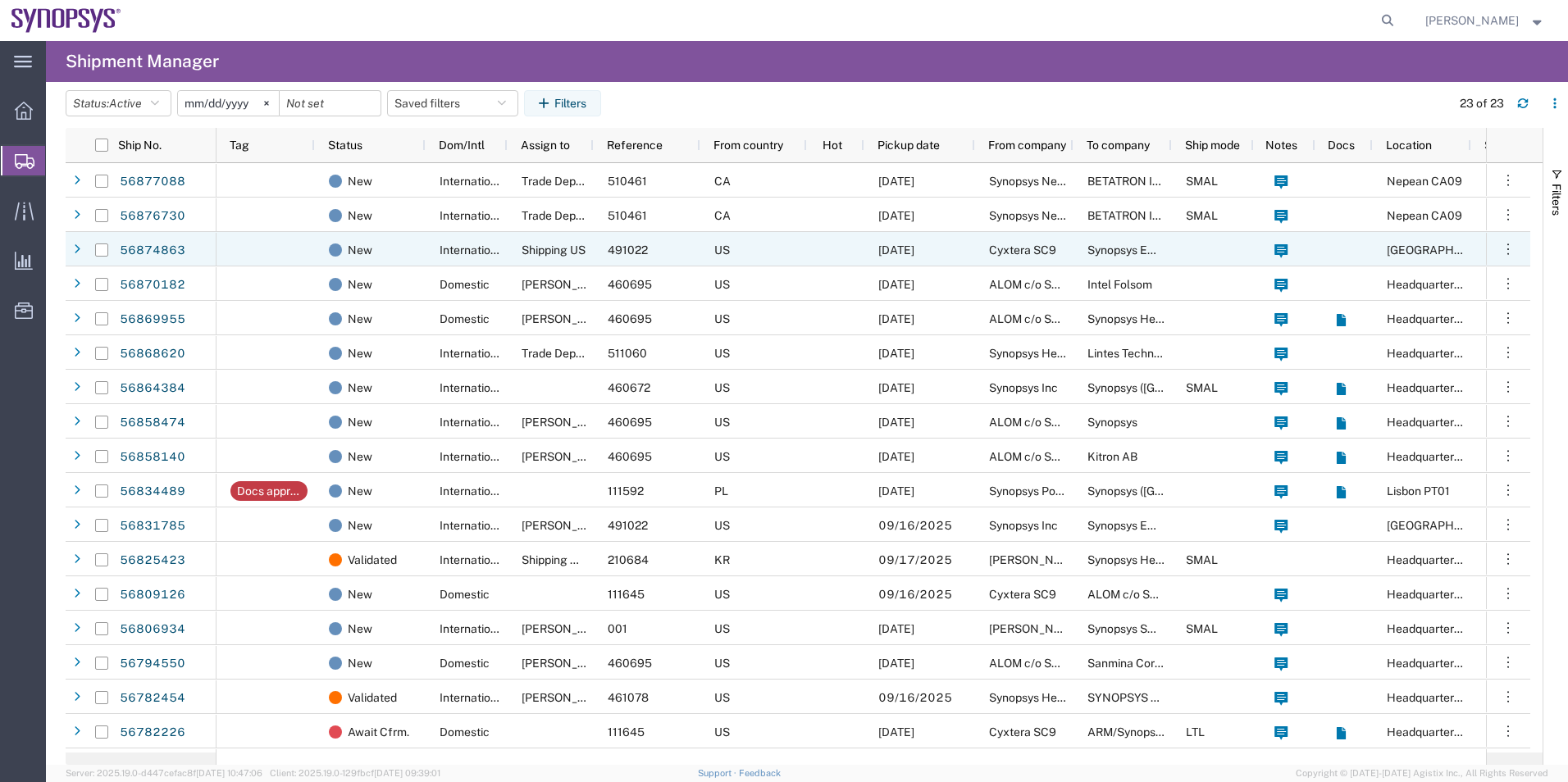
click at [477, 249] on span "International" at bounding box center [474, 250] width 67 height 13
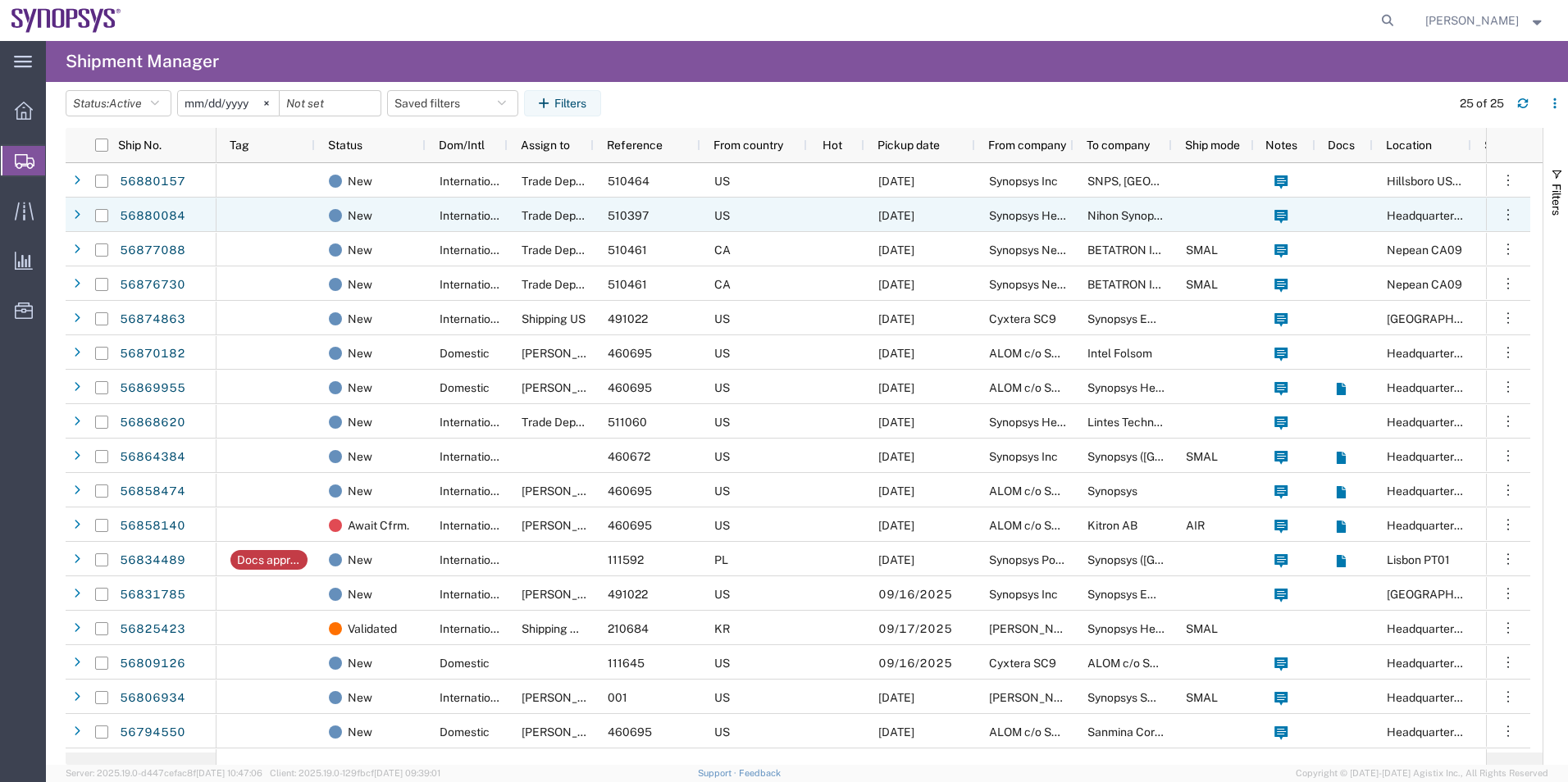
click at [789, 207] on div "US" at bounding box center [754, 215] width 107 height 35
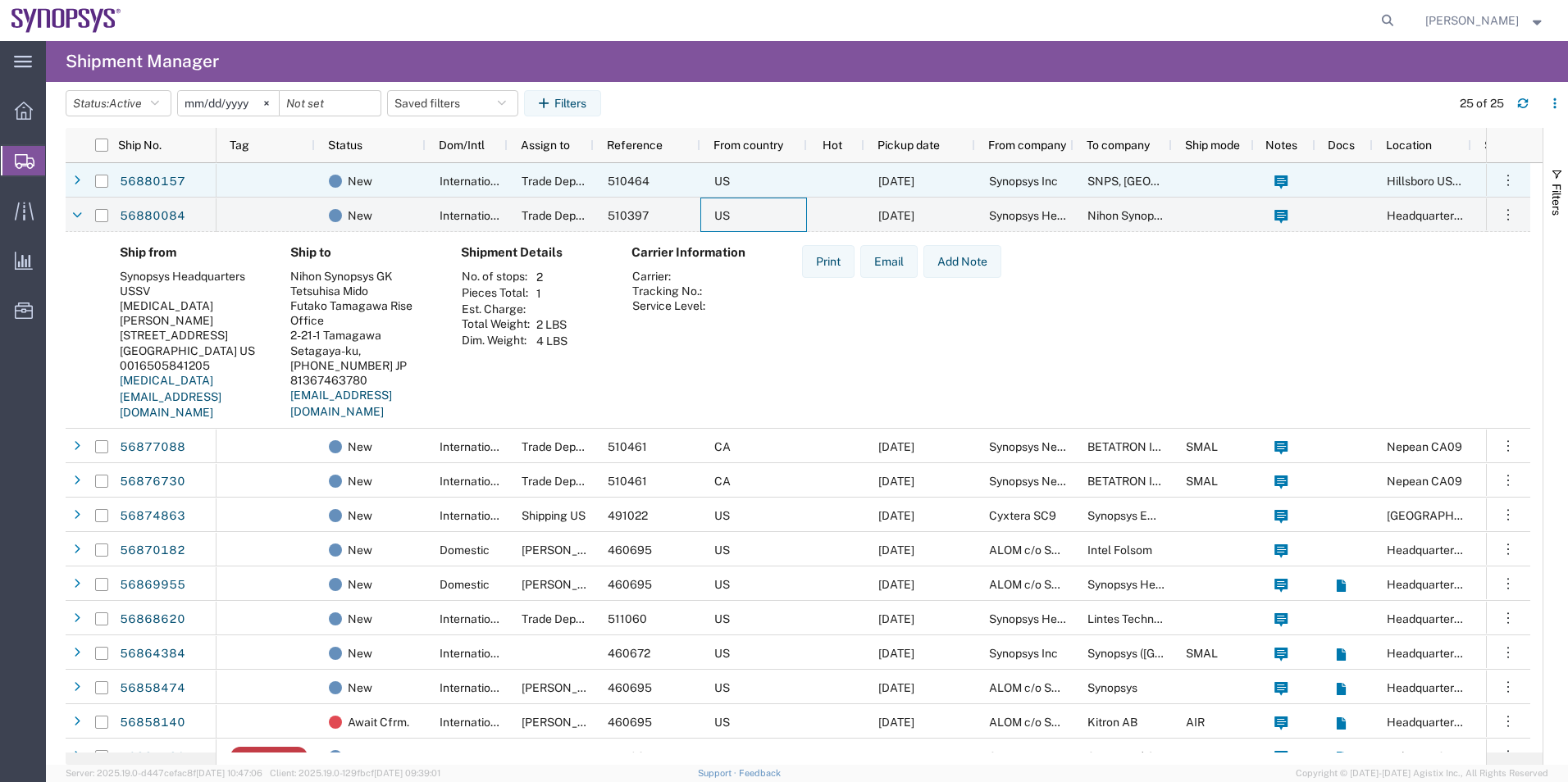
click at [805, 173] on div "US" at bounding box center [754, 180] width 107 height 35
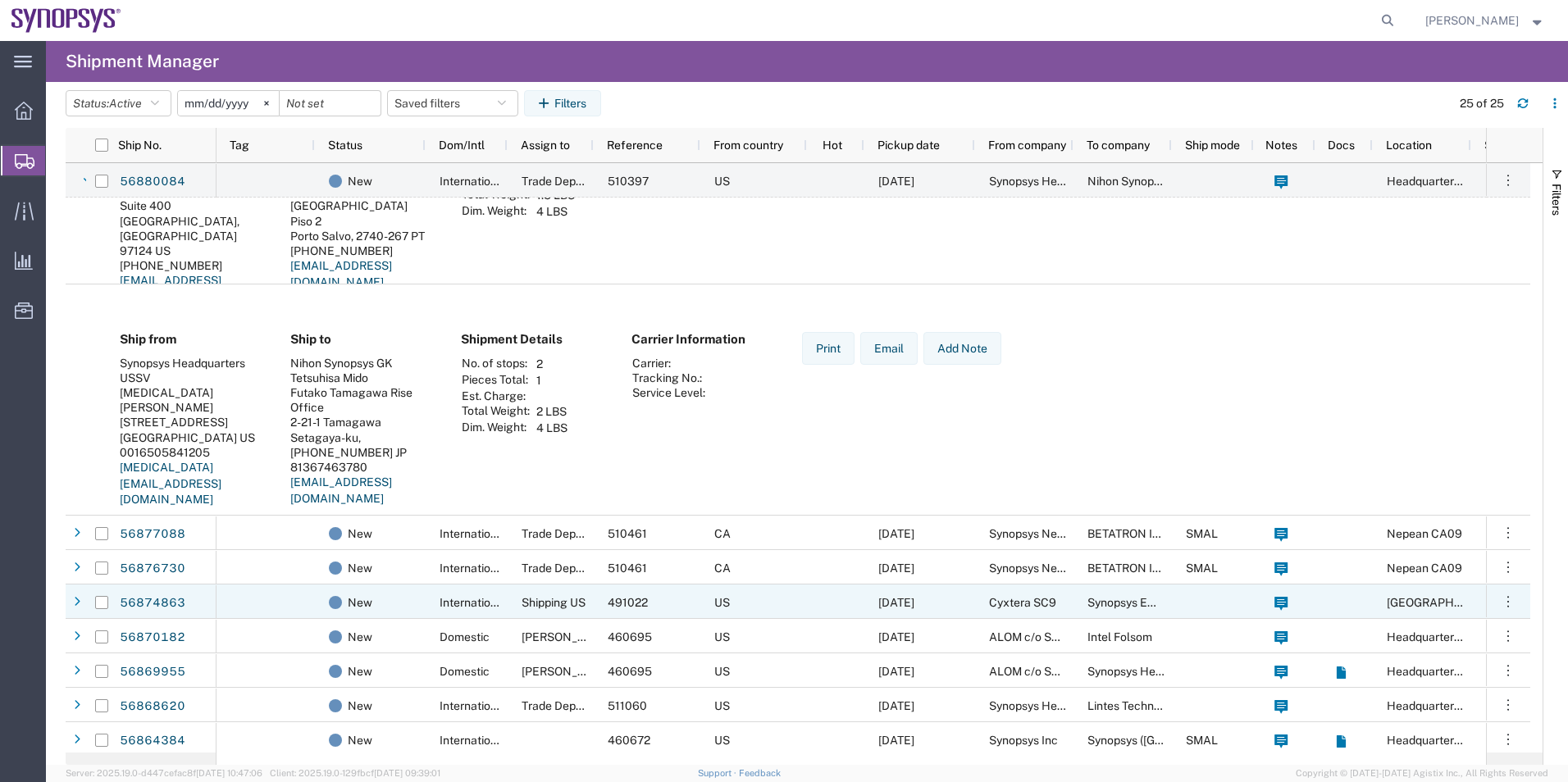
scroll to position [328, 0]
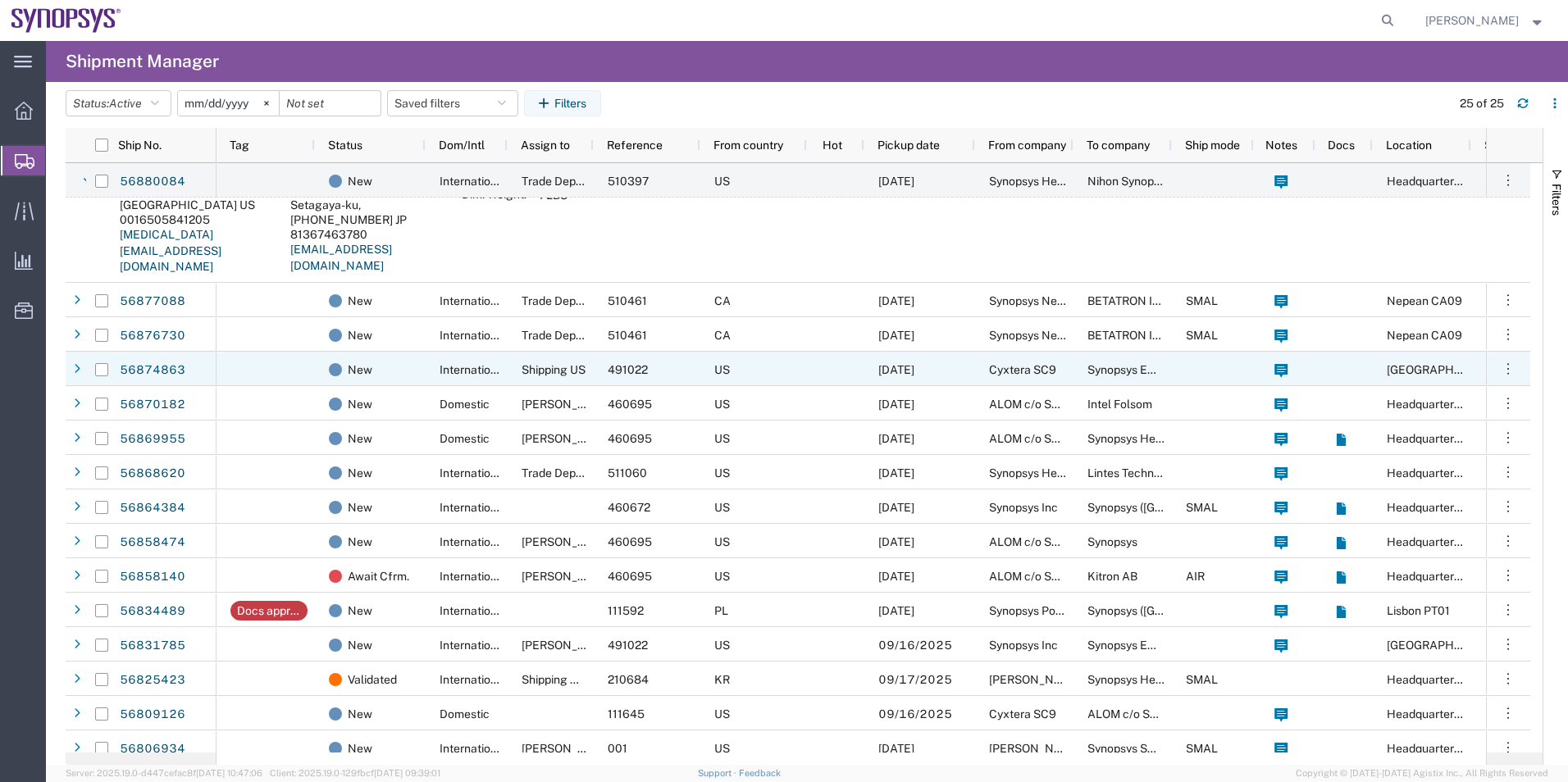
click at [564, 374] on span "Shipping US" at bounding box center [553, 370] width 64 height 13
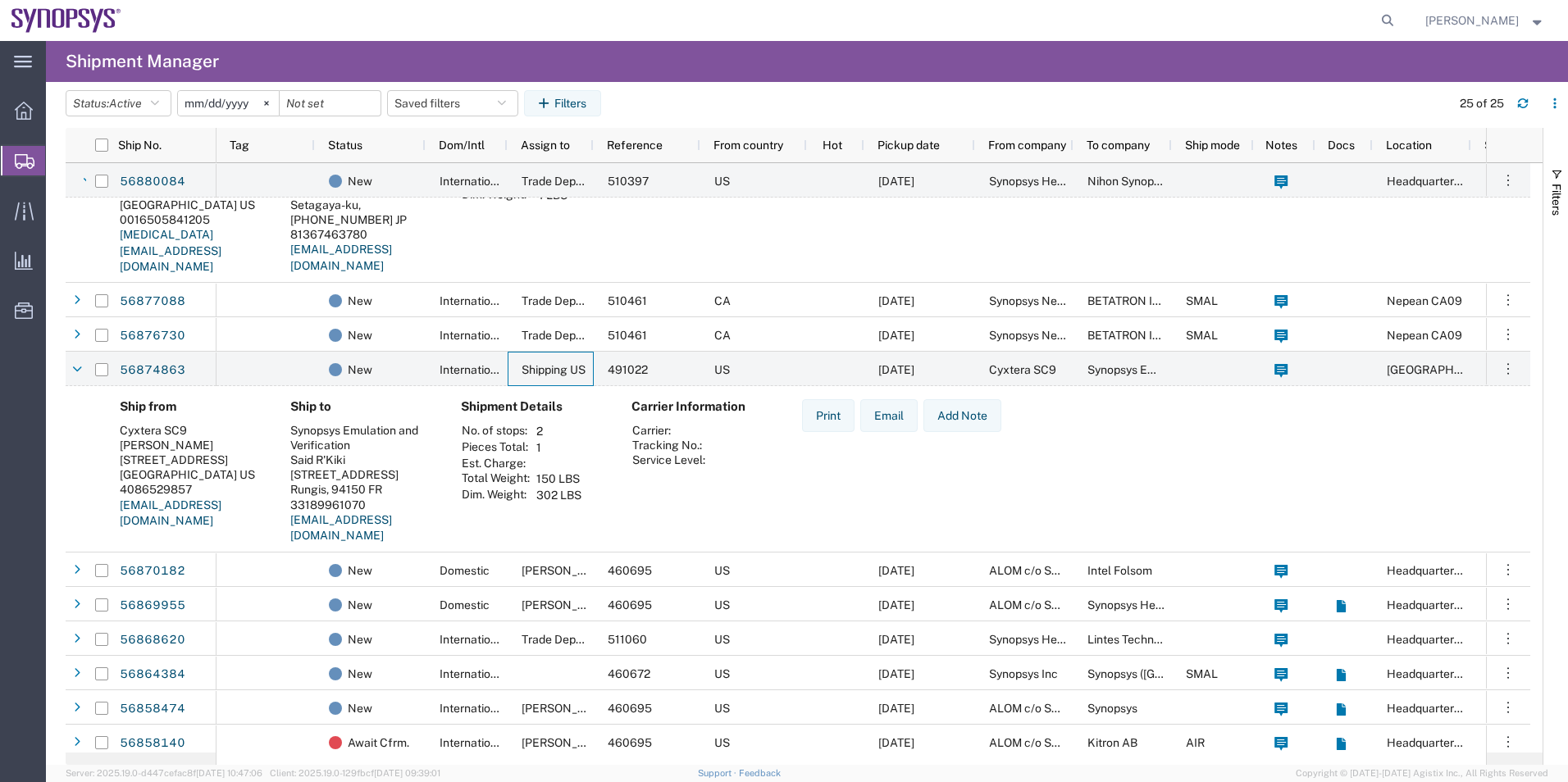
scroll to position [410, 0]
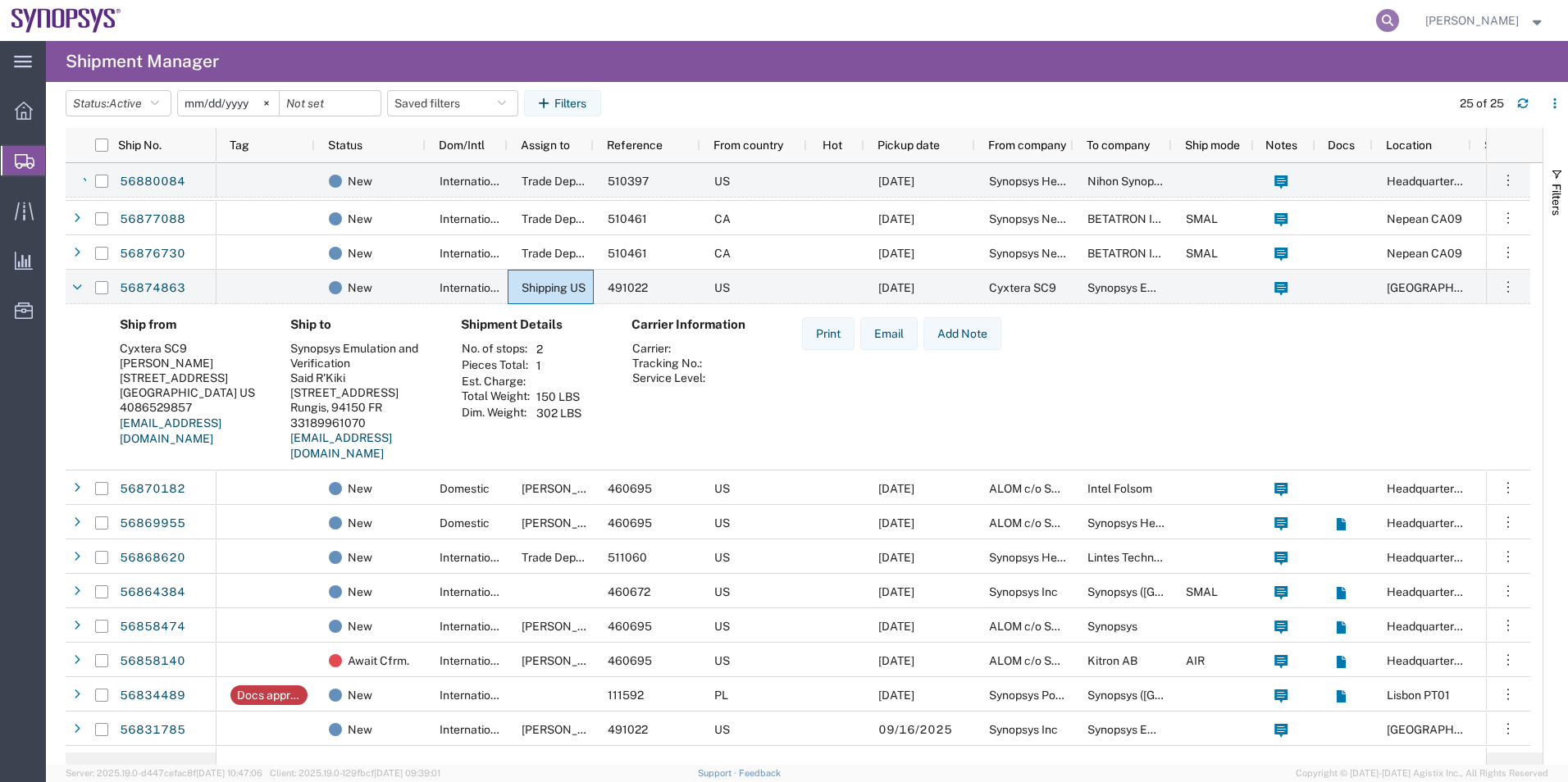
click at [1389, 17] on icon at bounding box center [1388, 21] width 23 height 23
paste input "56876730"
type input "56876730"
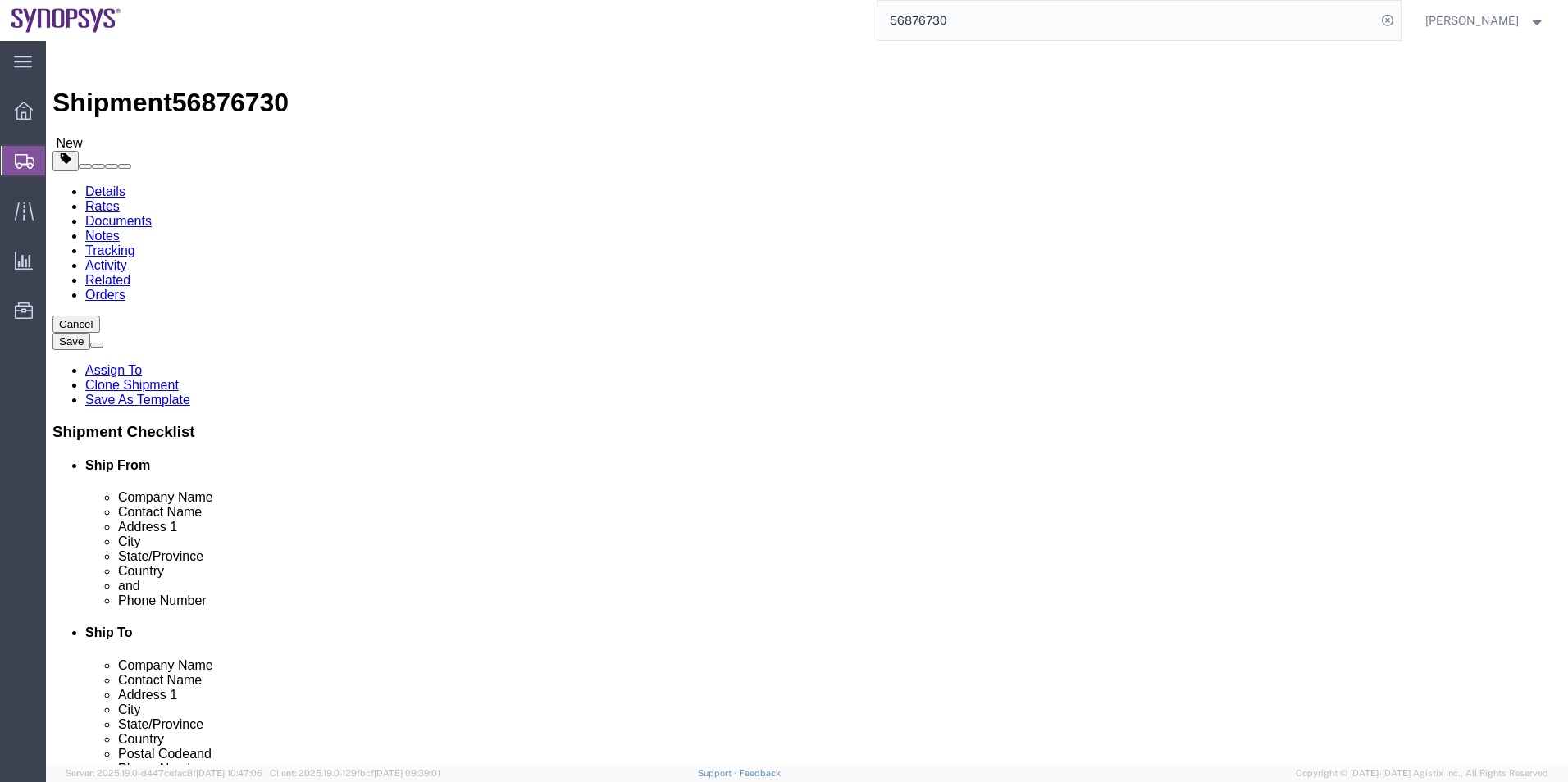
select select "63079"
select select
click at [0, 0] on span "Shipment Manager" at bounding box center [0, 0] width 0 height 0
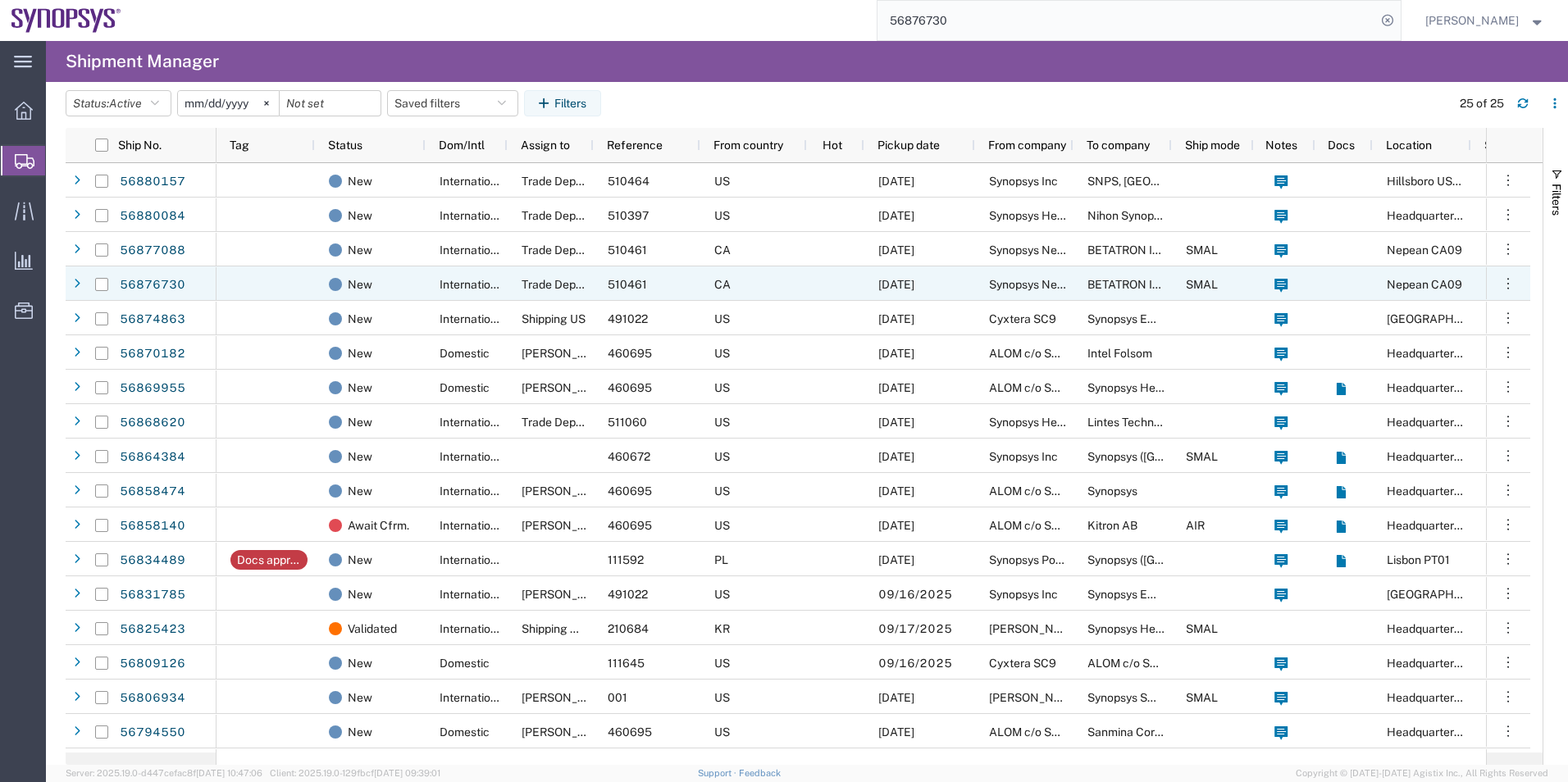
click at [675, 289] on div "510461" at bounding box center [648, 283] width 107 height 35
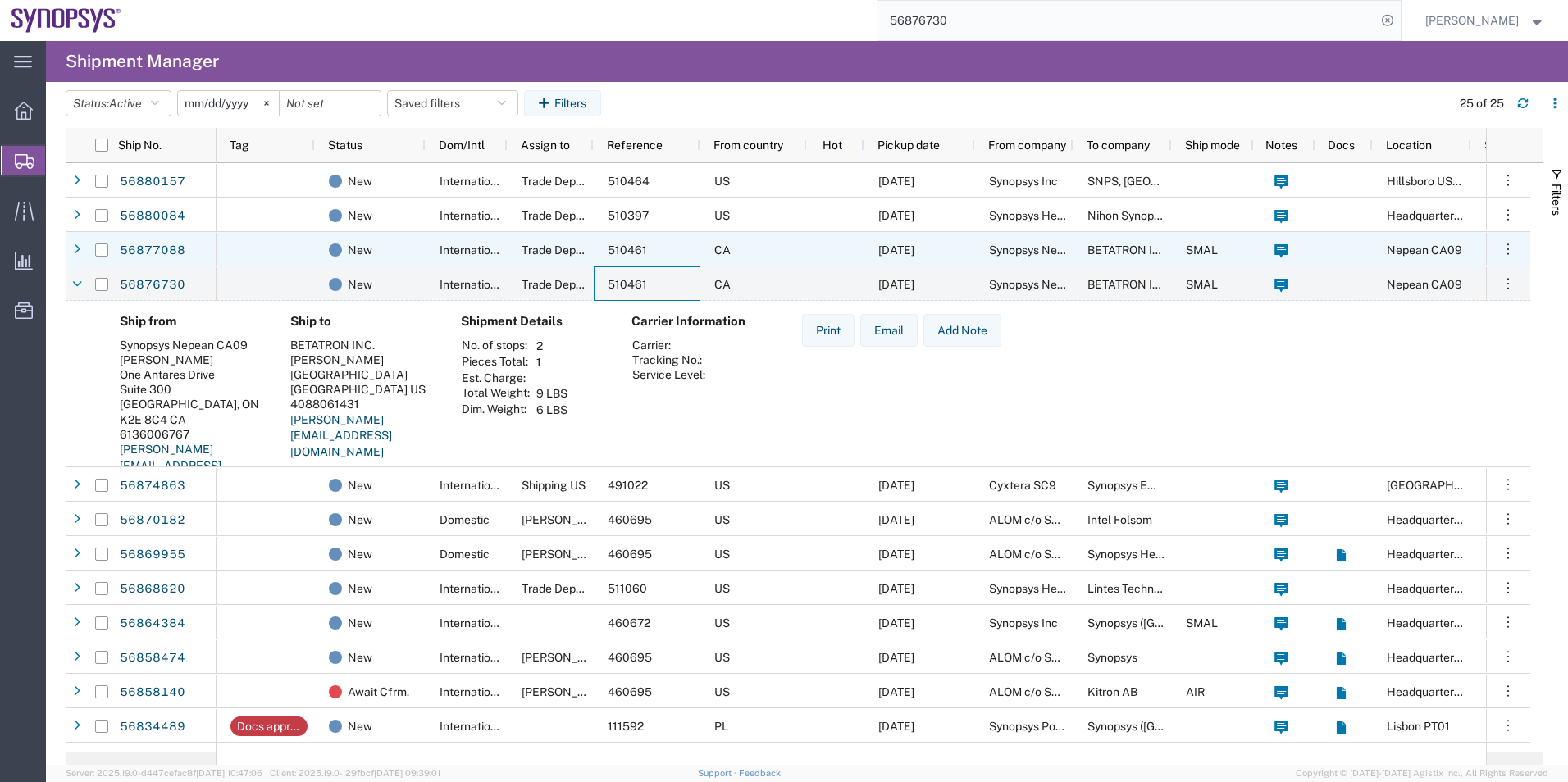
click at [682, 261] on div "510461" at bounding box center [648, 249] width 107 height 35
